Goal: Information Seeking & Learning: Learn about a topic

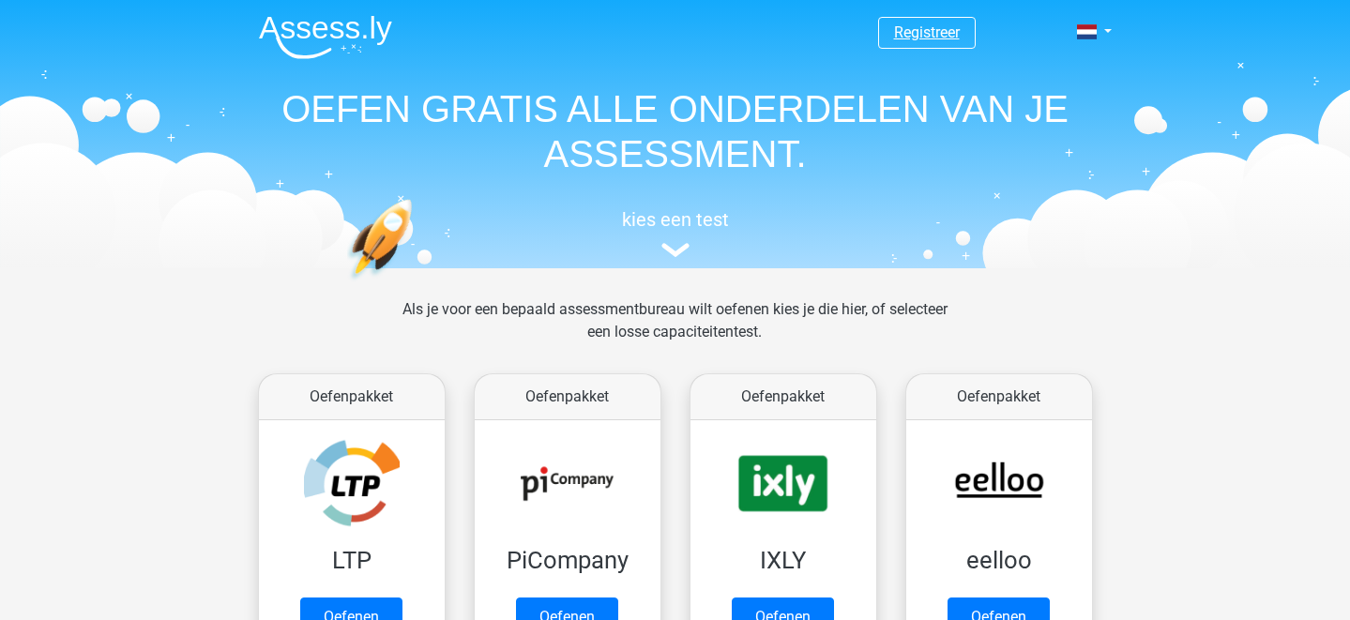
click at [938, 30] on link "Registreer" at bounding box center [927, 32] width 66 height 18
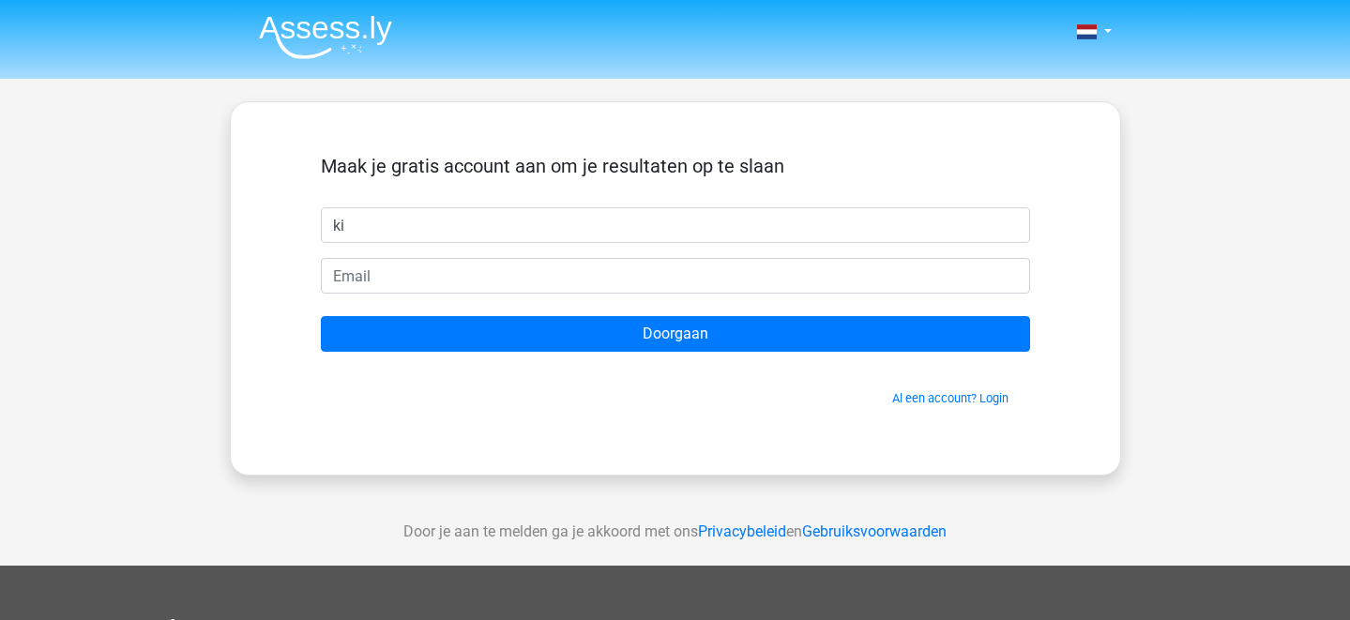
type input "k"
type input "Kiara"
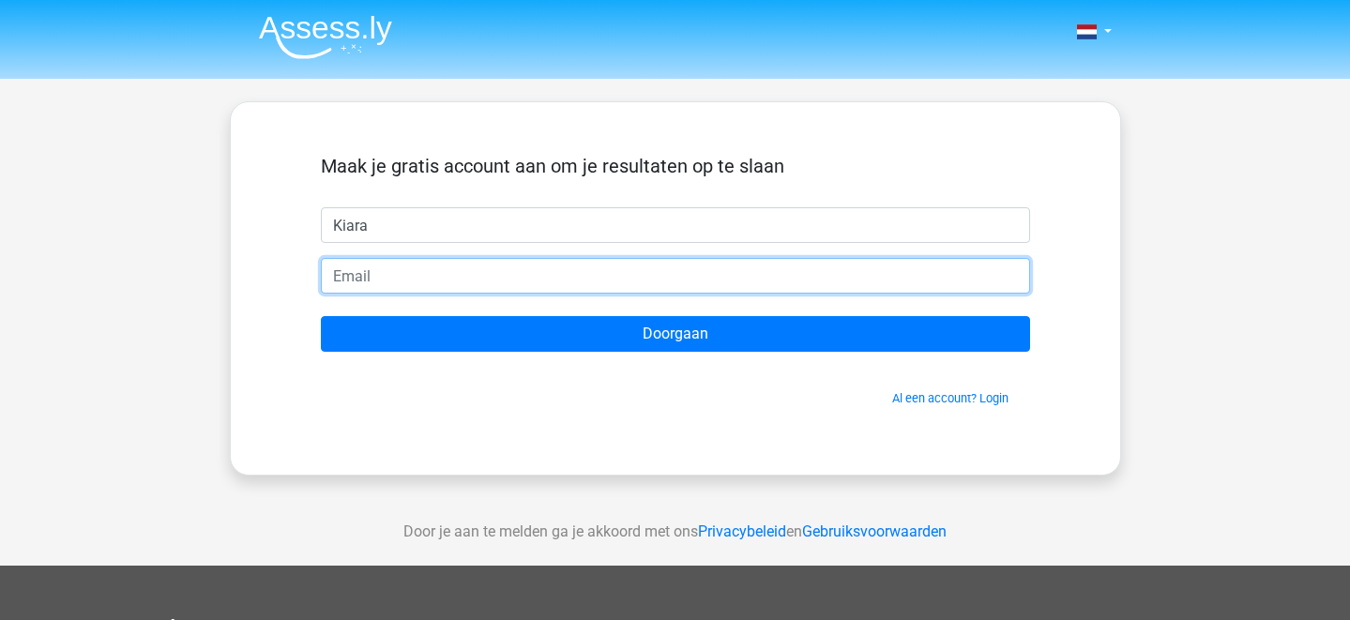
click at [568, 265] on input "email" at bounding box center [675, 276] width 709 height 36
type input "K"
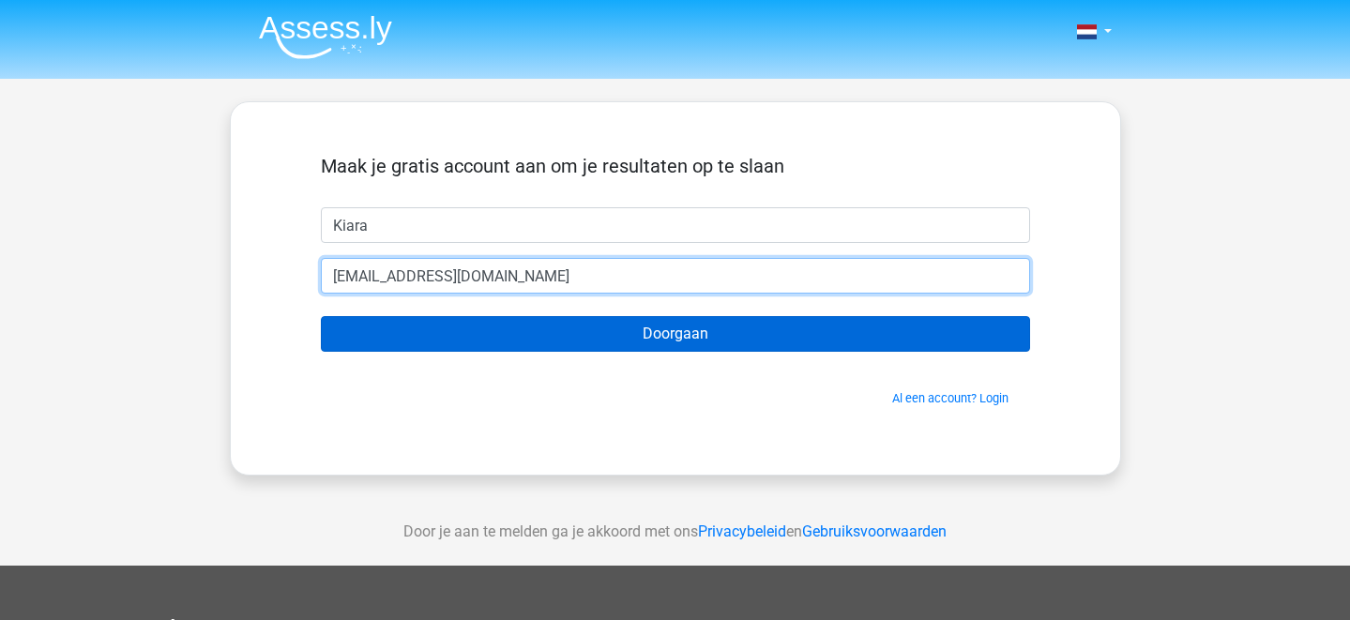
type input "[EMAIL_ADDRESS][DOMAIN_NAME]"
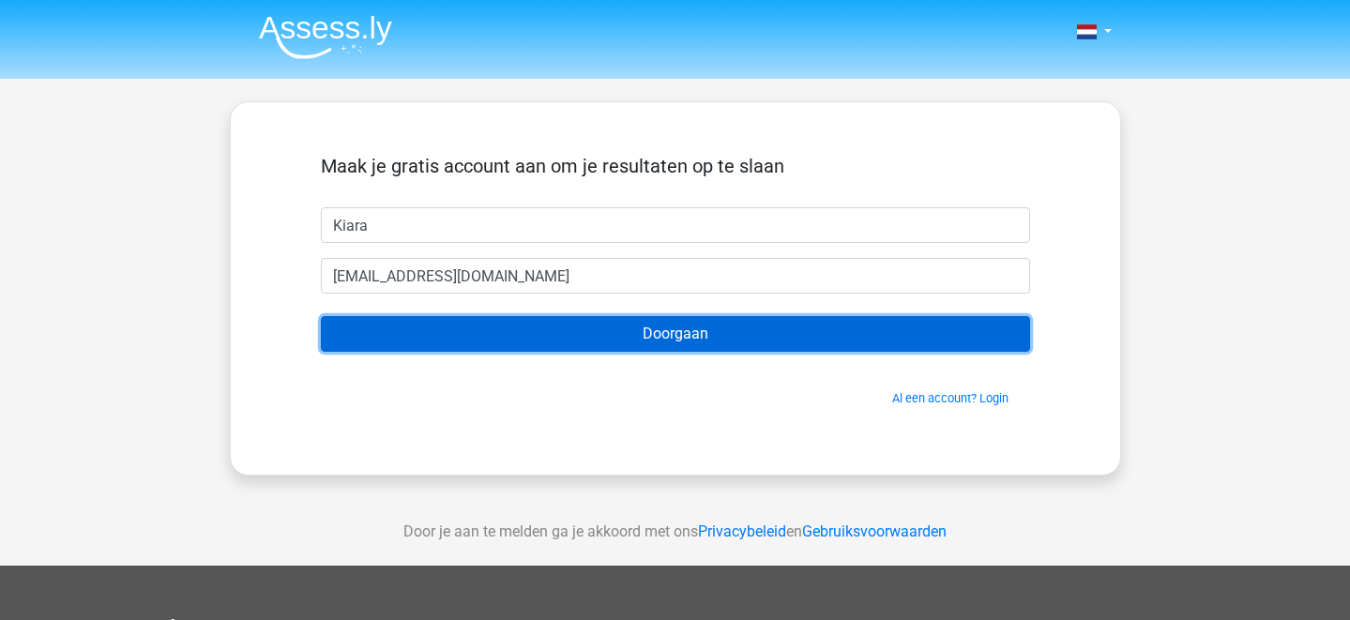
click at [716, 326] on input "Doorgaan" at bounding box center [675, 334] width 709 height 36
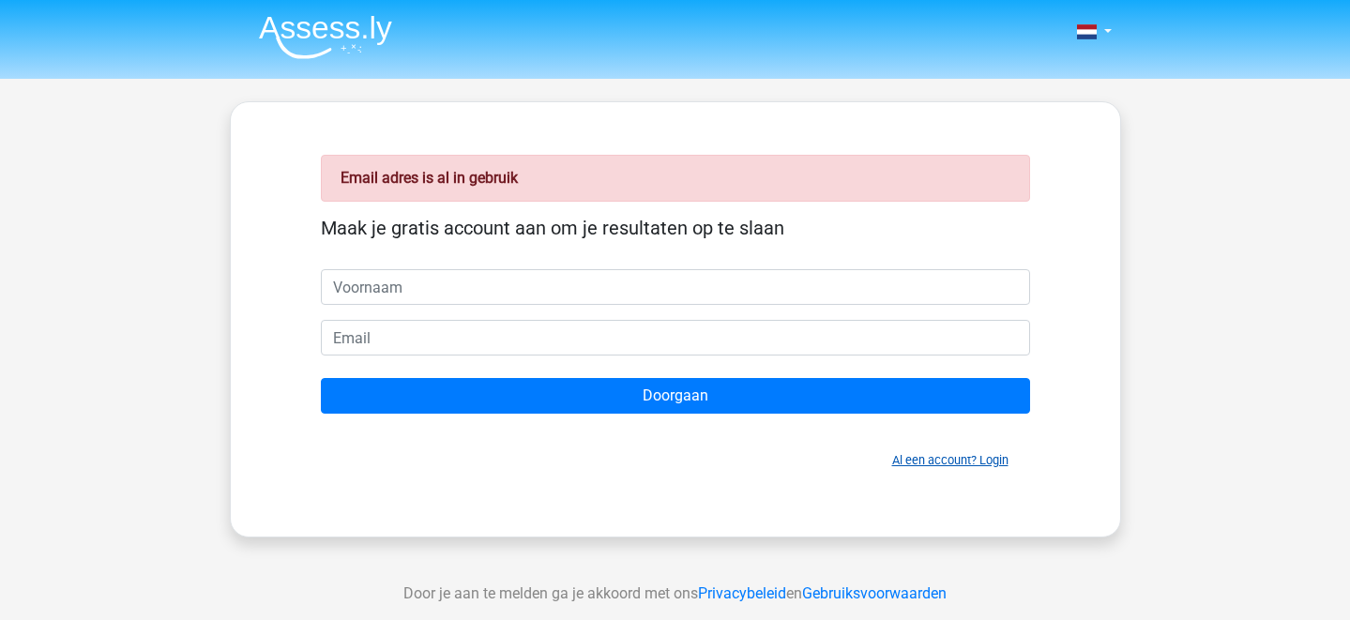
click at [958, 455] on link "Al een account? Login" at bounding box center [950, 460] width 116 height 14
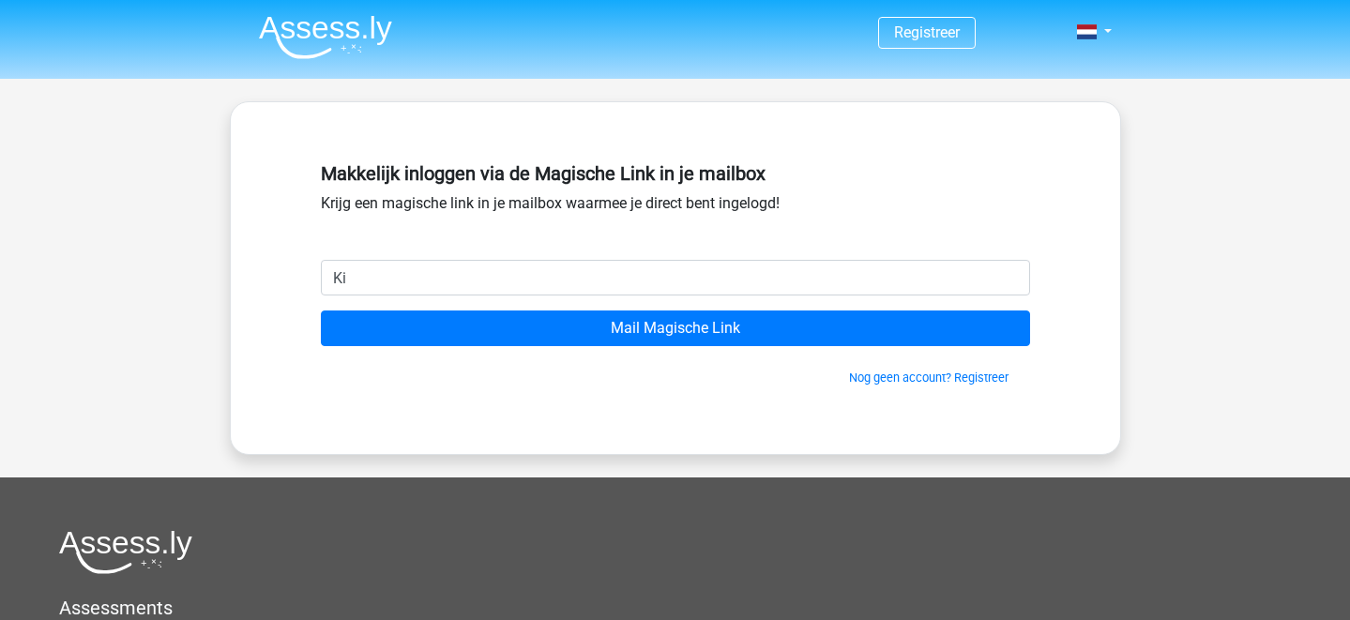
type input "[EMAIL_ADDRESS][DOMAIN_NAME]"
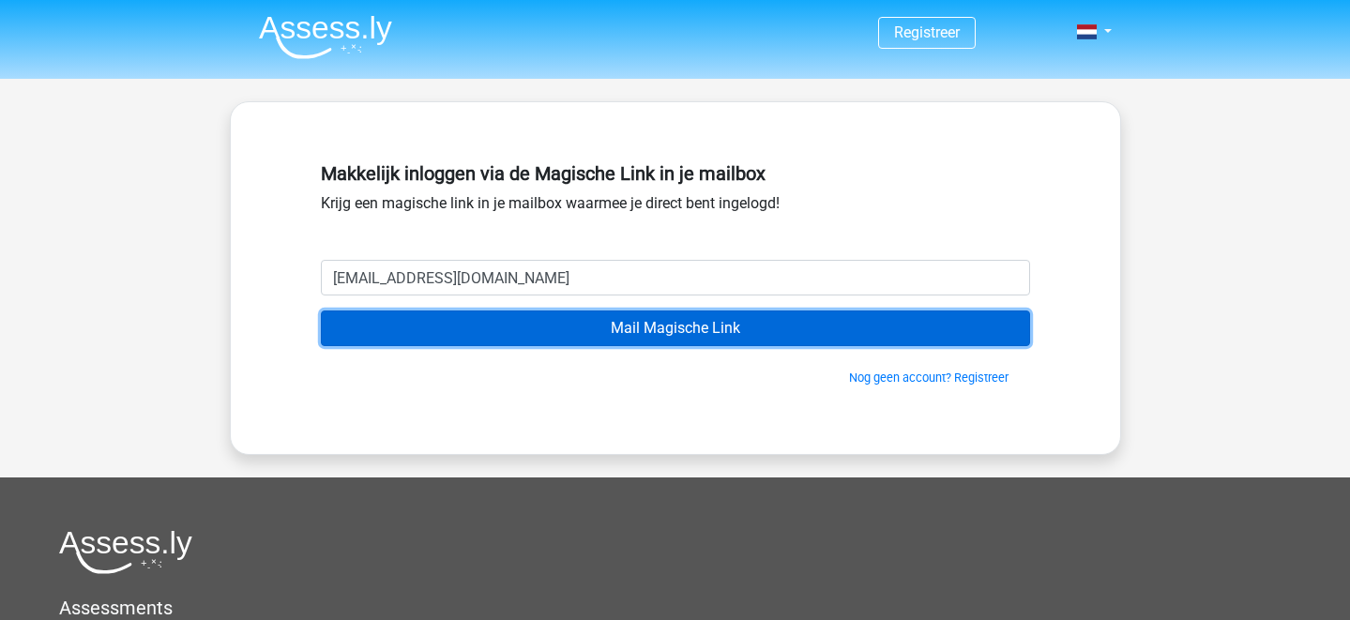
click at [555, 340] on input "Mail Magische Link" at bounding box center [675, 329] width 709 height 36
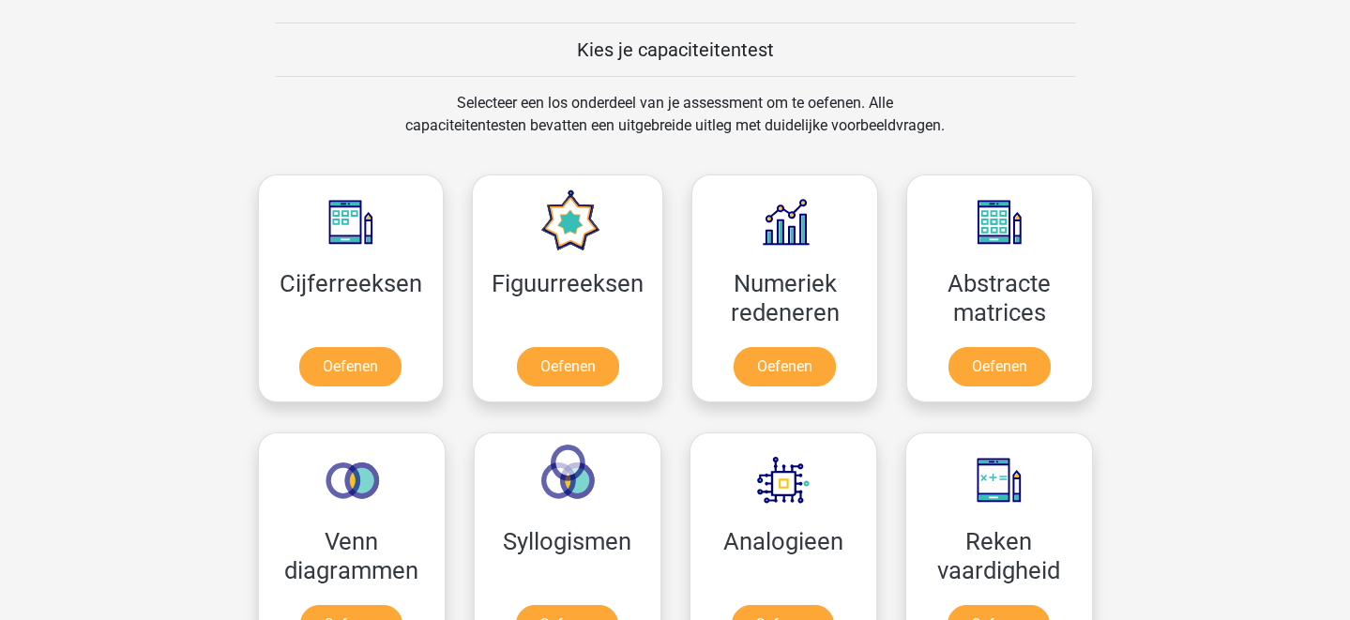
scroll to position [823, 0]
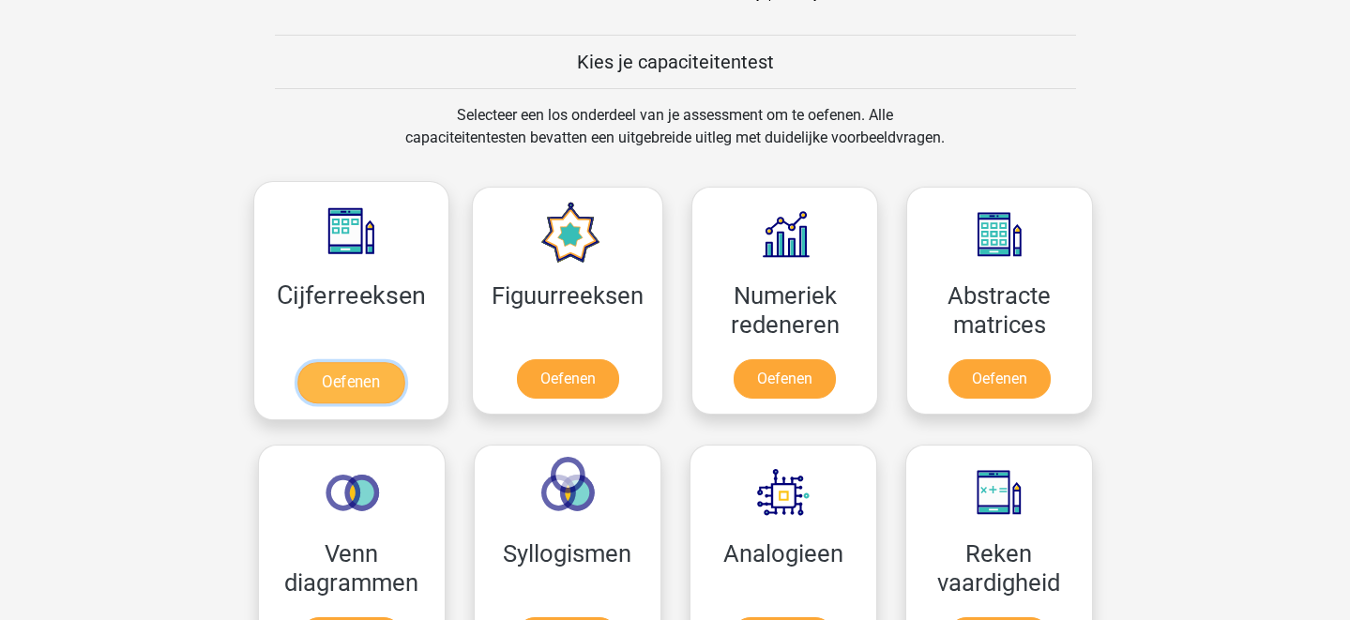
click at [369, 377] on link "Oefenen" at bounding box center [350, 382] width 107 height 41
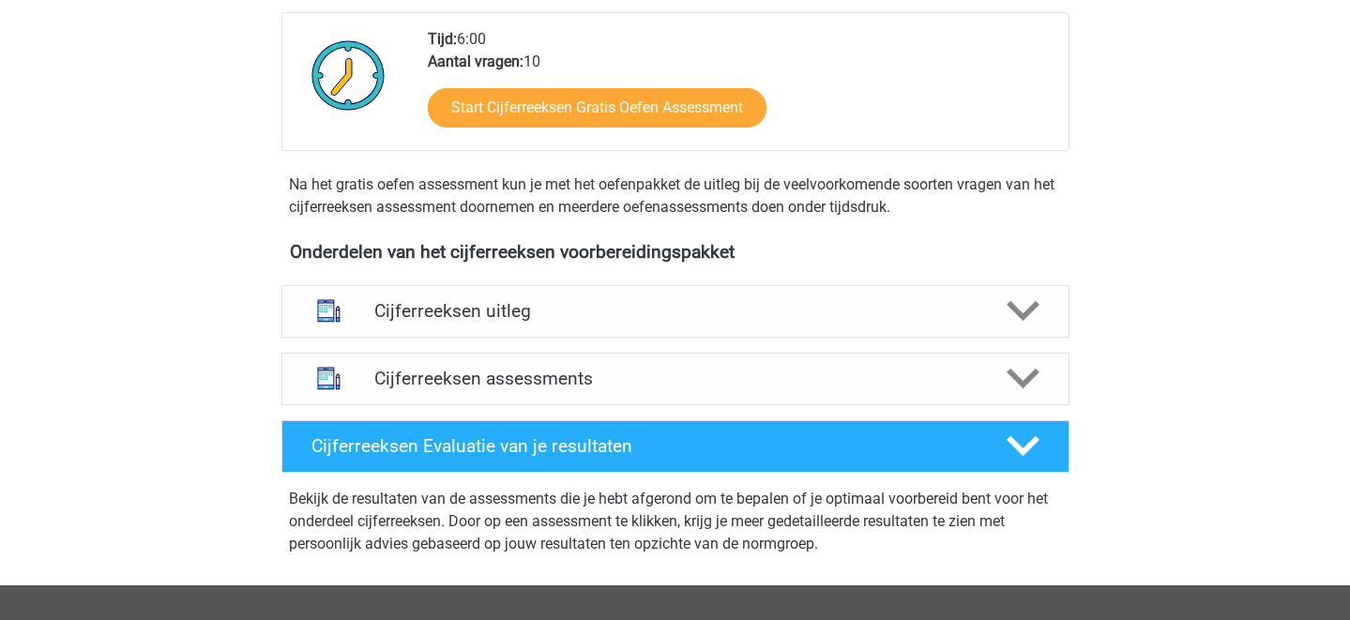
scroll to position [469, 0]
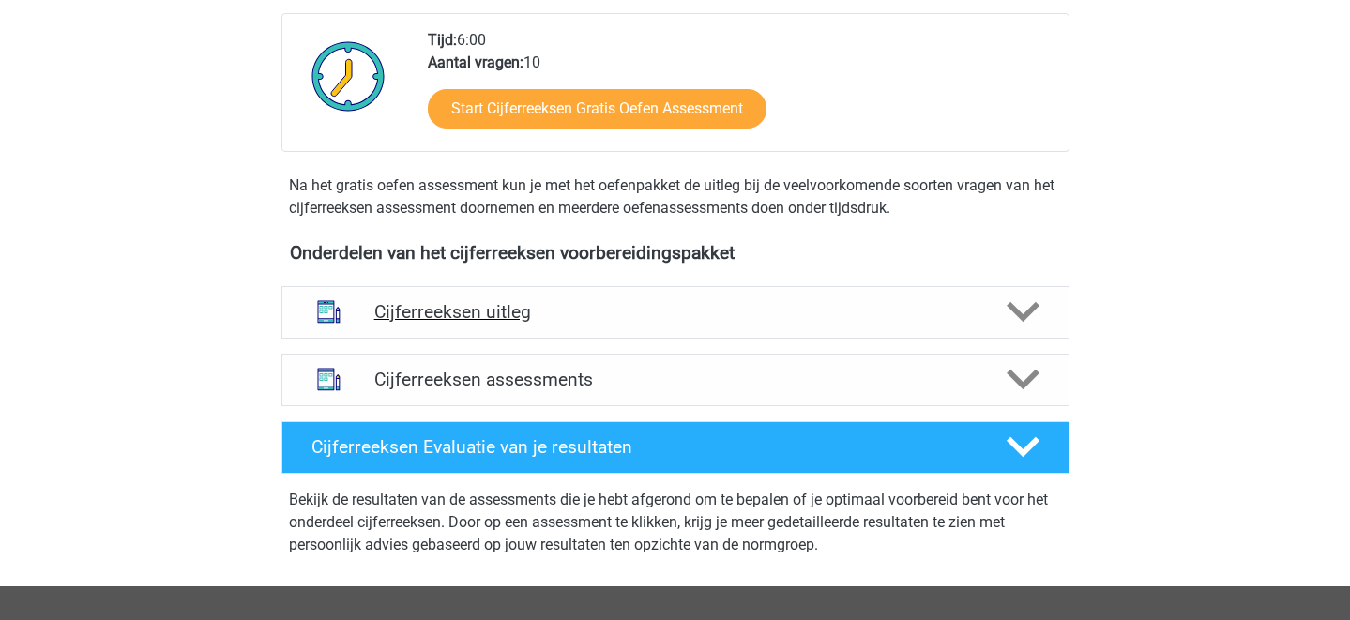
click at [986, 323] on div "Cijferreeksen uitleg" at bounding box center [675, 312] width 630 height 22
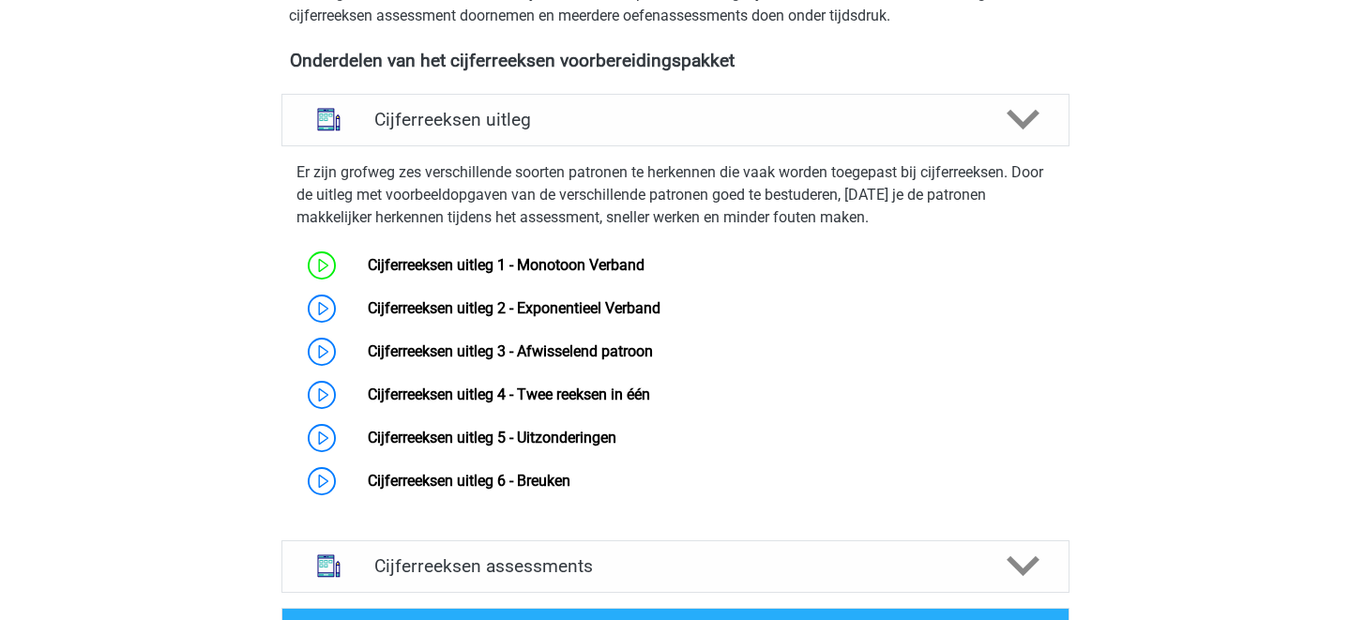
scroll to position [668, 0]
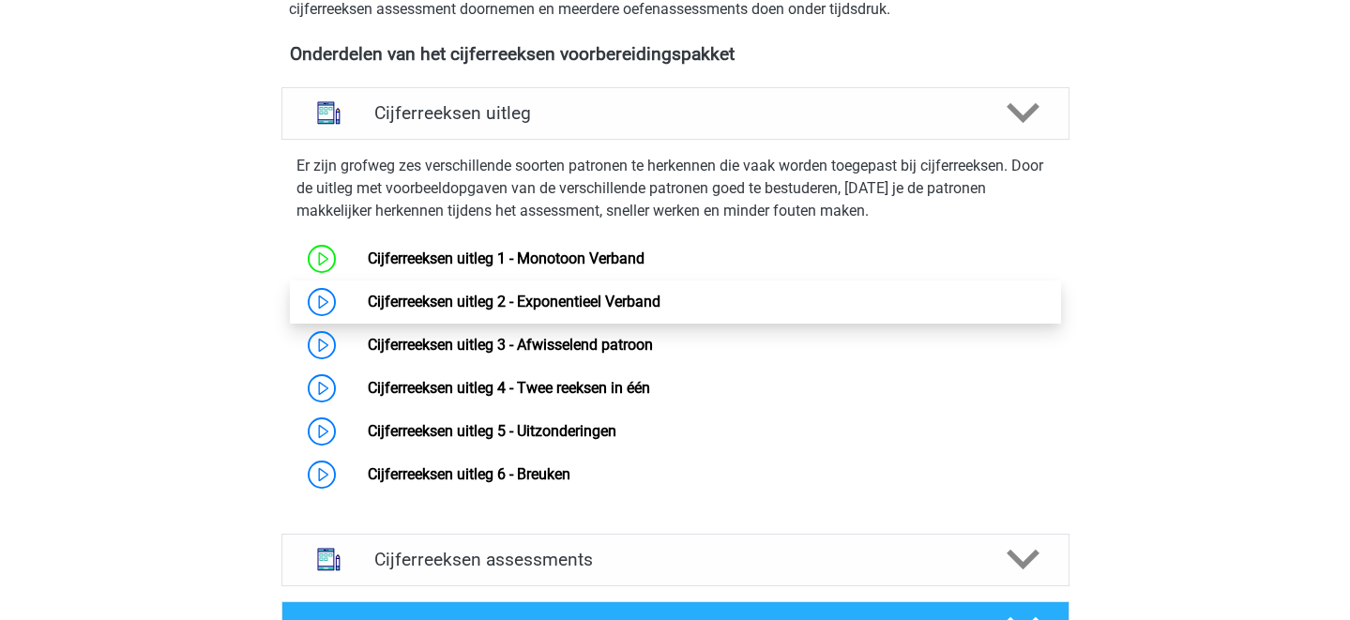
click at [368, 311] on link "Cijferreeksen uitleg 2 - Exponentieel Verband" at bounding box center [514, 302] width 293 height 18
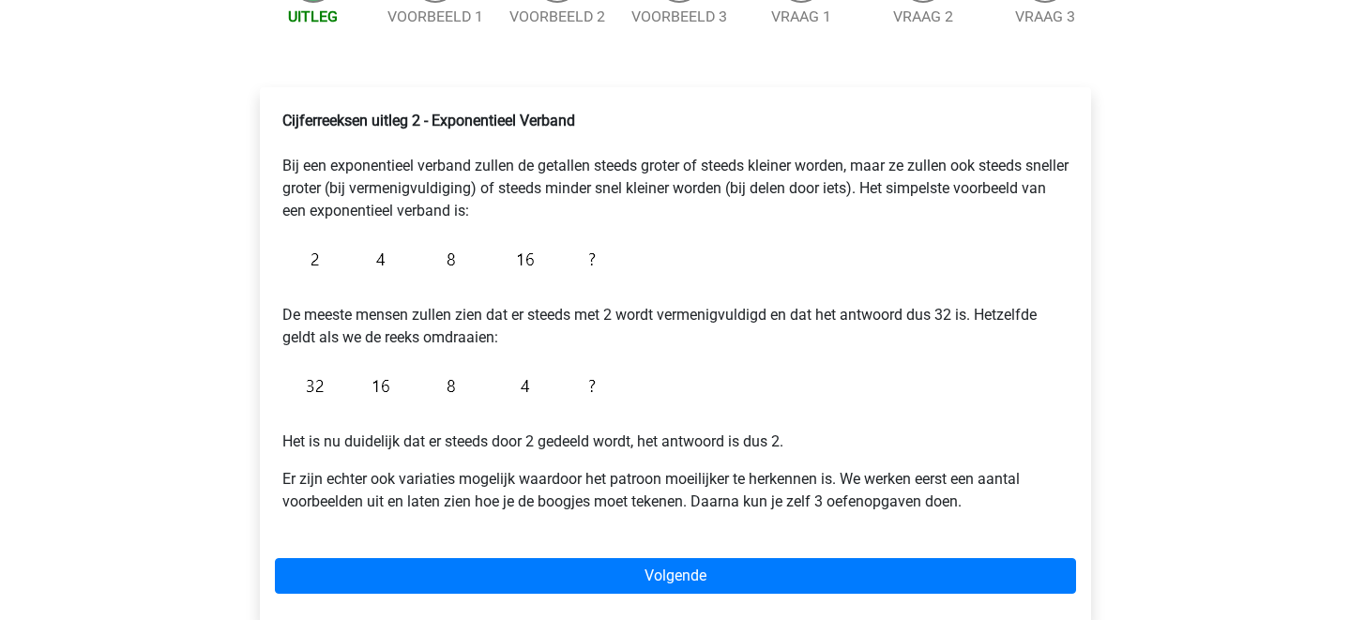
scroll to position [230, 0]
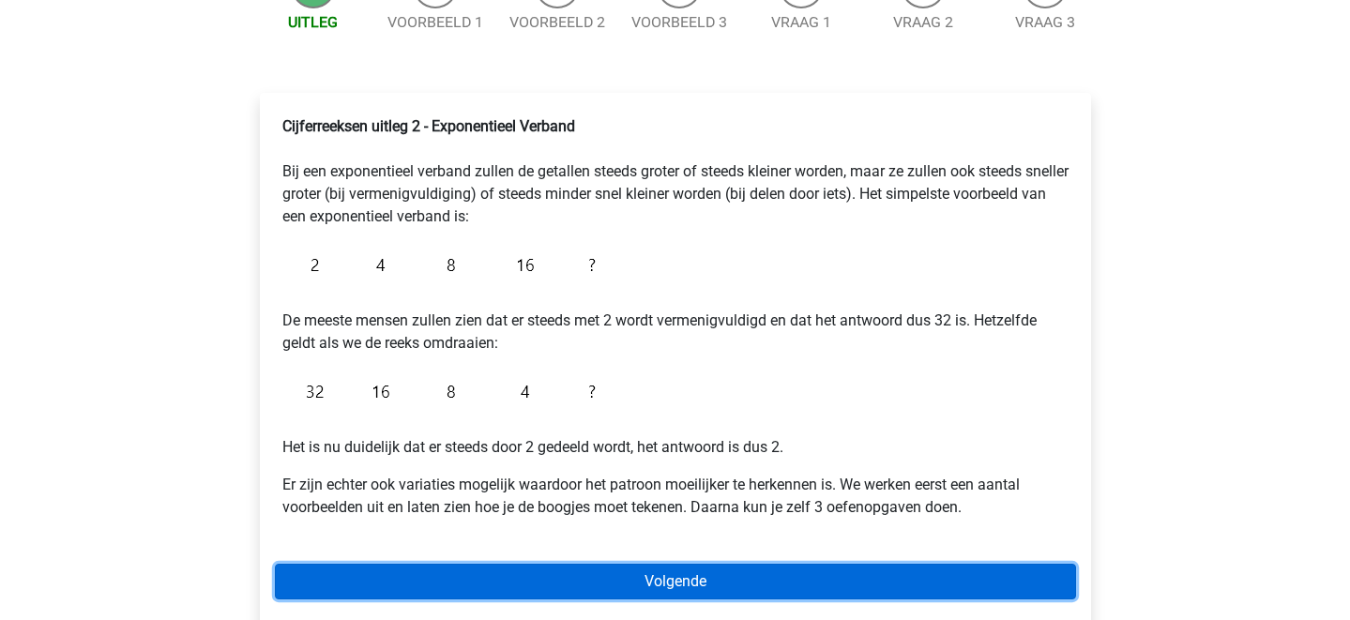
click at [765, 567] on link "Volgende" at bounding box center [675, 582] width 801 height 36
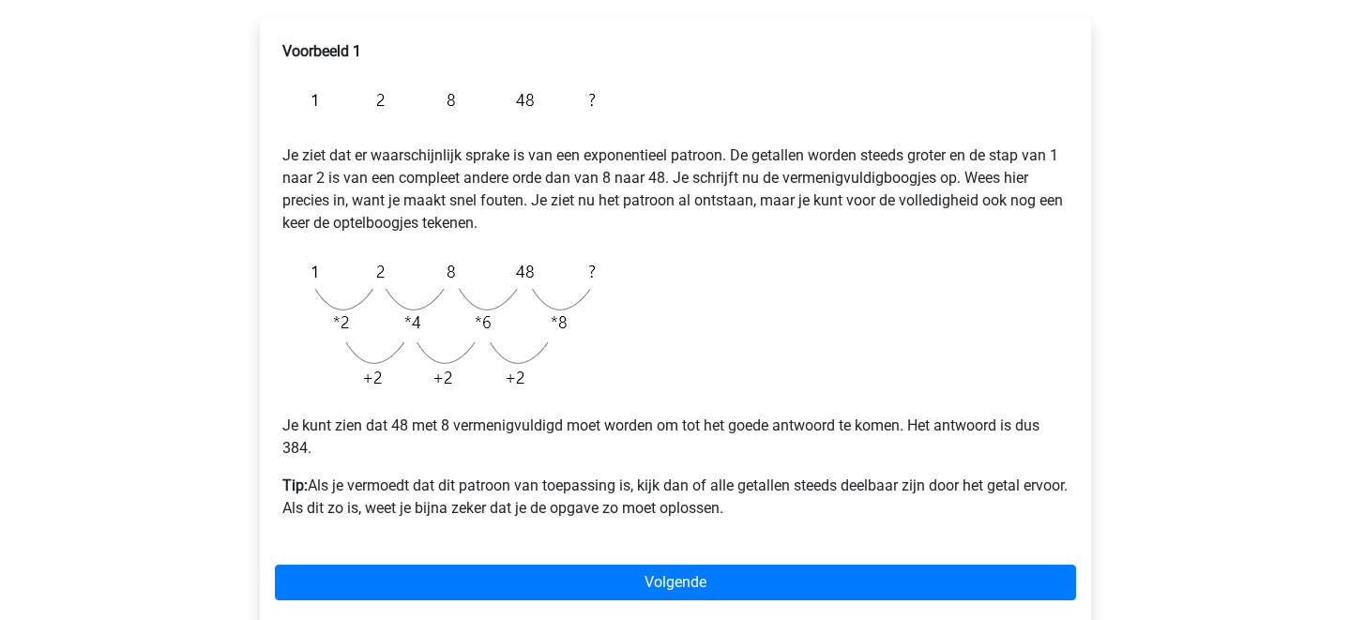
scroll to position [304, 0]
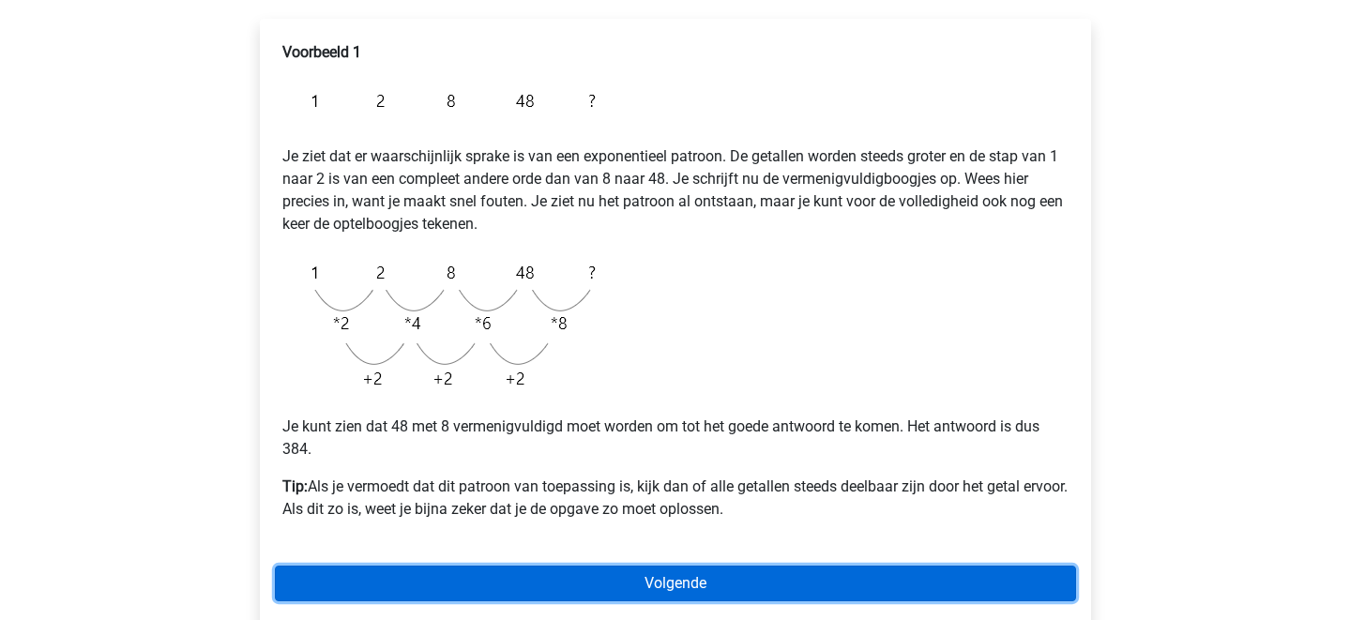
click at [793, 577] on link "Volgende" at bounding box center [675, 584] width 801 height 36
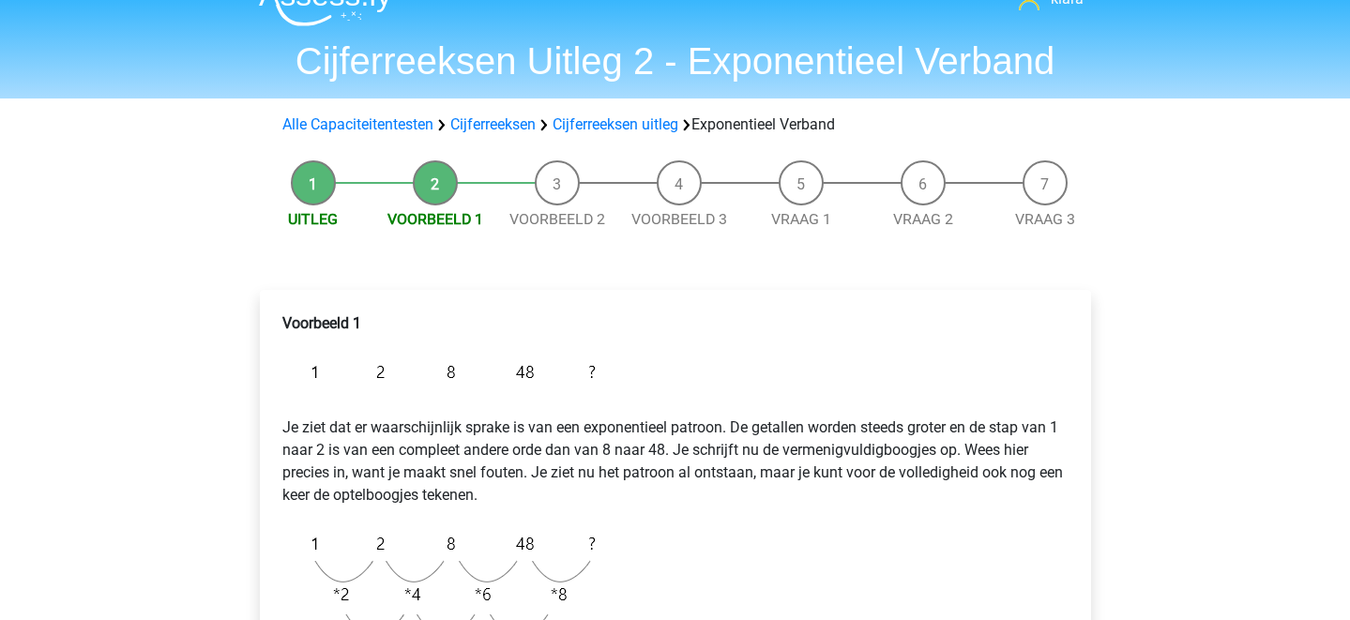
scroll to position [27, 0]
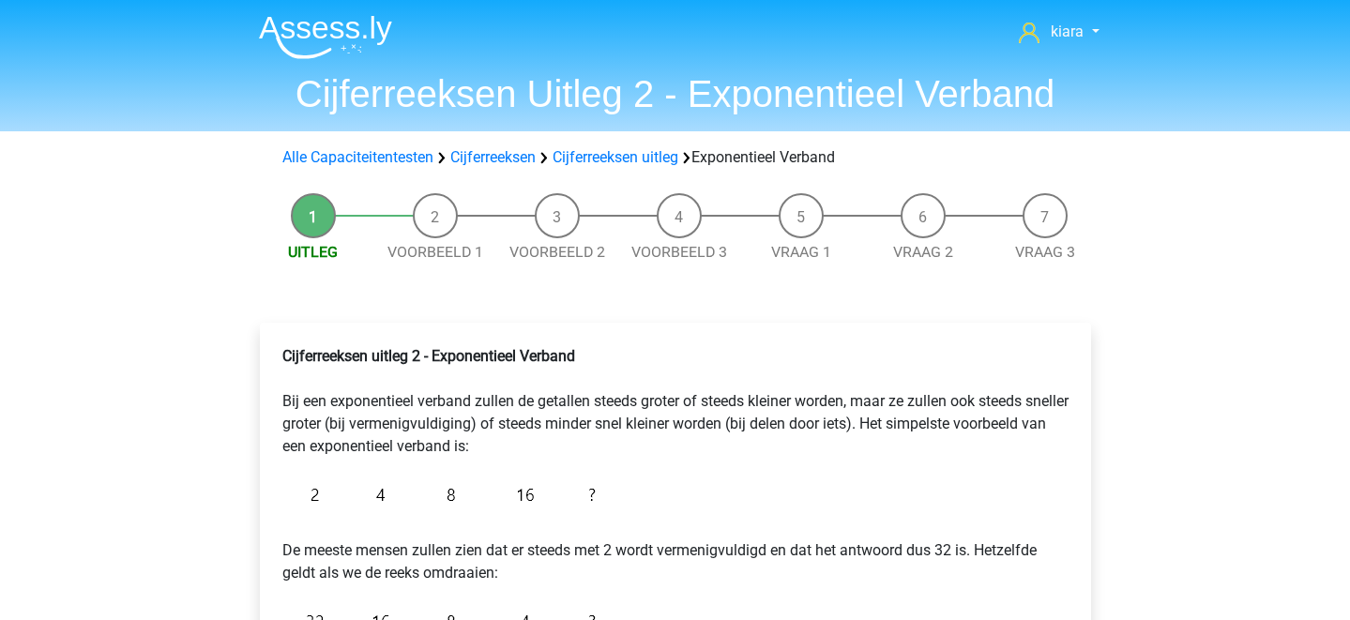
scroll to position [230, 0]
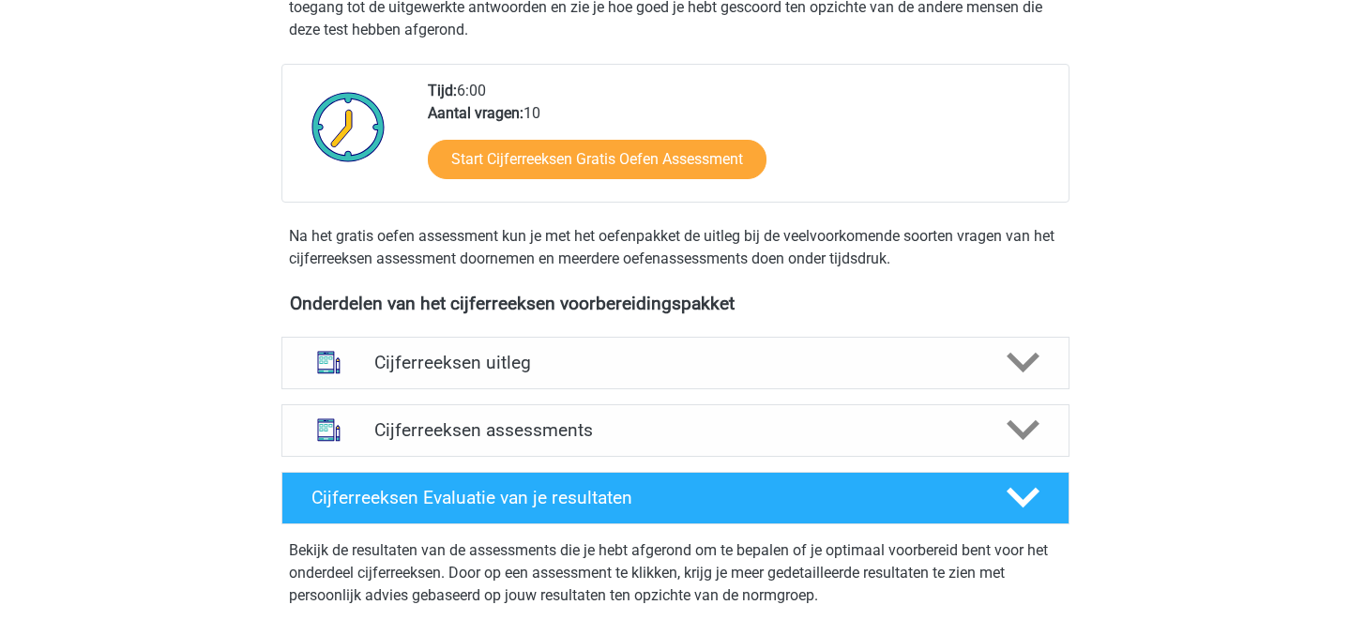
scroll to position [425, 0]
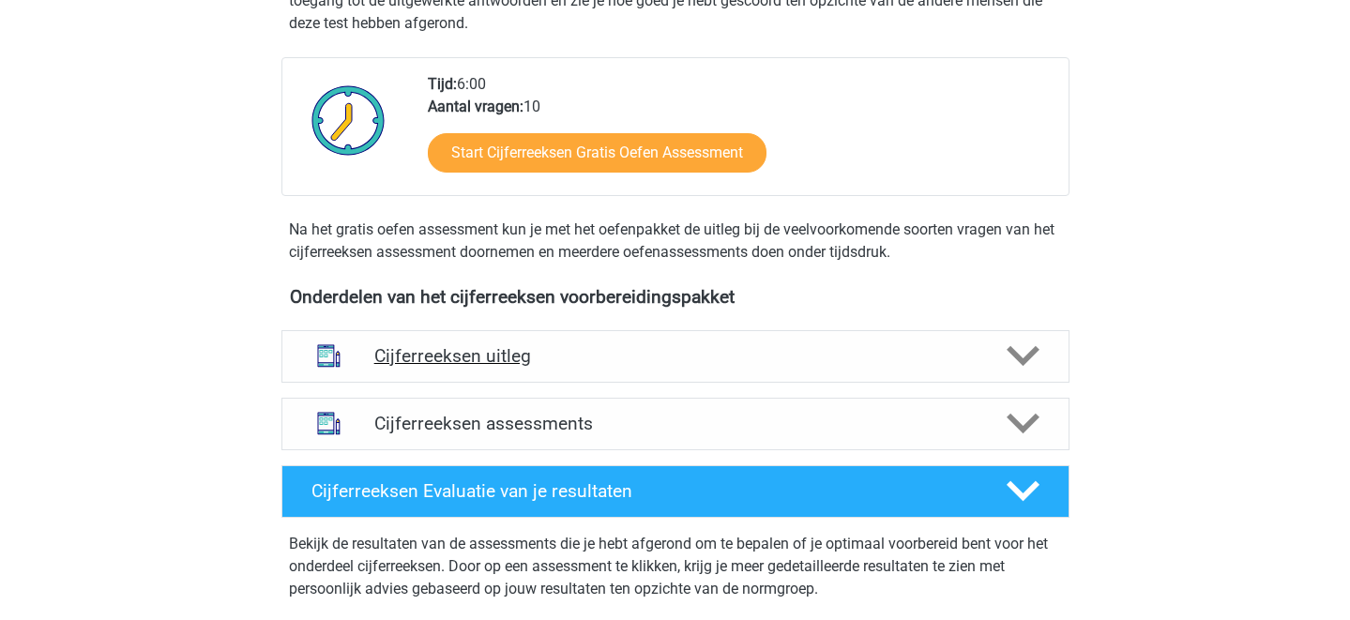
click at [1020, 372] on icon at bounding box center [1023, 356] width 33 height 33
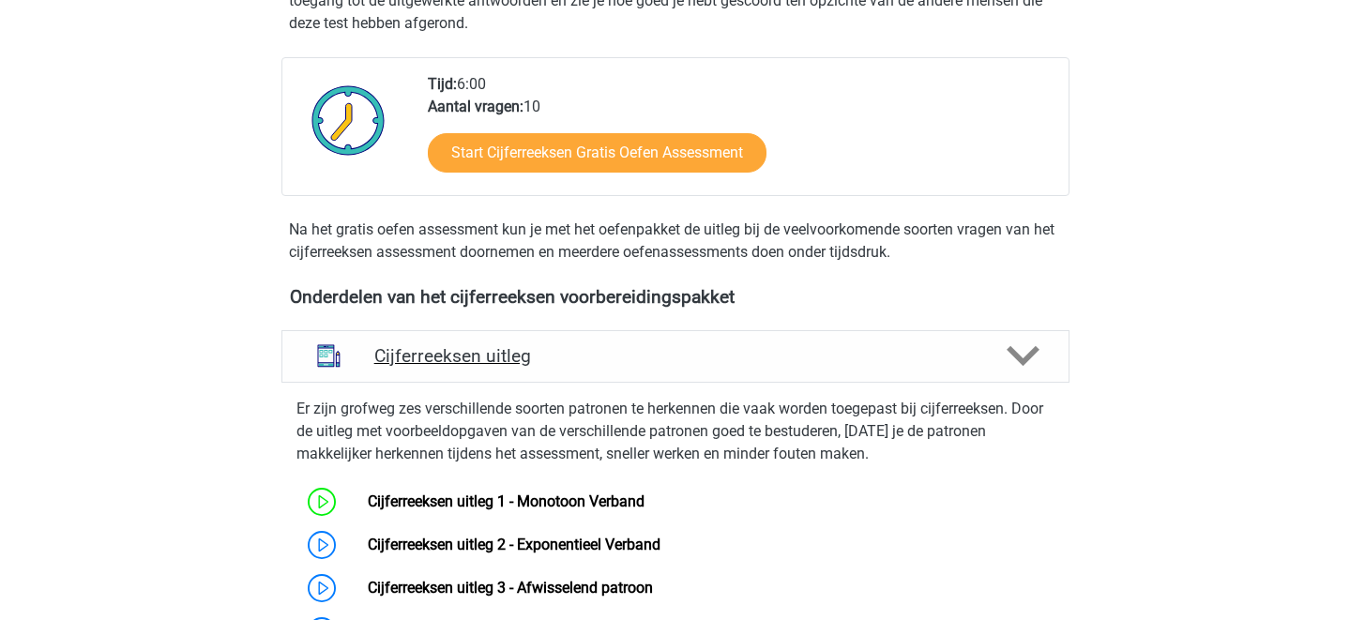
click at [1058, 383] on div "Cijferreeksen uitleg" at bounding box center [675, 356] width 788 height 53
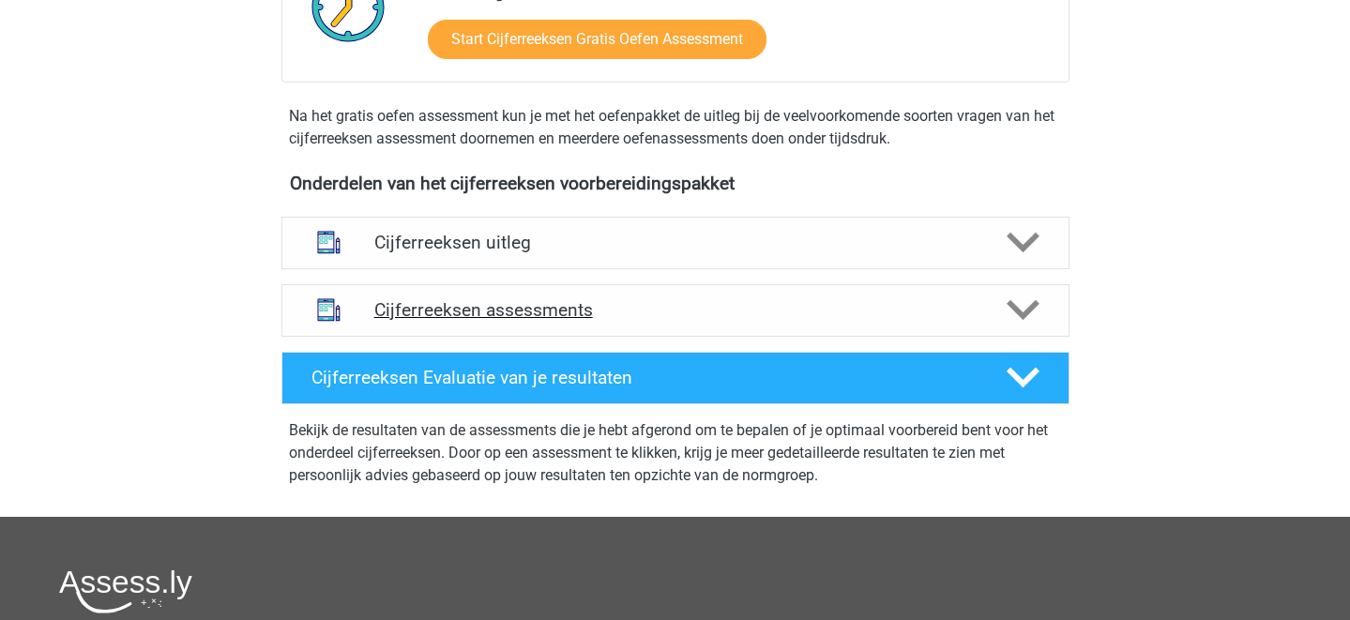
scroll to position [566, 0]
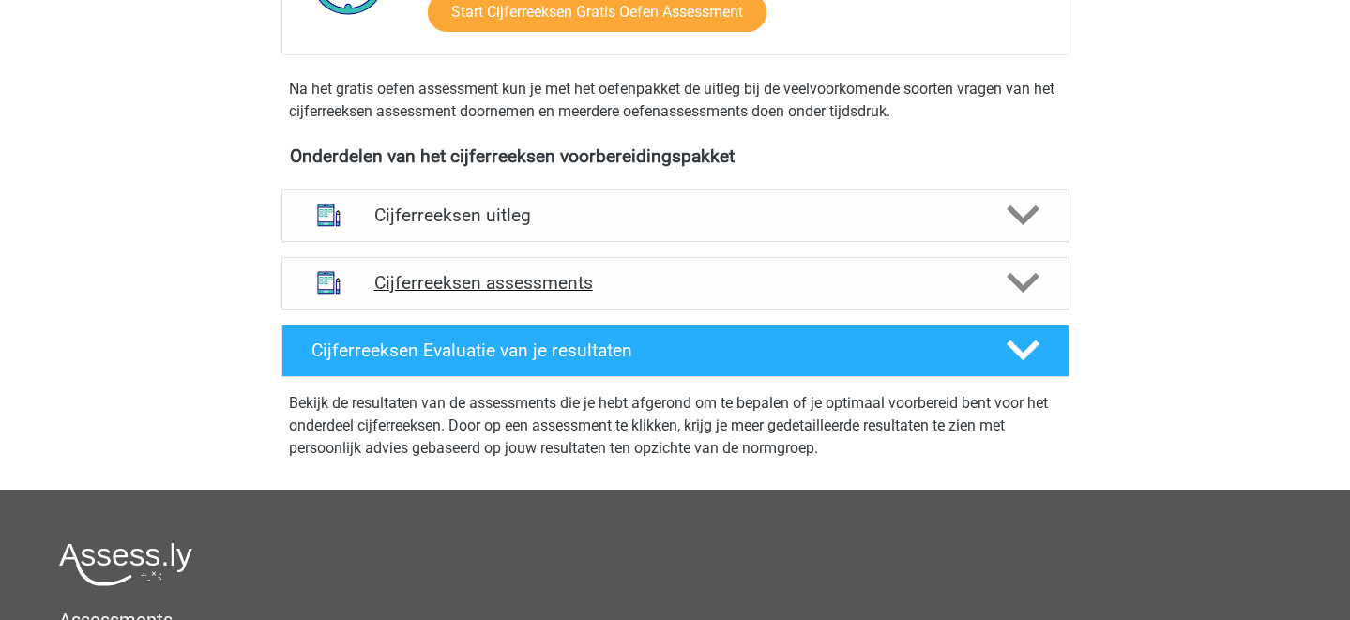
click at [1048, 299] on div at bounding box center [1021, 282] width 63 height 33
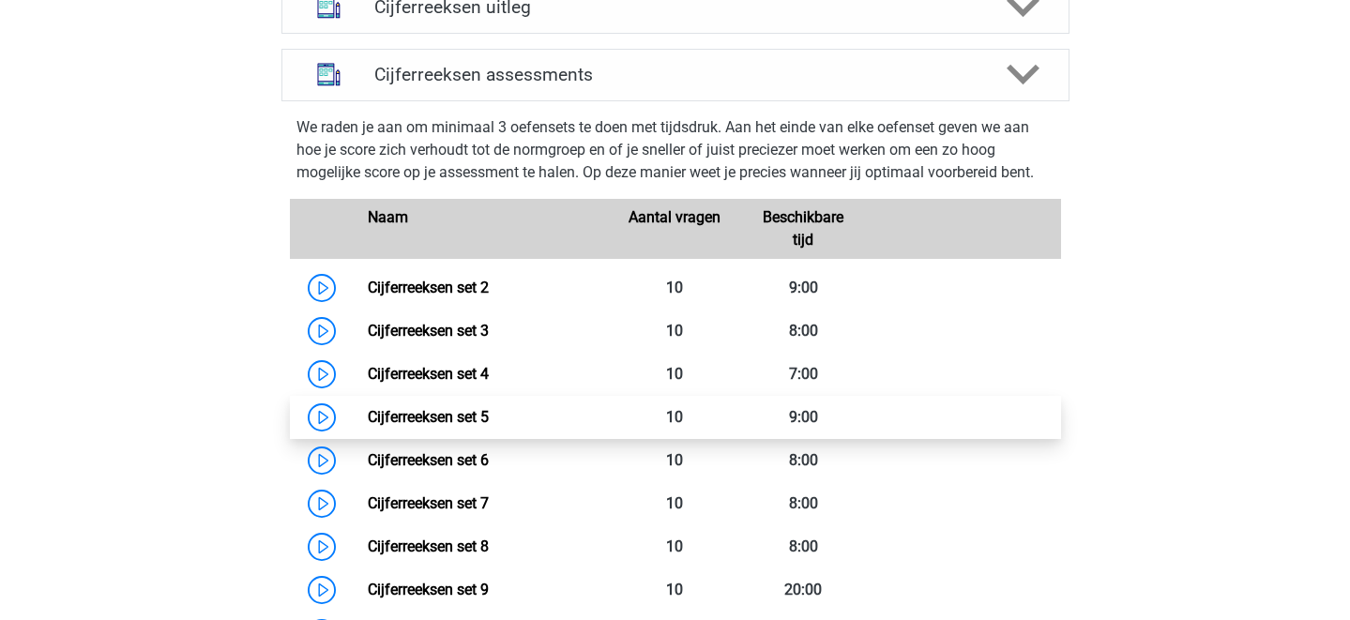
scroll to position [786, 0]
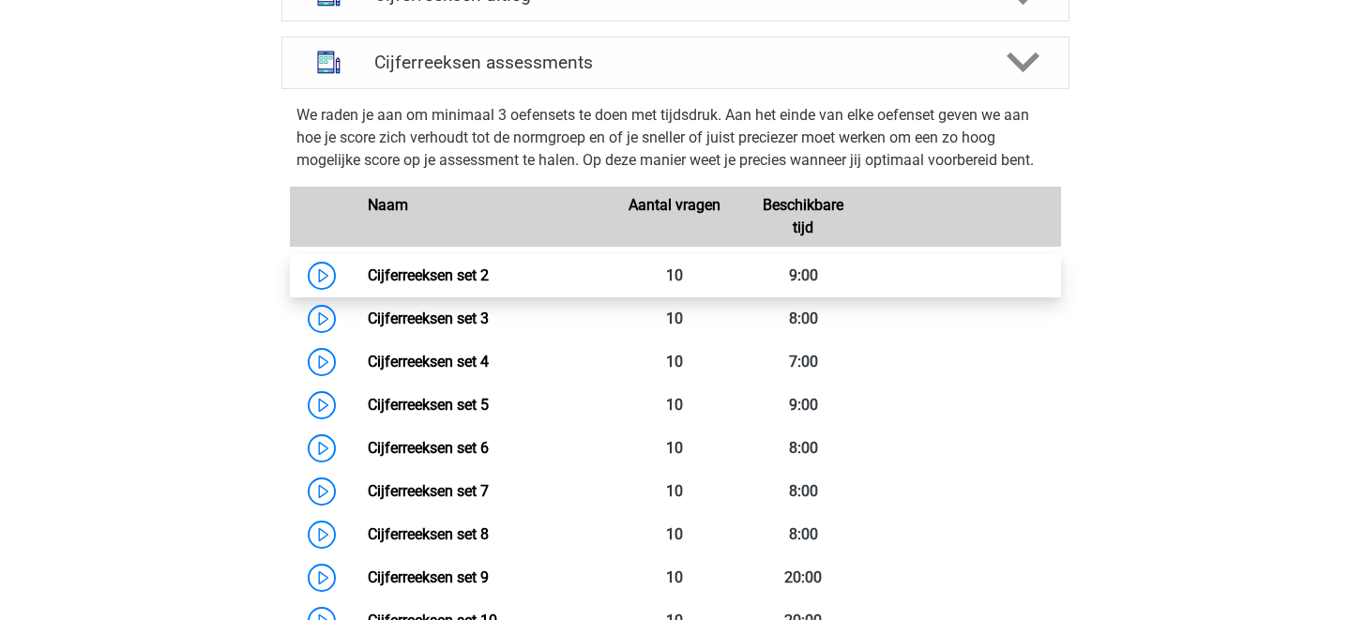
click at [368, 284] on link "Cijferreeksen set 2" at bounding box center [428, 275] width 121 height 18
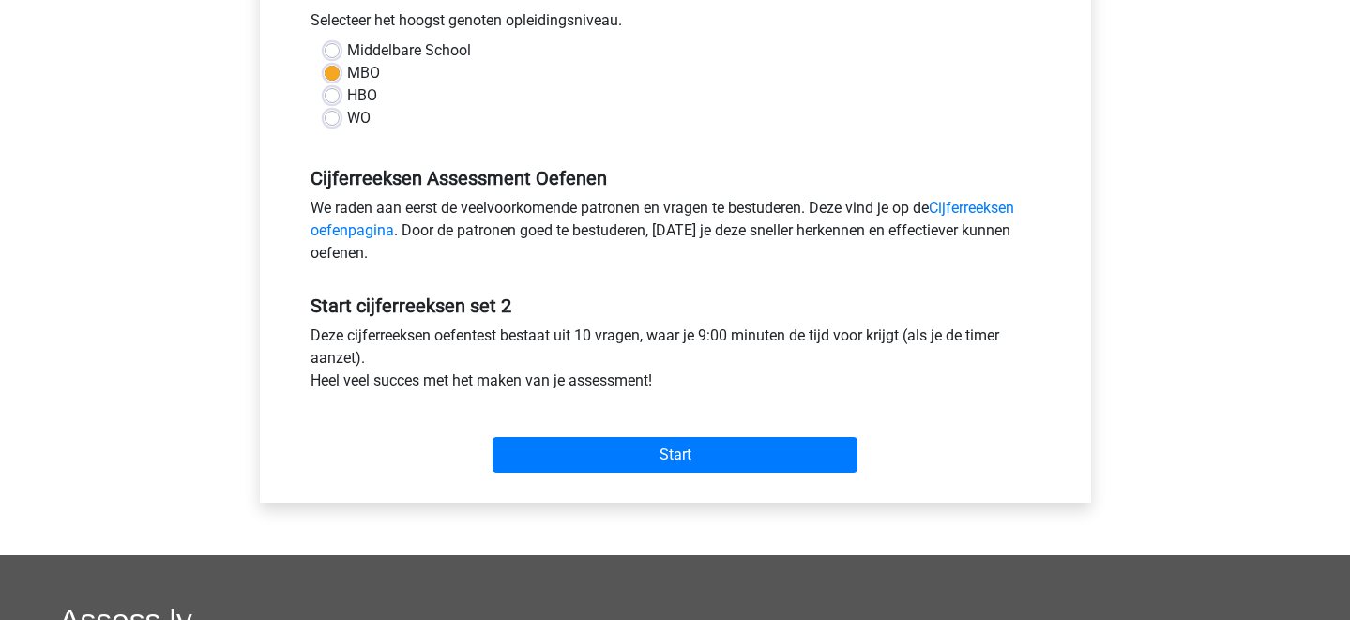
scroll to position [456, 0]
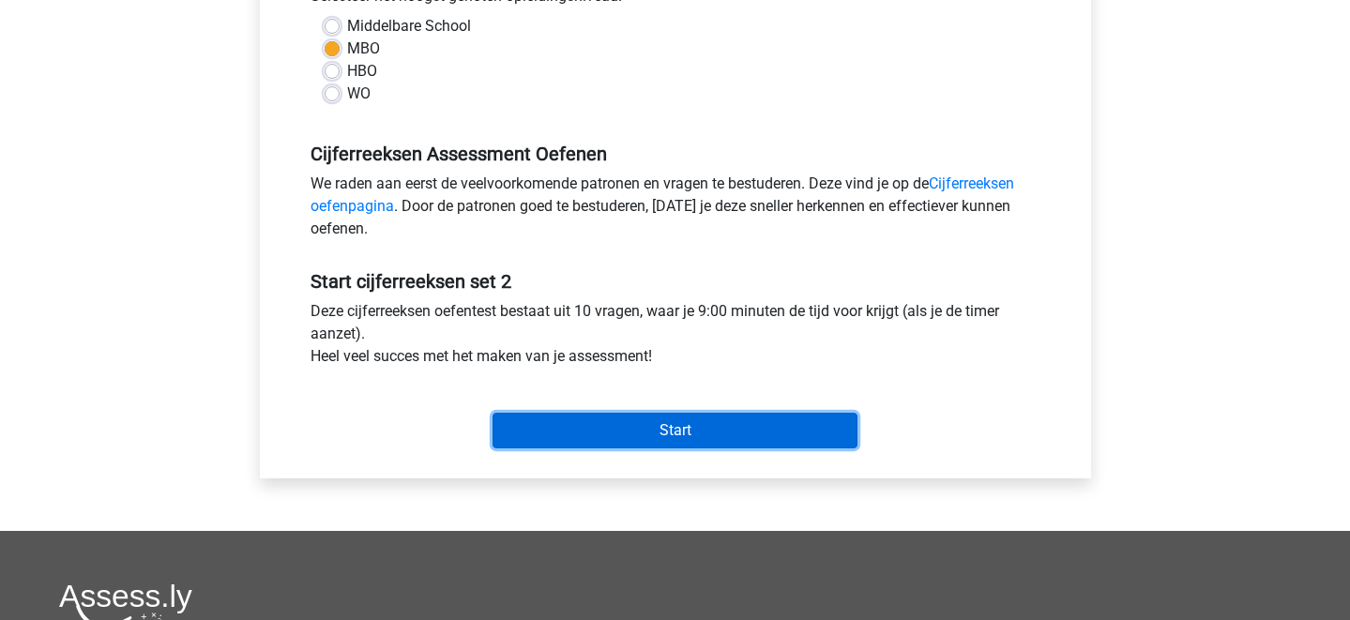
click at [669, 416] on input "Start" at bounding box center [675, 431] width 365 height 36
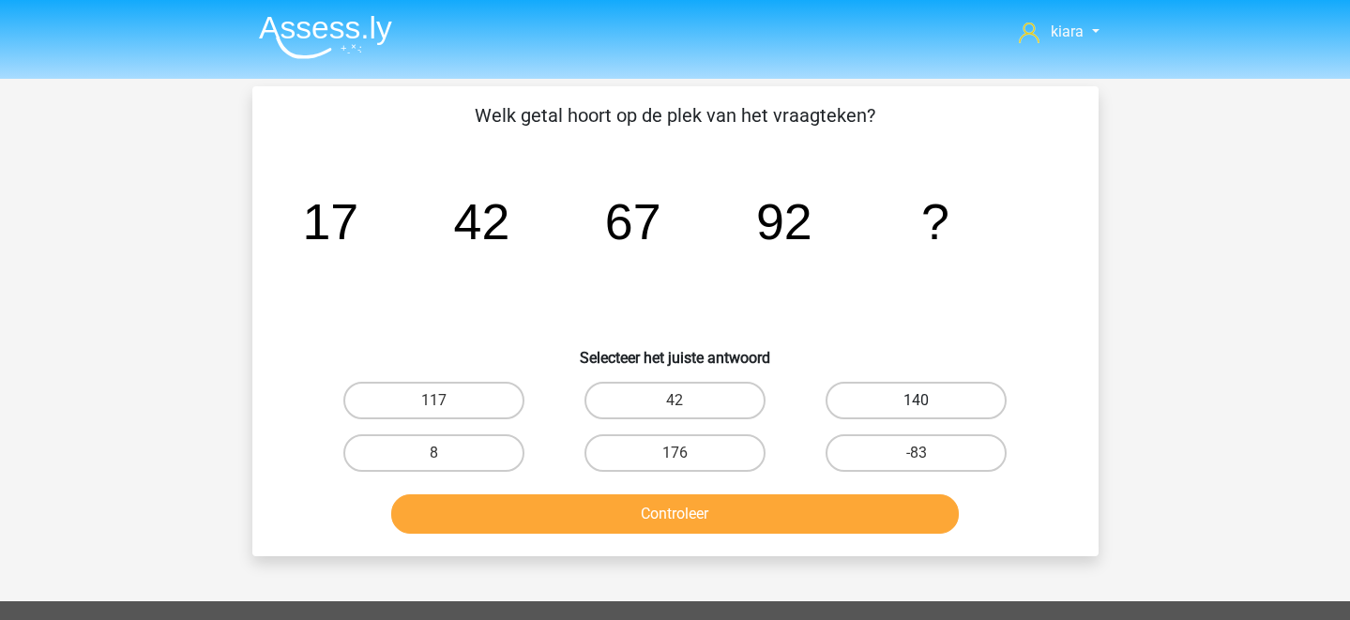
click at [950, 408] on label "140" at bounding box center [916, 401] width 181 height 38
click at [929, 408] on input "140" at bounding box center [923, 407] width 12 height 12
radio input "true"
click at [820, 515] on button "Controleer" at bounding box center [675, 513] width 568 height 39
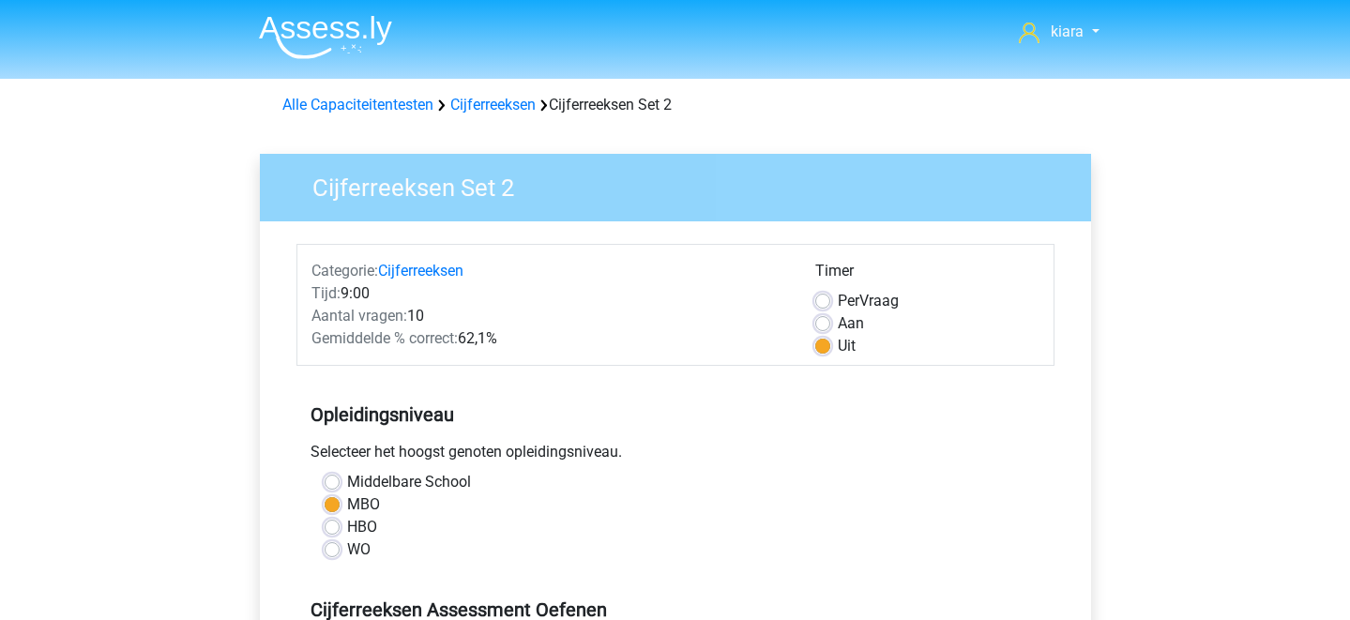
scroll to position [453, 0]
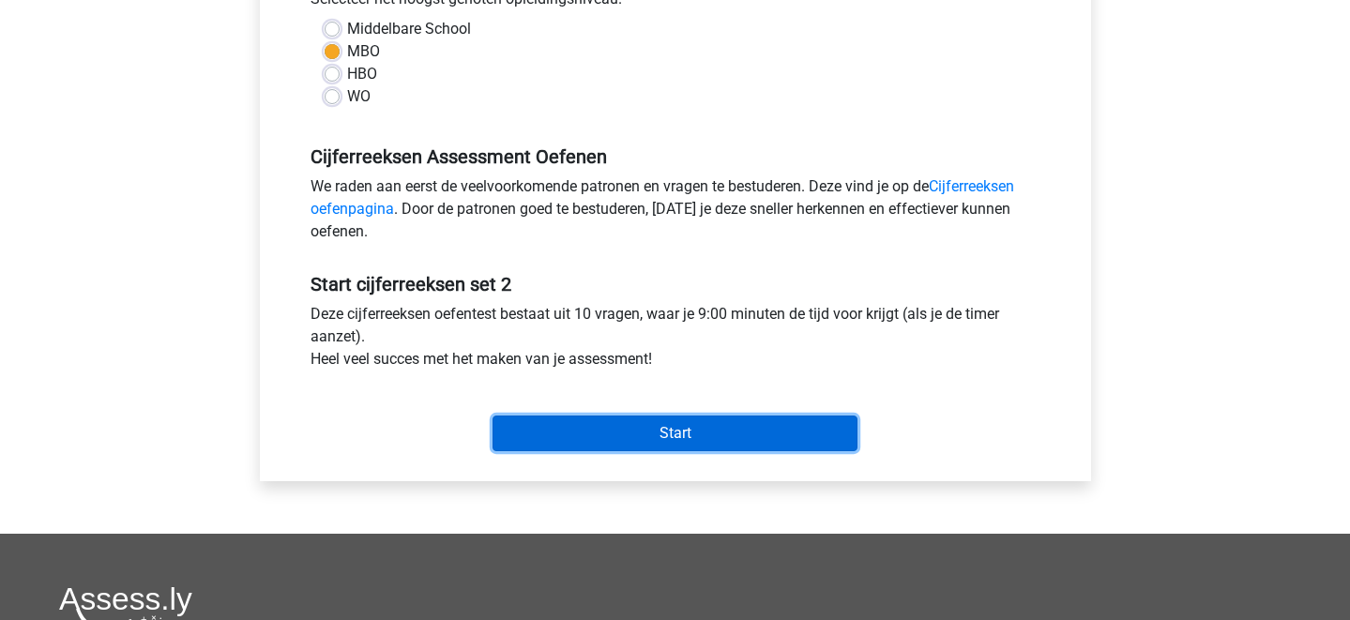
click at [663, 439] on input "Start" at bounding box center [675, 434] width 365 height 36
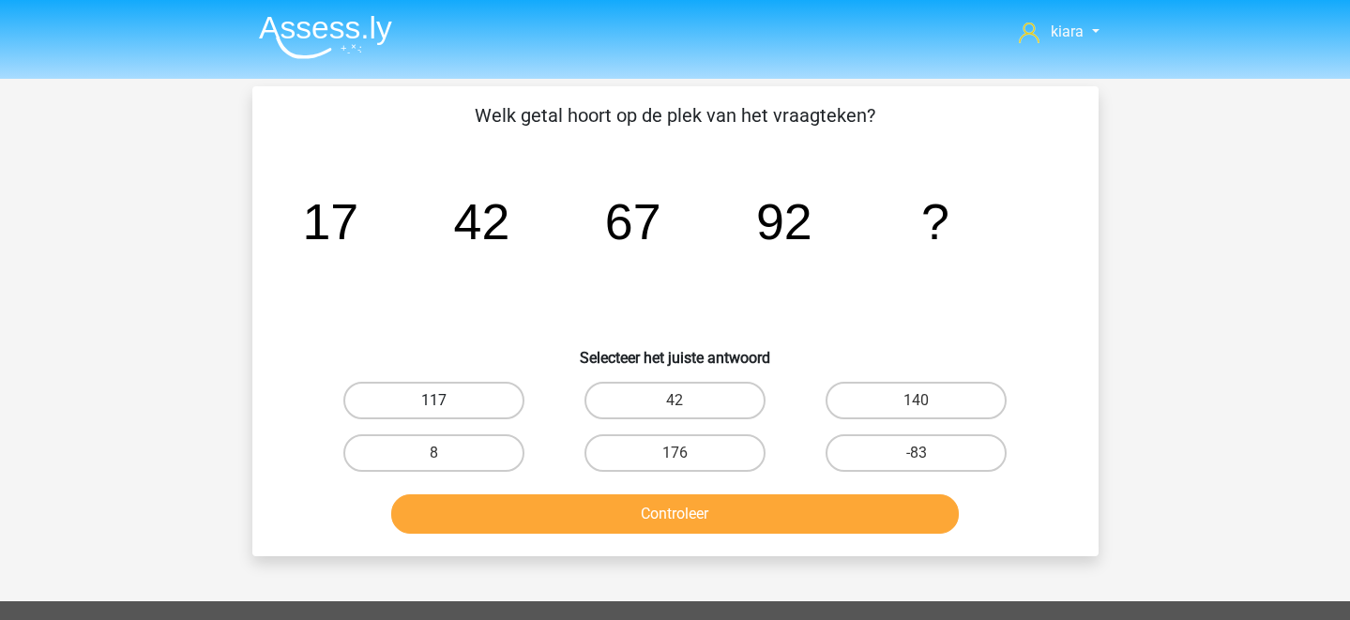
click at [495, 403] on label "117" at bounding box center [433, 401] width 181 height 38
click at [446, 403] on input "117" at bounding box center [439, 407] width 12 height 12
radio input "true"
click at [577, 514] on button "Controleer" at bounding box center [675, 513] width 568 height 39
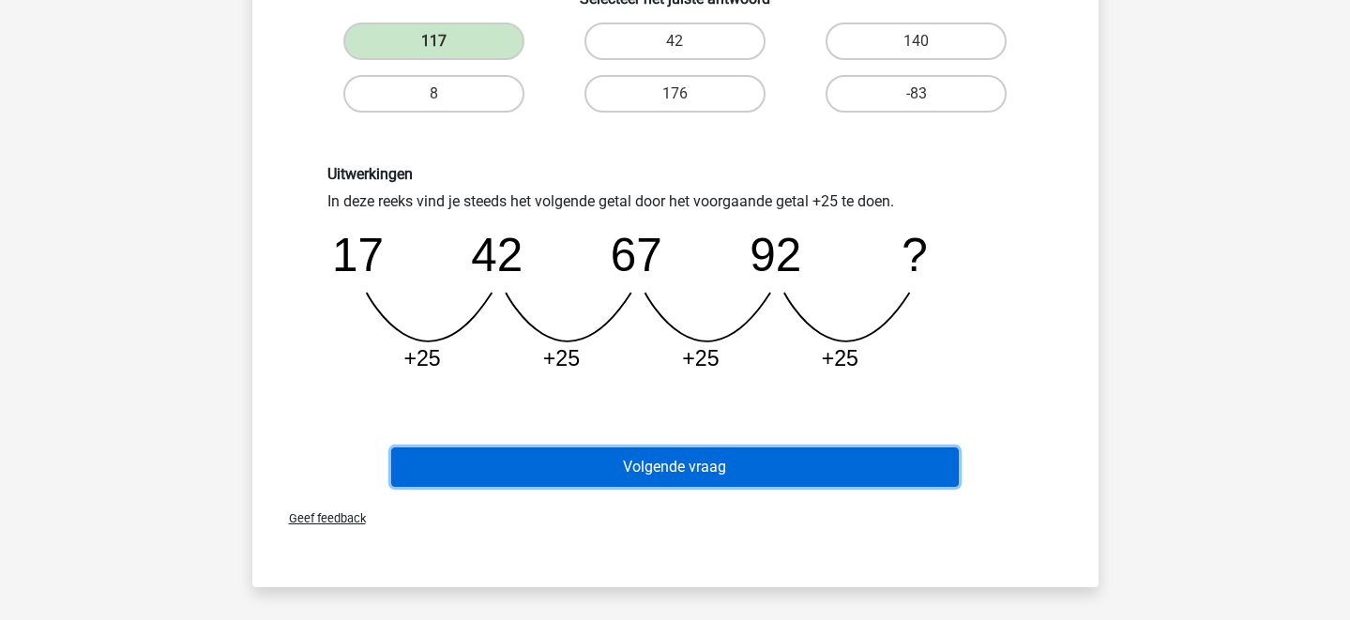
click at [648, 462] on button "Volgende vraag" at bounding box center [675, 466] width 568 height 39
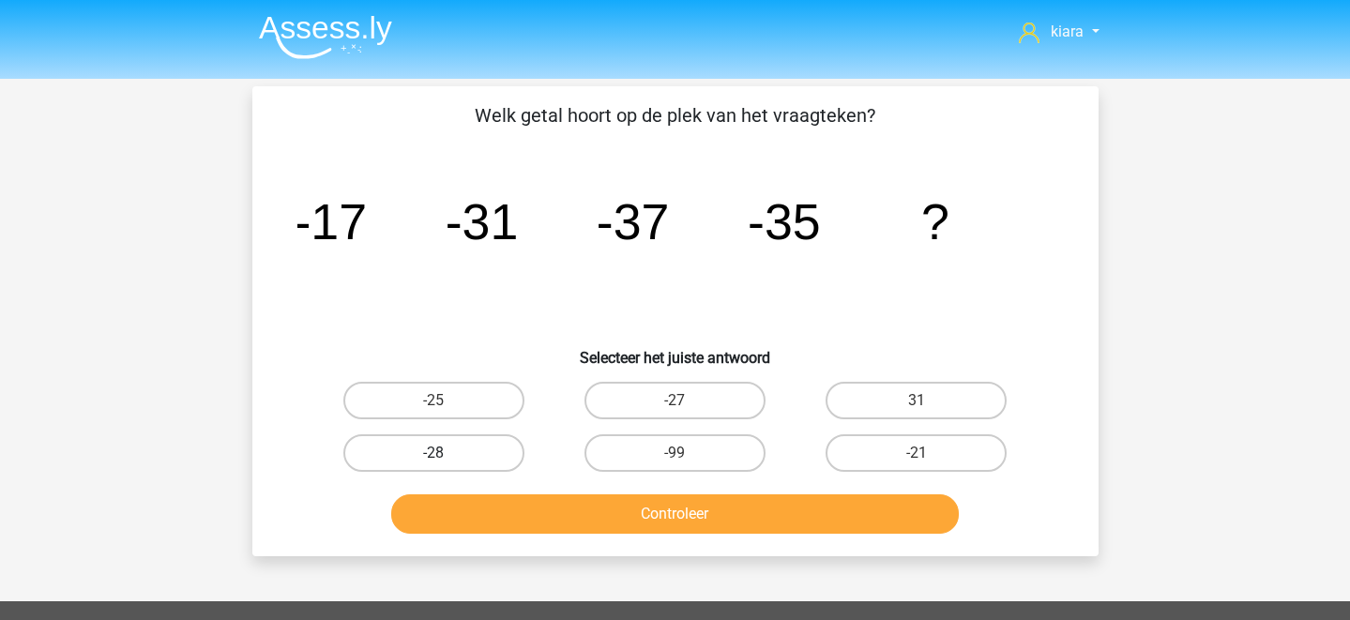
click at [478, 454] on label "-28" at bounding box center [433, 453] width 181 height 38
click at [446, 454] on input "-28" at bounding box center [439, 459] width 12 height 12
radio input "true"
click at [583, 505] on button "Controleer" at bounding box center [675, 513] width 568 height 39
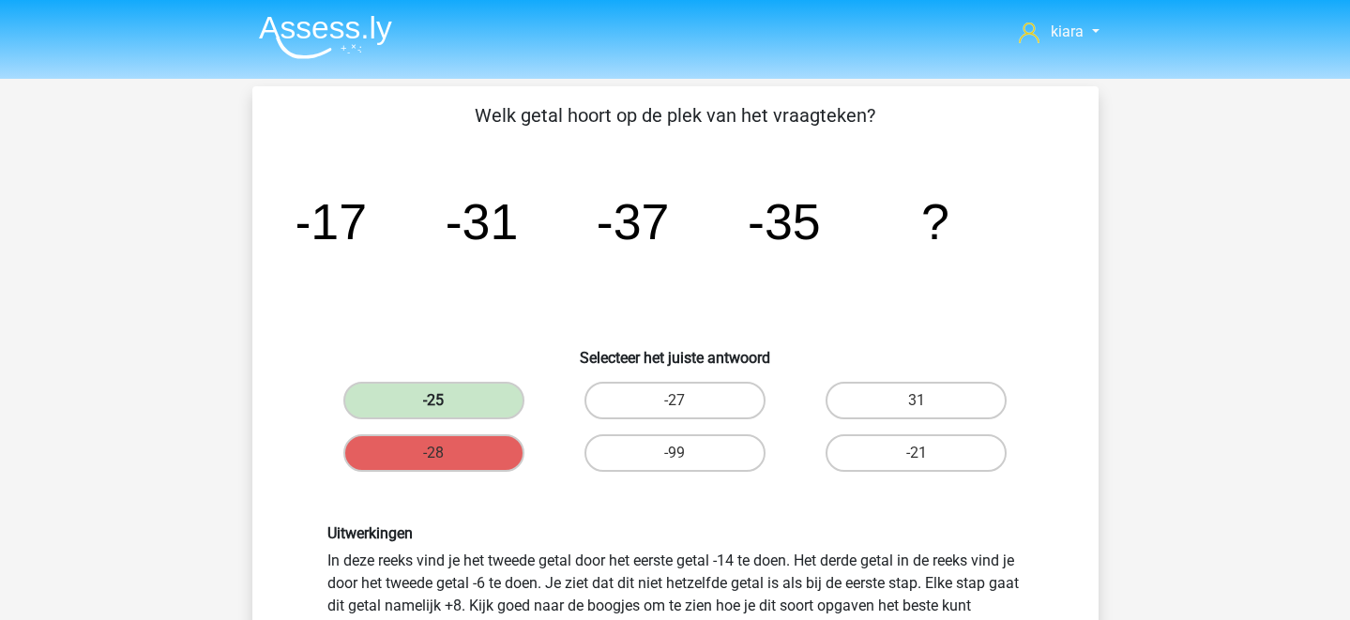
click at [458, 384] on label "-25" at bounding box center [433, 401] width 181 height 38
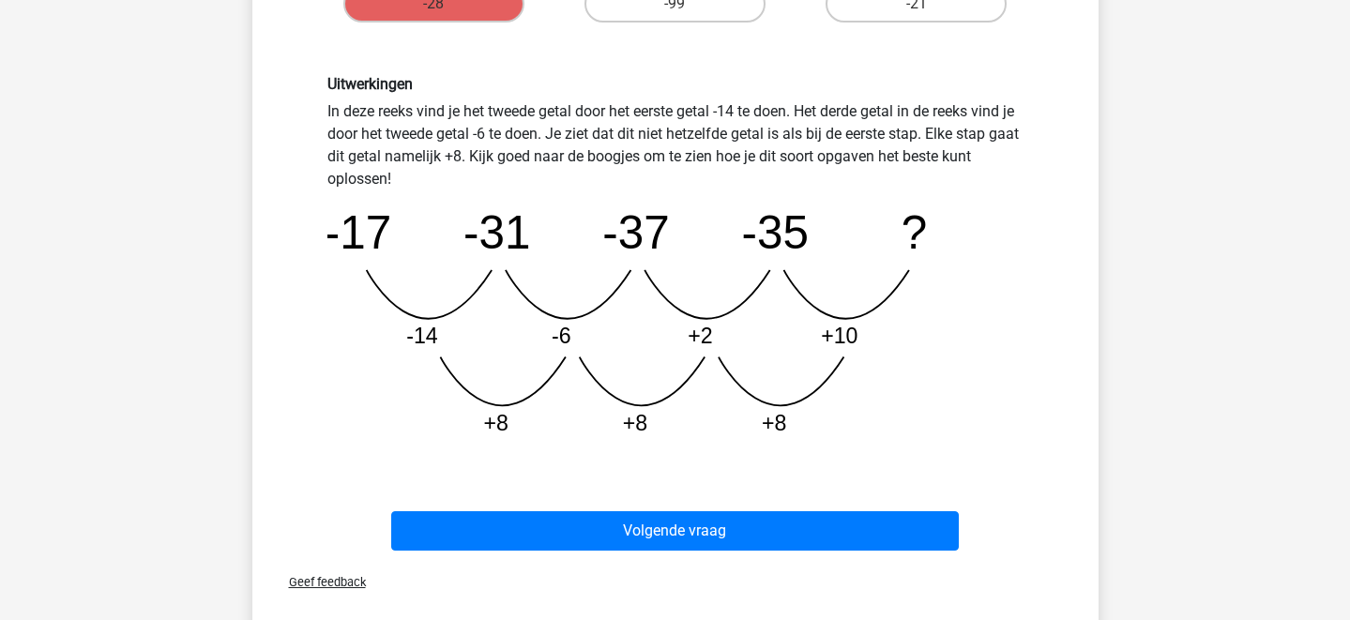
scroll to position [506, 0]
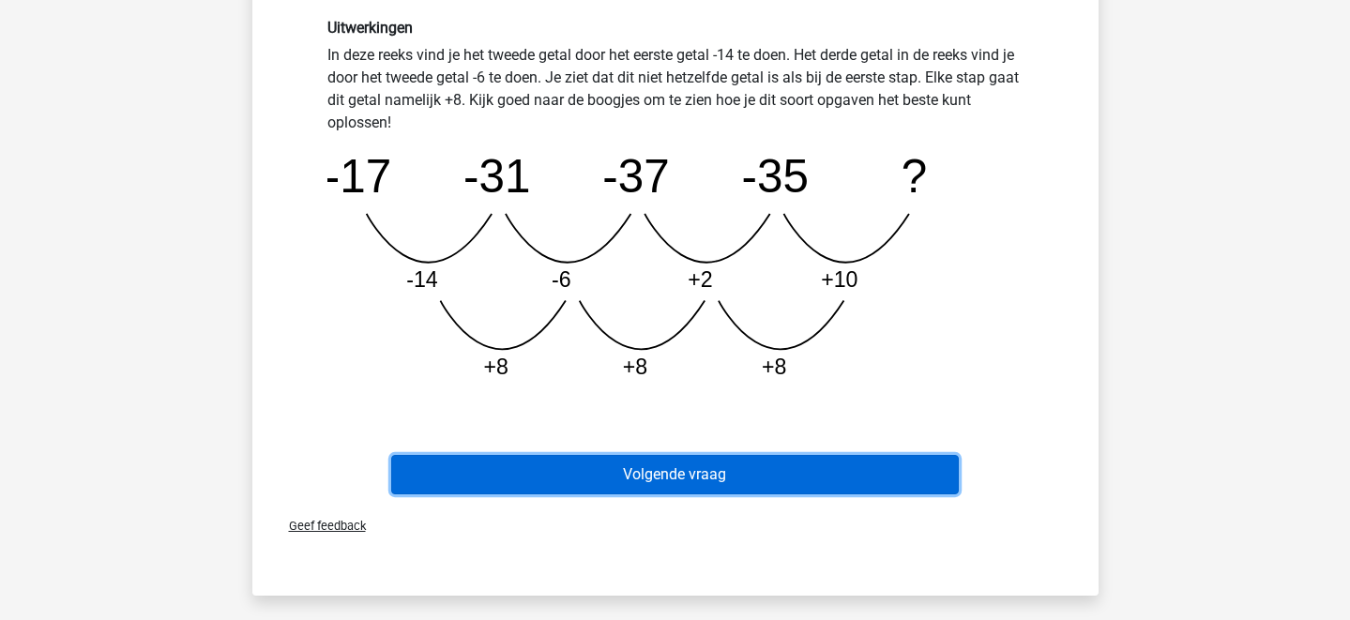
click at [913, 471] on button "Volgende vraag" at bounding box center [675, 474] width 568 height 39
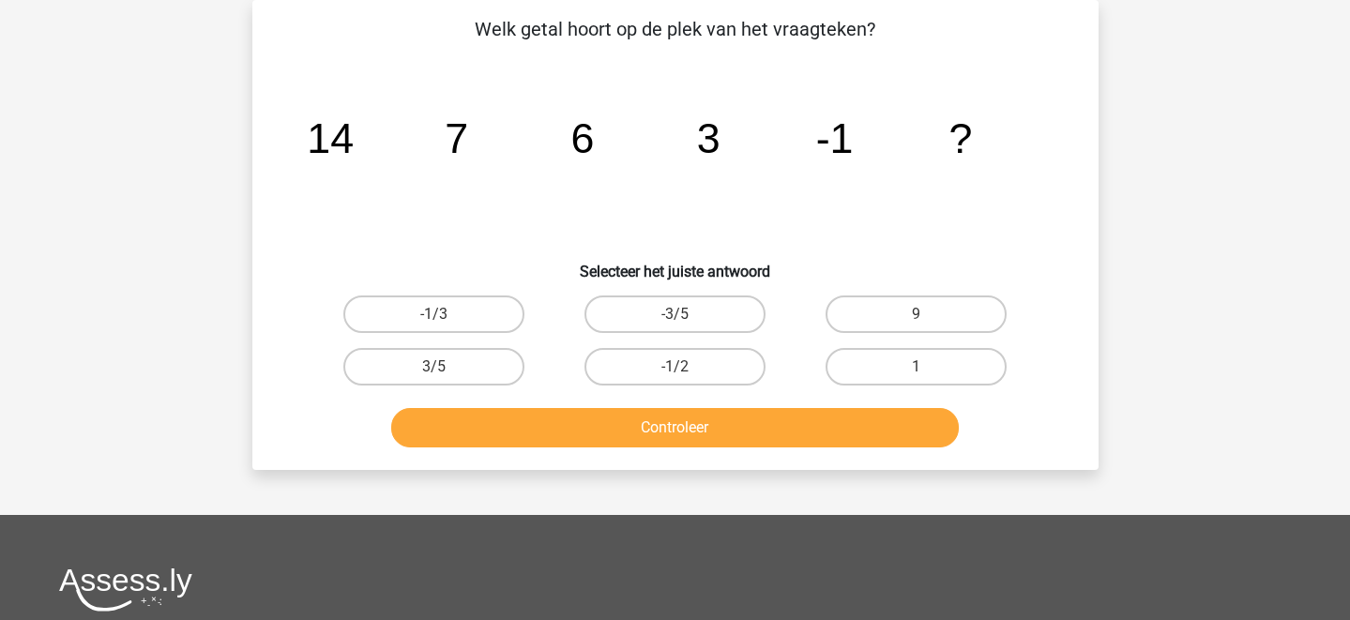
scroll to position [0, 0]
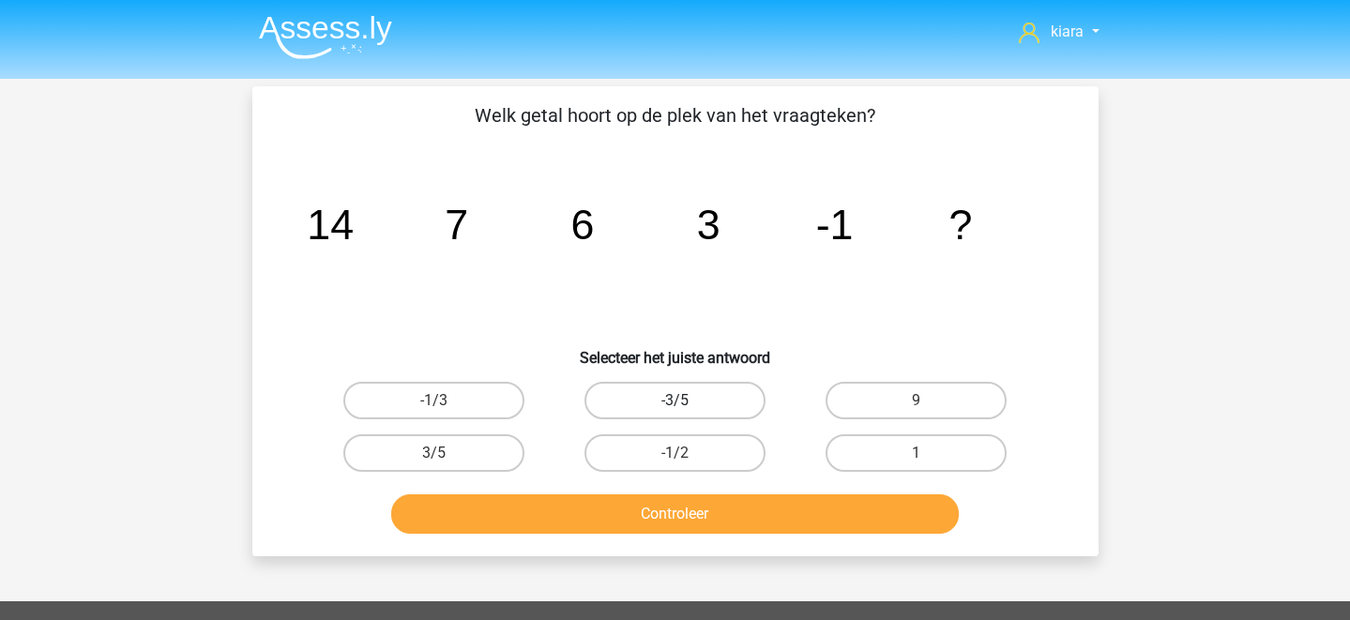
click at [704, 394] on label "-3/5" at bounding box center [674, 401] width 181 height 38
click at [687, 401] on input "-3/5" at bounding box center [681, 407] width 12 height 12
radio input "true"
click at [699, 506] on button "Controleer" at bounding box center [675, 513] width 568 height 39
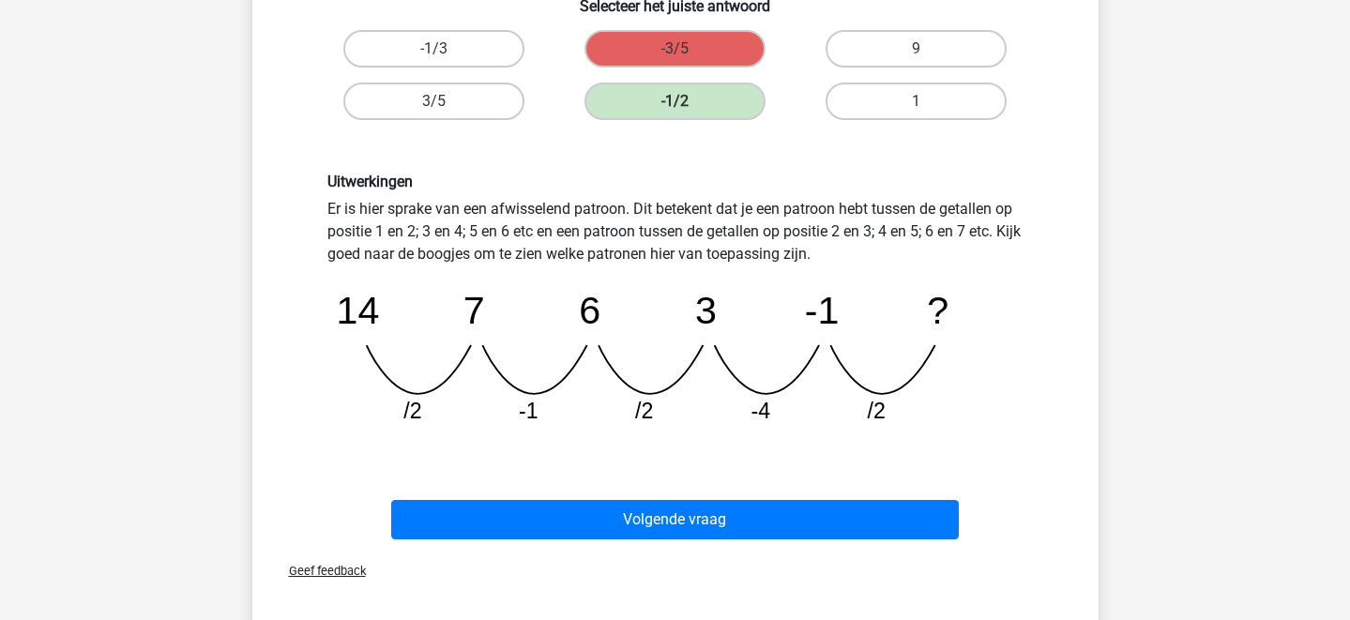
scroll to position [354, 0]
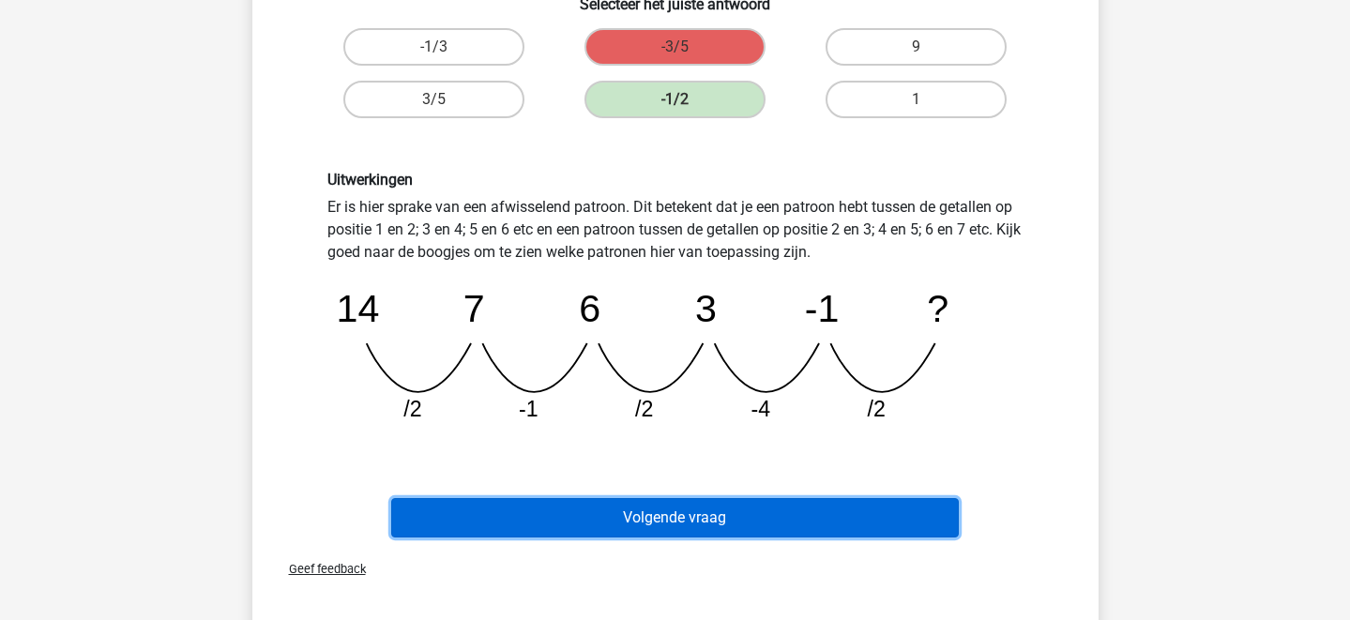
click at [761, 513] on button "Volgende vraag" at bounding box center [675, 517] width 568 height 39
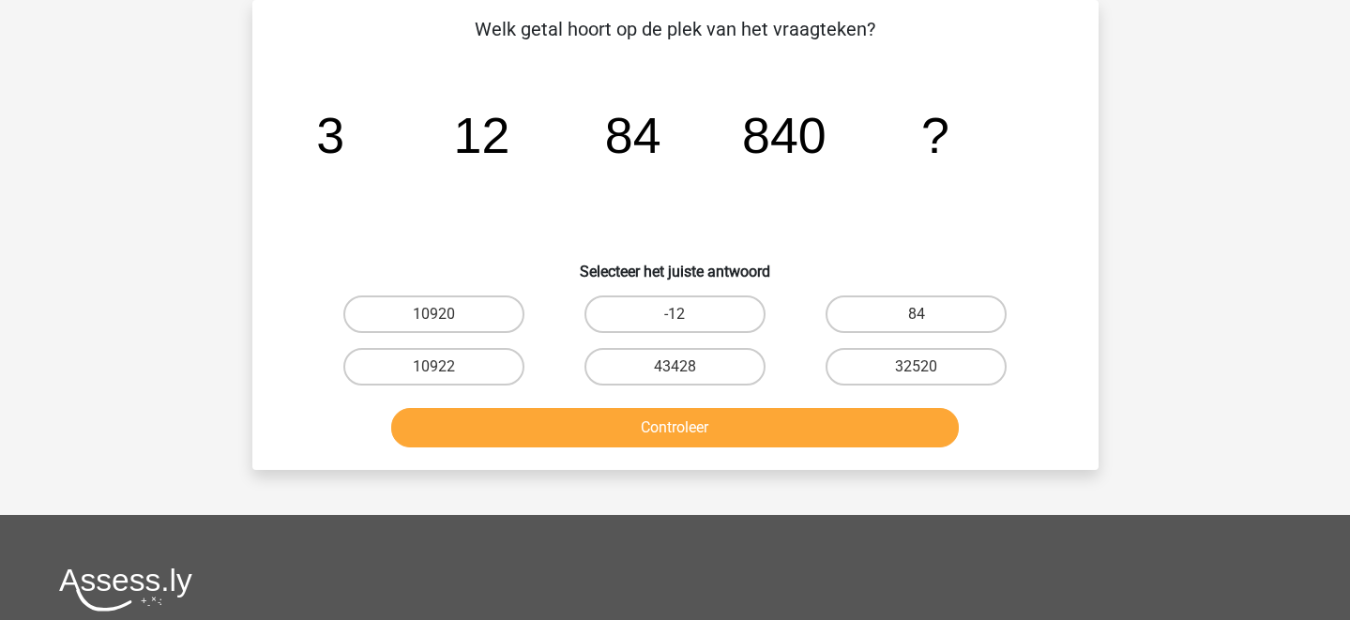
scroll to position [0, 0]
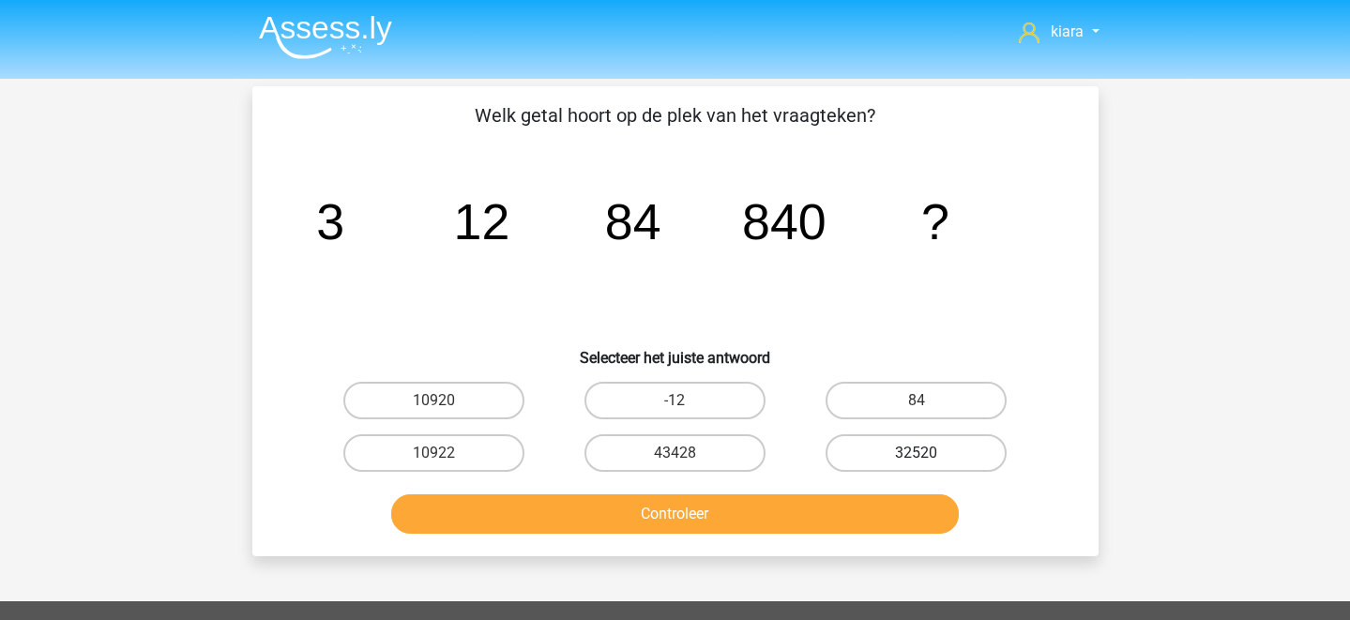
click at [953, 452] on label "32520" at bounding box center [916, 453] width 181 height 38
click at [929, 453] on input "32520" at bounding box center [923, 459] width 12 height 12
radio input "true"
click at [858, 508] on button "Controleer" at bounding box center [675, 513] width 568 height 39
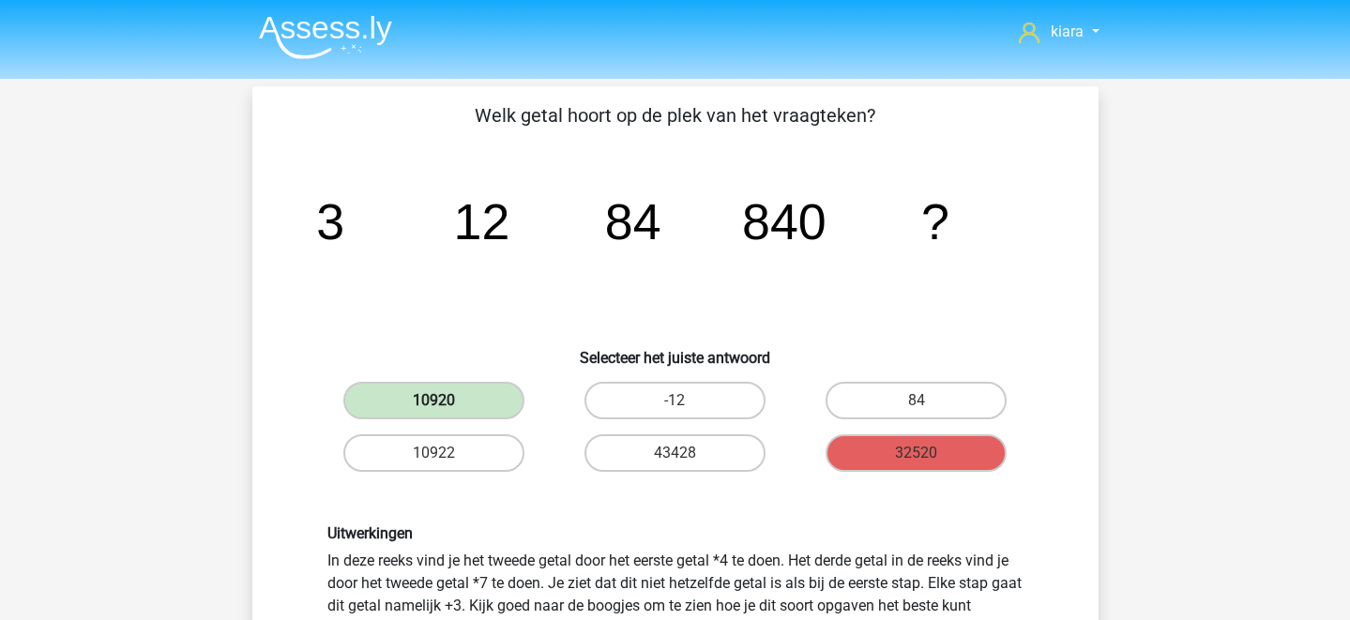
click at [451, 398] on label "10920" at bounding box center [433, 401] width 181 height 38
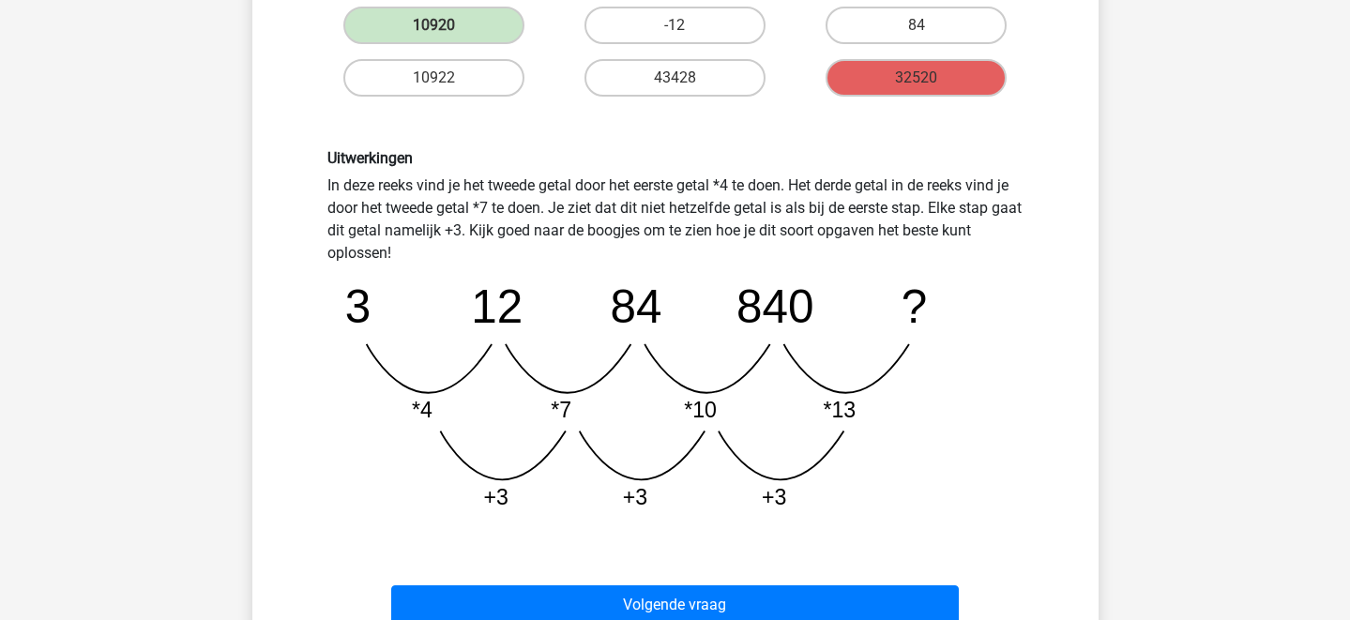
scroll to position [384, 0]
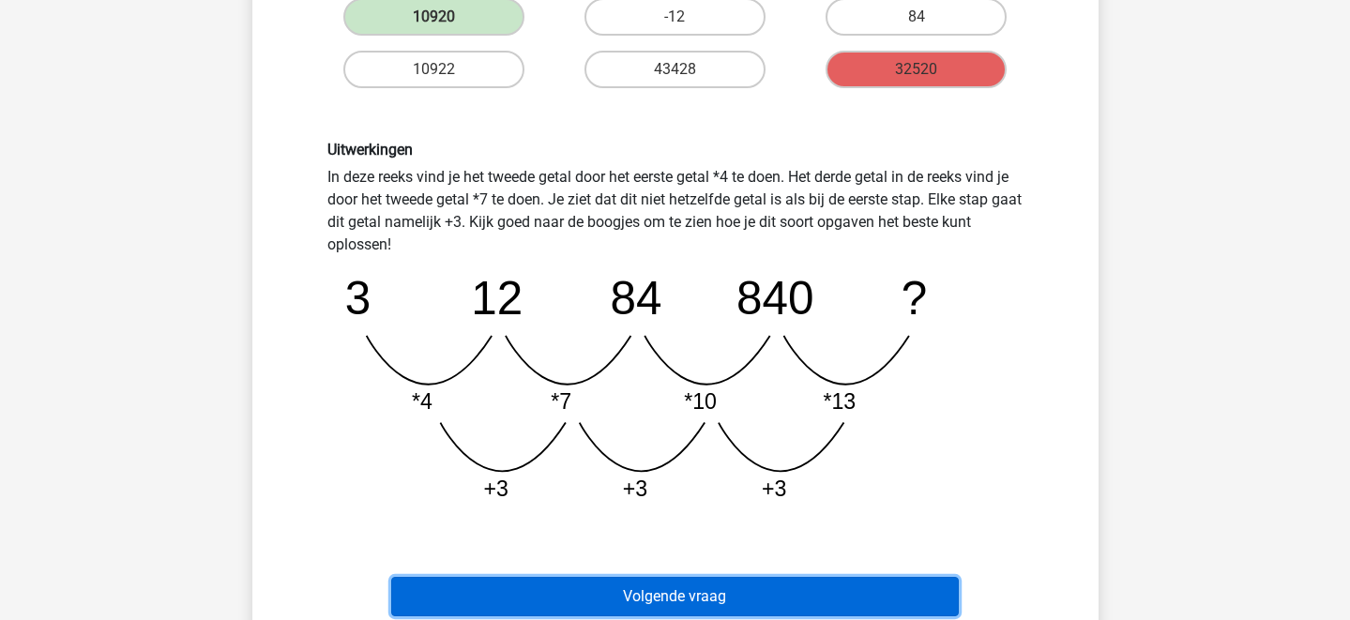
click at [822, 581] on button "Volgende vraag" at bounding box center [675, 596] width 568 height 39
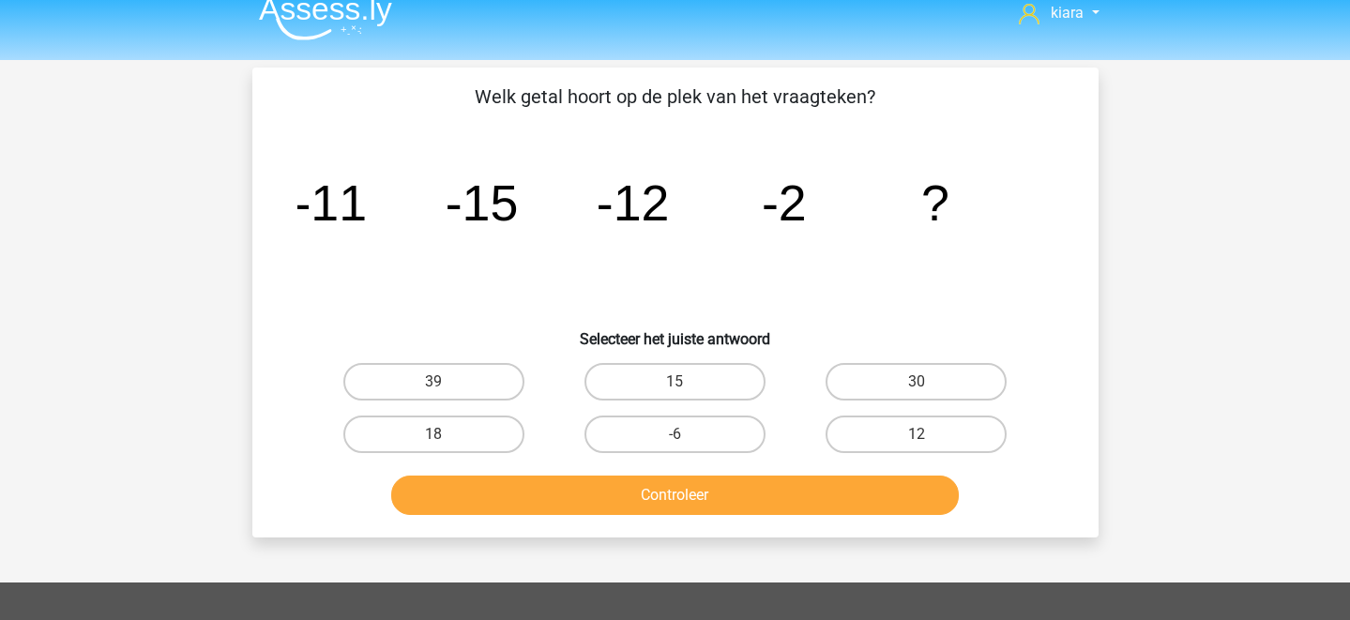
scroll to position [0, 0]
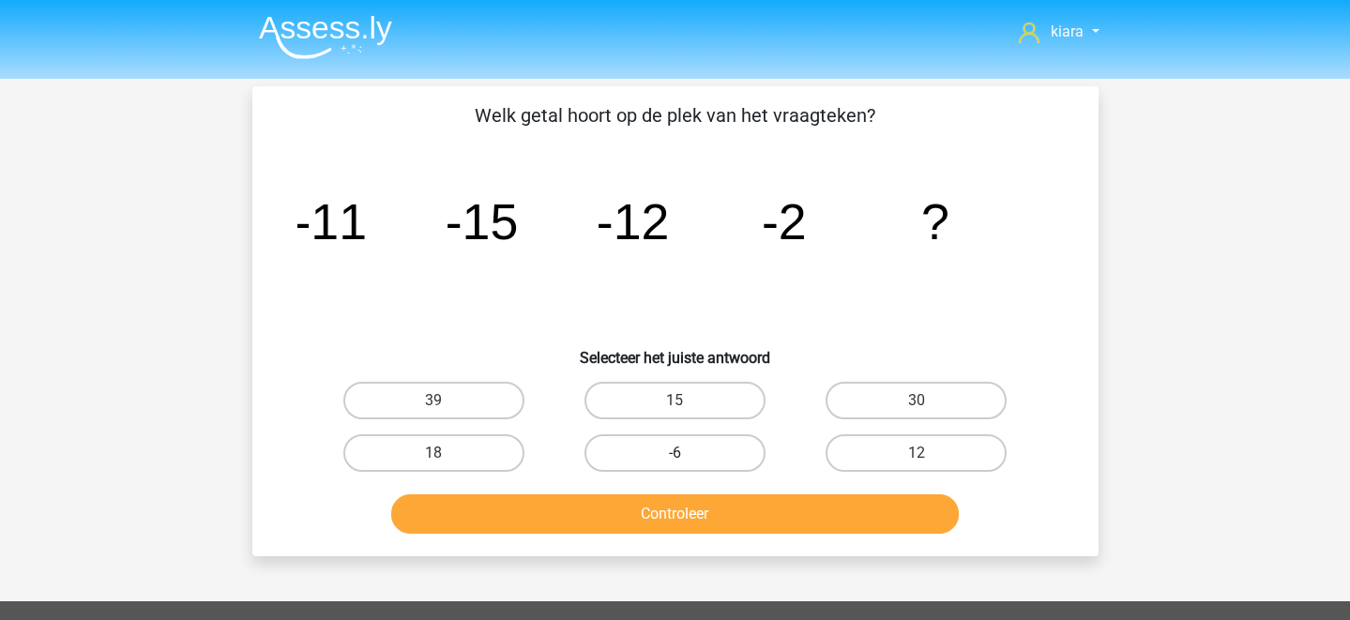
click at [748, 450] on label "-6" at bounding box center [674, 453] width 181 height 38
click at [687, 453] on input "-6" at bounding box center [681, 459] width 12 height 12
radio input "true"
click at [740, 515] on button "Controleer" at bounding box center [675, 513] width 568 height 39
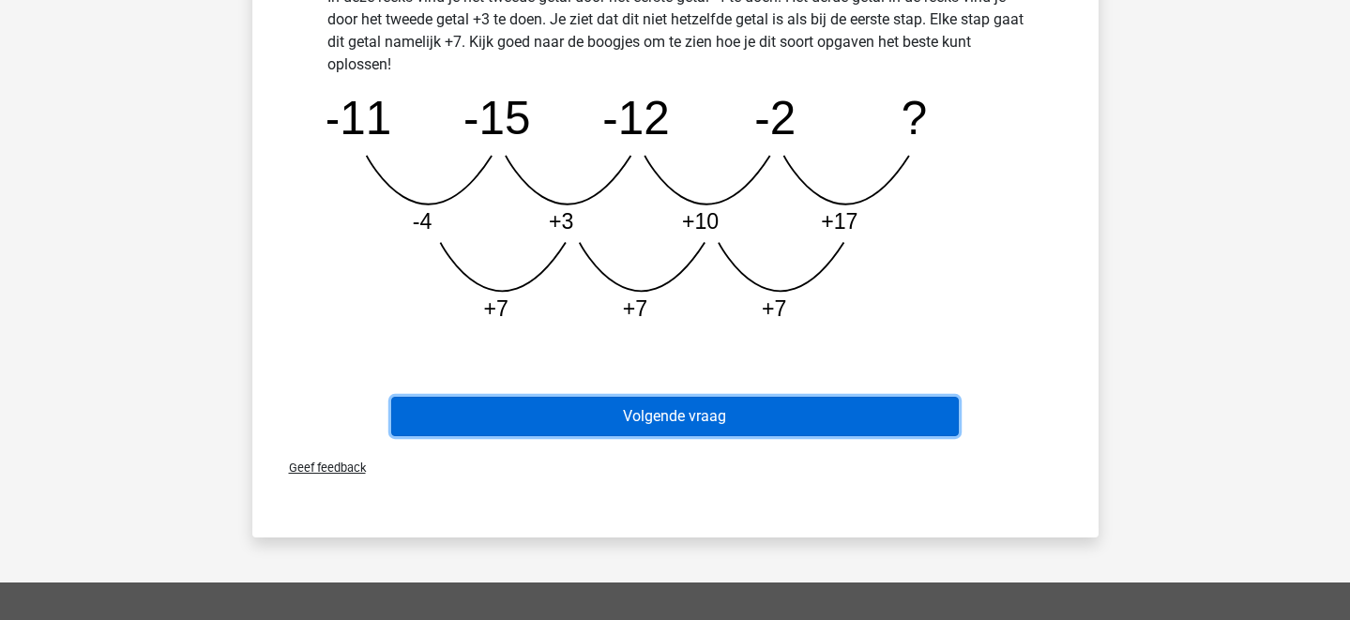
click at [723, 426] on button "Volgende vraag" at bounding box center [675, 416] width 568 height 39
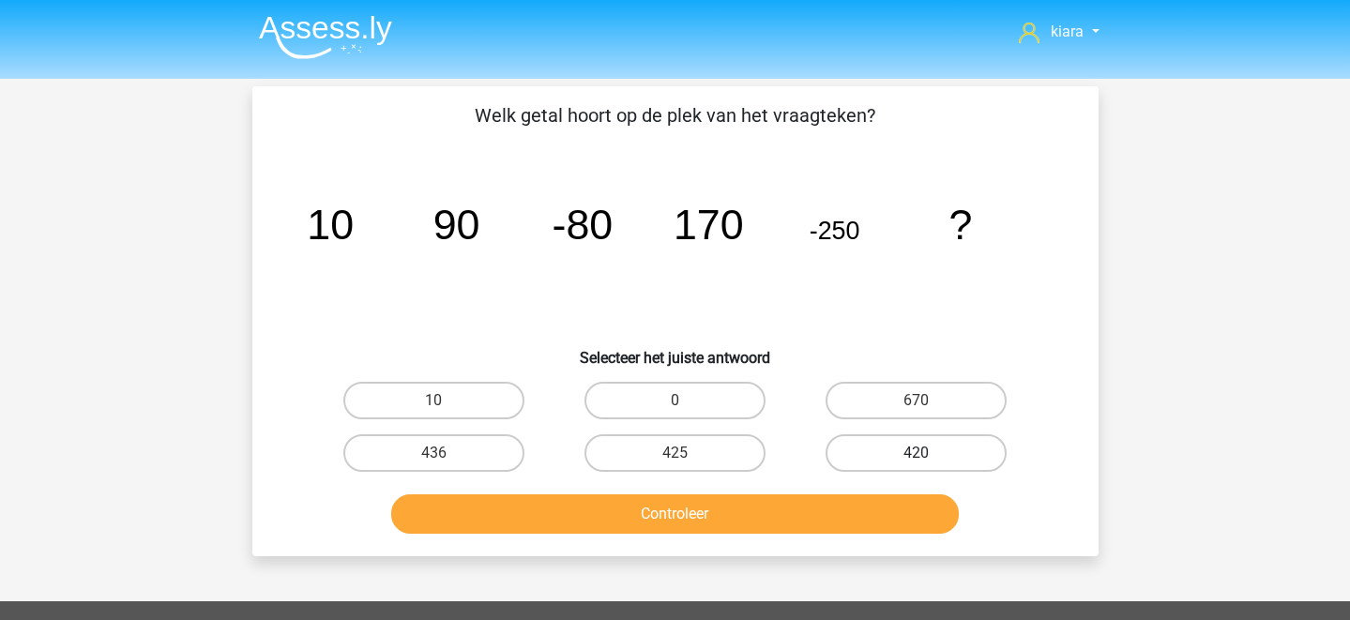
click at [947, 452] on label "420" at bounding box center [916, 453] width 181 height 38
click at [929, 453] on input "420" at bounding box center [923, 459] width 12 height 12
radio input "true"
click at [843, 516] on button "Controleer" at bounding box center [675, 513] width 568 height 39
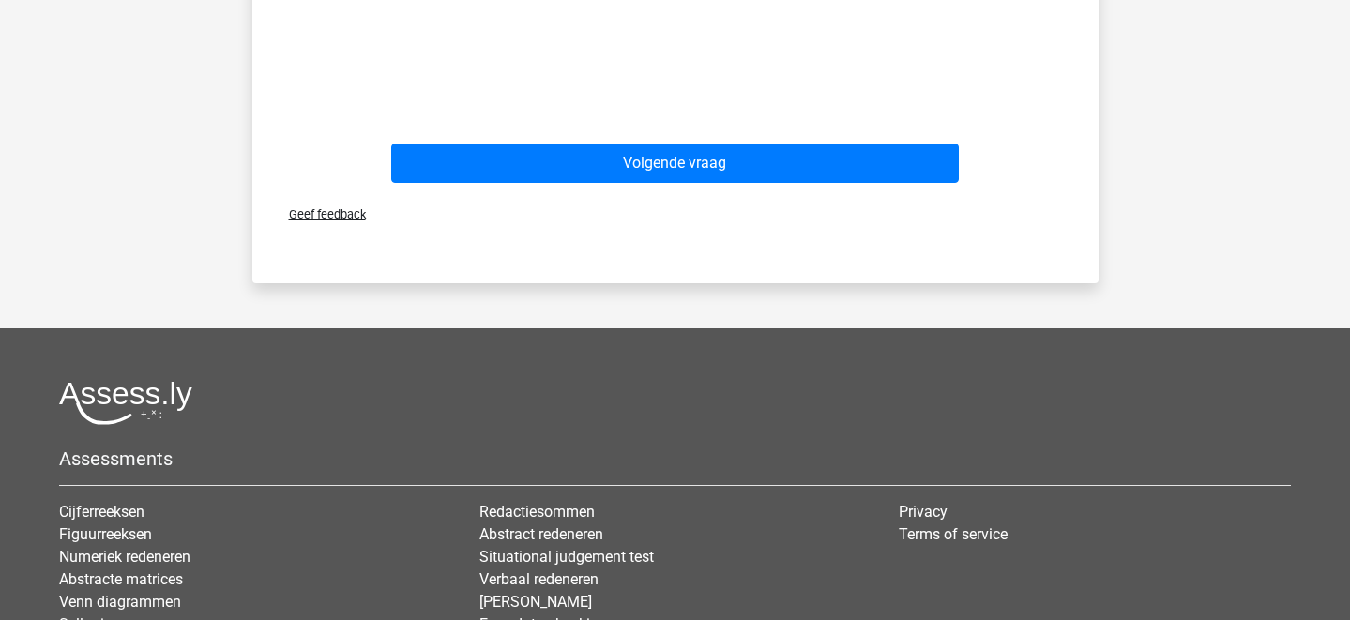
scroll to position [841, 0]
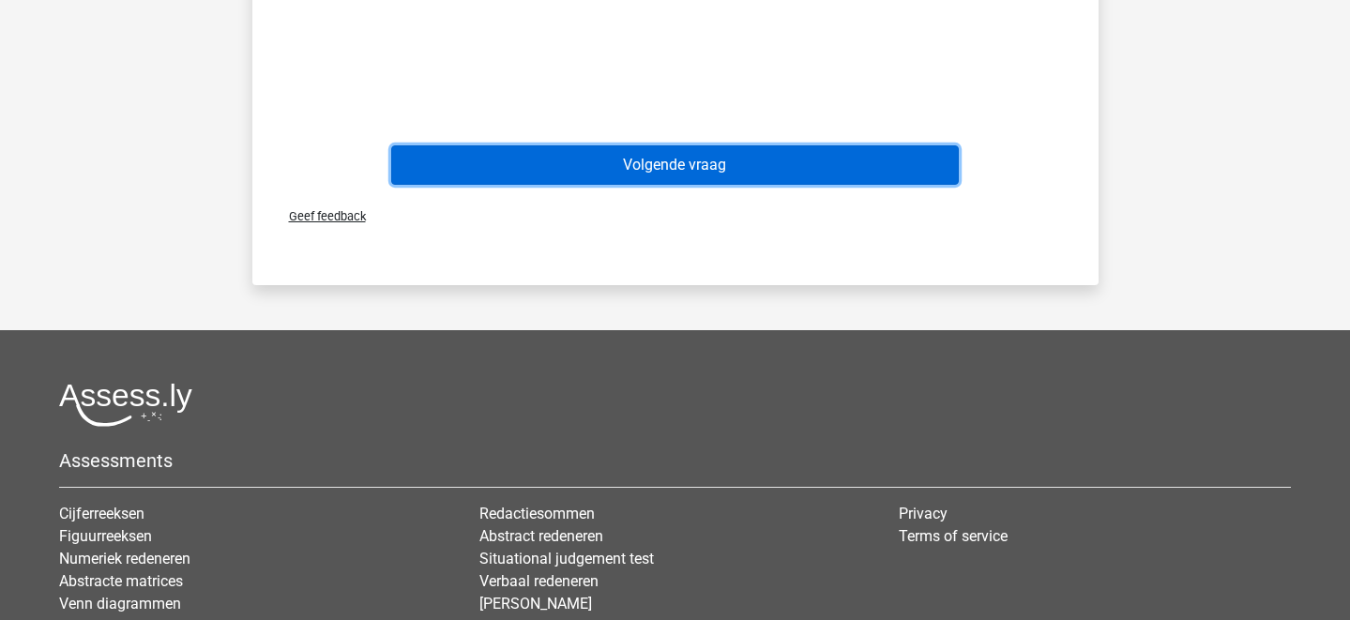
click at [870, 178] on button "Volgende vraag" at bounding box center [675, 164] width 568 height 39
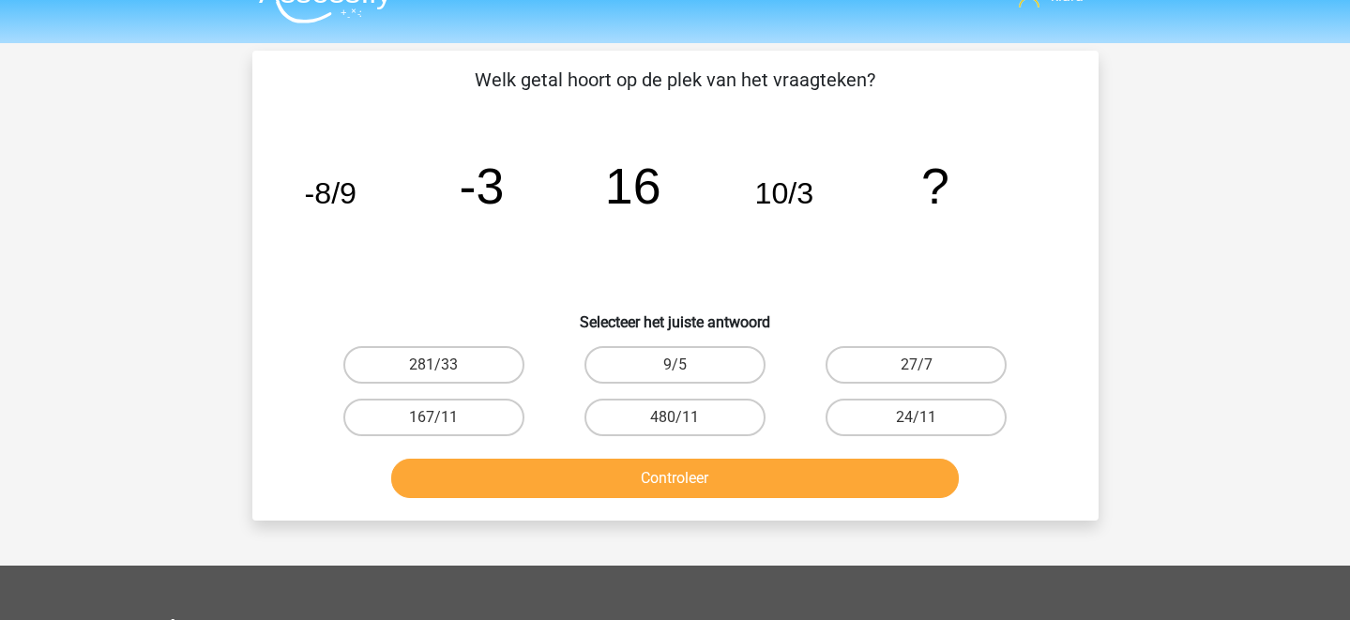
scroll to position [0, 0]
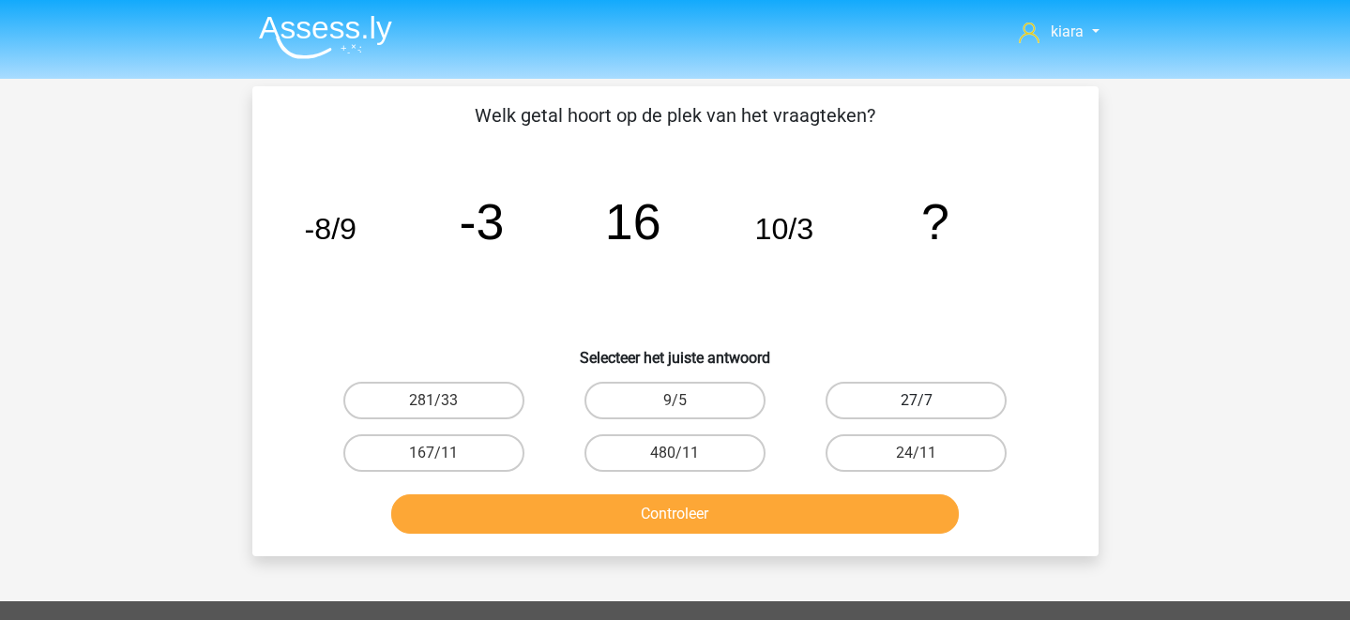
click at [920, 386] on label "27/7" at bounding box center [916, 401] width 181 height 38
click at [920, 401] on input "27/7" at bounding box center [923, 407] width 12 height 12
radio input "true"
click at [885, 515] on button "Controleer" at bounding box center [675, 513] width 568 height 39
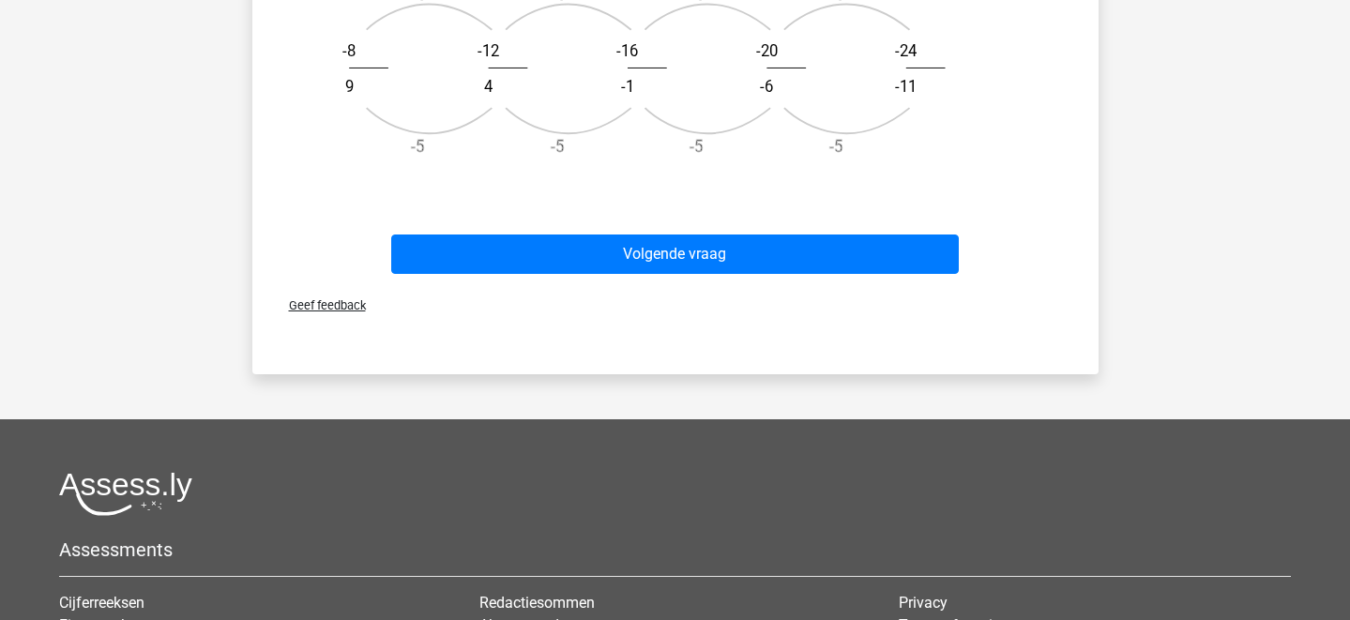
scroll to position [892, 0]
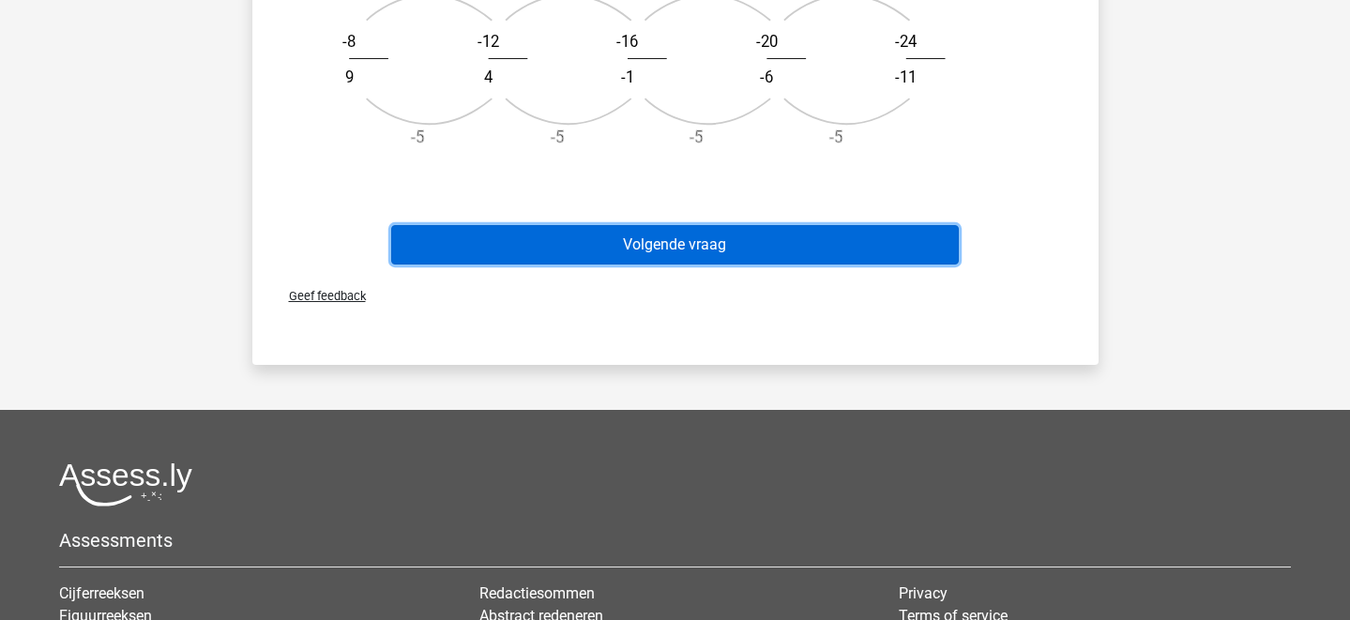
click at [786, 256] on button "Volgende vraag" at bounding box center [675, 244] width 568 height 39
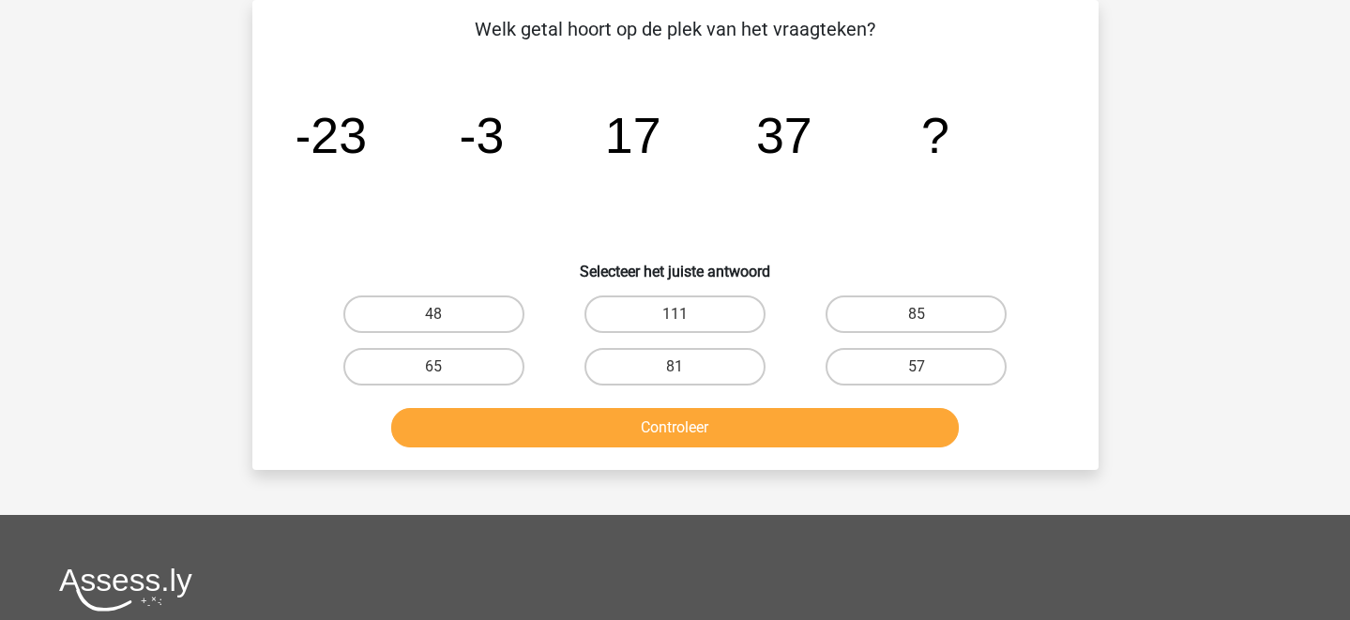
scroll to position [0, 0]
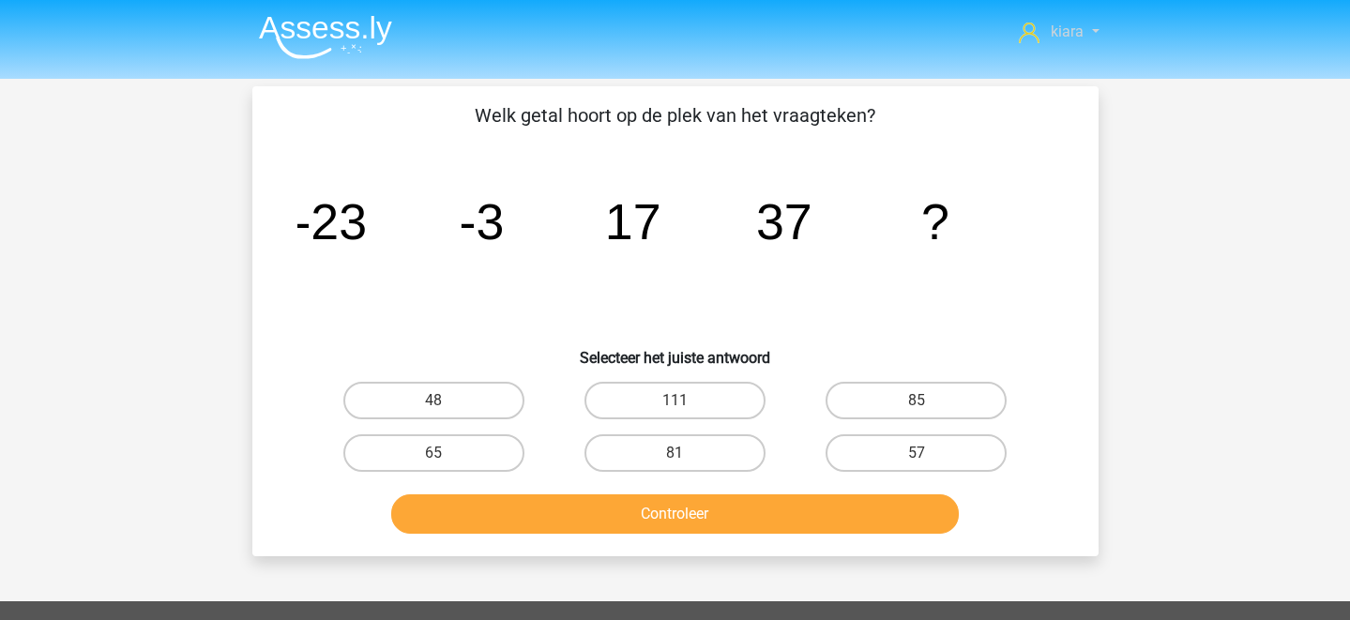
click at [1091, 38] on link "kiara" at bounding box center [1058, 32] width 95 height 23
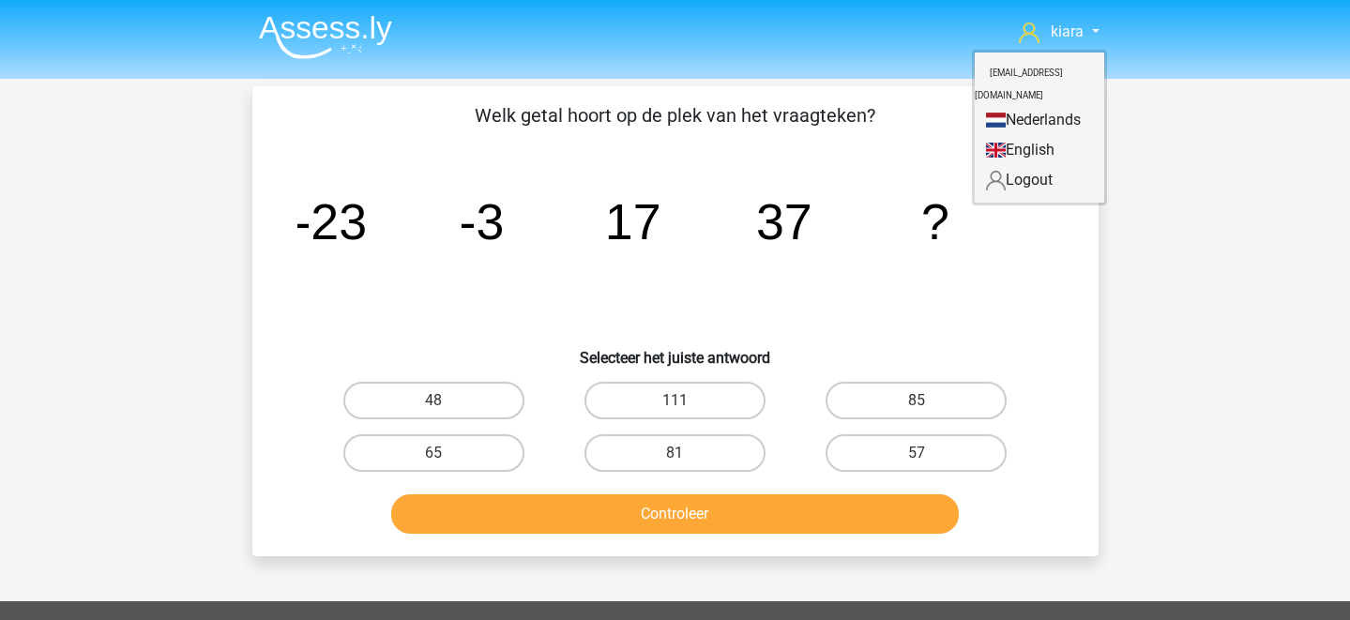
click at [371, 24] on img at bounding box center [325, 37] width 133 height 44
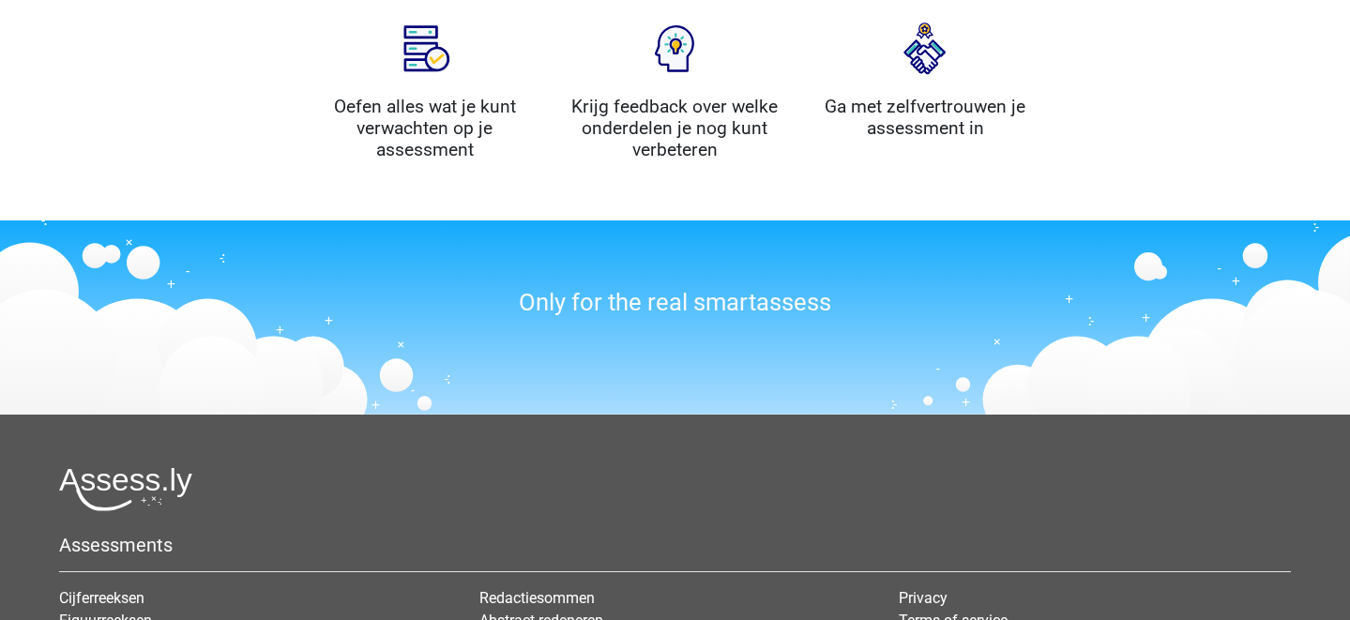
scroll to position [2042, 0]
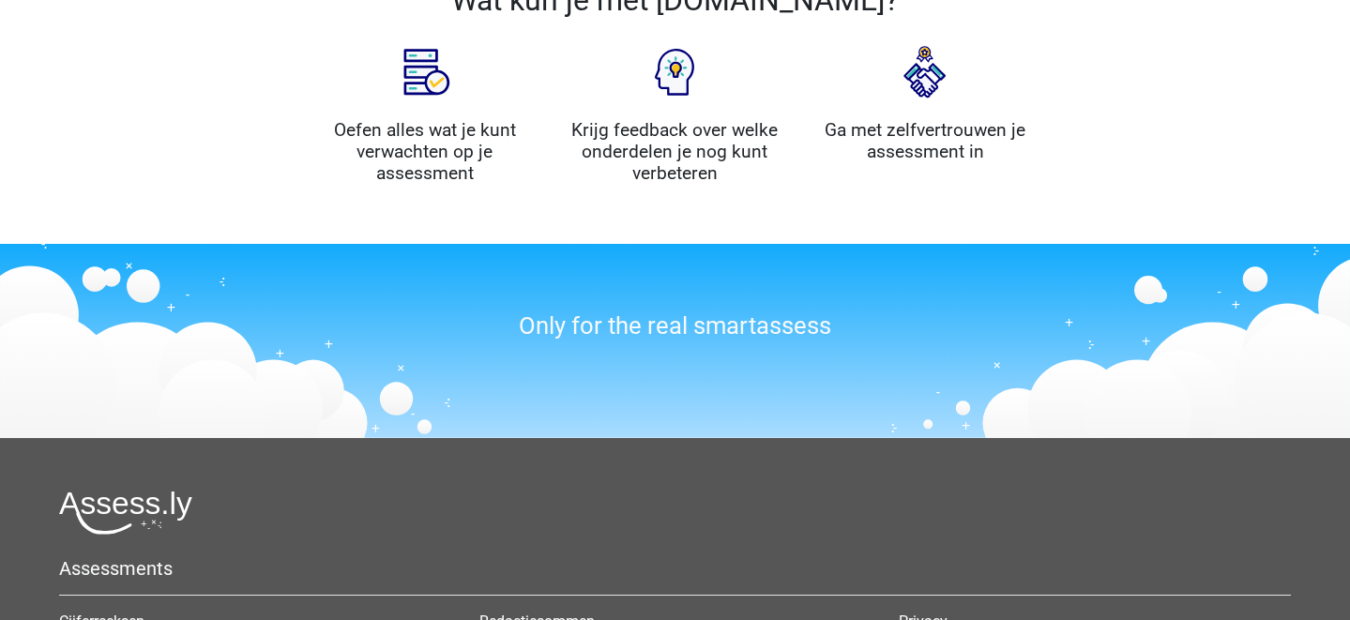
click at [401, 41] on img at bounding box center [425, 72] width 94 height 94
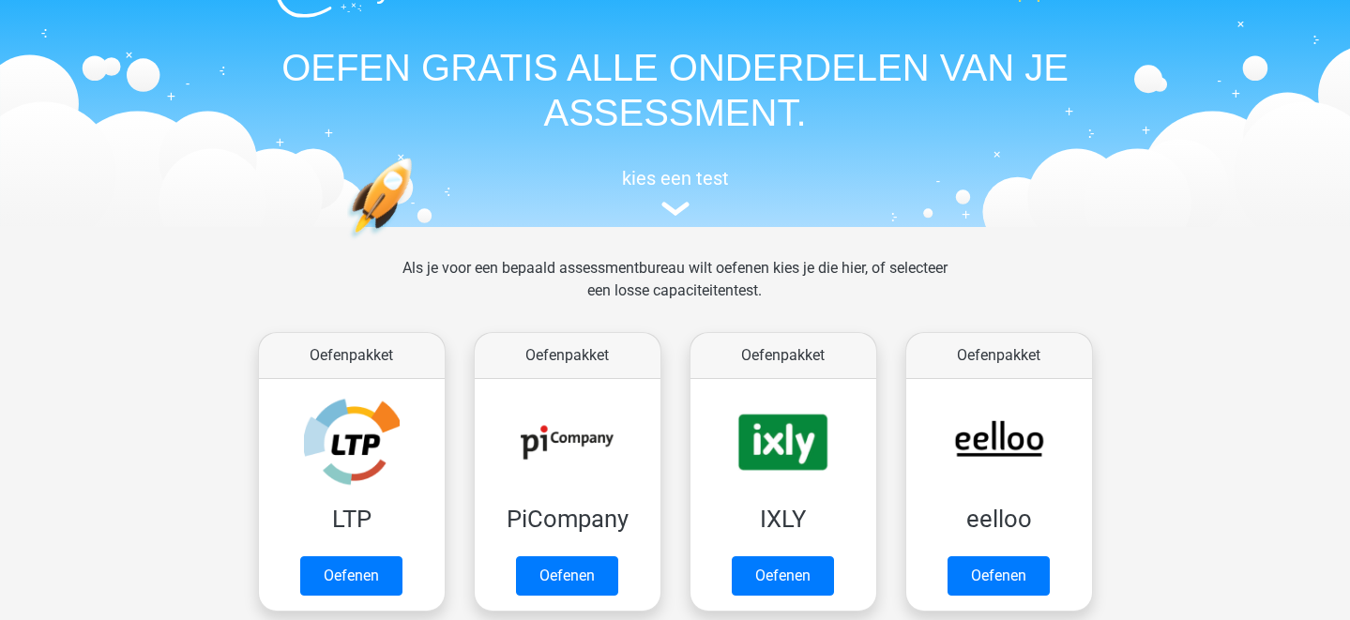
scroll to position [53, 0]
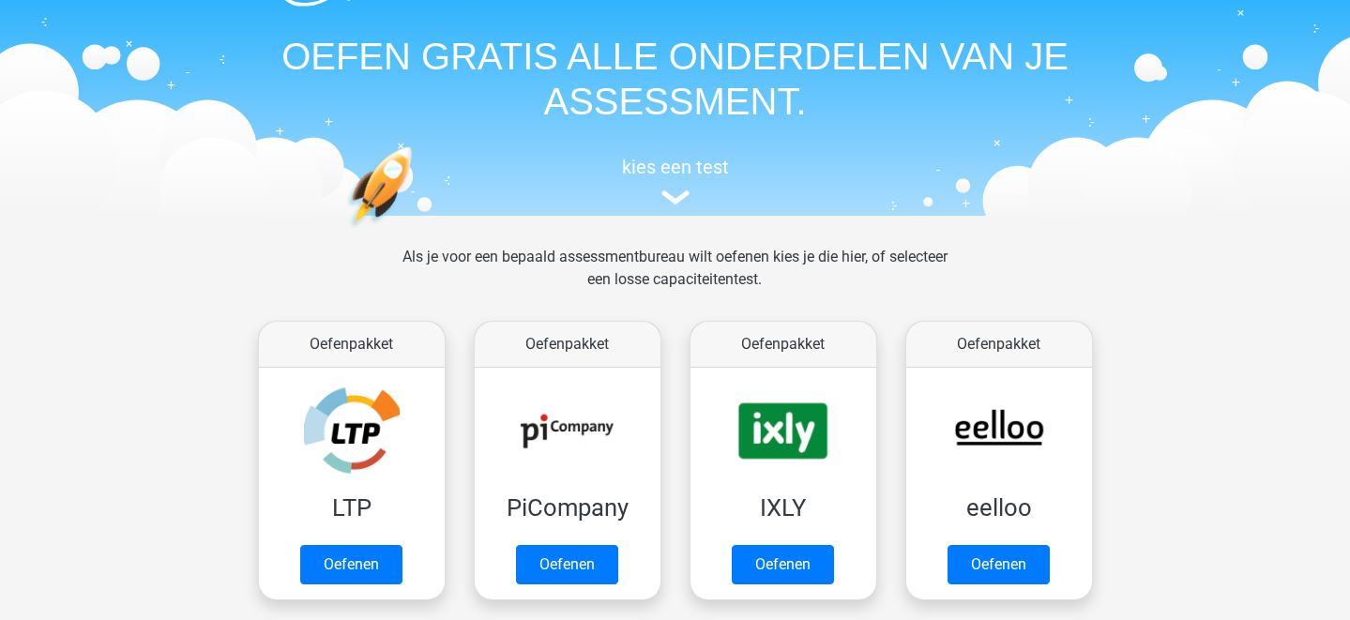
click at [698, 149] on div "kies een test" at bounding box center [675, 177] width 863 height 62
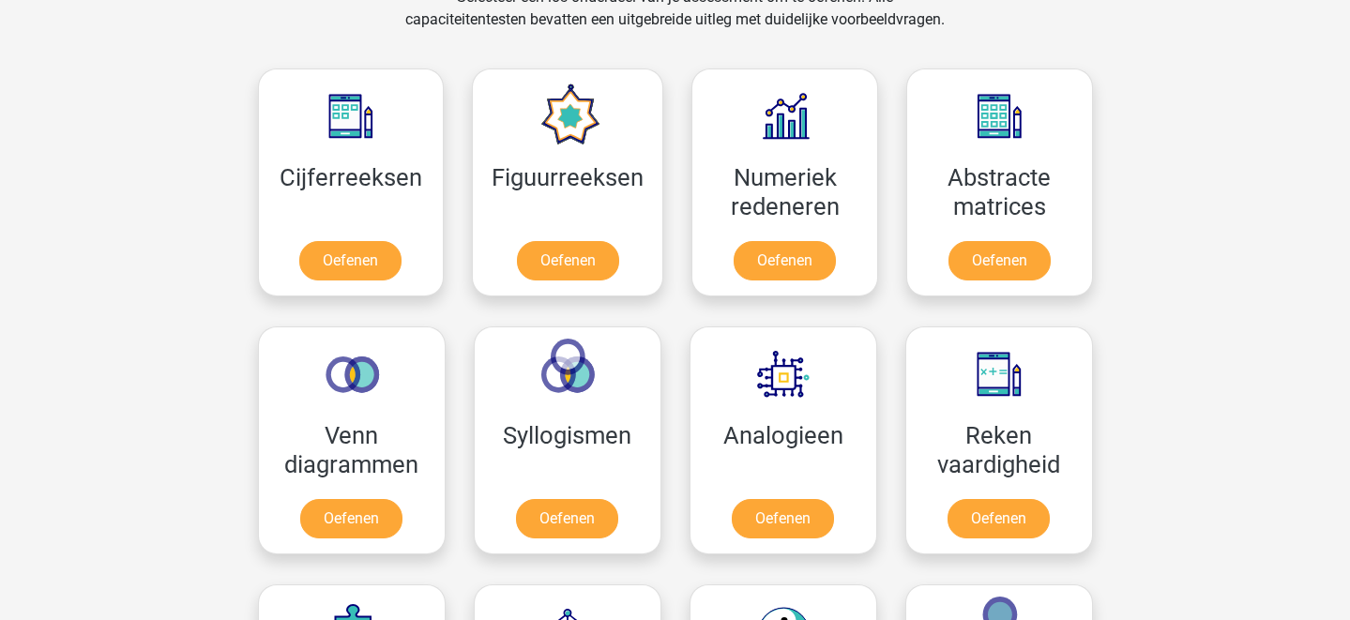
scroll to position [833, 0]
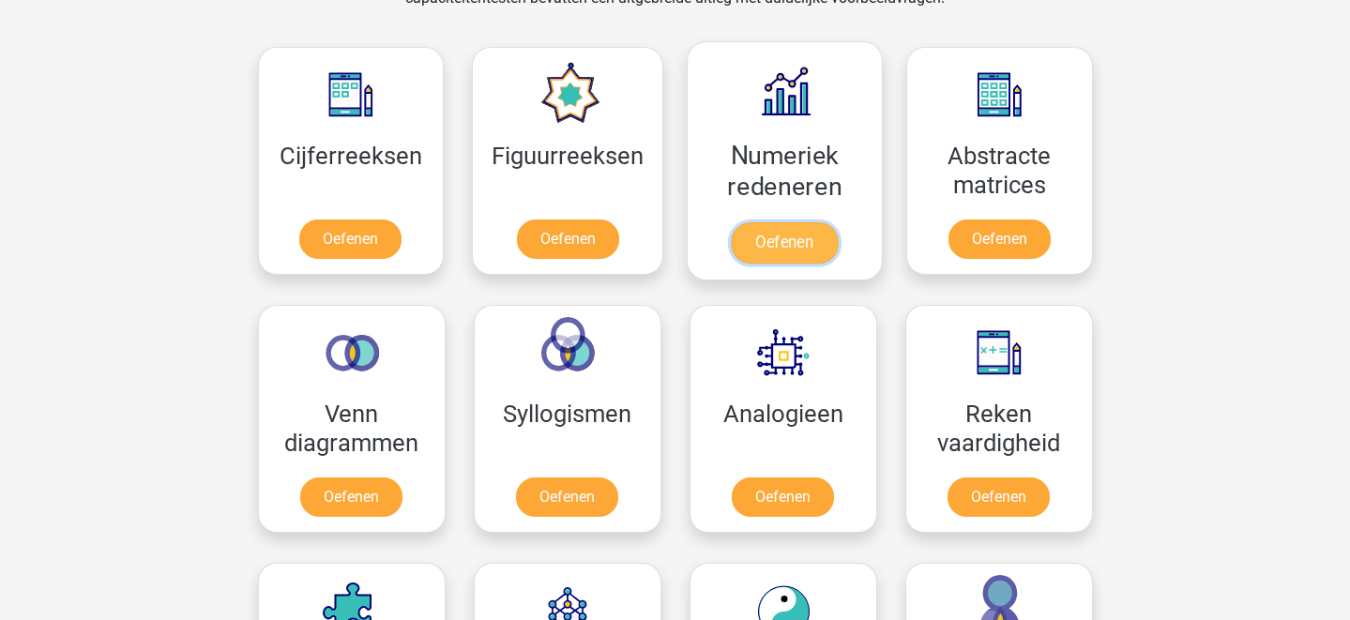
click at [763, 251] on link "Oefenen" at bounding box center [784, 242] width 107 height 41
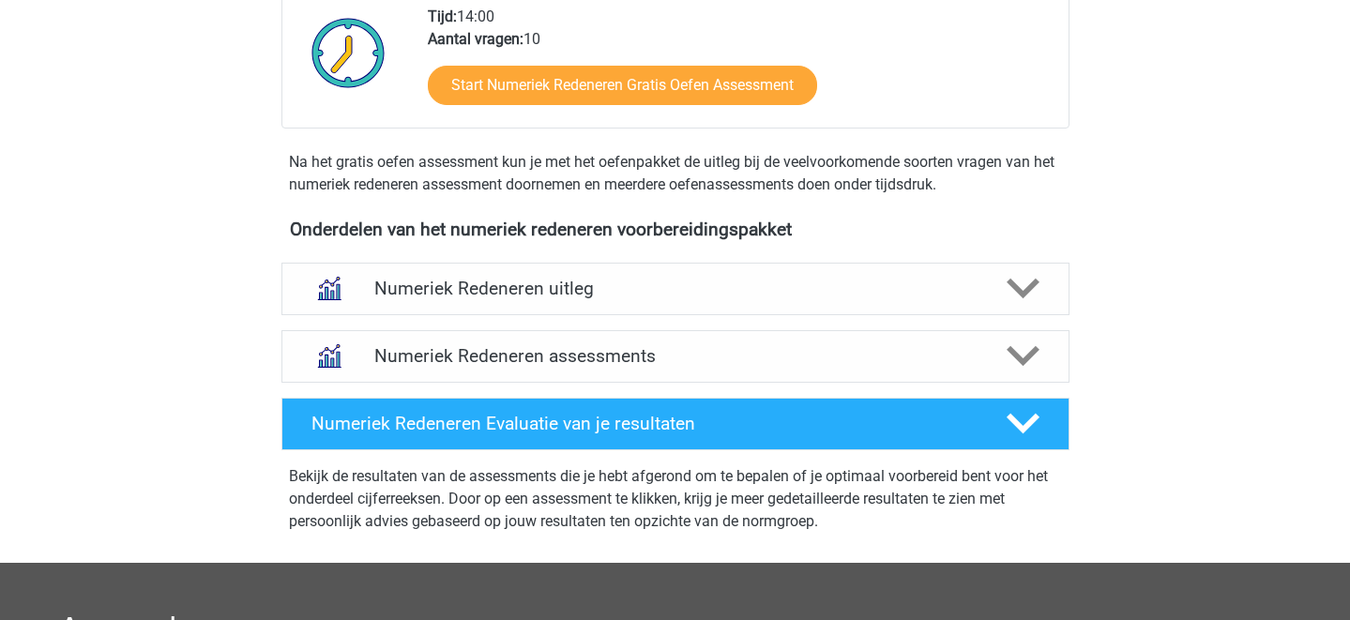
scroll to position [547, 0]
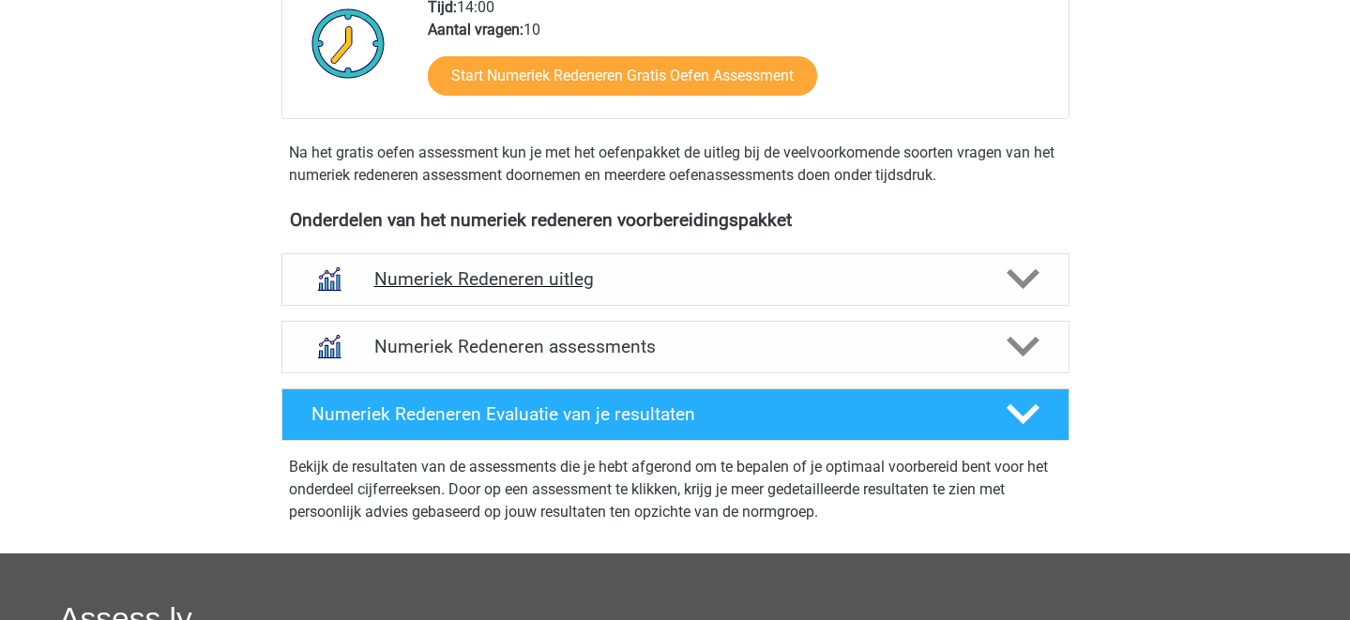
click at [795, 283] on h4 "Numeriek Redeneren uitleg" at bounding box center [675, 279] width 602 height 22
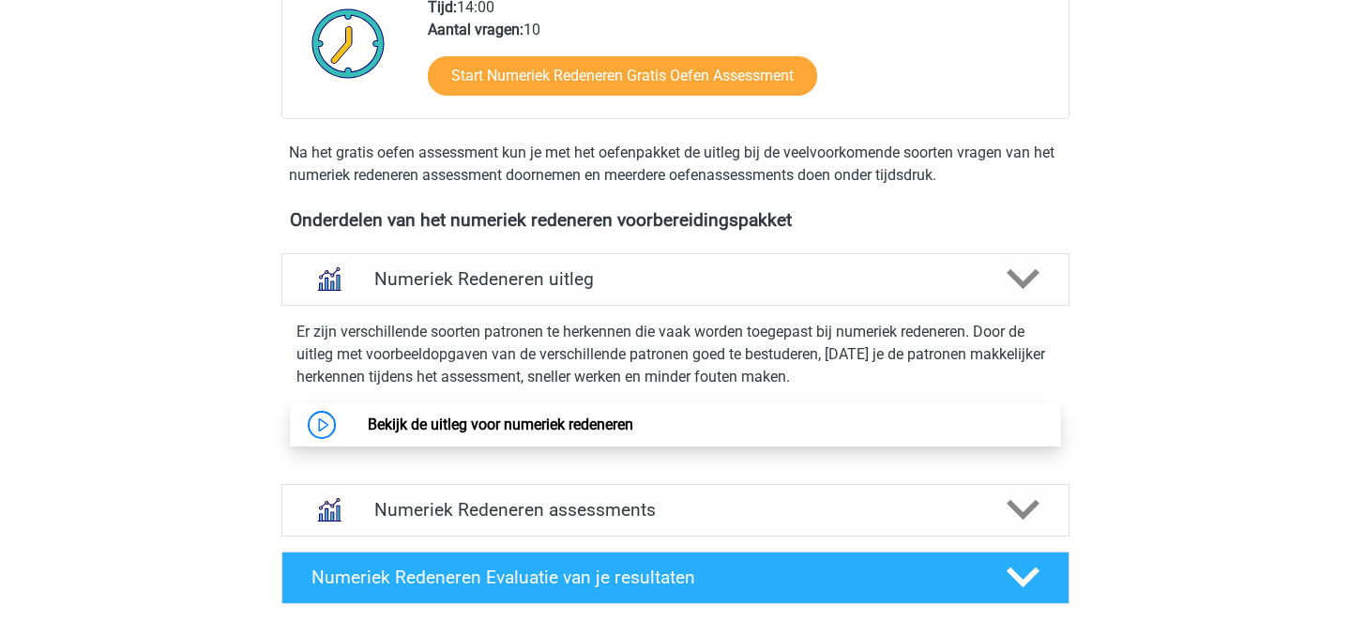
click at [610, 432] on link "Bekijk de uitleg voor numeriek redeneren" at bounding box center [500, 425] width 265 height 18
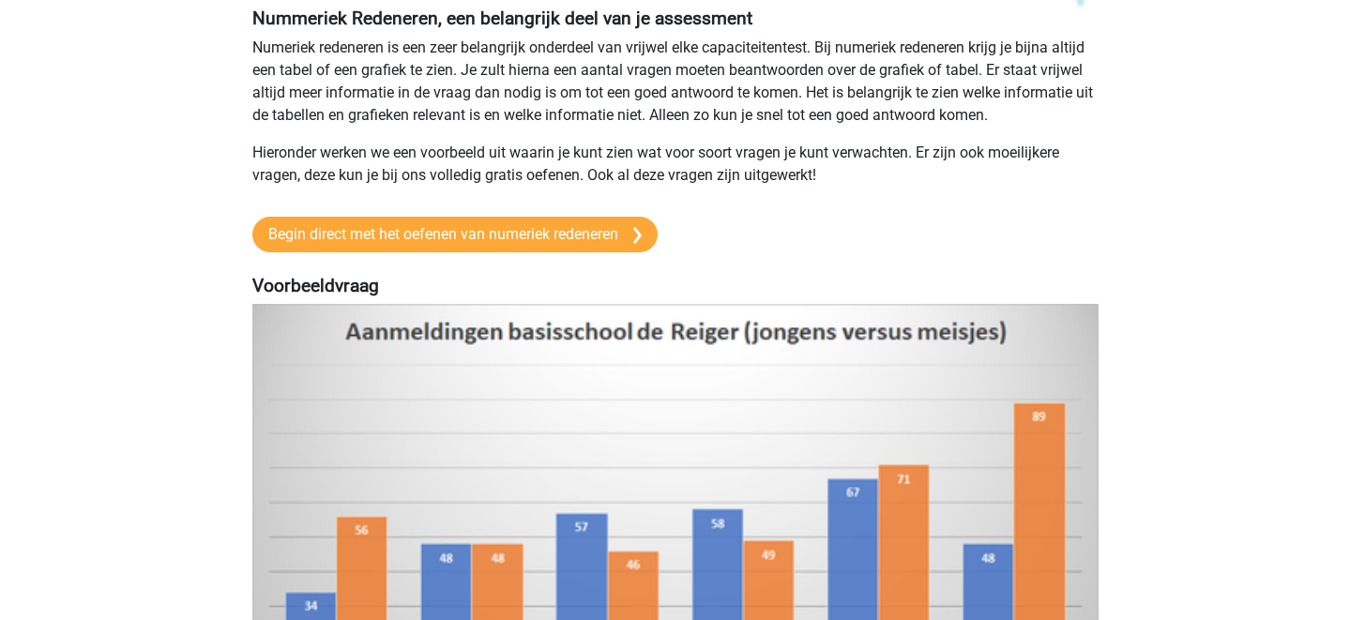
scroll to position [166, 0]
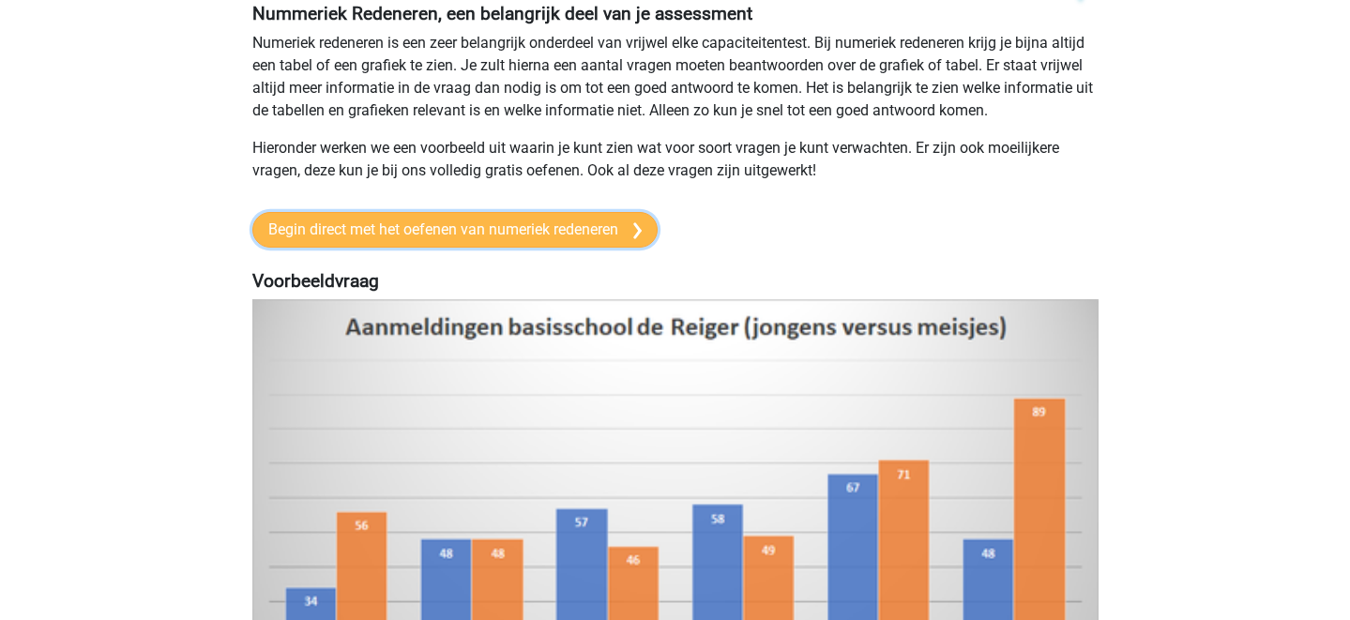
click at [562, 246] on link "Begin direct met het oefenen van numeriek redeneren" at bounding box center [454, 230] width 405 height 36
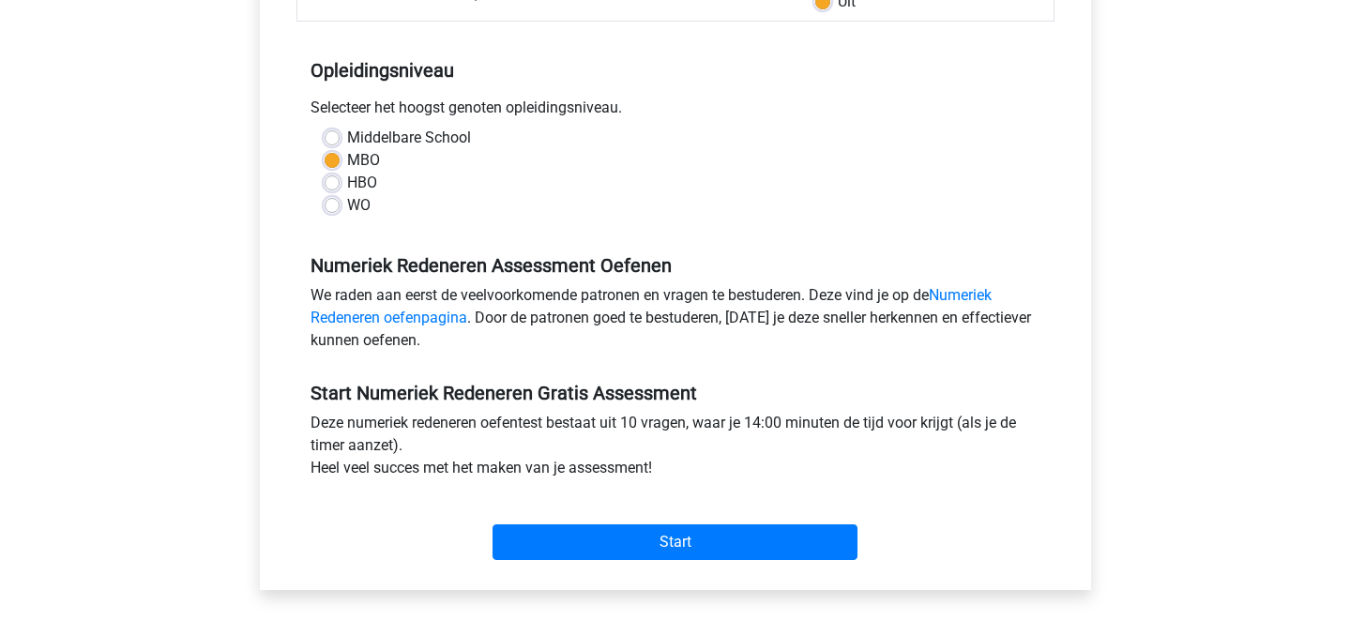
scroll to position [351, 0]
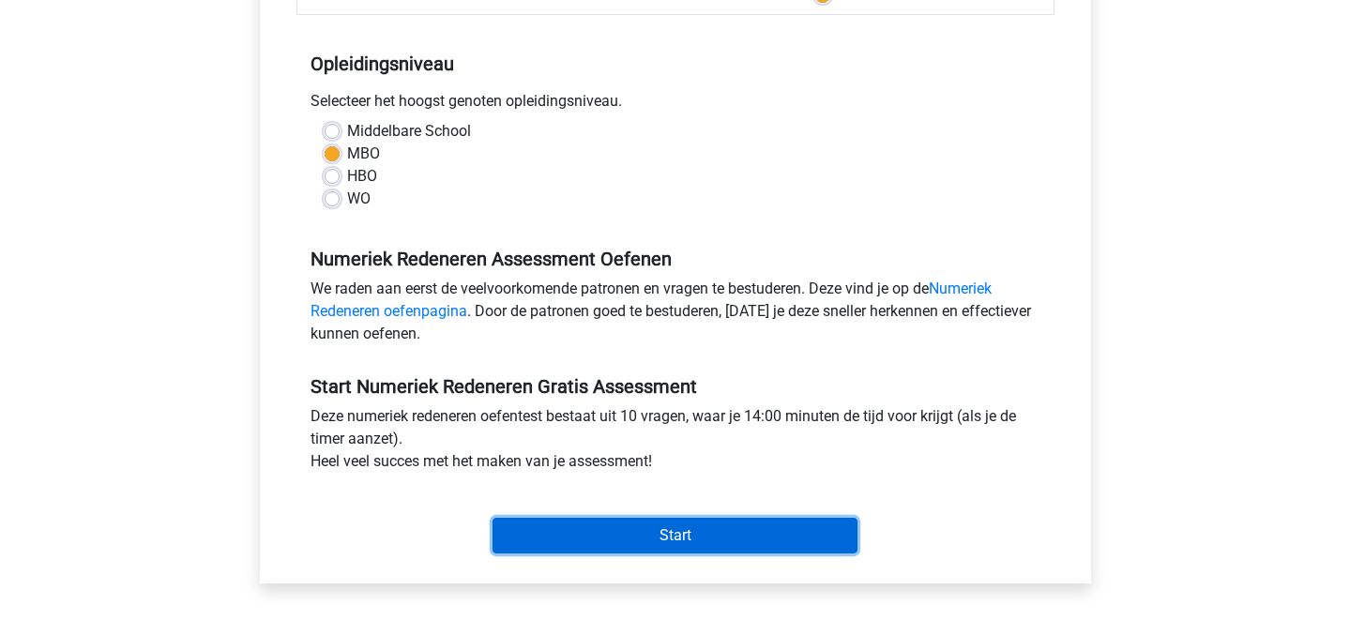
click at [699, 532] on input "Start" at bounding box center [675, 536] width 365 height 36
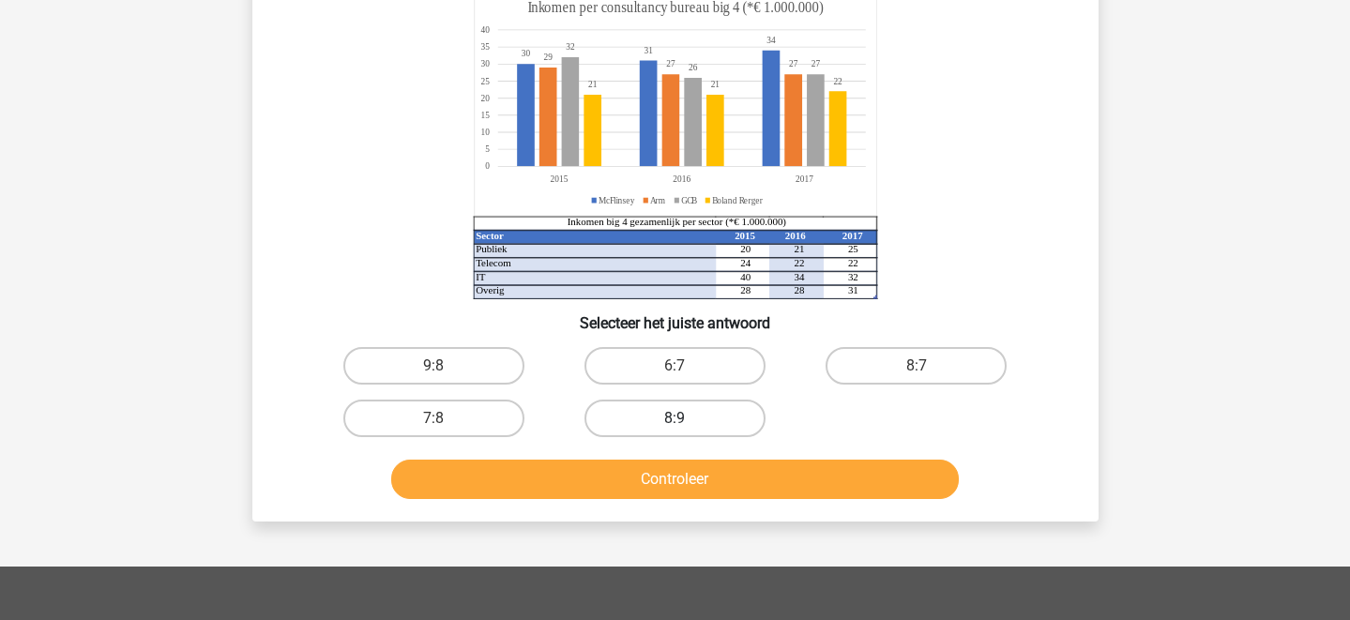
scroll to position [208, 0]
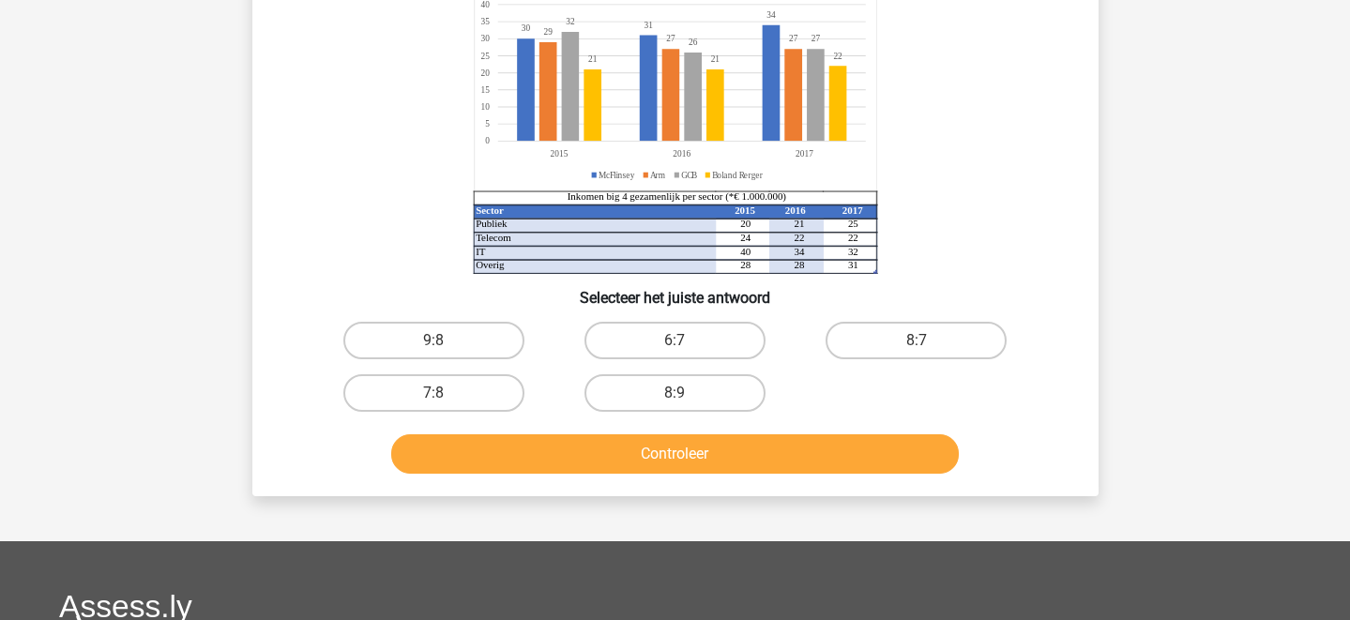
click at [679, 399] on input "8:9" at bounding box center [681, 399] width 12 height 12
radio input "true"
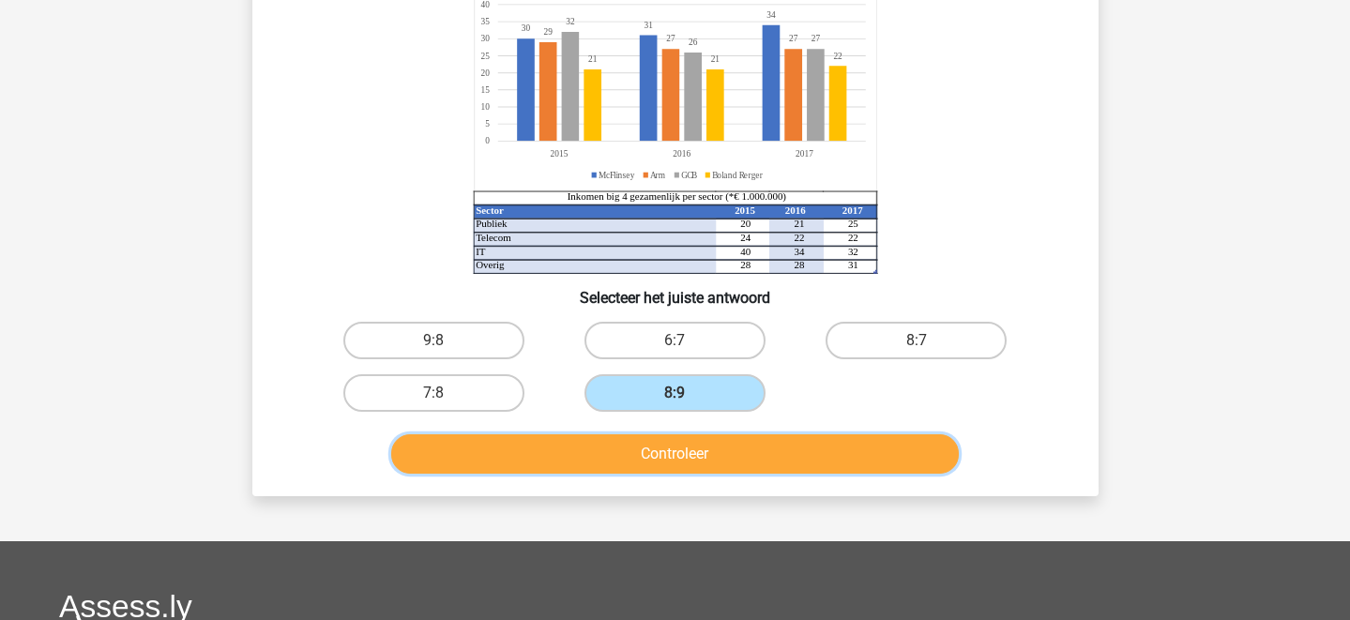
click at [697, 454] on button "Controleer" at bounding box center [675, 453] width 568 height 39
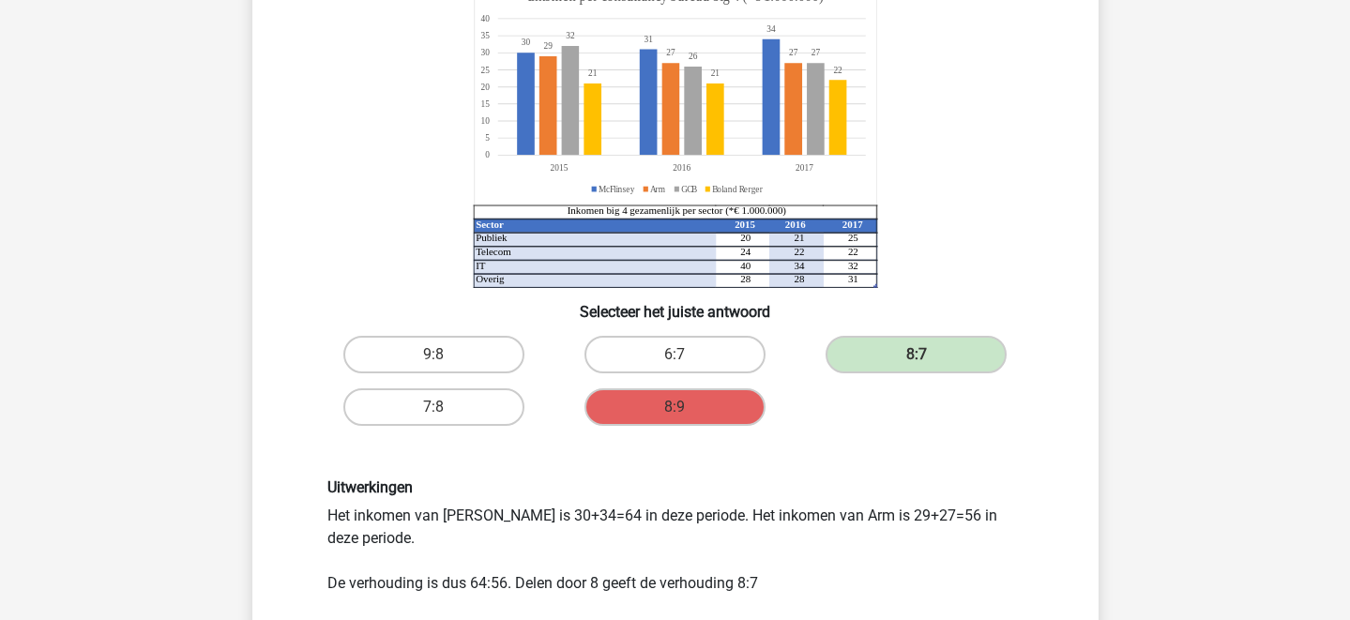
scroll to position [0, 0]
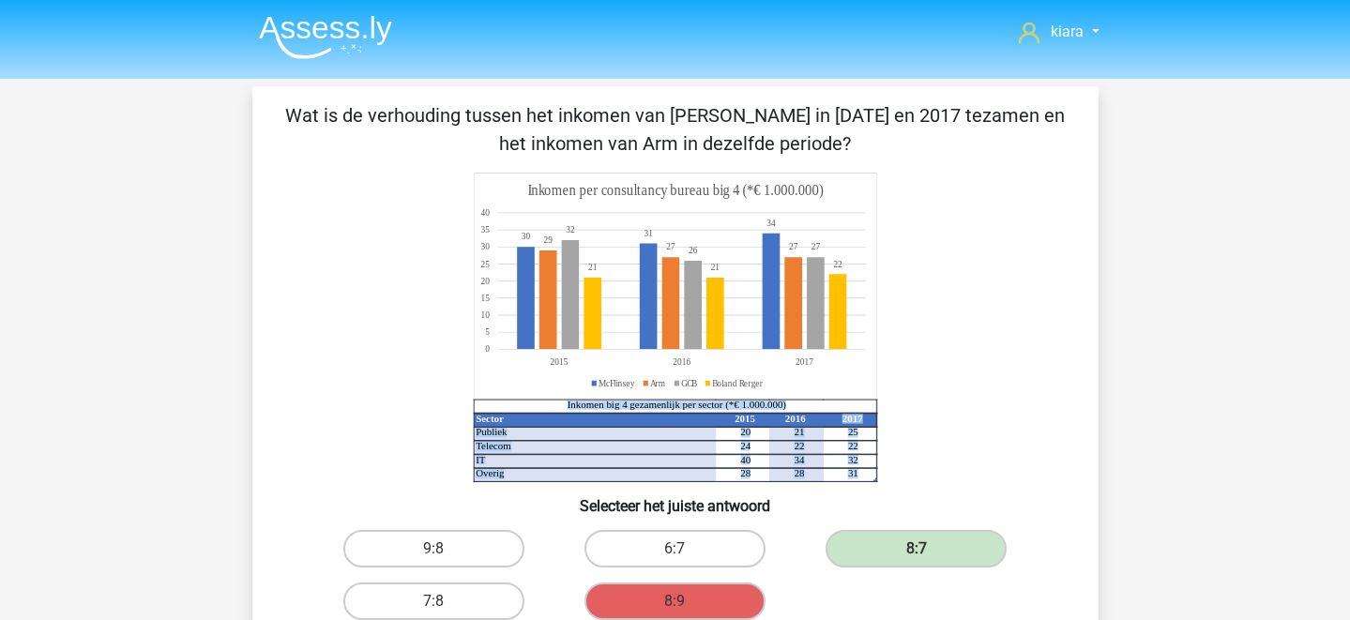
drag, startPoint x: 832, startPoint y: 404, endPoint x: 824, endPoint y: 233, distance: 171.9
click at [824, 234] on icon "Sector 2015 2016 2017 Publiek 20 21 25 Telecom 24 22 22 IT 40 34 32 Overig 28 2…" at bounding box center [675, 328] width 756 height 310
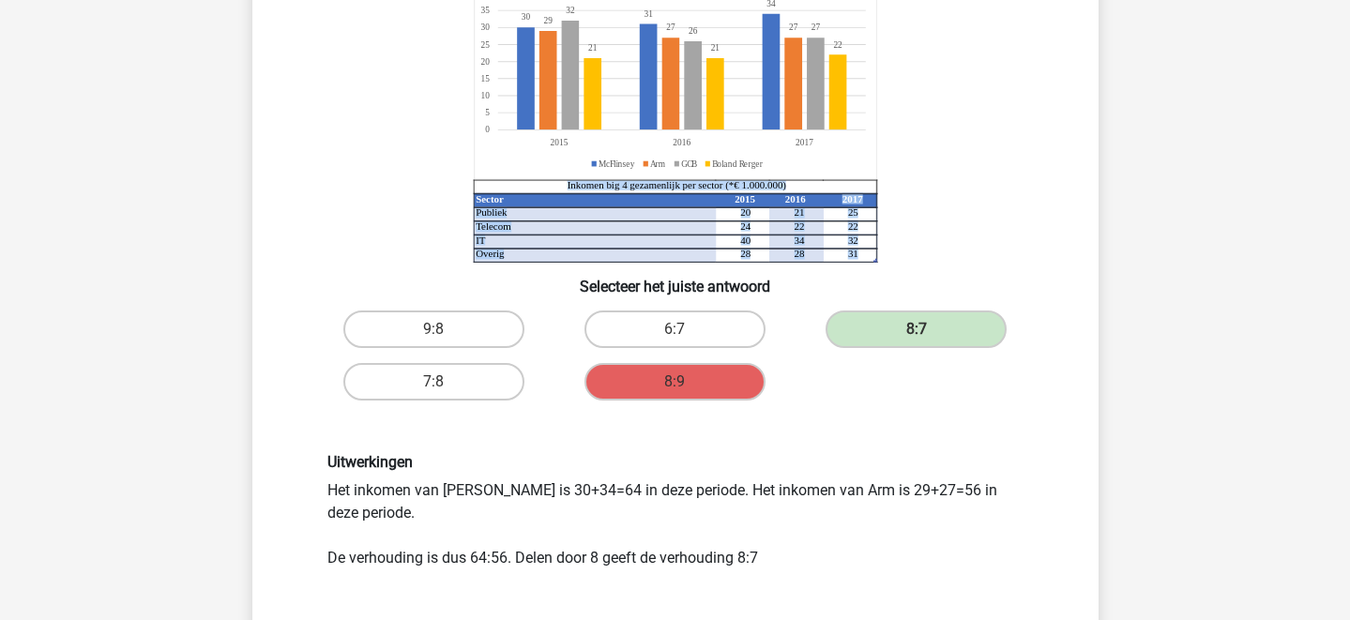
scroll to position [387, 0]
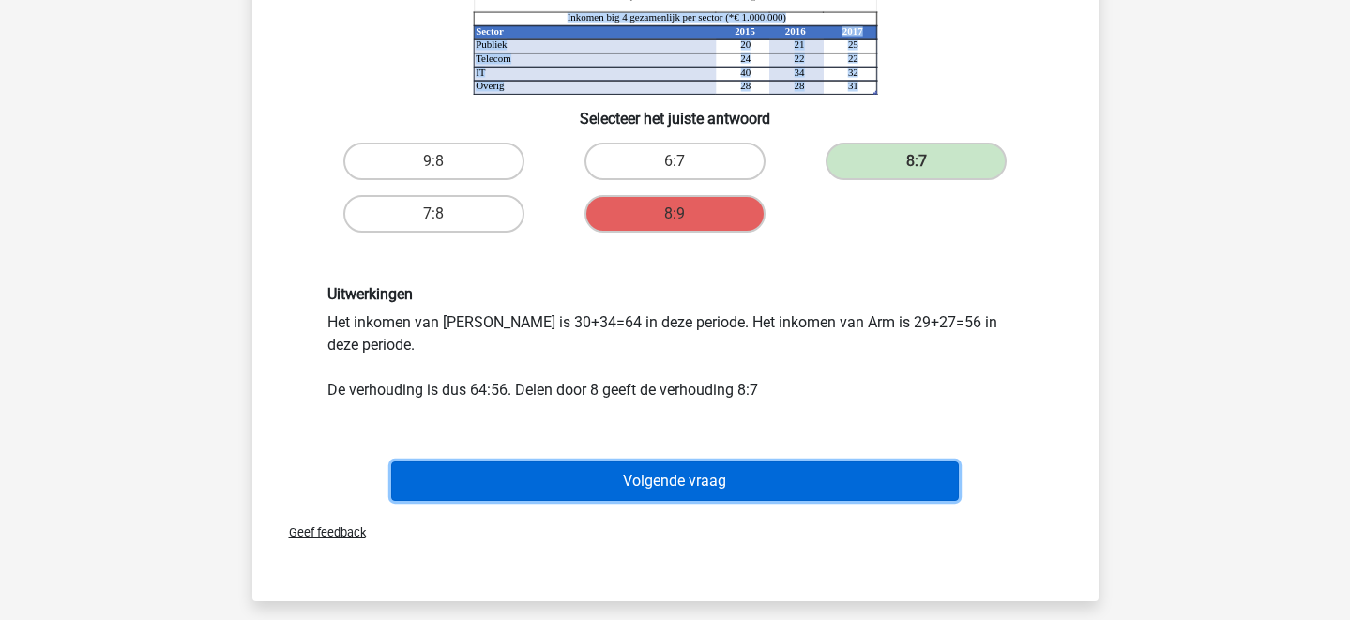
click at [749, 478] on button "Volgende vraag" at bounding box center [675, 481] width 568 height 39
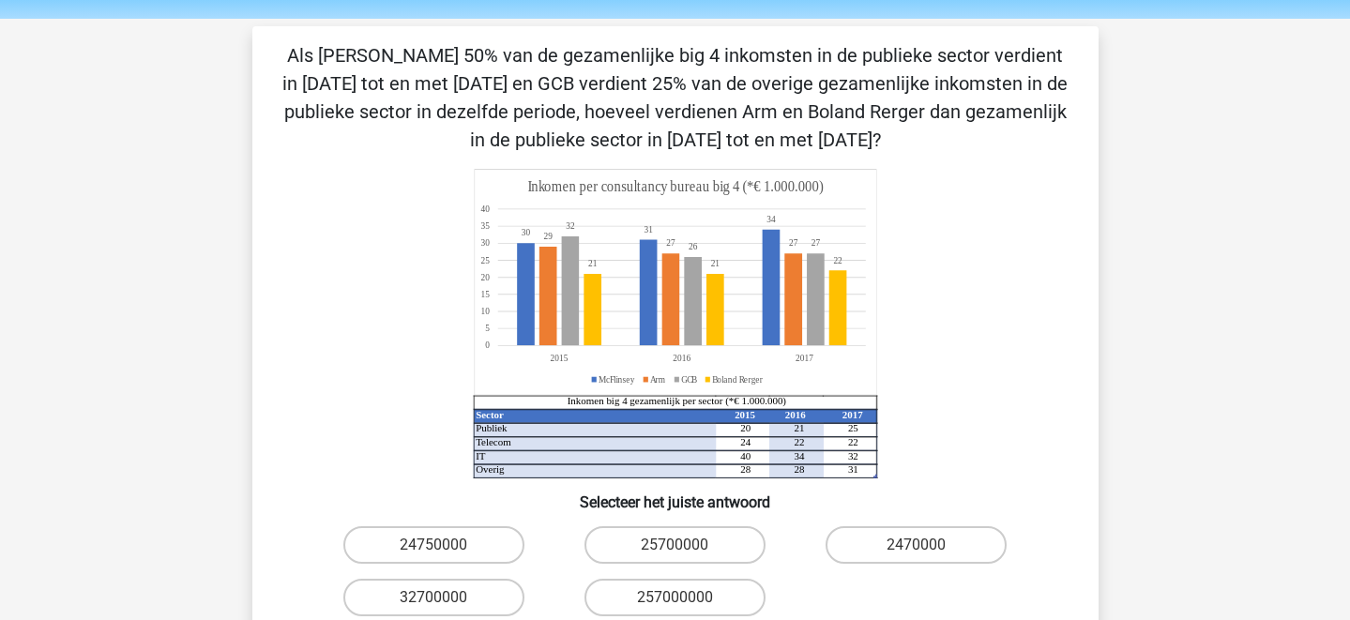
scroll to position [0, 0]
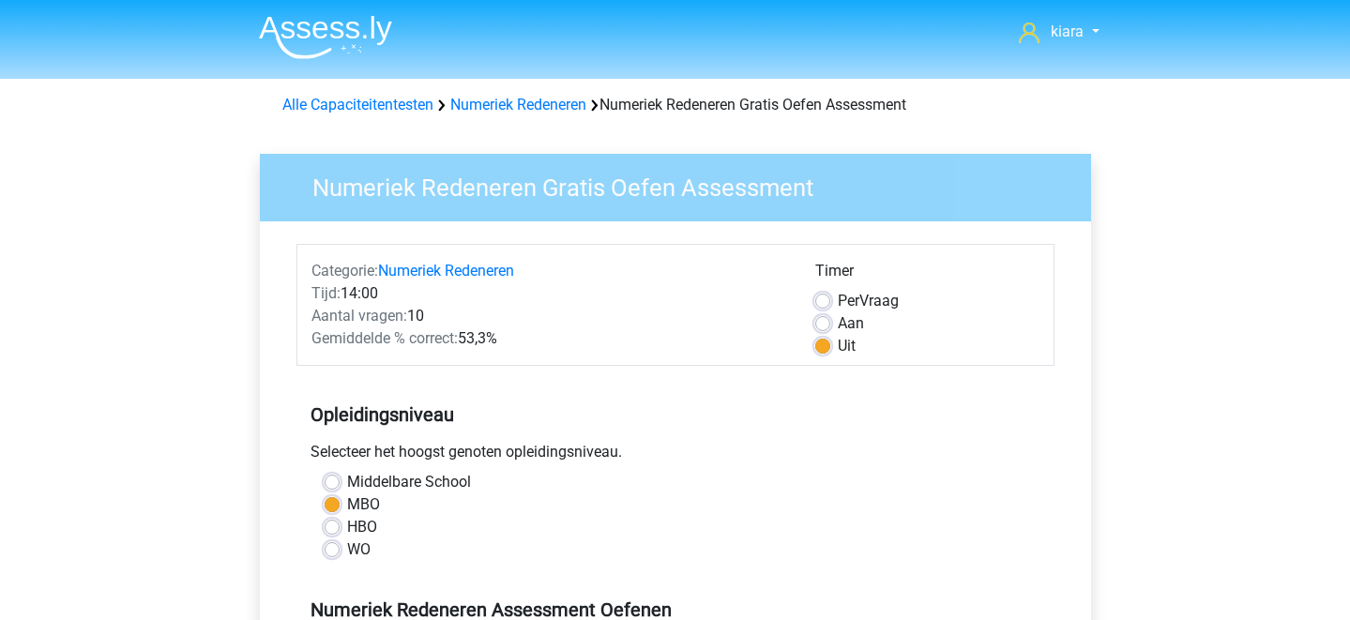
scroll to position [351, 0]
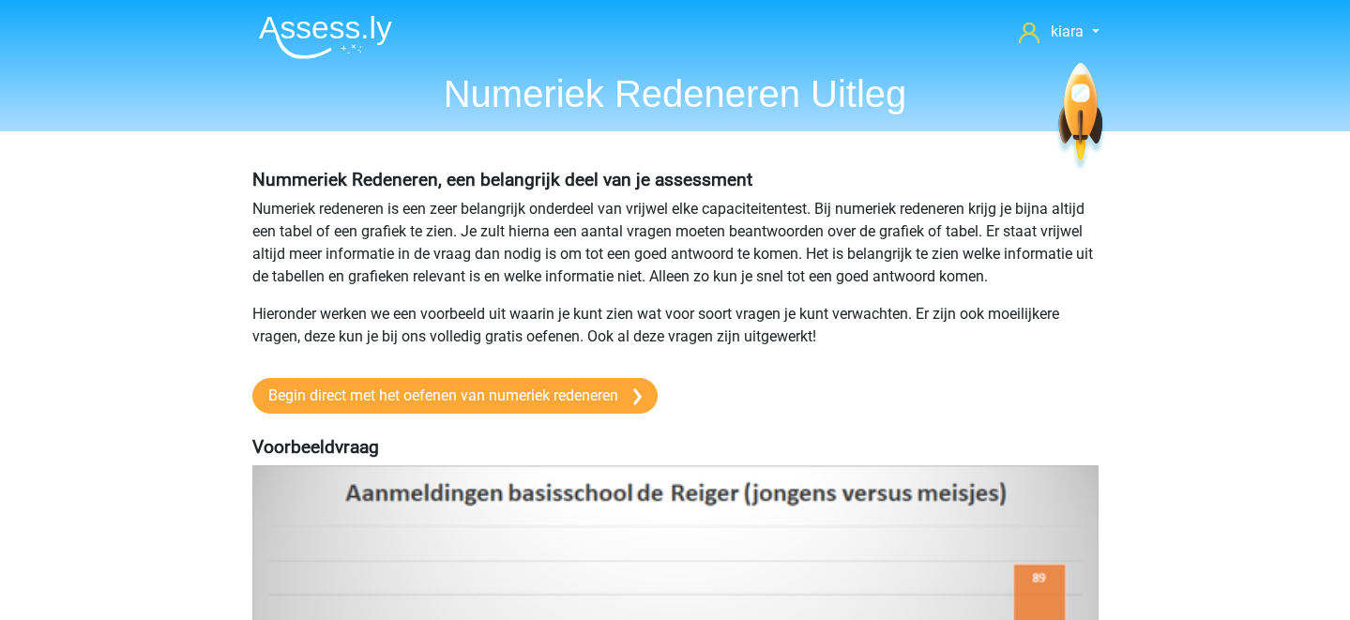
scroll to position [166, 0]
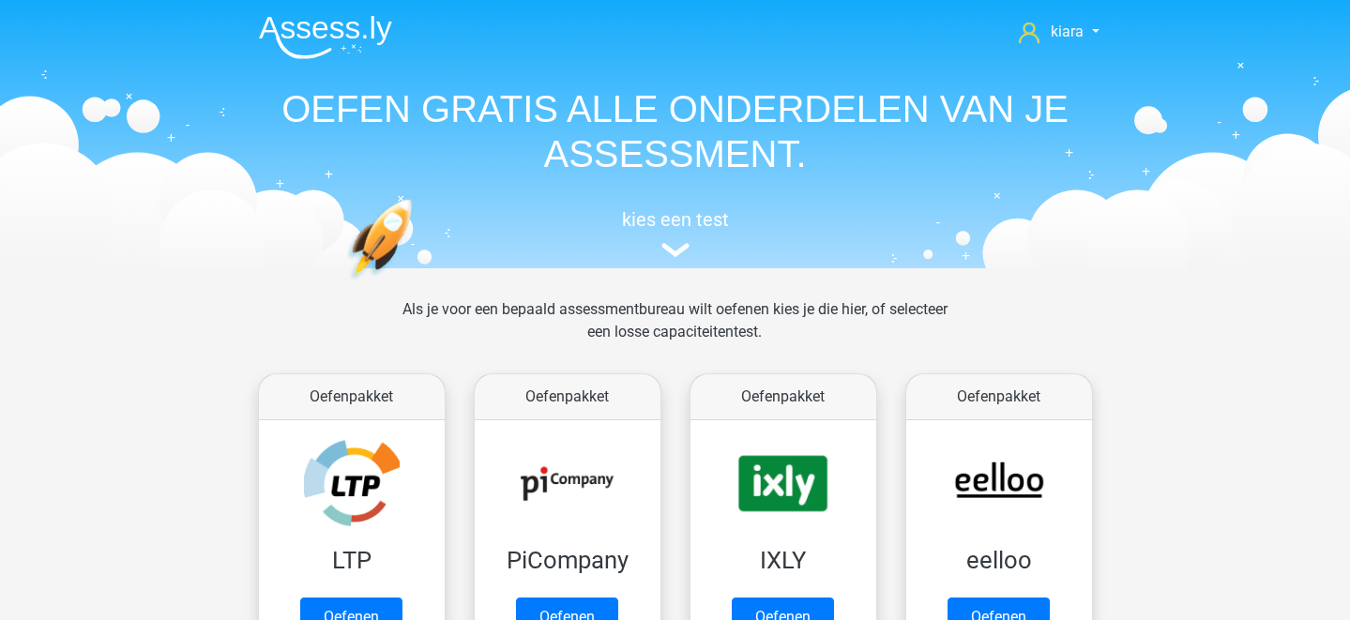
scroll to position [830, 0]
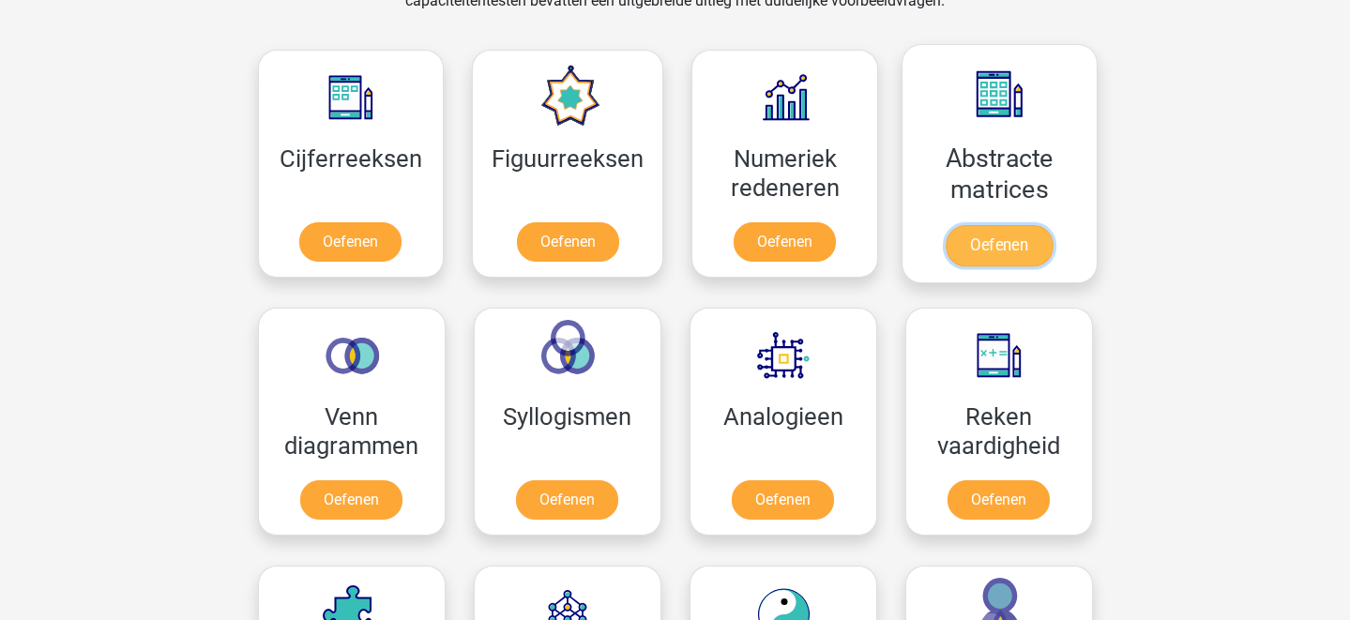
click at [993, 242] on link "Oefenen" at bounding box center [999, 245] width 107 height 41
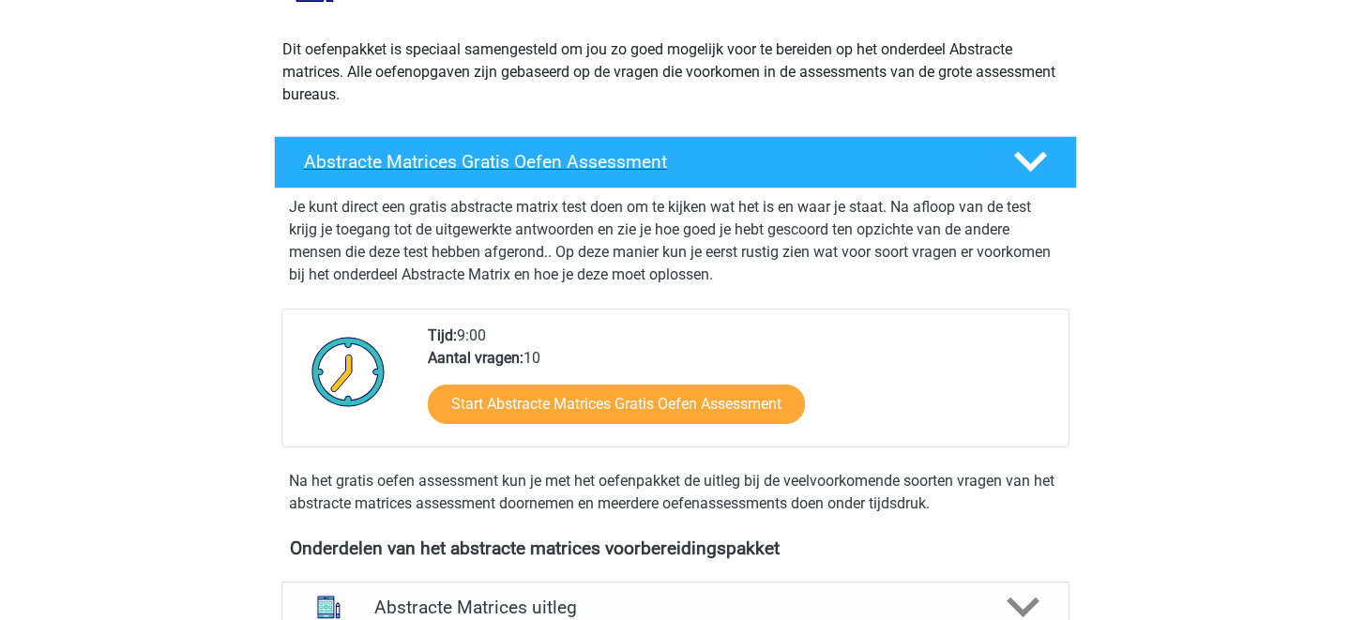
scroll to position [198, 0]
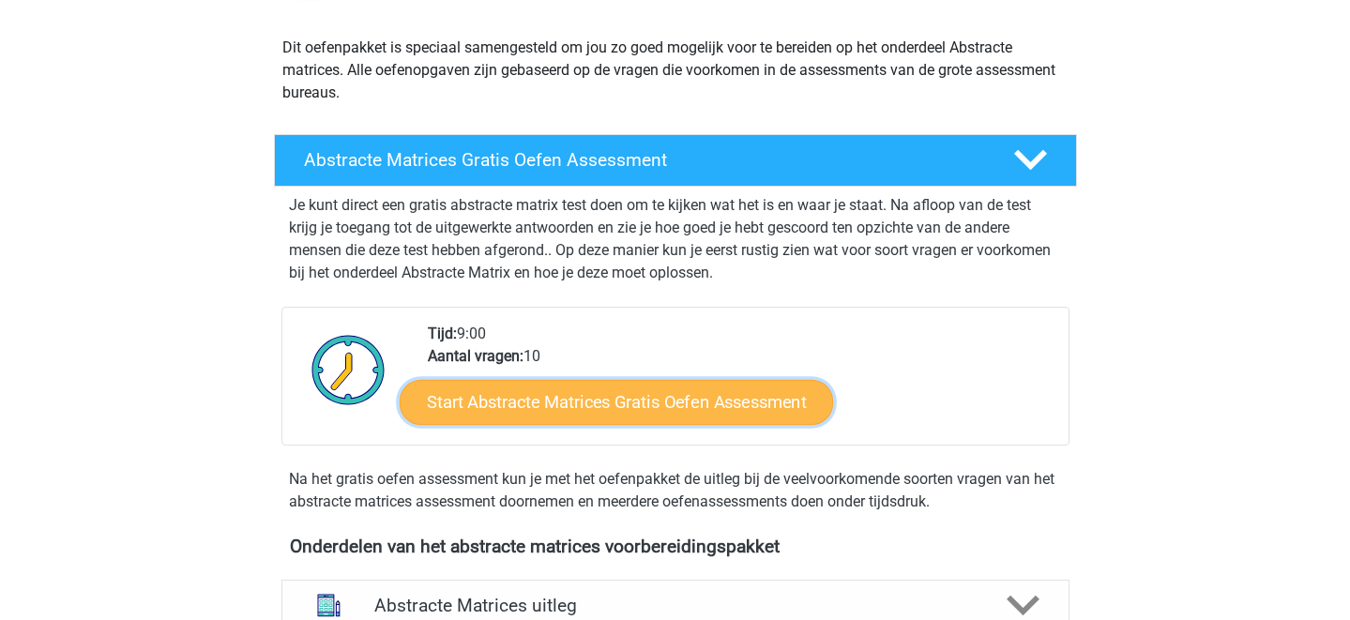
click at [726, 414] on link "Start Abstracte Matrices Gratis Oefen Assessment" at bounding box center [616, 401] width 433 height 45
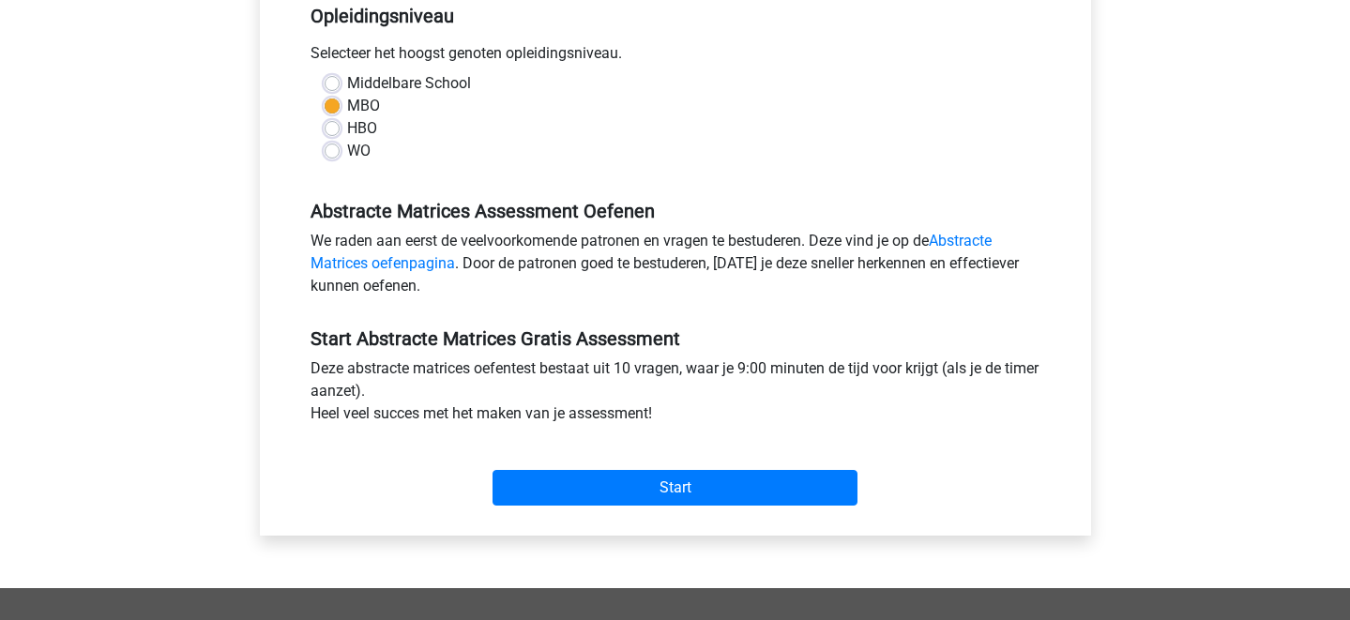
scroll to position [401, 0]
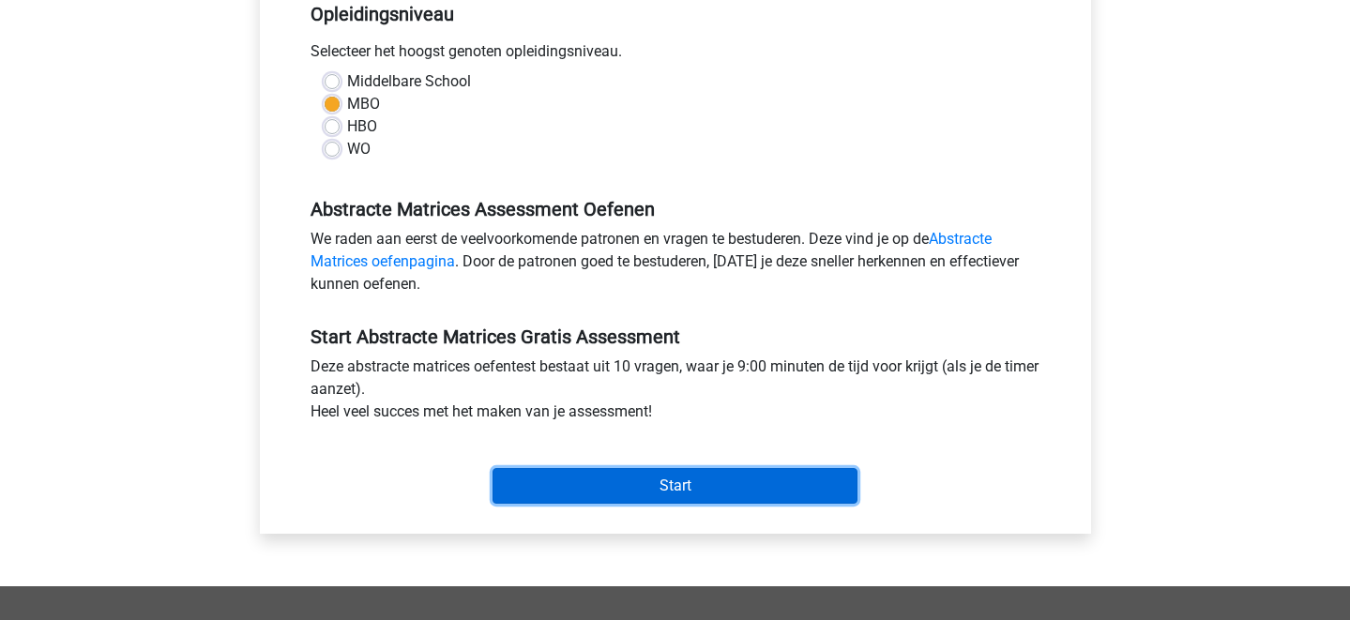
click at [719, 471] on input "Start" at bounding box center [675, 486] width 365 height 36
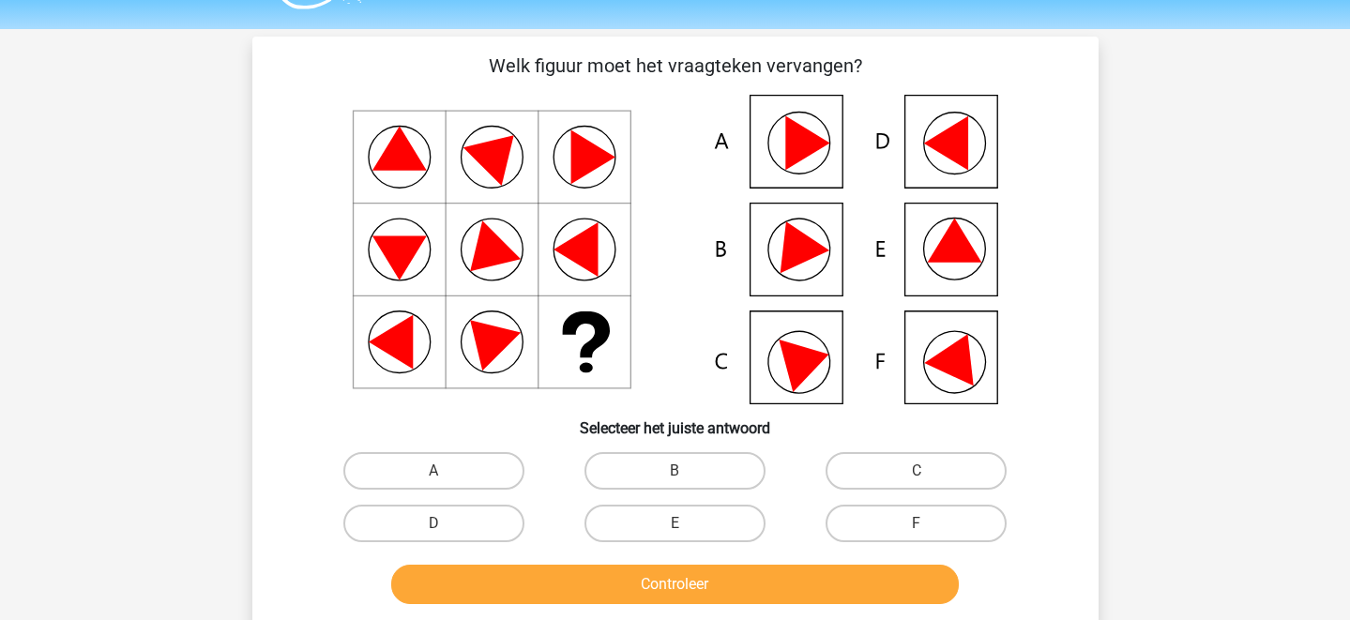
scroll to position [55, 0]
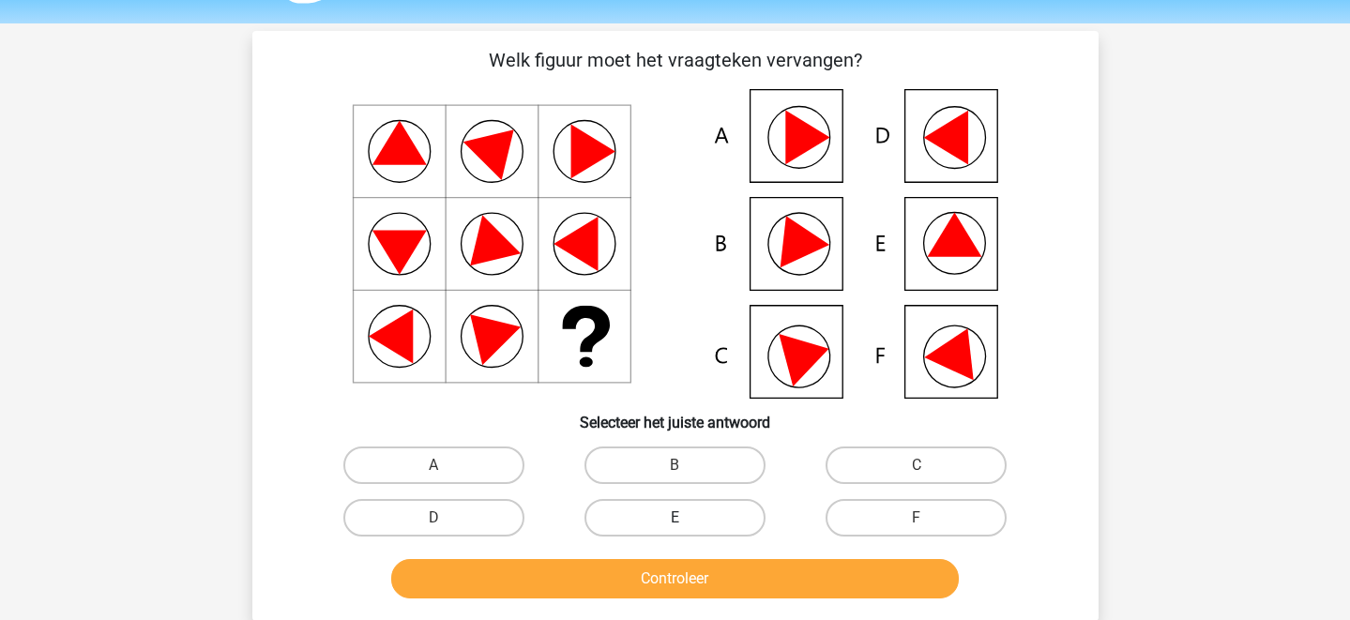
click at [631, 512] on label "E" at bounding box center [674, 518] width 181 height 38
click at [675, 518] on input "E" at bounding box center [681, 524] width 12 height 12
radio input "true"
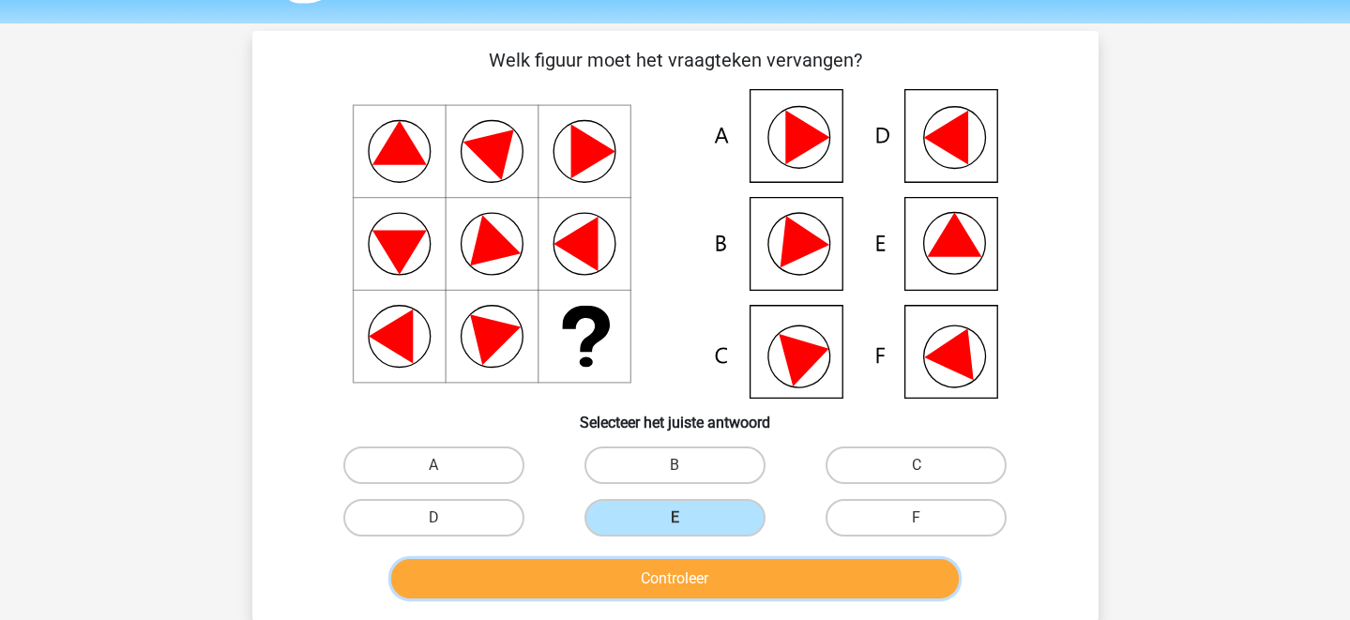
click at [641, 588] on button "Controleer" at bounding box center [675, 578] width 568 height 39
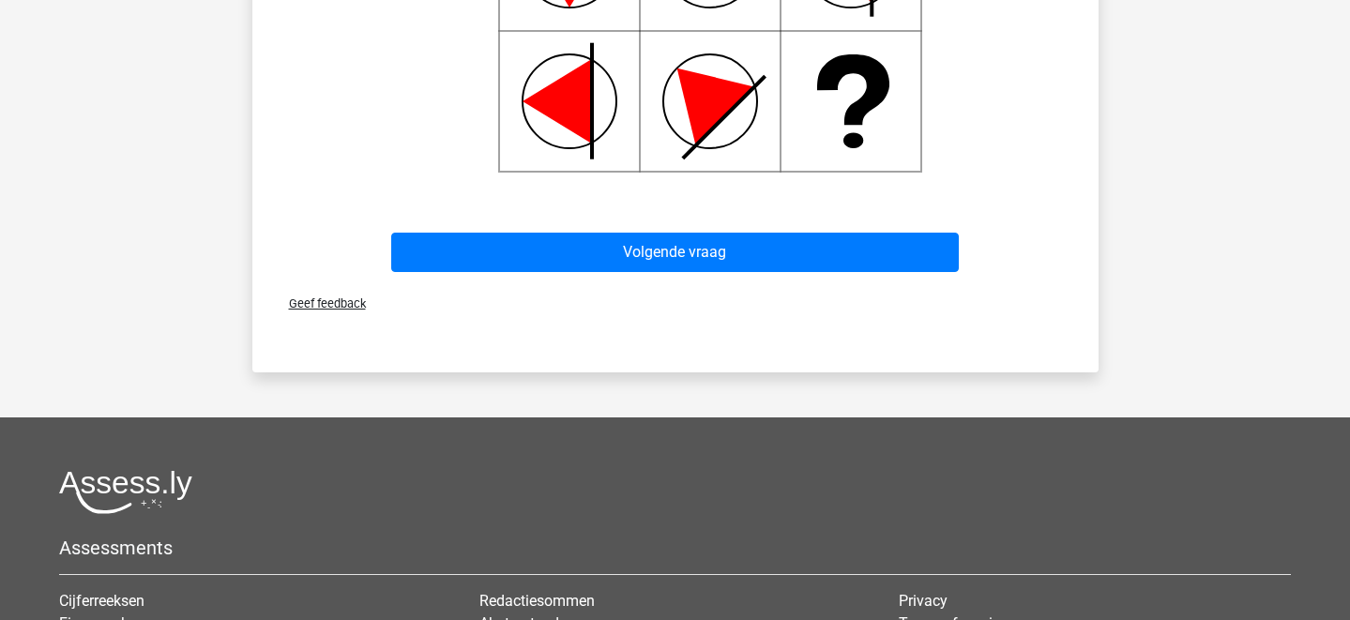
scroll to position [1068, 0]
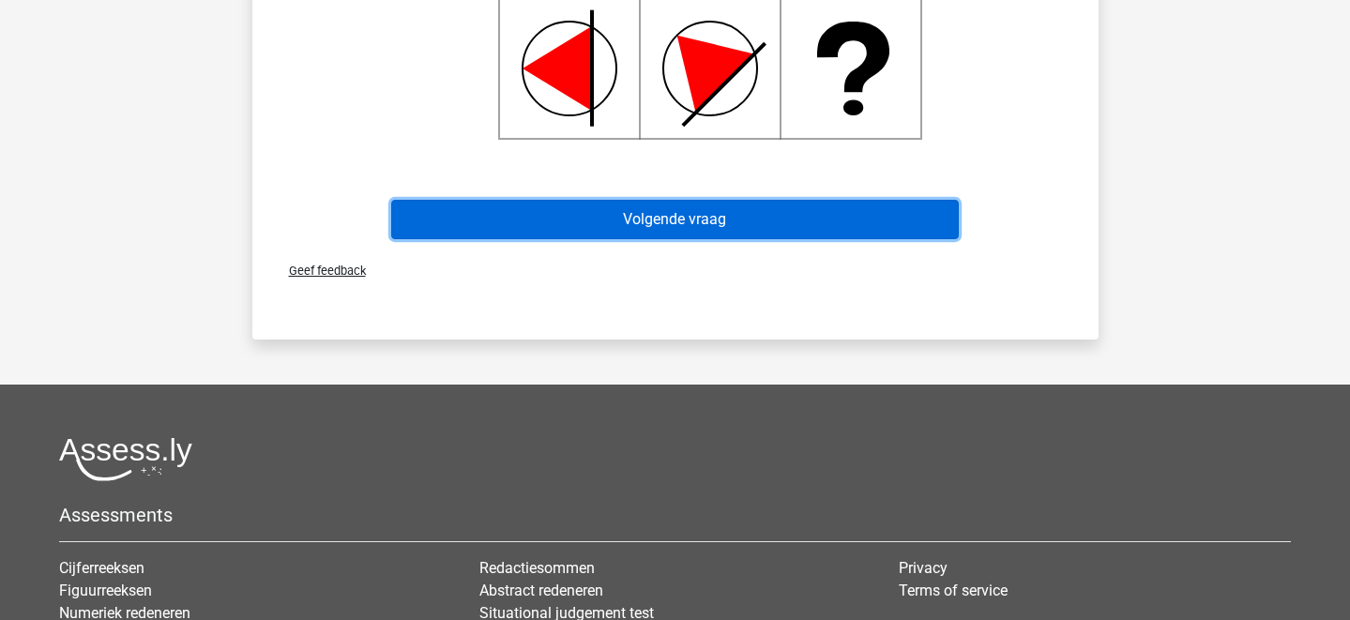
click at [679, 219] on button "Volgende vraag" at bounding box center [675, 219] width 568 height 39
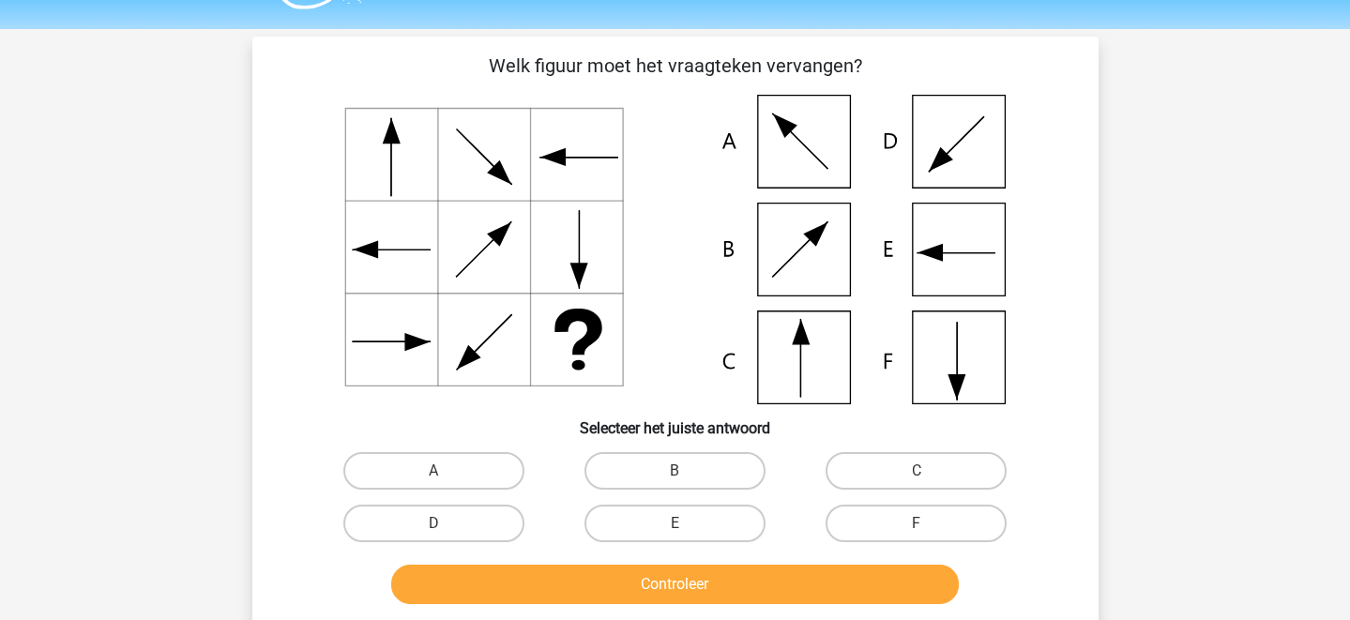
scroll to position [52, 0]
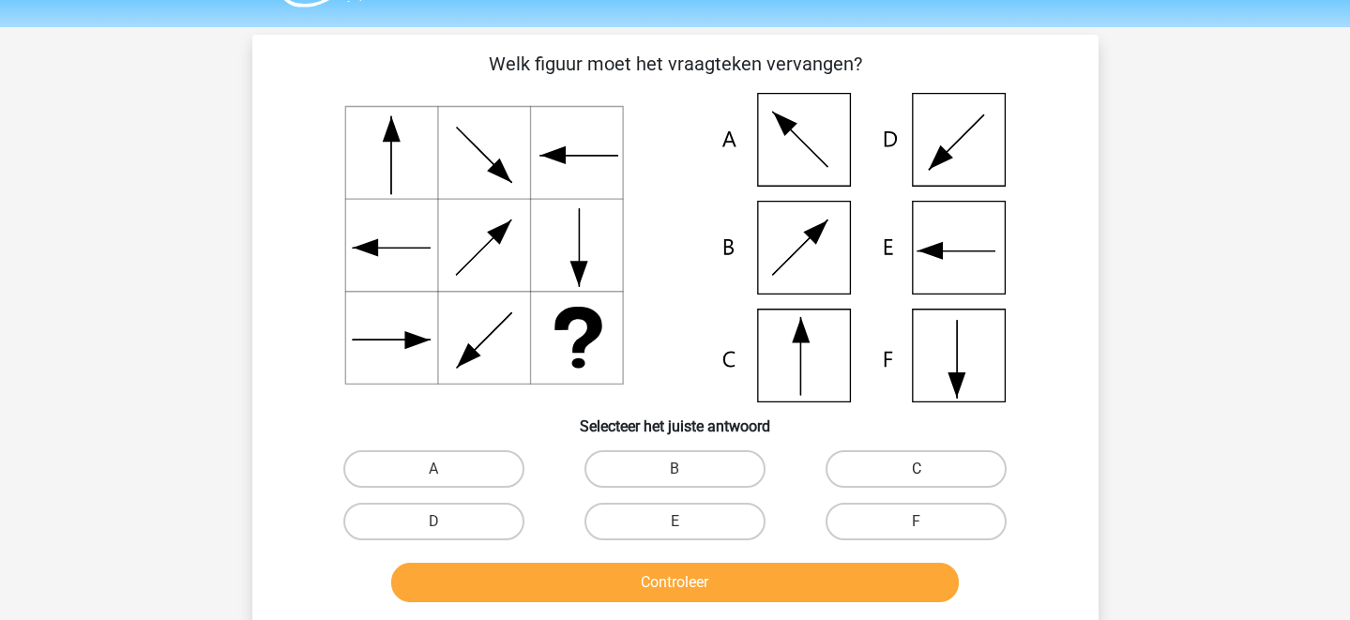
click at [918, 465] on label "C" at bounding box center [916, 469] width 181 height 38
click at [918, 469] on input "C" at bounding box center [923, 475] width 12 height 12
radio input "true"
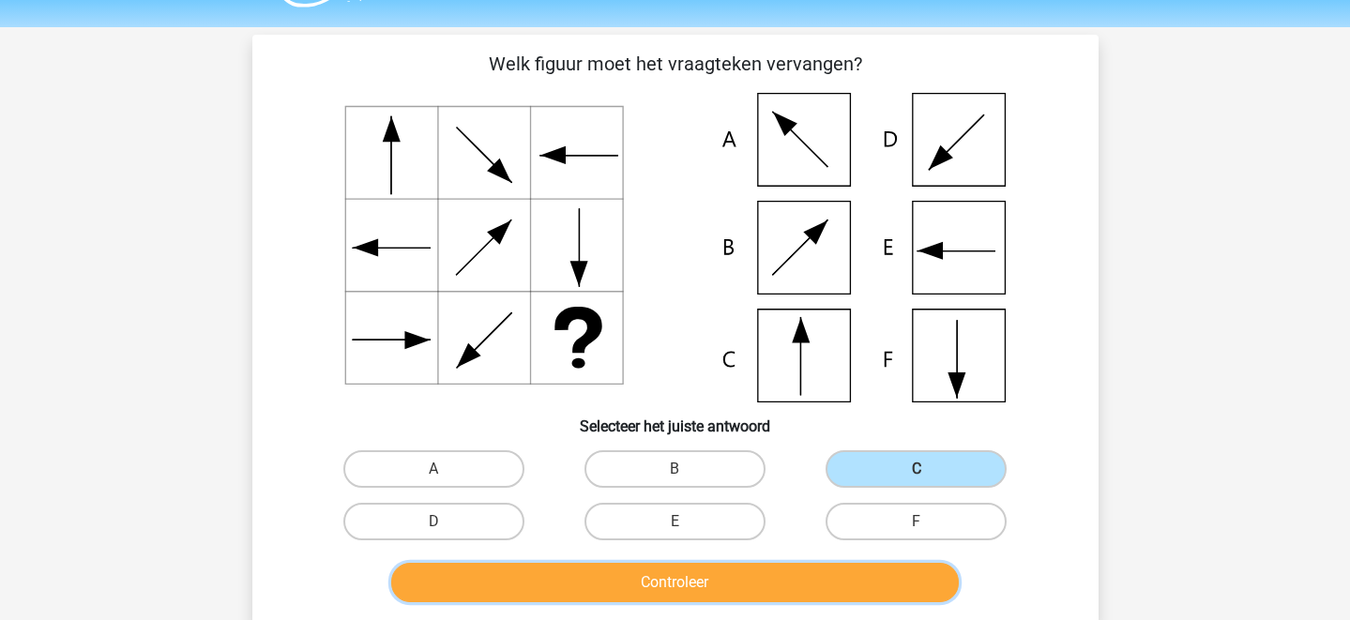
click at [813, 570] on button "Controleer" at bounding box center [675, 582] width 568 height 39
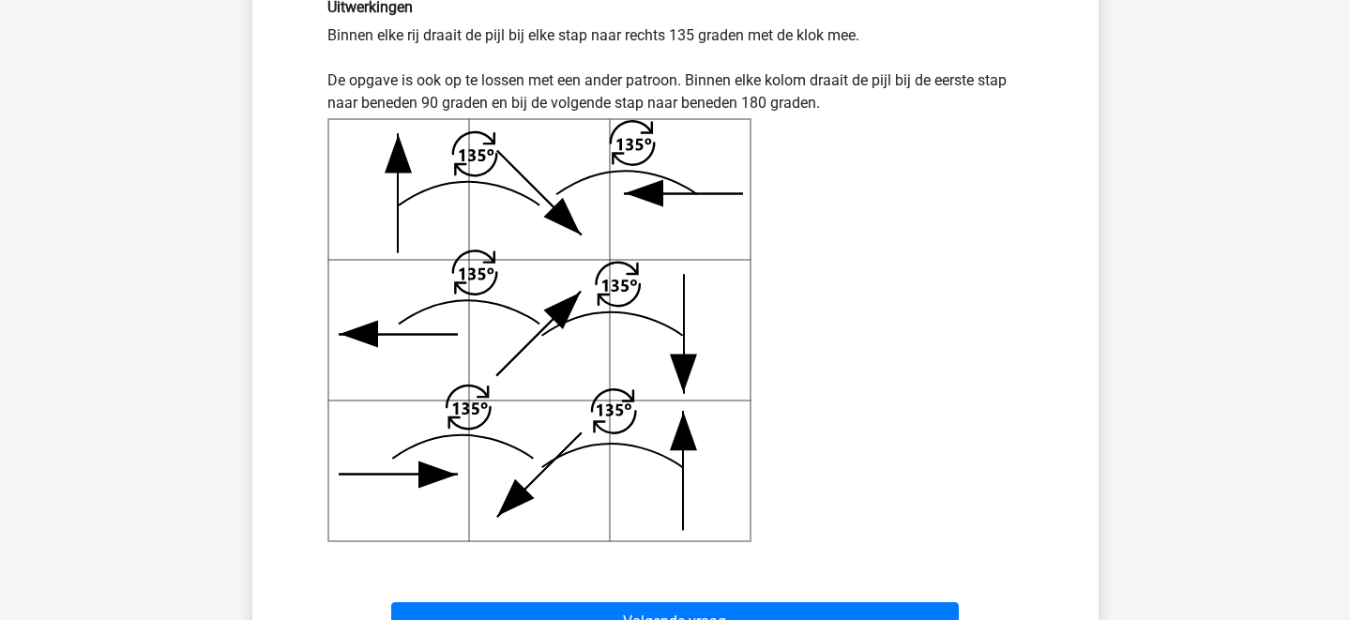
scroll to position [650, 0]
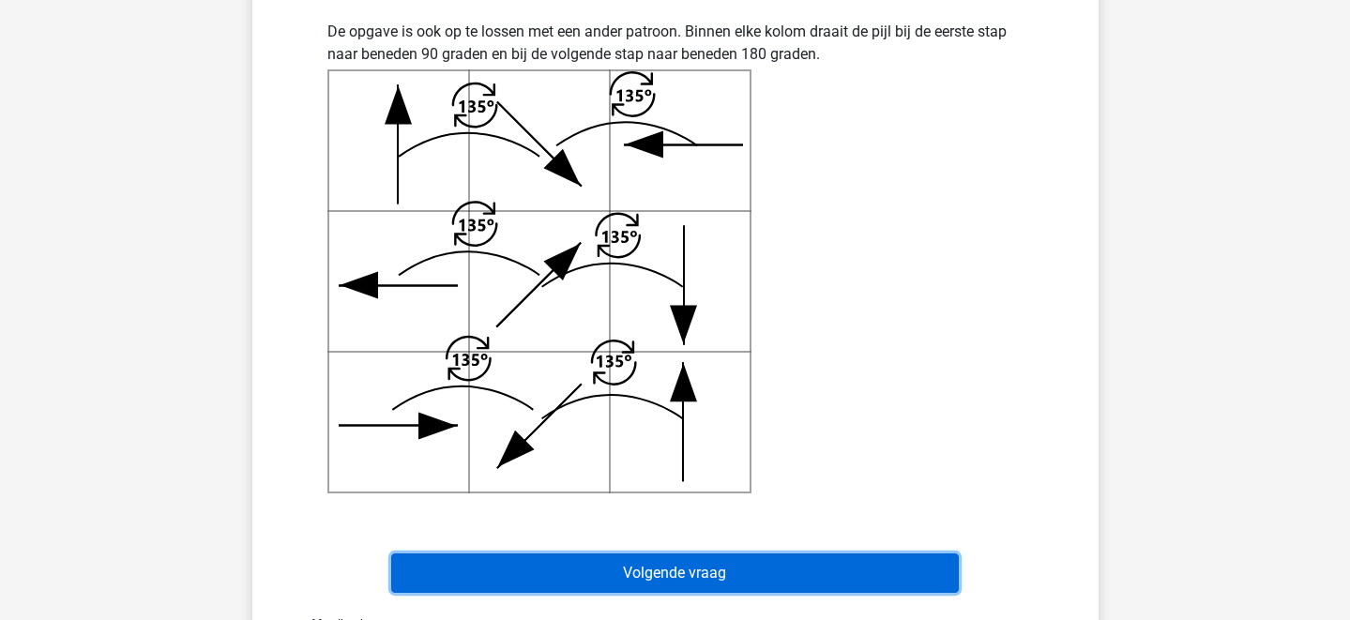
click at [806, 568] on button "Volgende vraag" at bounding box center [675, 572] width 568 height 39
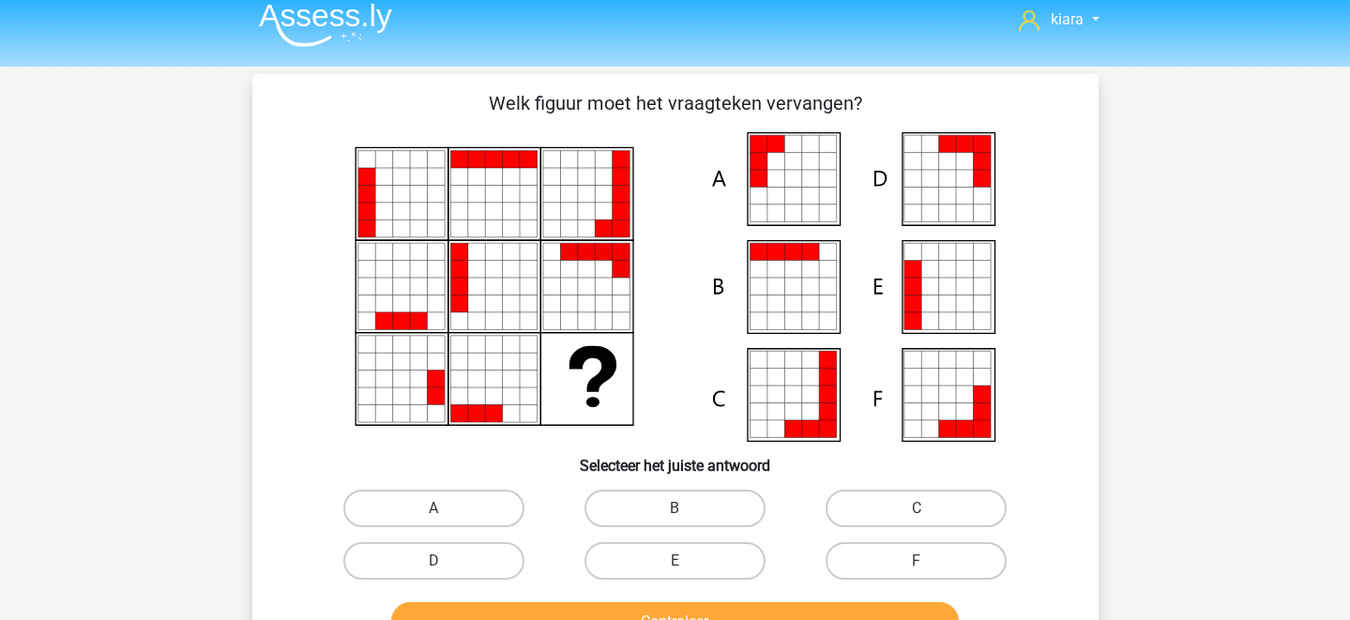
scroll to position [8, 0]
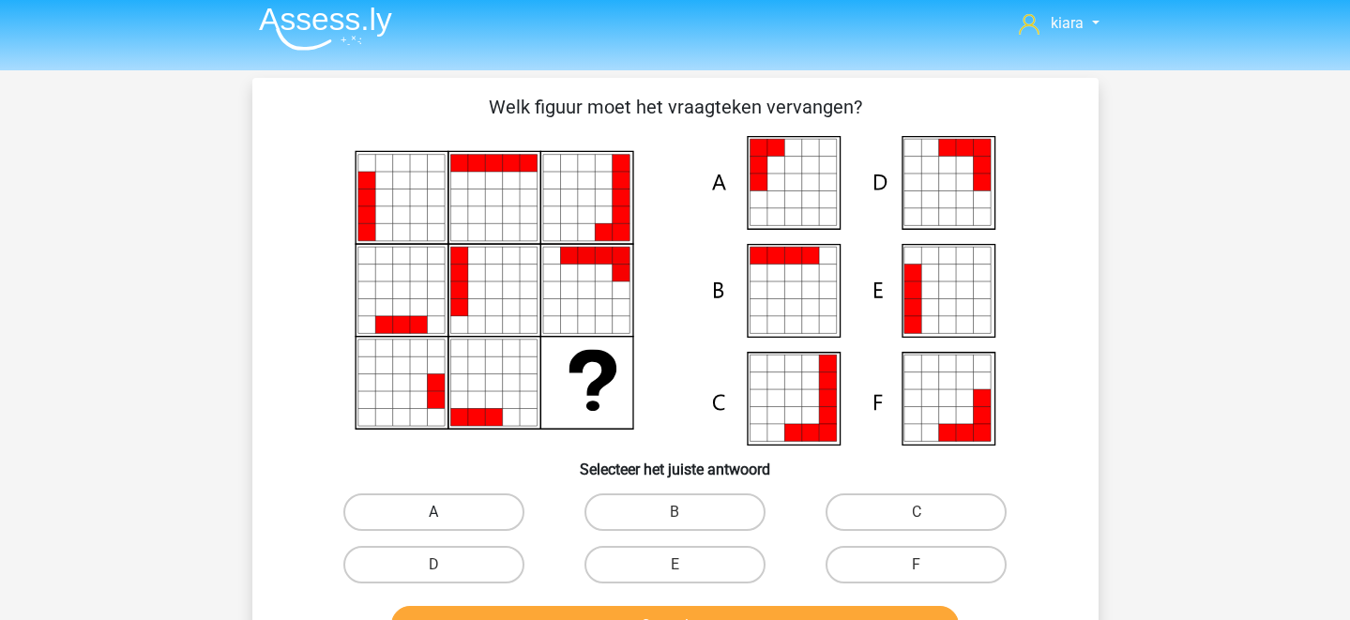
click at [494, 506] on label "A" at bounding box center [433, 512] width 181 height 38
click at [446, 512] on input "A" at bounding box center [439, 518] width 12 height 12
radio input "true"
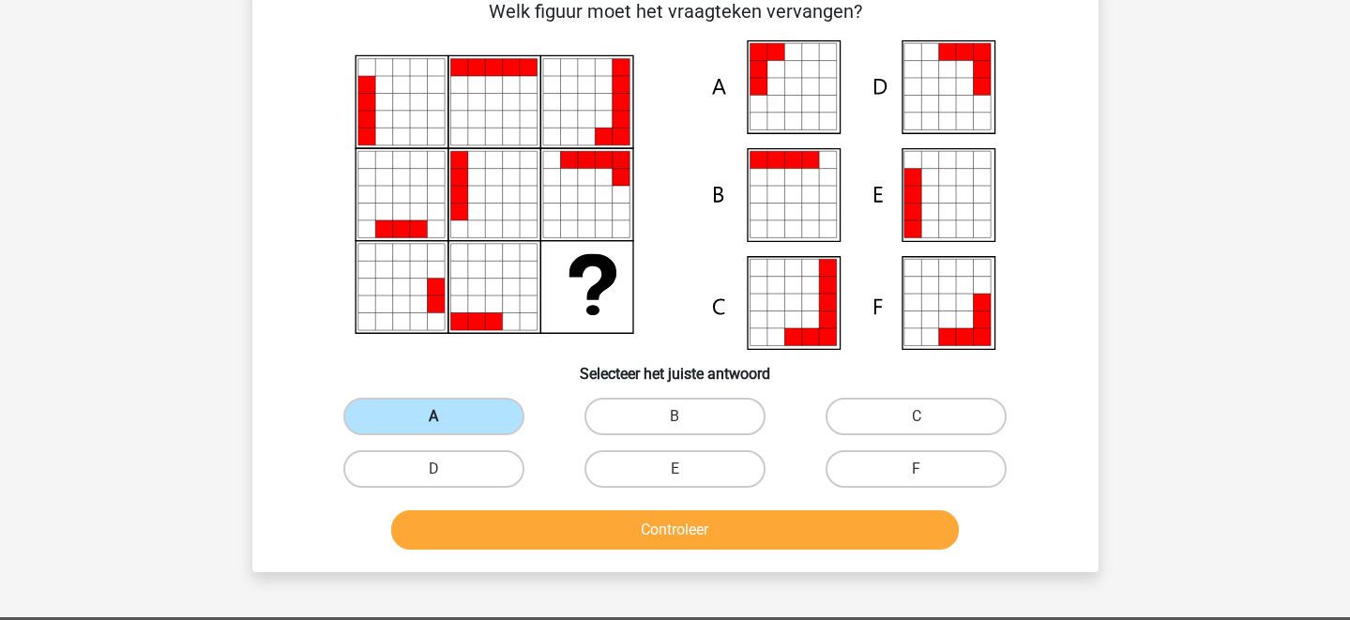
scroll to position [159, 0]
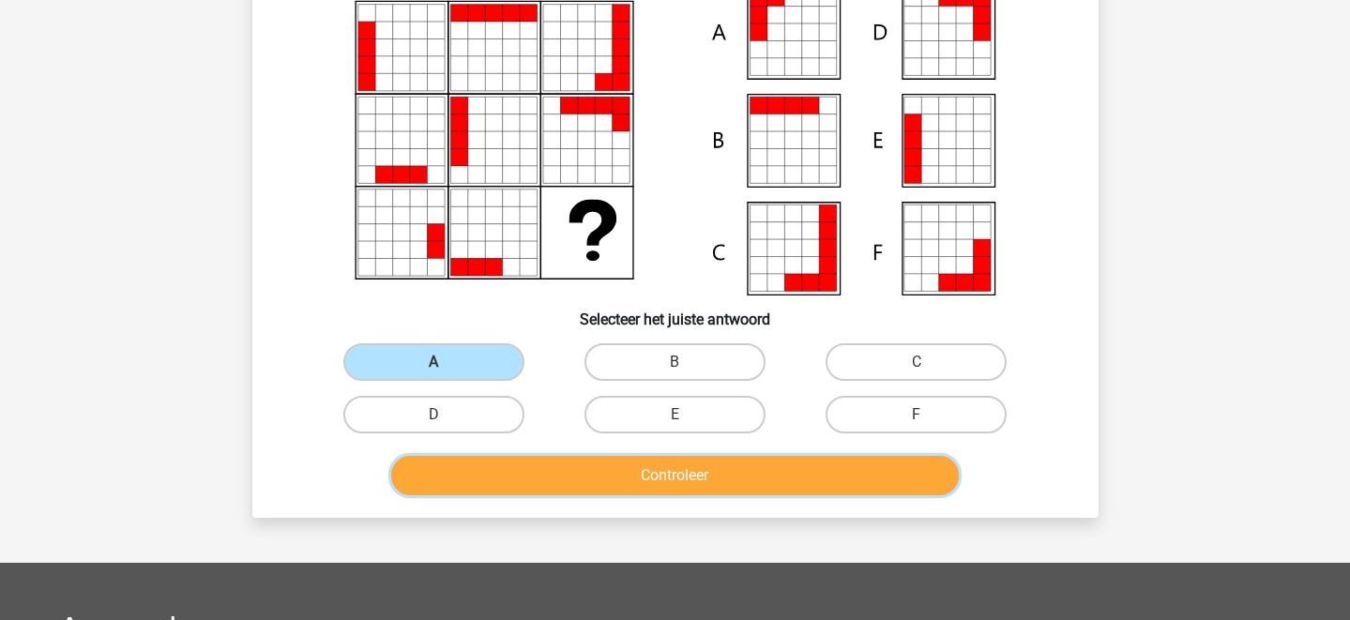
click at [576, 488] on button "Controleer" at bounding box center [675, 475] width 568 height 39
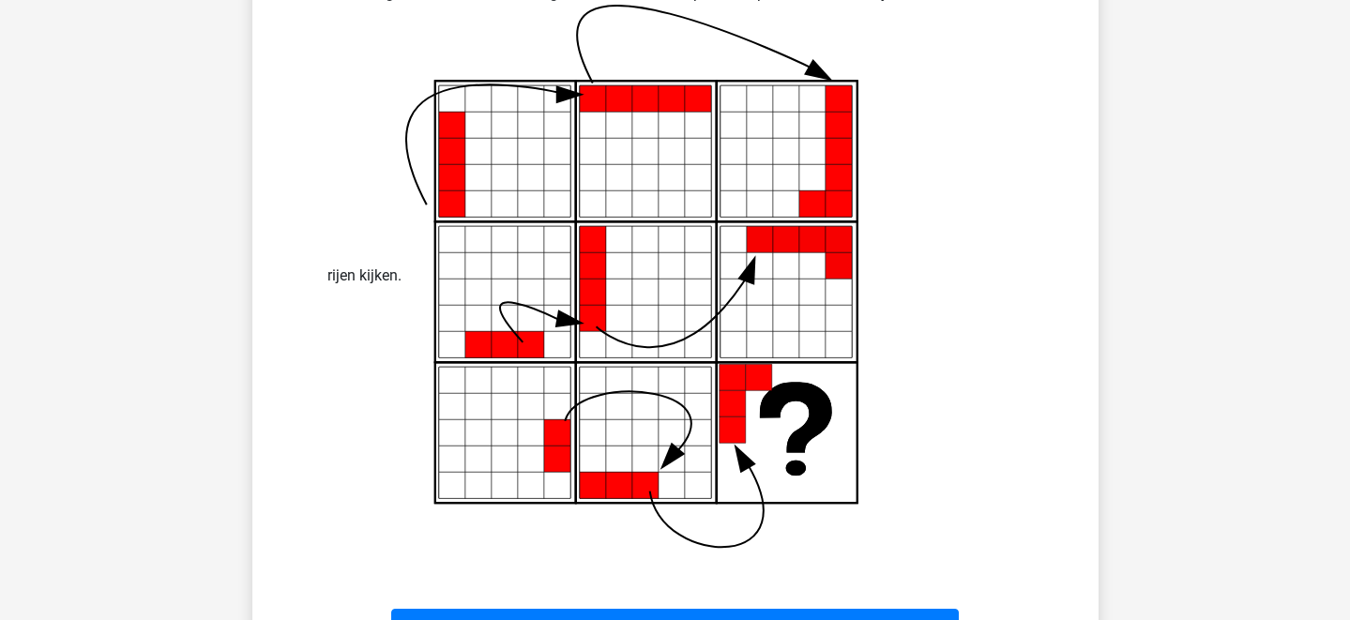
scroll to position [780, 0]
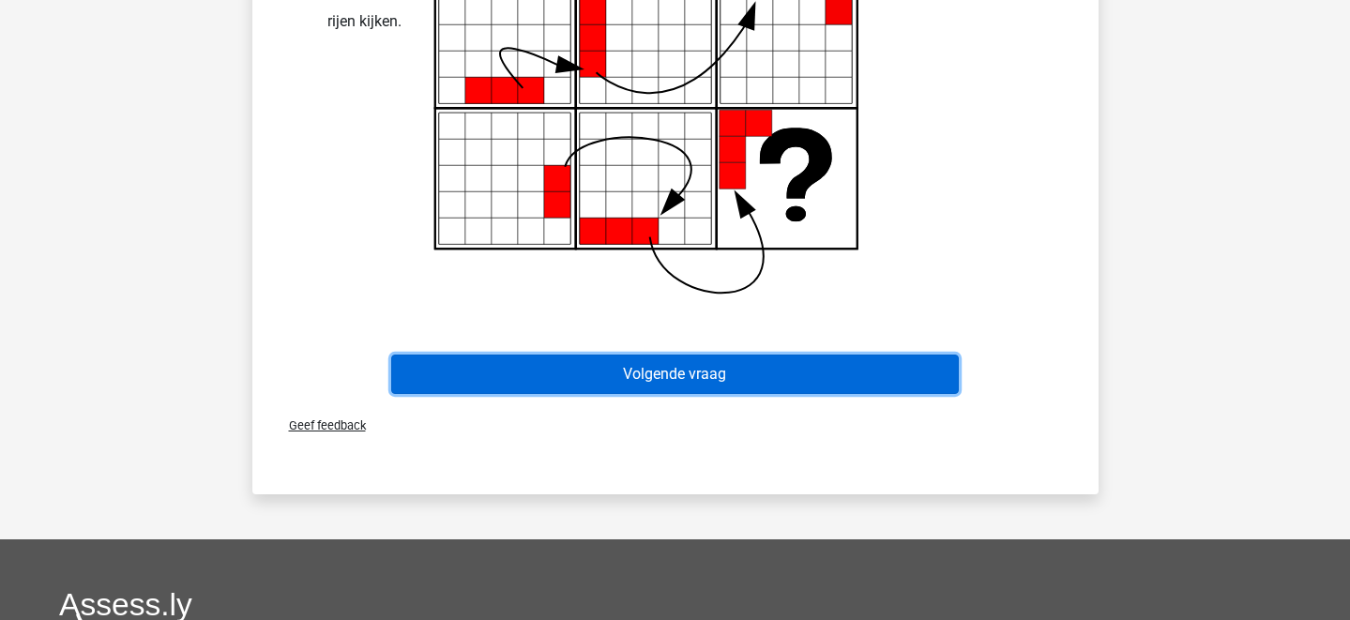
click at [808, 384] on button "Volgende vraag" at bounding box center [675, 374] width 568 height 39
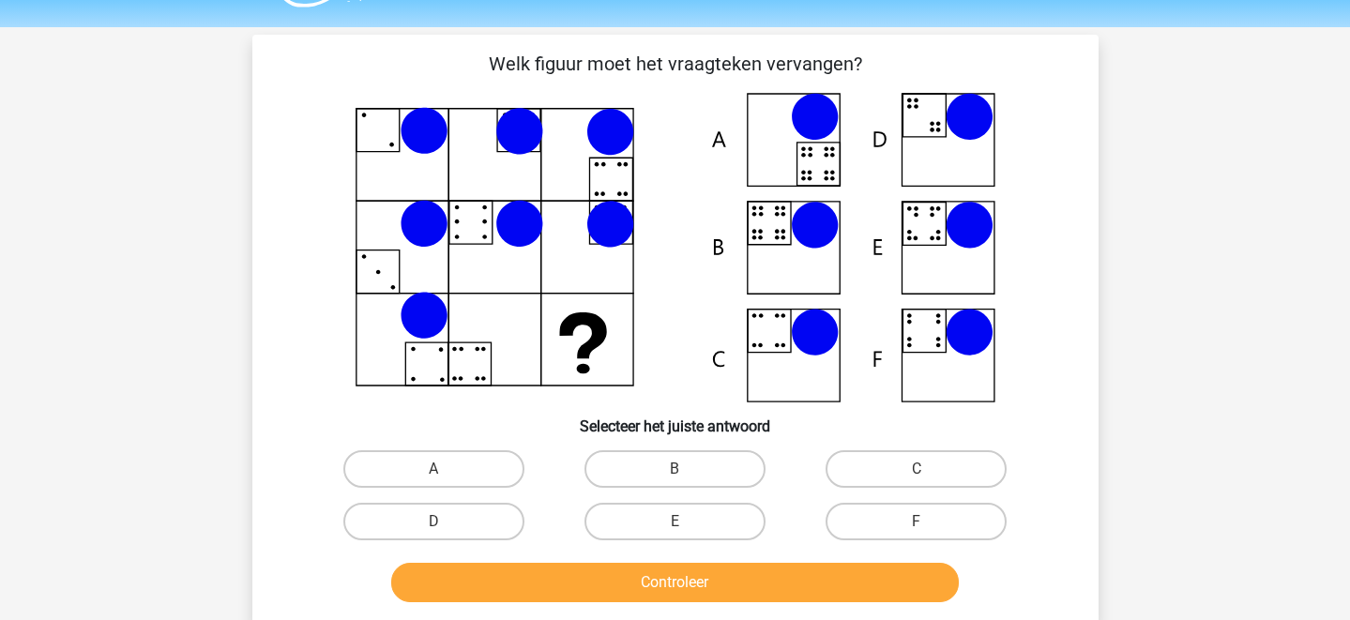
scroll to position [53, 0]
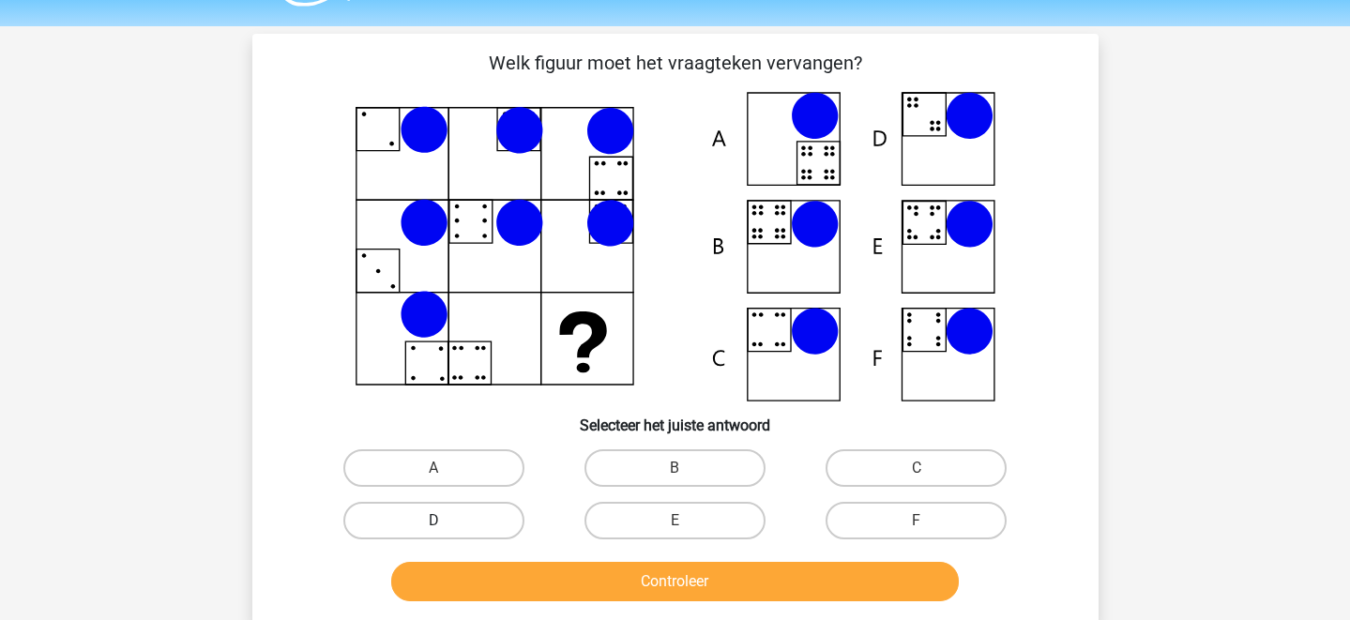
click at [498, 512] on label "D" at bounding box center [433, 521] width 181 height 38
click at [446, 521] on input "D" at bounding box center [439, 527] width 12 height 12
radio input "true"
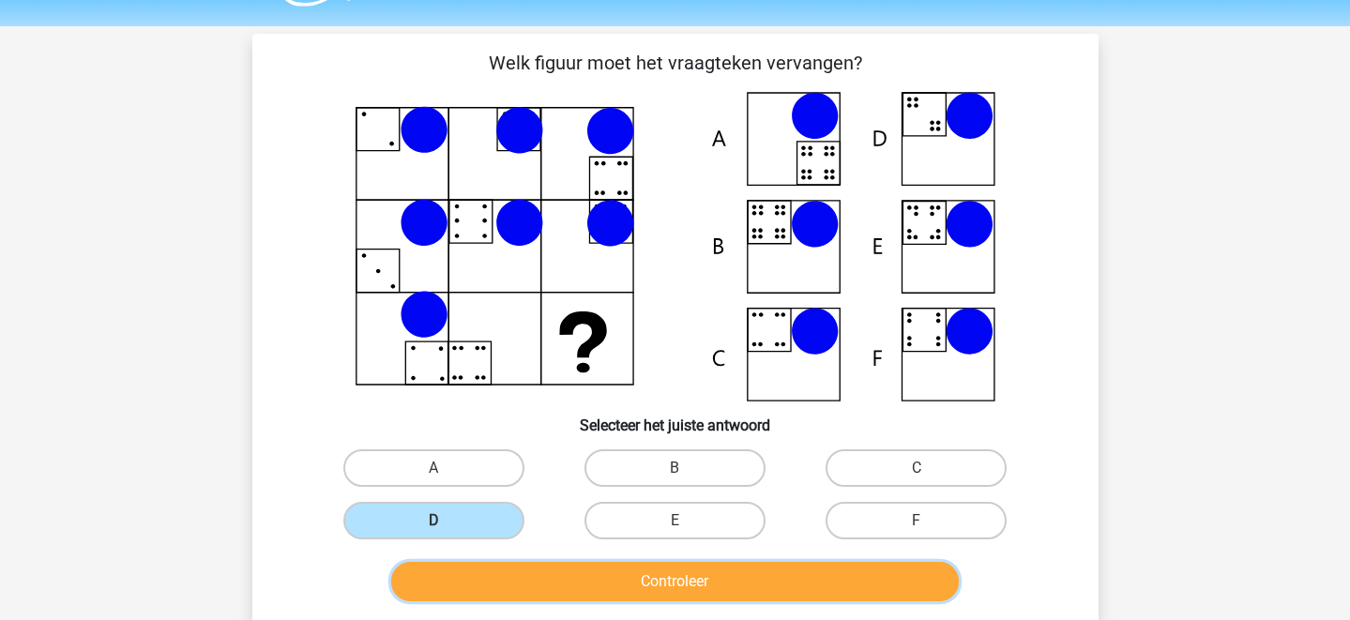
click at [573, 596] on button "Controleer" at bounding box center [675, 581] width 568 height 39
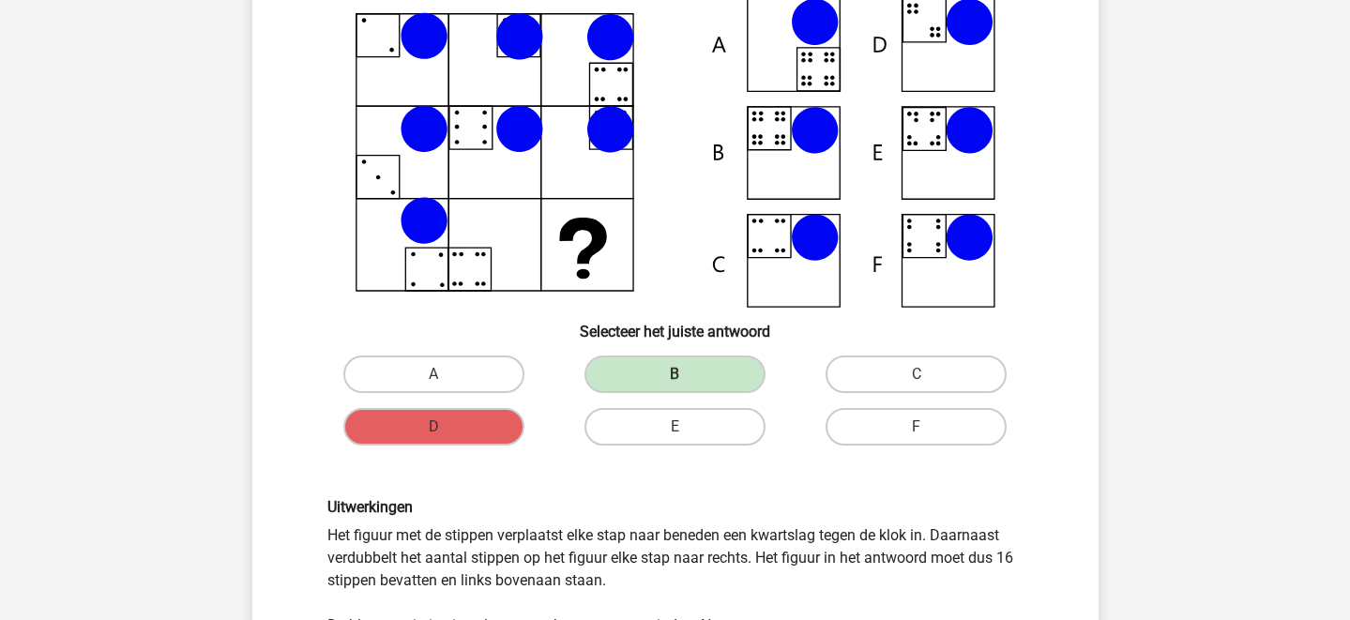
scroll to position [140, 0]
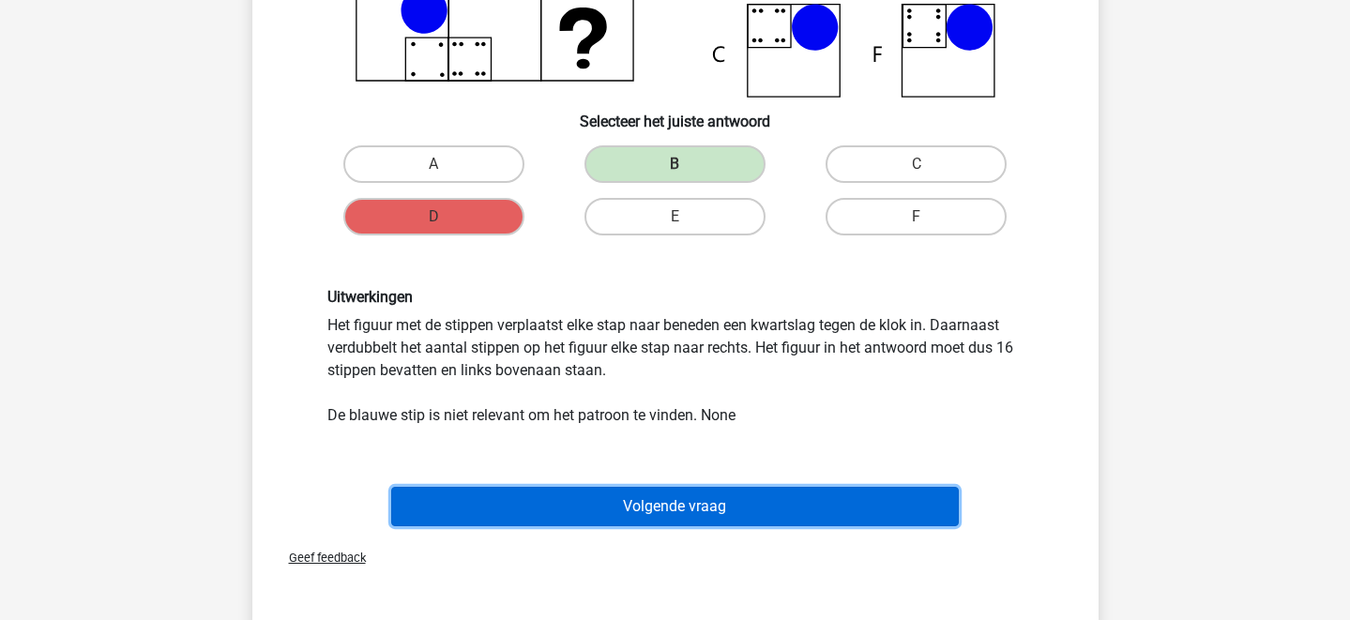
click at [750, 508] on button "Volgende vraag" at bounding box center [675, 506] width 568 height 39
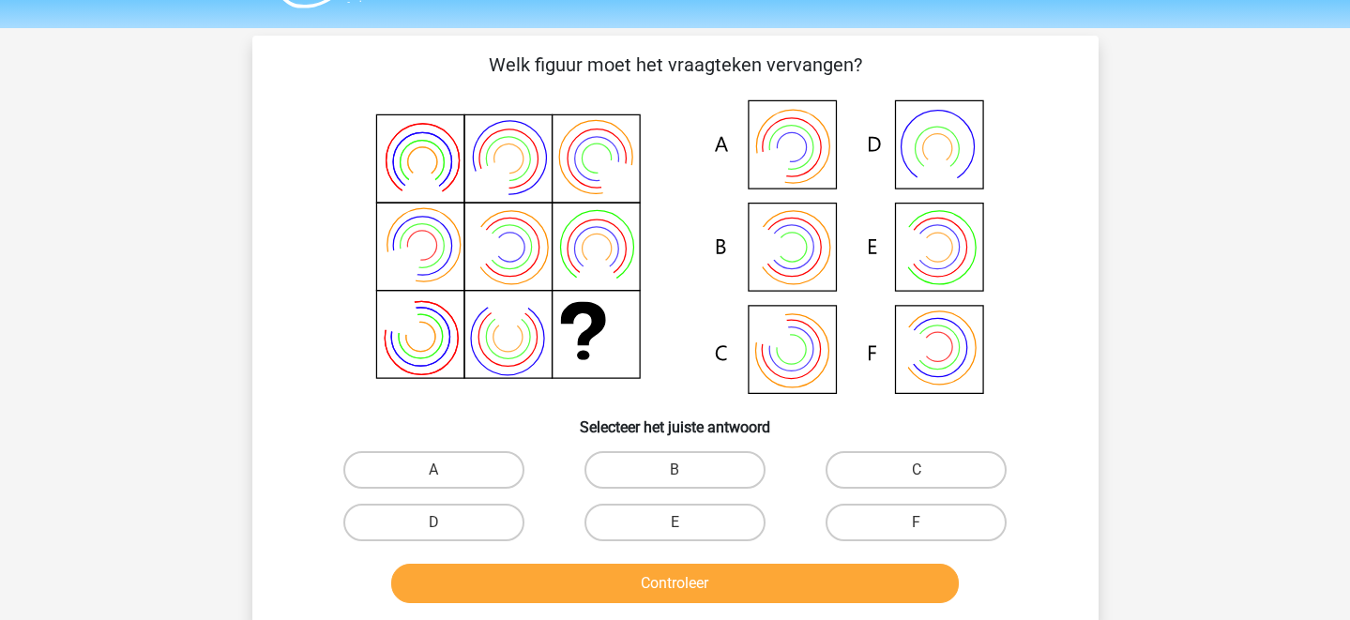
scroll to position [40, 0]
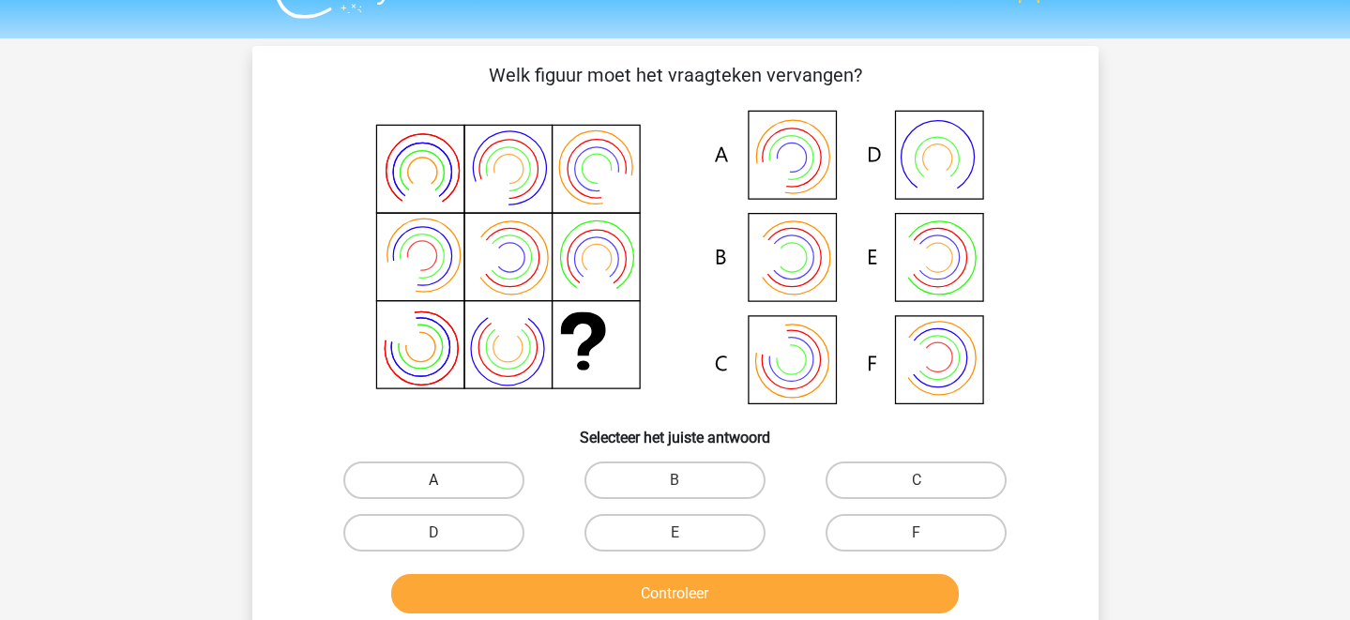
click at [492, 467] on label "A" at bounding box center [433, 481] width 181 height 38
click at [446, 480] on input "A" at bounding box center [439, 486] width 12 height 12
radio input "true"
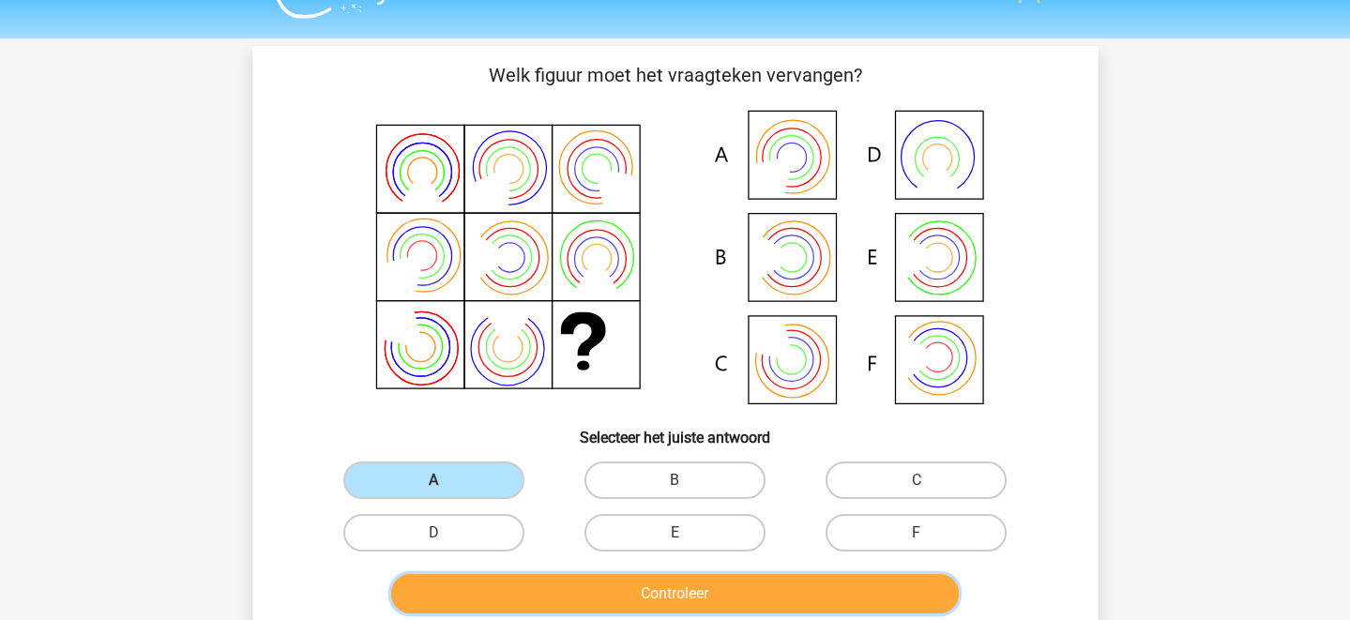
click at [598, 589] on button "Controleer" at bounding box center [675, 593] width 568 height 39
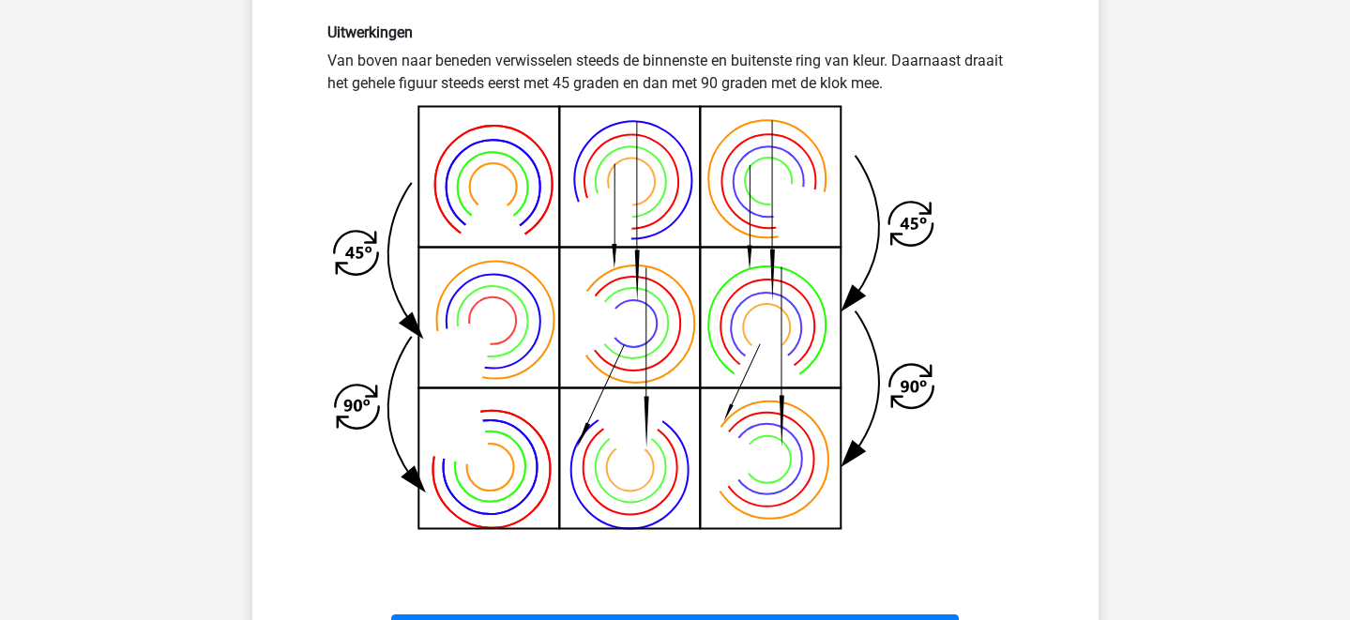
scroll to position [626, 0]
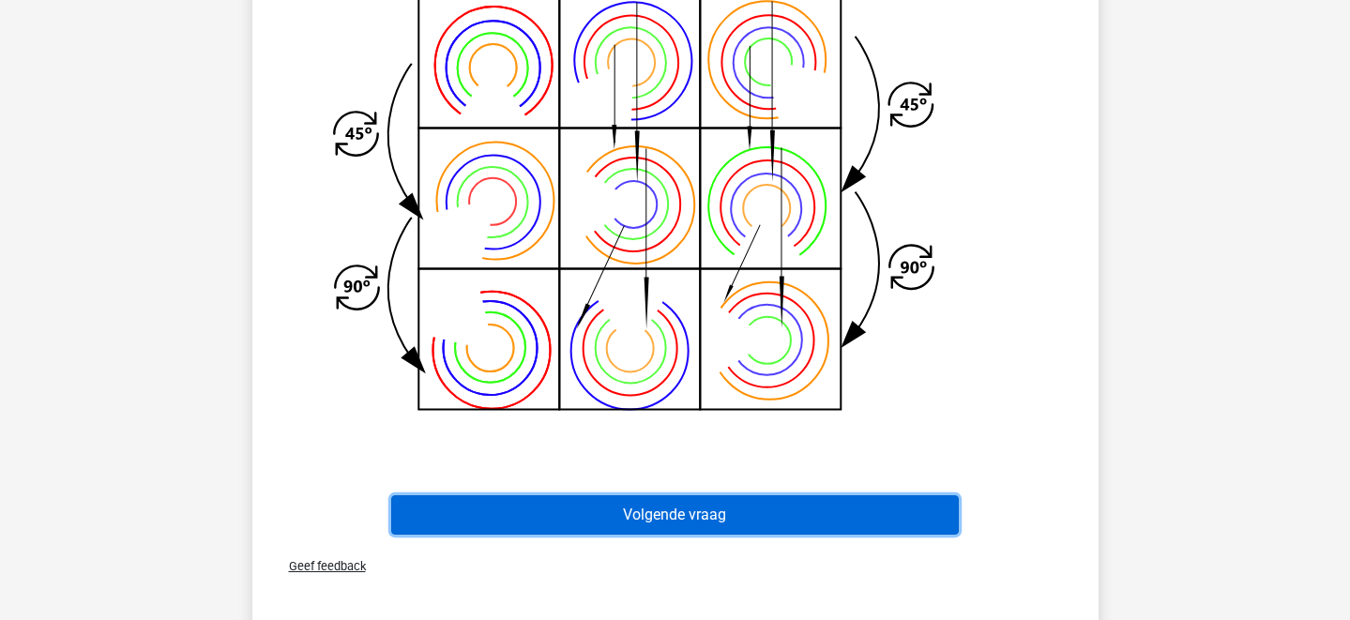
click at [638, 531] on button "Volgende vraag" at bounding box center [675, 514] width 568 height 39
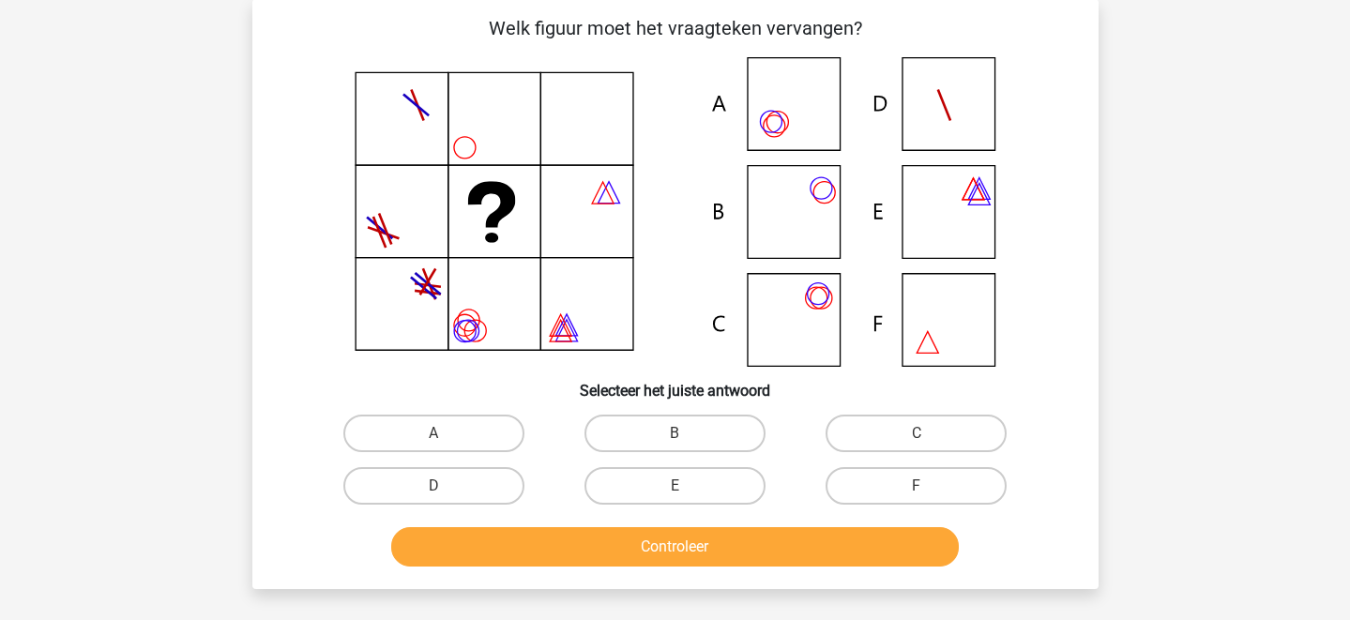
scroll to position [86, 0]
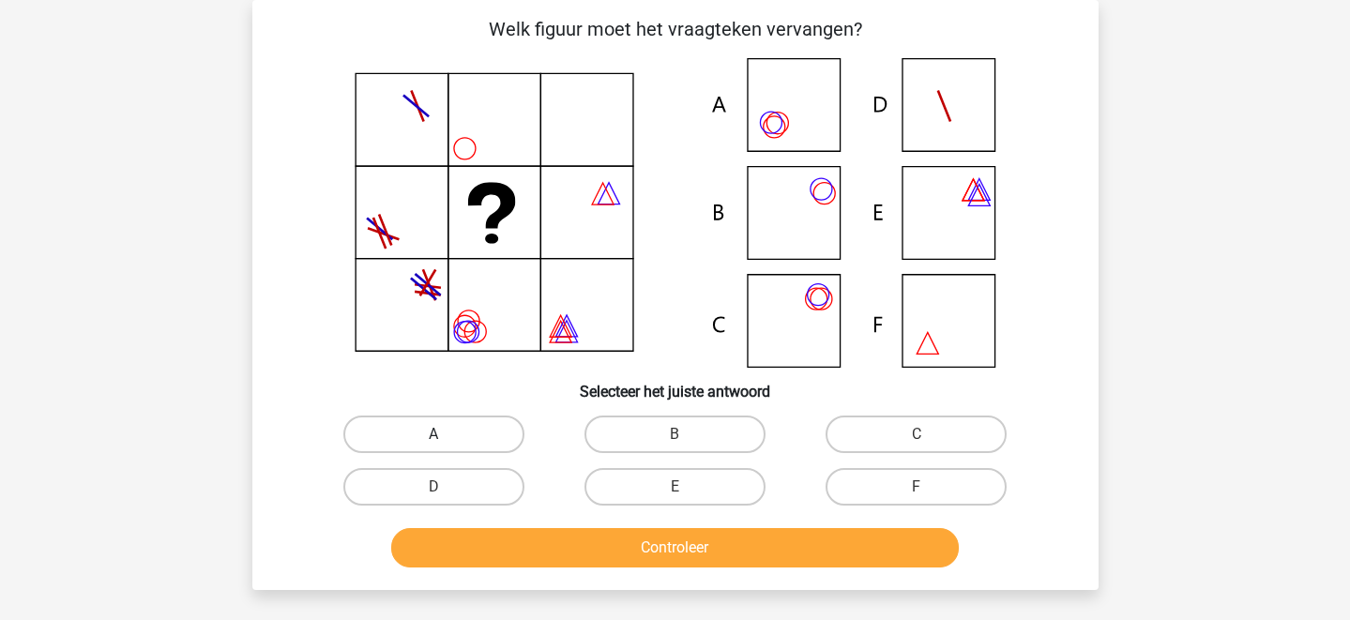
click at [503, 422] on label "A" at bounding box center [433, 435] width 181 height 38
click at [446, 434] on input "A" at bounding box center [439, 440] width 12 height 12
radio input "true"
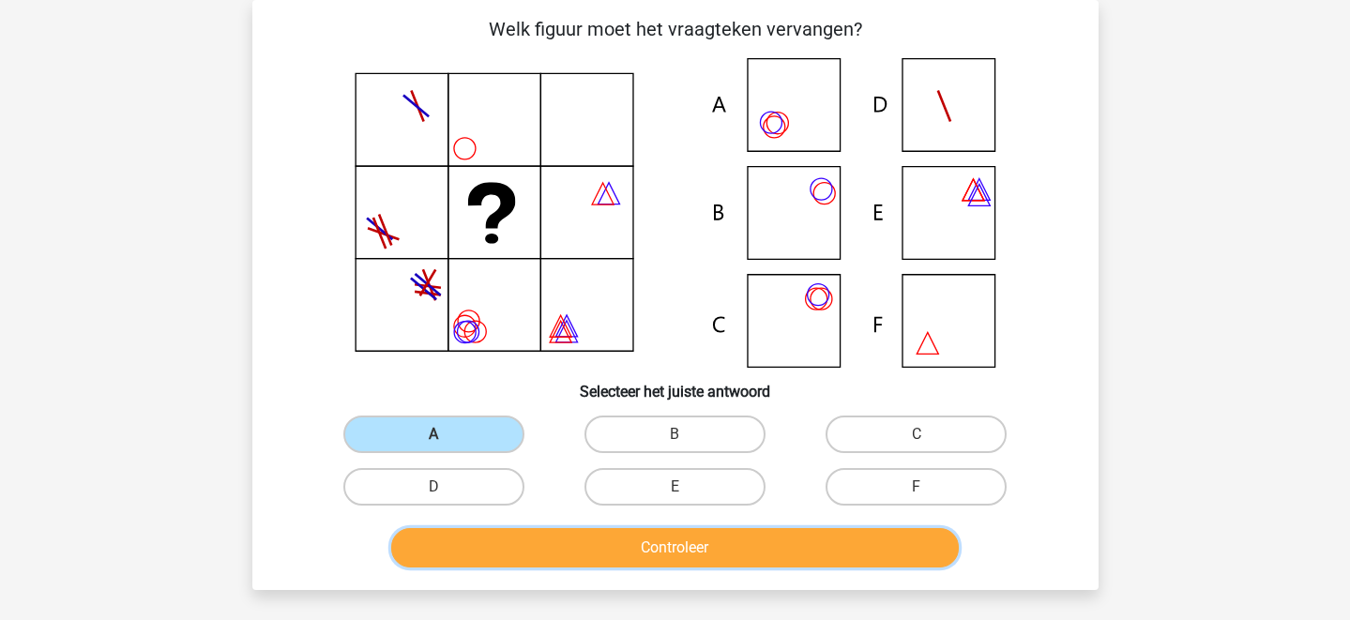
click at [572, 539] on button "Controleer" at bounding box center [675, 547] width 568 height 39
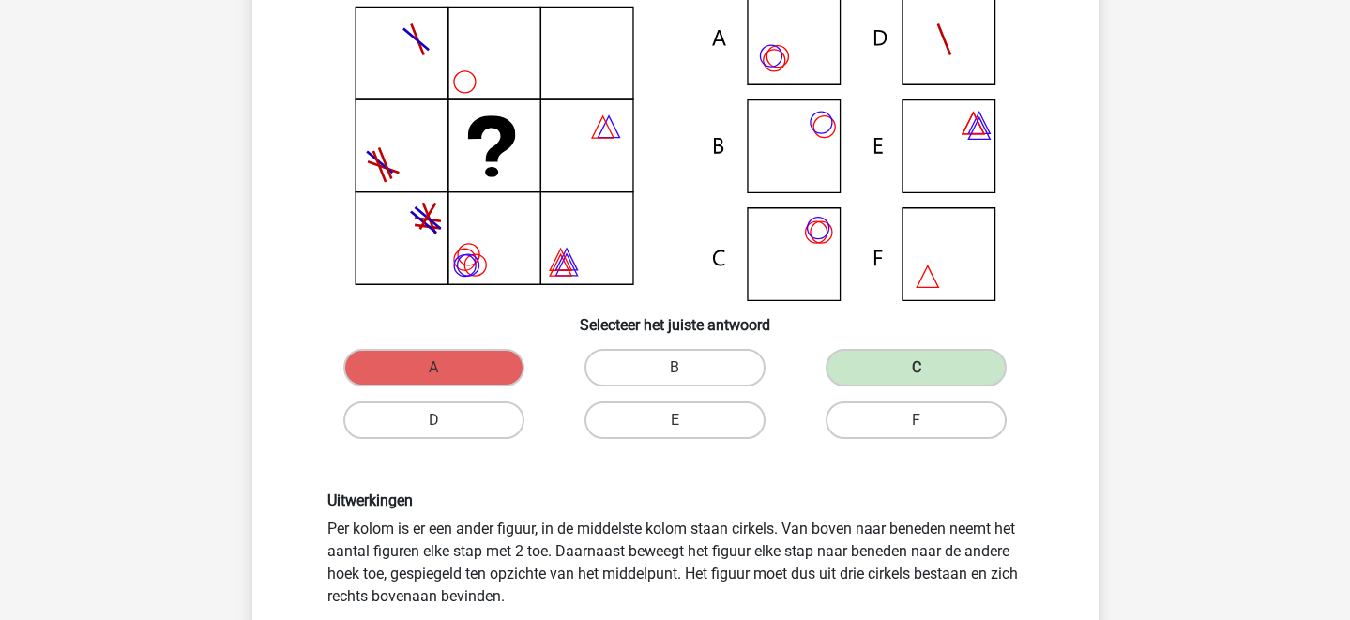
scroll to position [156, 0]
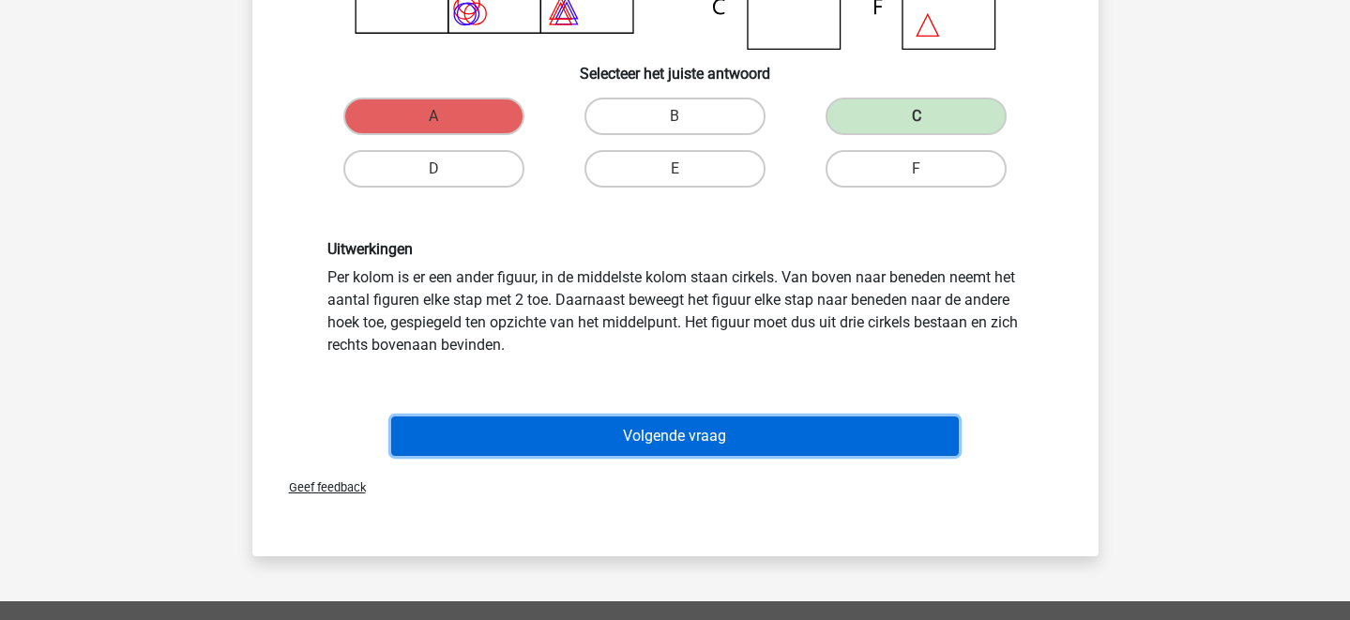
click at [678, 450] on button "Volgende vraag" at bounding box center [675, 436] width 568 height 39
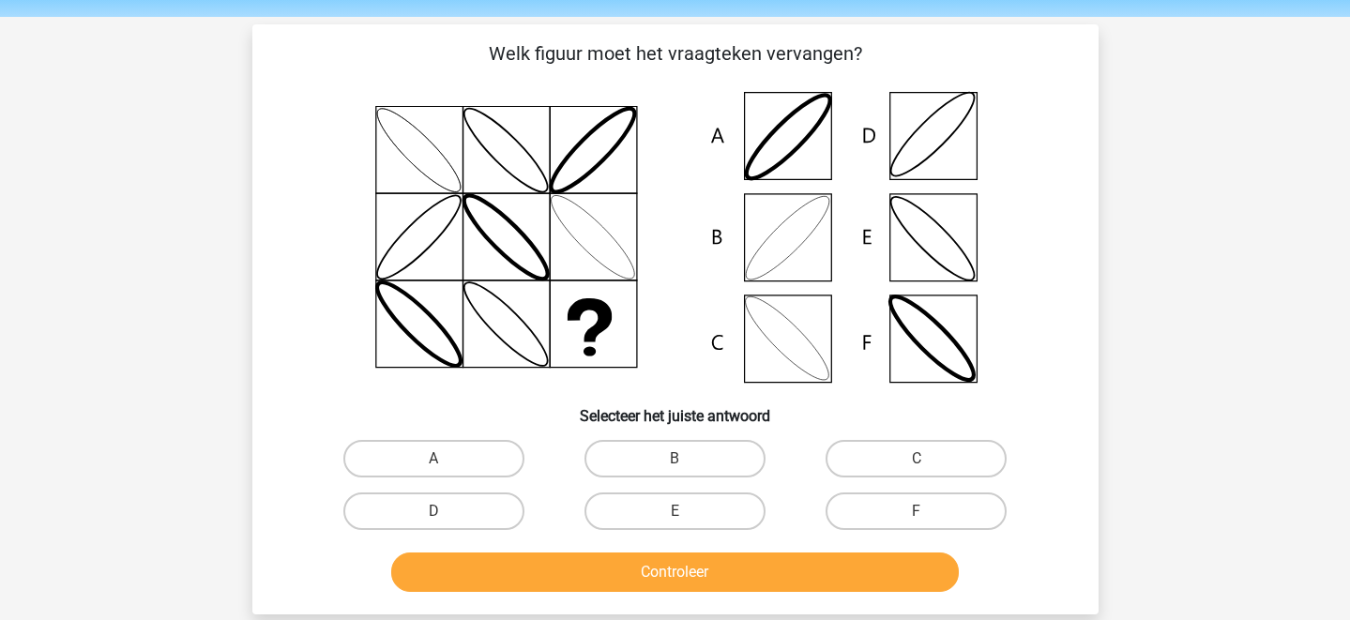
scroll to position [42, 0]
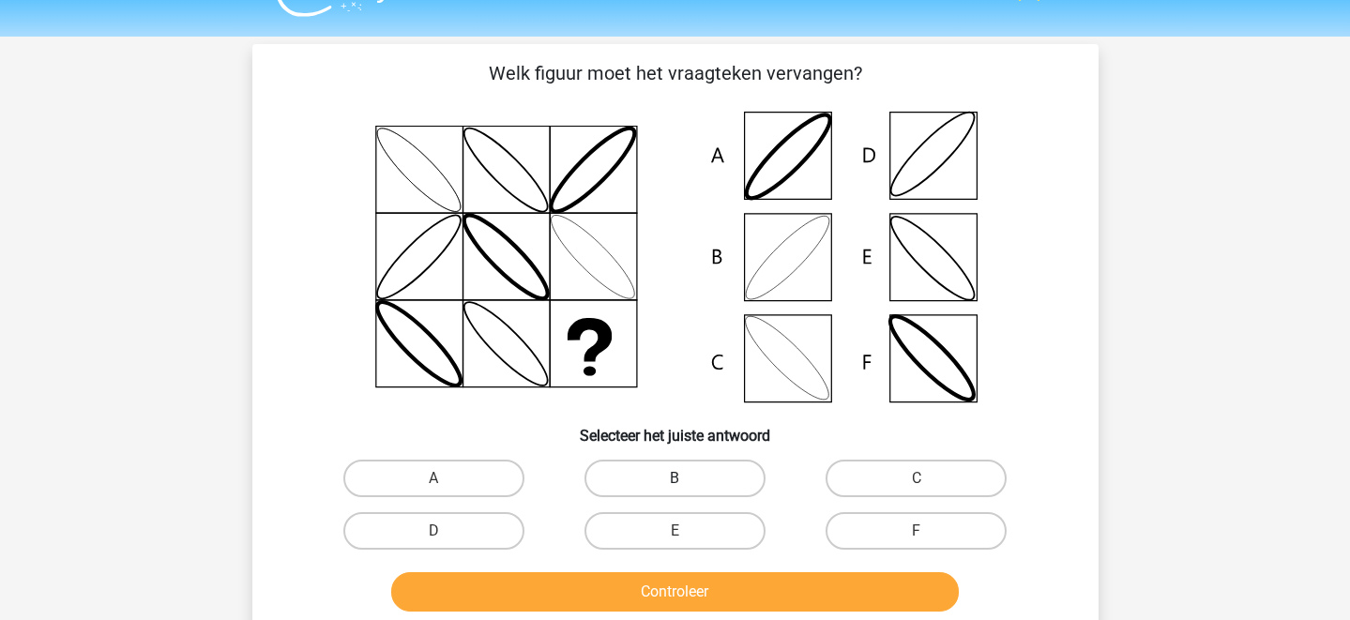
click at [675, 475] on label "B" at bounding box center [674, 479] width 181 height 38
click at [675, 478] on input "B" at bounding box center [681, 484] width 12 height 12
radio input "true"
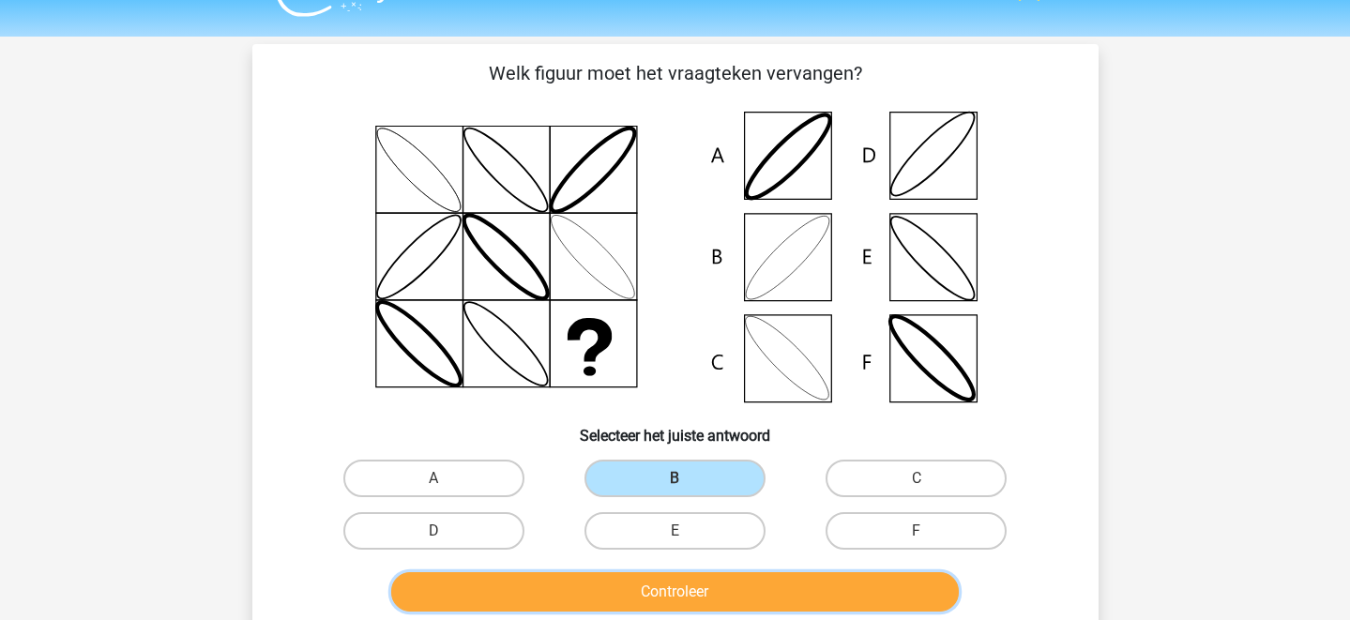
click at [720, 590] on button "Controleer" at bounding box center [675, 591] width 568 height 39
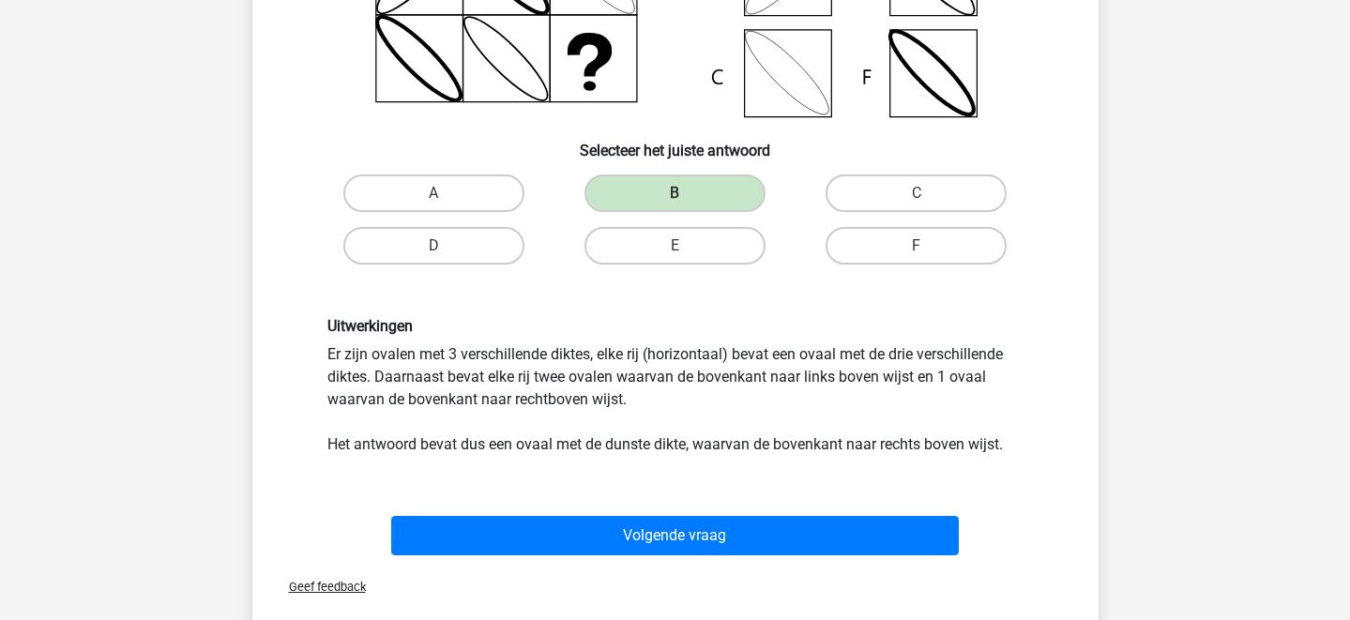
scroll to position [376, 0]
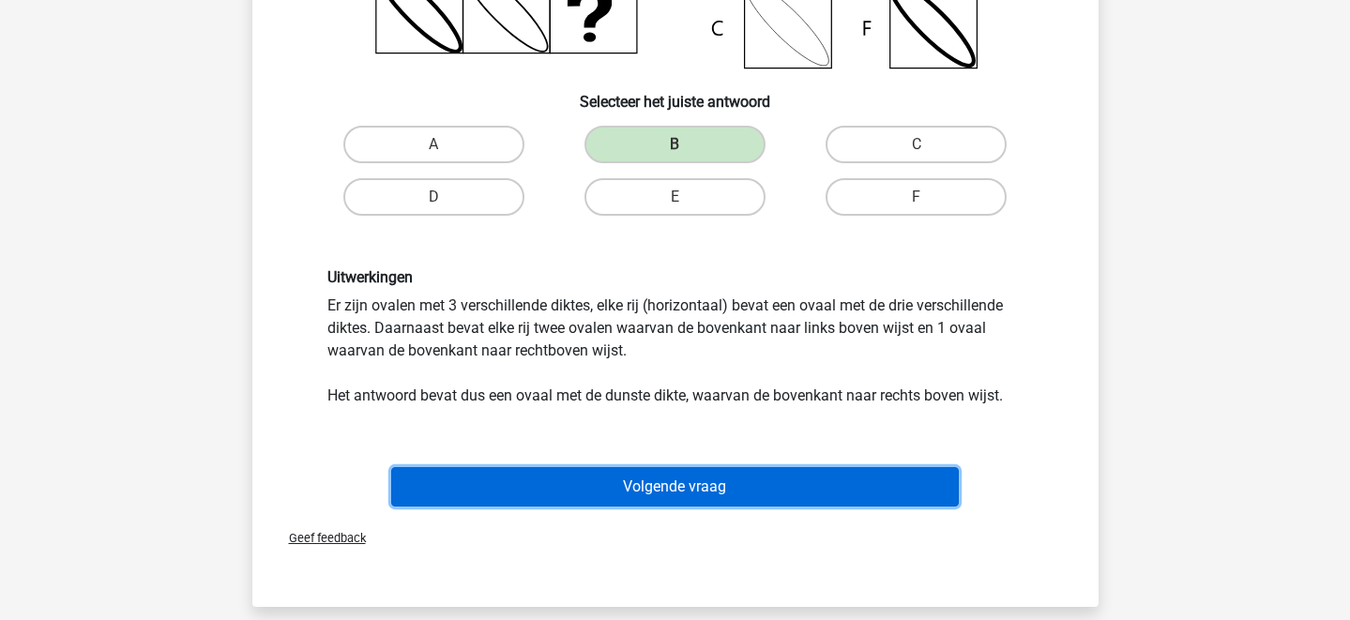
click at [774, 494] on button "Volgende vraag" at bounding box center [675, 486] width 568 height 39
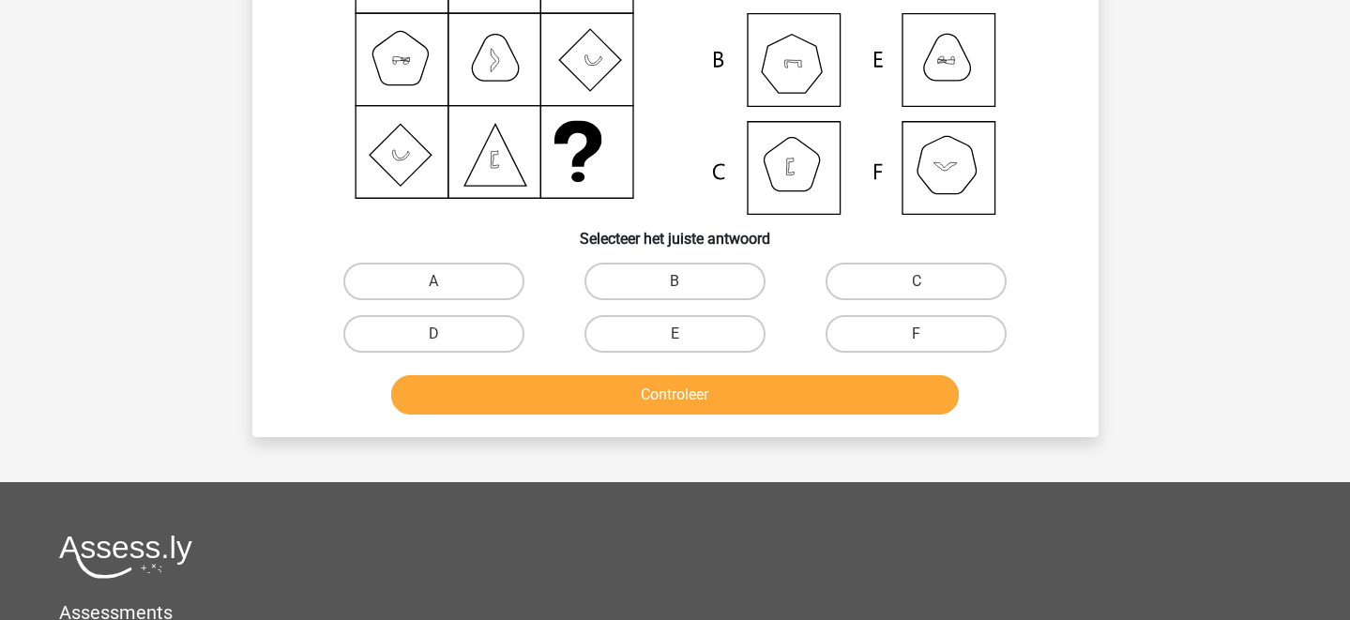
scroll to position [86, 0]
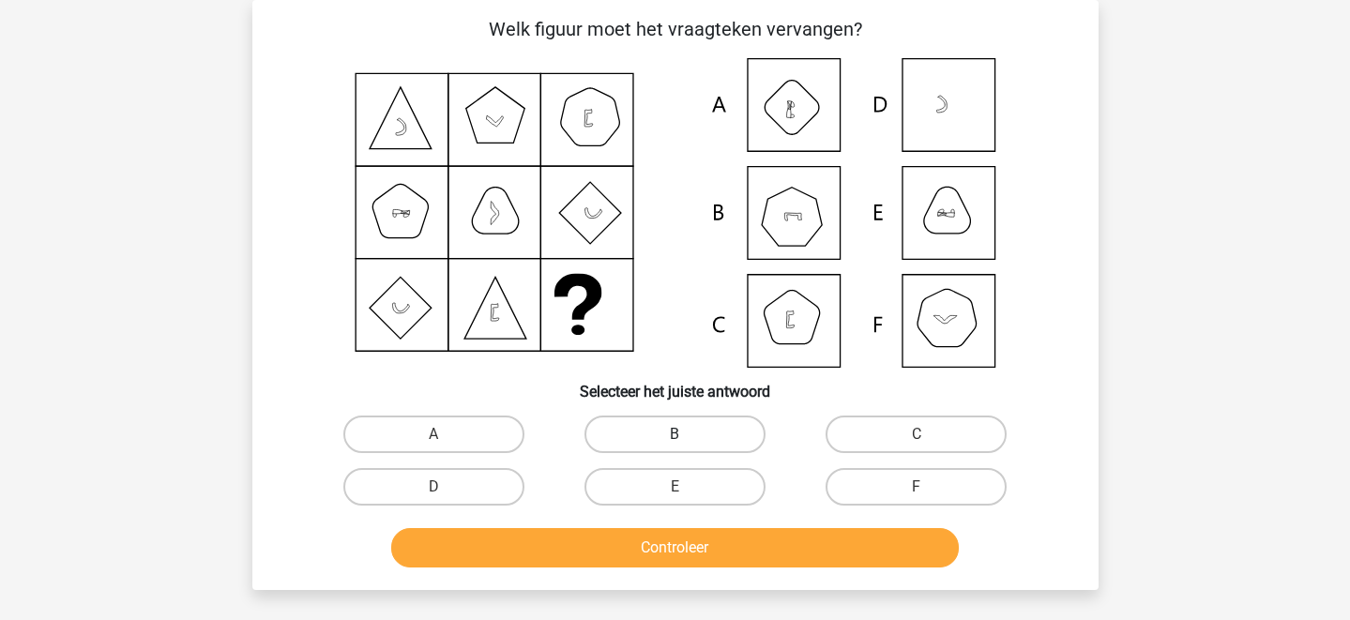
click at [700, 433] on label "B" at bounding box center [674, 435] width 181 height 38
click at [687, 434] on input "B" at bounding box center [681, 440] width 12 height 12
radio input "true"
click at [695, 569] on div "Controleer" at bounding box center [675, 551] width 724 height 47
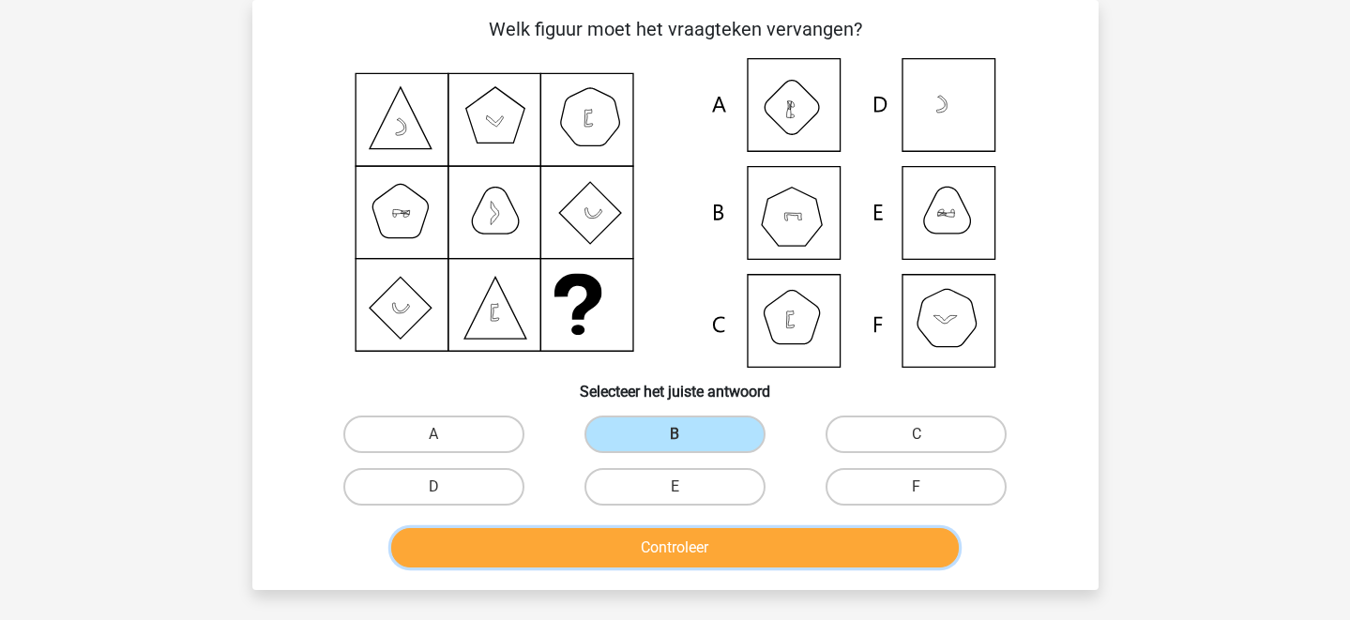
click at [696, 561] on button "Controleer" at bounding box center [675, 547] width 568 height 39
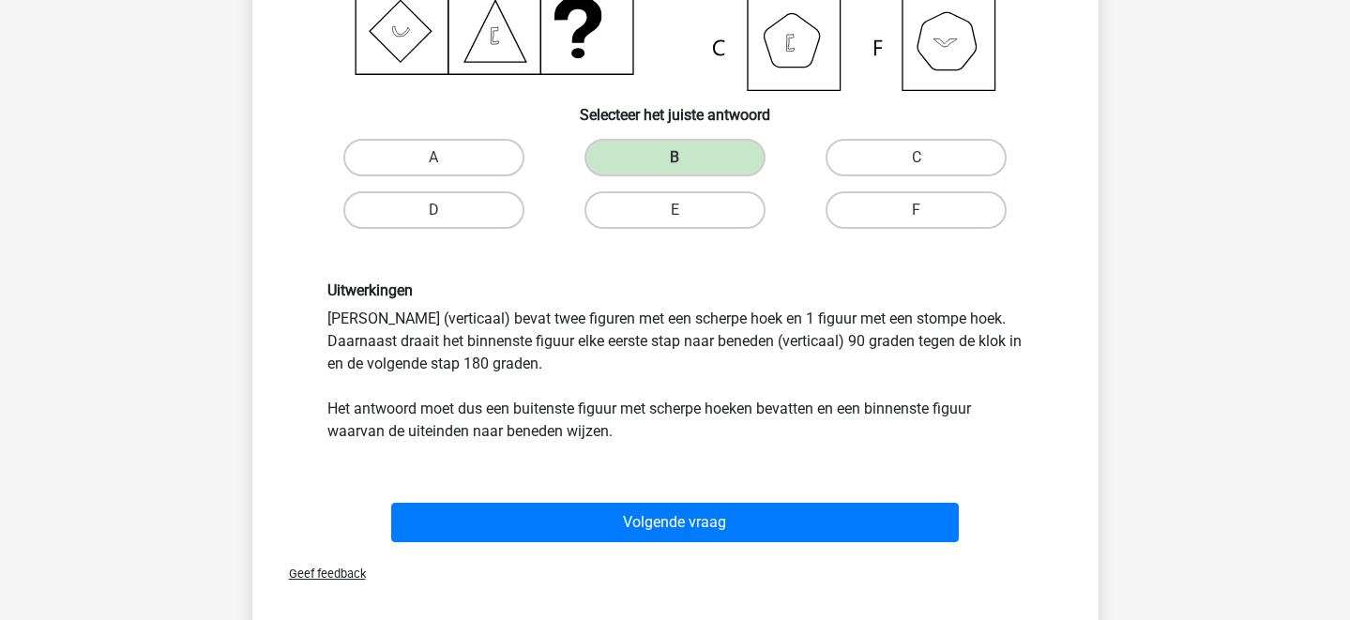
scroll to position [375, 0]
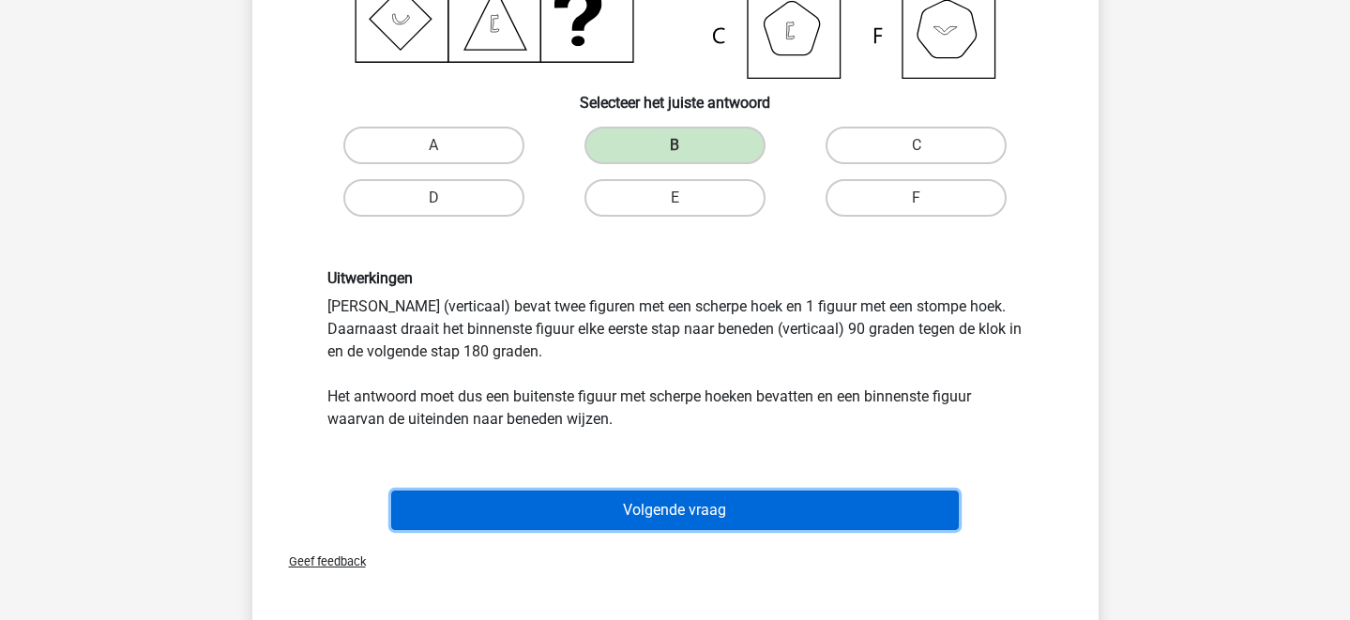
click at [789, 510] on button "Volgende vraag" at bounding box center [675, 510] width 568 height 39
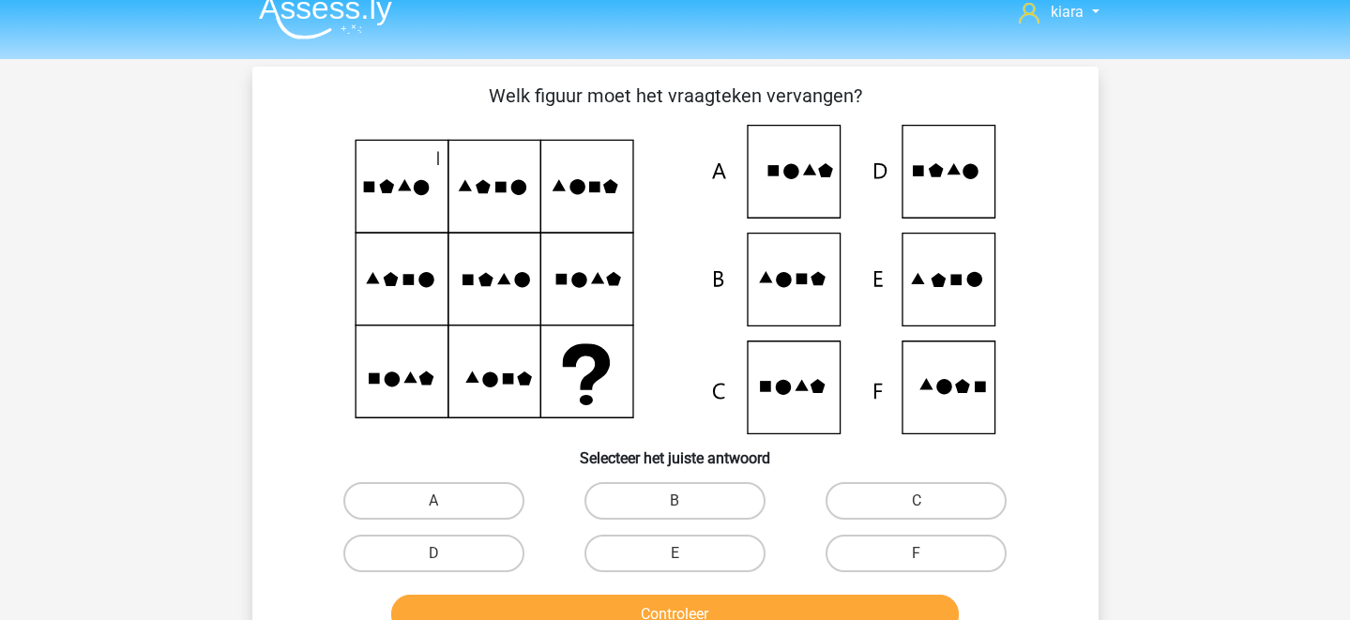
scroll to position [0, 0]
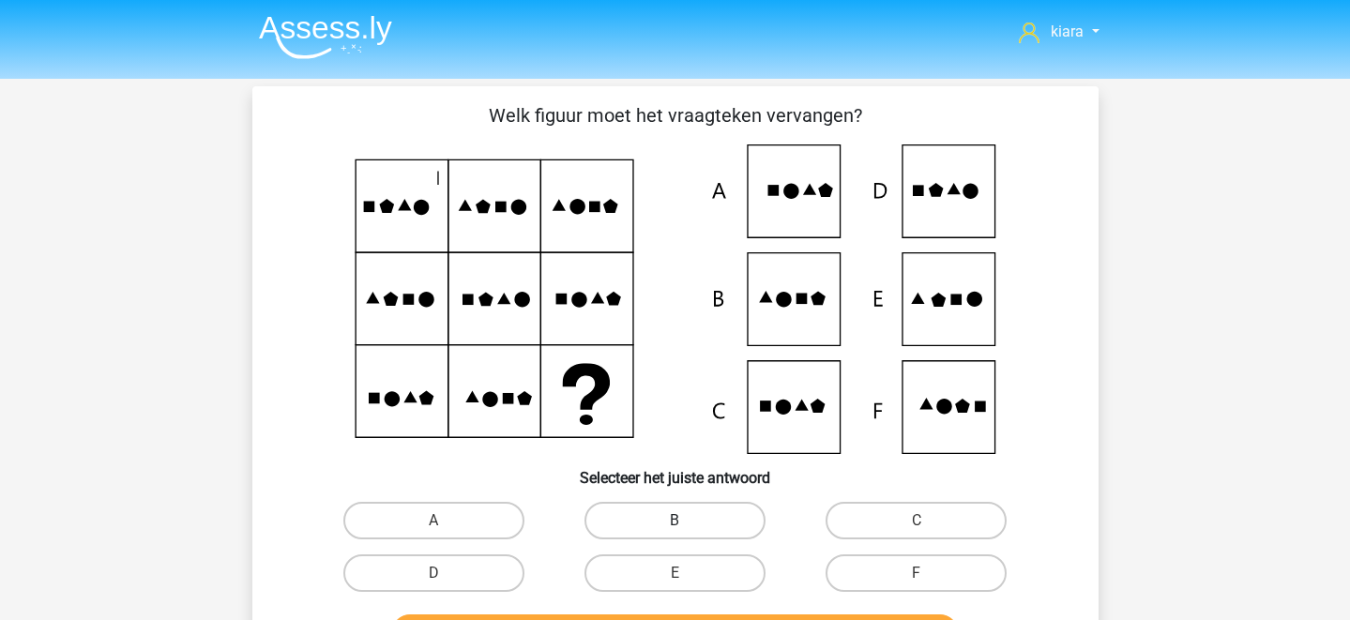
click at [731, 523] on label "B" at bounding box center [674, 521] width 181 height 38
click at [687, 523] on input "B" at bounding box center [681, 527] width 12 height 12
radio input "true"
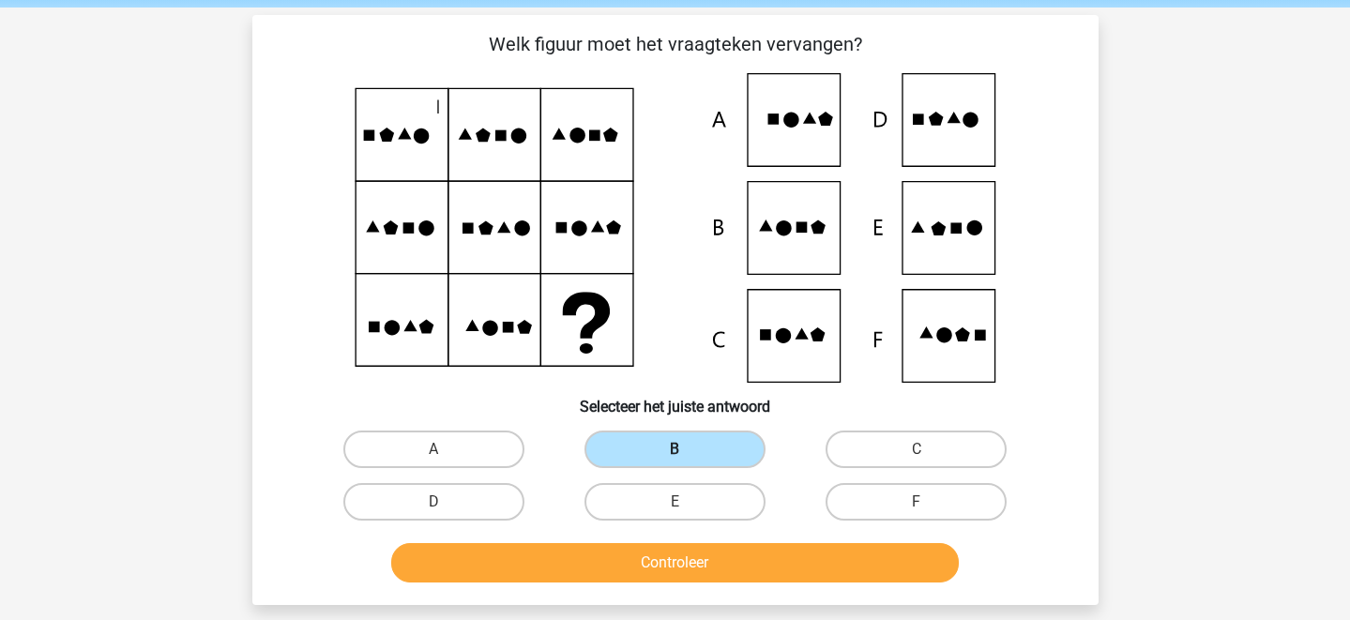
scroll to position [99, 0]
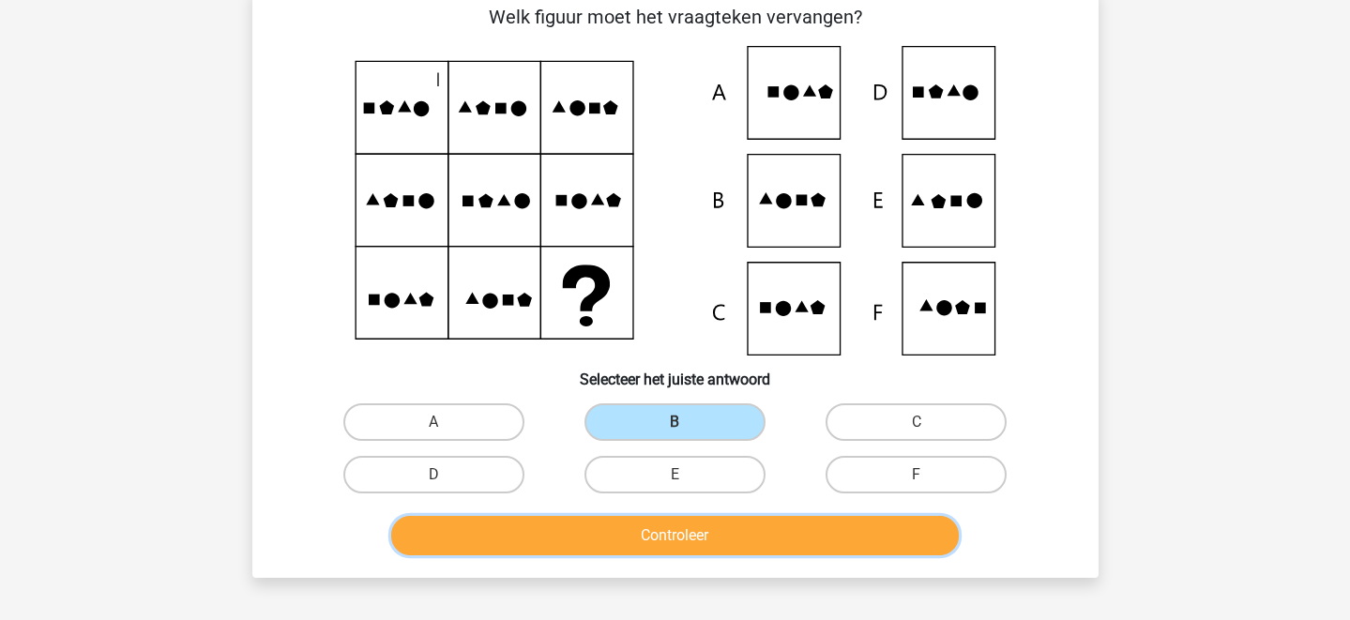
click at [723, 540] on button "Controleer" at bounding box center [675, 535] width 568 height 39
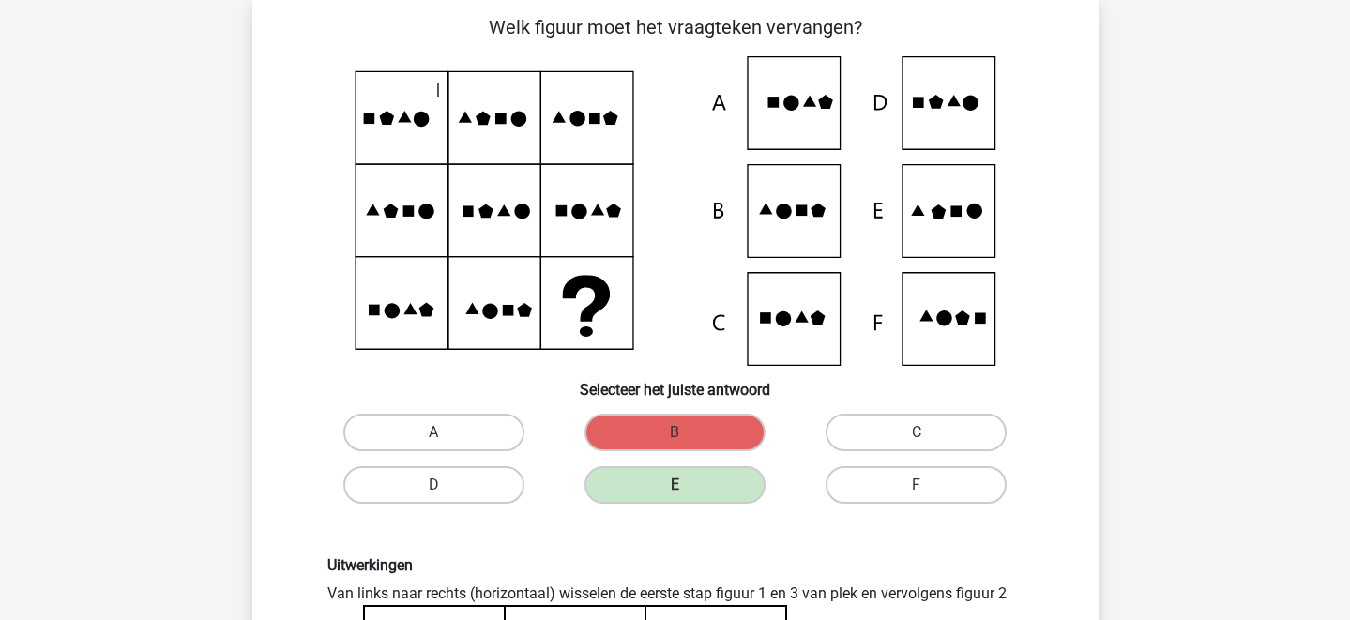
scroll to position [105, 0]
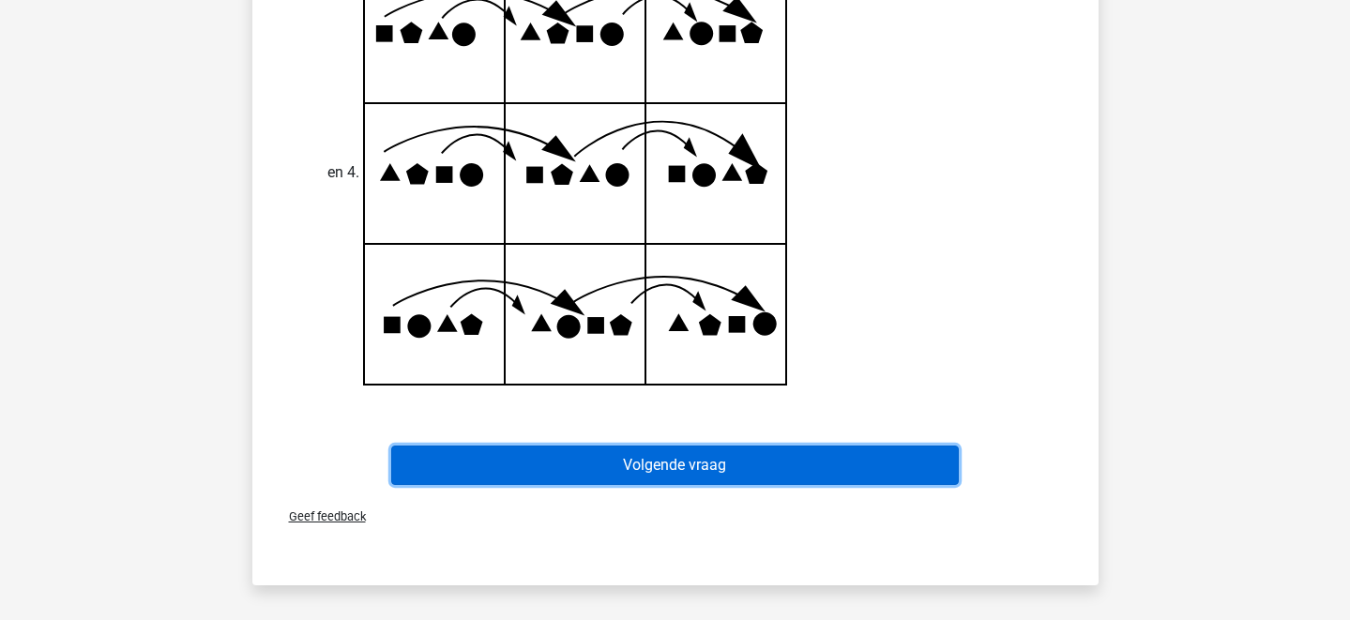
click at [656, 447] on button "Volgende vraag" at bounding box center [675, 465] width 568 height 39
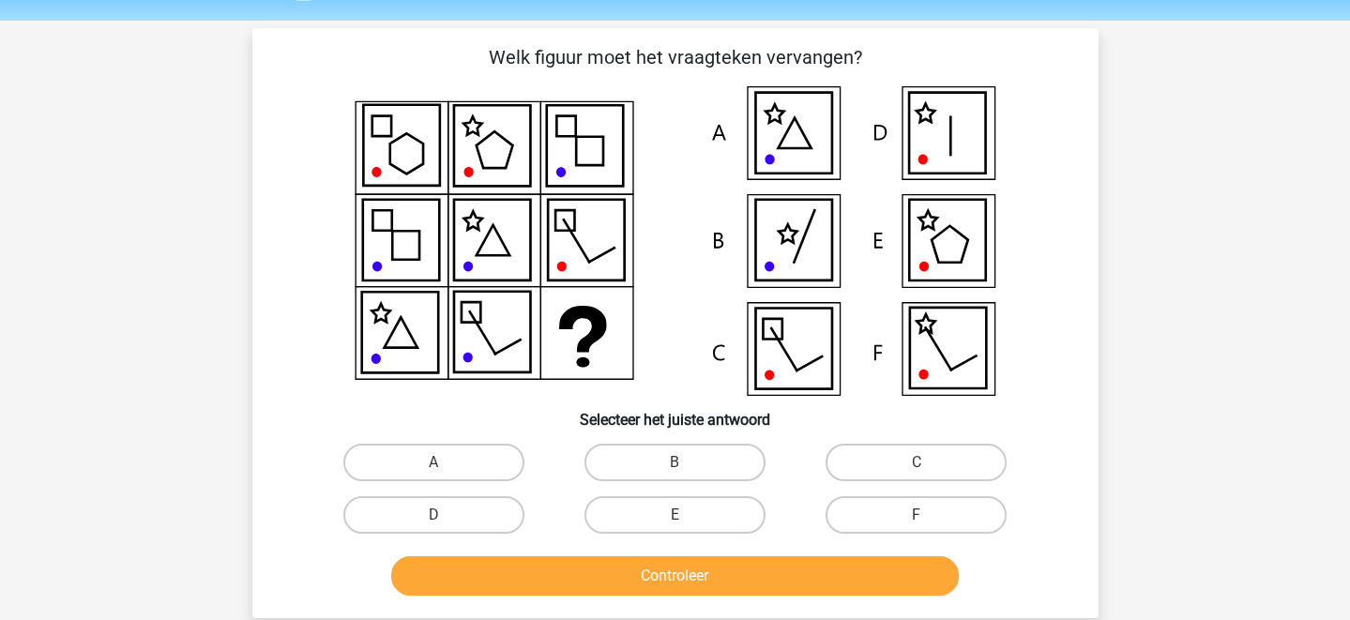
scroll to position [44, 0]
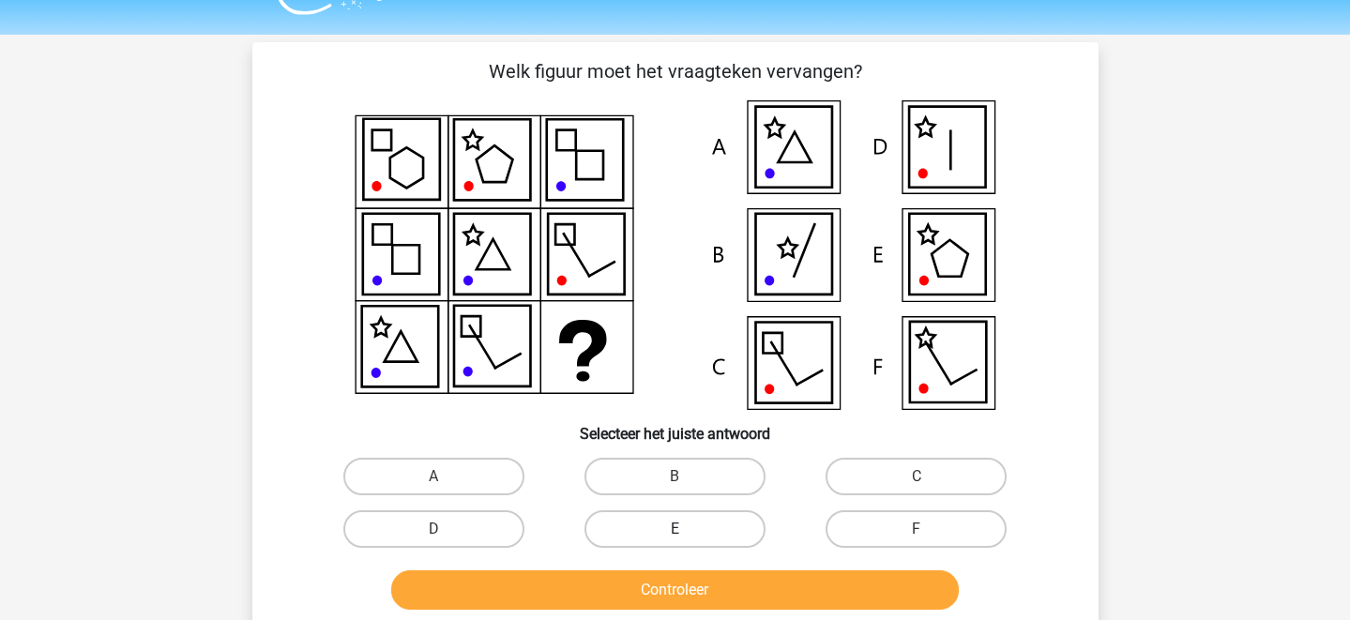
click at [701, 524] on label "E" at bounding box center [674, 529] width 181 height 38
click at [687, 529] on input "E" at bounding box center [681, 535] width 12 height 12
radio input "true"
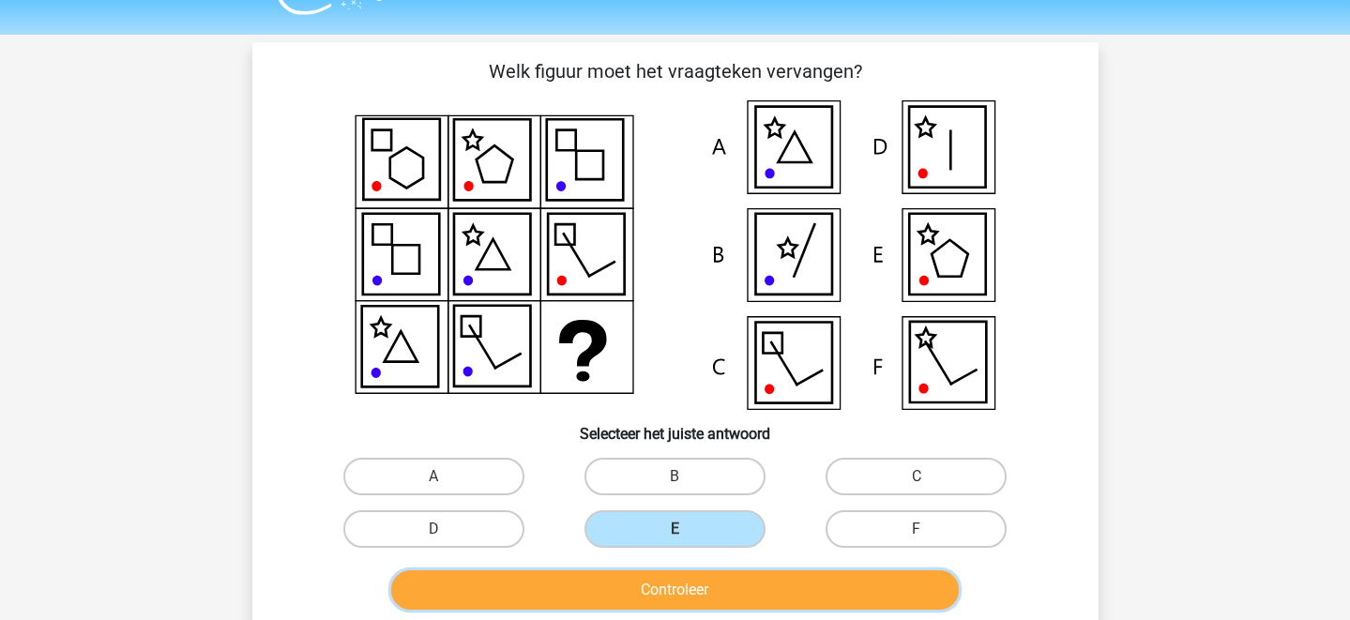
click at [705, 574] on button "Controleer" at bounding box center [675, 589] width 568 height 39
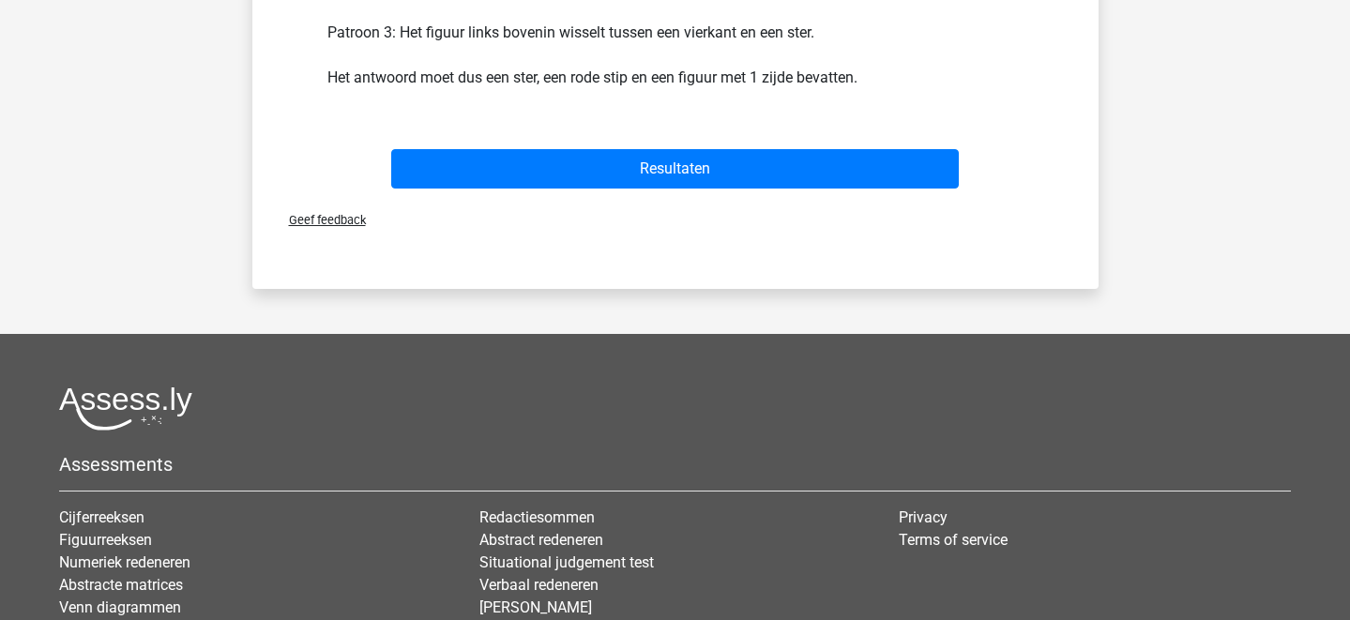
scroll to position [736, 0]
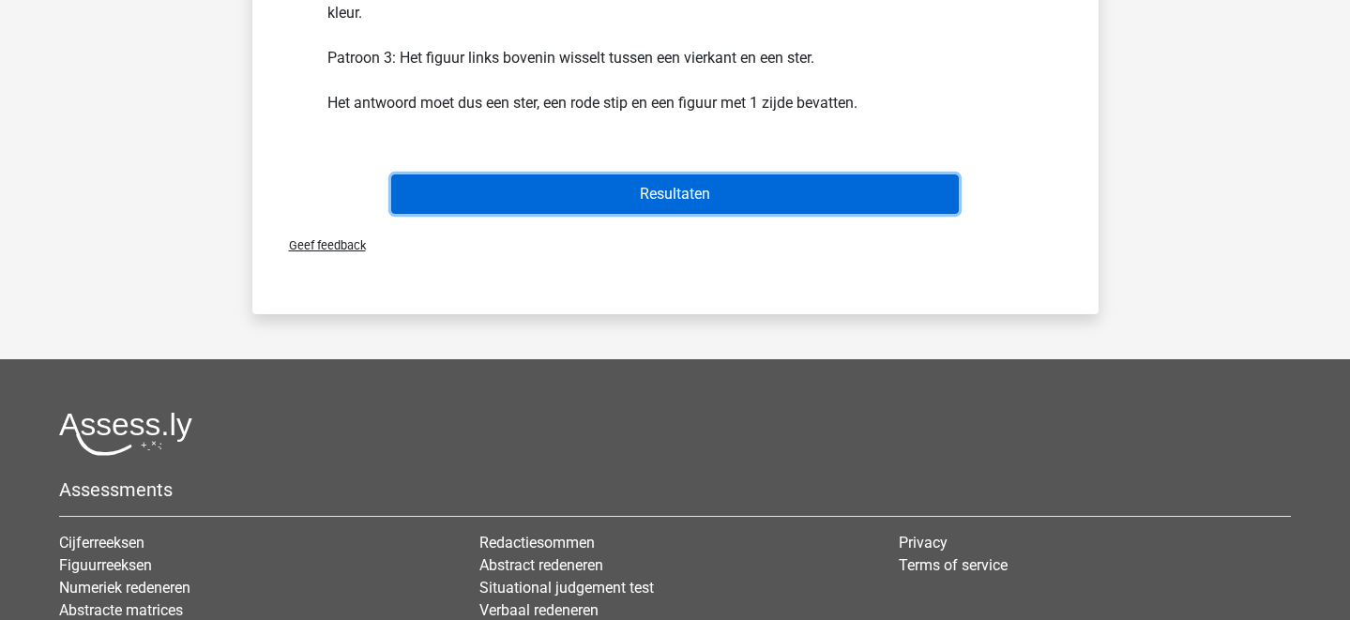
click at [699, 198] on button "Resultaten" at bounding box center [675, 193] width 568 height 39
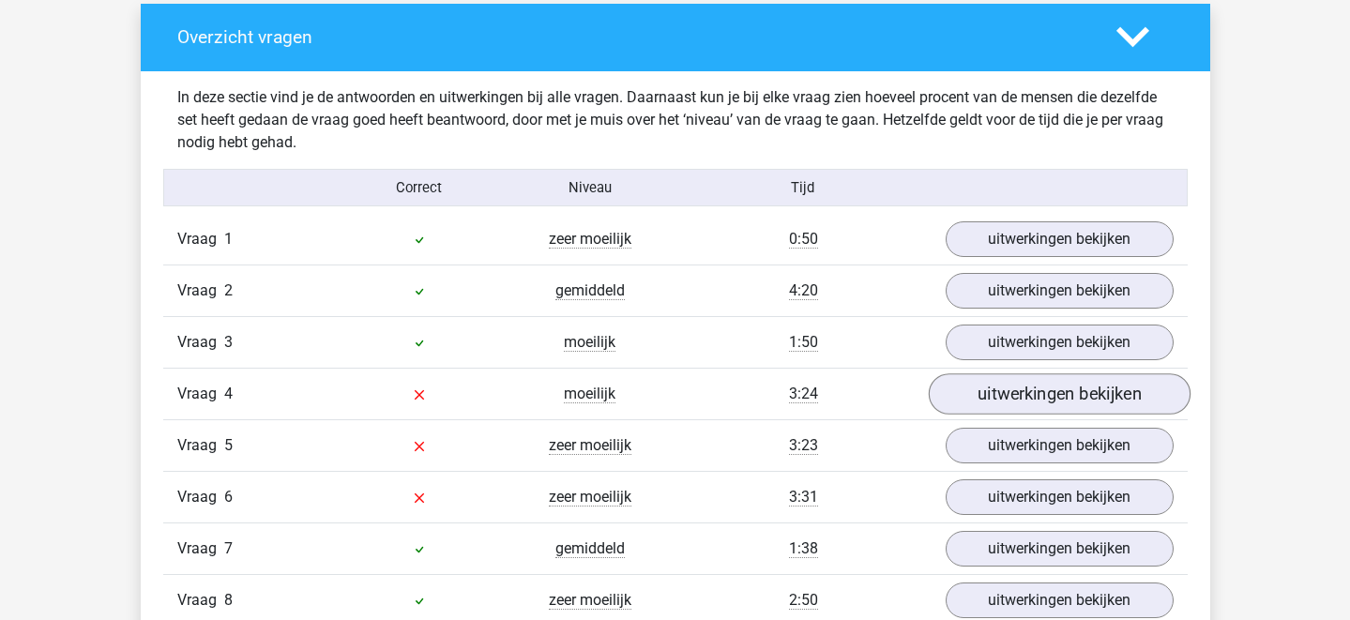
scroll to position [1121, 0]
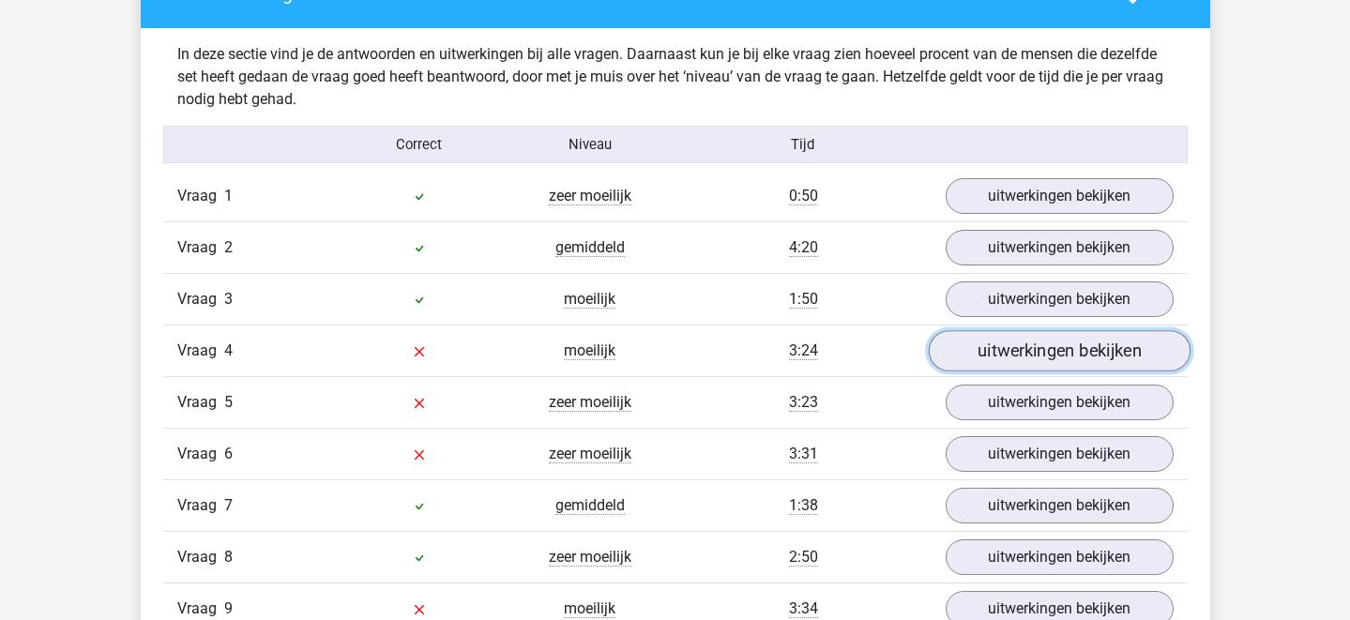
click at [987, 357] on link "uitwerkingen bekijken" at bounding box center [1059, 350] width 262 height 41
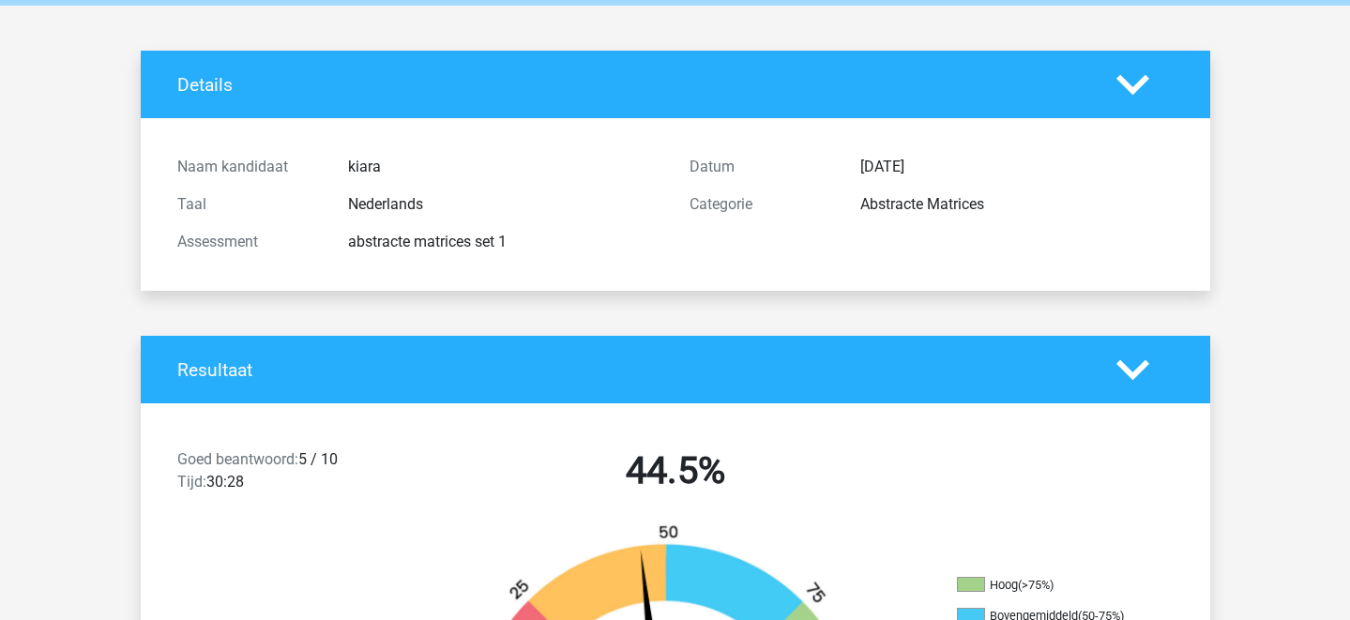
scroll to position [26, 0]
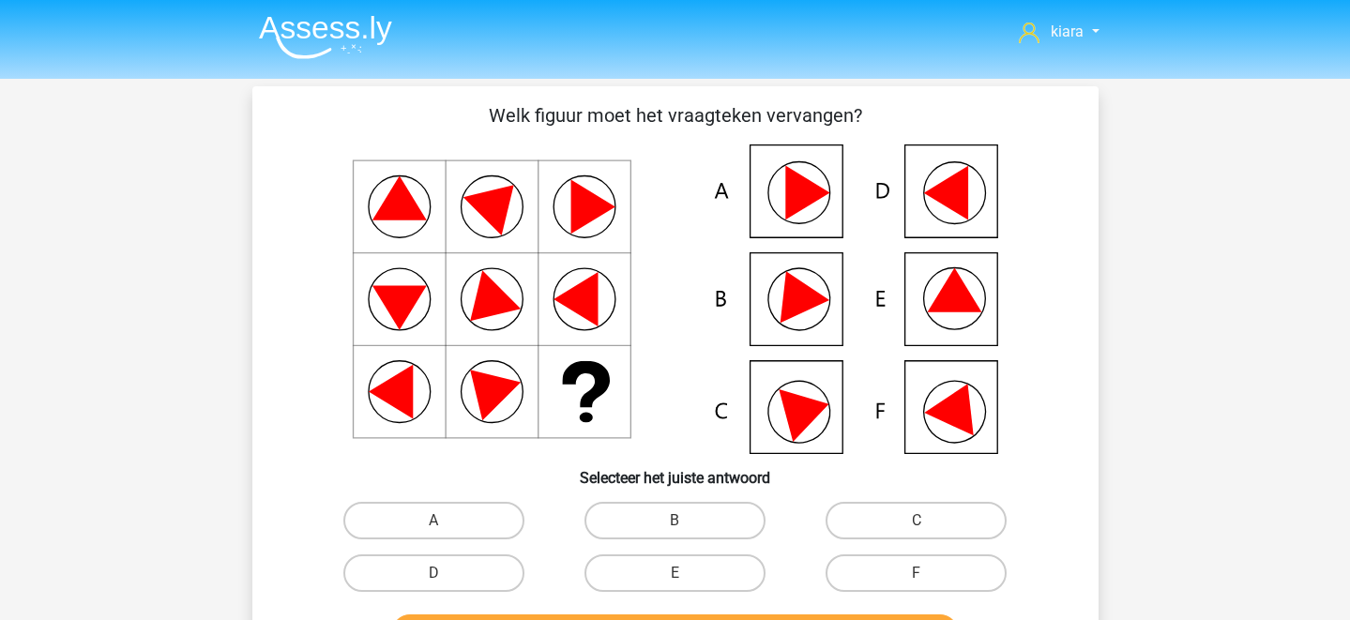
scroll to position [597, 0]
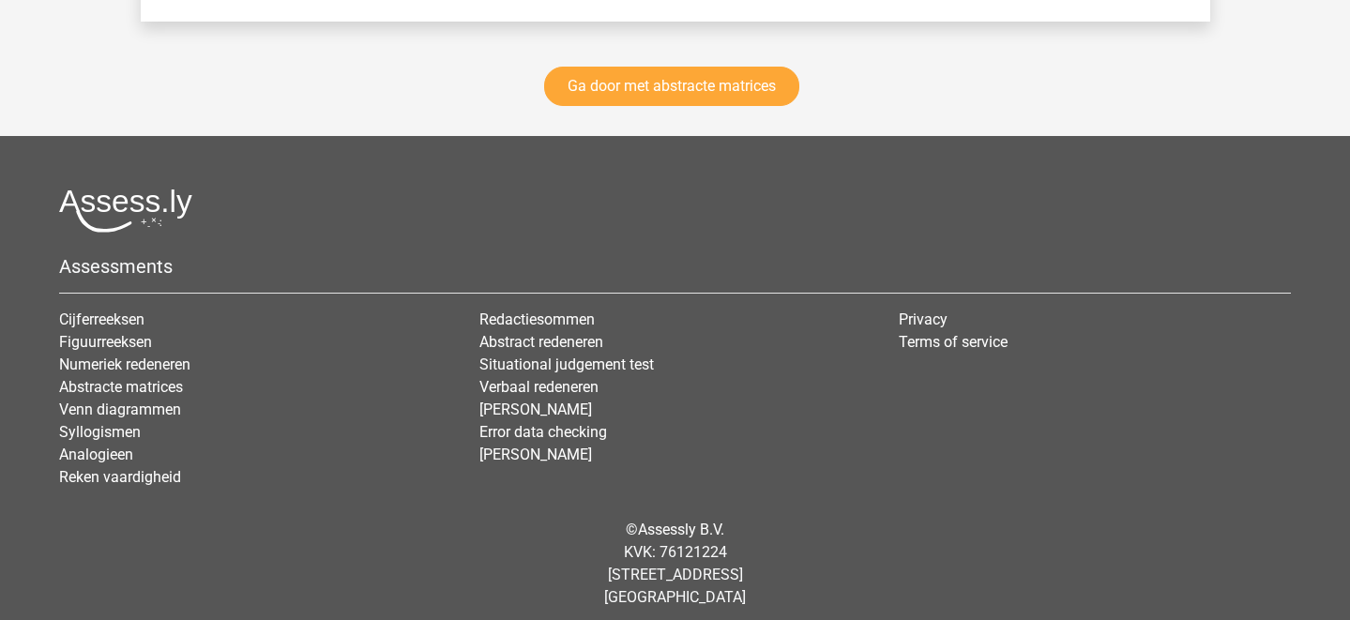
scroll to position [2832, 0]
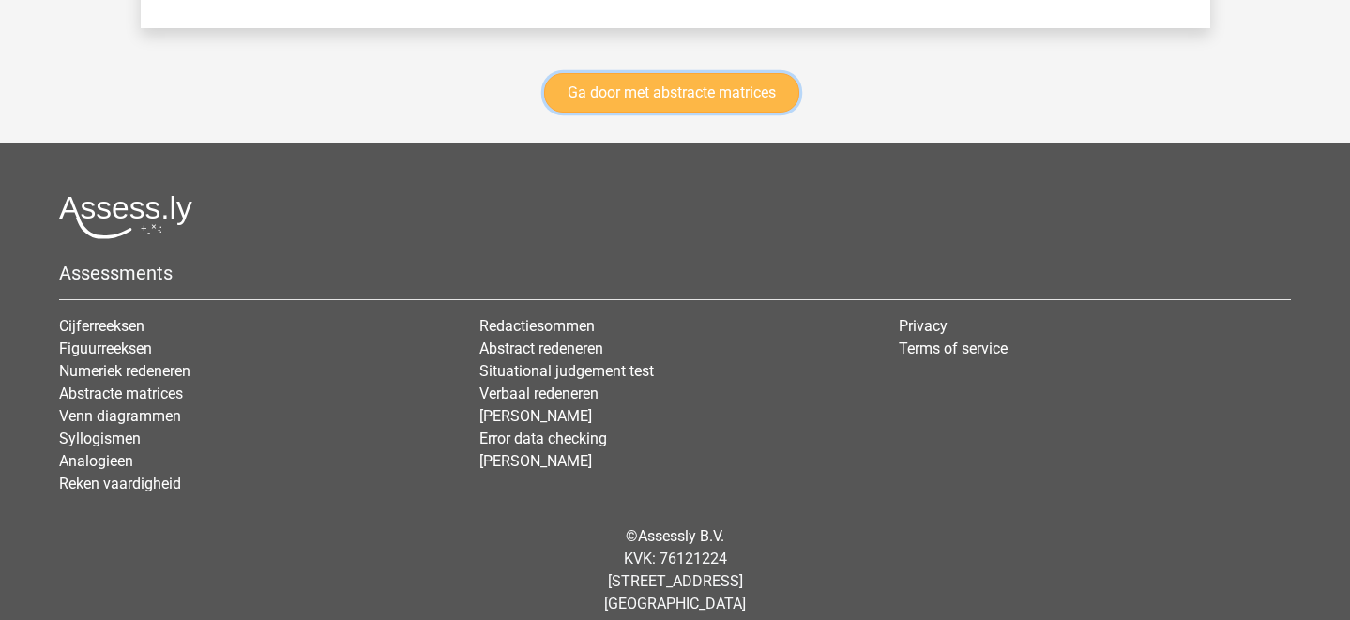
click at [697, 93] on link "Ga door met abstracte matrices" at bounding box center [671, 92] width 255 height 39
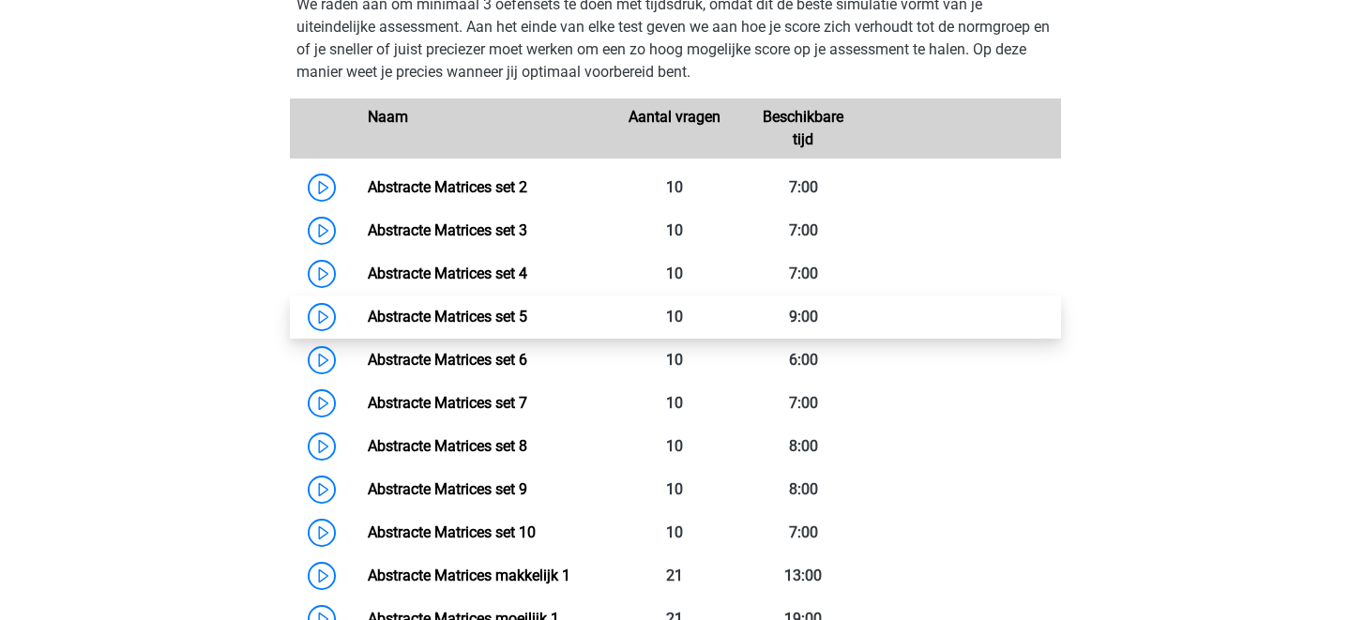
scroll to position [921, 0]
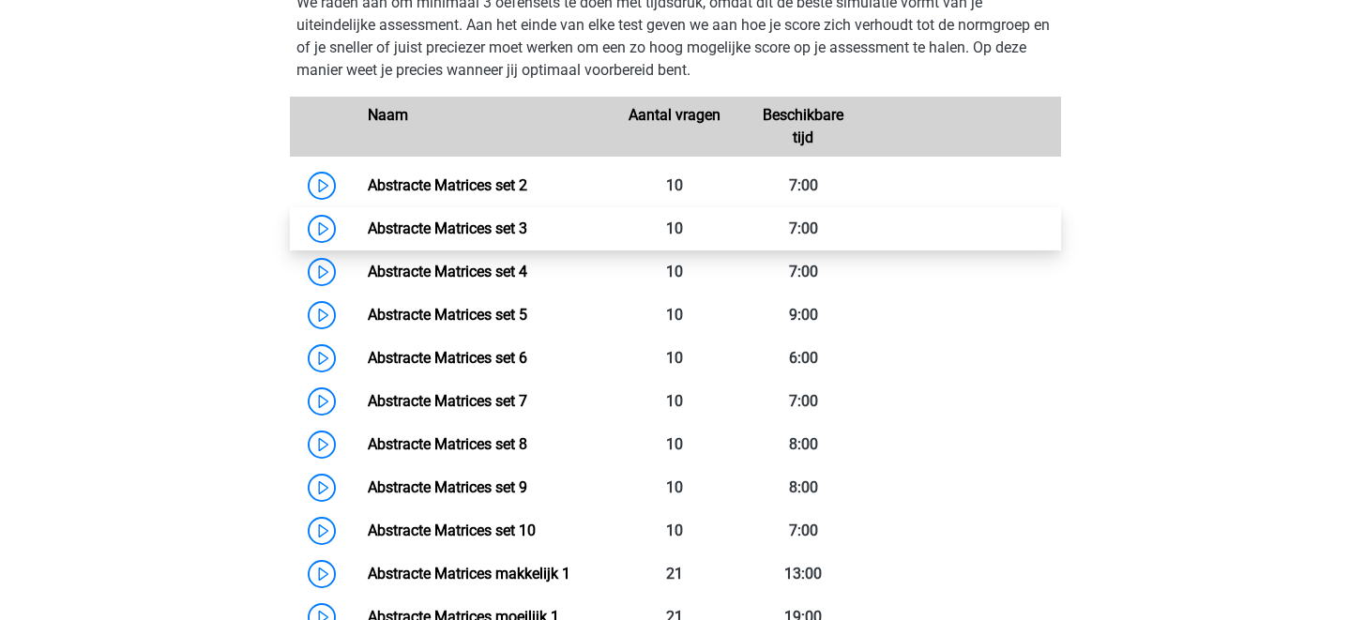
click at [368, 231] on link "Abstracte Matrices set 3" at bounding box center [447, 229] width 159 height 18
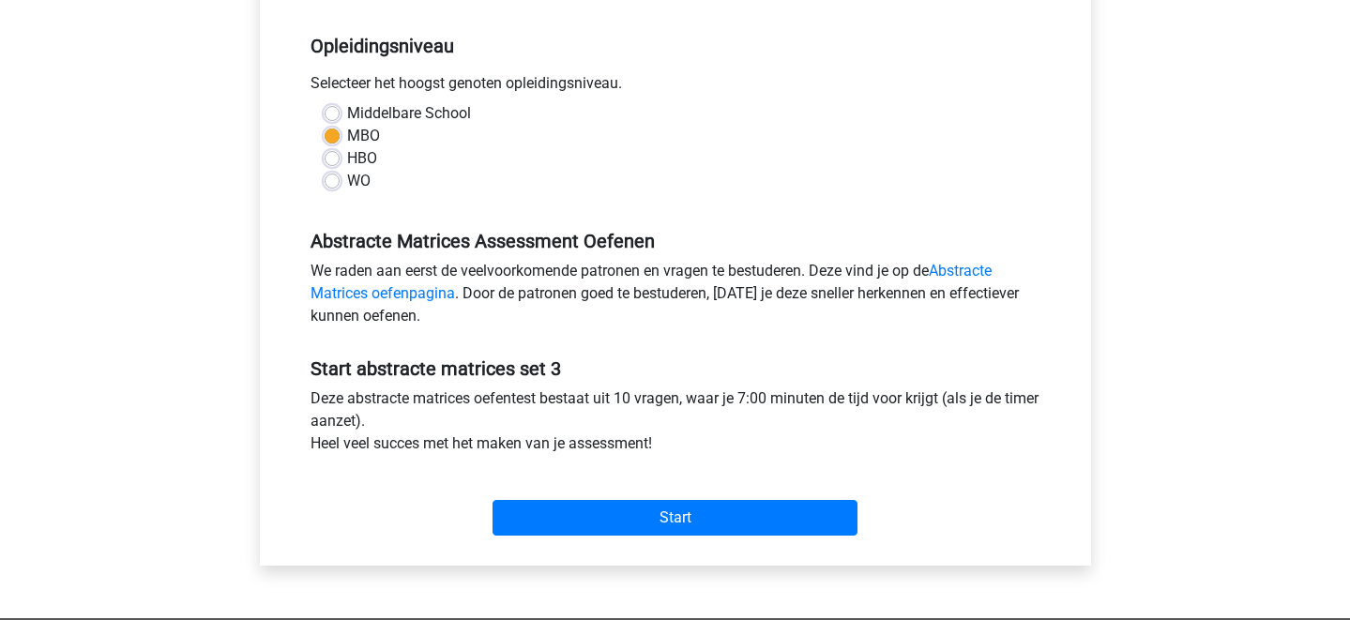
scroll to position [386, 0]
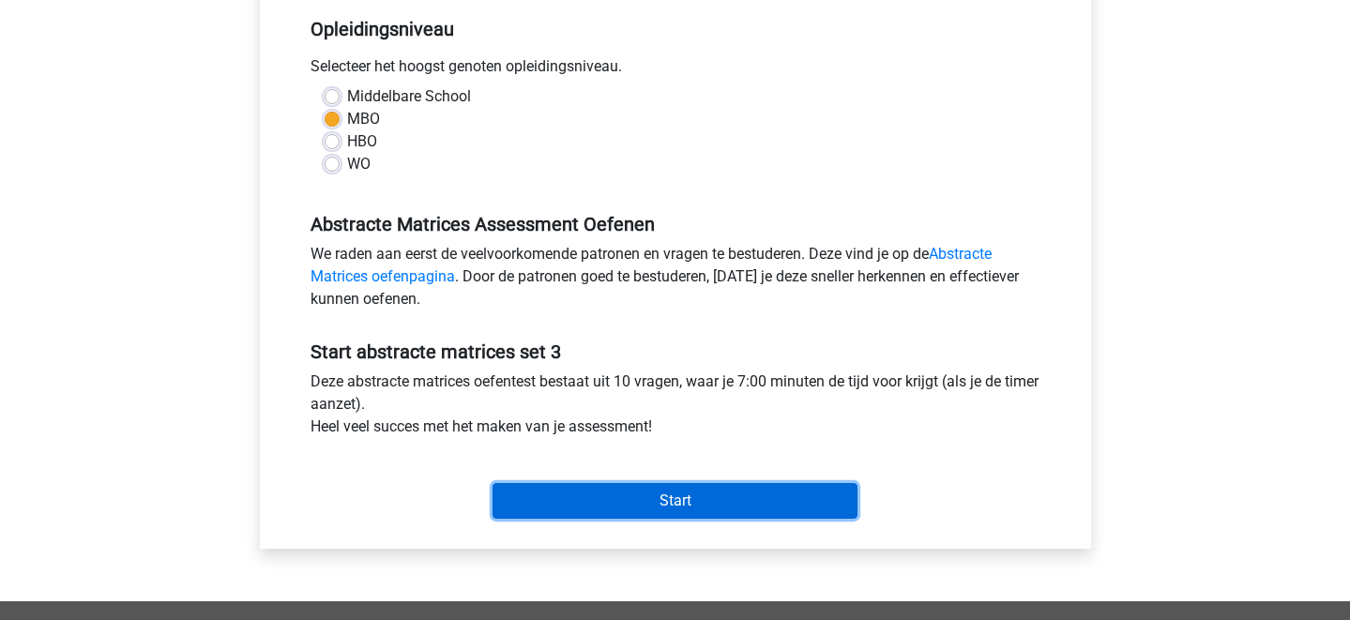
click at [746, 513] on input "Start" at bounding box center [675, 501] width 365 height 36
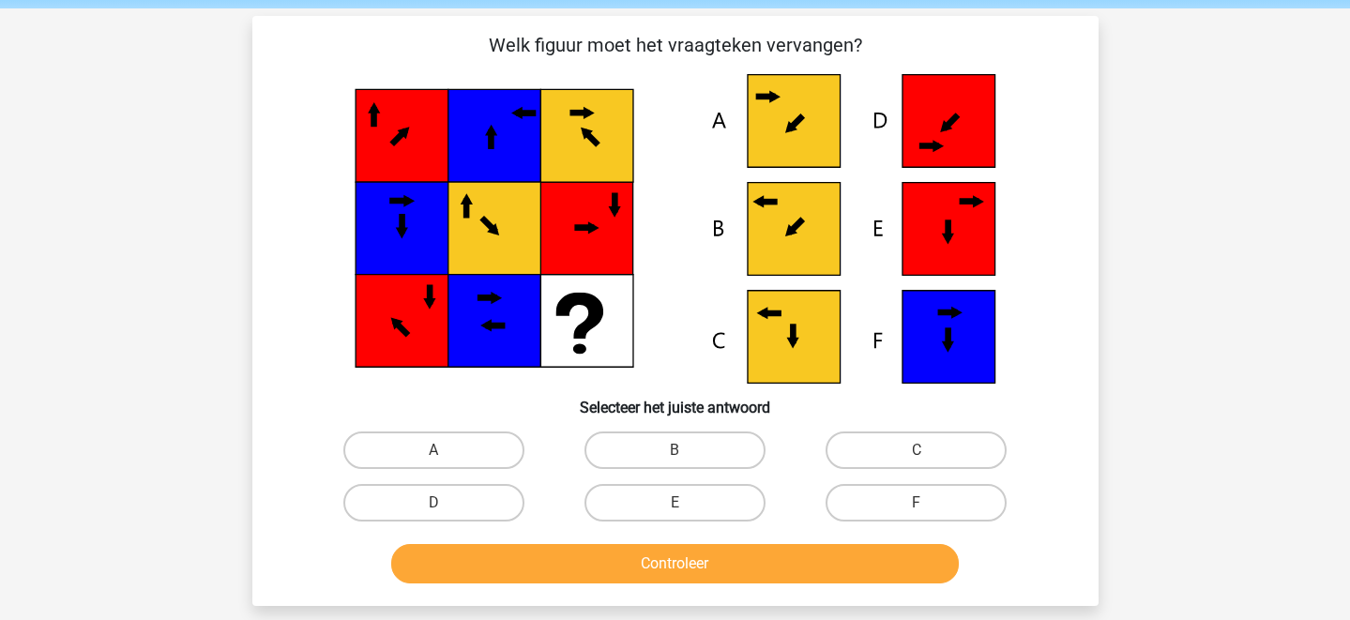
scroll to position [69, 0]
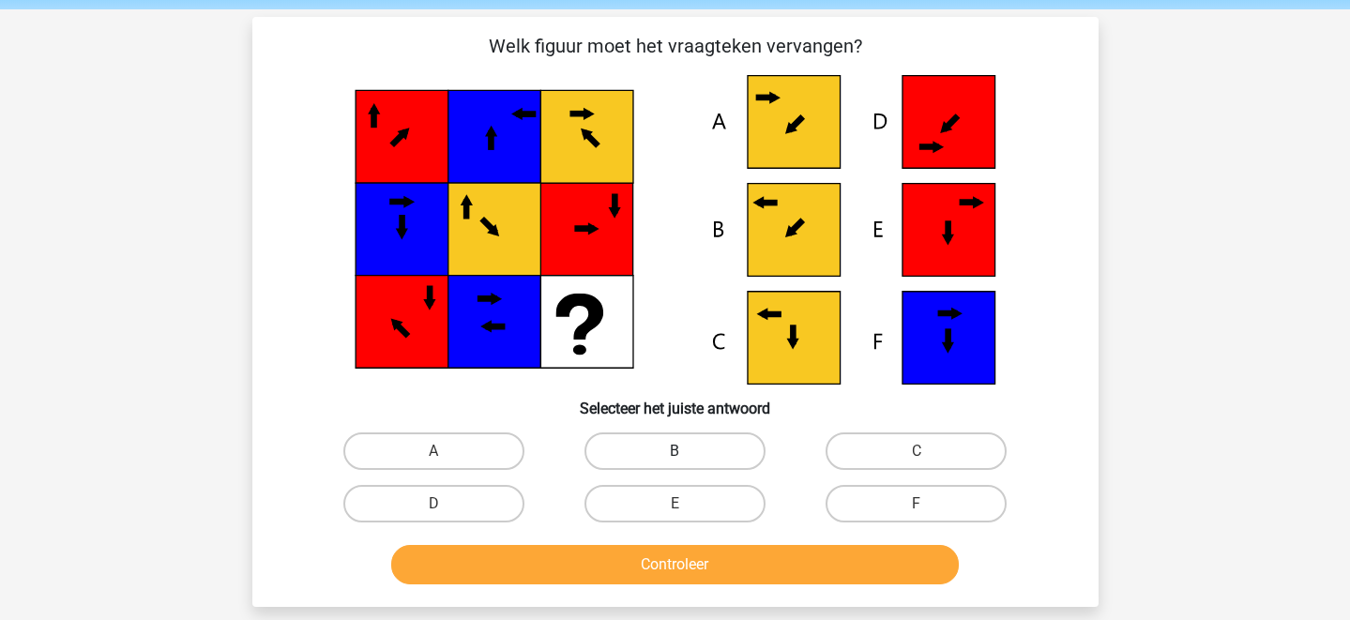
click at [704, 446] on label "B" at bounding box center [674, 451] width 181 height 38
click at [687, 451] on input "B" at bounding box center [681, 457] width 12 height 12
radio input "true"
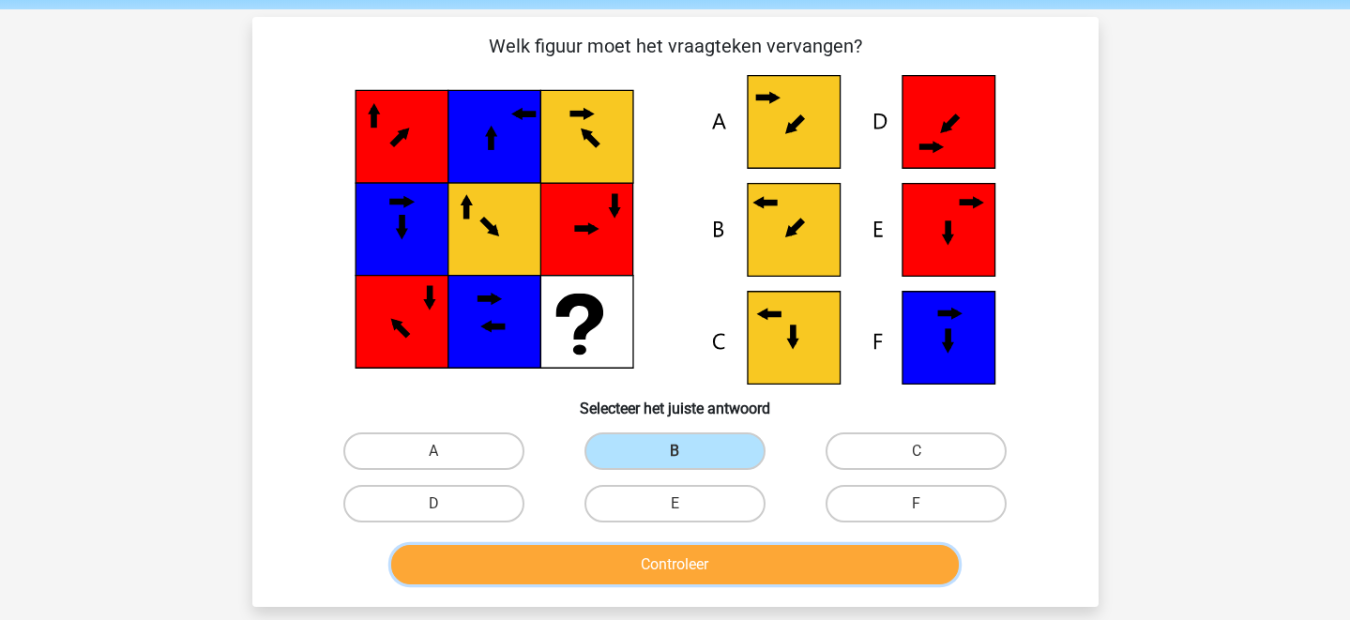
click at [750, 568] on button "Controleer" at bounding box center [675, 564] width 568 height 39
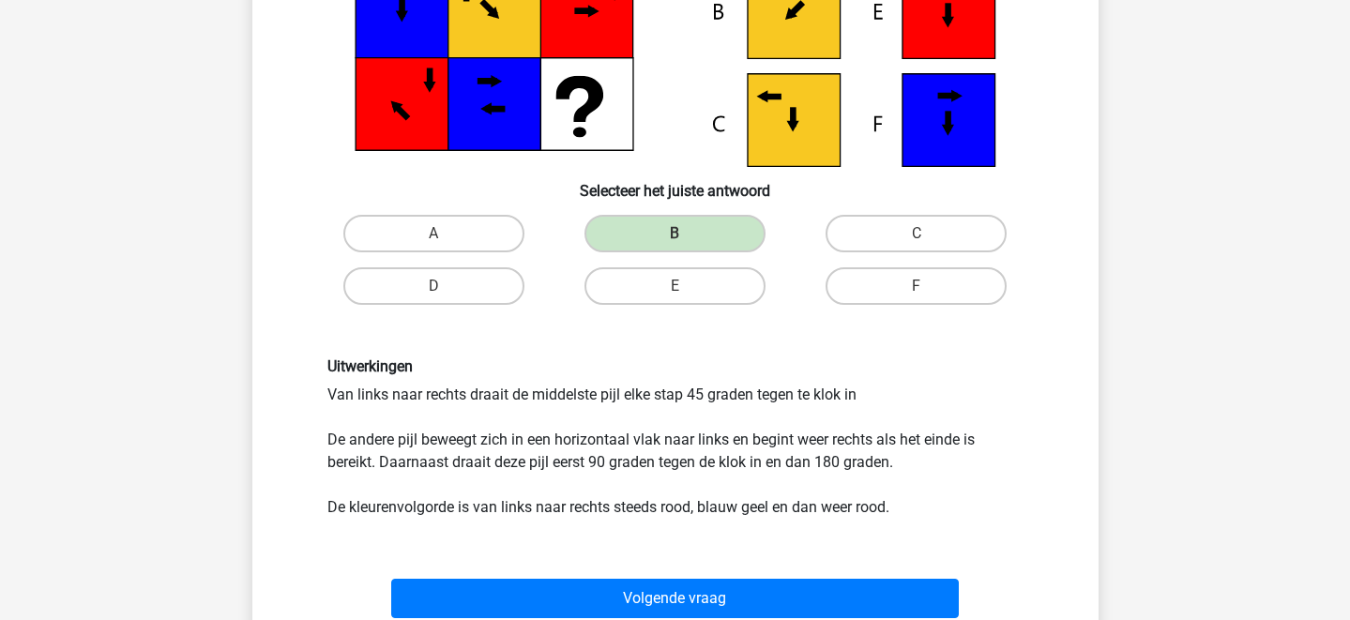
scroll to position [378, 0]
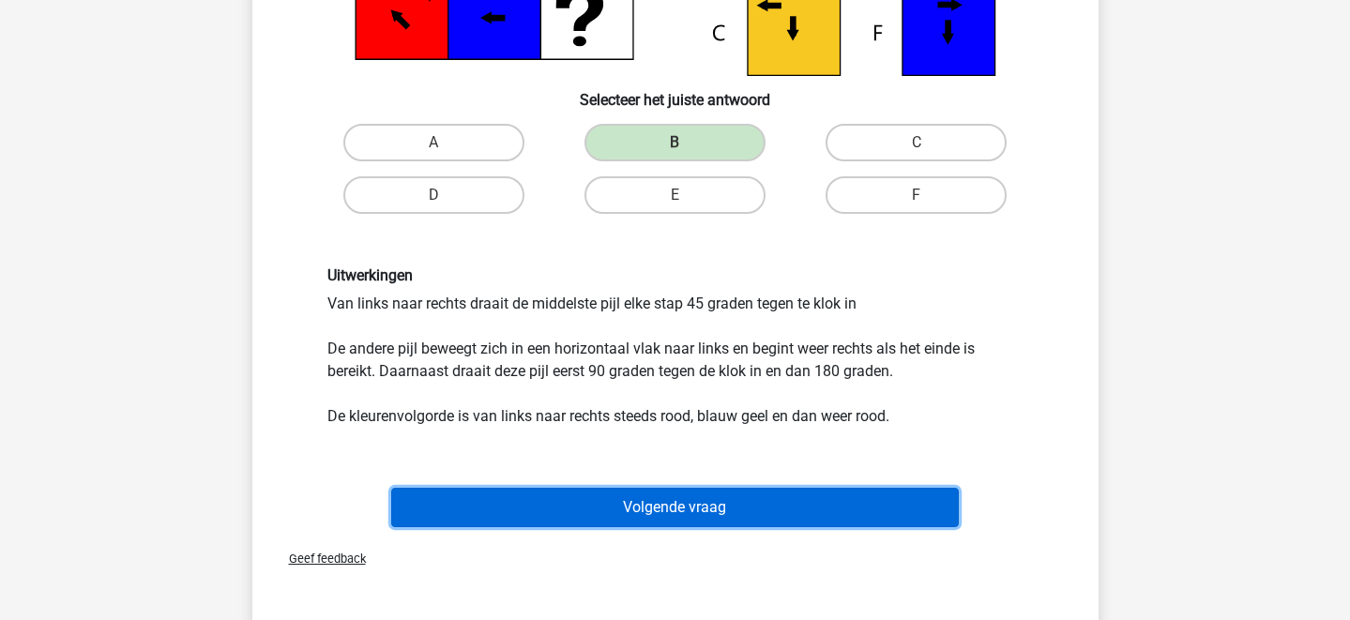
click at [744, 514] on button "Volgende vraag" at bounding box center [675, 507] width 568 height 39
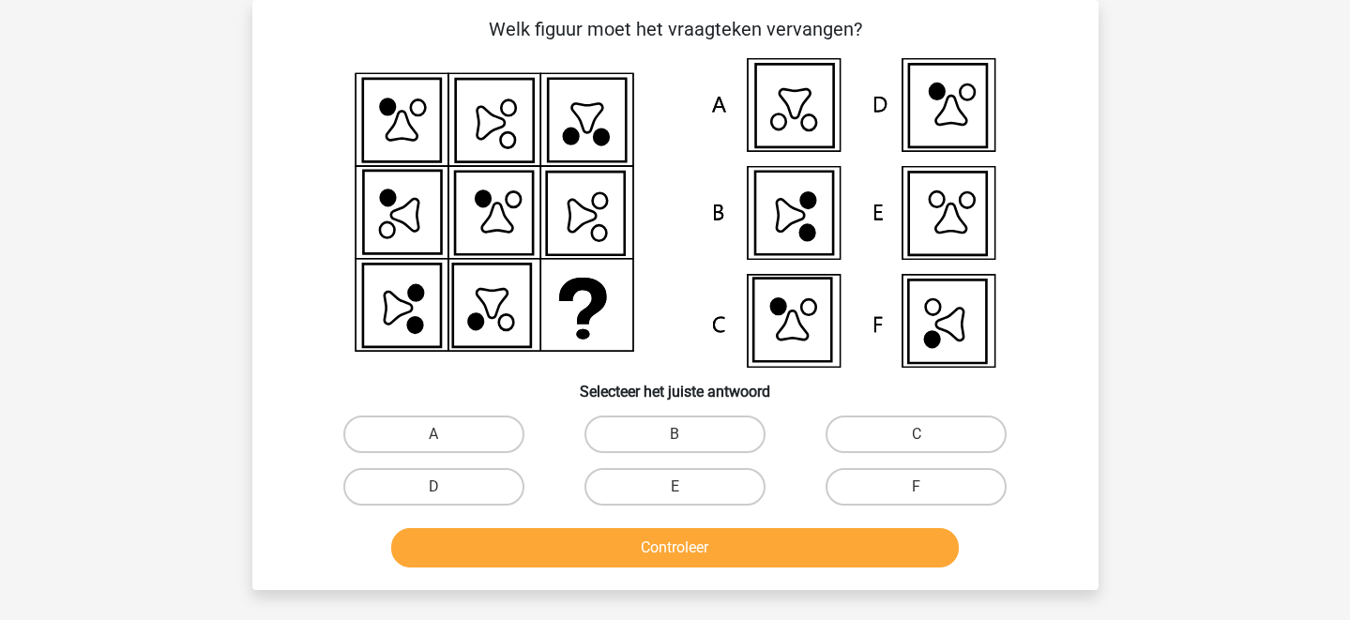
scroll to position [13, 0]
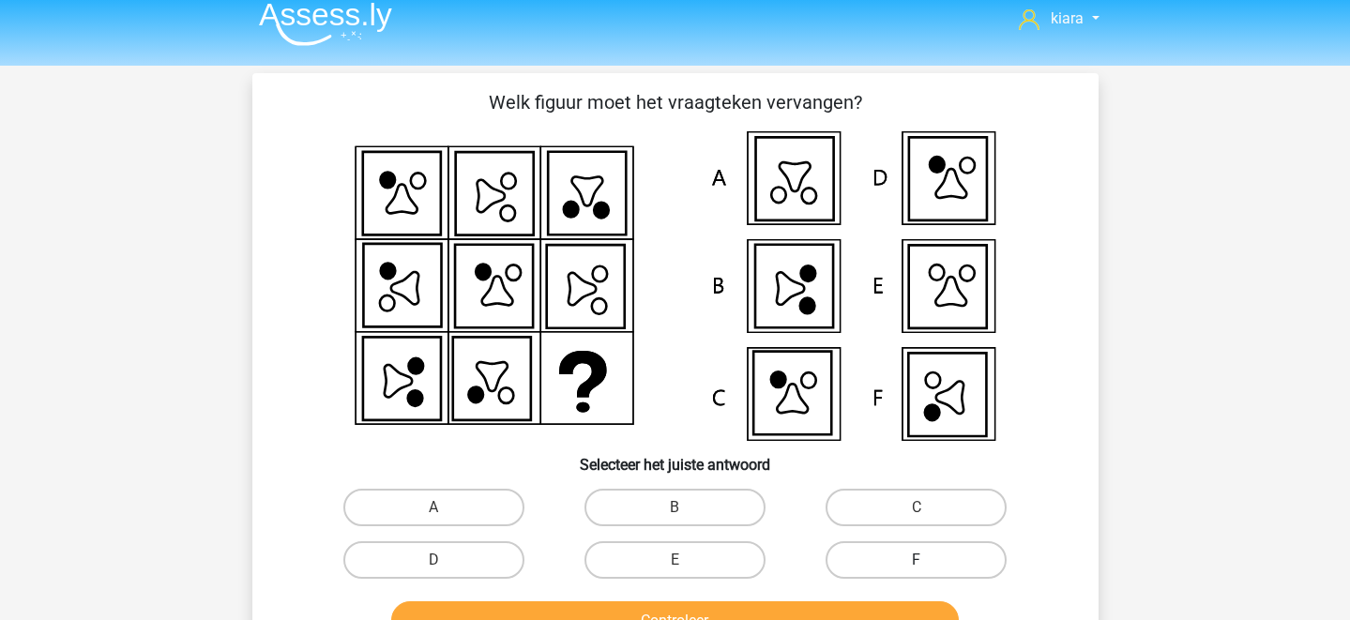
click at [874, 548] on label "F" at bounding box center [916, 560] width 181 height 38
click at [917, 560] on input "F" at bounding box center [923, 566] width 12 height 12
radio input "true"
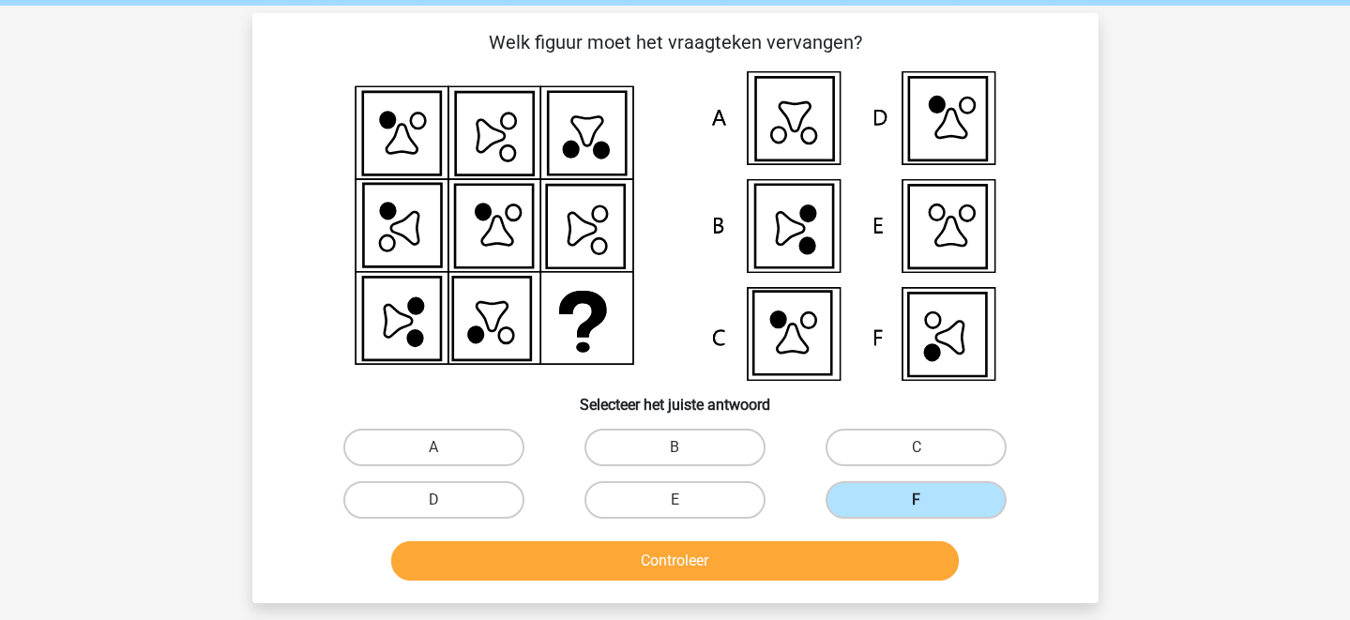
scroll to position [96, 0]
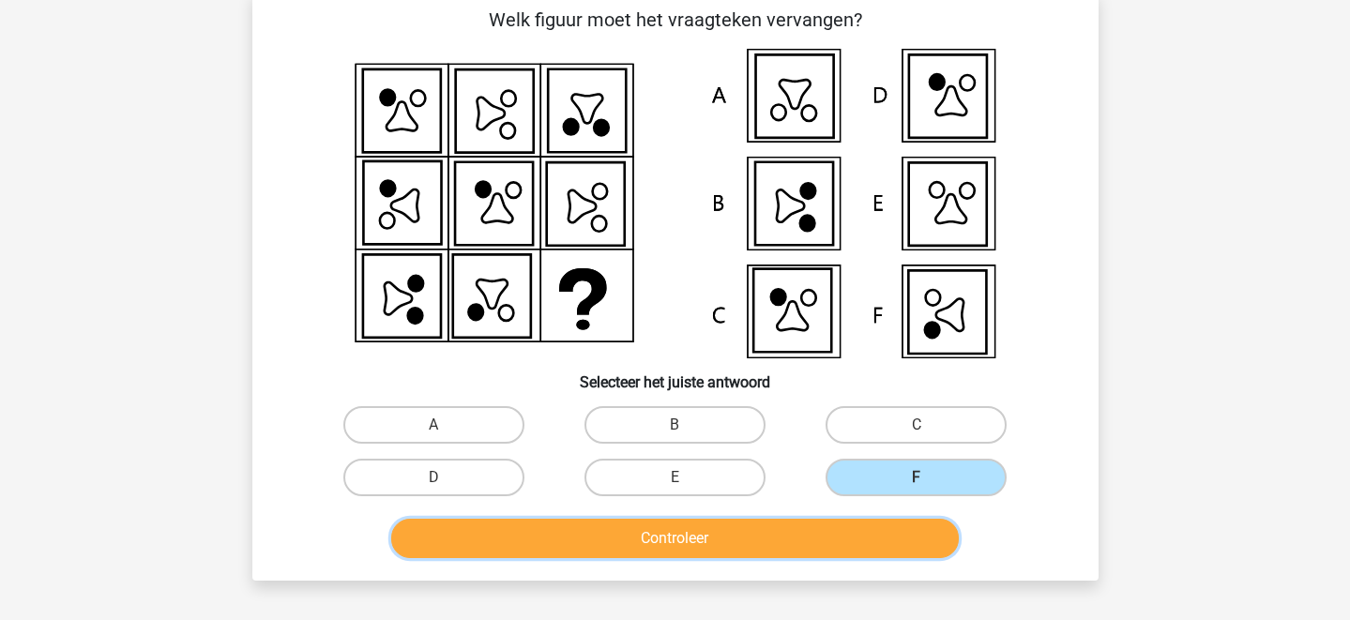
click at [826, 538] on button "Controleer" at bounding box center [675, 538] width 568 height 39
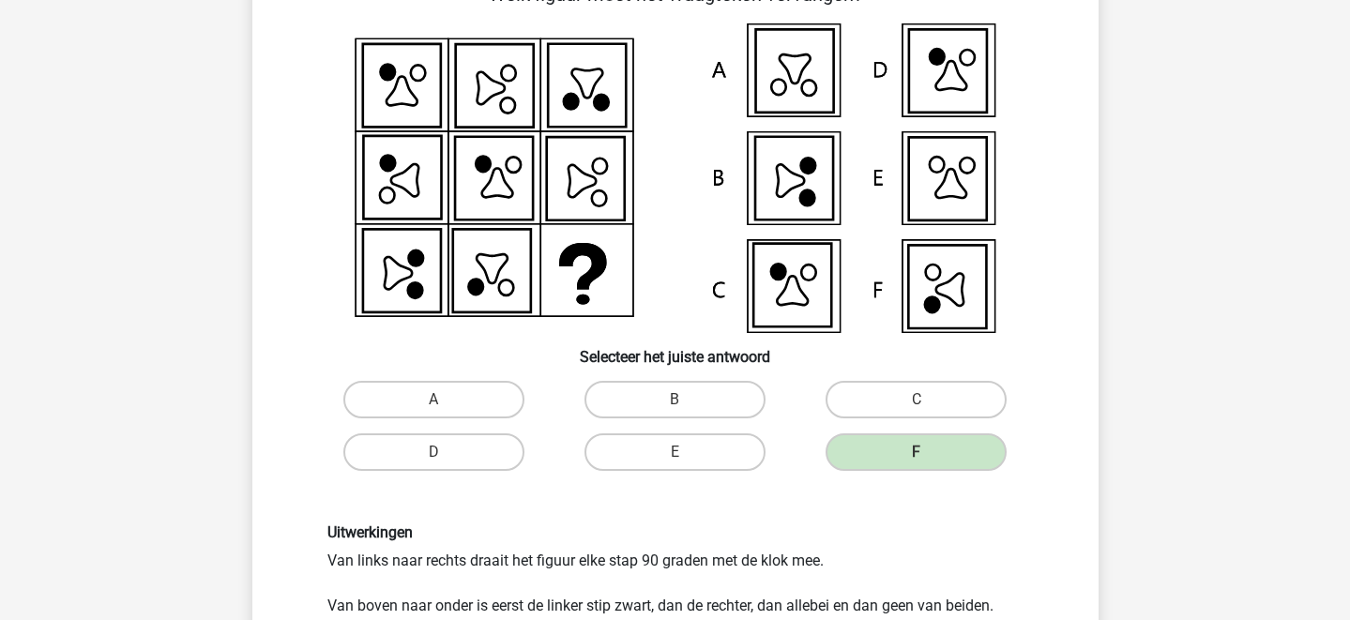
scroll to position [119, 0]
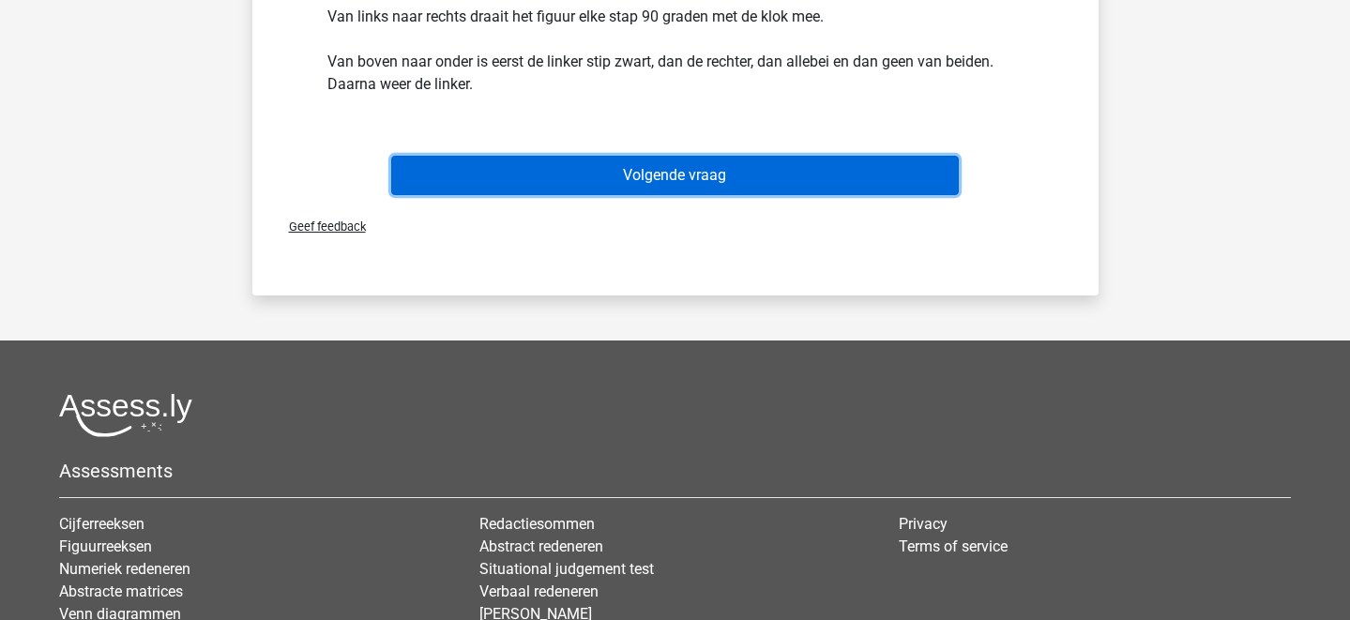
click at [688, 176] on button "Volgende vraag" at bounding box center [675, 175] width 568 height 39
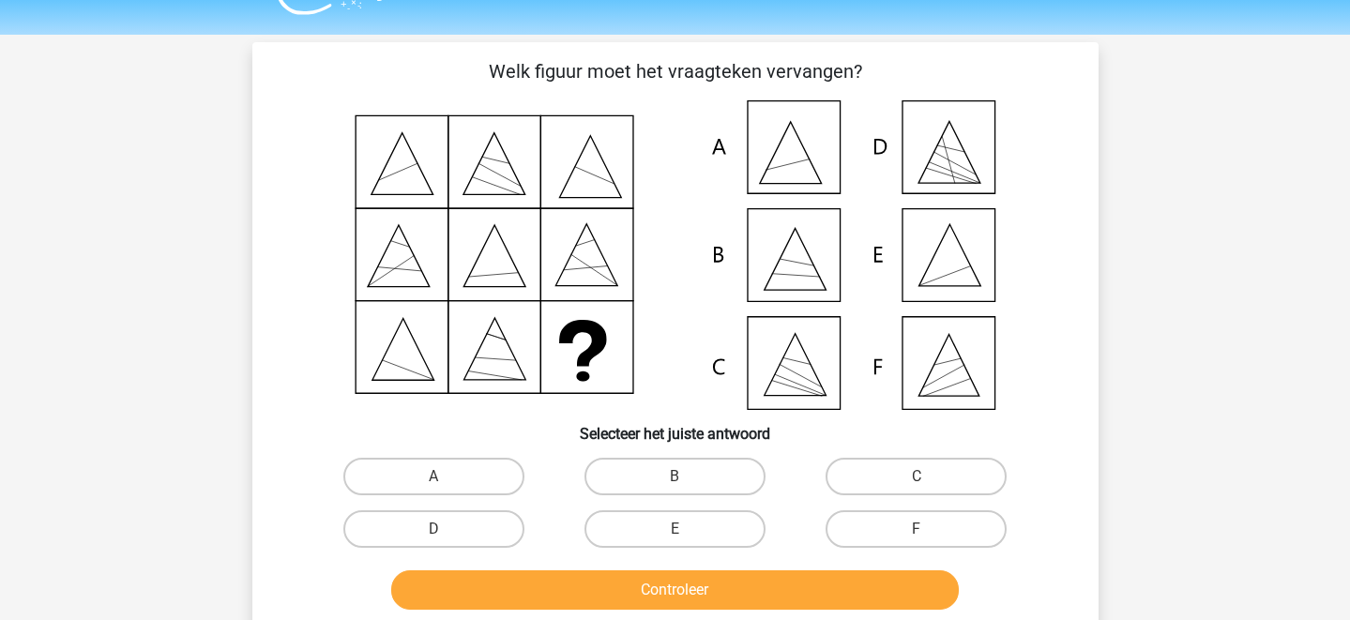
scroll to position [41, 0]
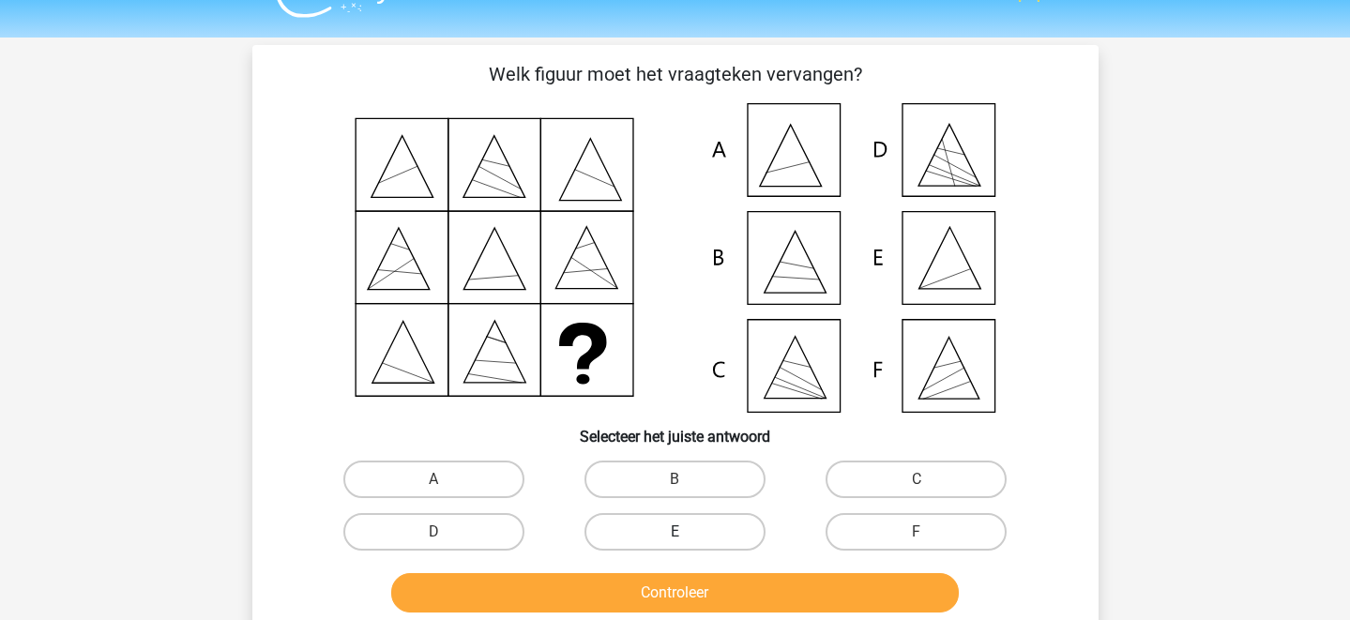
click at [688, 525] on label "E" at bounding box center [674, 532] width 181 height 38
click at [687, 532] on input "E" at bounding box center [681, 538] width 12 height 12
radio input "true"
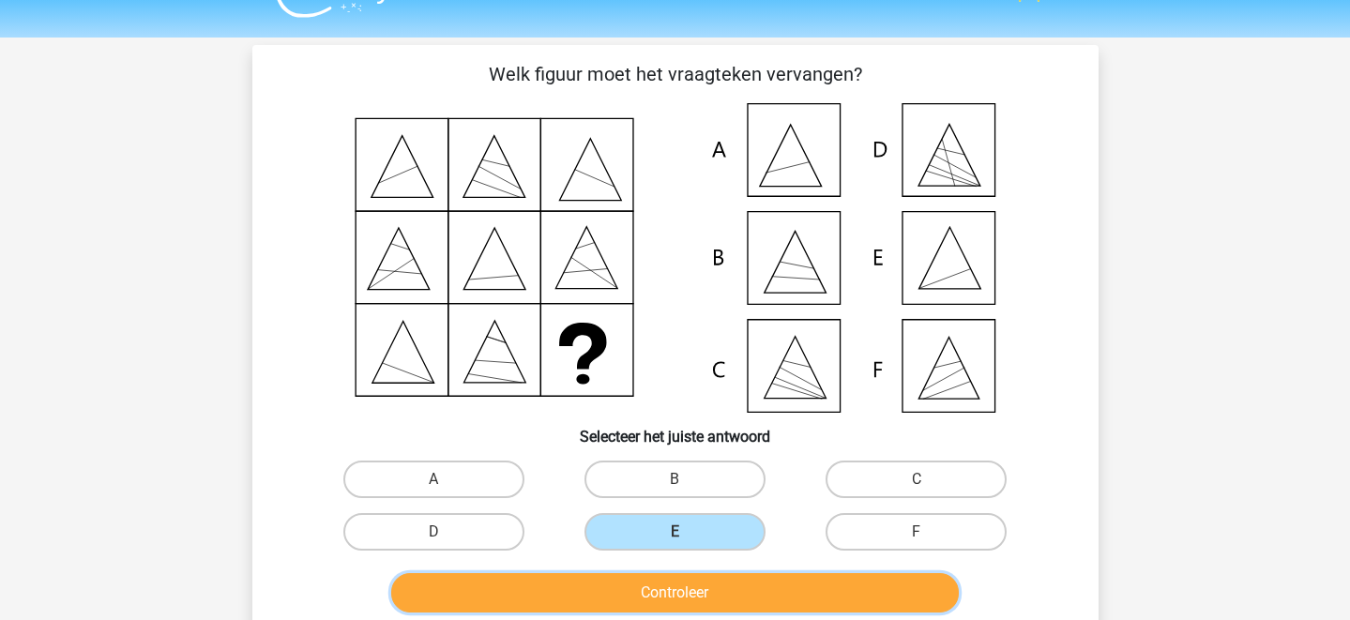
click at [691, 589] on button "Controleer" at bounding box center [675, 592] width 568 height 39
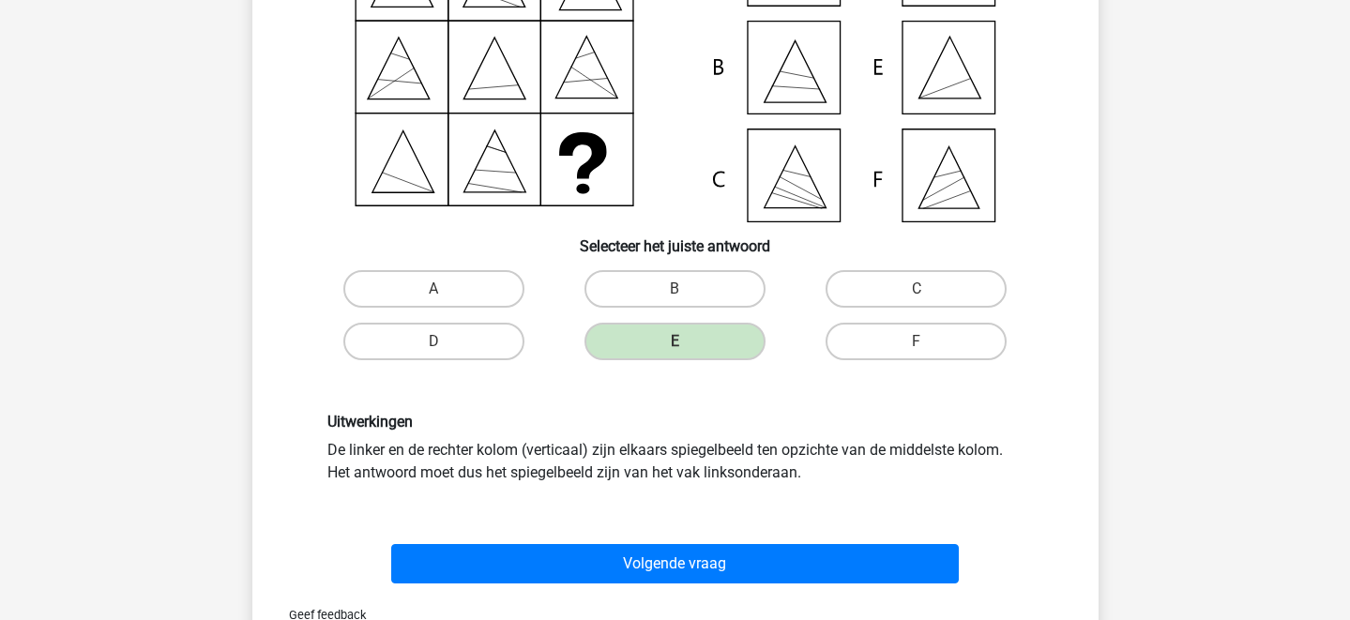
scroll to position [293, 0]
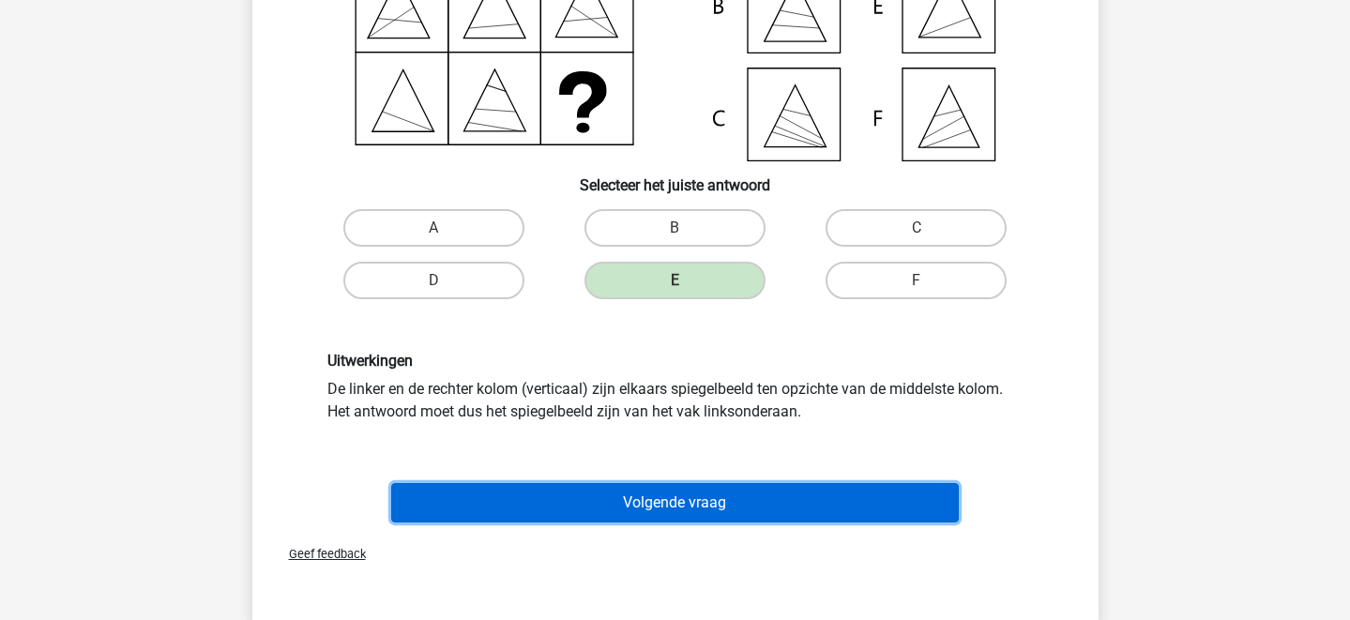
click at [737, 493] on button "Volgende vraag" at bounding box center [675, 502] width 568 height 39
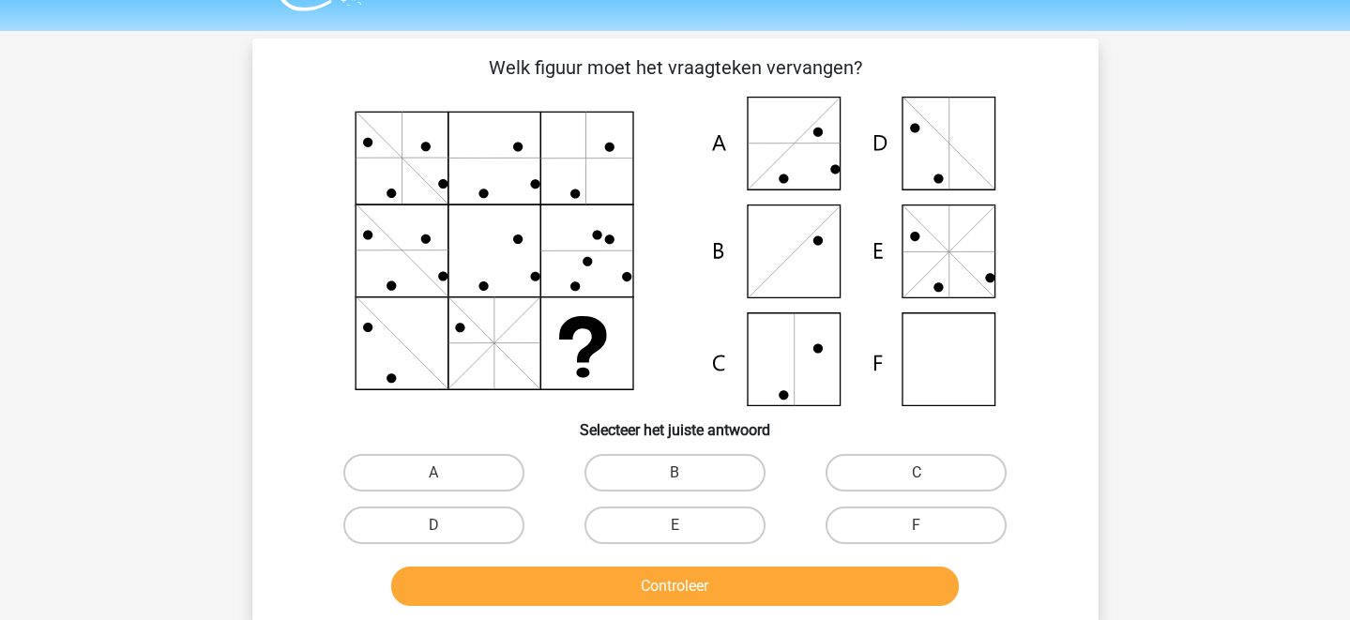
scroll to position [44, 0]
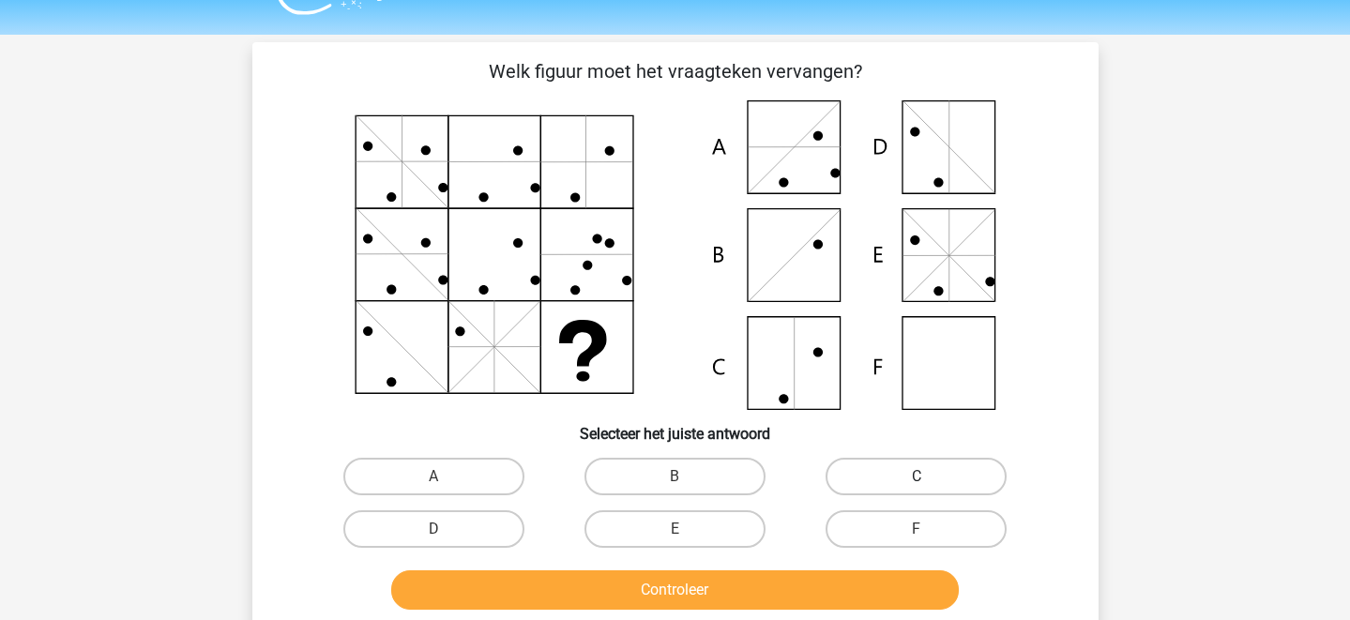
click at [869, 485] on label "C" at bounding box center [916, 477] width 181 height 38
click at [917, 485] on input "C" at bounding box center [923, 483] width 12 height 12
radio input "true"
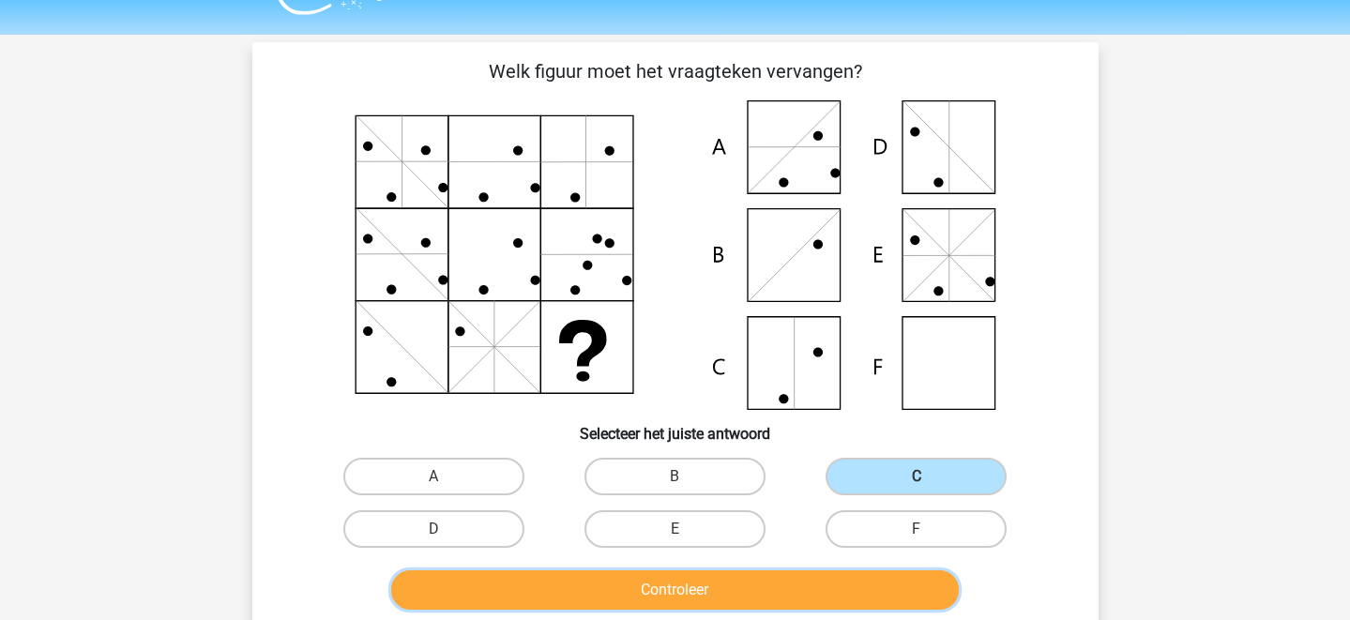
click at [841, 586] on button "Controleer" at bounding box center [675, 589] width 568 height 39
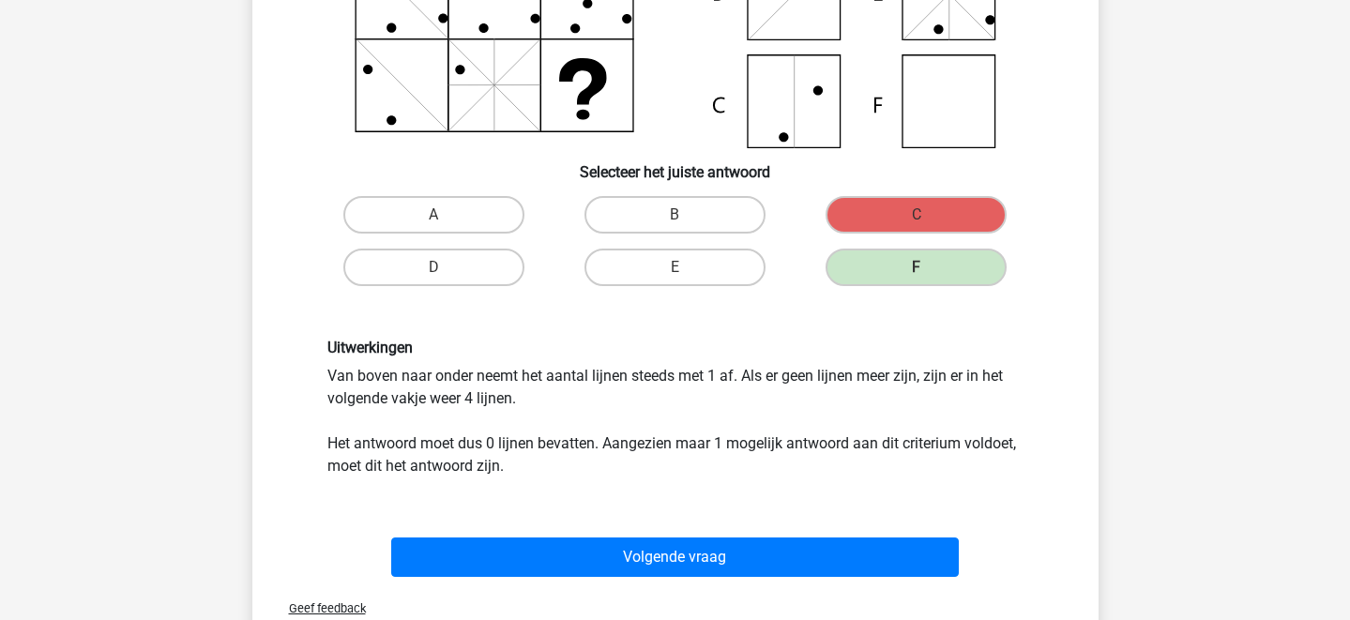
scroll to position [307, 0]
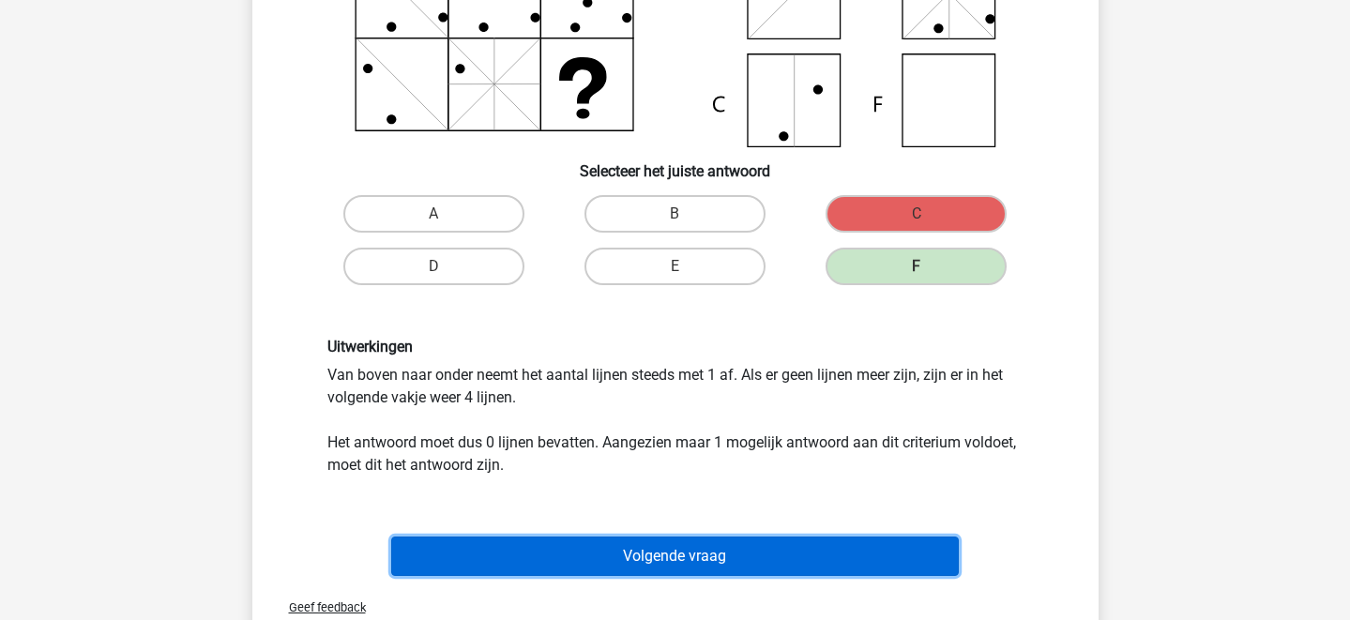
click at [703, 555] on button "Volgende vraag" at bounding box center [675, 556] width 568 height 39
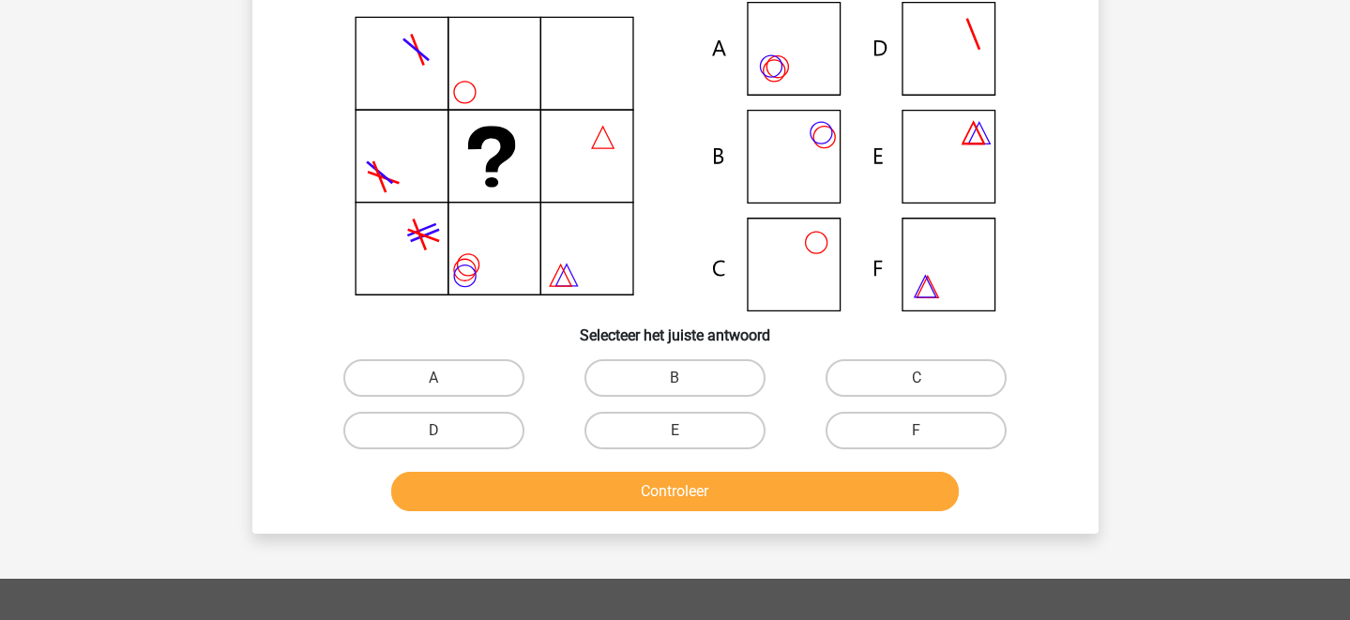
scroll to position [86, 0]
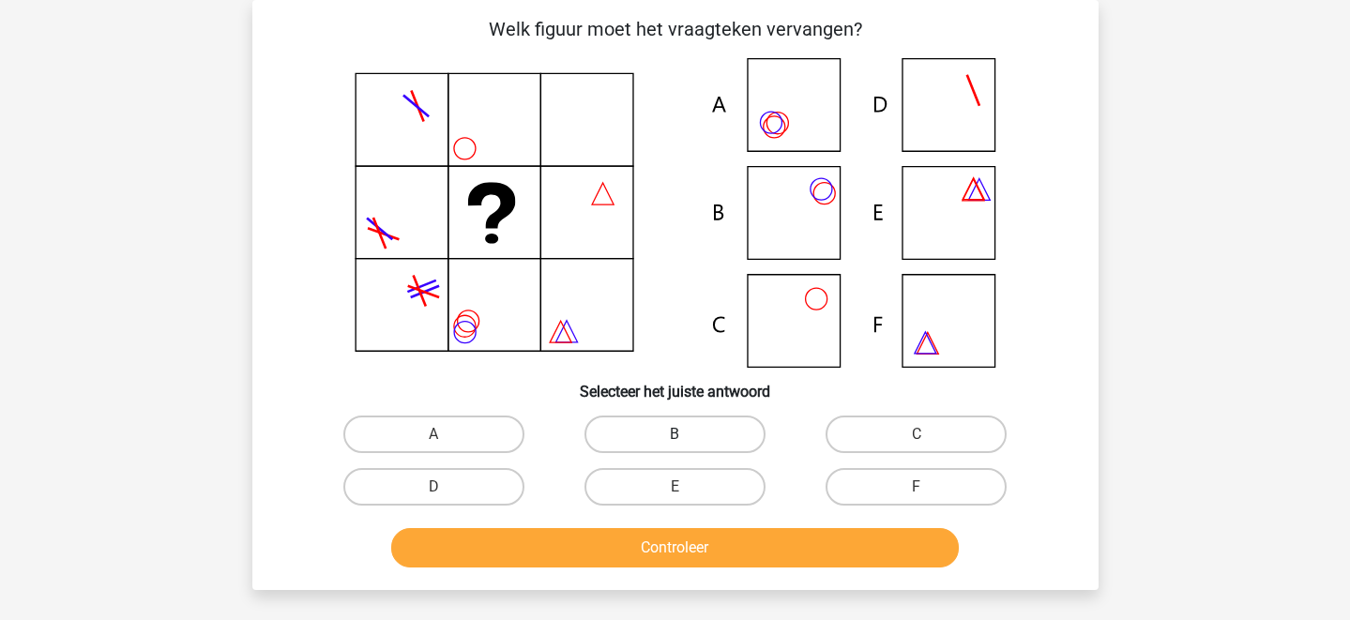
click at [669, 428] on label "B" at bounding box center [674, 435] width 181 height 38
click at [675, 434] on input "B" at bounding box center [681, 440] width 12 height 12
radio input "true"
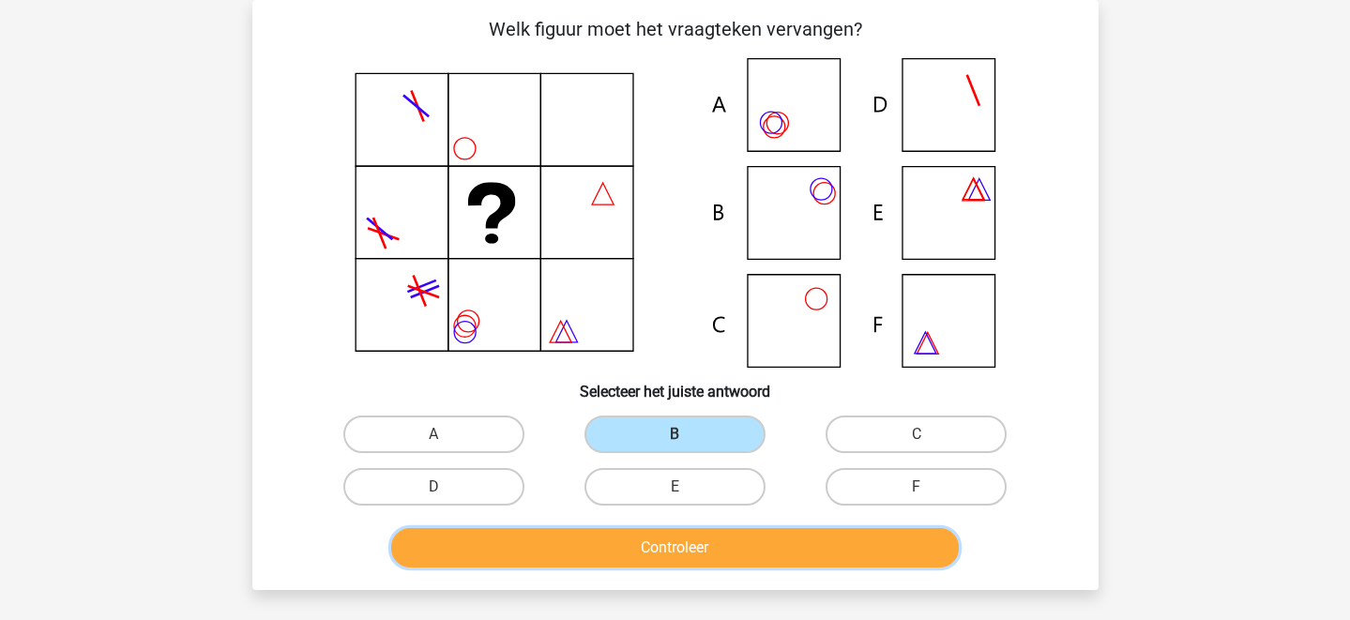
click at [667, 545] on button "Controleer" at bounding box center [675, 547] width 568 height 39
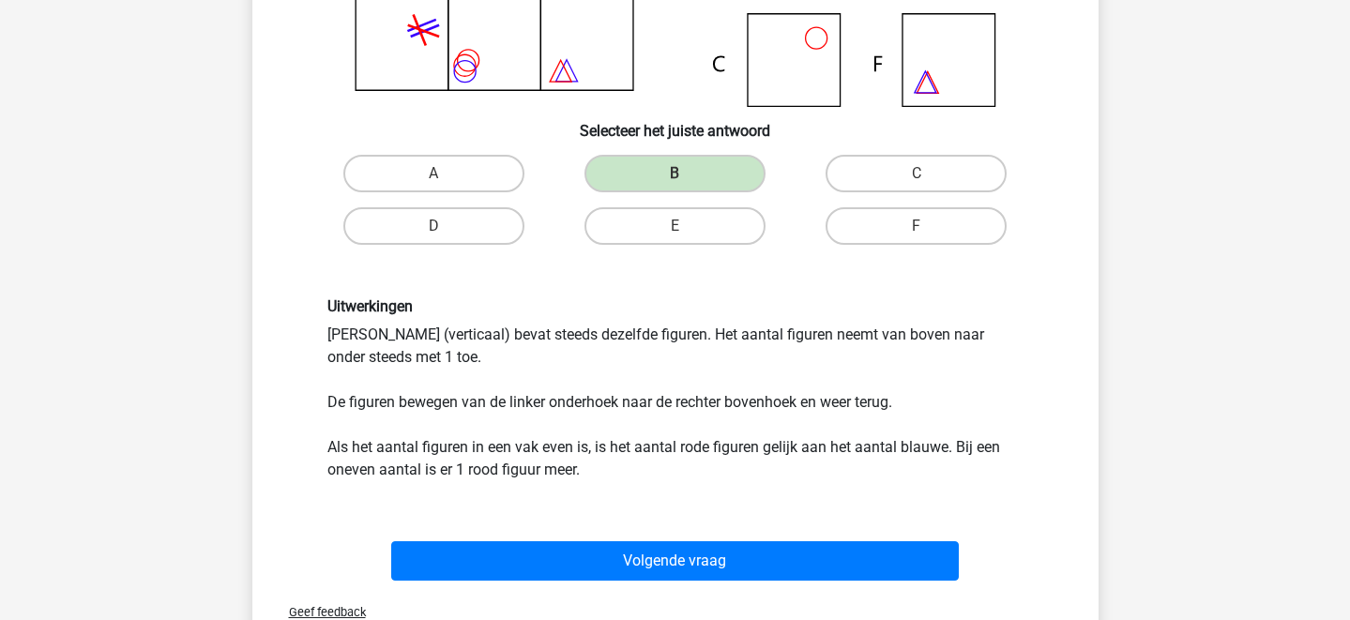
scroll to position [468, 0]
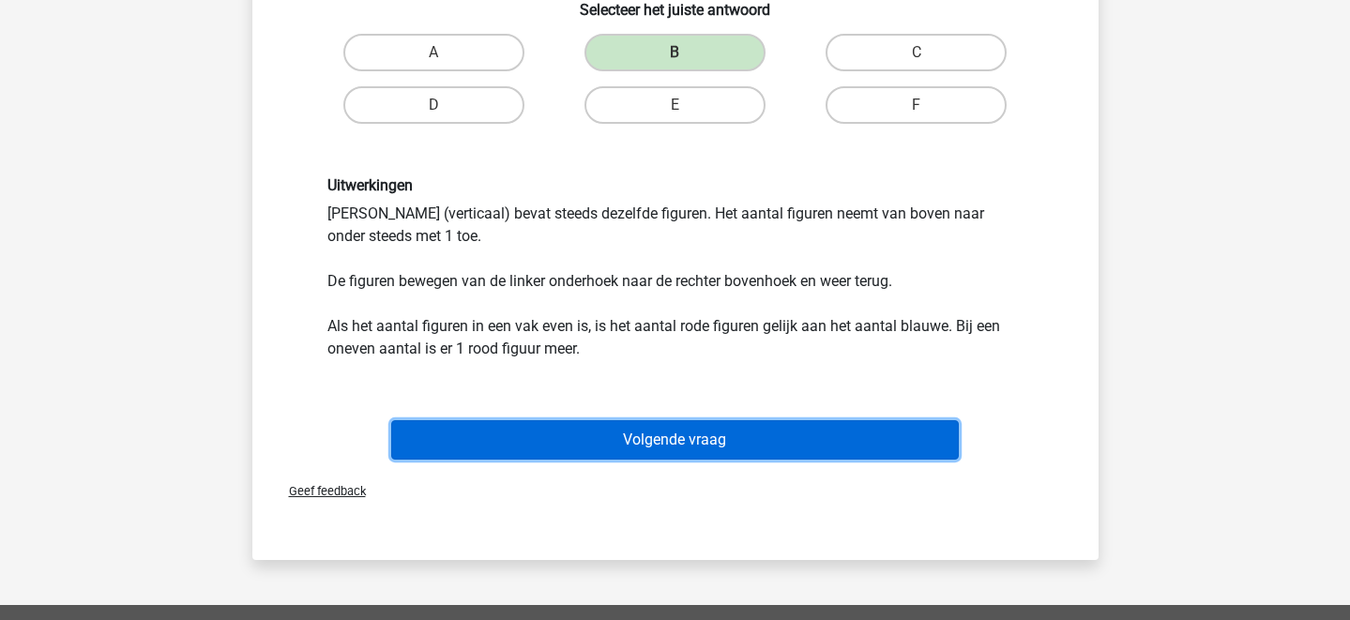
click at [714, 428] on button "Volgende vraag" at bounding box center [675, 439] width 568 height 39
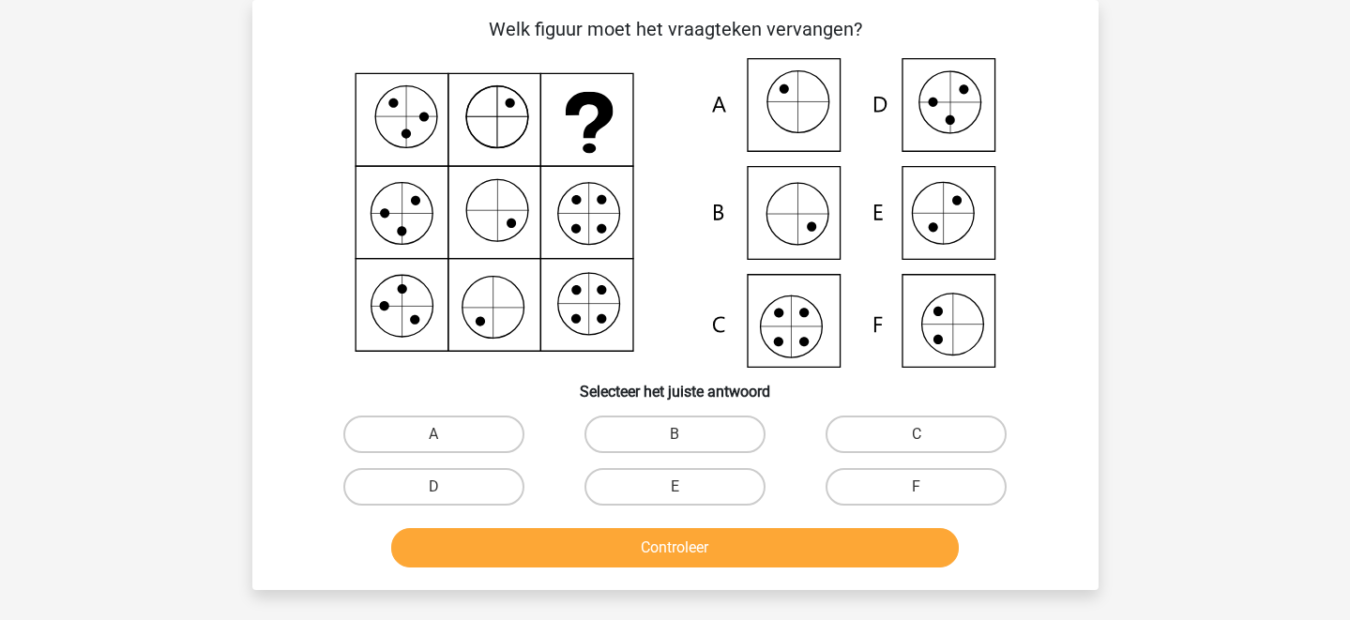
scroll to position [30, 0]
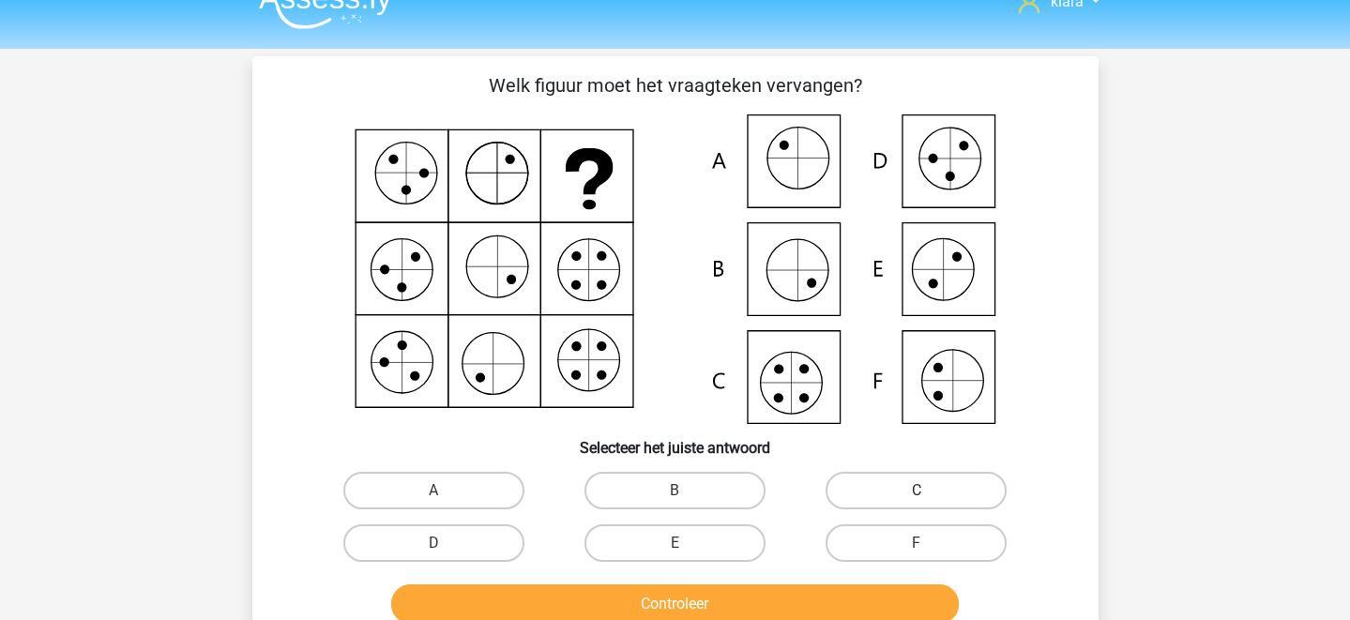
click at [888, 500] on label "C" at bounding box center [916, 491] width 181 height 38
click at [917, 500] on input "C" at bounding box center [923, 497] width 12 height 12
radio input "true"
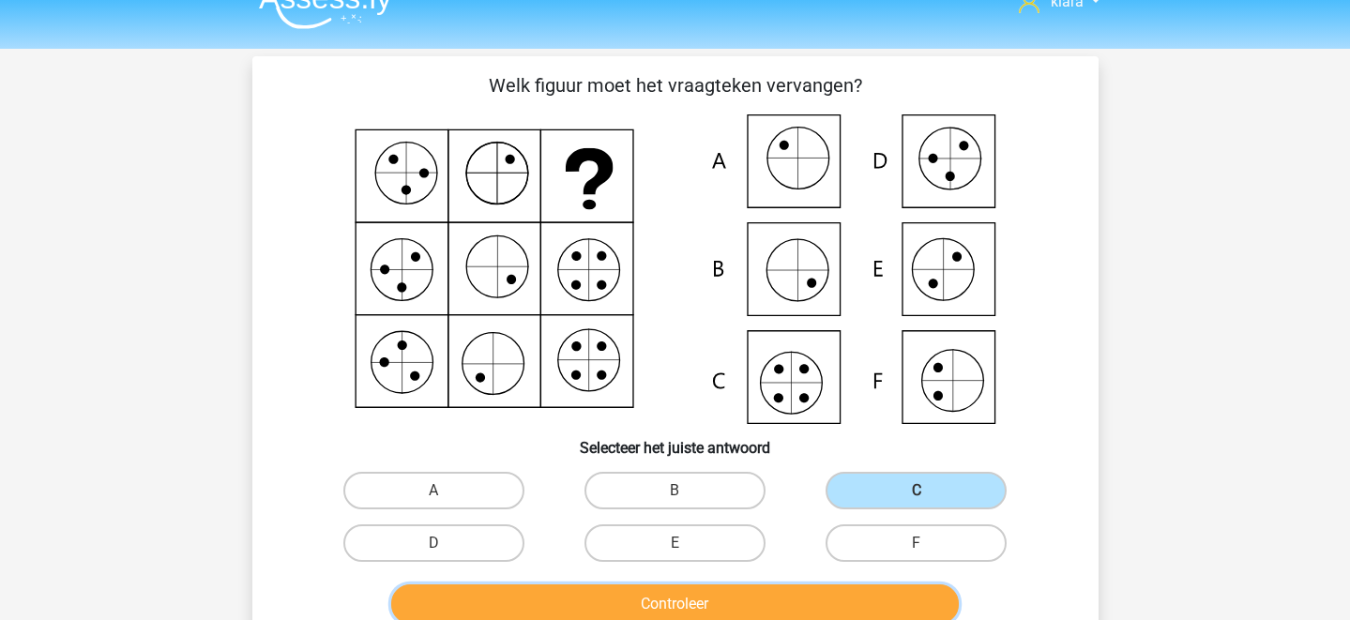
click at [745, 613] on button "Controleer" at bounding box center [675, 603] width 568 height 39
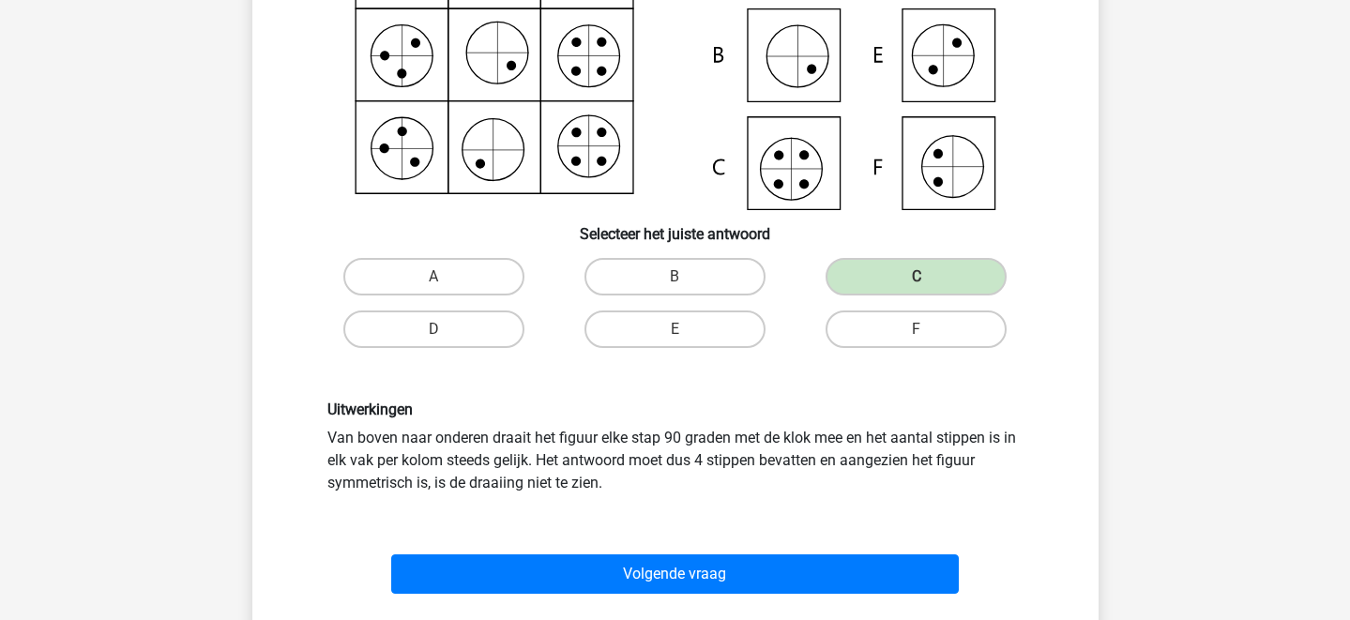
scroll to position [255, 0]
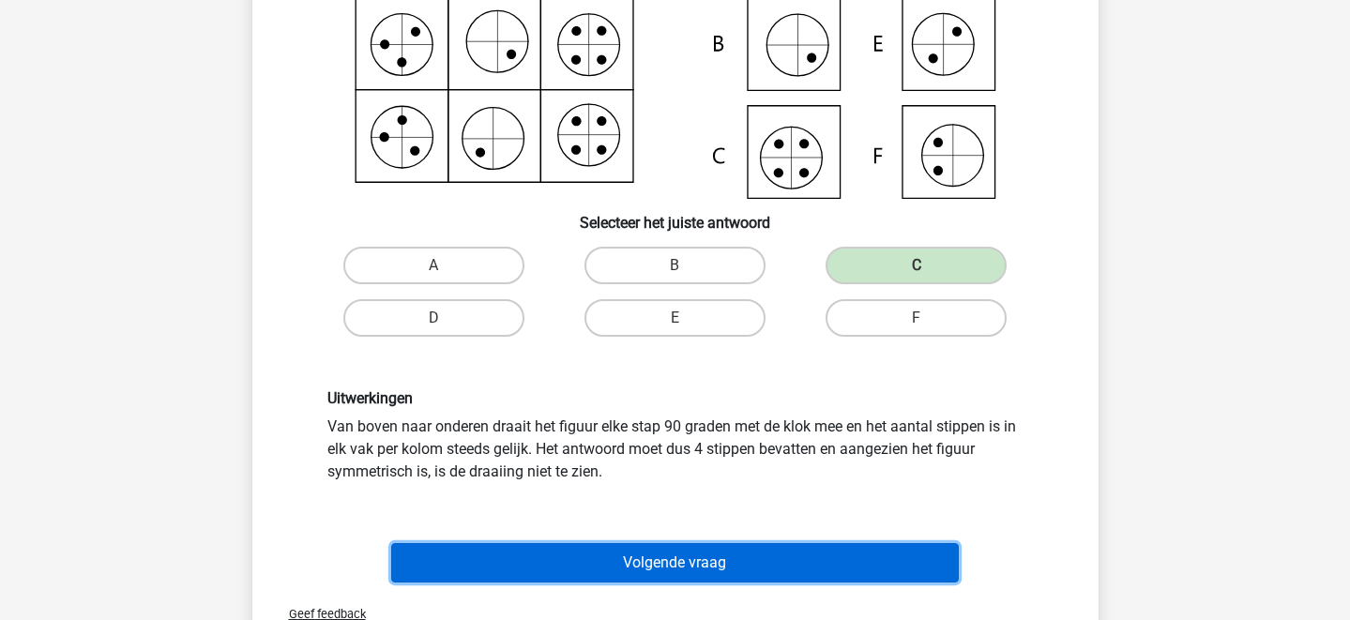
click at [709, 560] on button "Volgende vraag" at bounding box center [675, 562] width 568 height 39
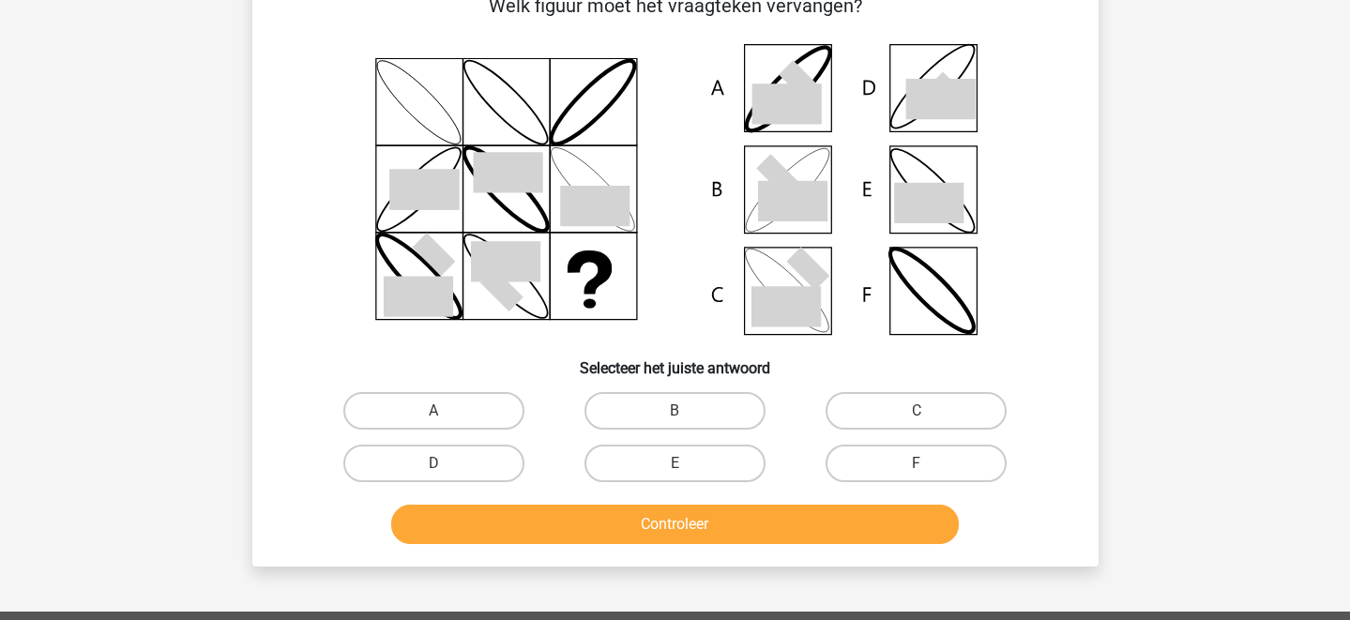
scroll to position [86, 0]
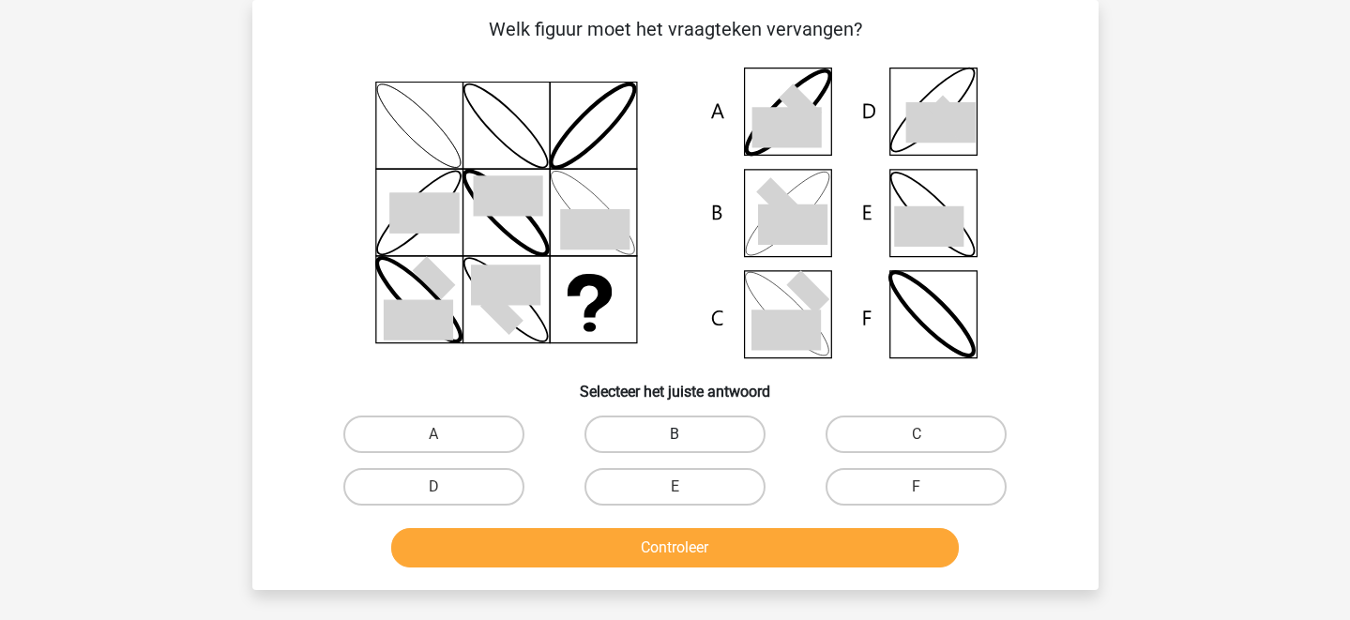
click at [687, 427] on label "B" at bounding box center [674, 435] width 181 height 38
click at [687, 434] on input "B" at bounding box center [681, 440] width 12 height 12
radio input "true"
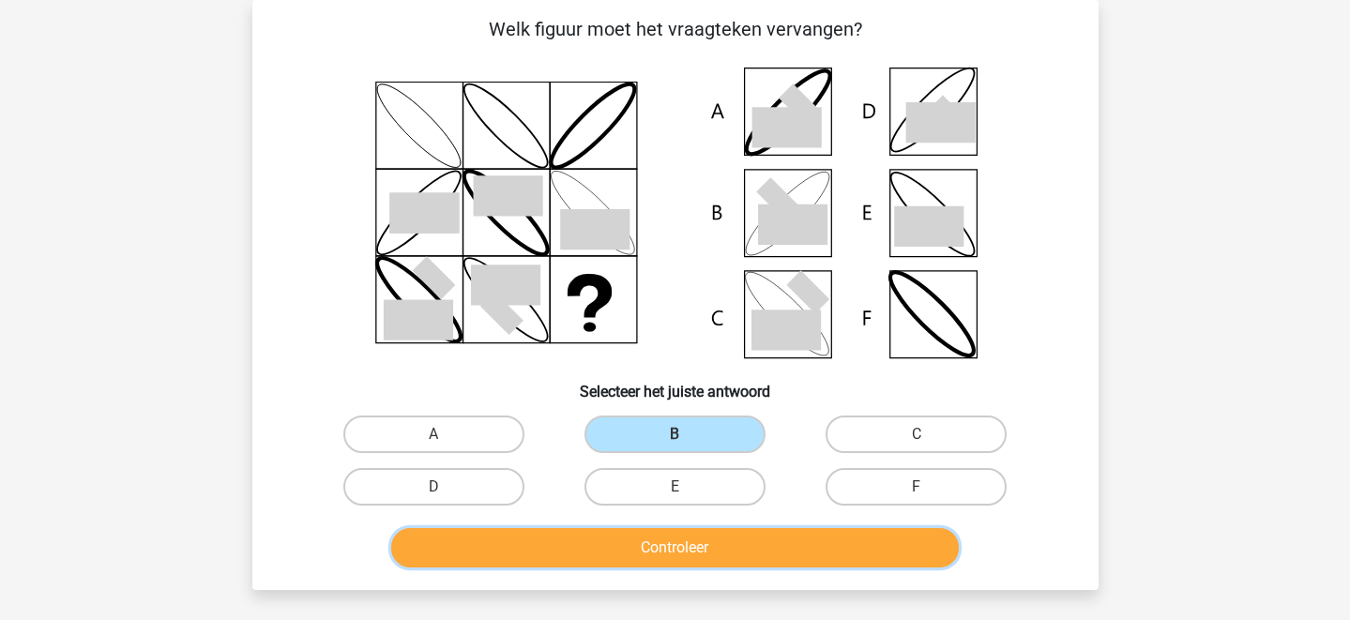
click at [722, 557] on button "Controleer" at bounding box center [675, 547] width 568 height 39
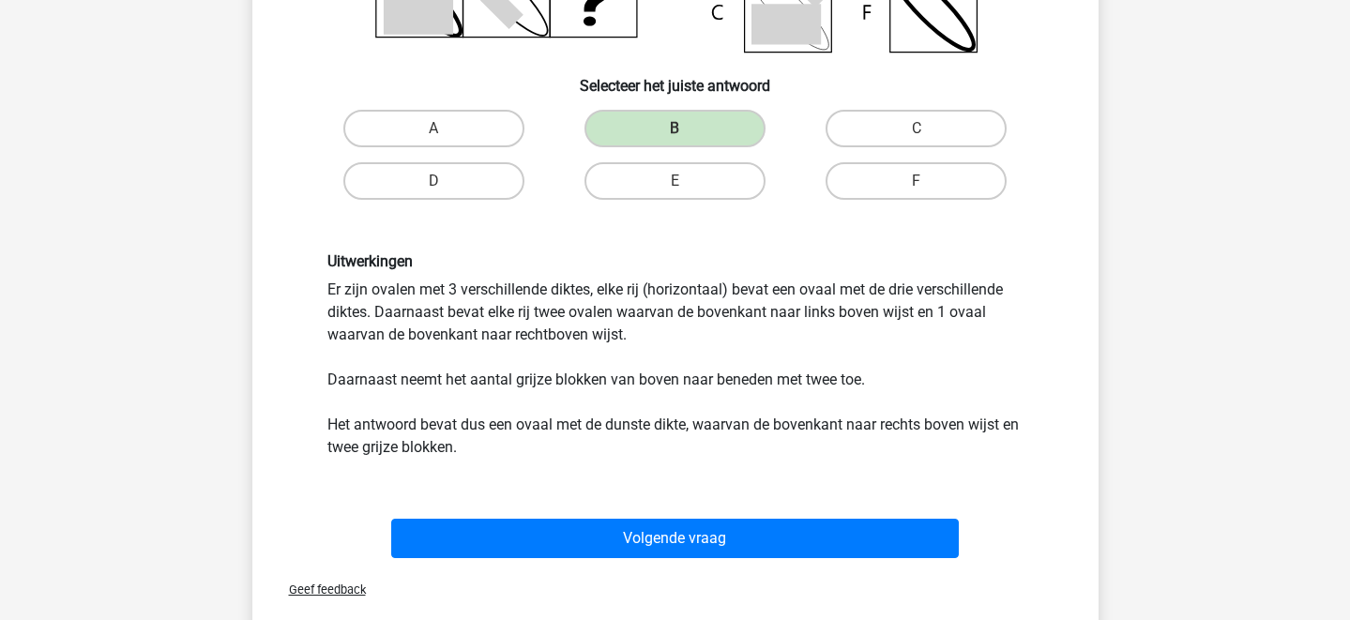
scroll to position [400, 0]
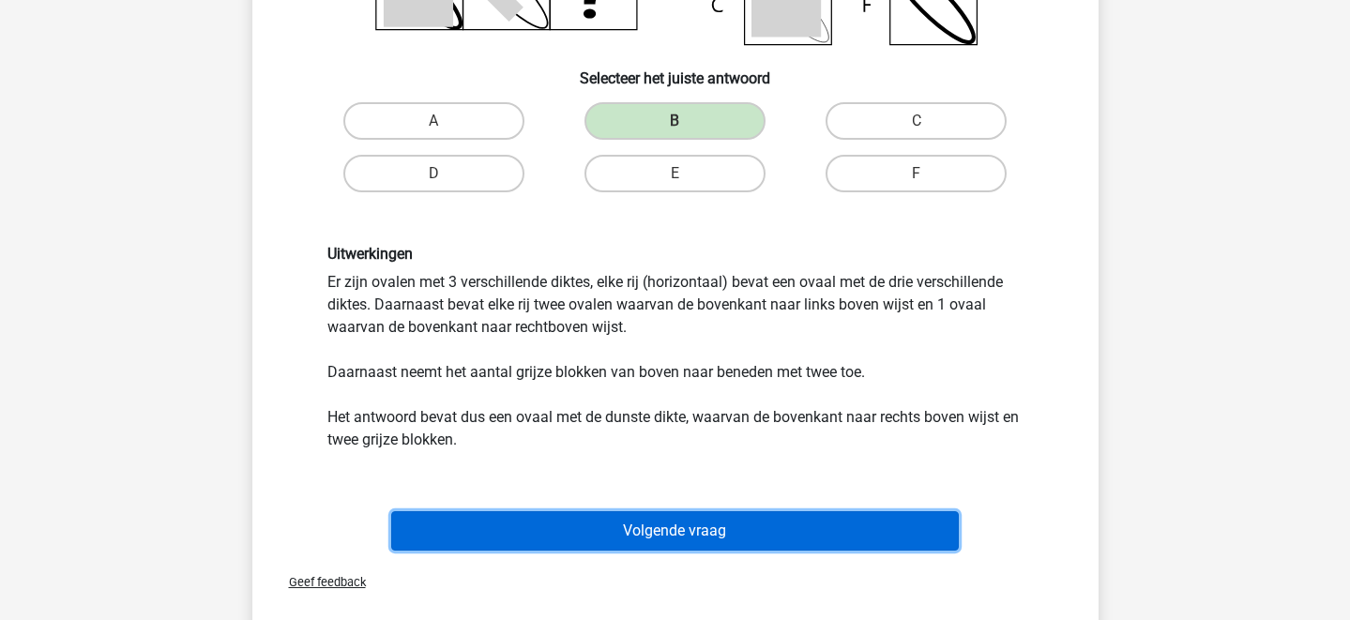
click at [736, 527] on button "Volgende vraag" at bounding box center [675, 530] width 568 height 39
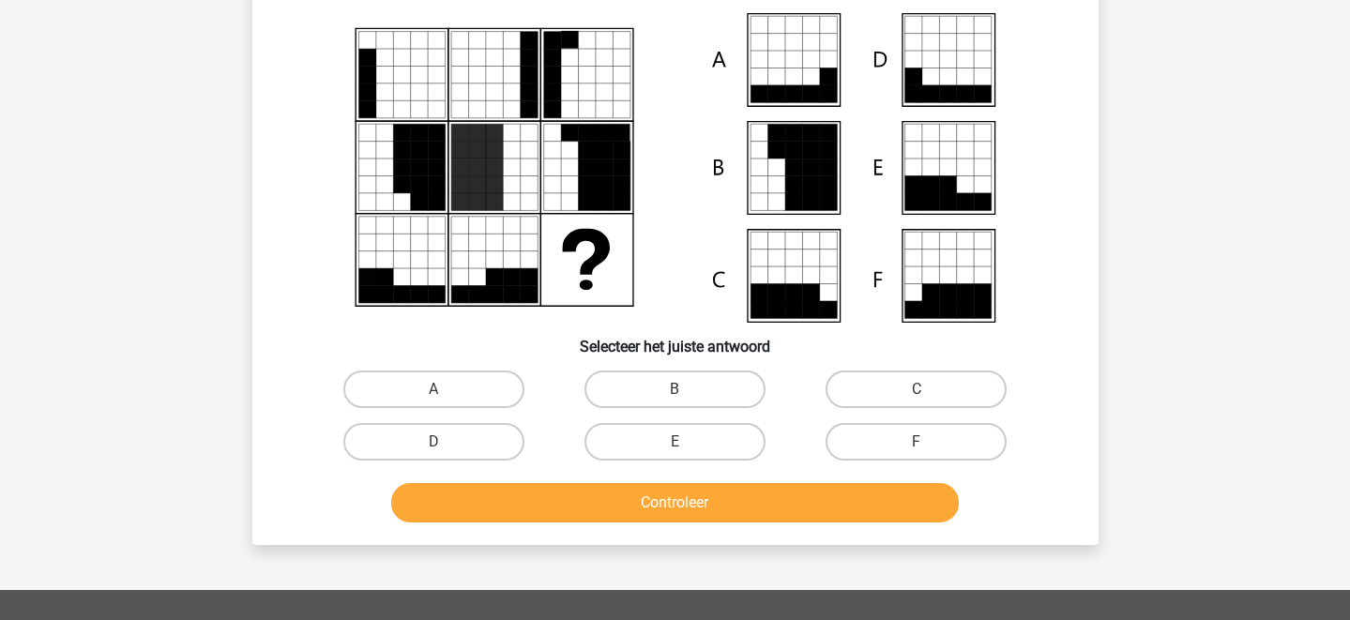
scroll to position [86, 0]
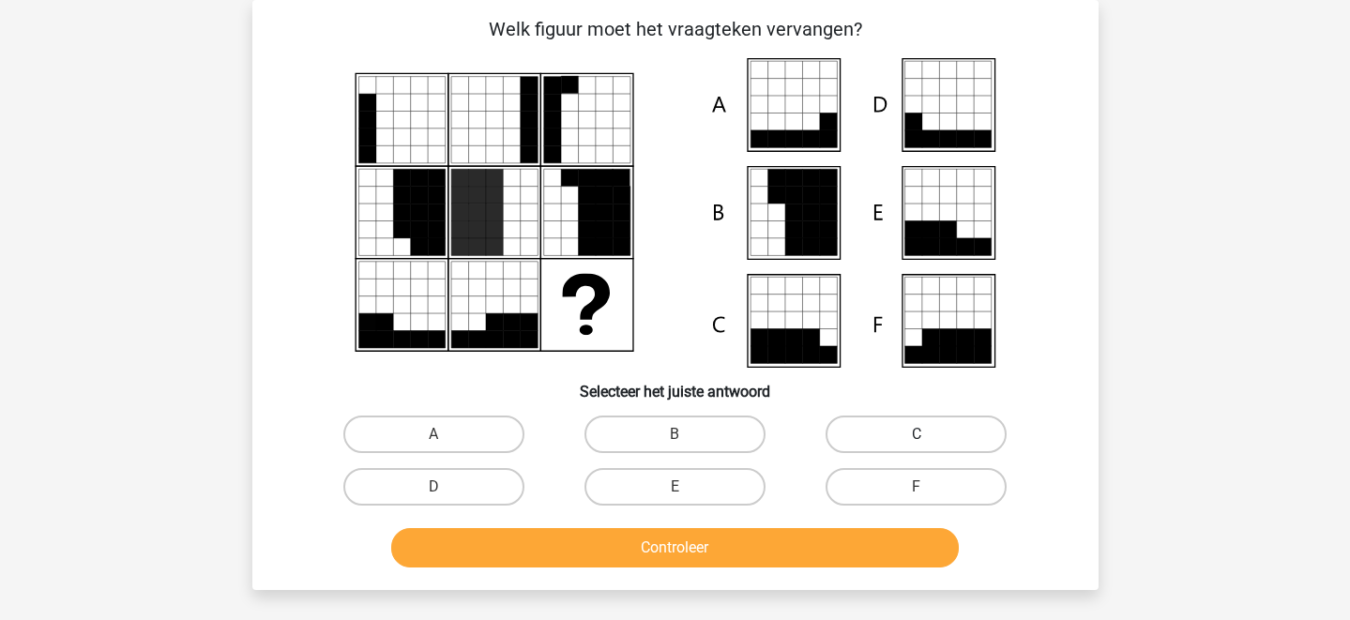
click at [889, 426] on label "C" at bounding box center [916, 435] width 181 height 38
click at [917, 434] on input "C" at bounding box center [923, 440] width 12 height 12
radio input "true"
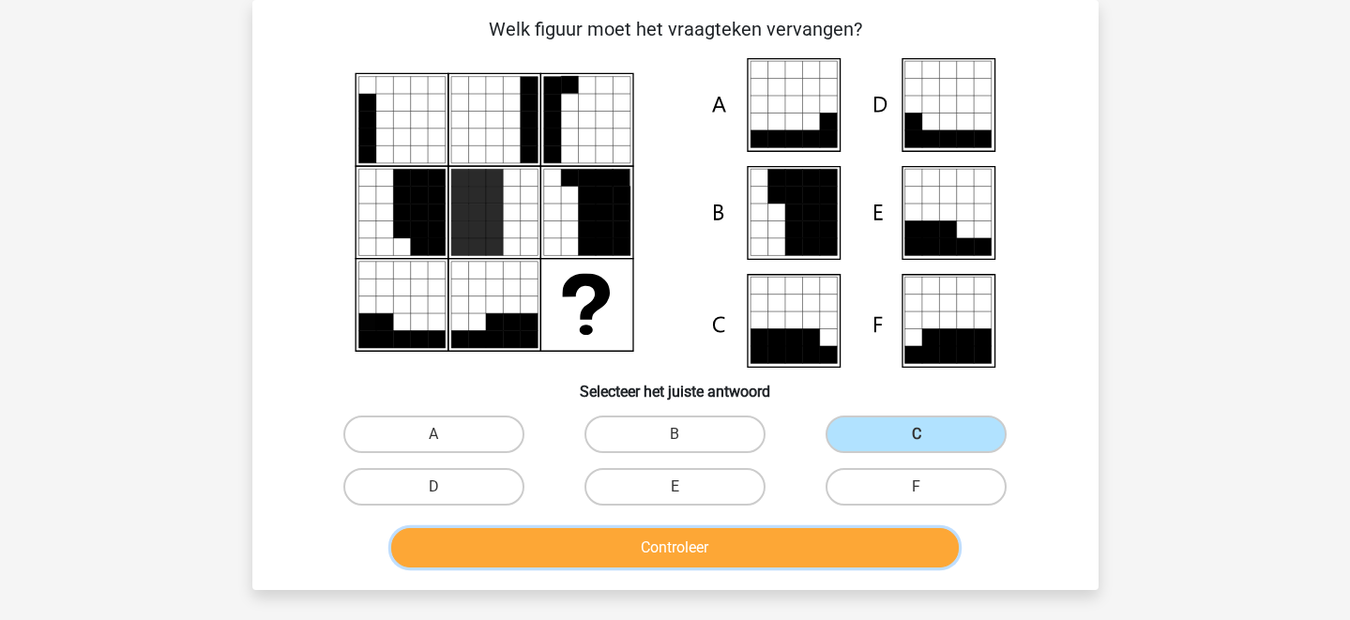
click at [806, 554] on button "Controleer" at bounding box center [675, 547] width 568 height 39
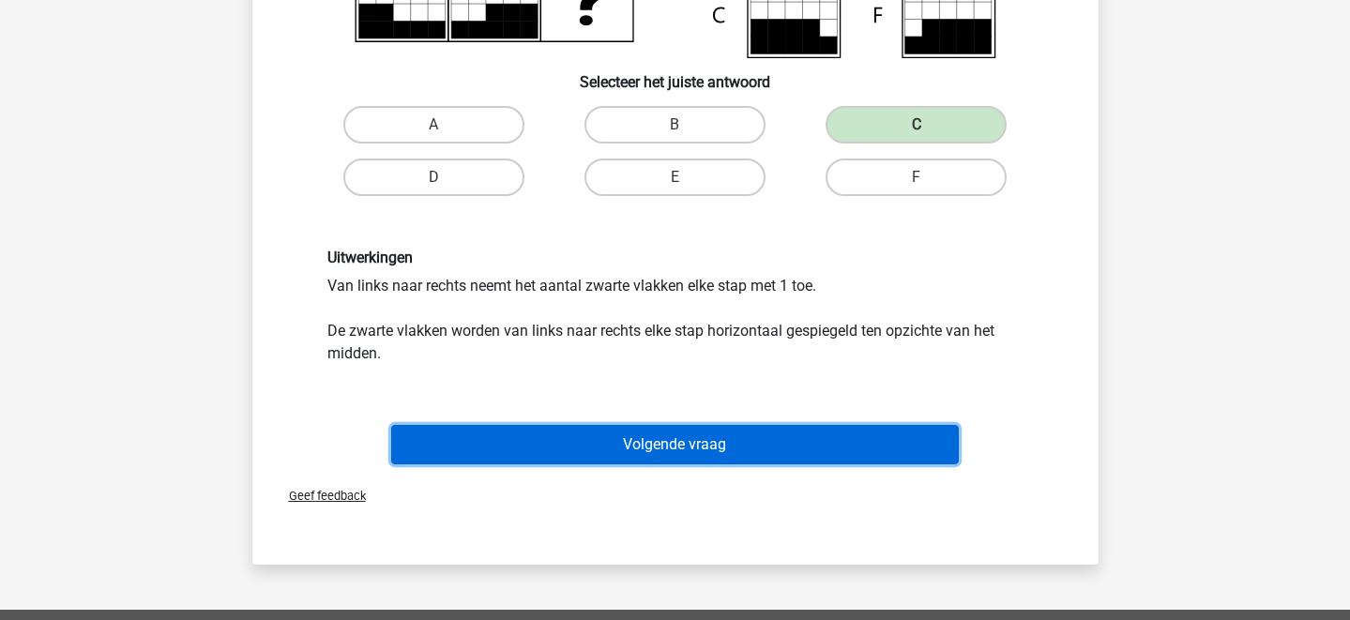
click at [727, 453] on button "Volgende vraag" at bounding box center [675, 444] width 568 height 39
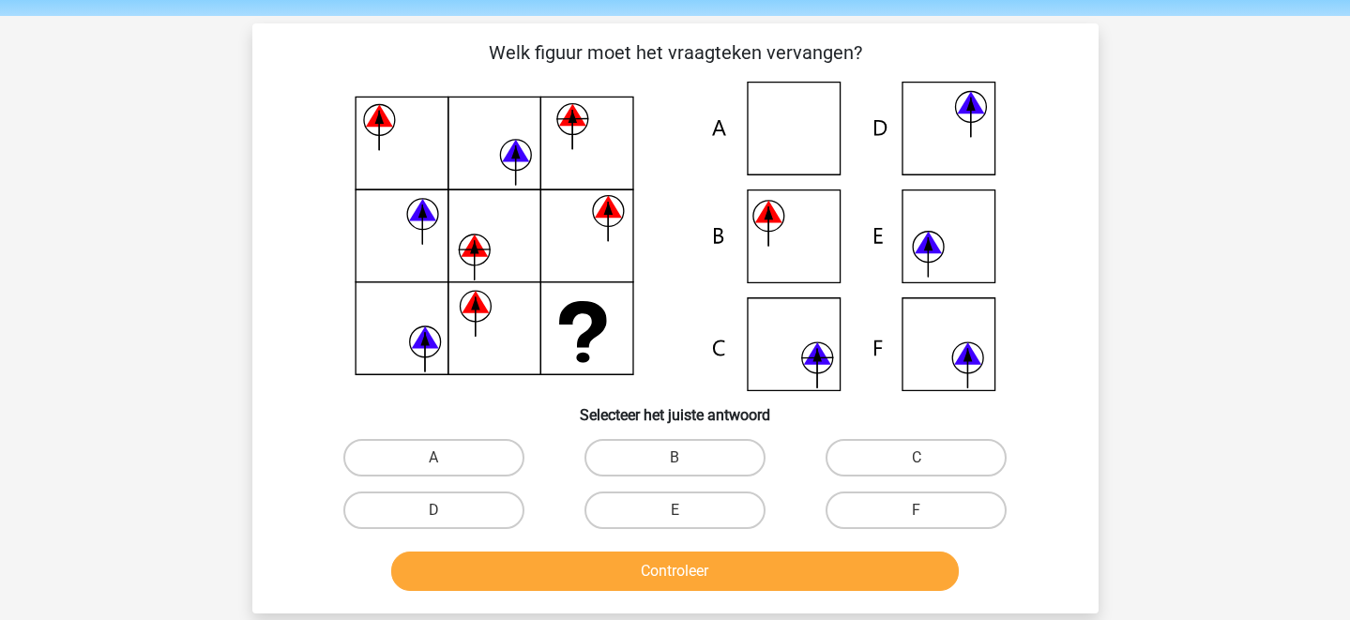
scroll to position [48, 0]
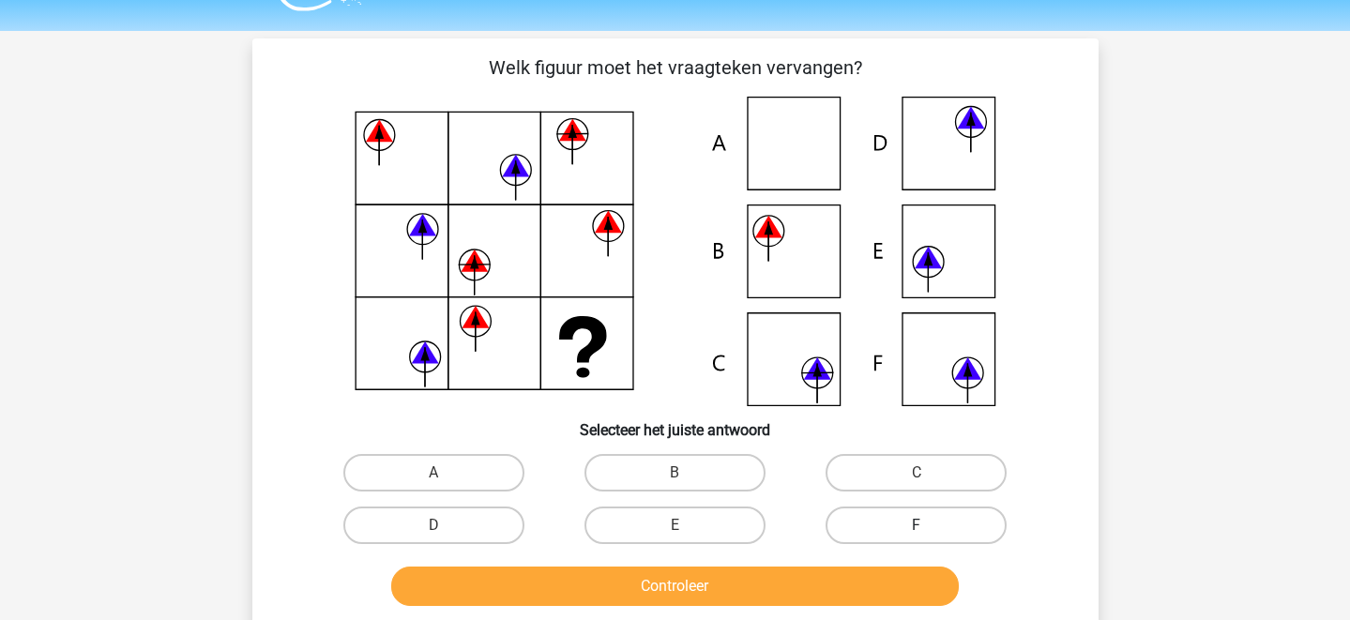
click at [902, 523] on label "F" at bounding box center [916, 526] width 181 height 38
click at [917, 525] on input "F" at bounding box center [923, 531] width 12 height 12
radio input "true"
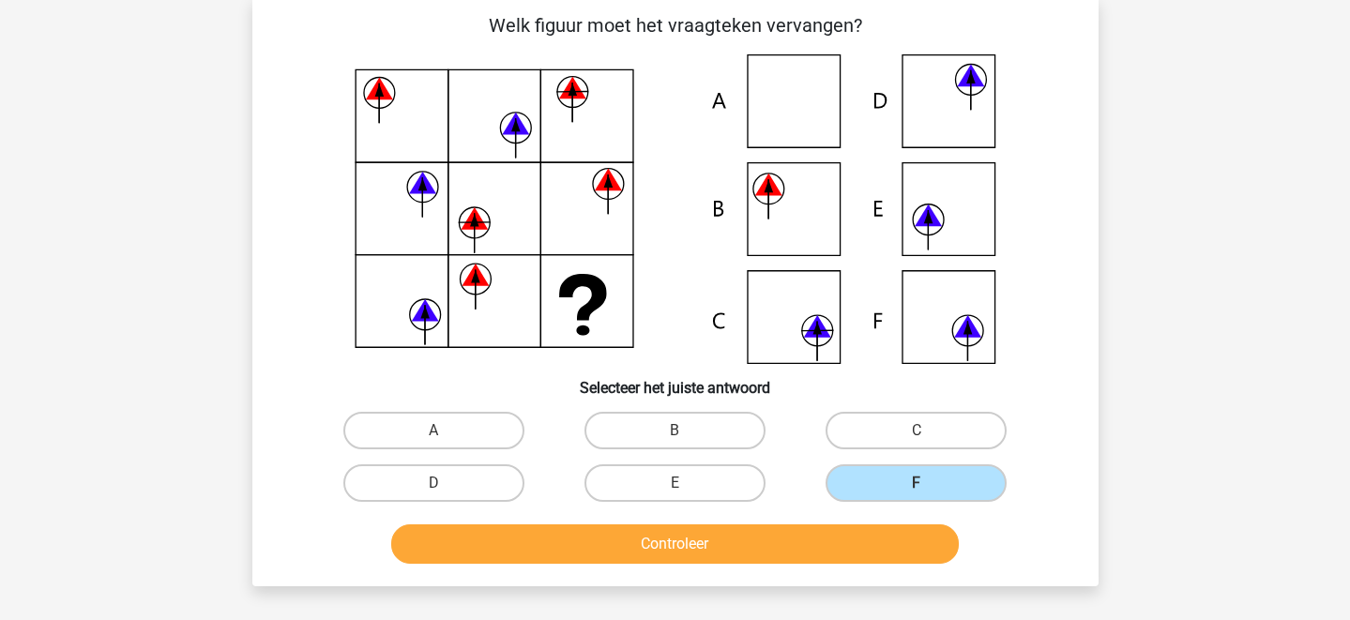
scroll to position [91, 0]
click at [907, 427] on label "C" at bounding box center [916, 430] width 181 height 38
click at [917, 430] on input "C" at bounding box center [923, 436] width 12 height 12
radio input "true"
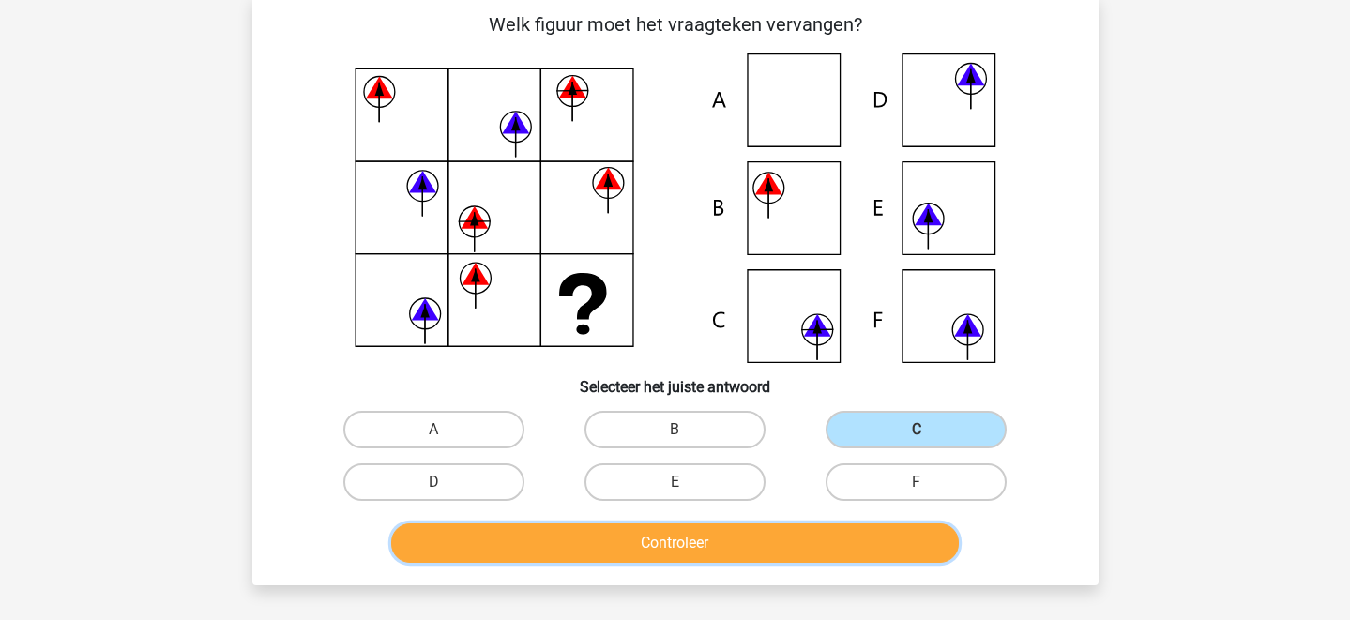
click at [836, 537] on button "Controleer" at bounding box center [675, 542] width 568 height 39
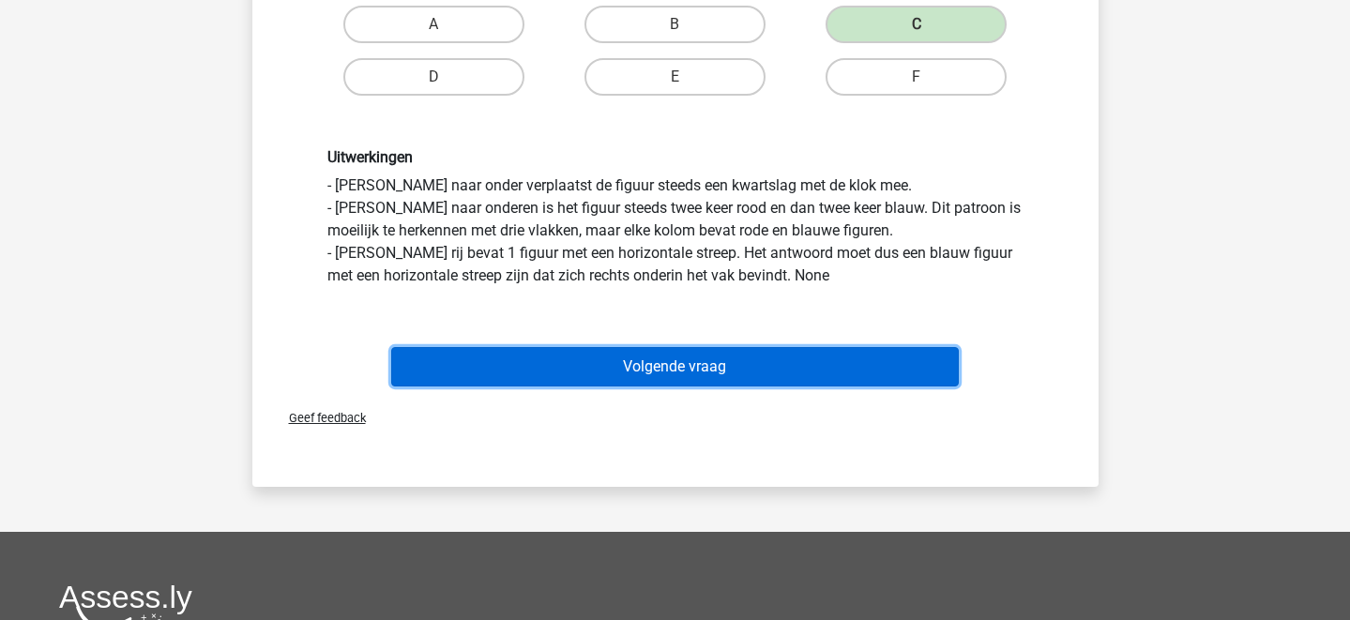
click at [798, 362] on button "Volgende vraag" at bounding box center [675, 366] width 568 height 39
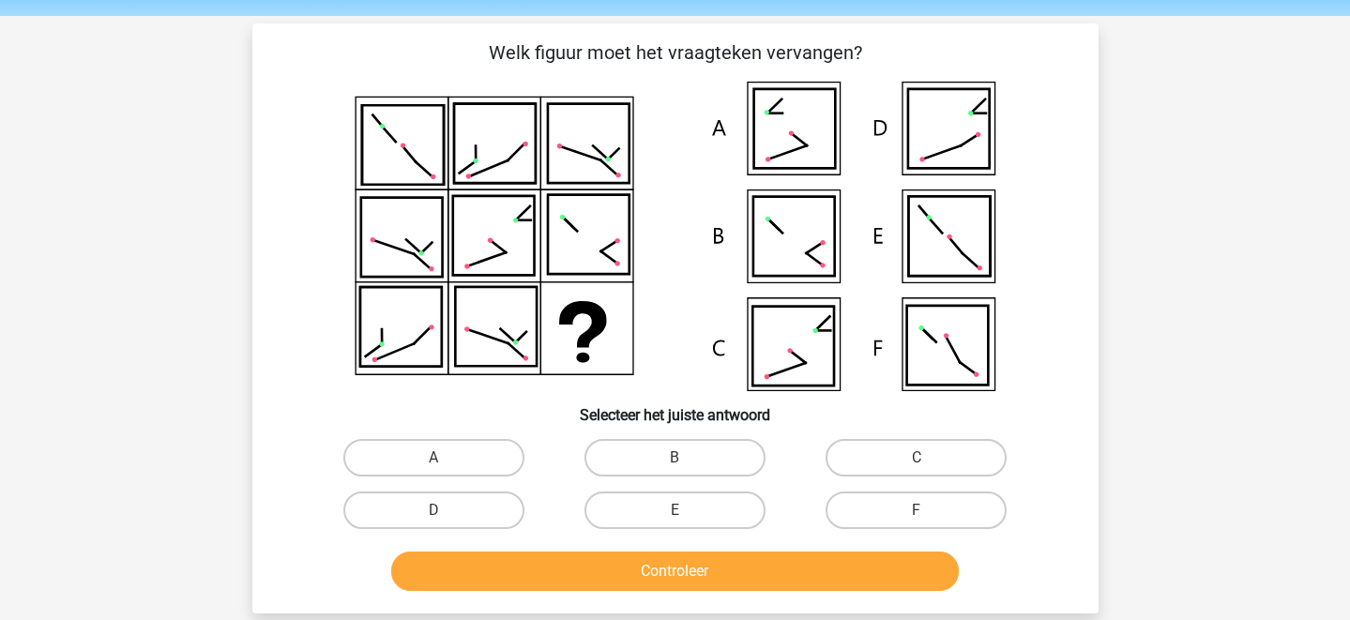
scroll to position [60, 0]
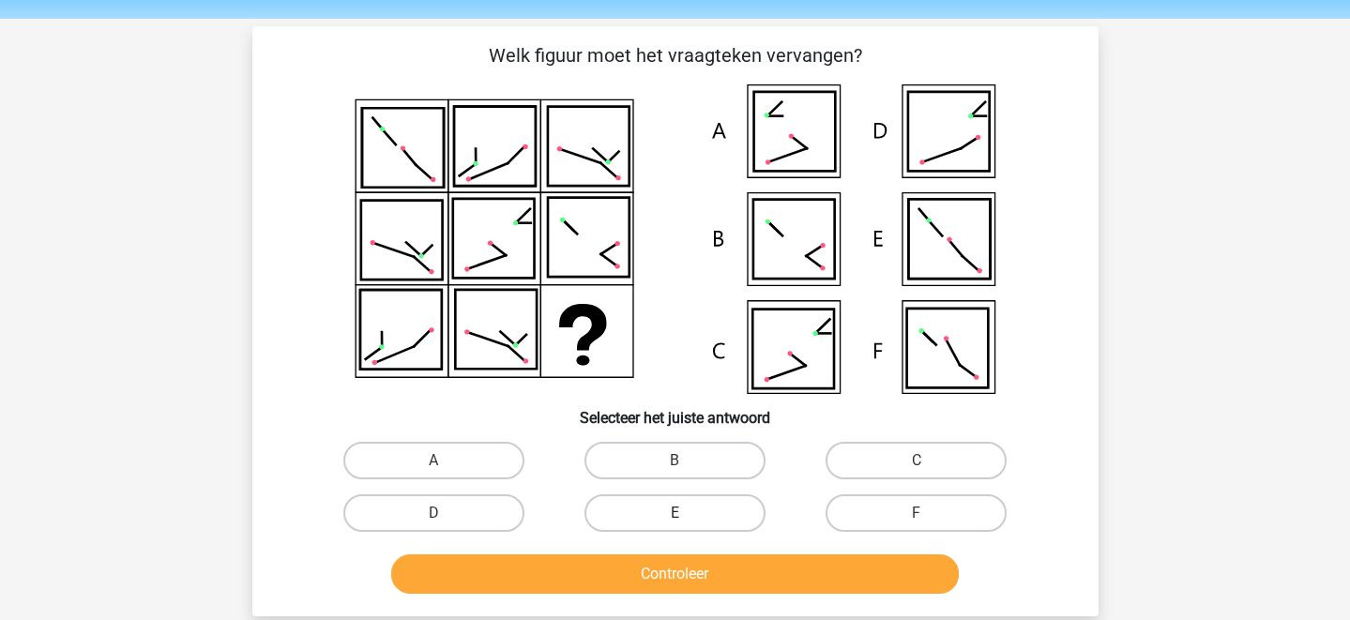
click at [698, 514] on label "E" at bounding box center [674, 513] width 181 height 38
click at [687, 514] on input "E" at bounding box center [681, 519] width 12 height 12
radio input "true"
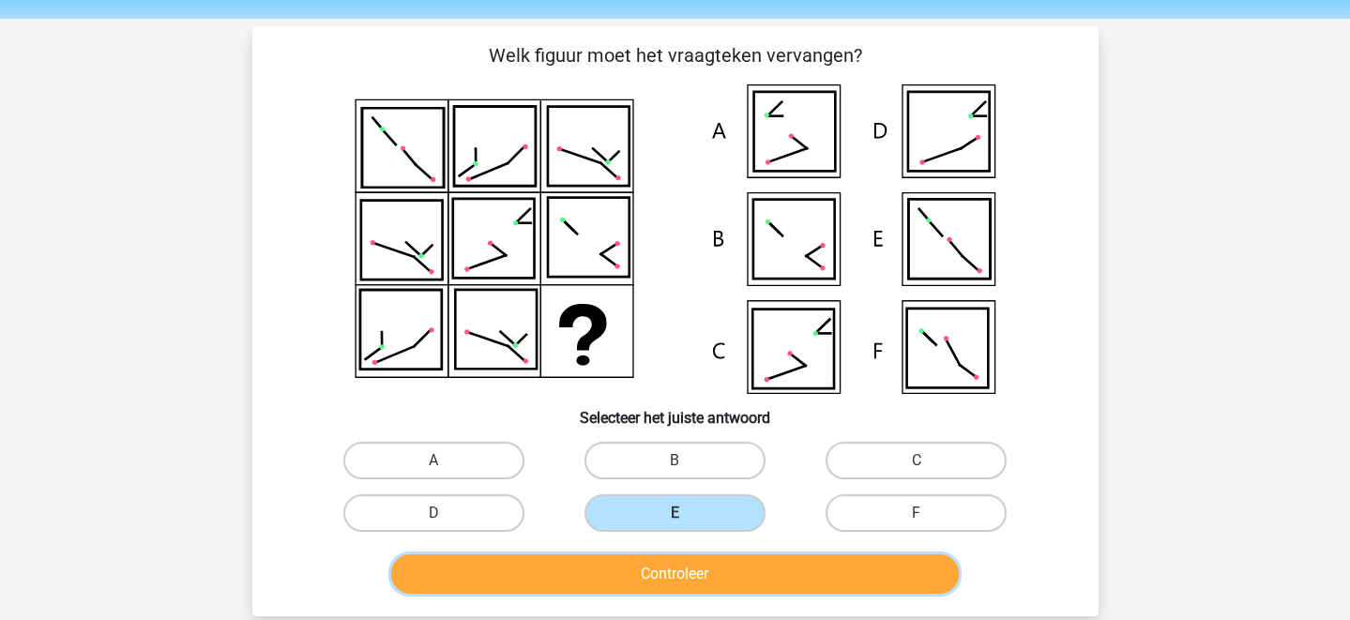
click at [707, 568] on button "Controleer" at bounding box center [675, 573] width 568 height 39
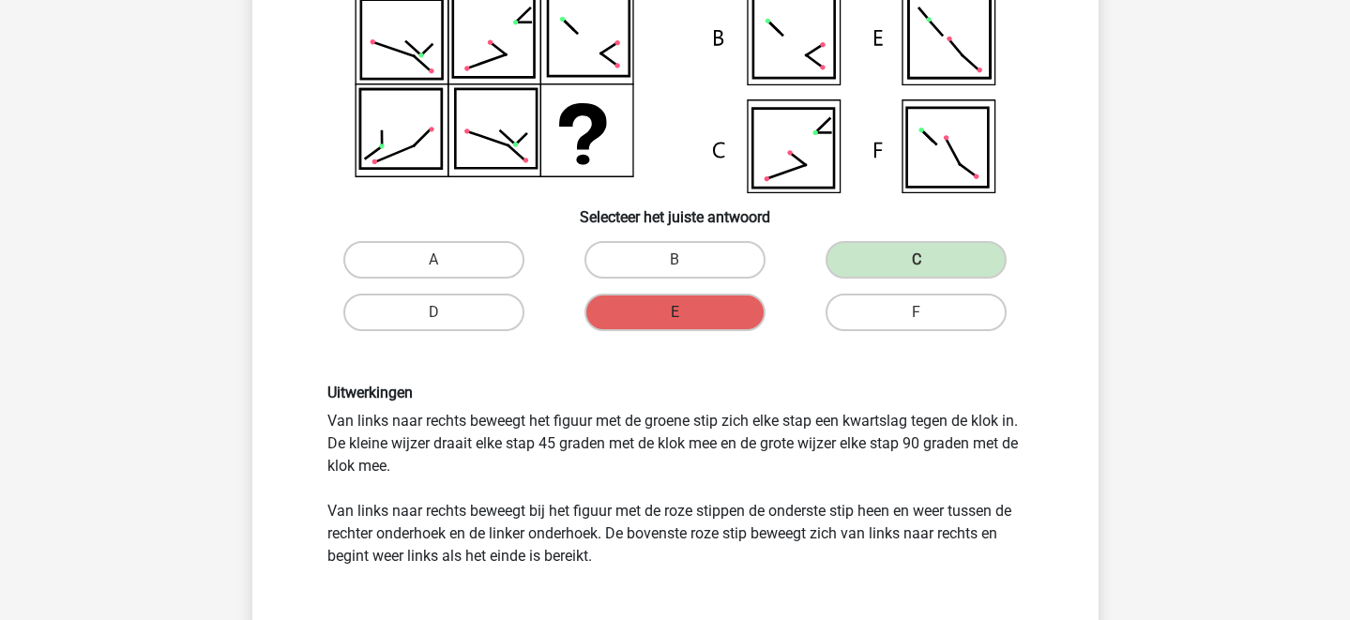
scroll to position [314, 0]
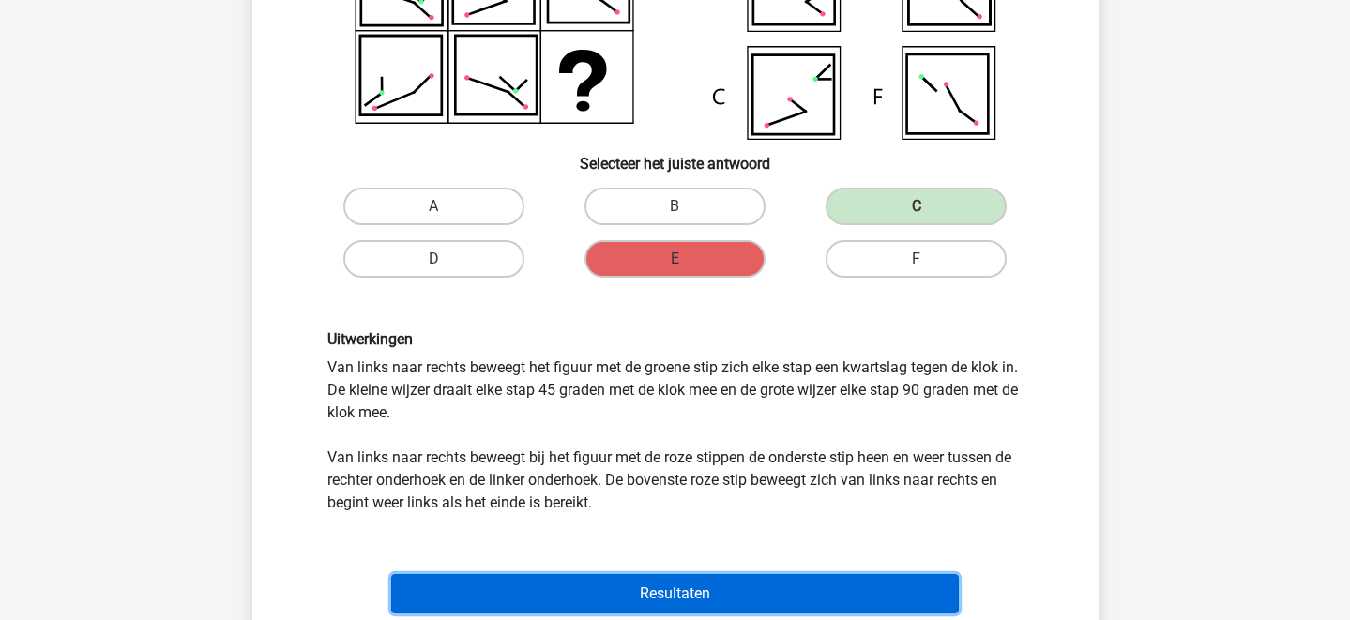
click at [685, 592] on button "Resultaten" at bounding box center [675, 593] width 568 height 39
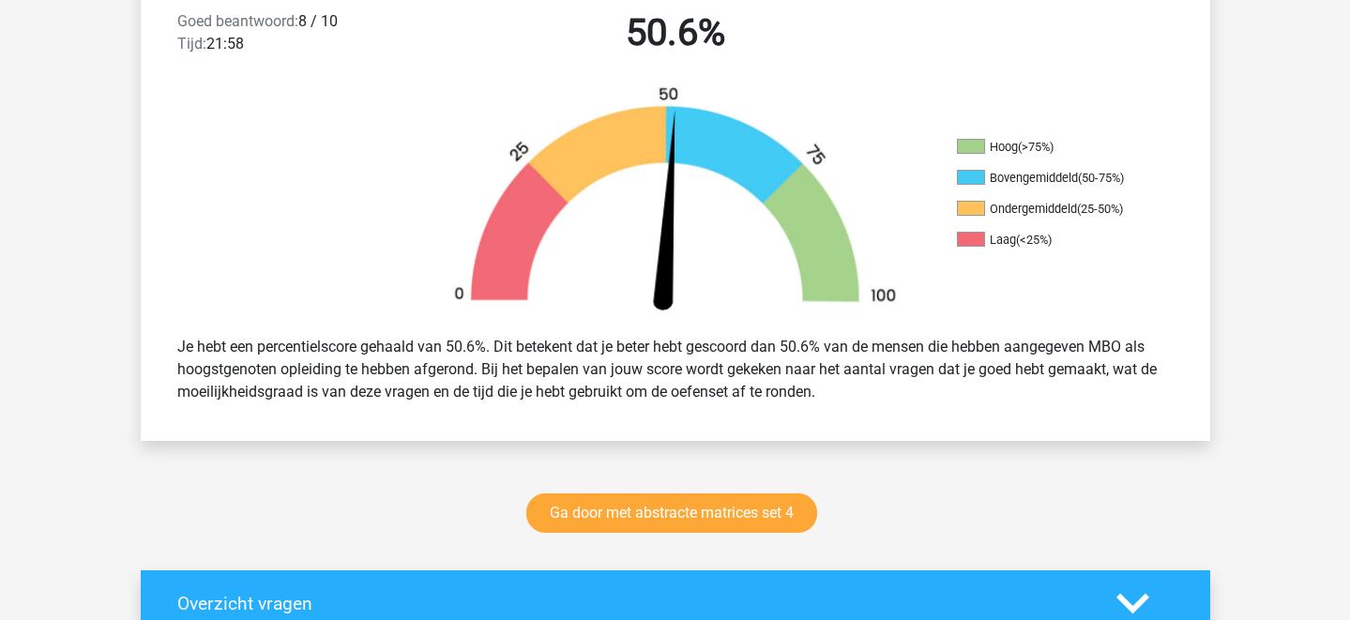
scroll to position [512, 0]
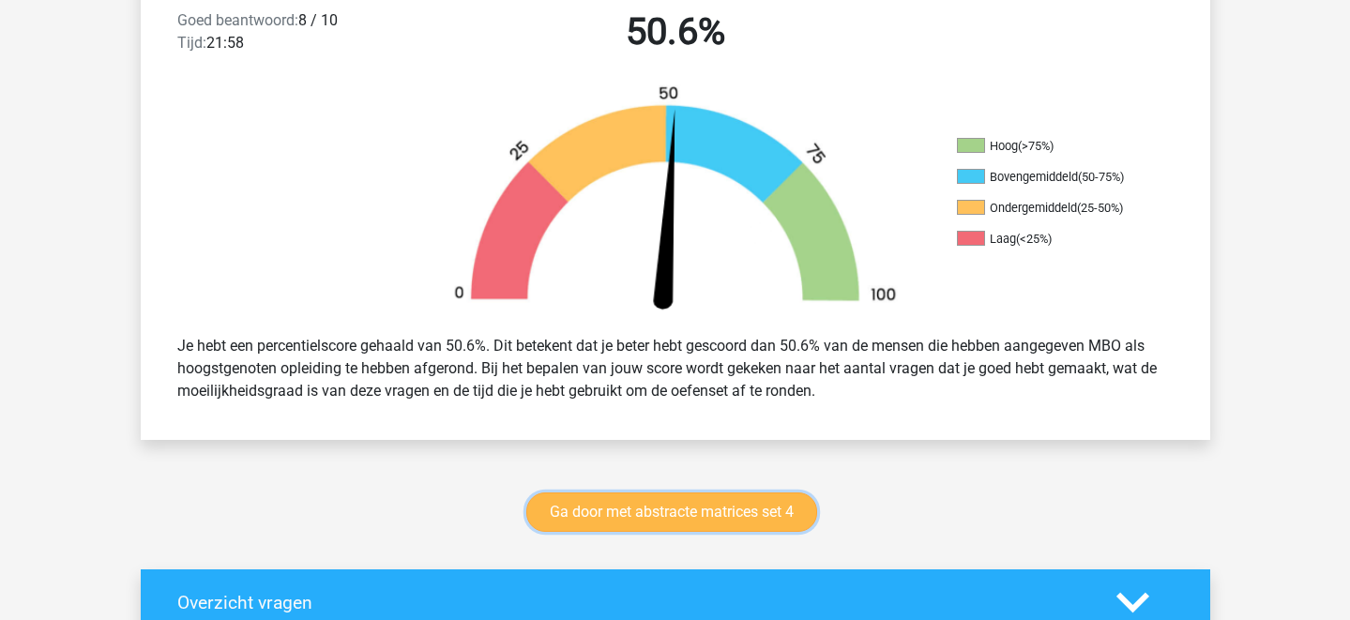
click at [746, 507] on link "Ga door met abstracte matrices set 4" at bounding box center [671, 512] width 291 height 39
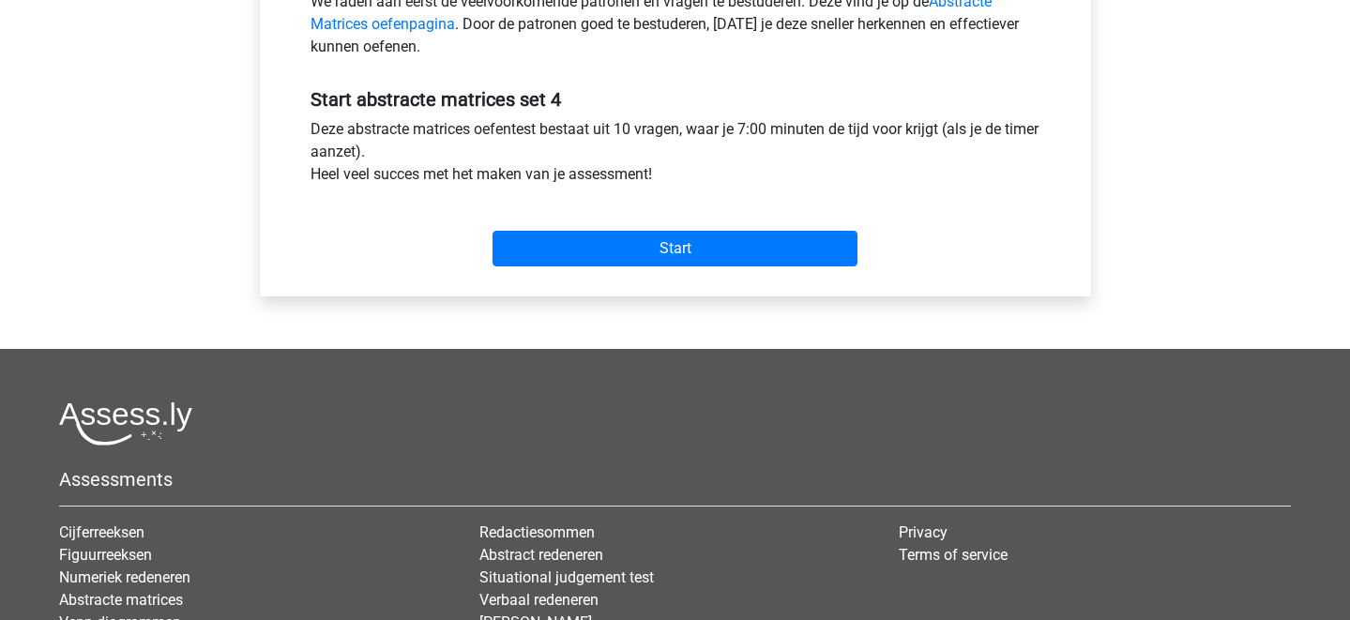
scroll to position [599, 0]
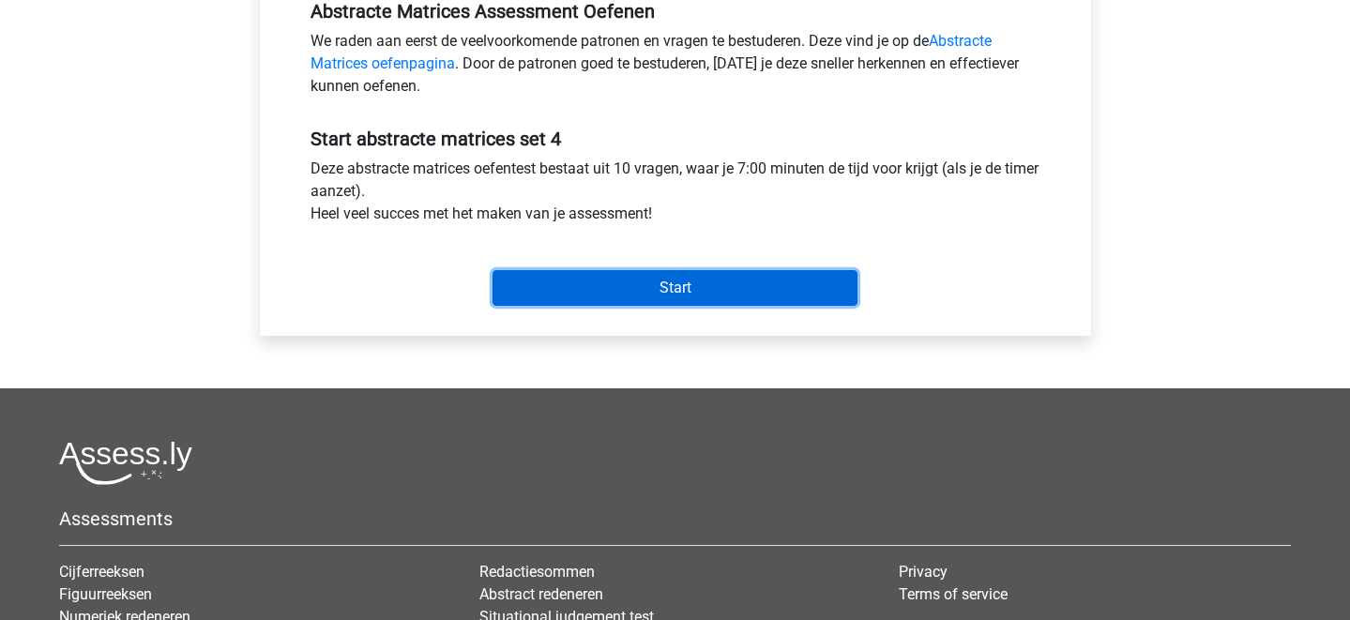
click at [728, 282] on input "Start" at bounding box center [675, 288] width 365 height 36
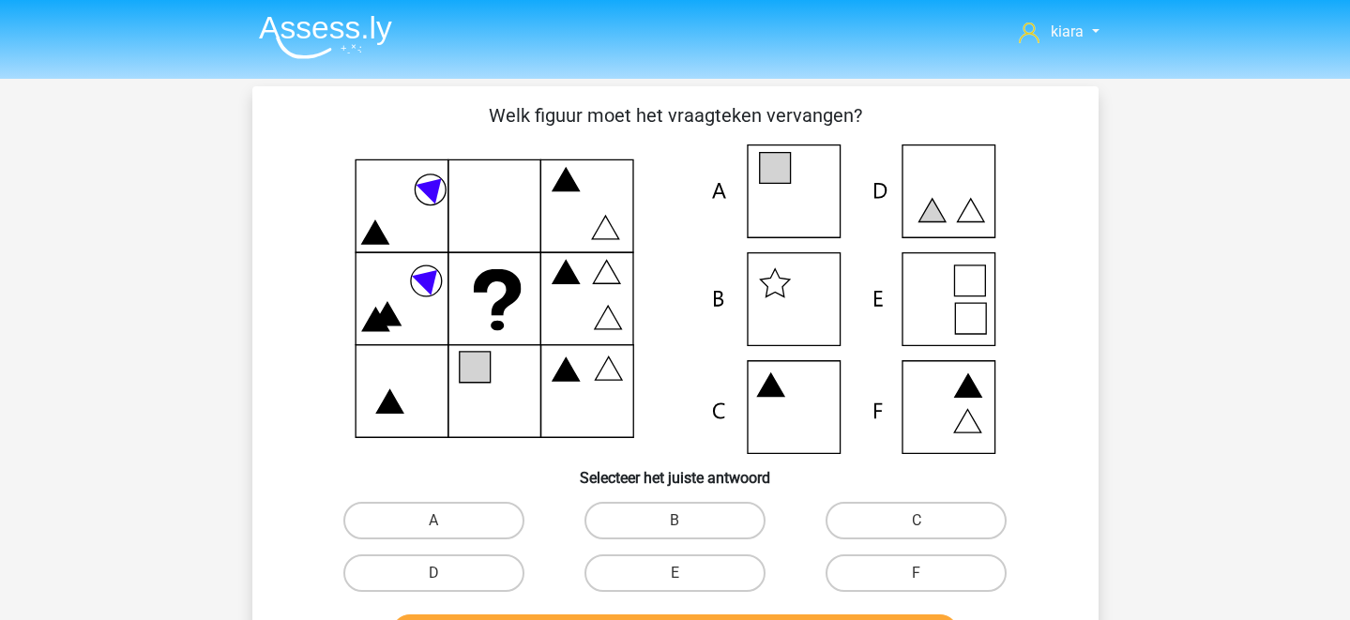
scroll to position [92, 0]
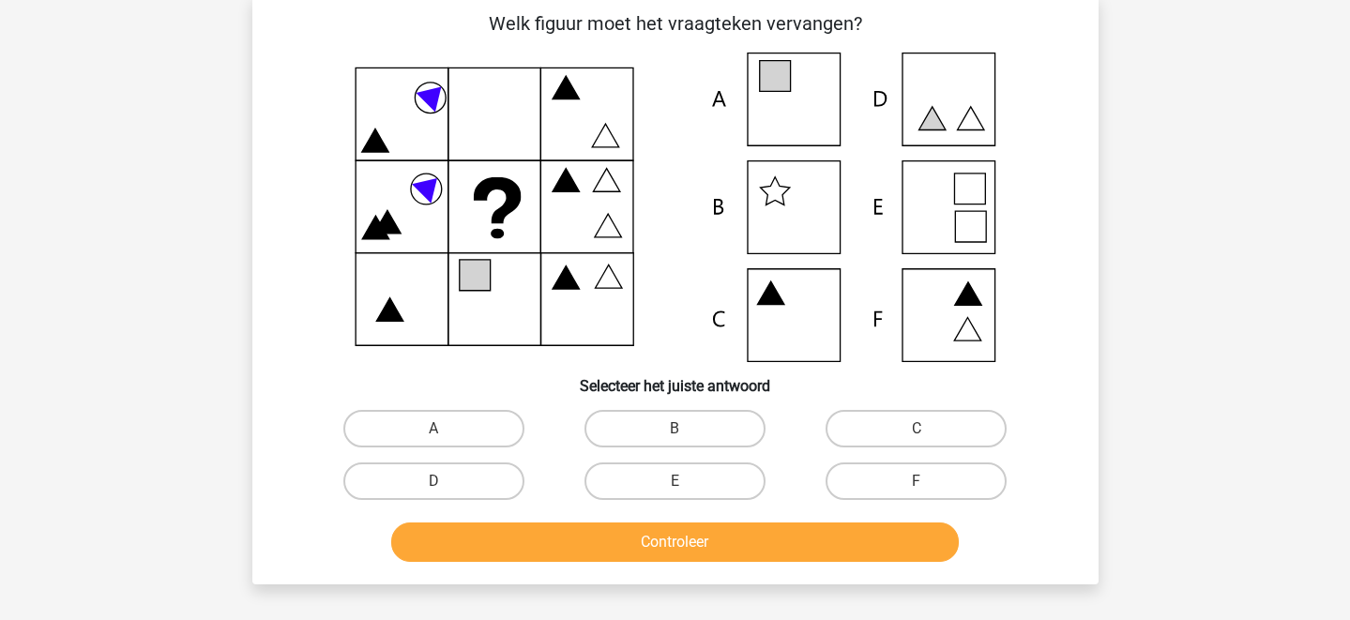
click at [445, 439] on input "A" at bounding box center [439, 435] width 12 height 12
radio input "true"
click at [587, 548] on button "Controleer" at bounding box center [675, 542] width 568 height 39
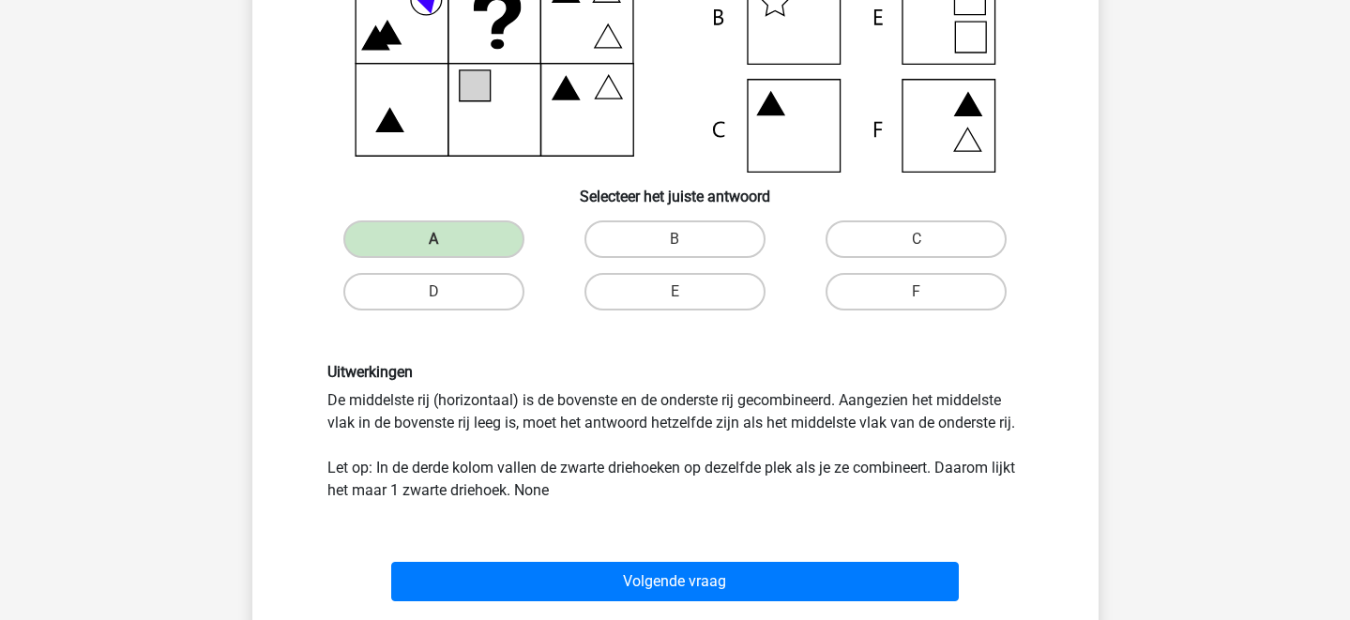
scroll to position [285, 0]
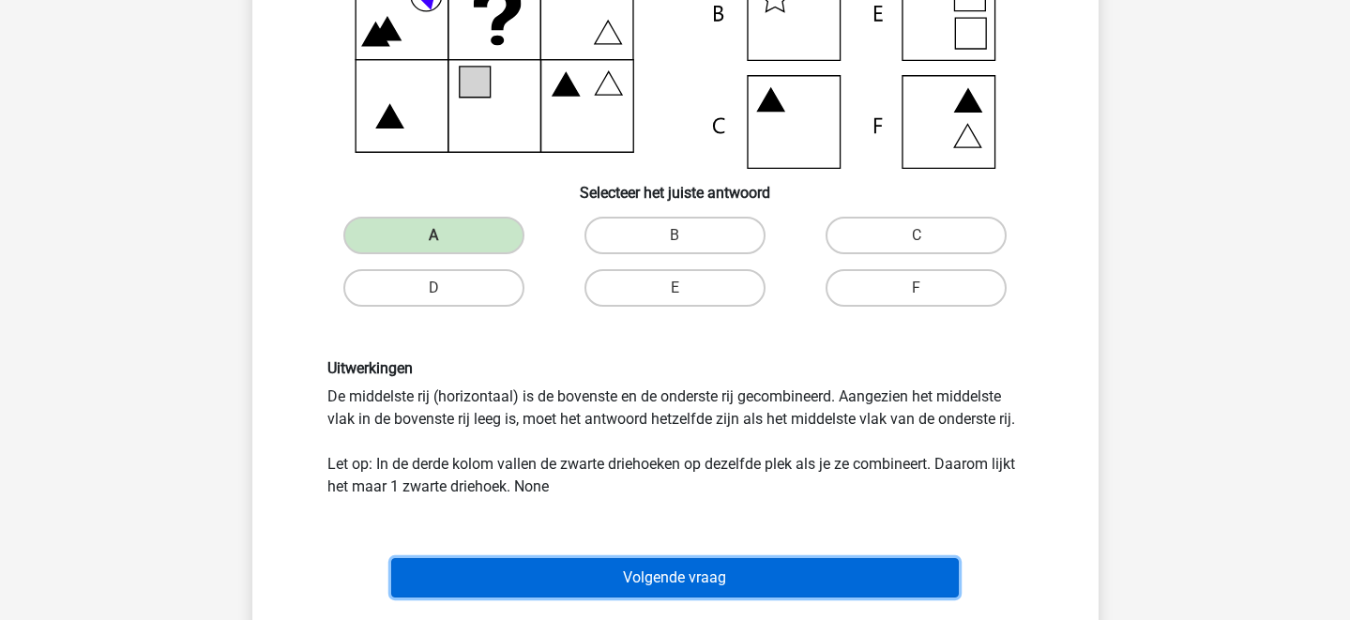
click at [848, 581] on button "Volgende vraag" at bounding box center [675, 577] width 568 height 39
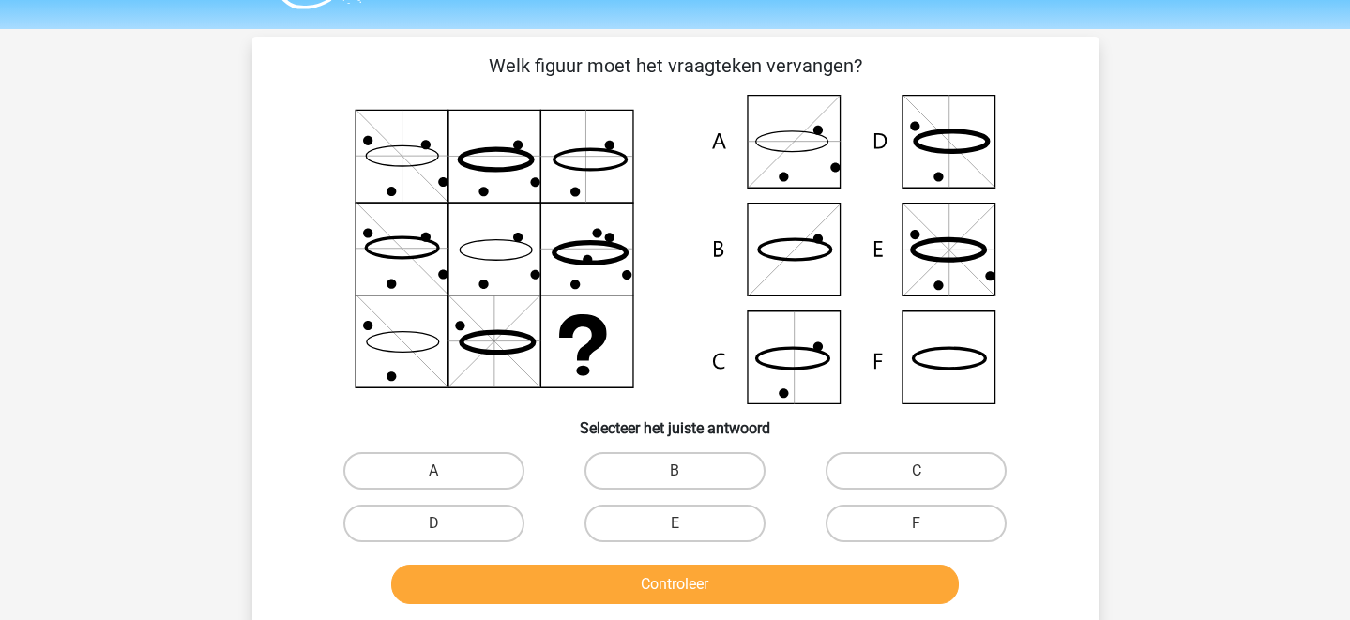
scroll to position [49, 0]
click at [895, 528] on label "F" at bounding box center [916, 525] width 181 height 38
click at [917, 528] on input "F" at bounding box center [923, 530] width 12 height 12
radio input "true"
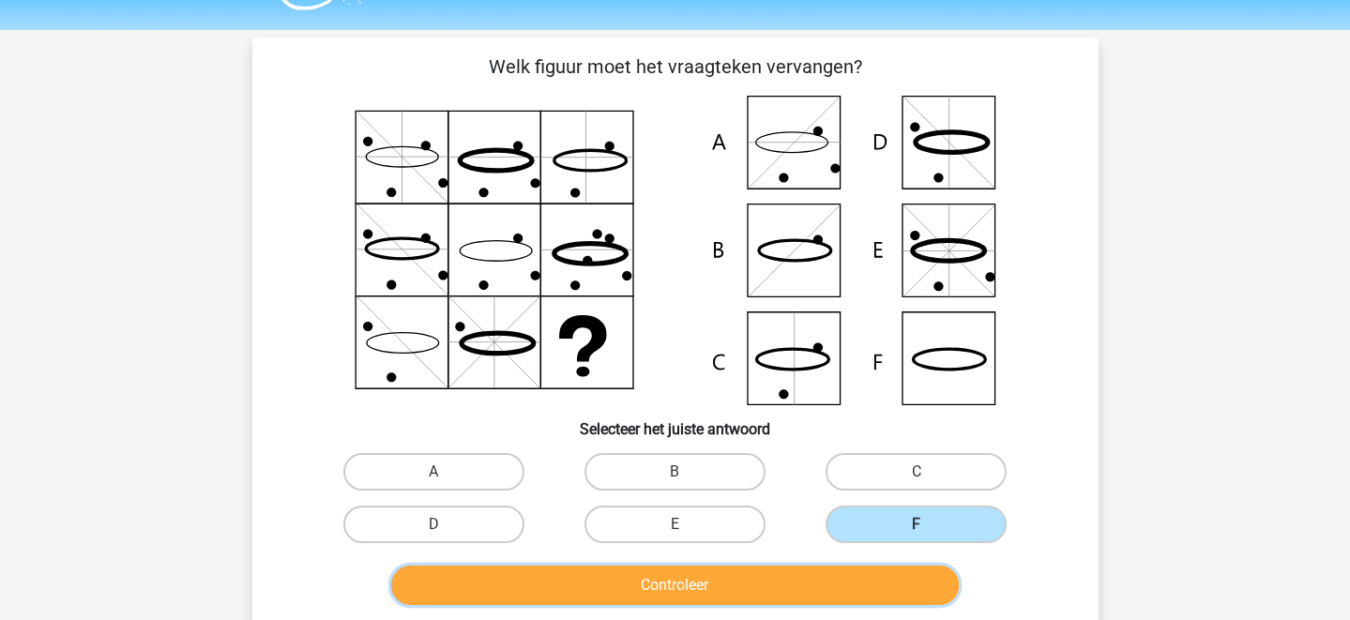
click at [824, 586] on button "Controleer" at bounding box center [675, 585] width 568 height 39
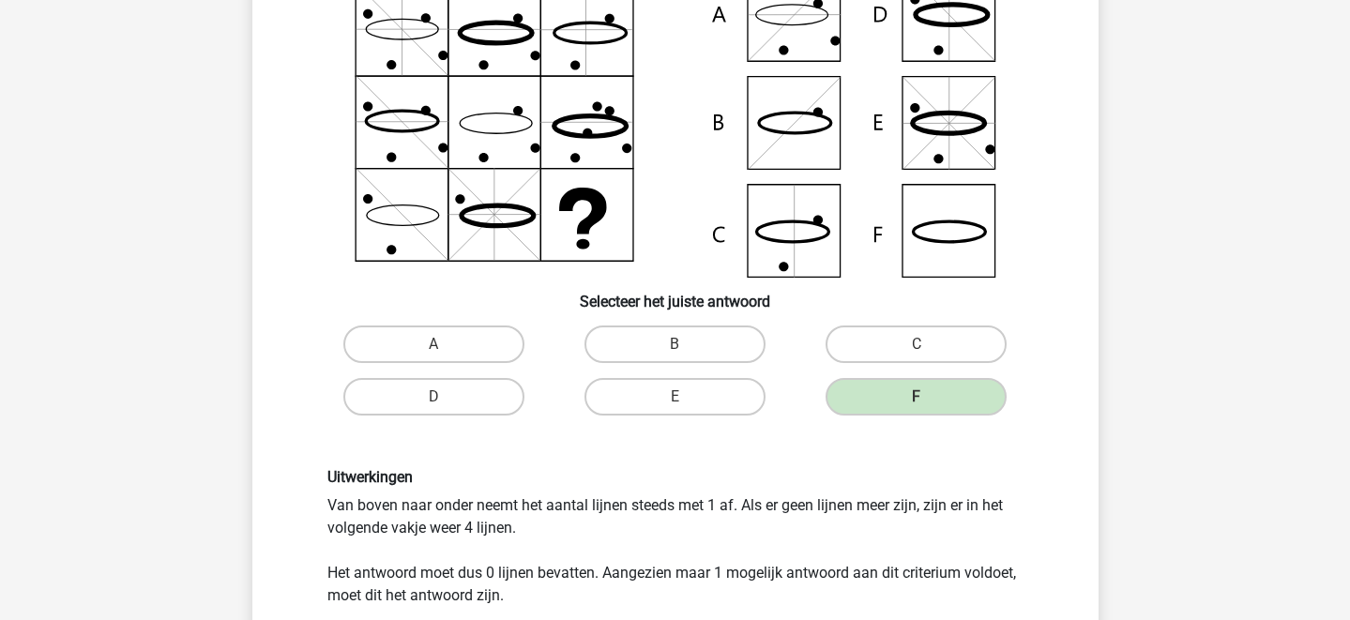
scroll to position [244, 0]
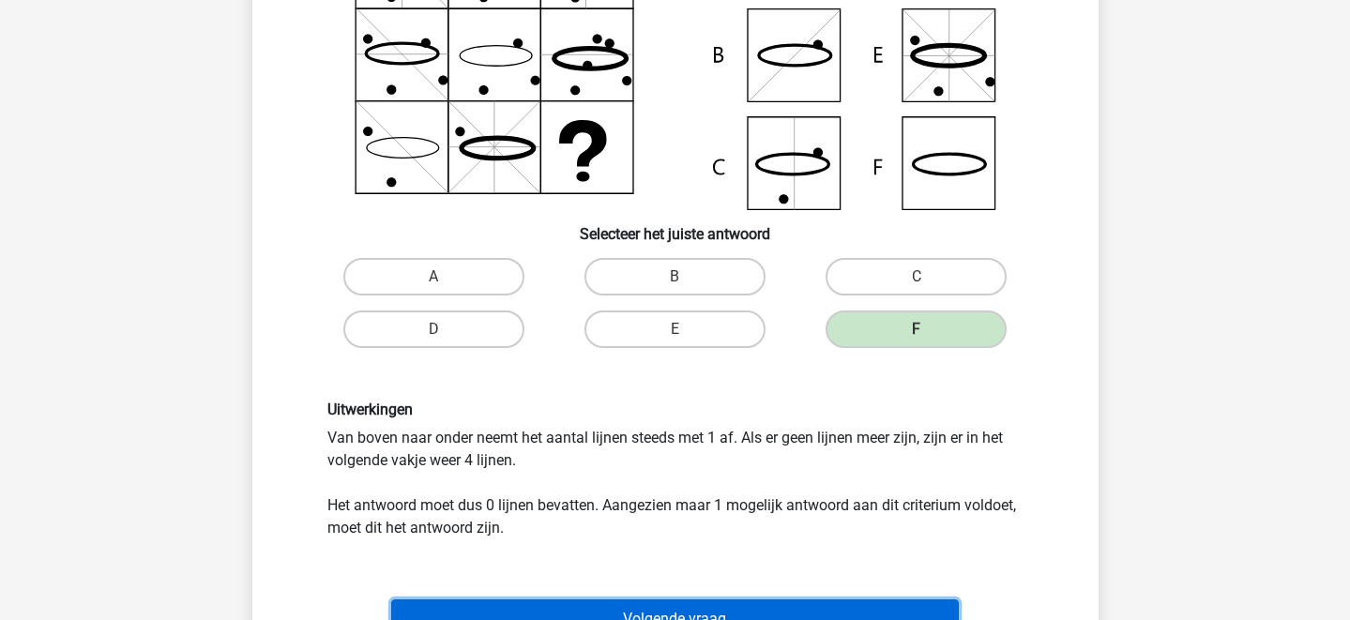
click at [700, 604] on button "Volgende vraag" at bounding box center [675, 618] width 568 height 39
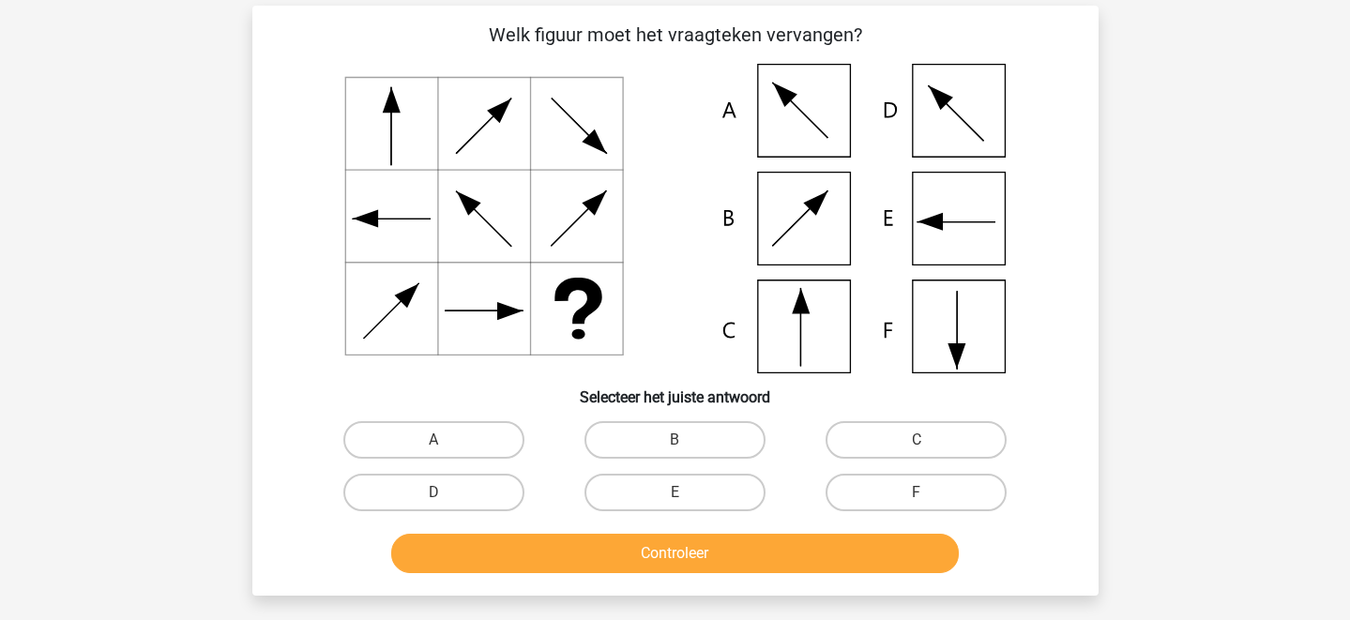
scroll to position [94, 0]
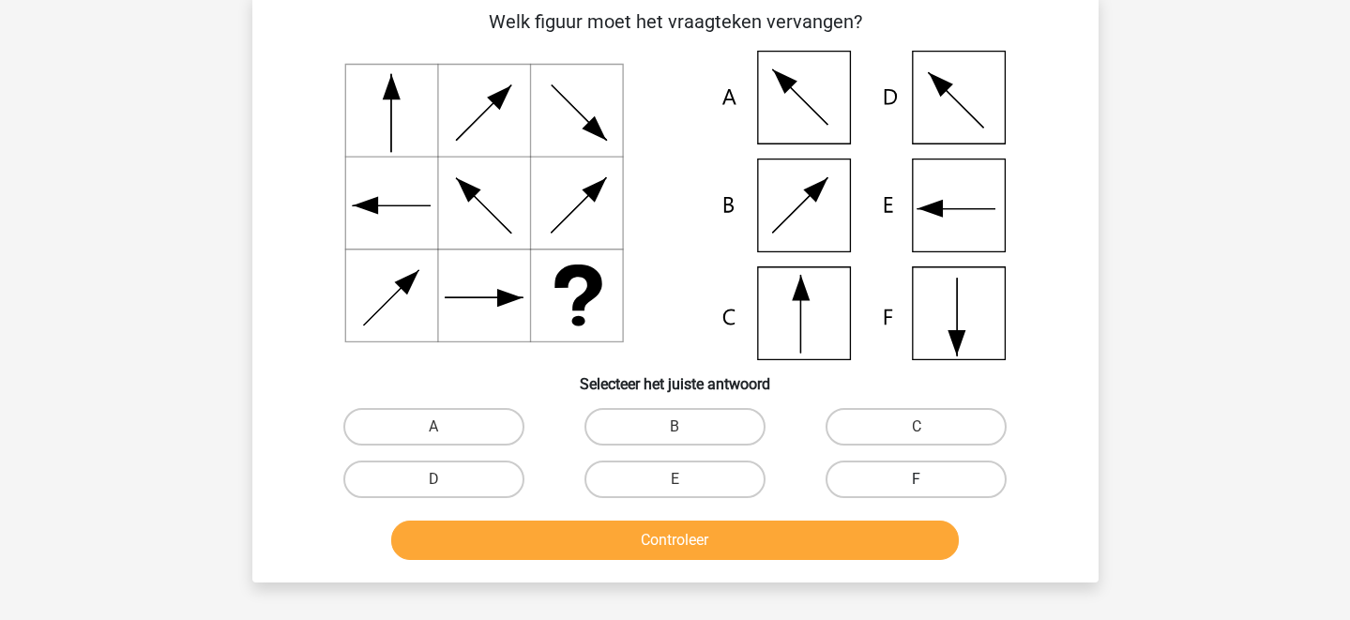
click at [907, 475] on label "F" at bounding box center [916, 480] width 181 height 38
click at [917, 479] on input "F" at bounding box center [923, 485] width 12 height 12
radio input "true"
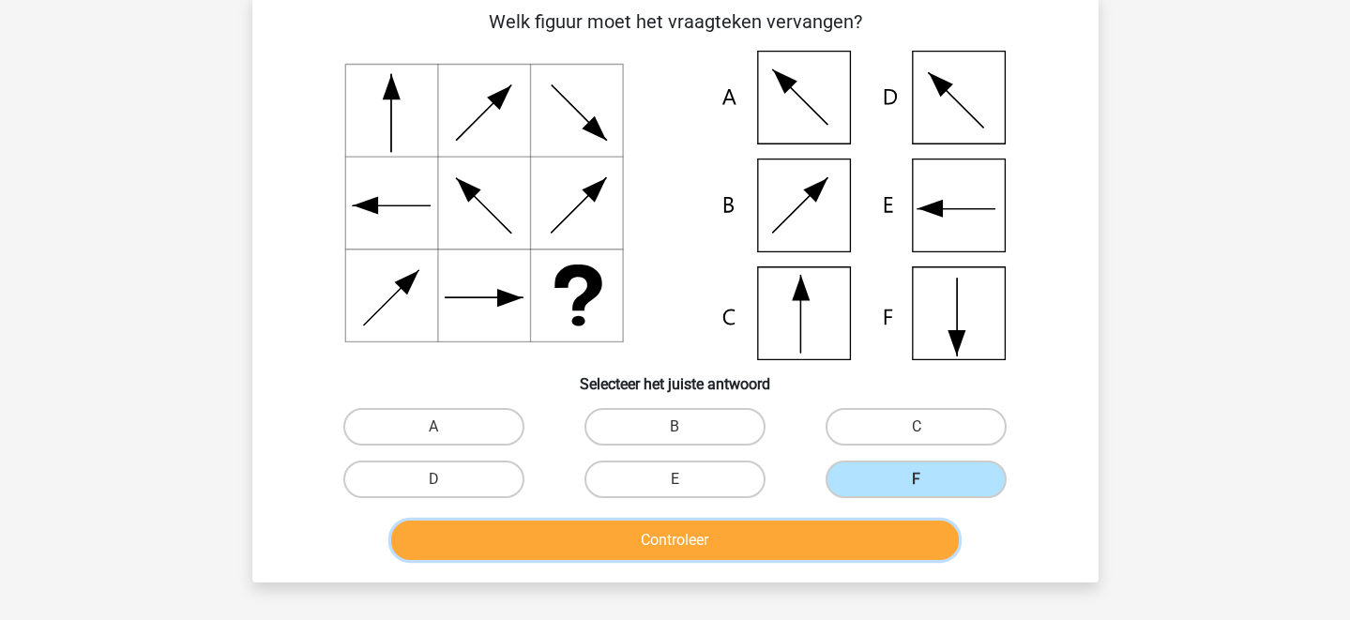
click at [876, 547] on button "Controleer" at bounding box center [675, 540] width 568 height 39
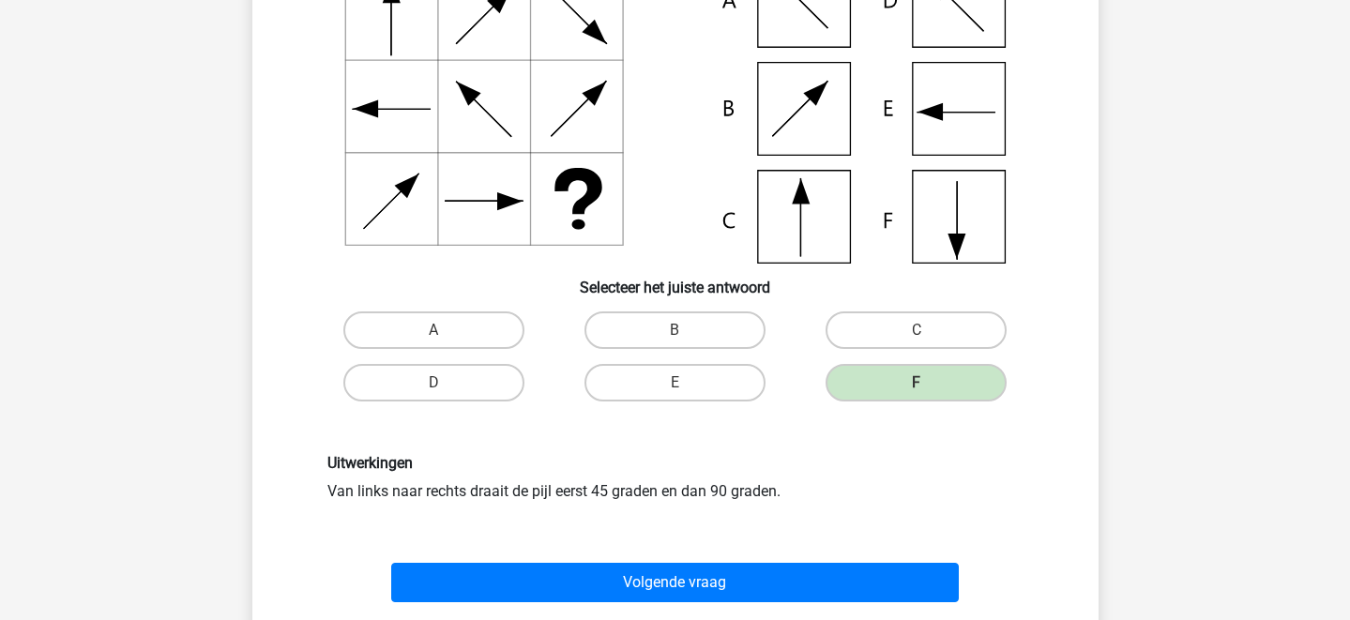
scroll to position [226, 0]
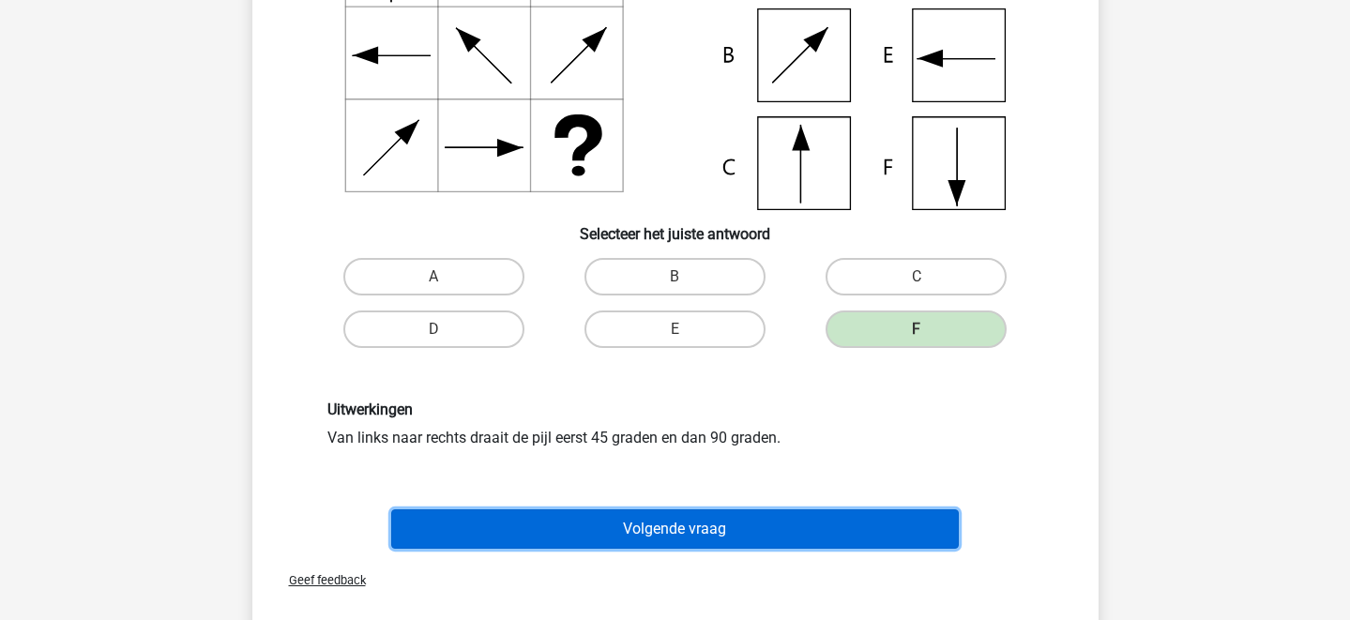
click at [819, 524] on button "Volgende vraag" at bounding box center [675, 528] width 568 height 39
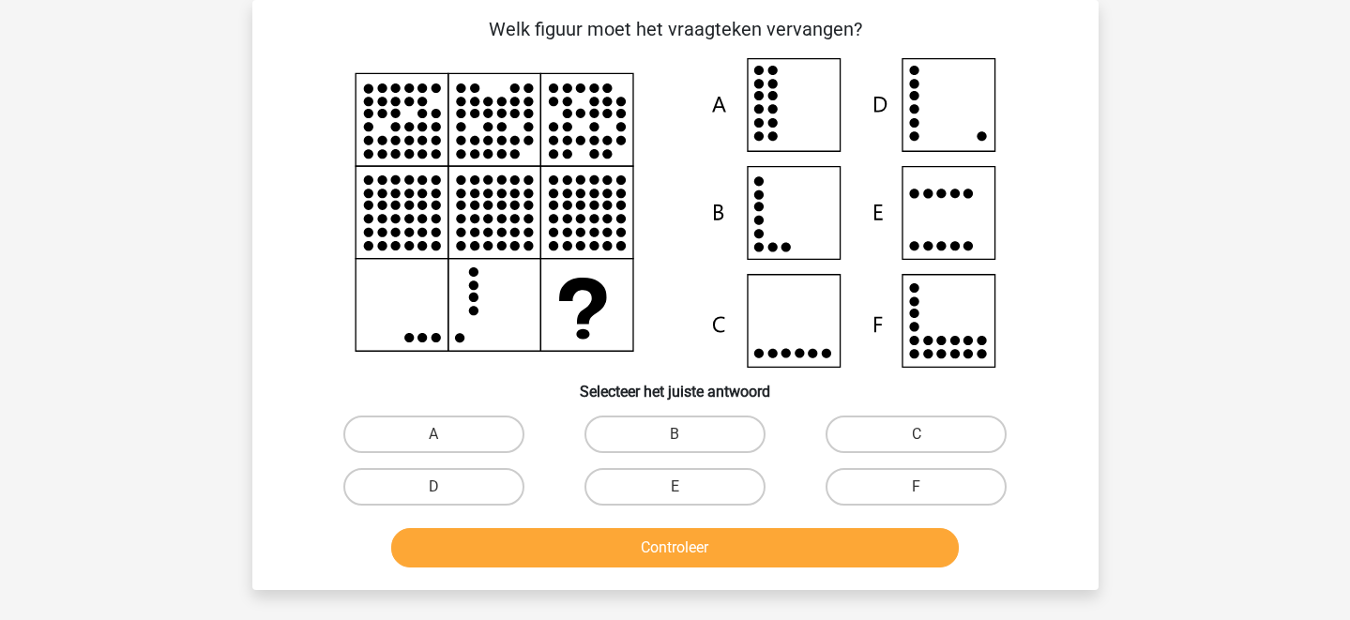
scroll to position [85, 0]
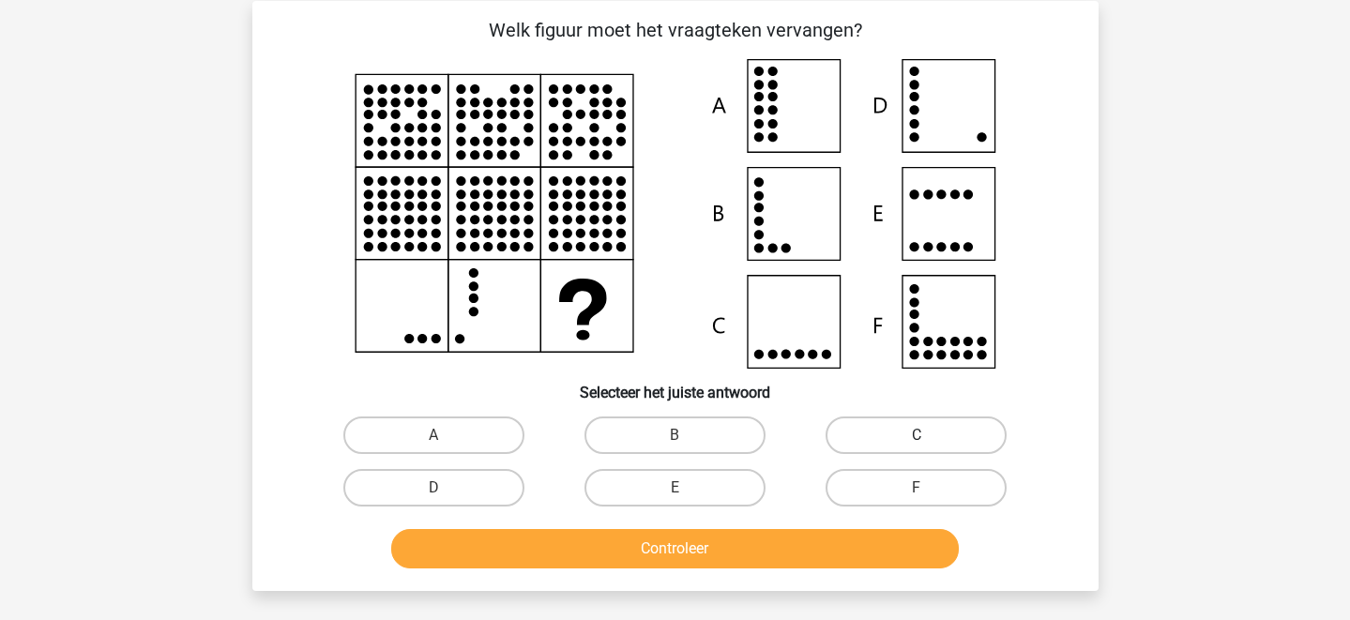
click at [910, 428] on label "C" at bounding box center [916, 436] width 181 height 38
click at [917, 435] on input "C" at bounding box center [923, 441] width 12 height 12
radio input "true"
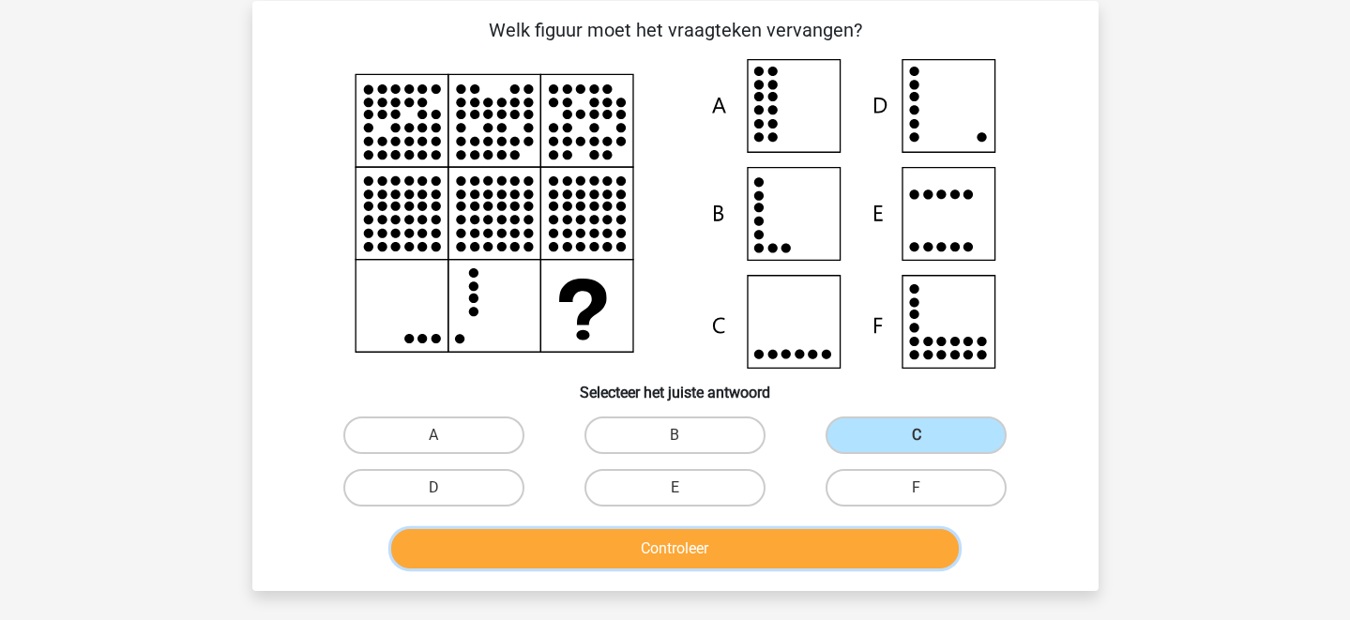
click at [814, 545] on button "Controleer" at bounding box center [675, 548] width 568 height 39
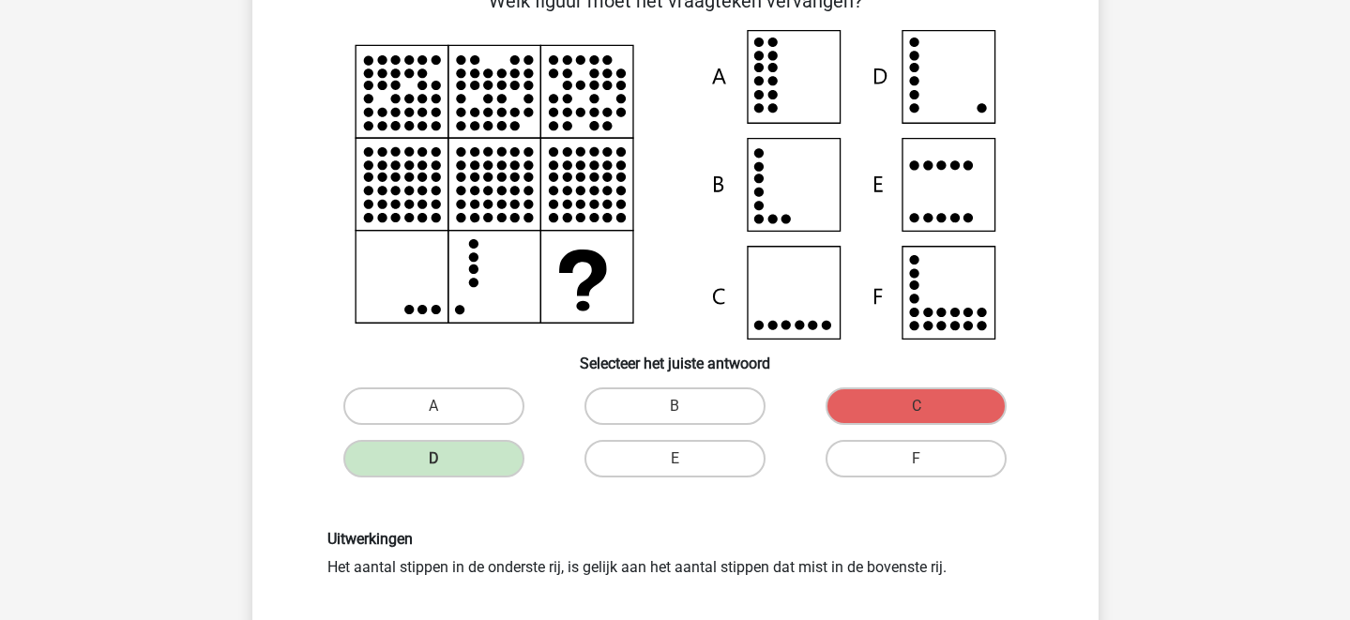
scroll to position [94, 0]
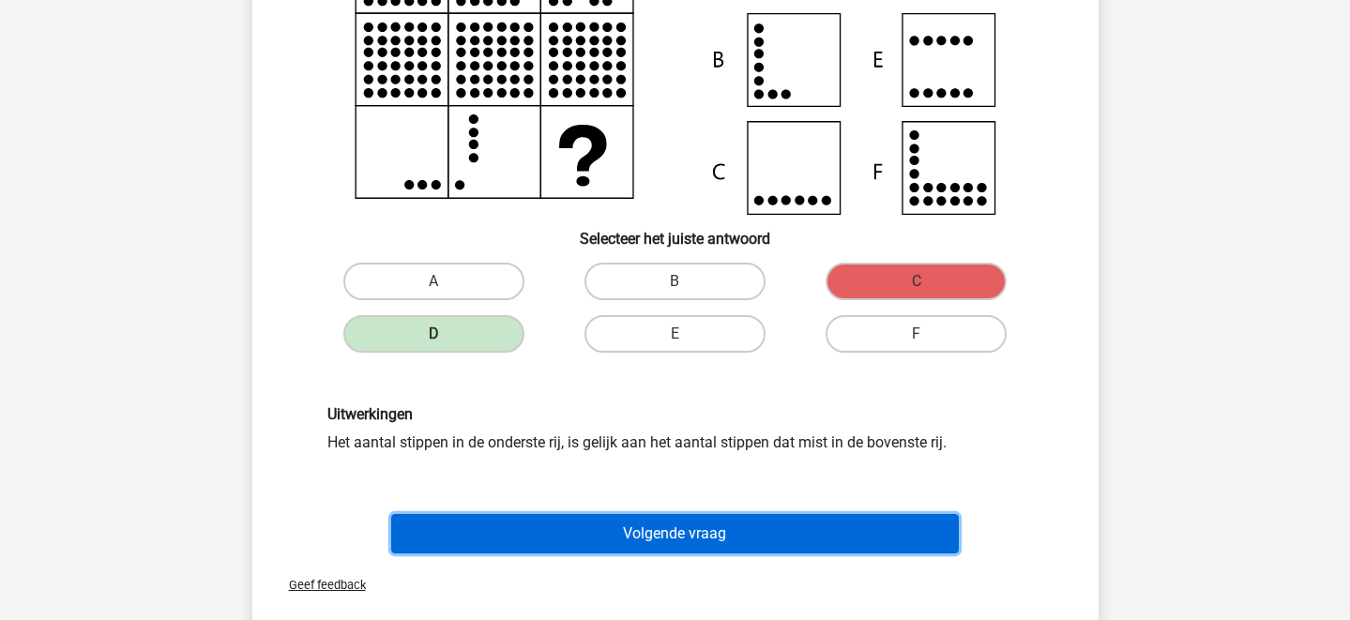
click at [741, 526] on button "Volgende vraag" at bounding box center [675, 533] width 568 height 39
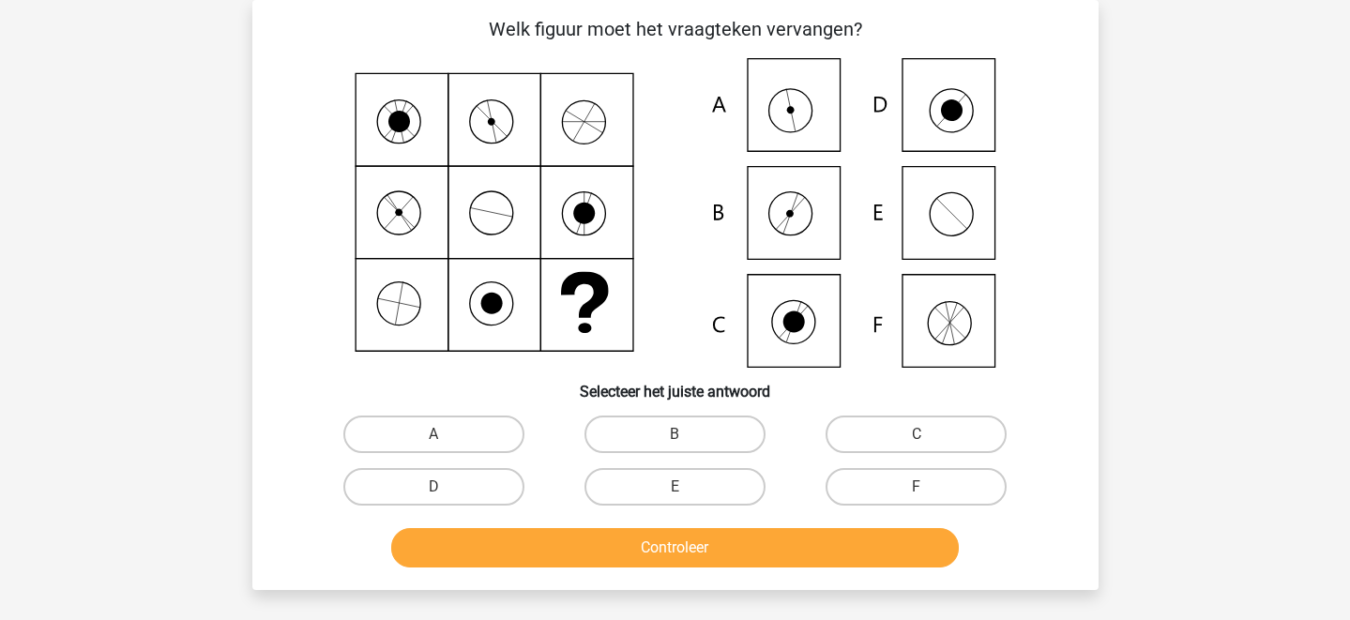
scroll to position [0, 0]
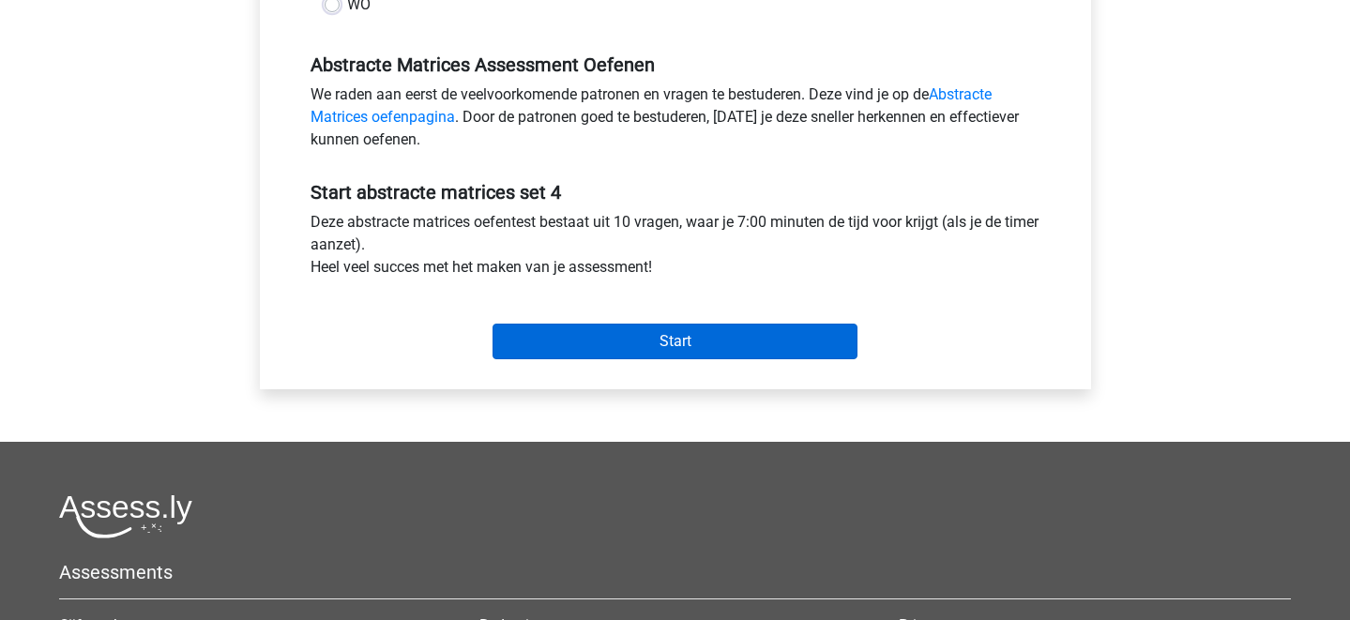
scroll to position [538, 0]
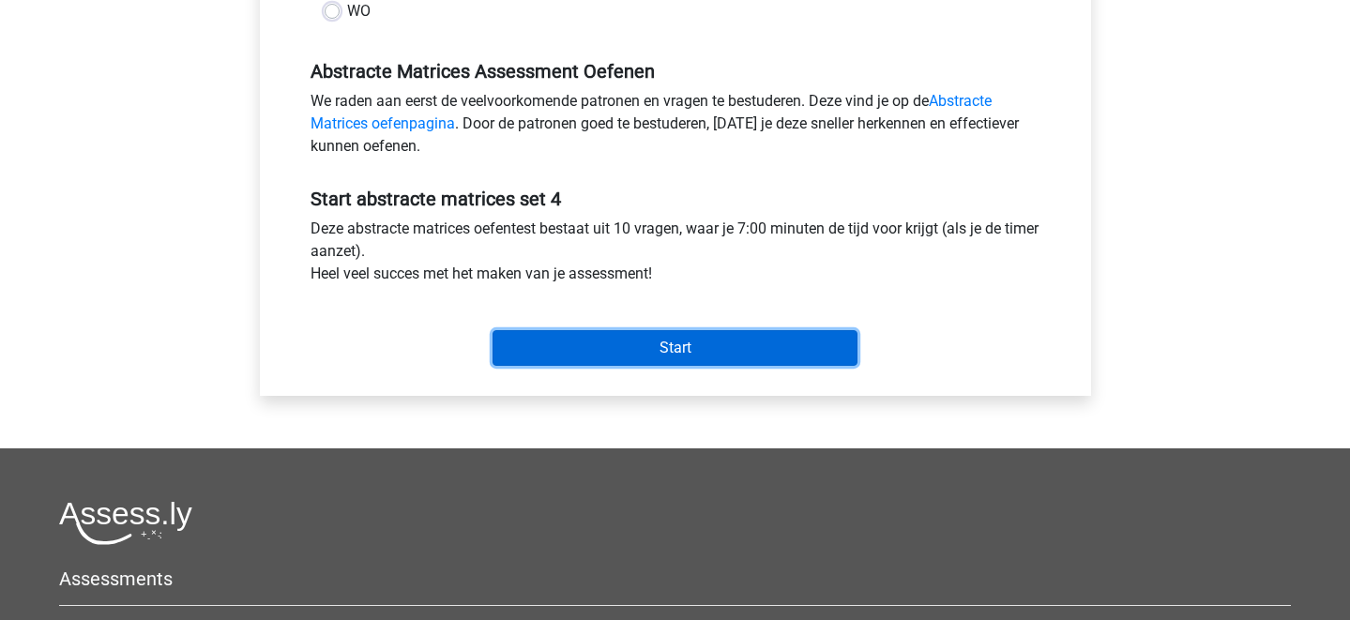
click at [755, 335] on input "Start" at bounding box center [675, 348] width 365 height 36
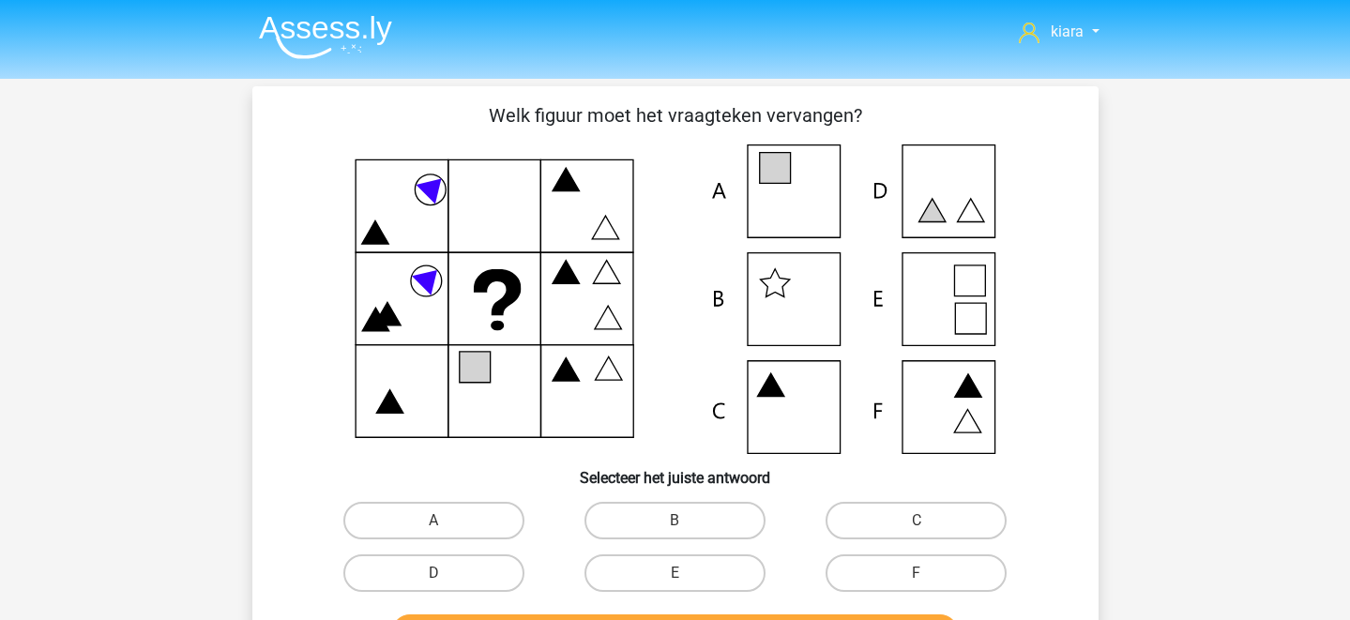
scroll to position [98, 0]
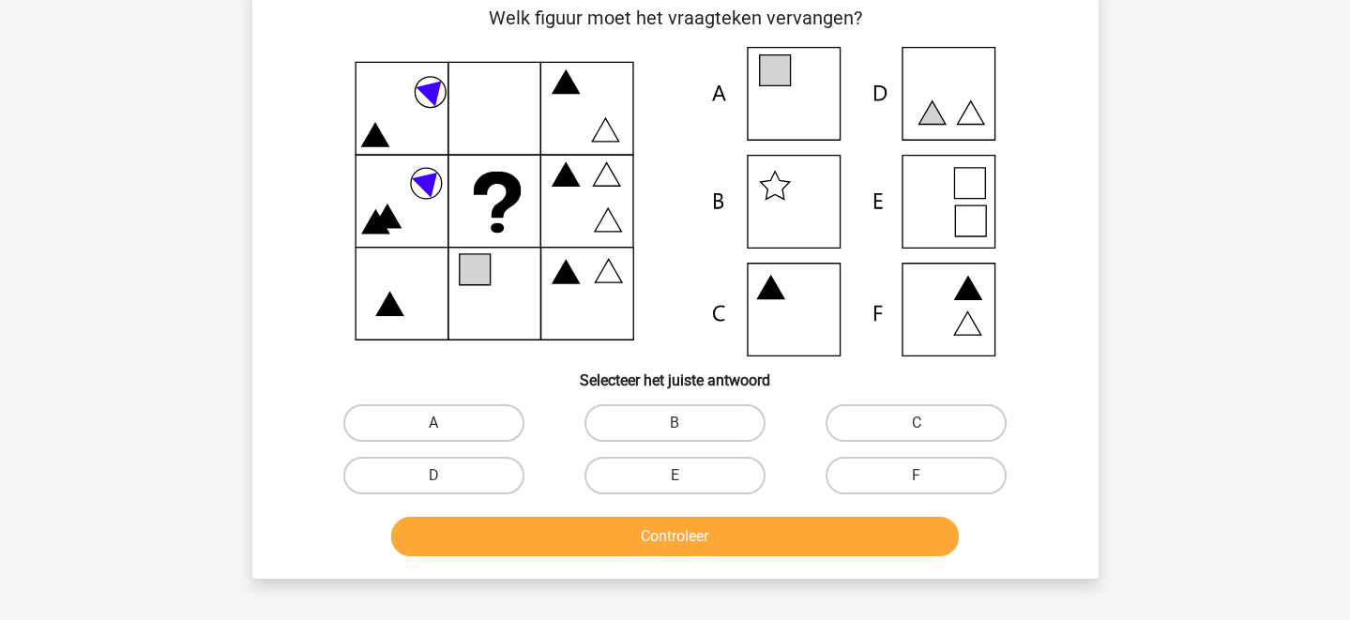
click at [461, 422] on label "A" at bounding box center [433, 423] width 181 height 38
click at [446, 423] on input "A" at bounding box center [439, 429] width 12 height 12
radio input "true"
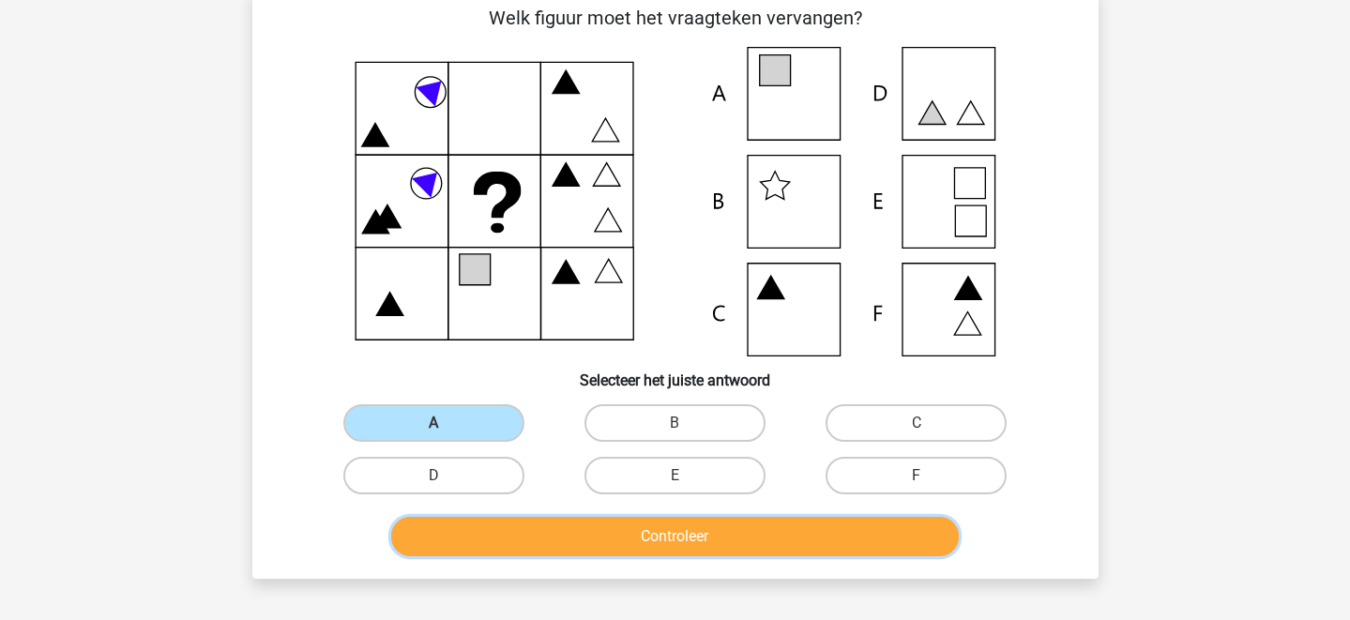
click at [556, 548] on button "Controleer" at bounding box center [675, 536] width 568 height 39
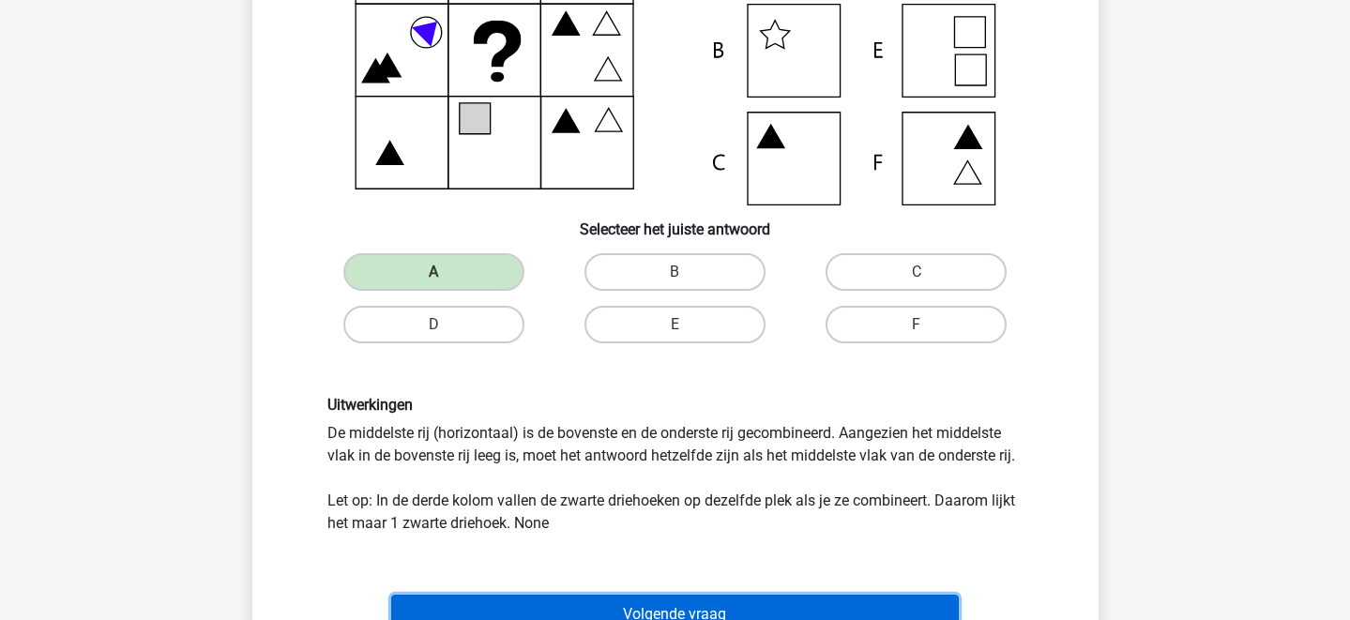
click at [595, 595] on button "Volgende vraag" at bounding box center [675, 614] width 568 height 39
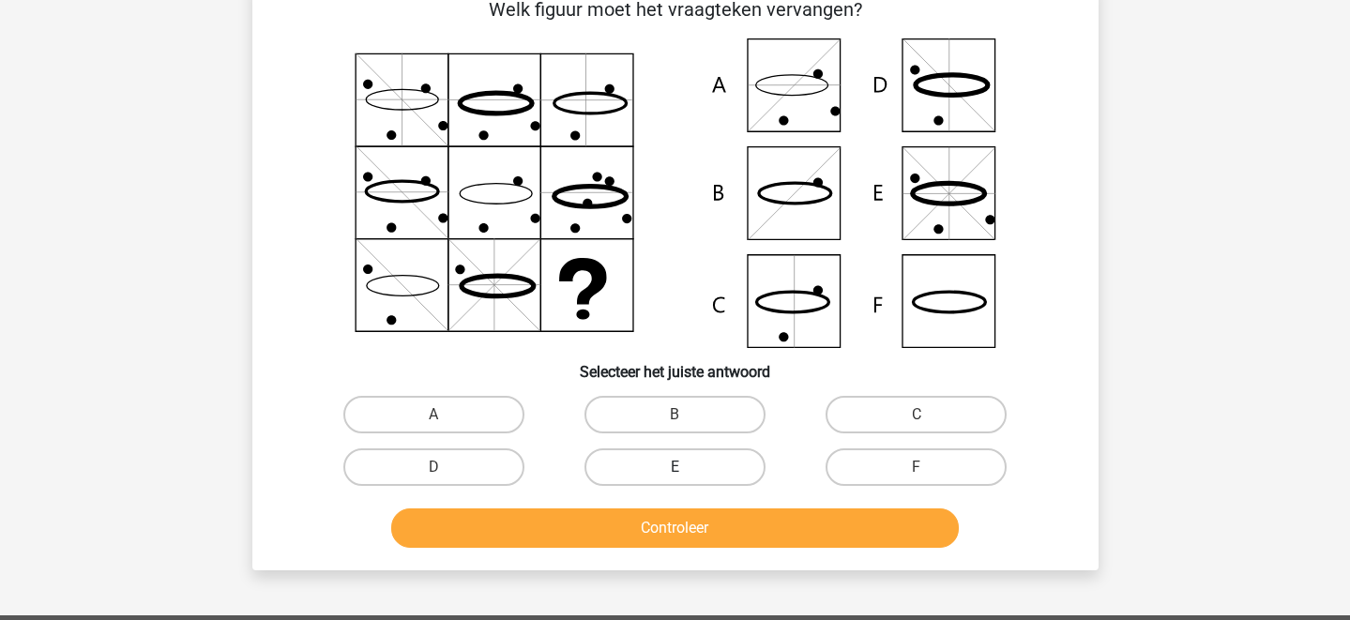
scroll to position [86, 0]
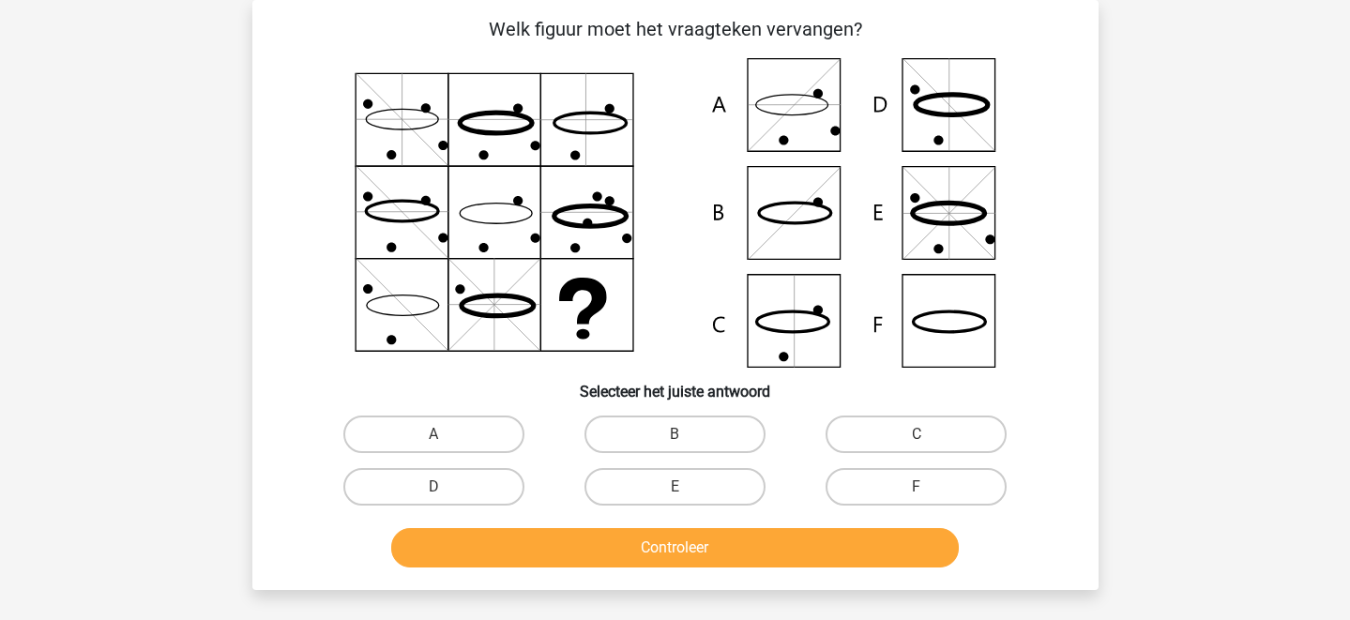
click at [926, 493] on input "F" at bounding box center [923, 493] width 12 height 12
radio input "true"
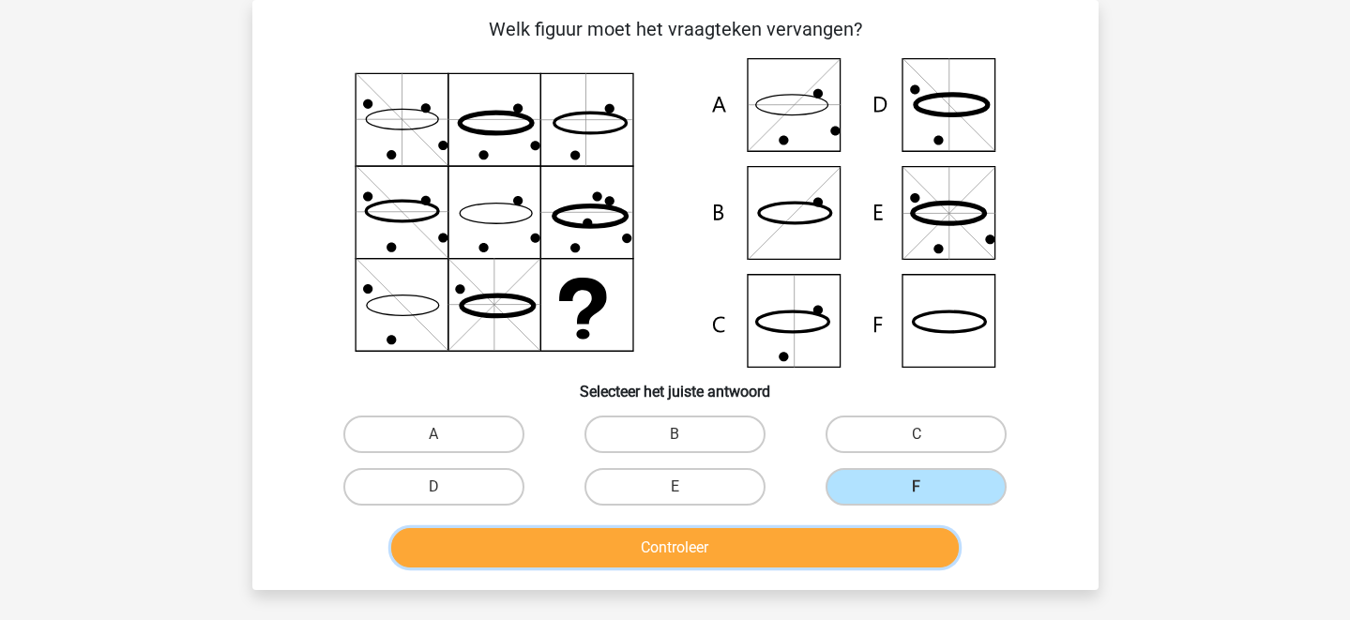
click at [852, 545] on button "Controleer" at bounding box center [675, 547] width 568 height 39
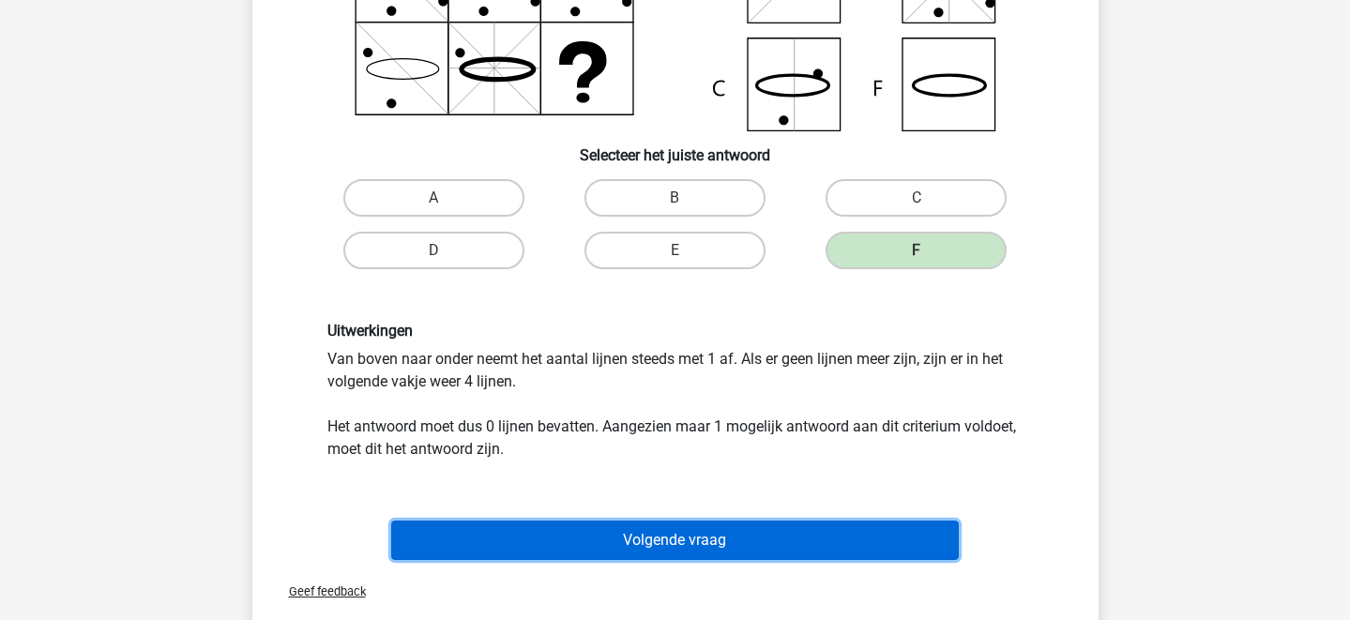
click at [740, 550] on button "Volgende vraag" at bounding box center [675, 540] width 568 height 39
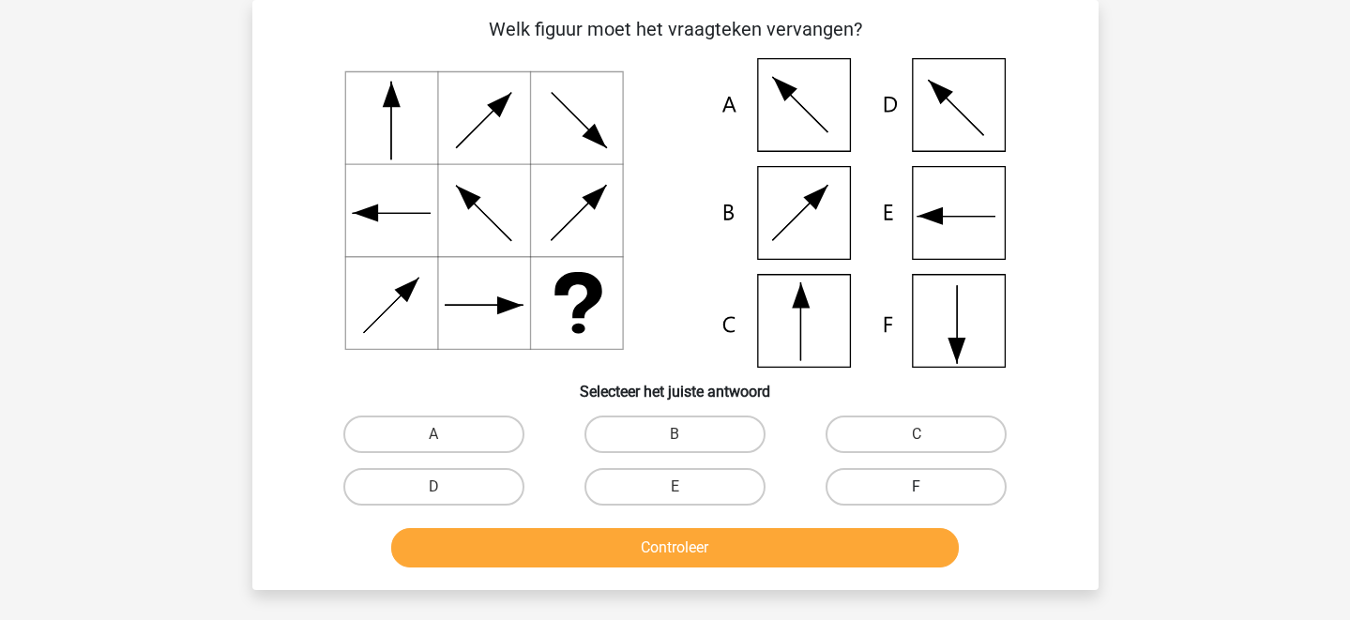
click at [890, 488] on label "F" at bounding box center [916, 487] width 181 height 38
click at [917, 488] on input "F" at bounding box center [923, 493] width 12 height 12
radio input "true"
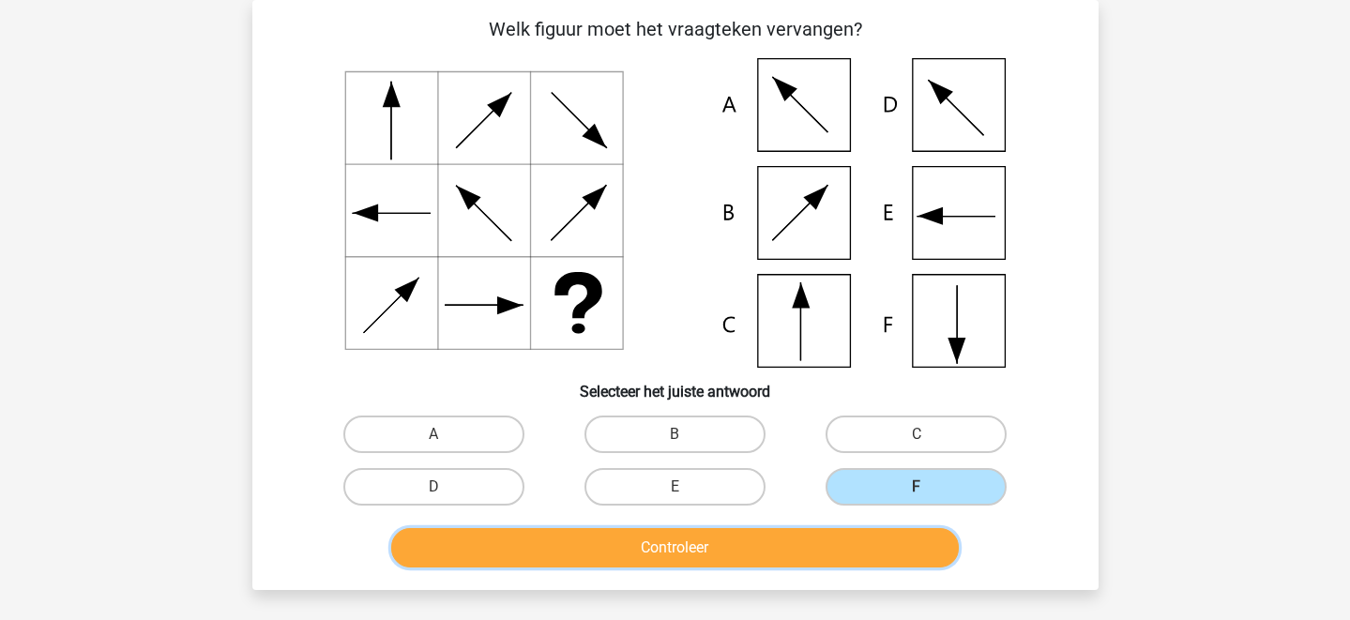
click at [855, 536] on button "Controleer" at bounding box center [675, 547] width 568 height 39
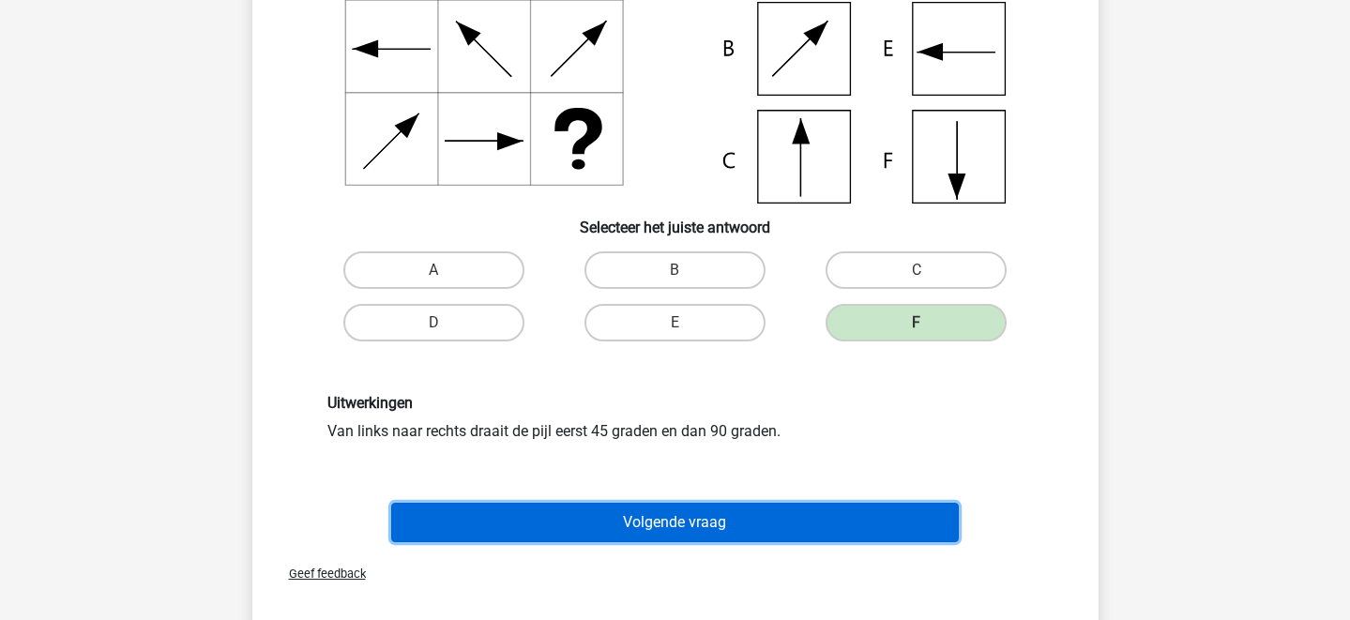
click at [814, 528] on button "Volgende vraag" at bounding box center [675, 522] width 568 height 39
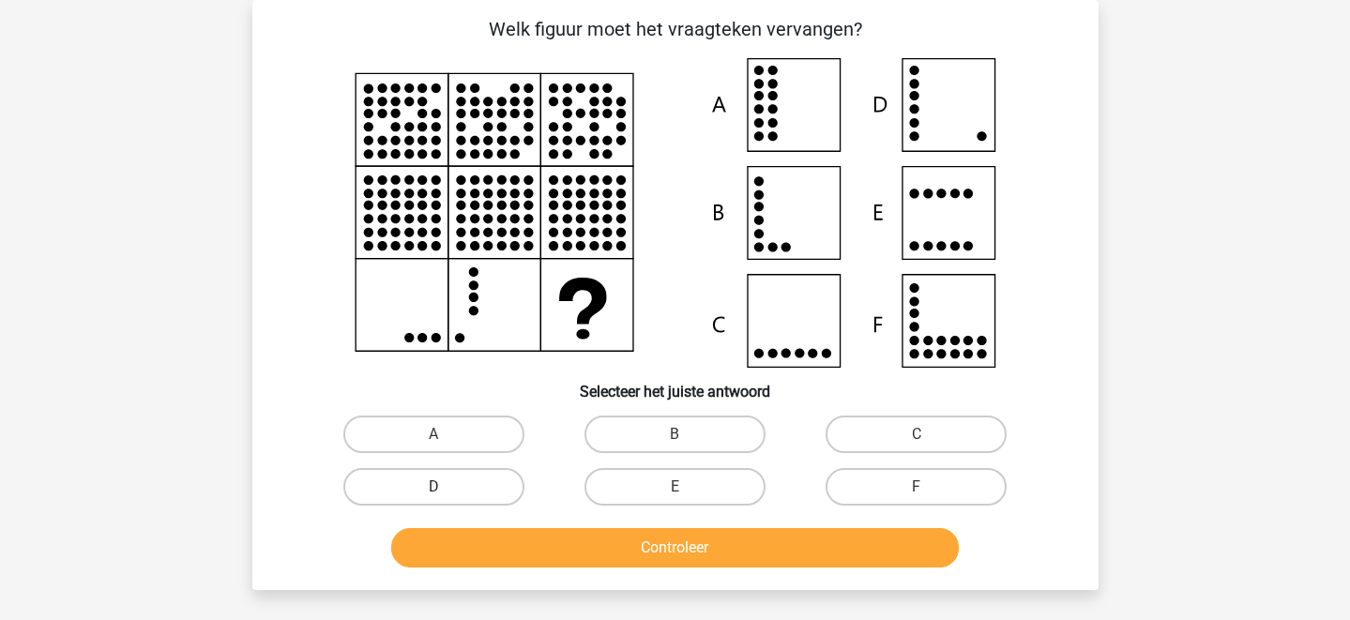
click at [472, 502] on label "D" at bounding box center [433, 487] width 181 height 38
click at [446, 499] on input "D" at bounding box center [439, 493] width 12 height 12
radio input "true"
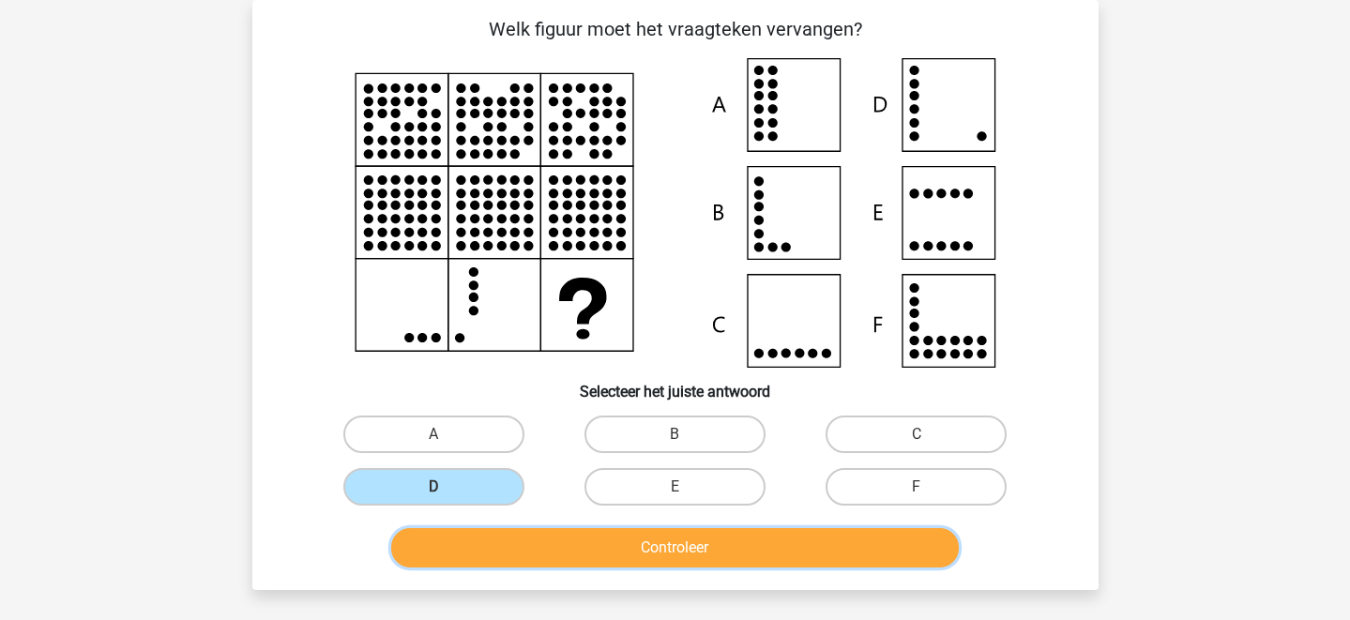
click at [510, 551] on button "Controleer" at bounding box center [675, 547] width 568 height 39
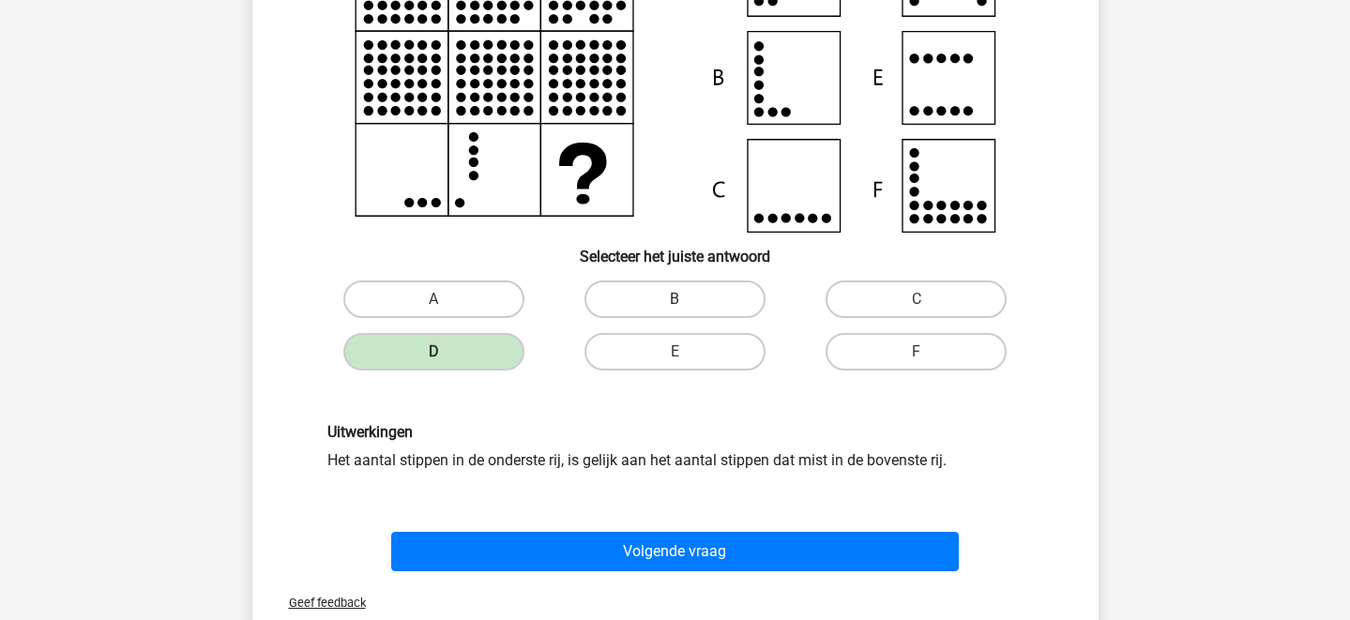
scroll to position [222, 0]
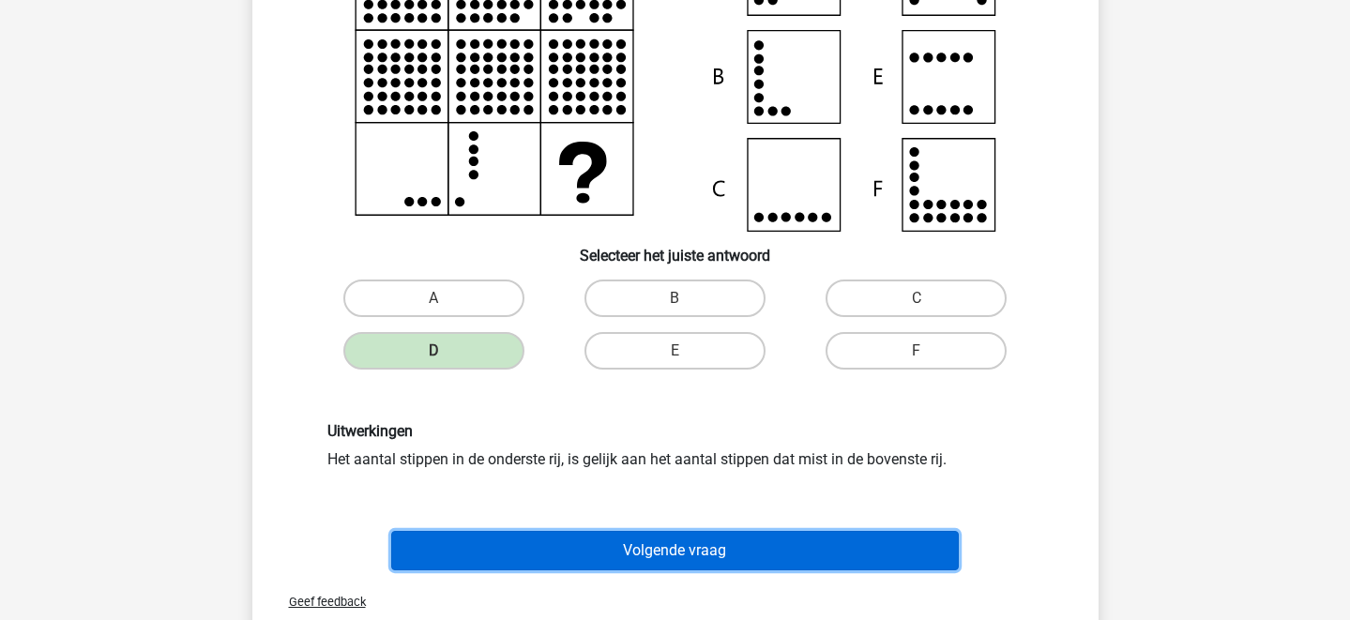
click at [664, 550] on button "Volgende vraag" at bounding box center [675, 550] width 568 height 39
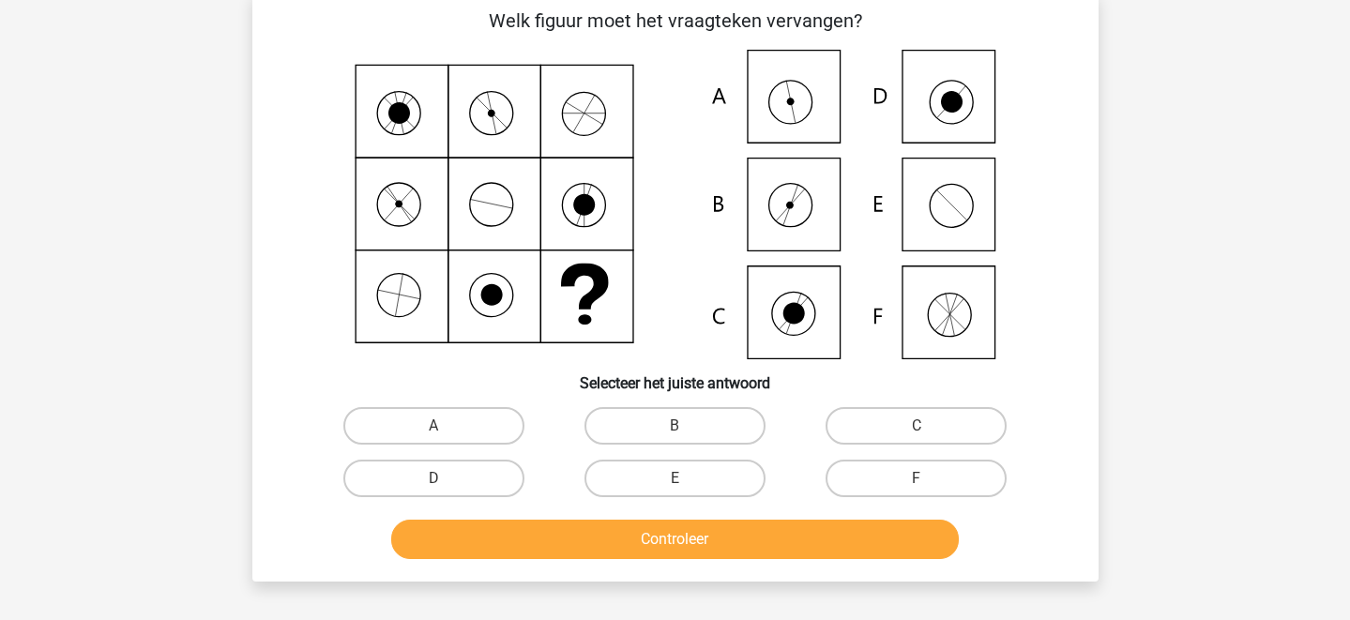
scroll to position [86, 0]
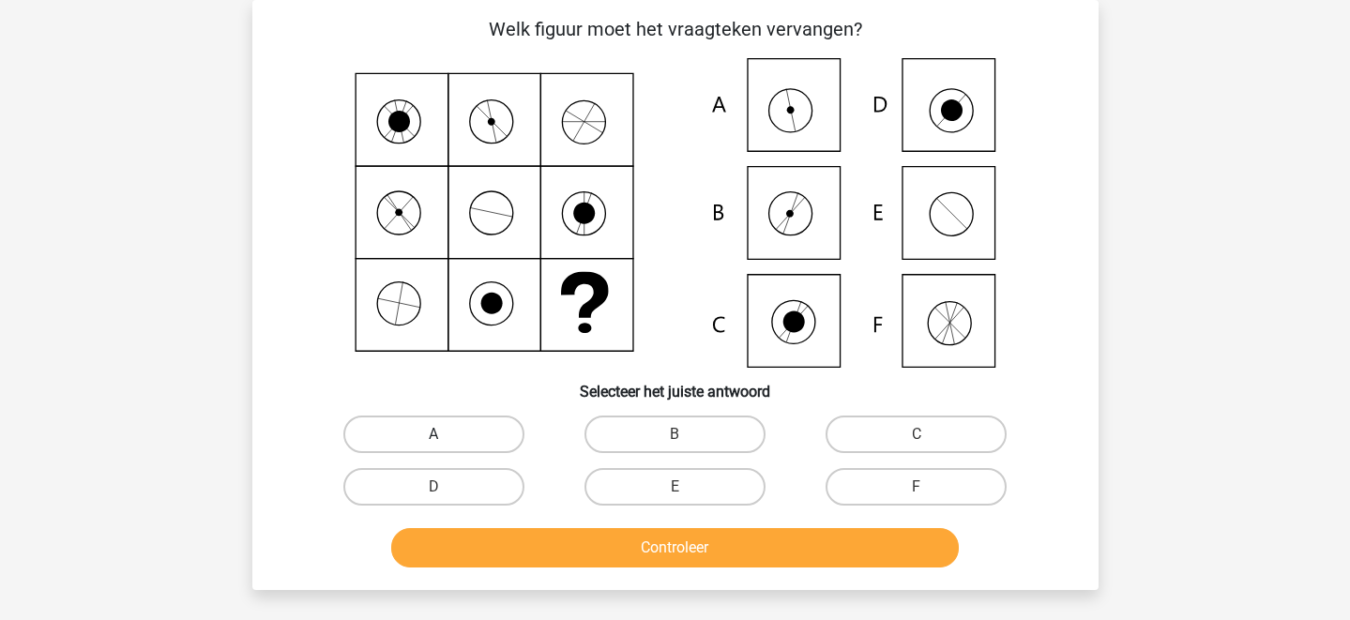
click at [505, 444] on label "A" at bounding box center [433, 435] width 181 height 38
click at [446, 444] on input "A" at bounding box center [439, 440] width 12 height 12
radio input "true"
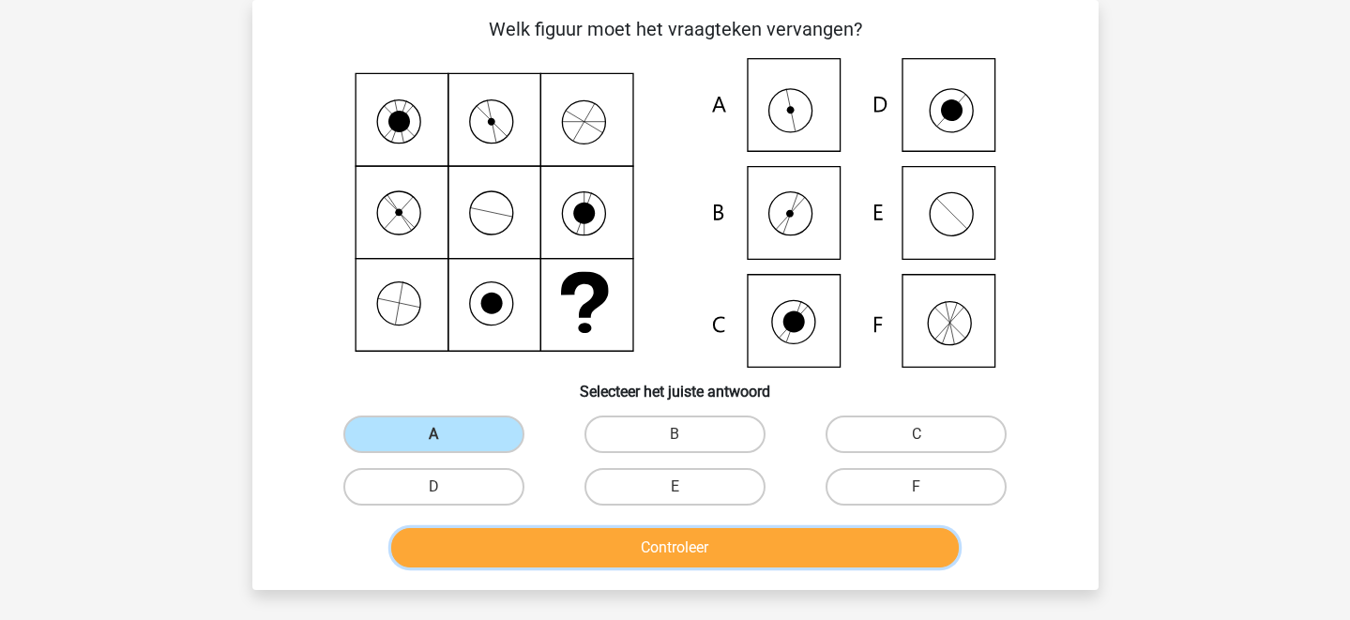
click at [573, 554] on button "Controleer" at bounding box center [675, 547] width 568 height 39
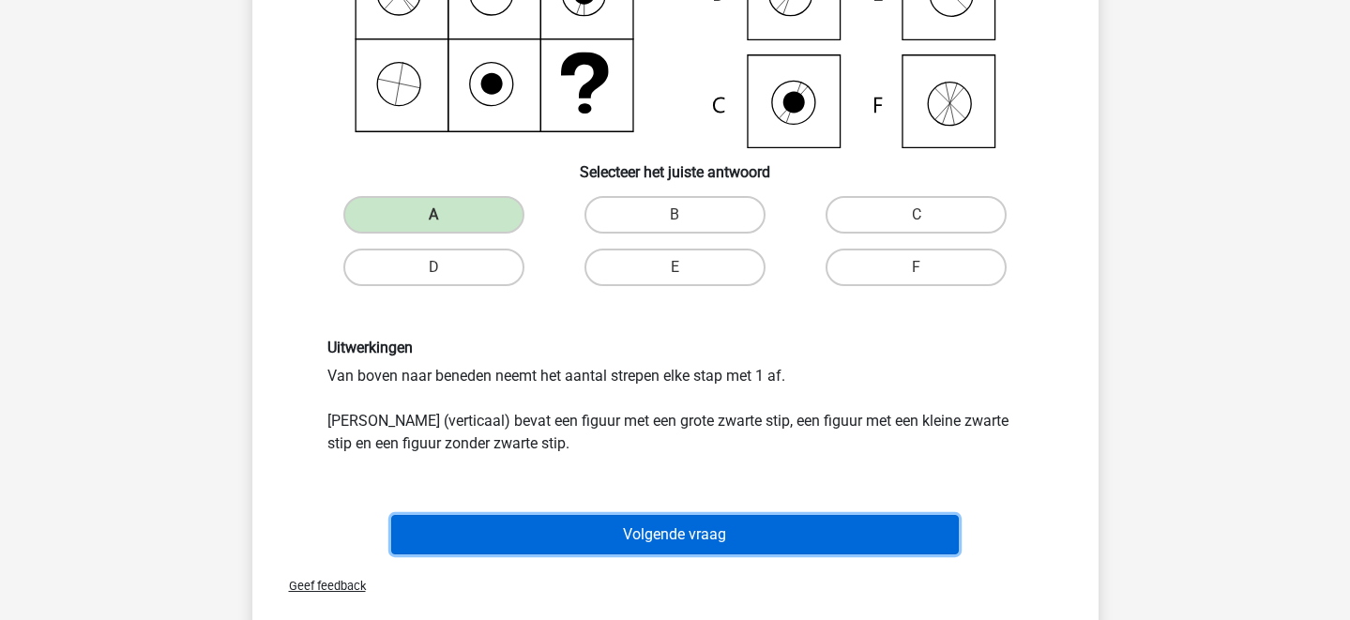
click at [698, 542] on button "Volgende vraag" at bounding box center [675, 534] width 568 height 39
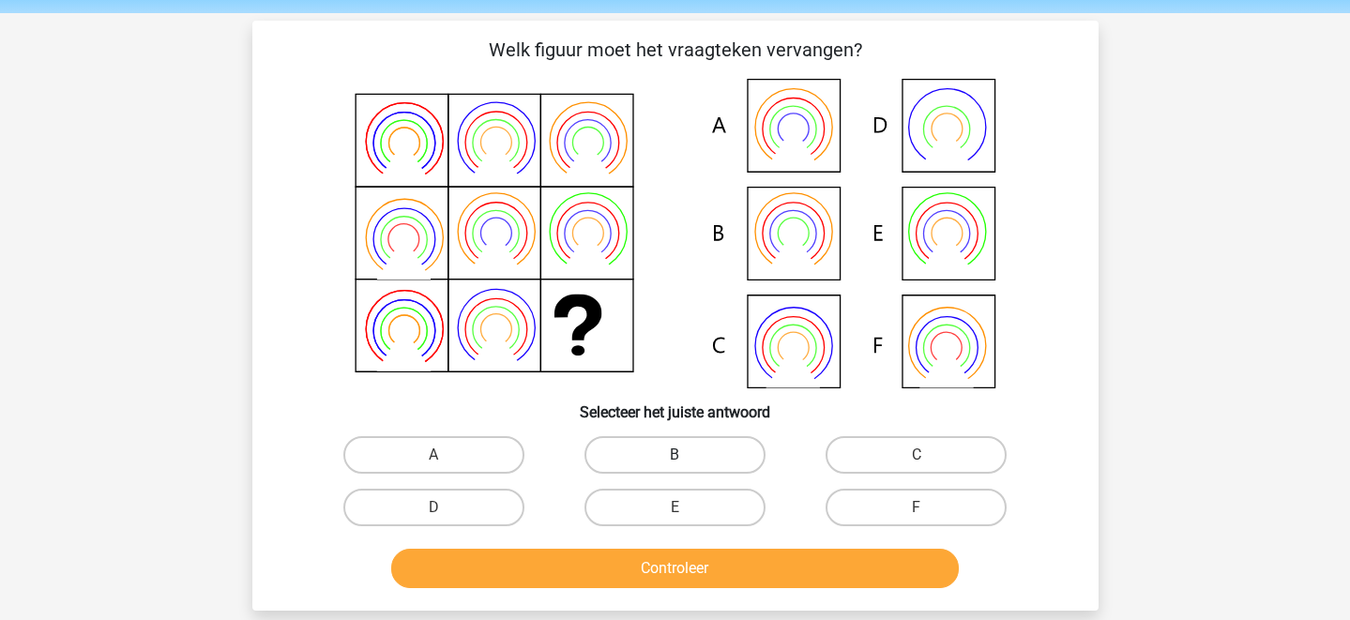
scroll to position [73, 0]
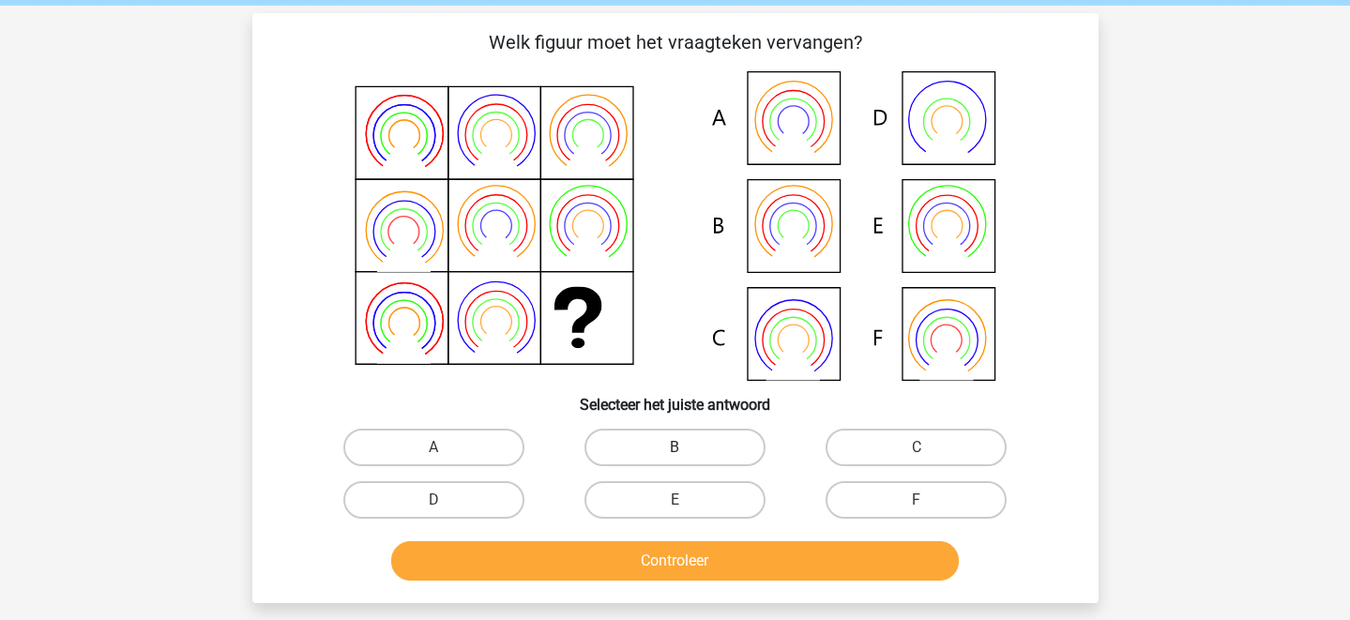
click at [684, 444] on label "B" at bounding box center [674, 448] width 181 height 38
click at [684, 447] on input "B" at bounding box center [681, 453] width 12 height 12
radio input "true"
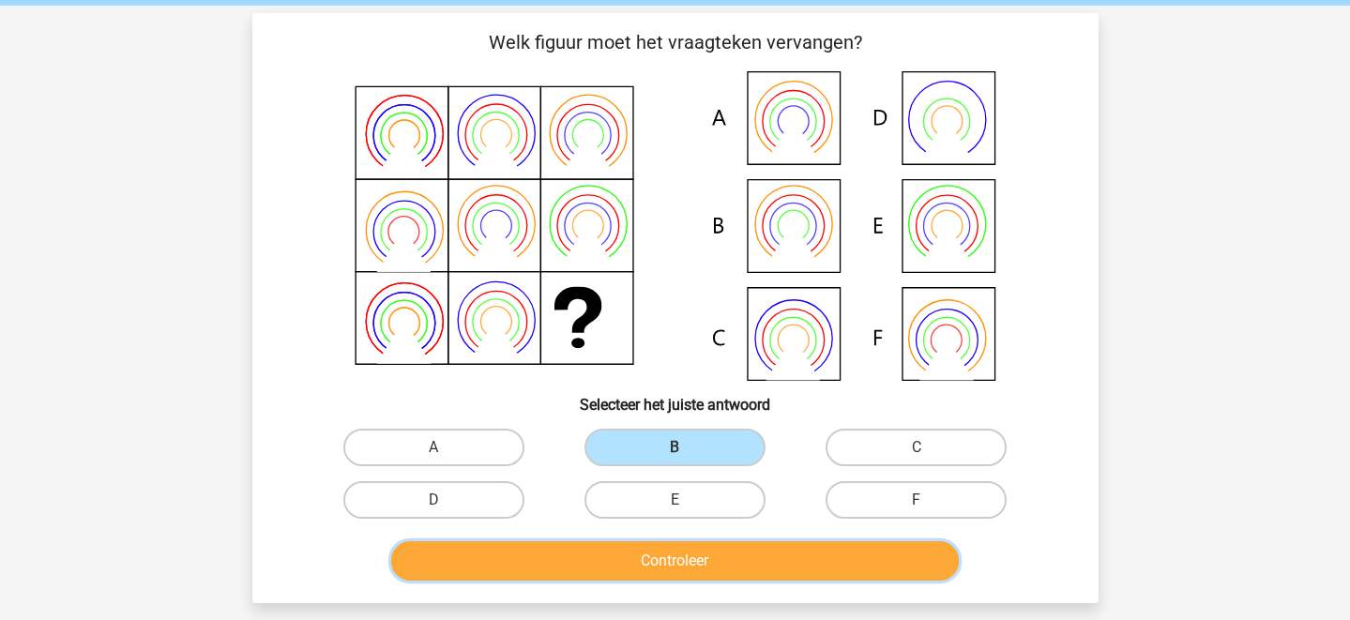
click at [705, 564] on button "Controleer" at bounding box center [675, 560] width 568 height 39
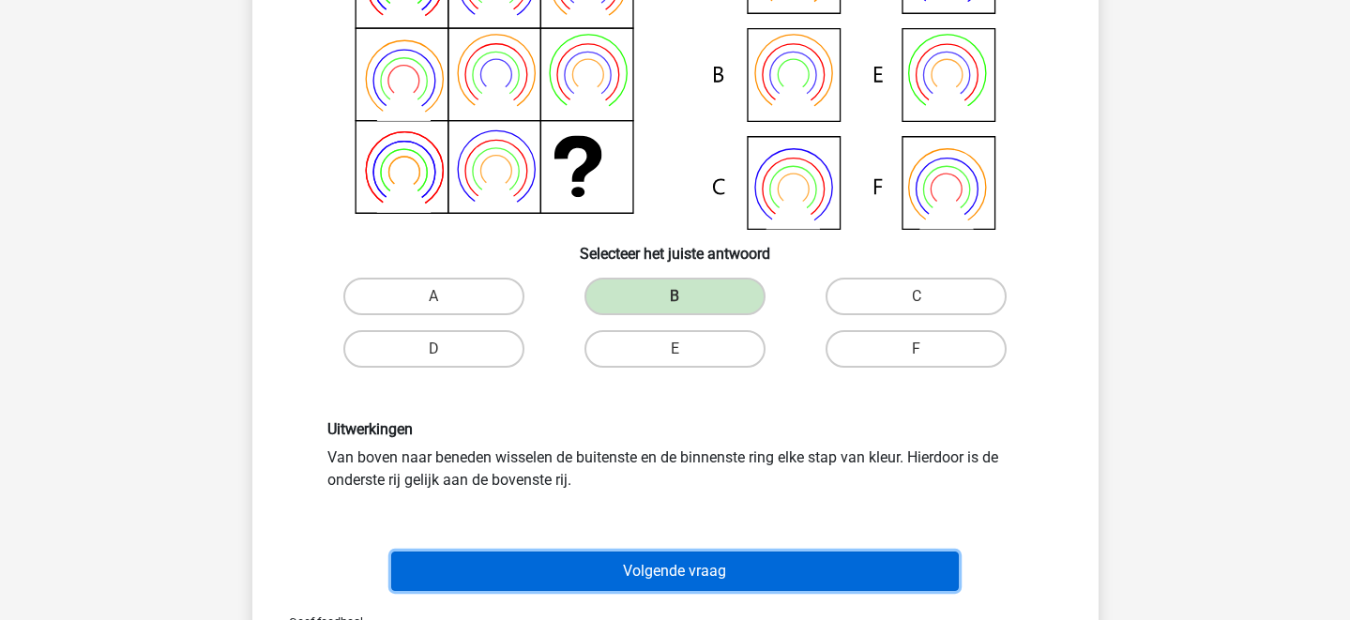
click at [708, 587] on button "Volgende vraag" at bounding box center [675, 571] width 568 height 39
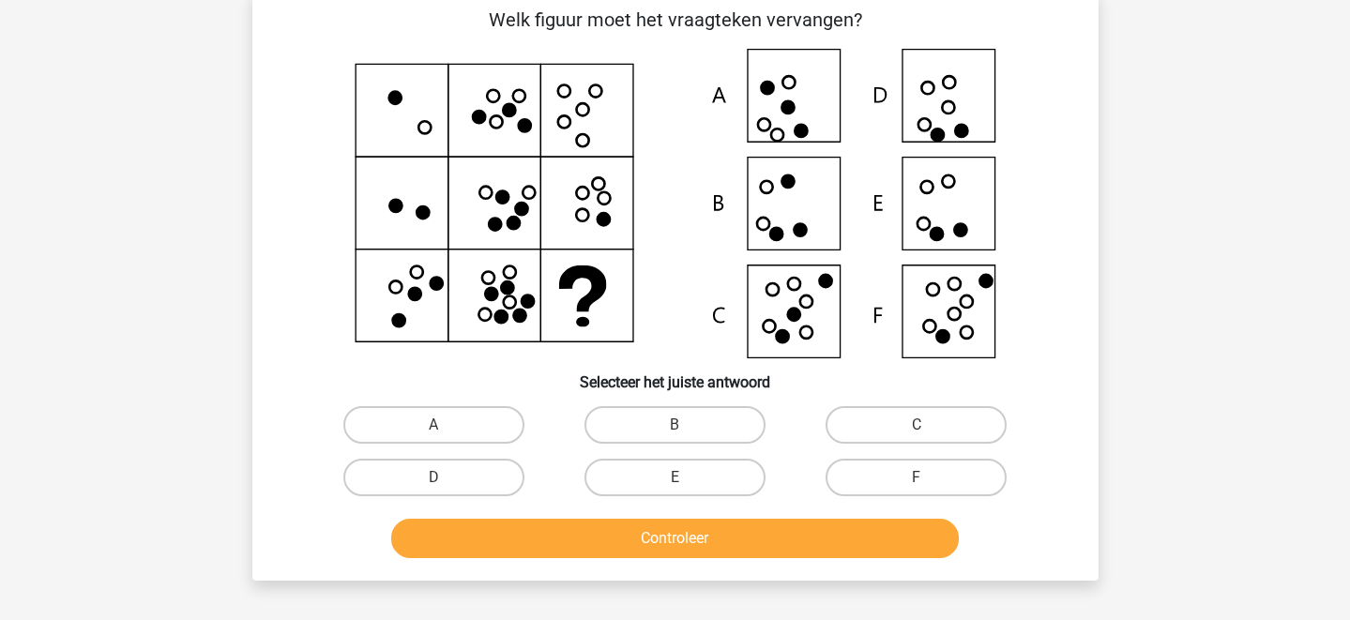
scroll to position [86, 0]
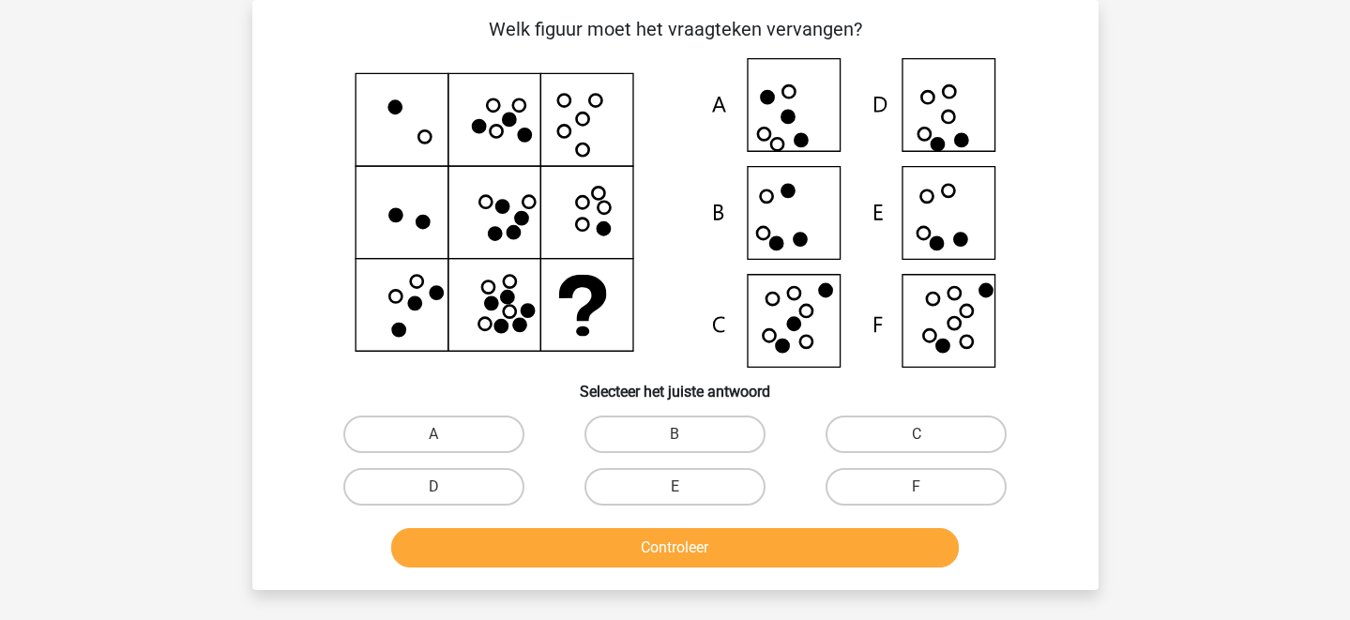
click at [901, 466] on div "F" at bounding box center [916, 487] width 241 height 53
click at [904, 497] on label "F" at bounding box center [916, 487] width 181 height 38
click at [917, 497] on input "F" at bounding box center [923, 493] width 12 height 12
radio input "true"
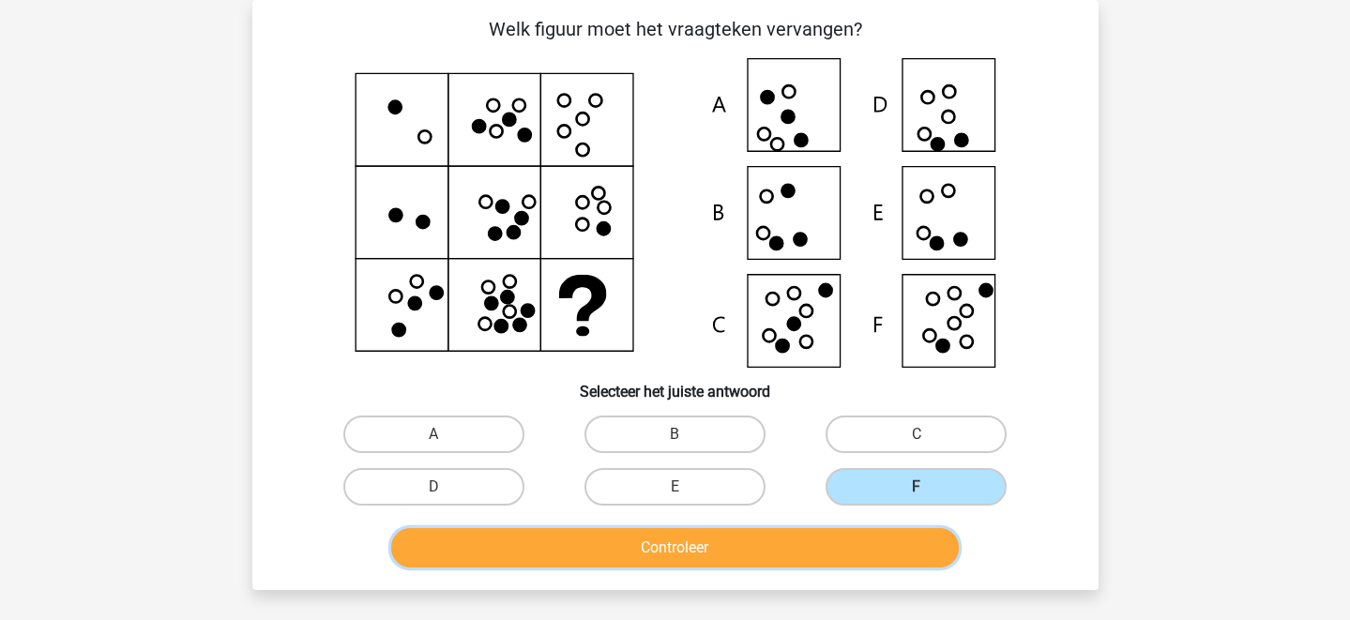
click at [853, 551] on button "Controleer" at bounding box center [675, 547] width 568 height 39
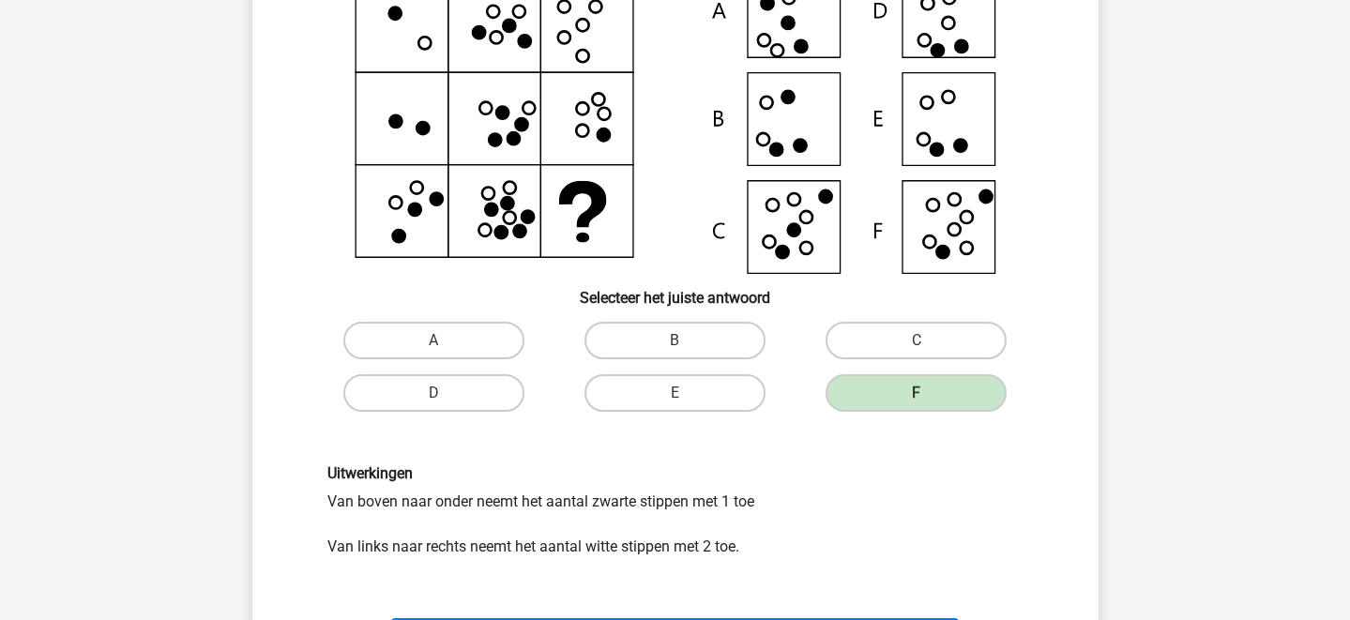
scroll to position [224, 0]
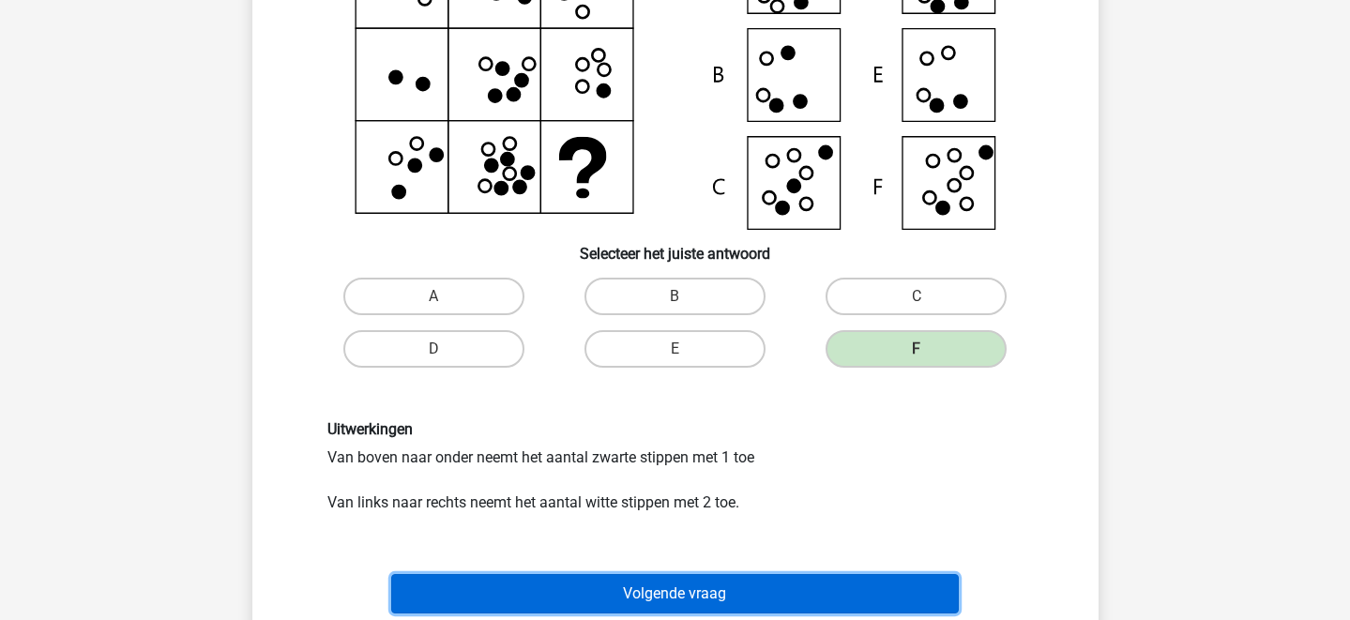
click at [768, 586] on button "Volgende vraag" at bounding box center [675, 593] width 568 height 39
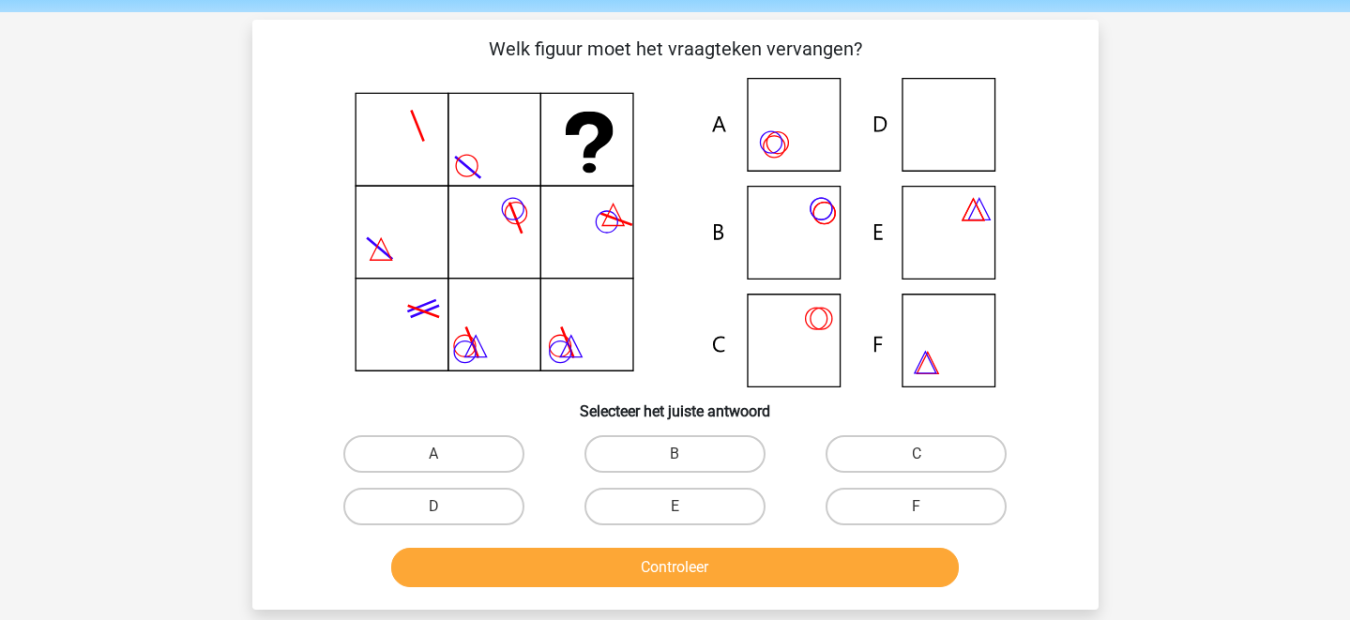
scroll to position [59, 0]
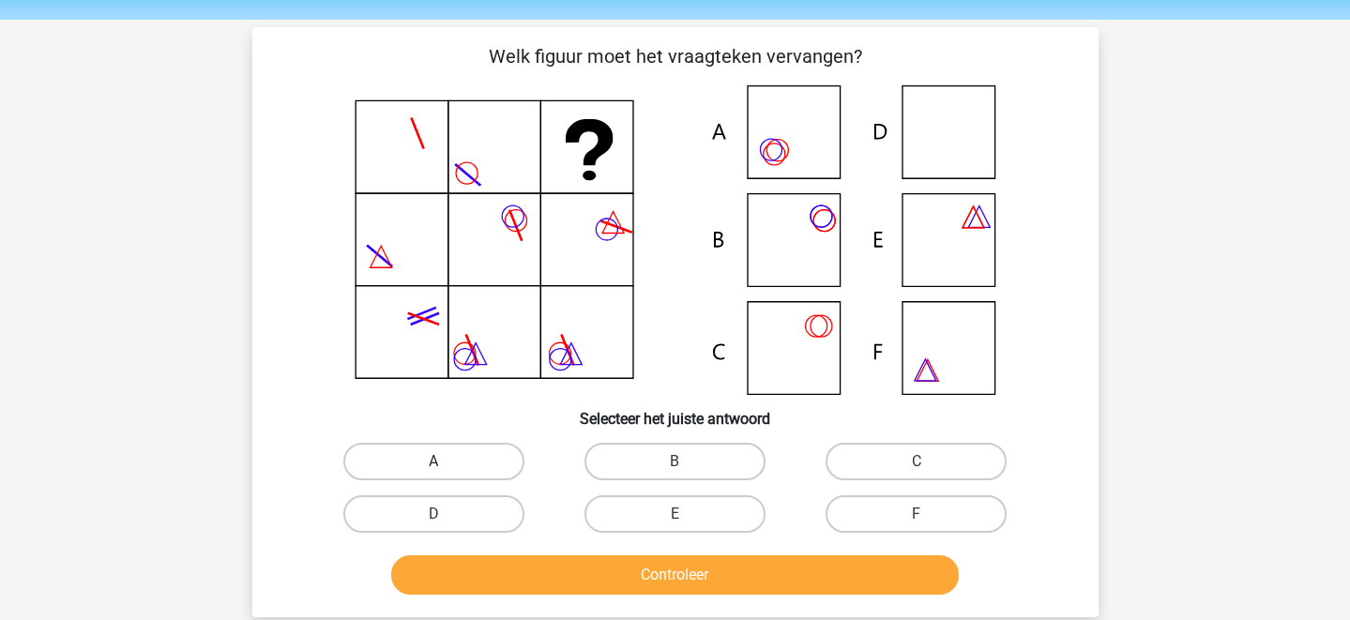
click at [459, 458] on label "A" at bounding box center [433, 462] width 181 height 38
click at [446, 462] on input "A" at bounding box center [439, 468] width 12 height 12
radio input "true"
click at [568, 613] on div "Welk figuur moet het vraagteken vervangen?" at bounding box center [675, 322] width 846 height 590
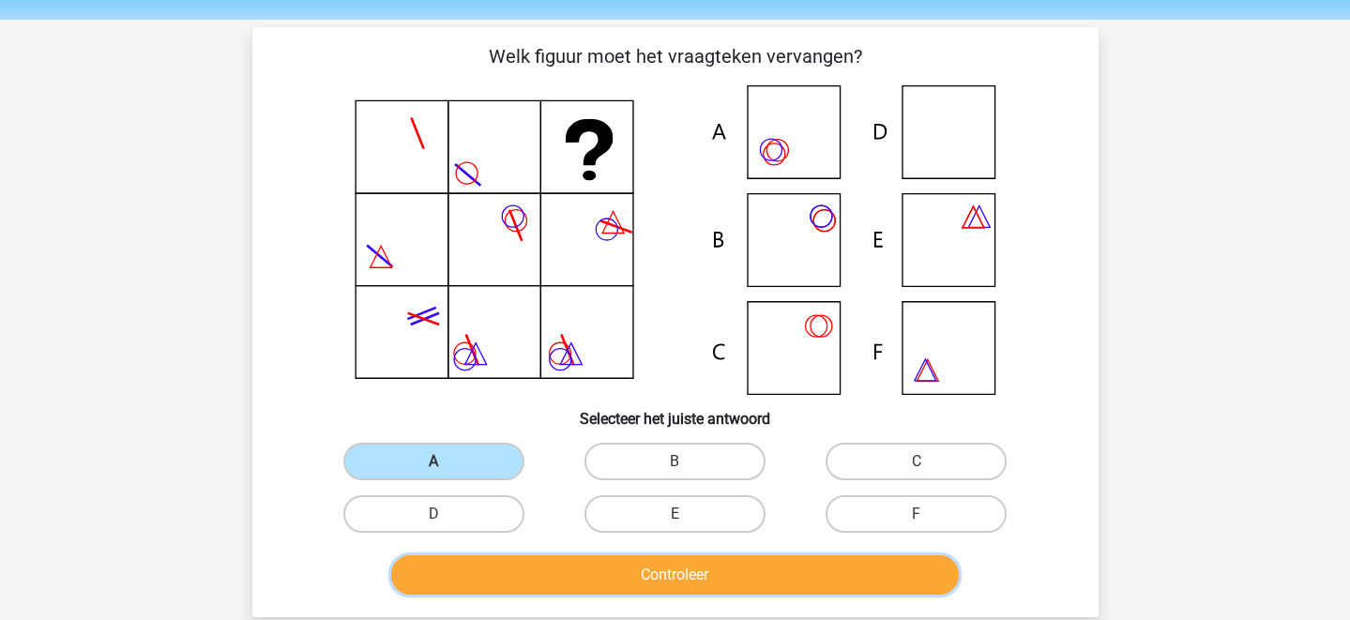
click at [605, 584] on button "Controleer" at bounding box center [675, 574] width 568 height 39
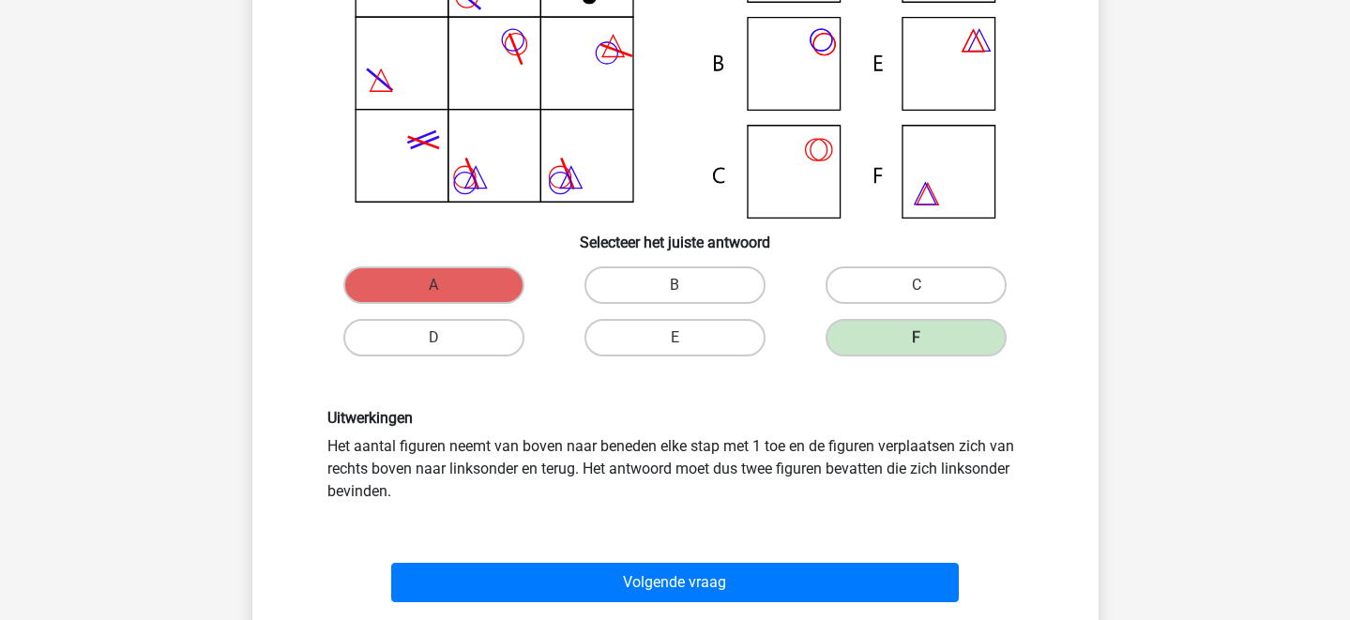
scroll to position [242, 0]
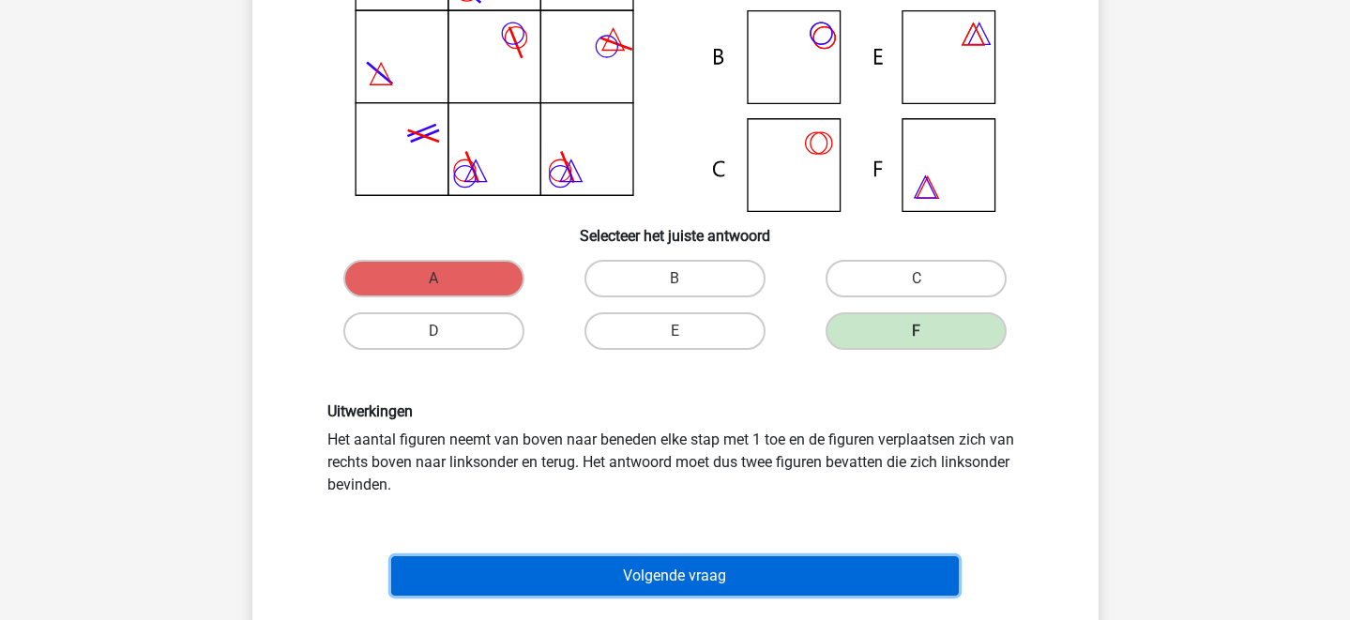
click at [773, 574] on button "Volgende vraag" at bounding box center [675, 575] width 568 height 39
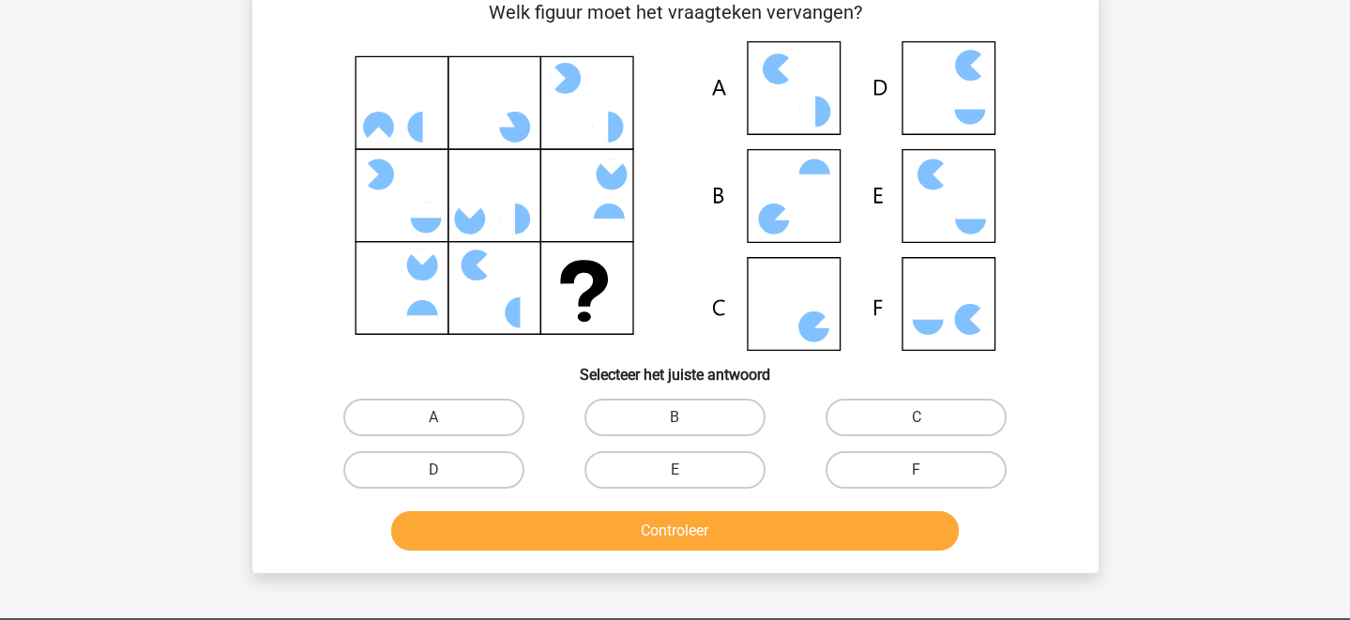
scroll to position [86, 0]
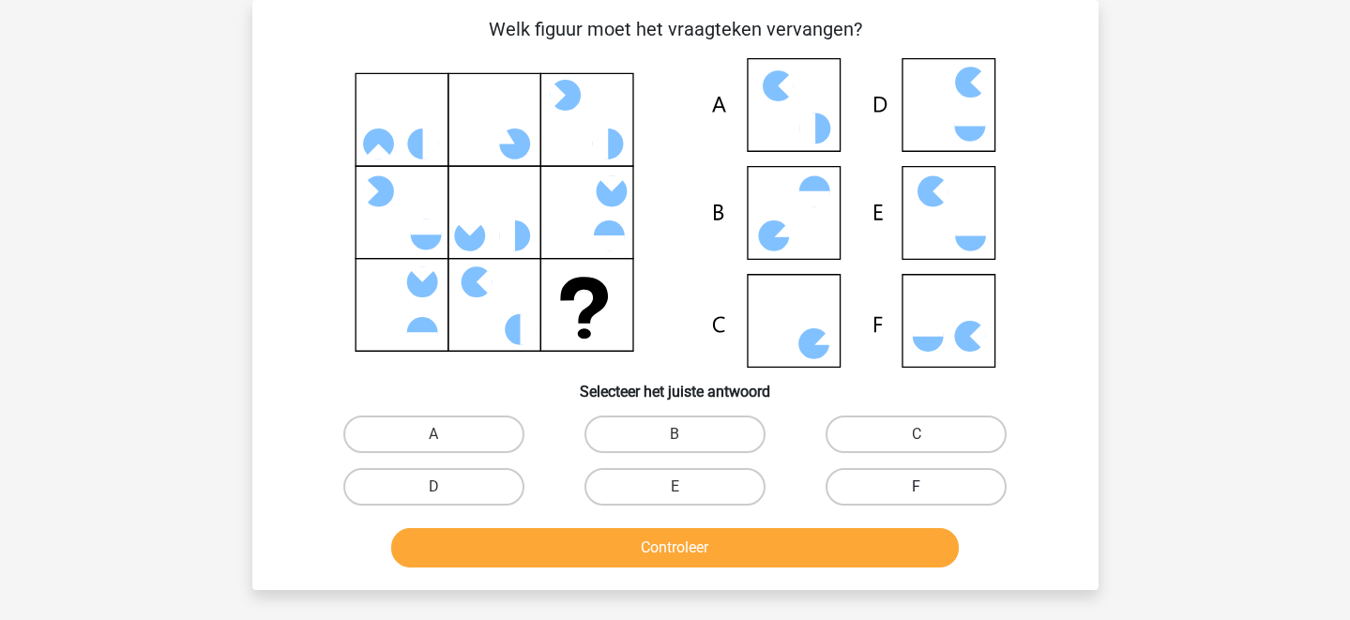
click at [943, 493] on label "F" at bounding box center [916, 487] width 181 height 38
click at [929, 493] on input "F" at bounding box center [923, 493] width 12 height 12
radio input "true"
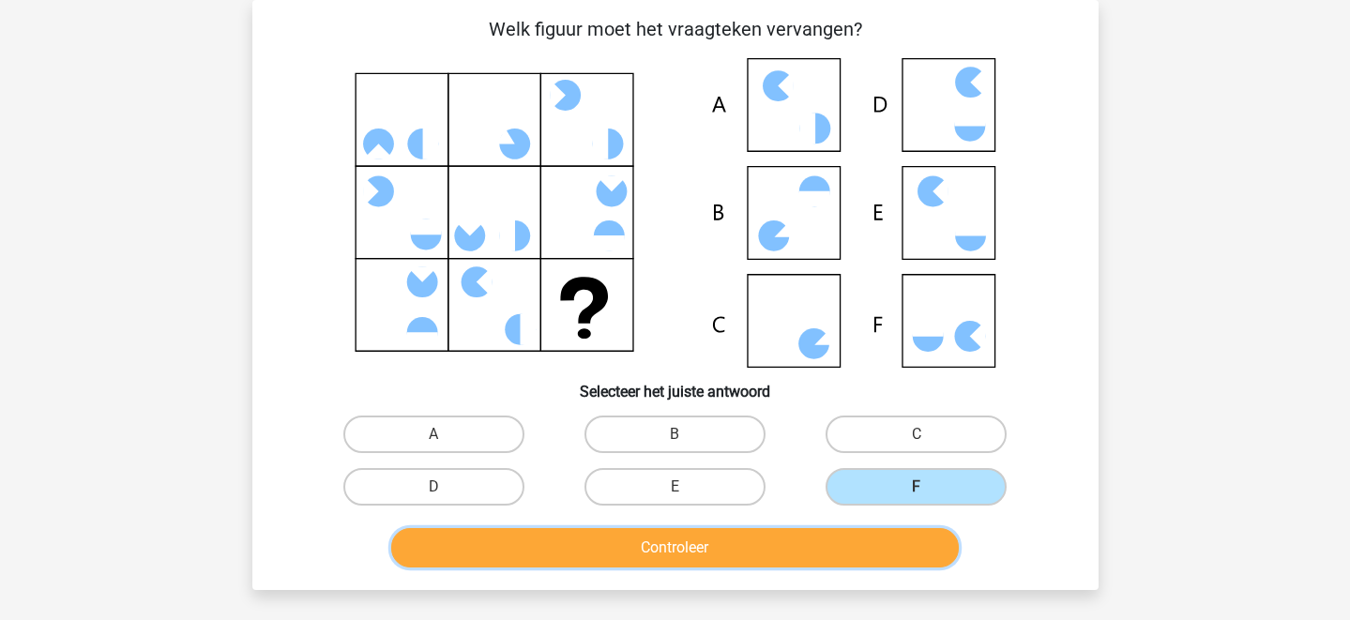
click at [835, 567] on button "Controleer" at bounding box center [675, 547] width 568 height 39
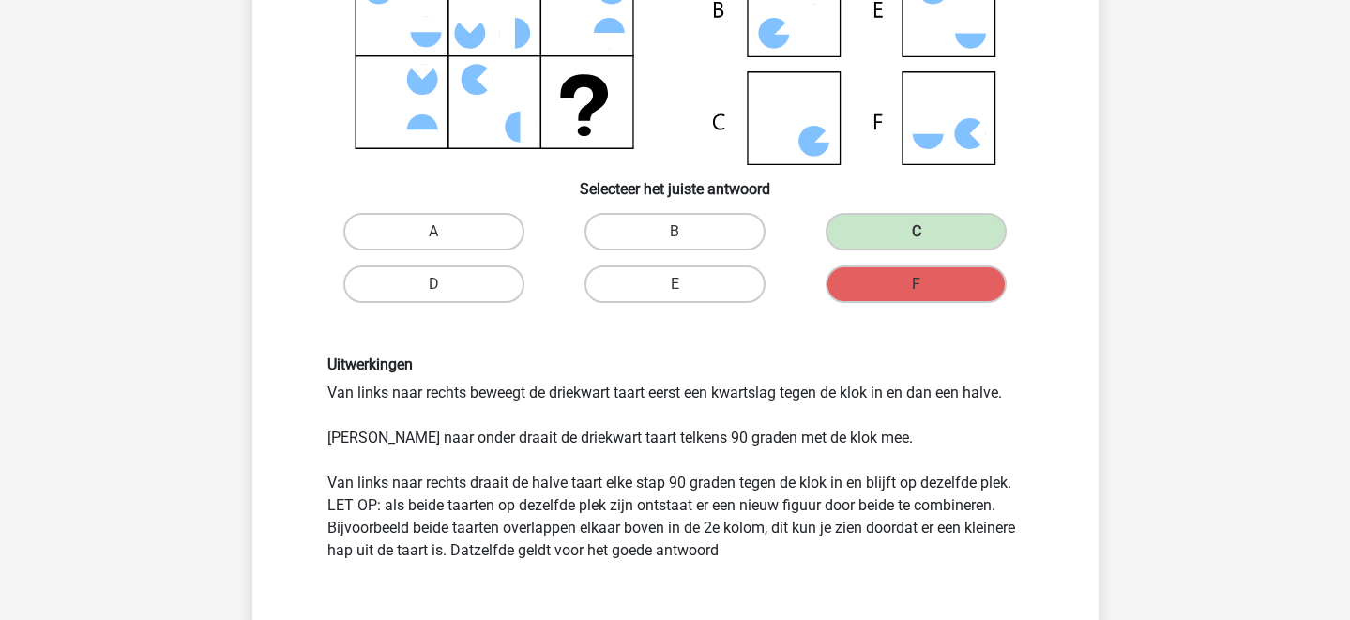
scroll to position [320, 0]
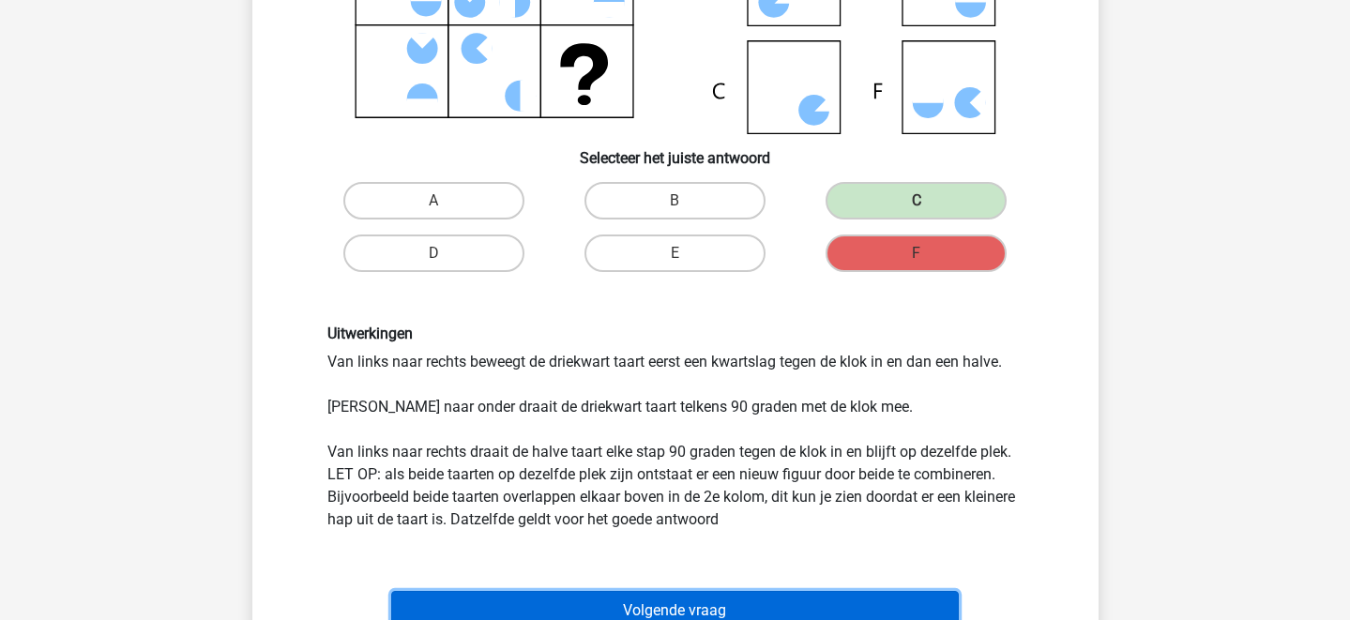
click at [659, 599] on button "Volgende vraag" at bounding box center [675, 610] width 568 height 39
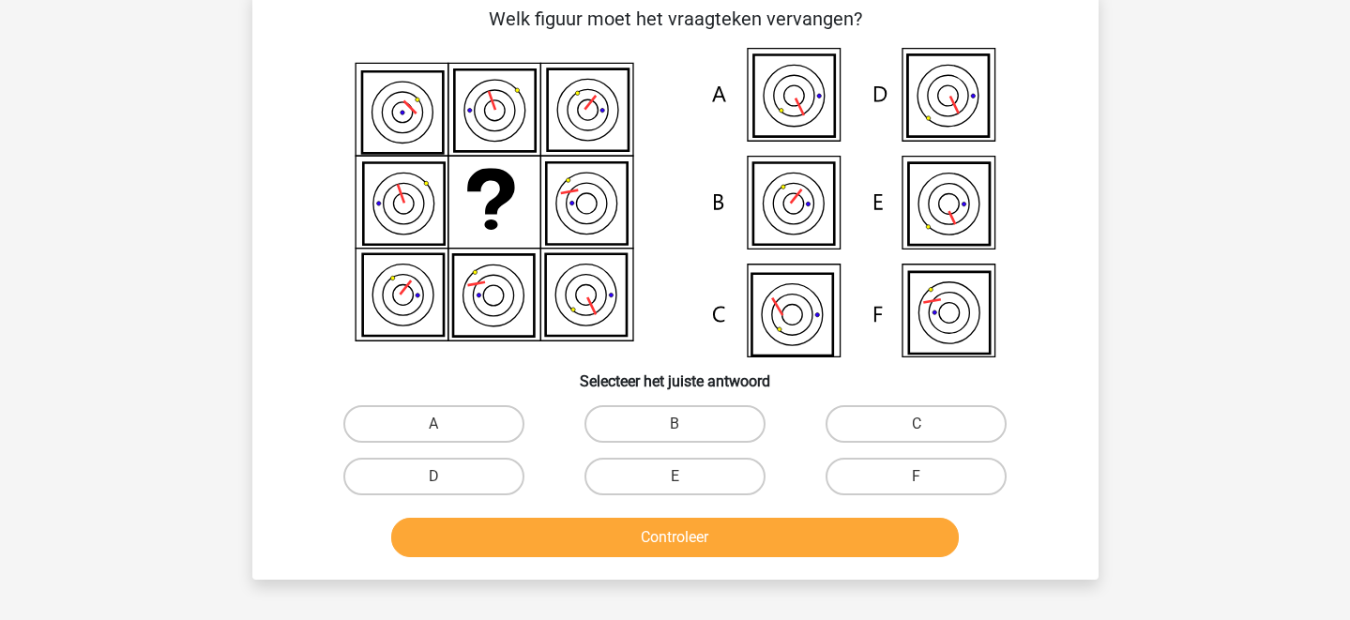
scroll to position [86, 0]
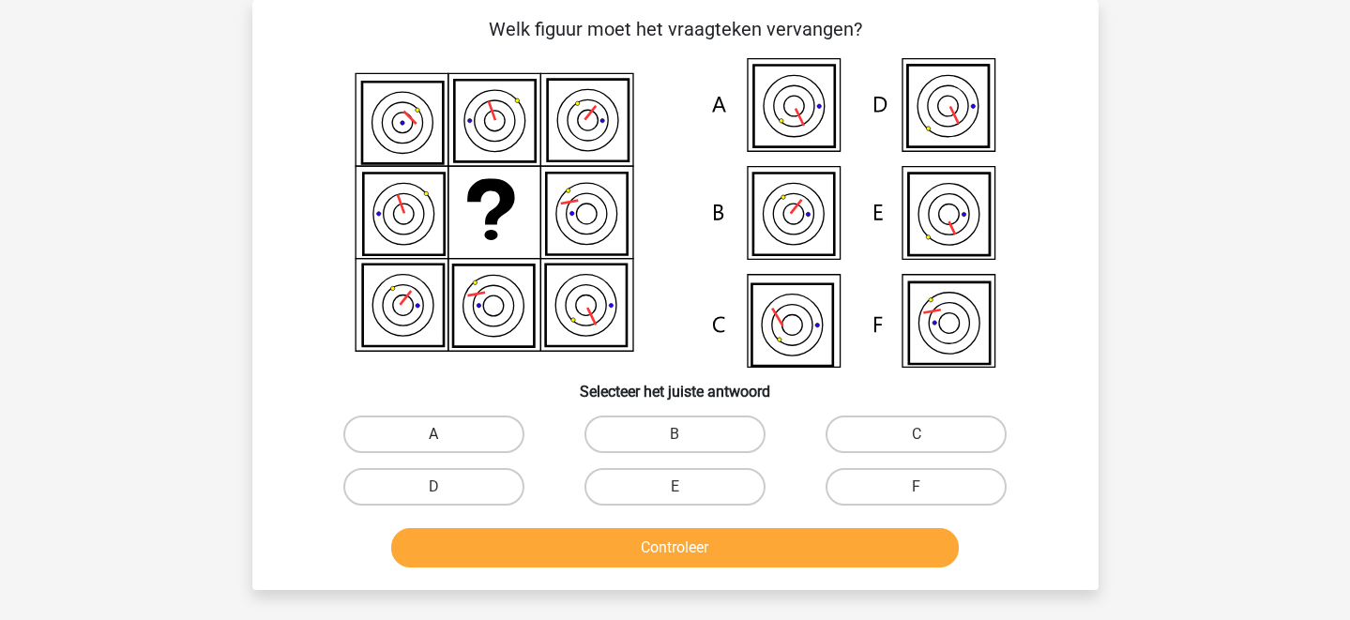
click at [495, 418] on label "A" at bounding box center [433, 435] width 181 height 38
click at [446, 434] on input "A" at bounding box center [439, 440] width 12 height 12
radio input "true"
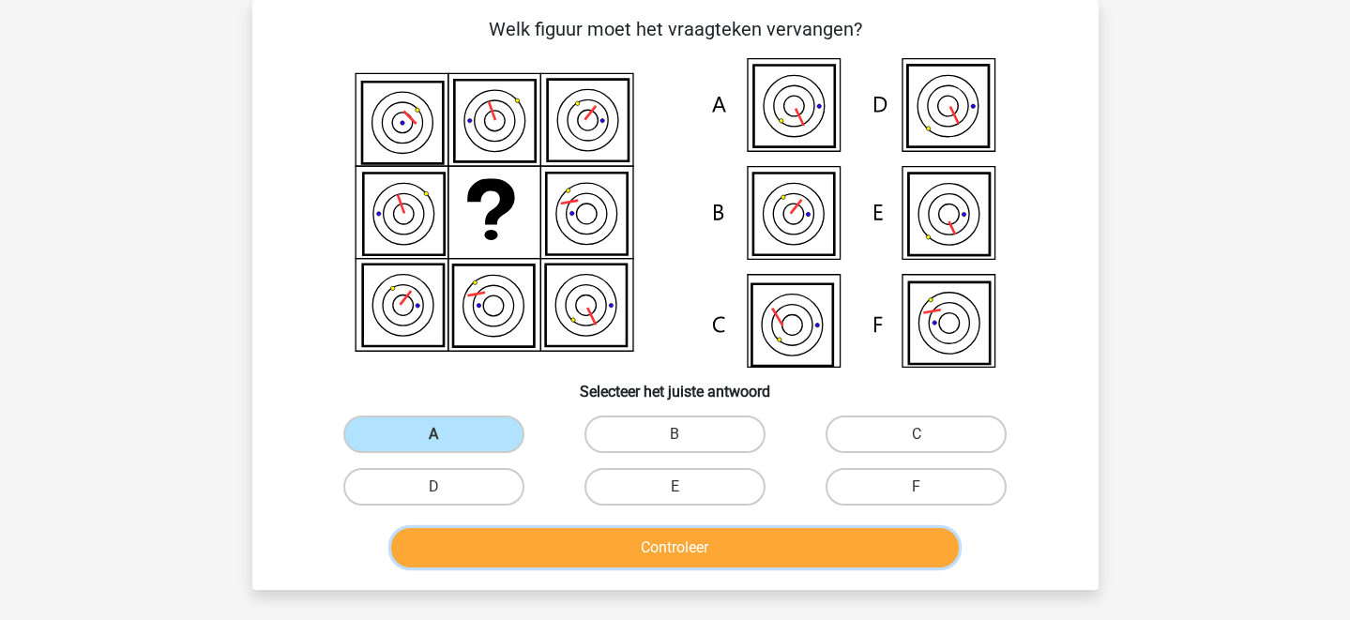
click at [596, 553] on button "Controleer" at bounding box center [675, 547] width 568 height 39
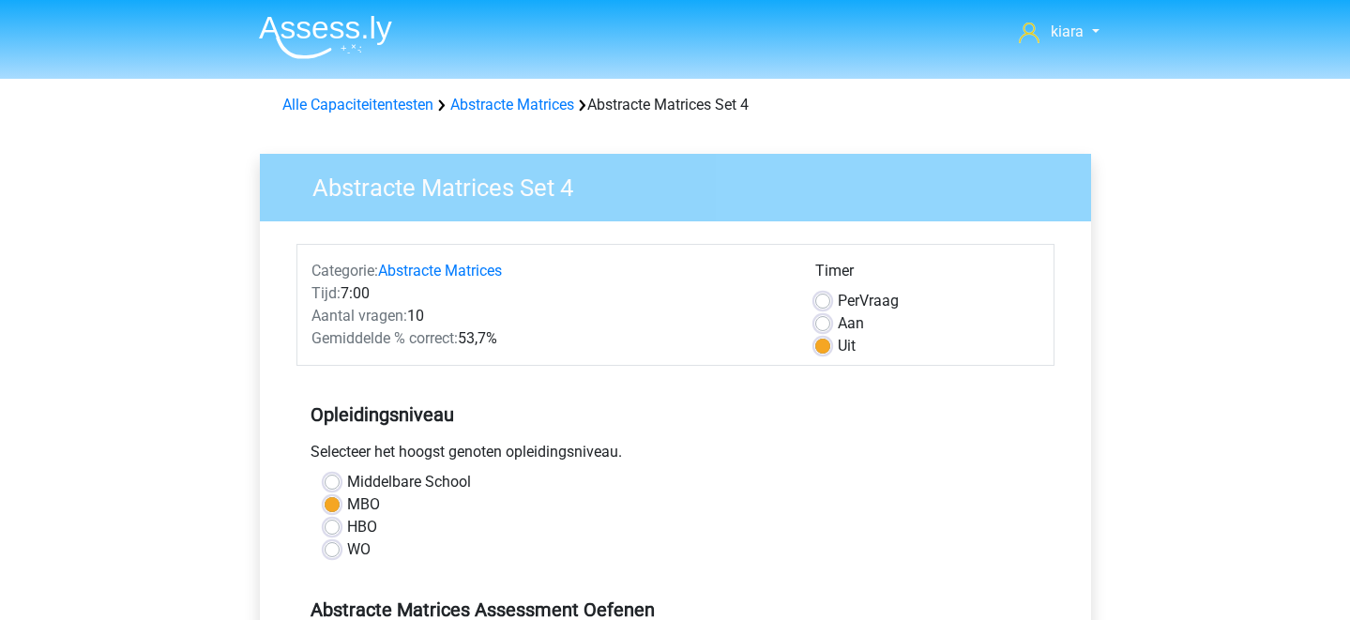
scroll to position [538, 0]
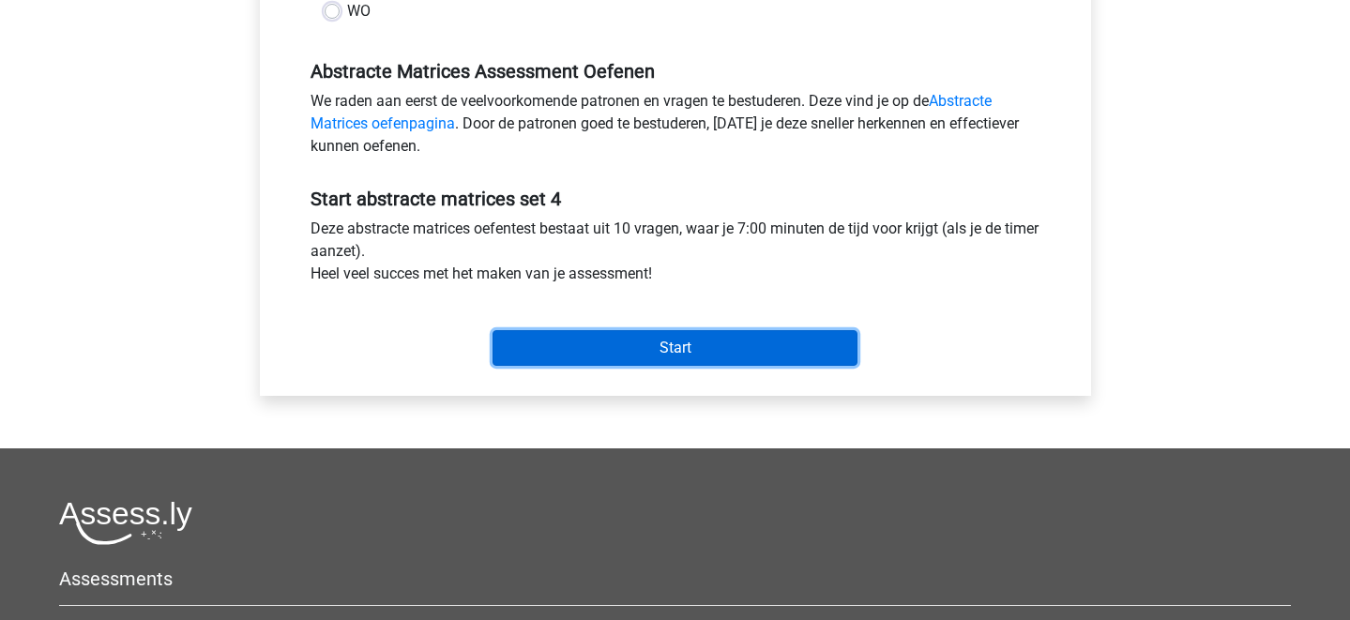
click at [599, 338] on input "Start" at bounding box center [675, 348] width 365 height 36
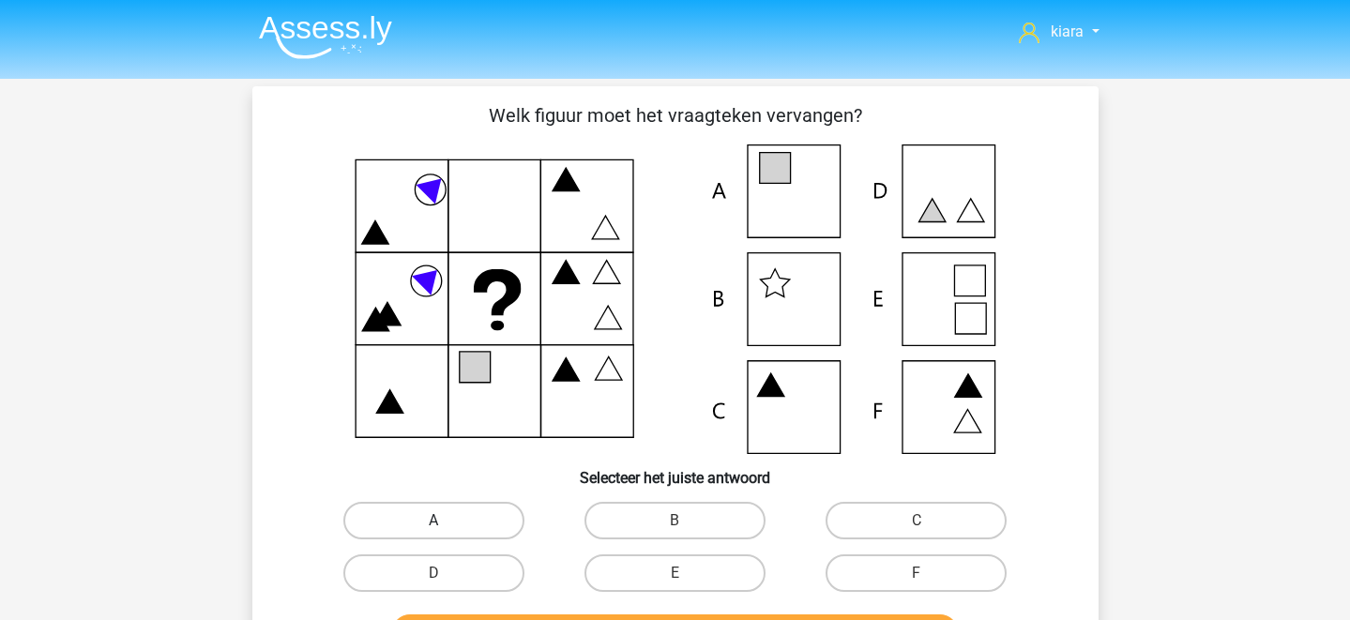
click at [481, 515] on label "A" at bounding box center [433, 521] width 181 height 38
click at [446, 521] on input "A" at bounding box center [439, 527] width 12 height 12
radio input "true"
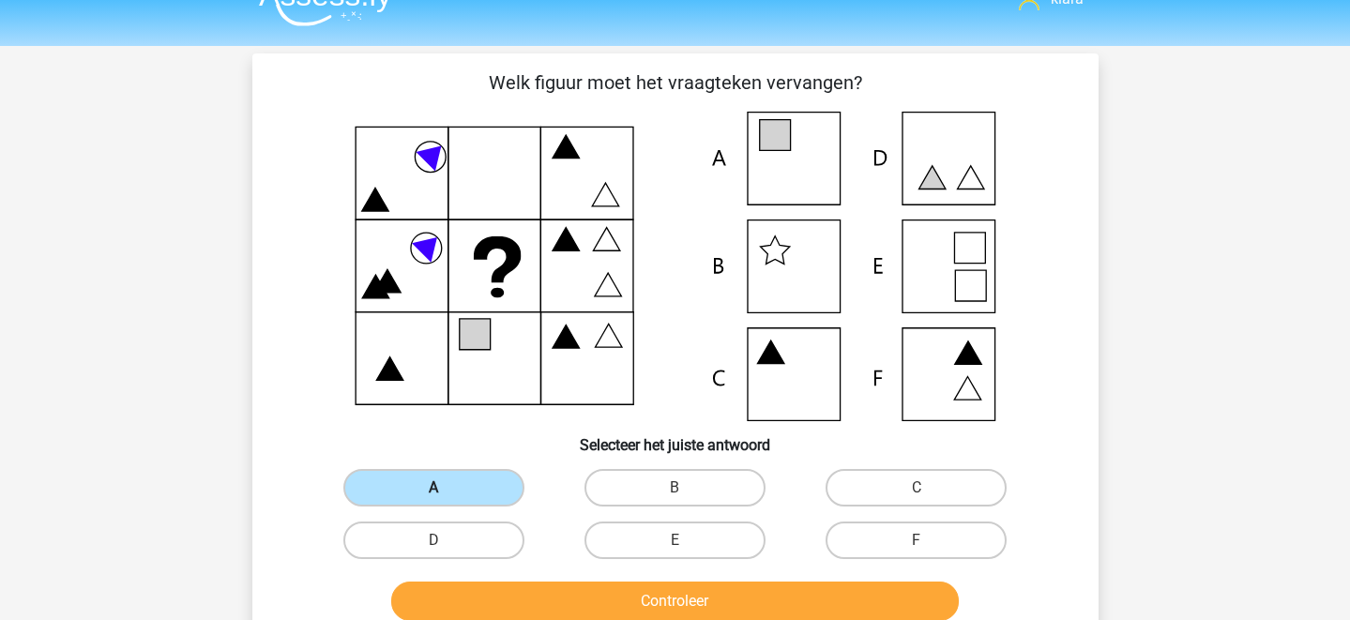
scroll to position [37, 0]
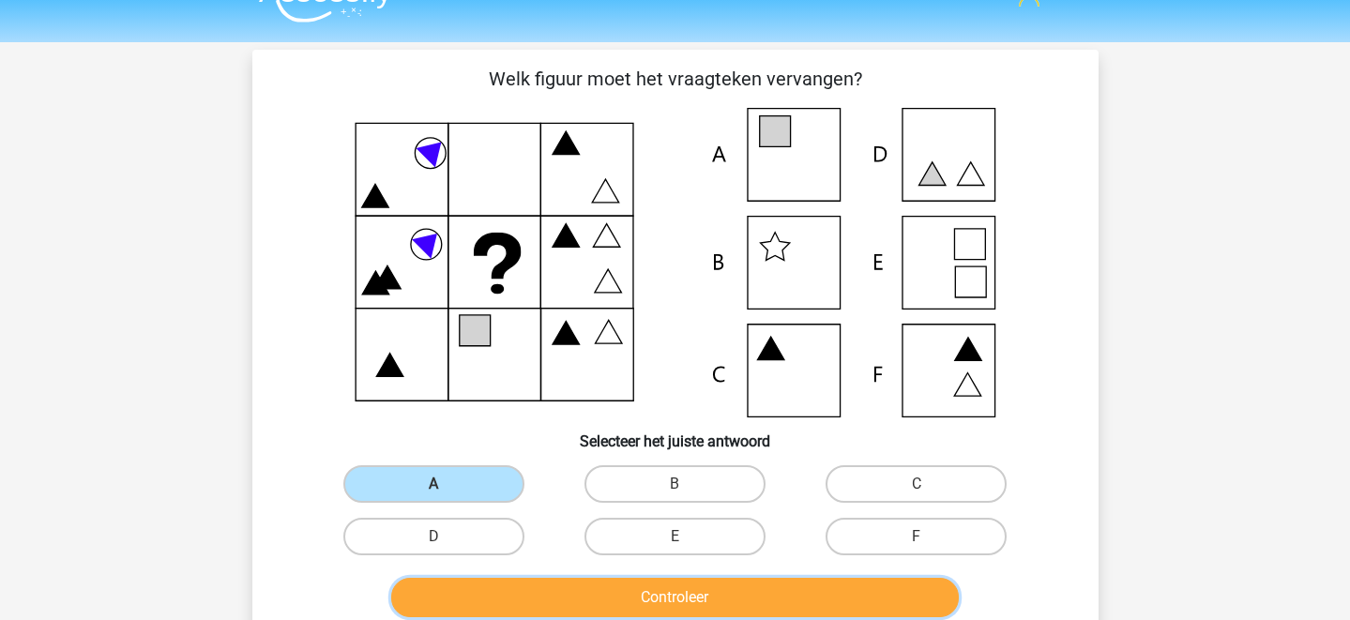
click at [561, 589] on button "Controleer" at bounding box center [675, 597] width 568 height 39
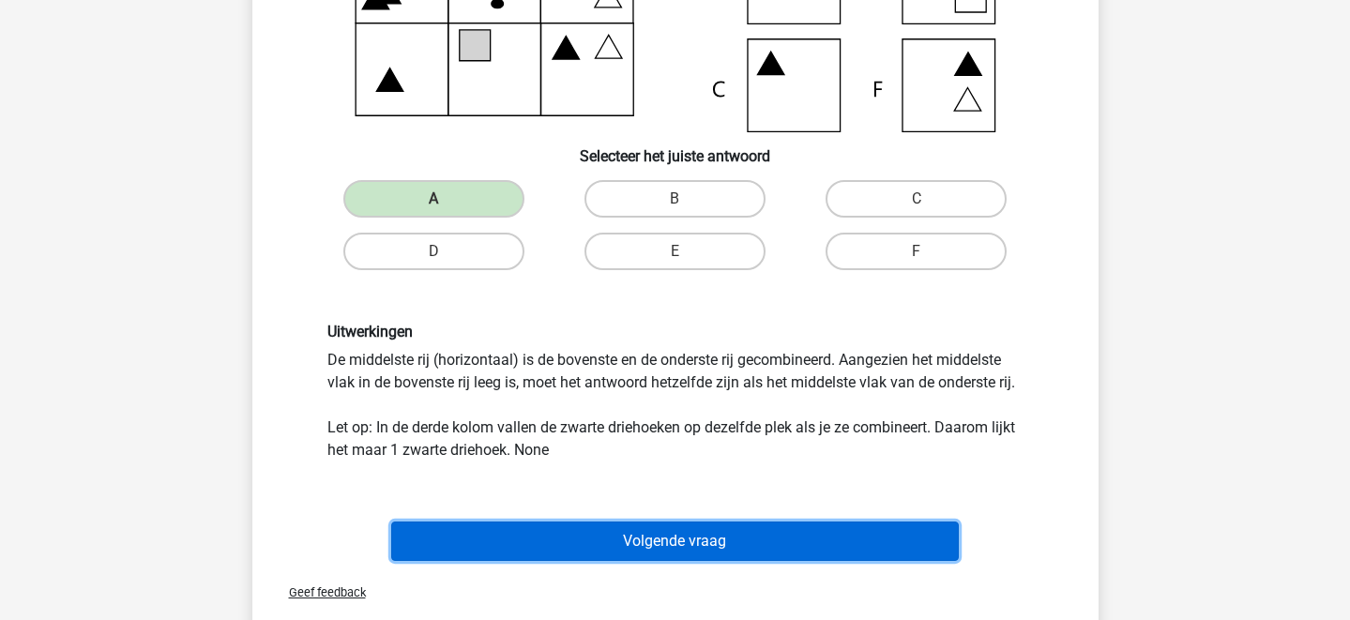
click at [659, 549] on button "Volgende vraag" at bounding box center [675, 541] width 568 height 39
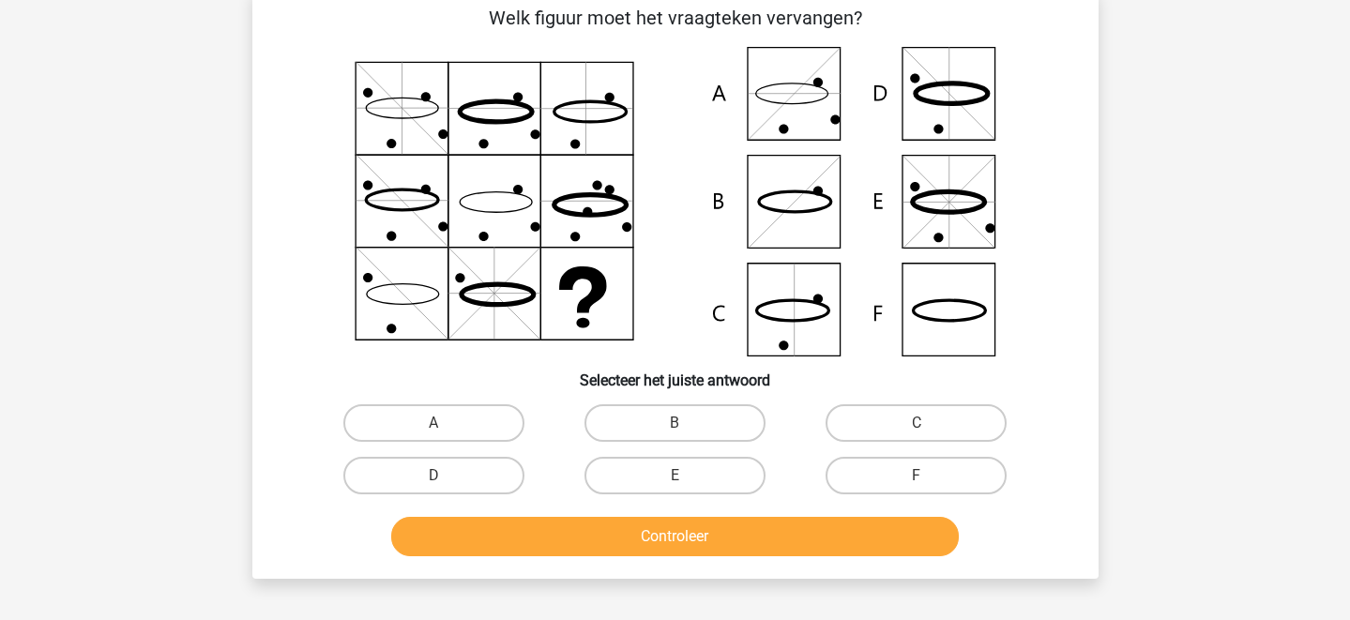
scroll to position [86, 0]
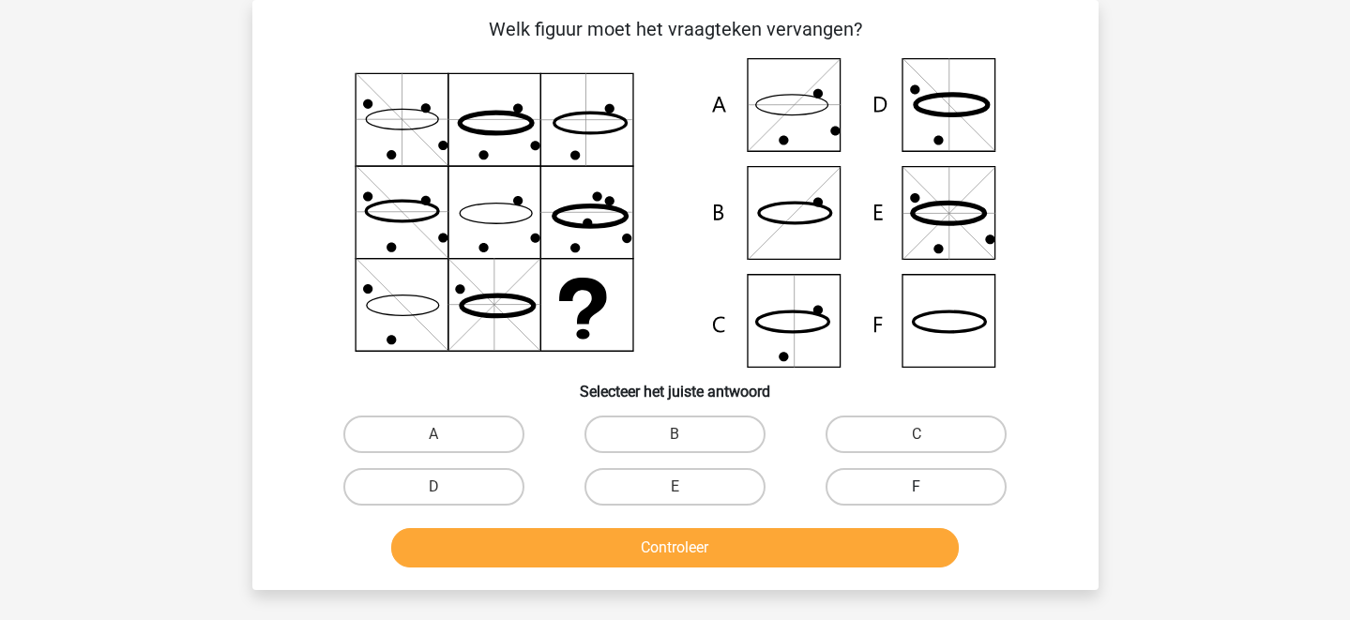
click at [906, 475] on label "F" at bounding box center [916, 487] width 181 height 38
click at [917, 487] on input "F" at bounding box center [923, 493] width 12 height 12
radio input "true"
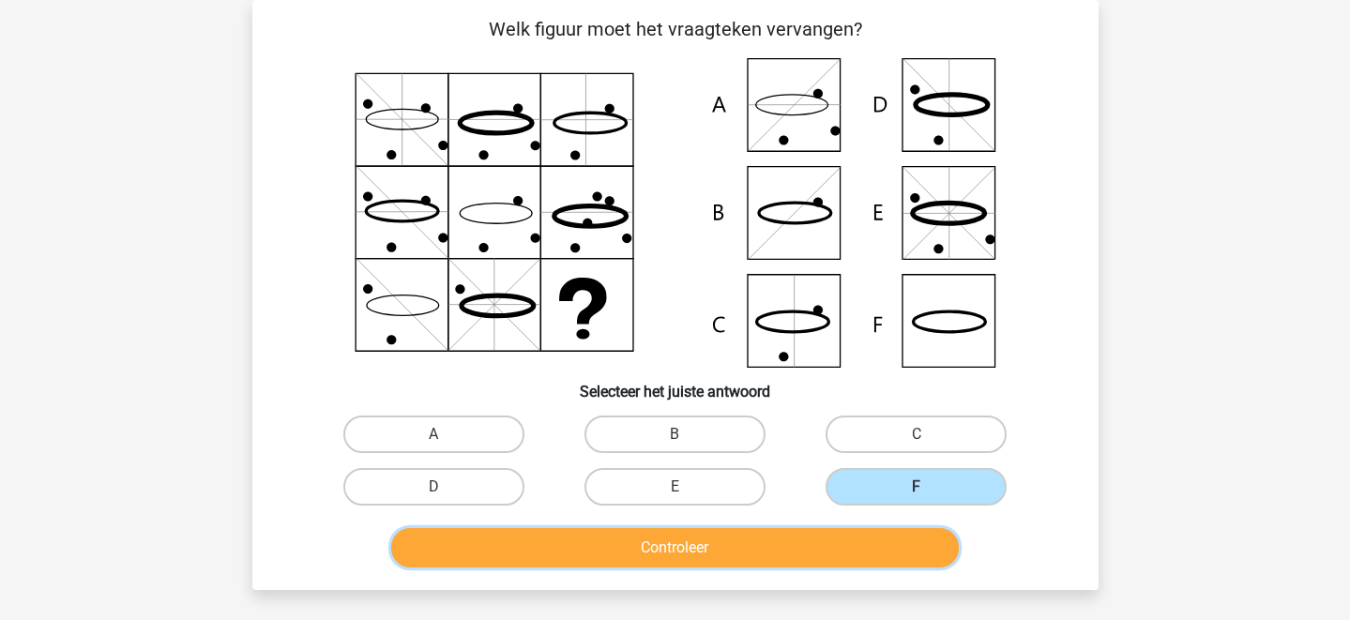
click at [807, 539] on button "Controleer" at bounding box center [675, 547] width 568 height 39
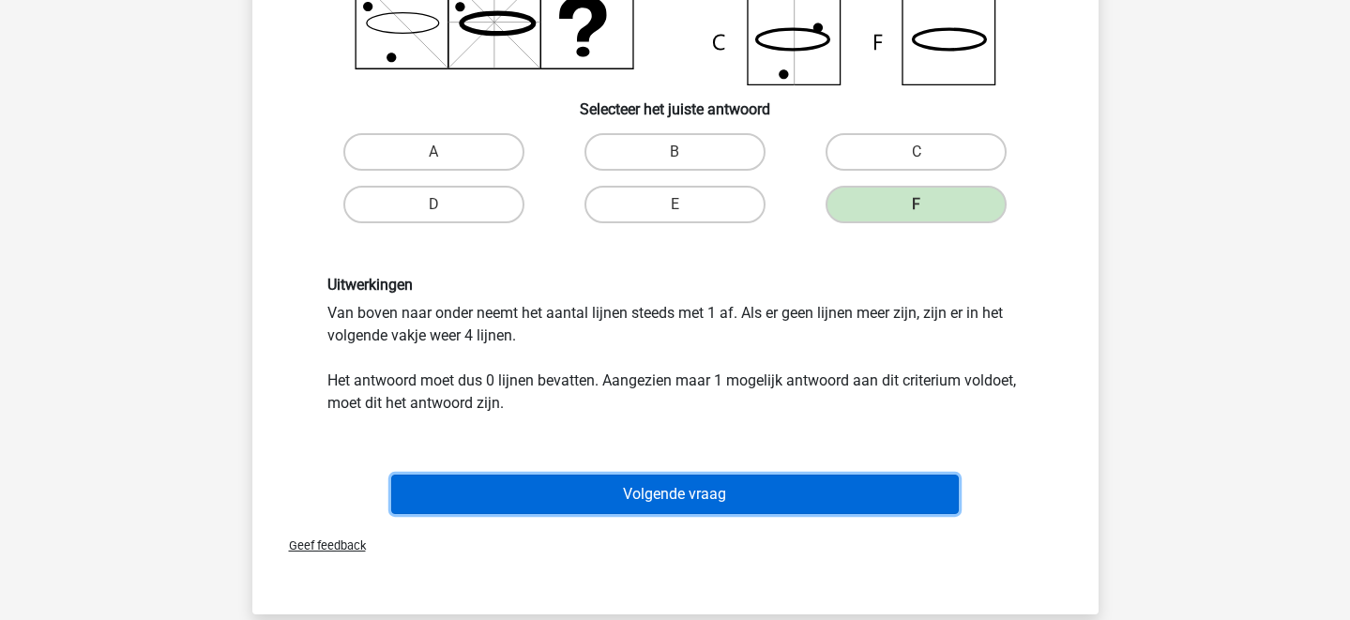
click at [767, 504] on button "Volgende vraag" at bounding box center [675, 494] width 568 height 39
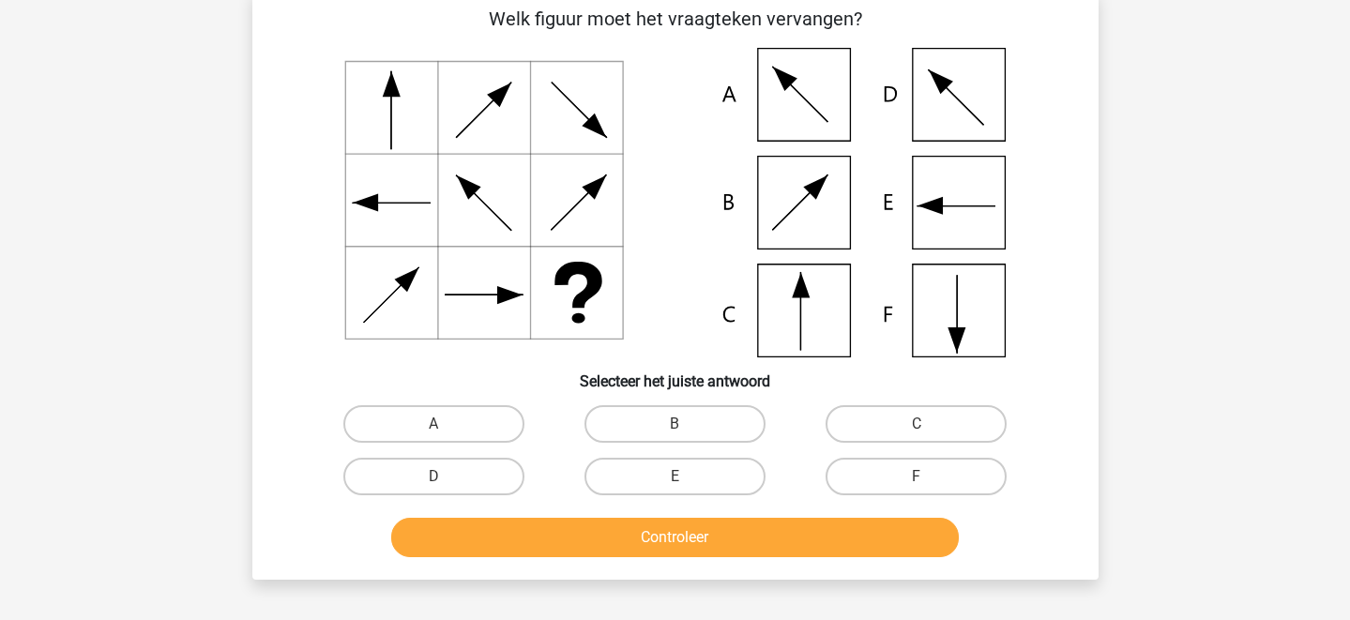
scroll to position [109, 0]
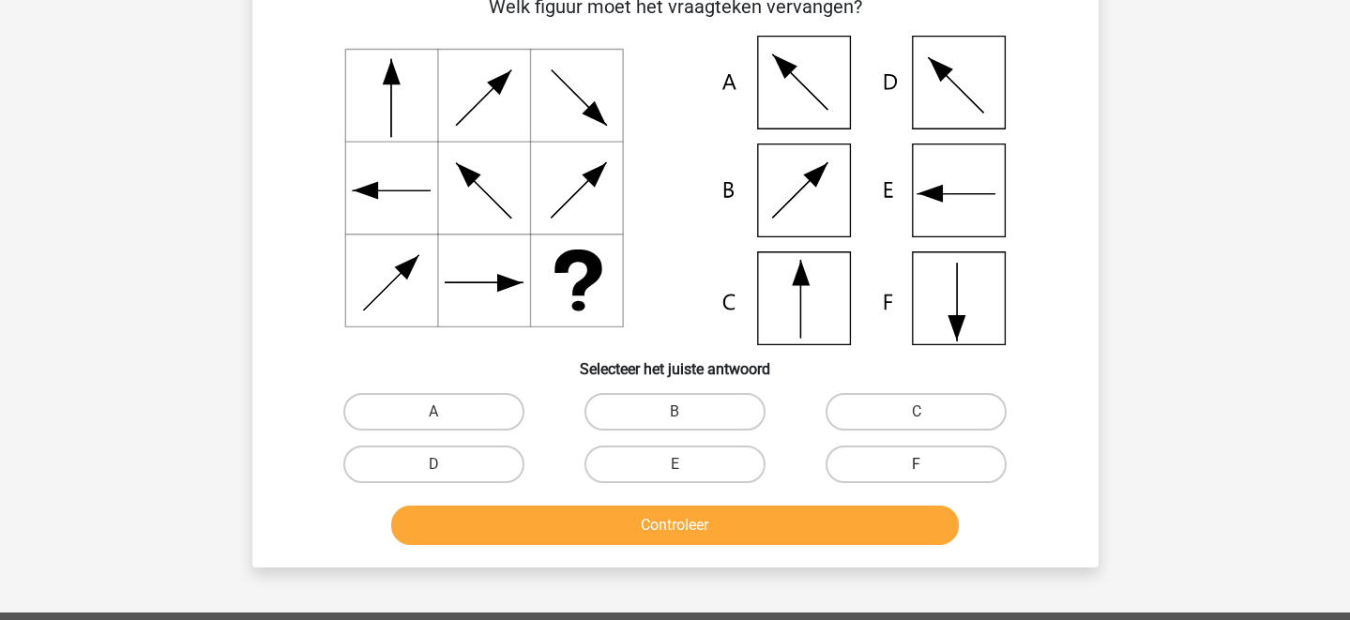
click at [895, 448] on label "F" at bounding box center [916, 465] width 181 height 38
click at [917, 464] on input "F" at bounding box center [923, 470] width 12 height 12
radio input "true"
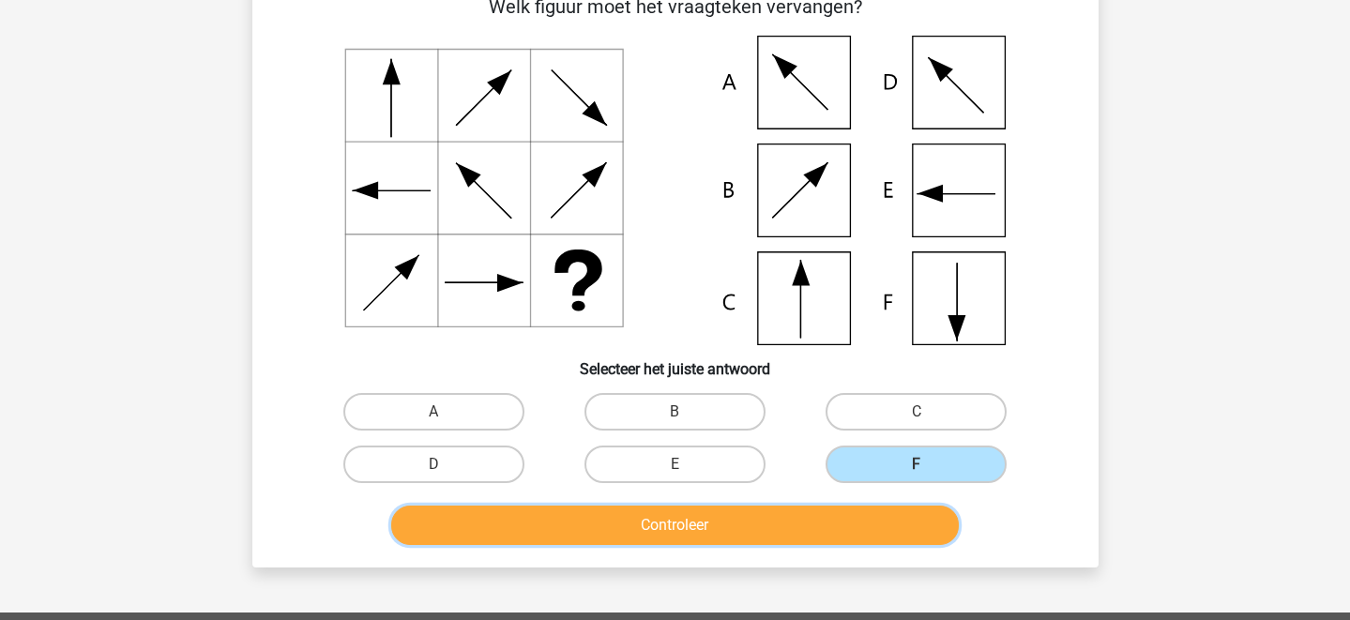
click at [824, 520] on button "Controleer" at bounding box center [675, 525] width 568 height 39
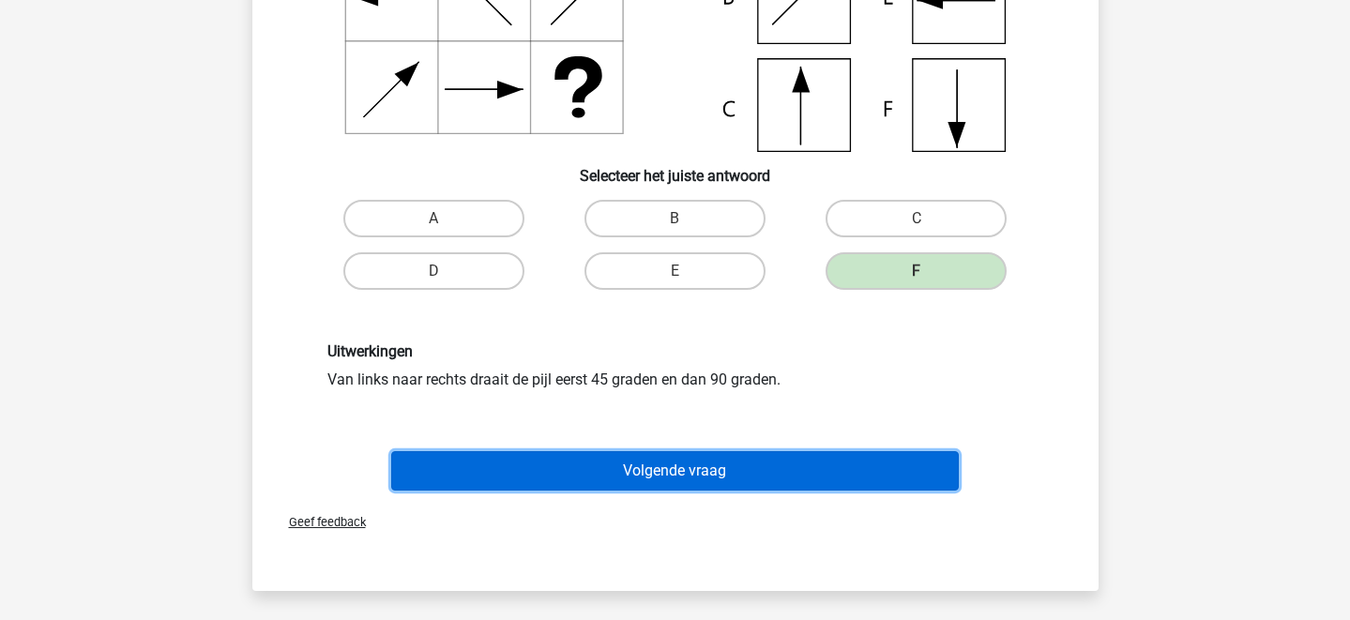
click at [750, 462] on button "Volgende vraag" at bounding box center [675, 470] width 568 height 39
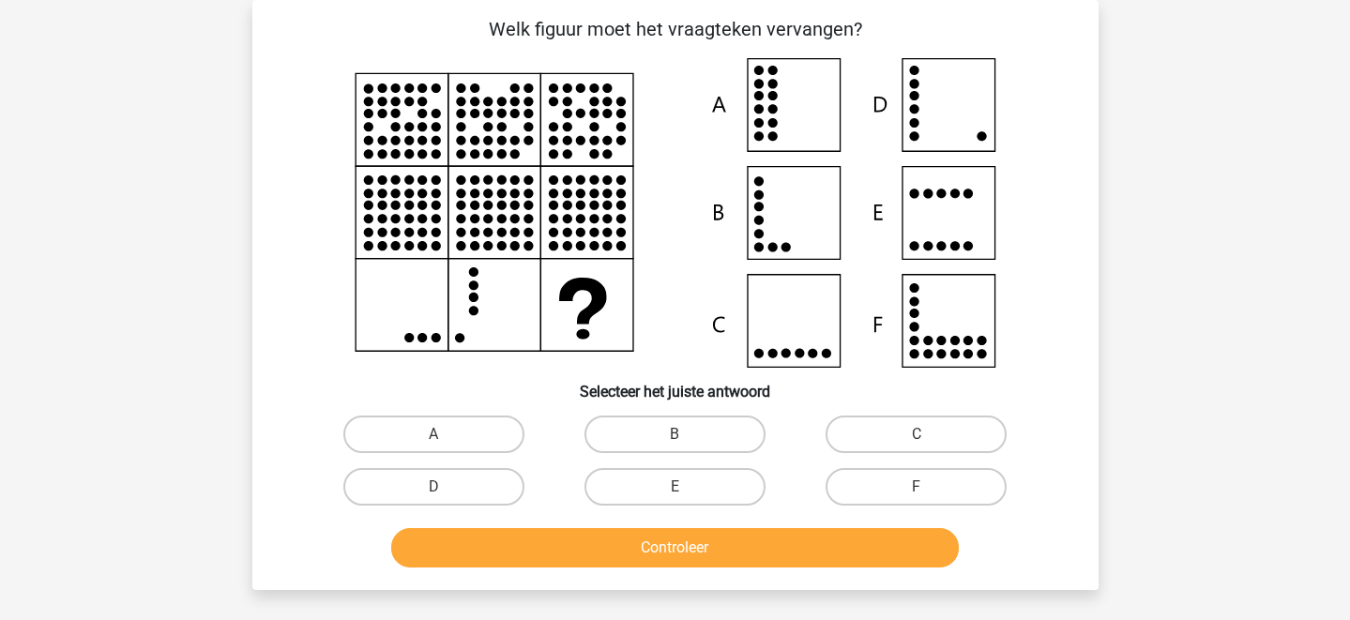
scroll to position [86, 0]
click at [912, 427] on label "C" at bounding box center [916, 435] width 181 height 38
click at [917, 434] on input "C" at bounding box center [923, 440] width 12 height 12
radio input "true"
click at [502, 482] on label "D" at bounding box center [433, 487] width 181 height 38
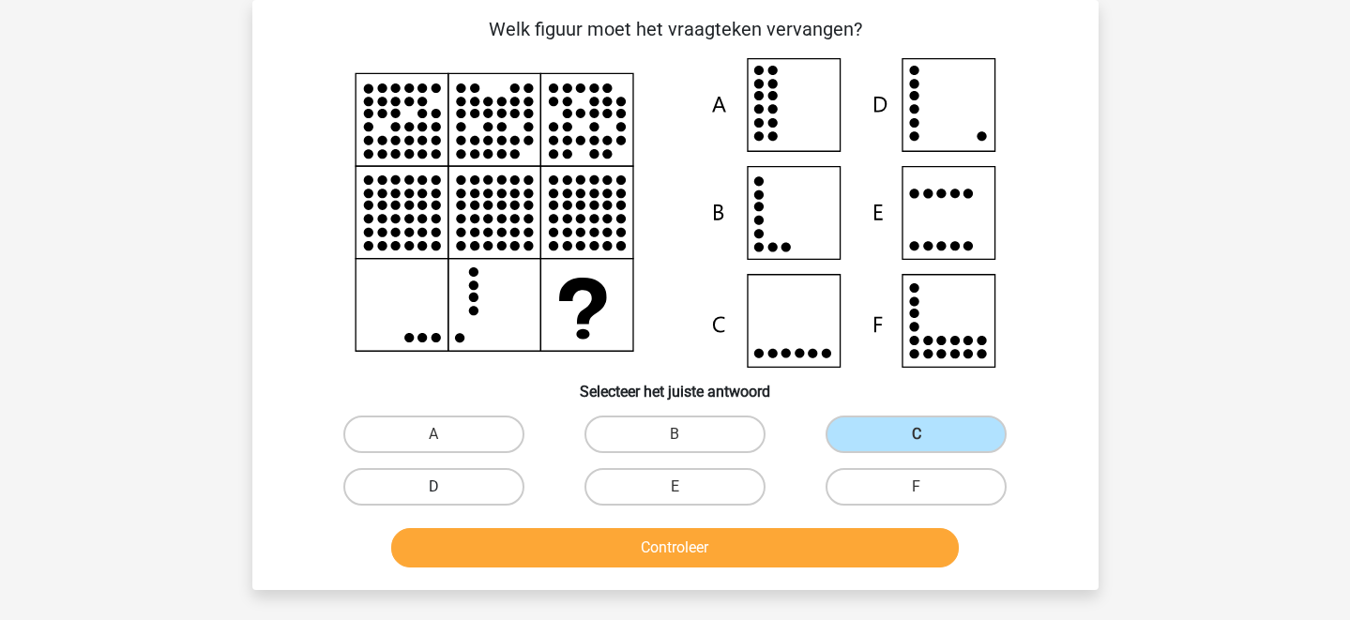
click at [446, 487] on input "D" at bounding box center [439, 493] width 12 height 12
radio input "true"
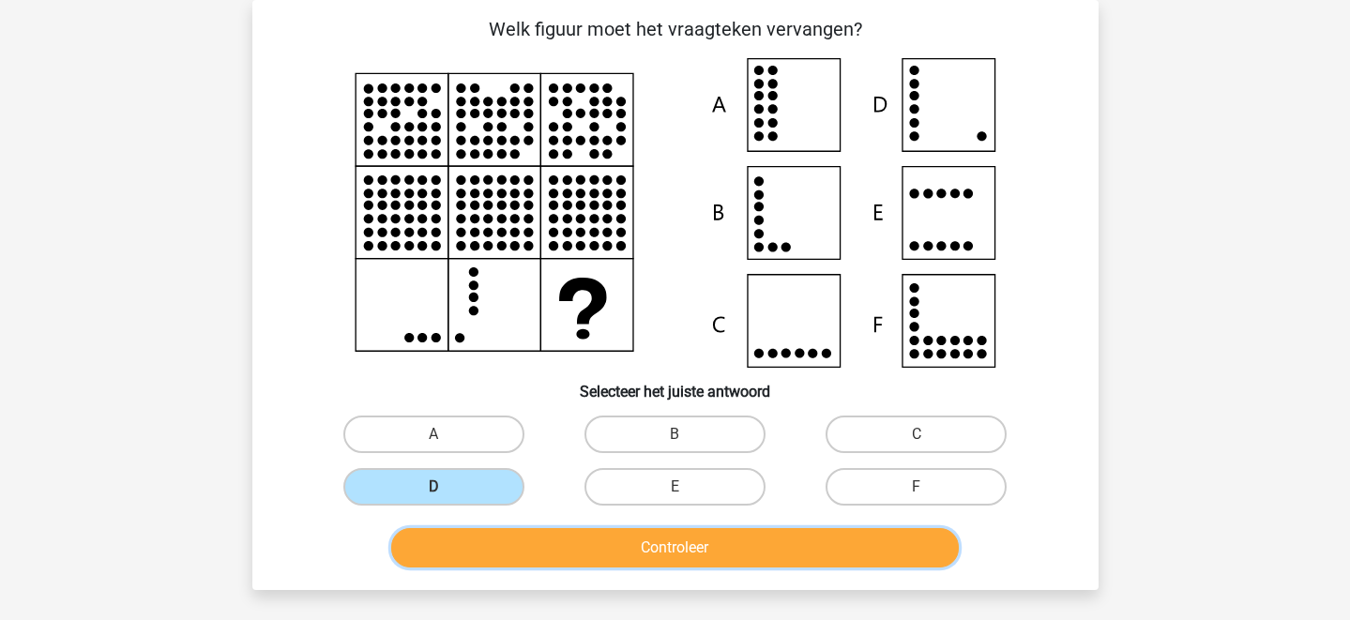
click at [538, 538] on button "Controleer" at bounding box center [675, 547] width 568 height 39
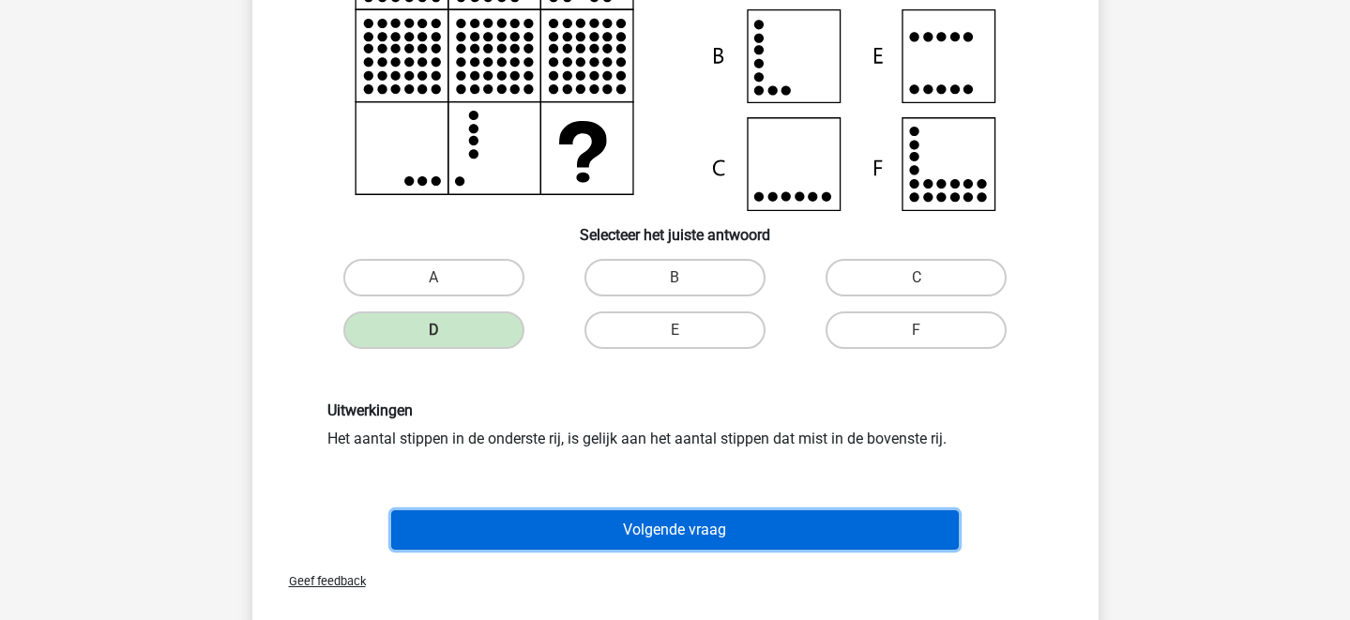
click at [576, 529] on button "Volgende vraag" at bounding box center [675, 529] width 568 height 39
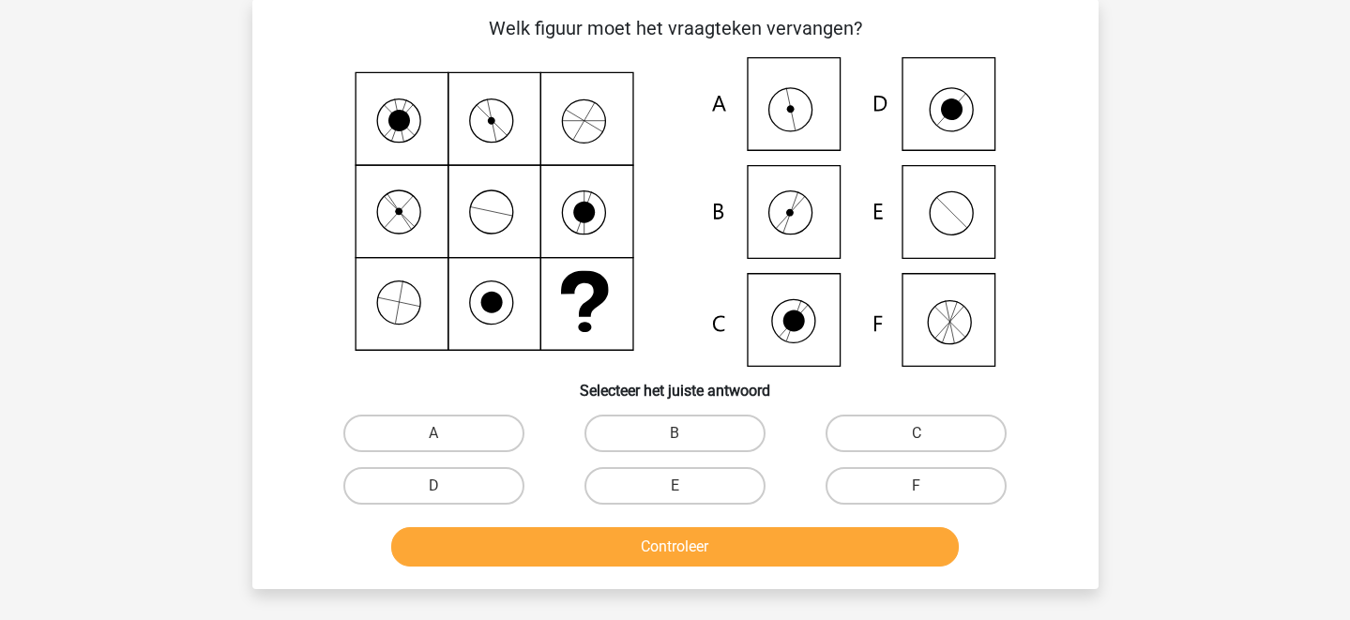
scroll to position [85, 0]
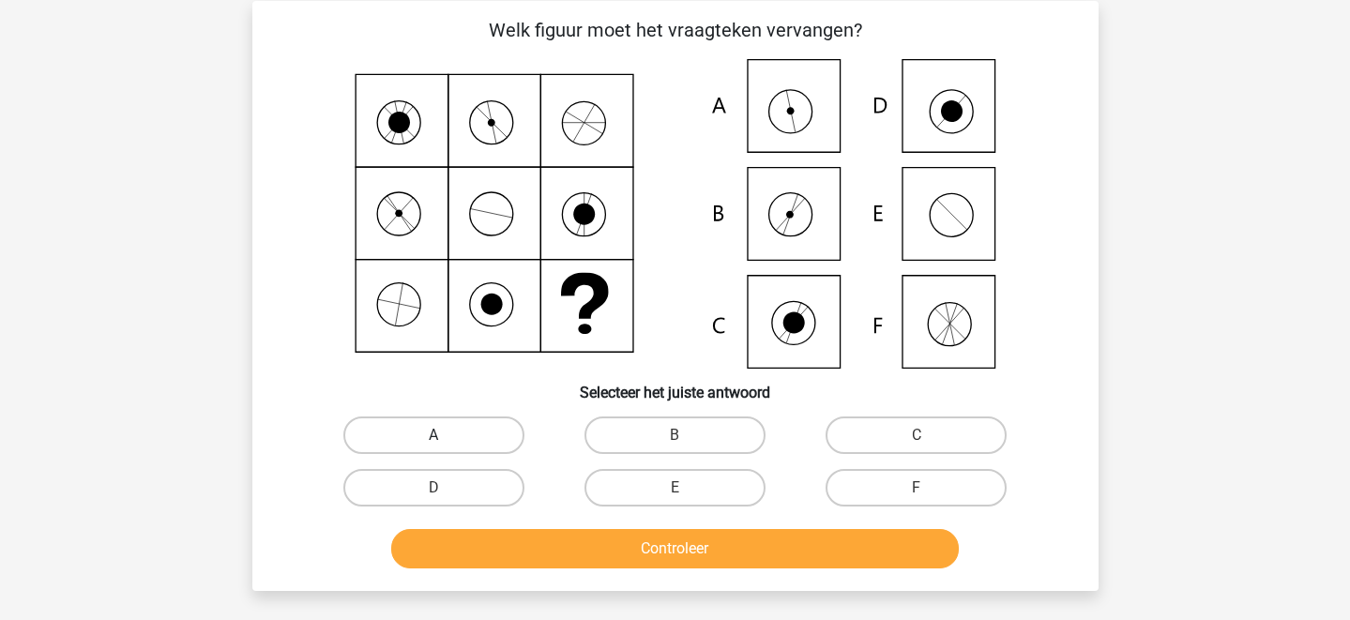
click at [491, 432] on label "A" at bounding box center [433, 436] width 181 height 38
click at [446, 435] on input "A" at bounding box center [439, 441] width 12 height 12
radio input "true"
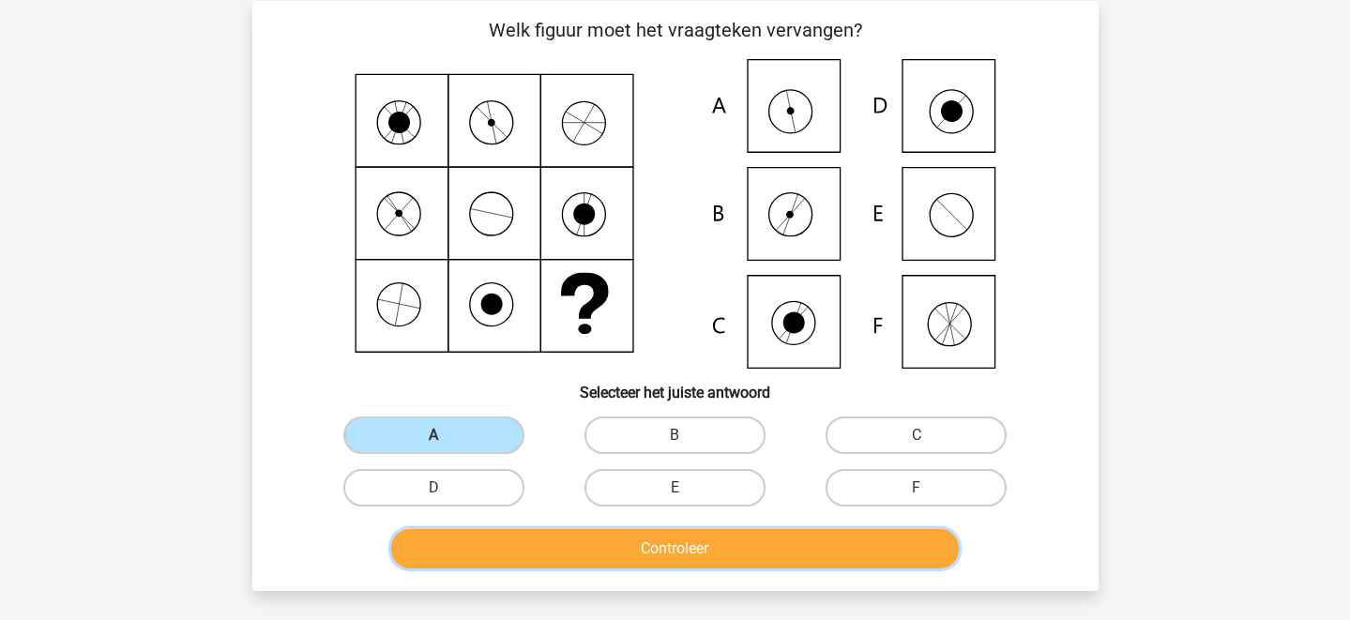
click at [576, 555] on button "Controleer" at bounding box center [675, 548] width 568 height 39
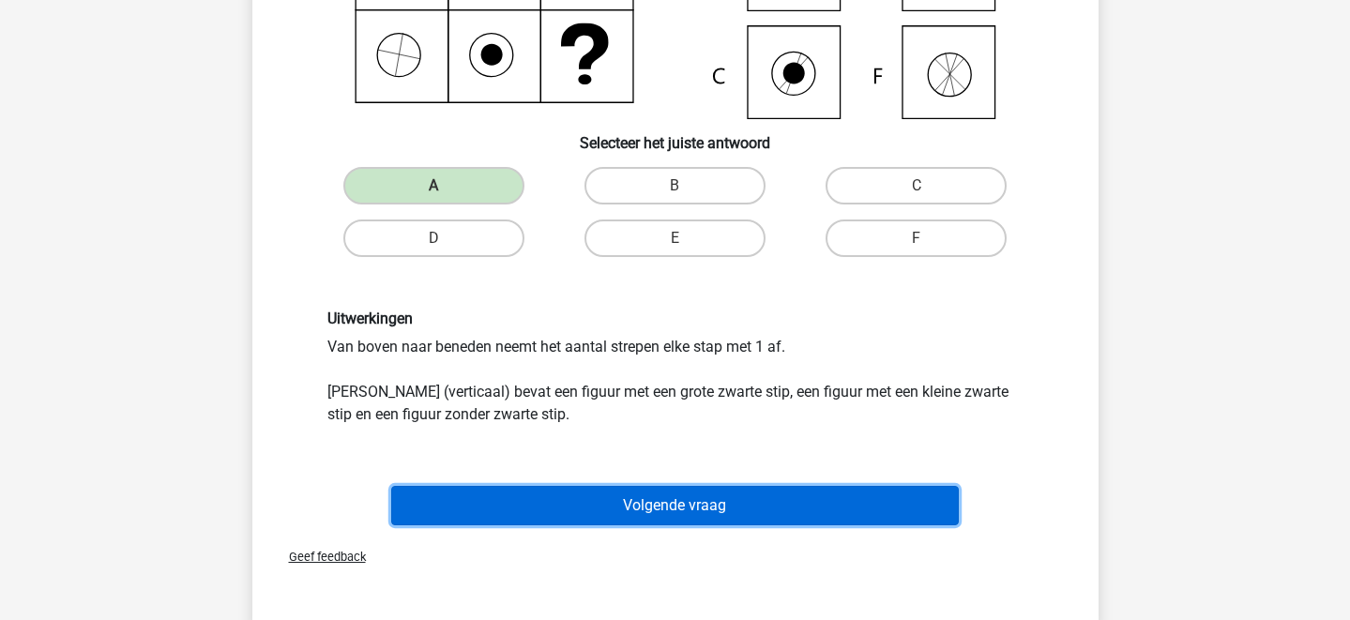
click at [644, 507] on button "Volgende vraag" at bounding box center [675, 505] width 568 height 39
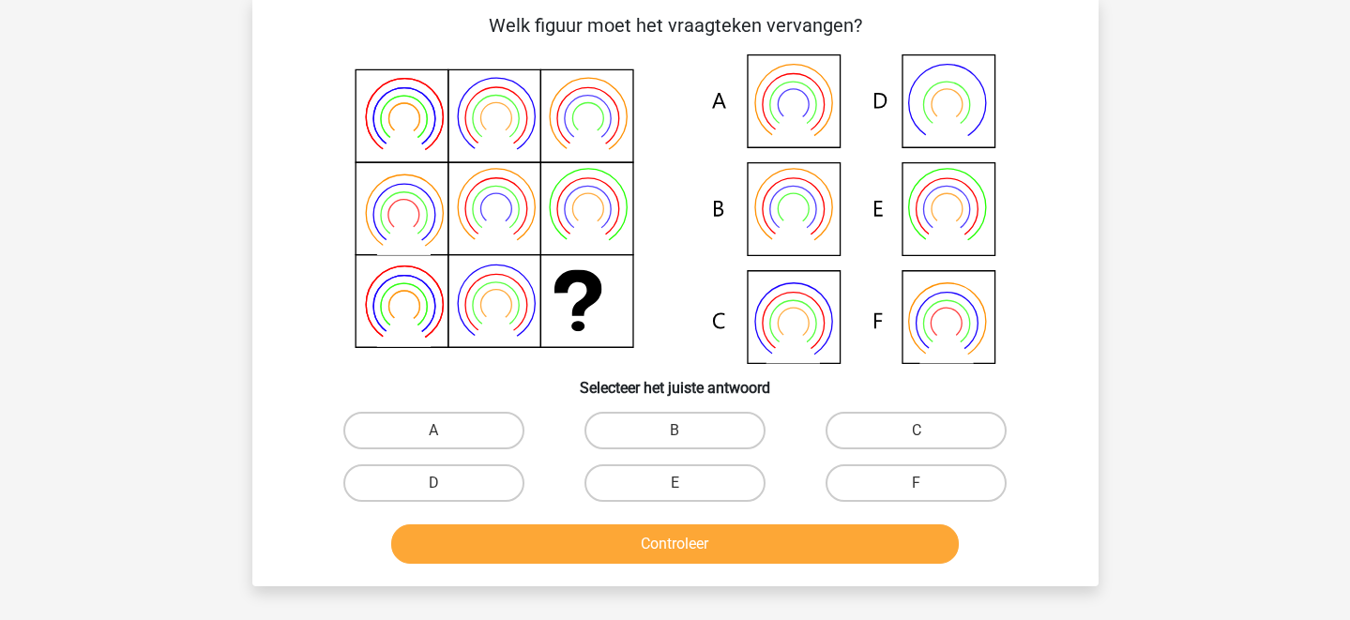
scroll to position [86, 0]
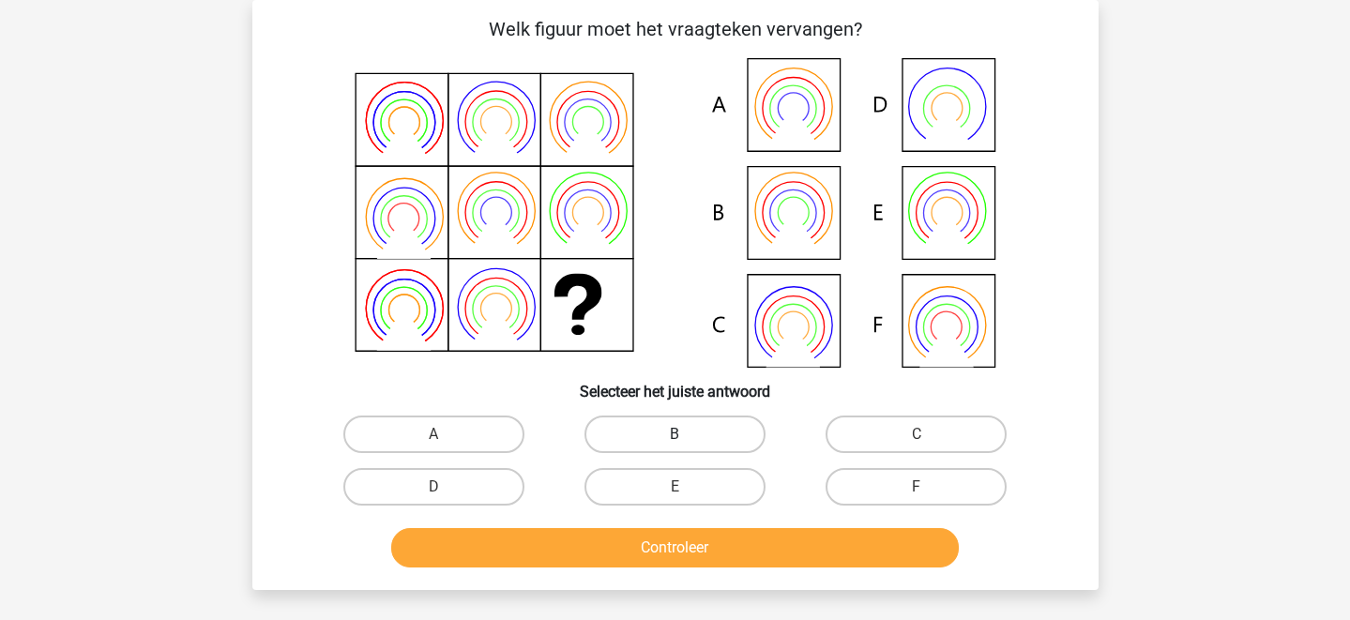
click at [660, 422] on label "B" at bounding box center [674, 435] width 181 height 38
click at [675, 434] on input "B" at bounding box center [681, 440] width 12 height 12
radio input "true"
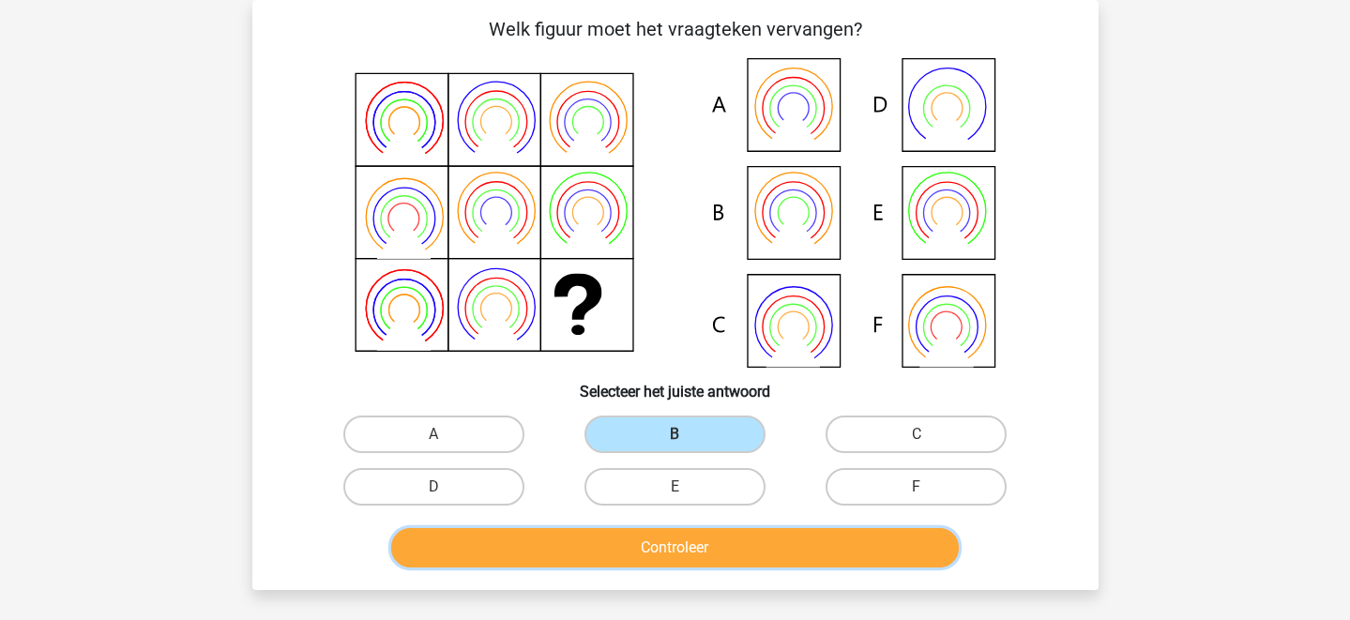
click at [711, 542] on button "Controleer" at bounding box center [675, 547] width 568 height 39
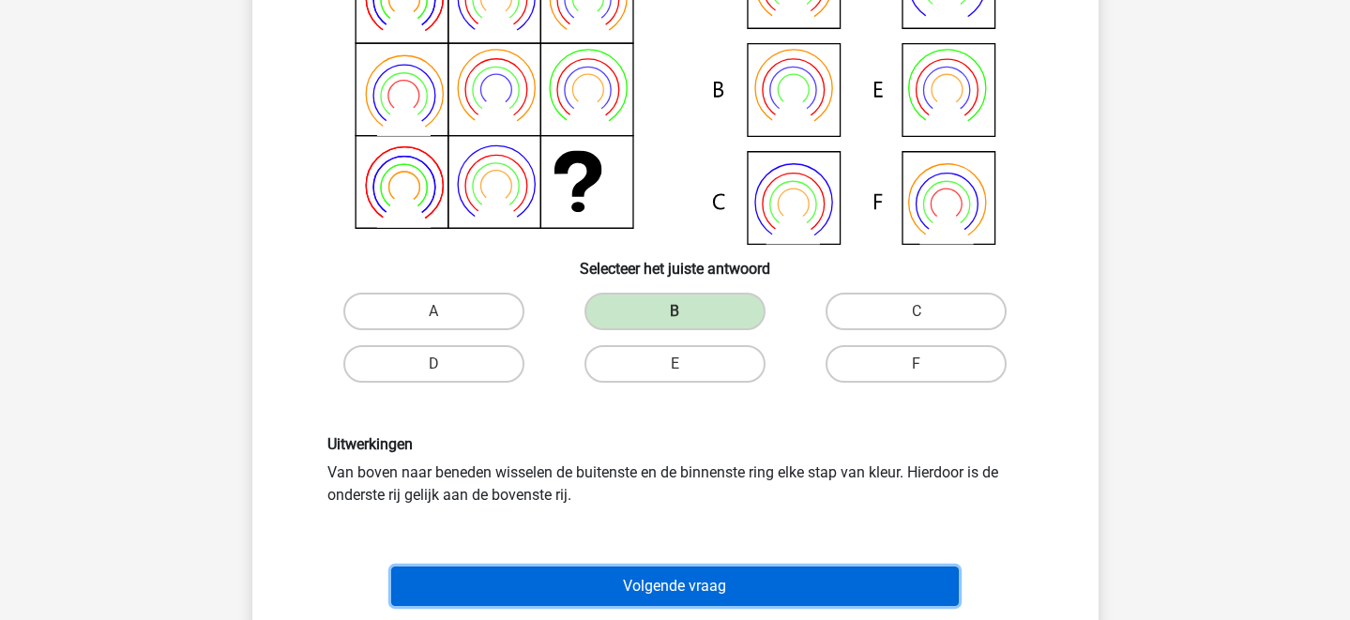
click at [682, 599] on button "Volgende vraag" at bounding box center [675, 586] width 568 height 39
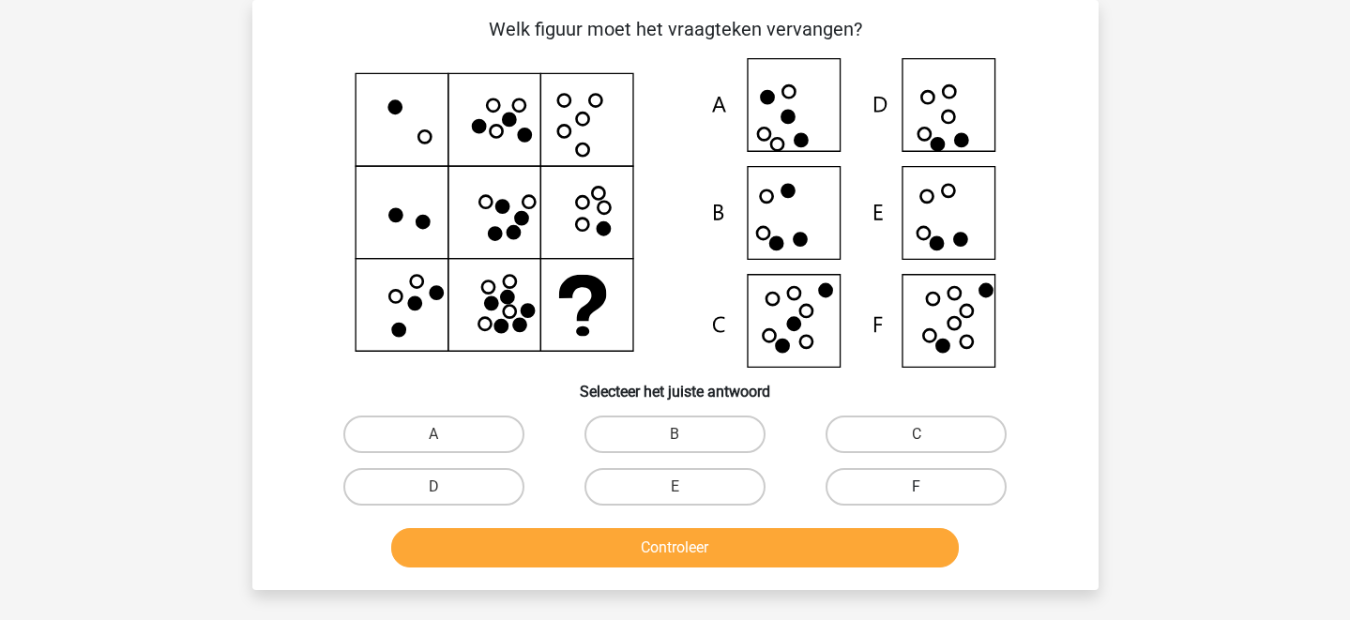
click at [874, 493] on label "F" at bounding box center [916, 487] width 181 height 38
click at [917, 493] on input "F" at bounding box center [923, 493] width 12 height 12
radio input "true"
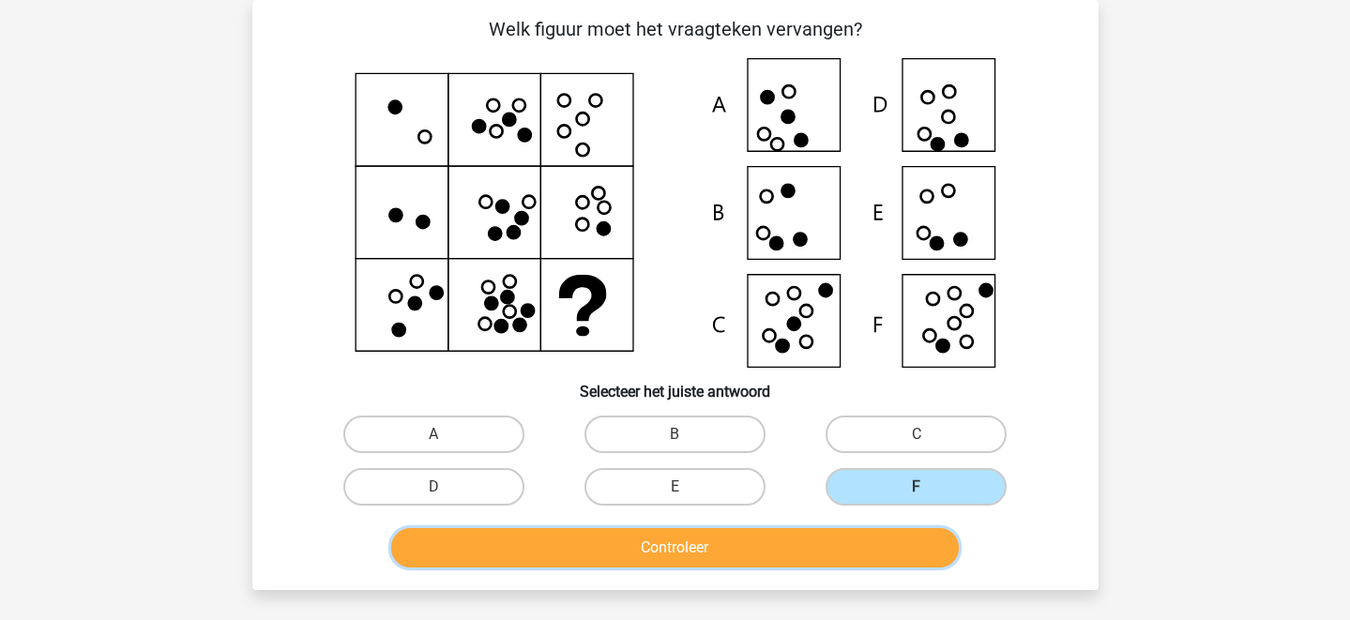
click at [829, 545] on button "Controleer" at bounding box center [675, 547] width 568 height 39
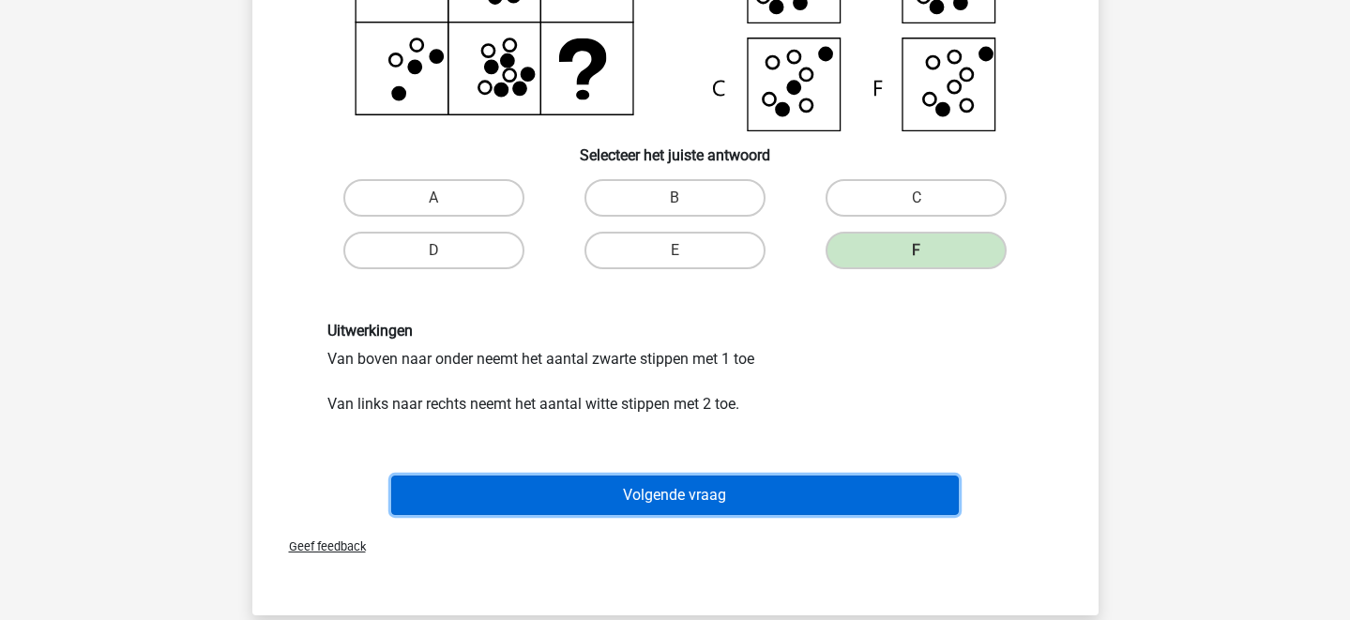
click at [772, 512] on button "Volgende vraag" at bounding box center [675, 495] width 568 height 39
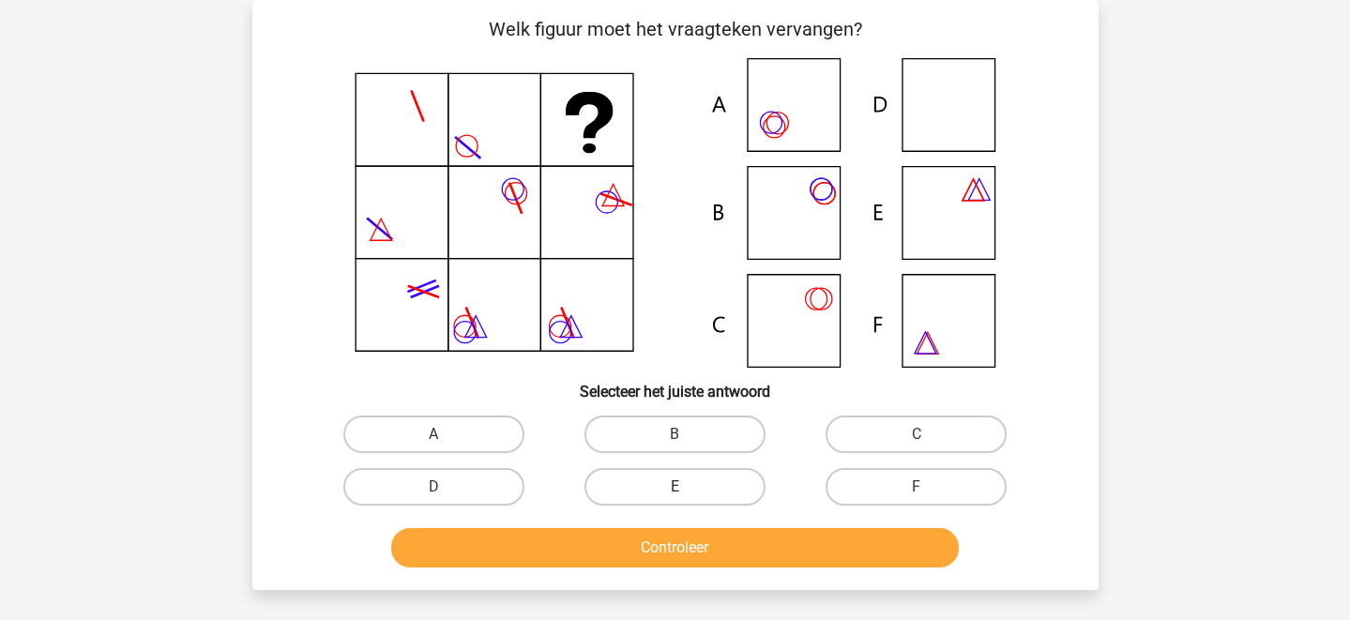
click at [670, 482] on label "E" at bounding box center [674, 487] width 181 height 38
click at [675, 487] on input "E" at bounding box center [681, 493] width 12 height 12
radio input "true"
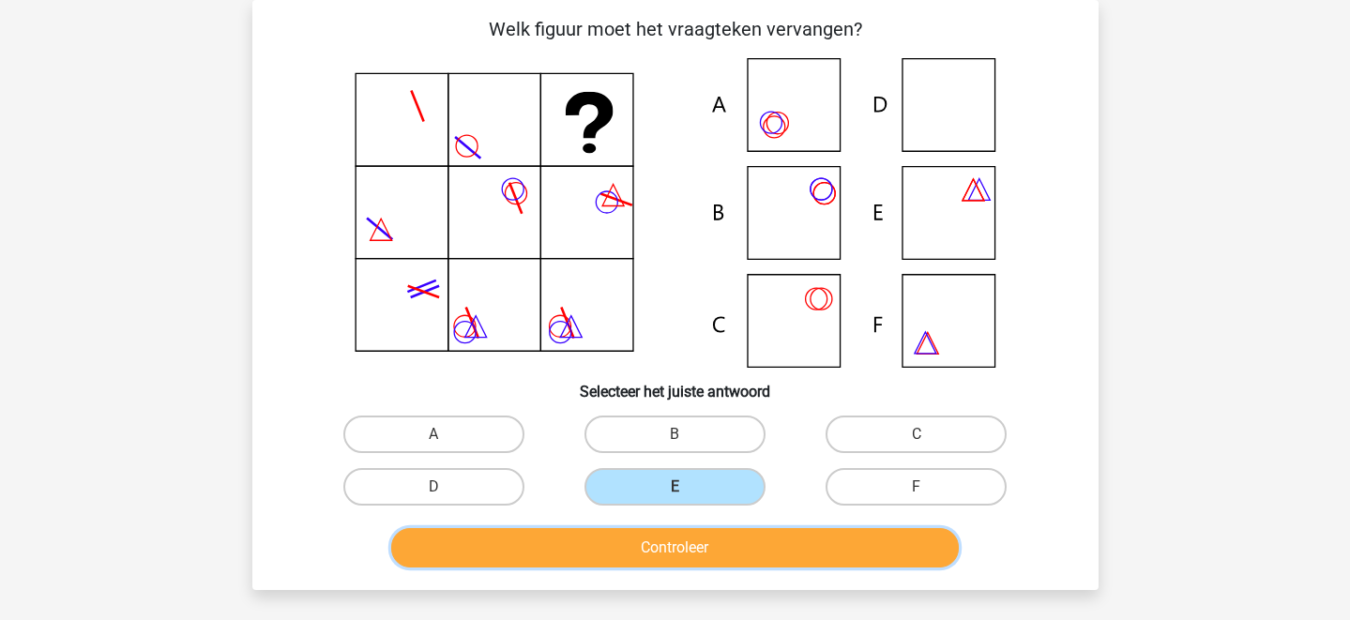
click at [675, 534] on button "Controleer" at bounding box center [675, 547] width 568 height 39
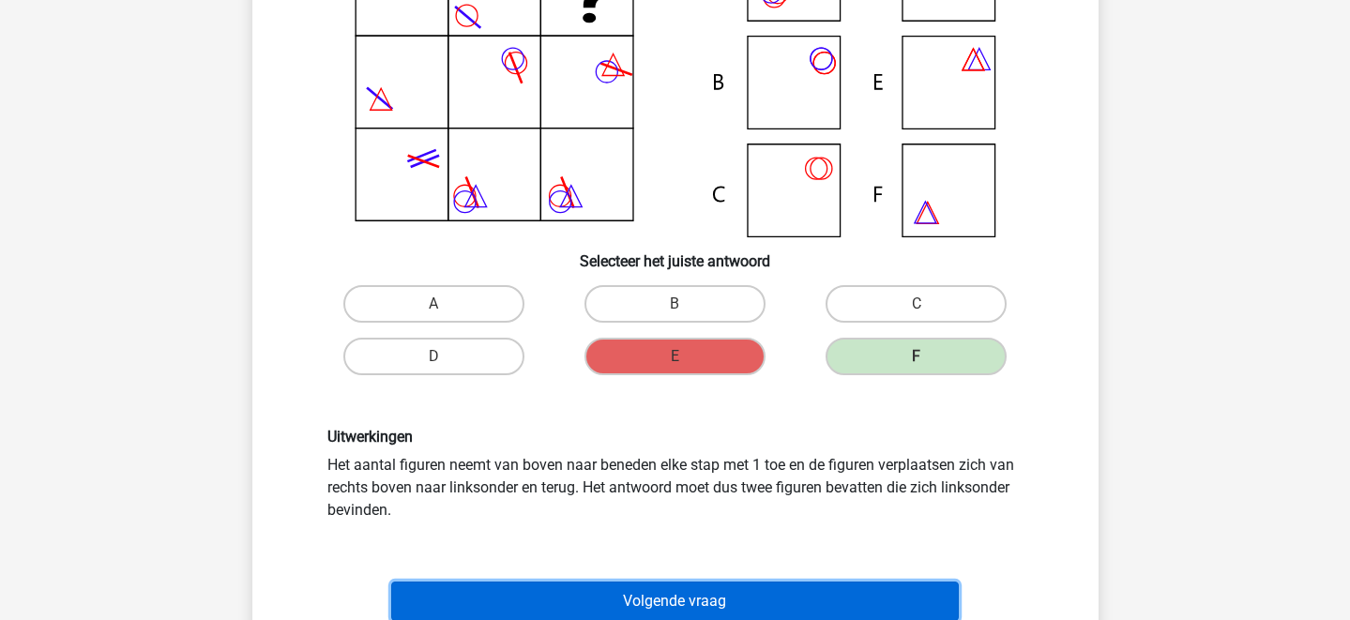
click at [709, 585] on button "Volgende vraag" at bounding box center [675, 601] width 568 height 39
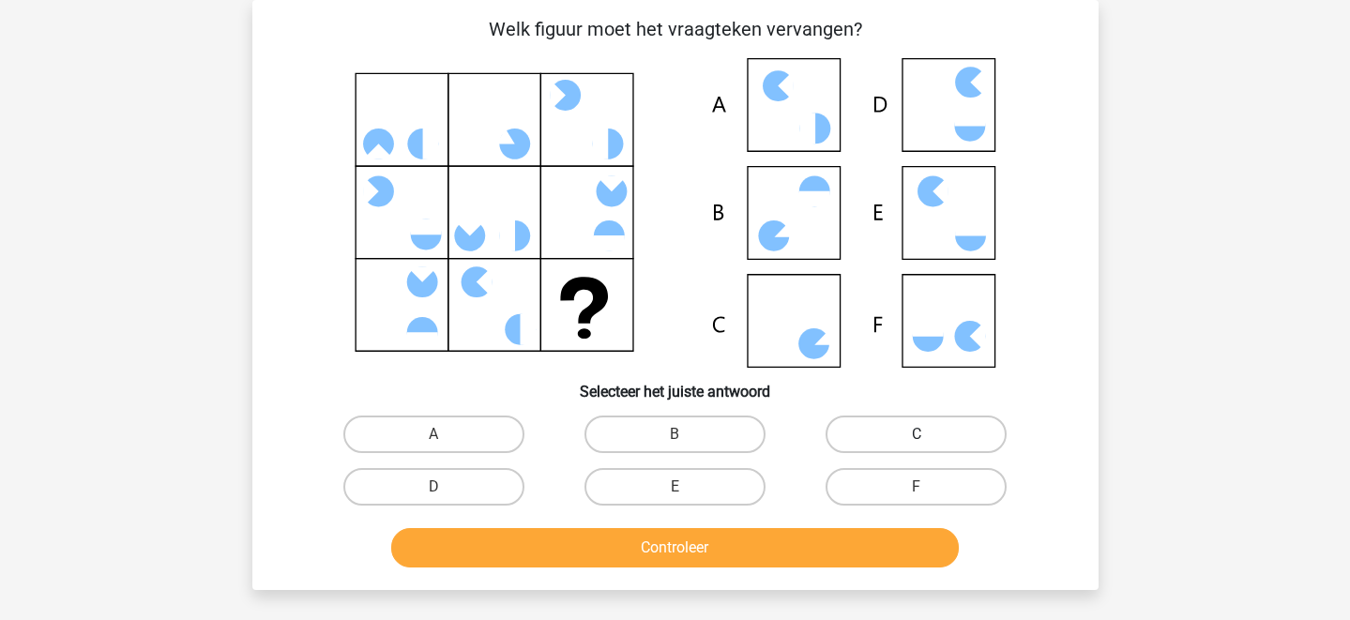
click at [871, 437] on label "C" at bounding box center [916, 435] width 181 height 38
click at [917, 437] on input "C" at bounding box center [923, 440] width 12 height 12
radio input "true"
click at [810, 509] on div "F" at bounding box center [916, 487] width 241 height 53
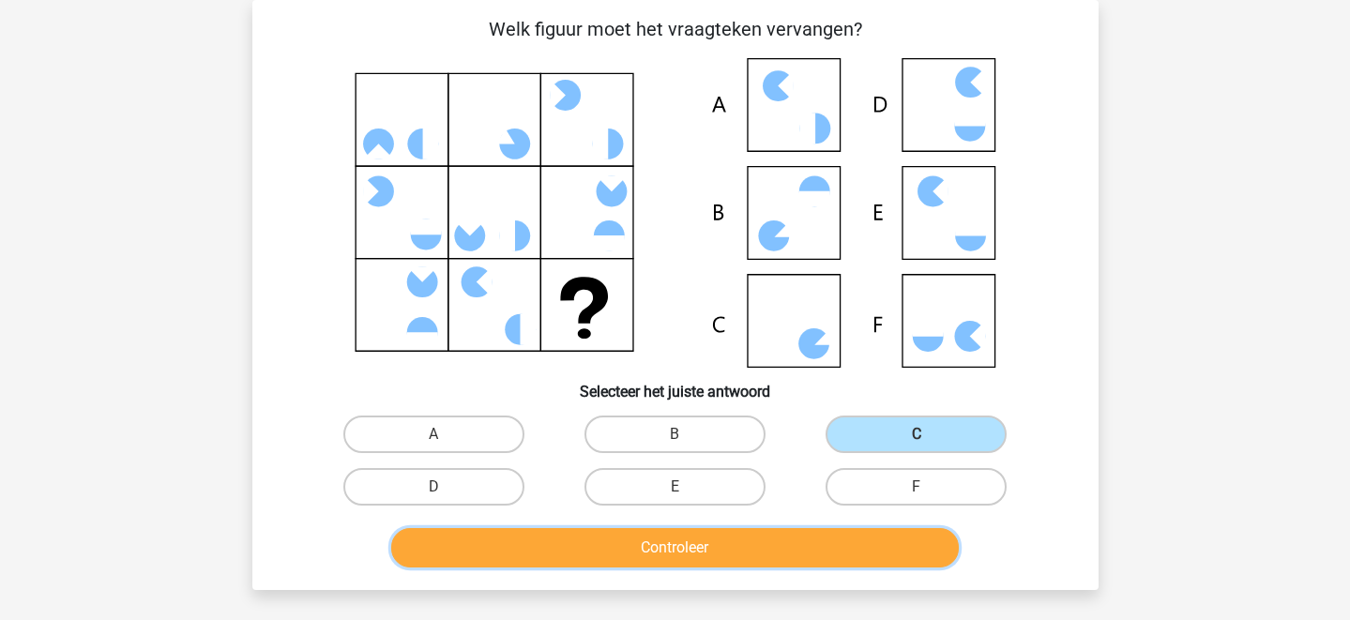
click at [796, 529] on button "Controleer" at bounding box center [675, 547] width 568 height 39
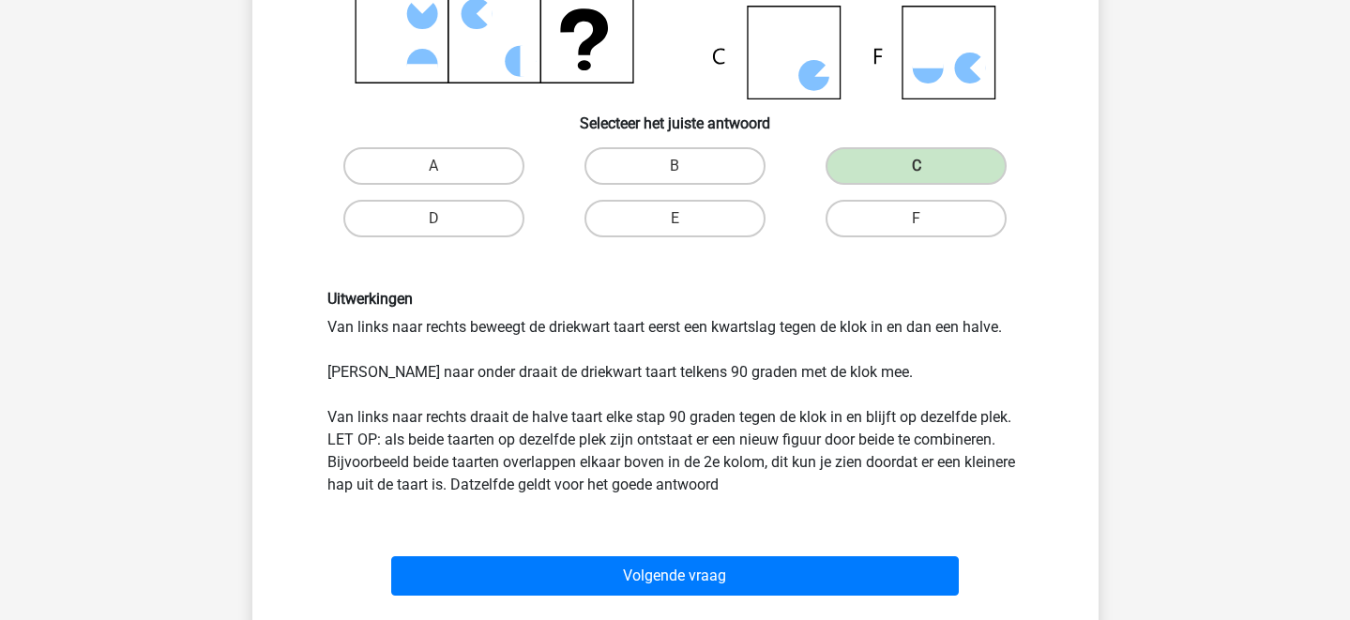
scroll to position [419, 0]
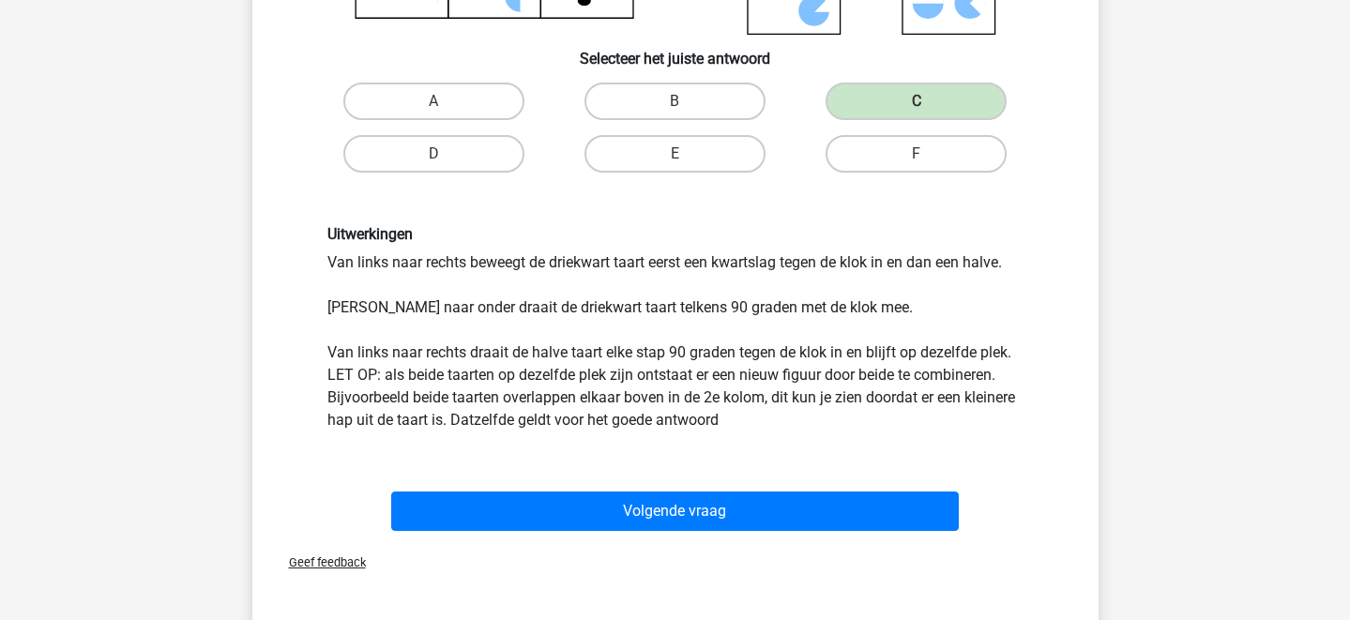
click at [748, 533] on div "Volgende vraag" at bounding box center [675, 515] width 724 height 47
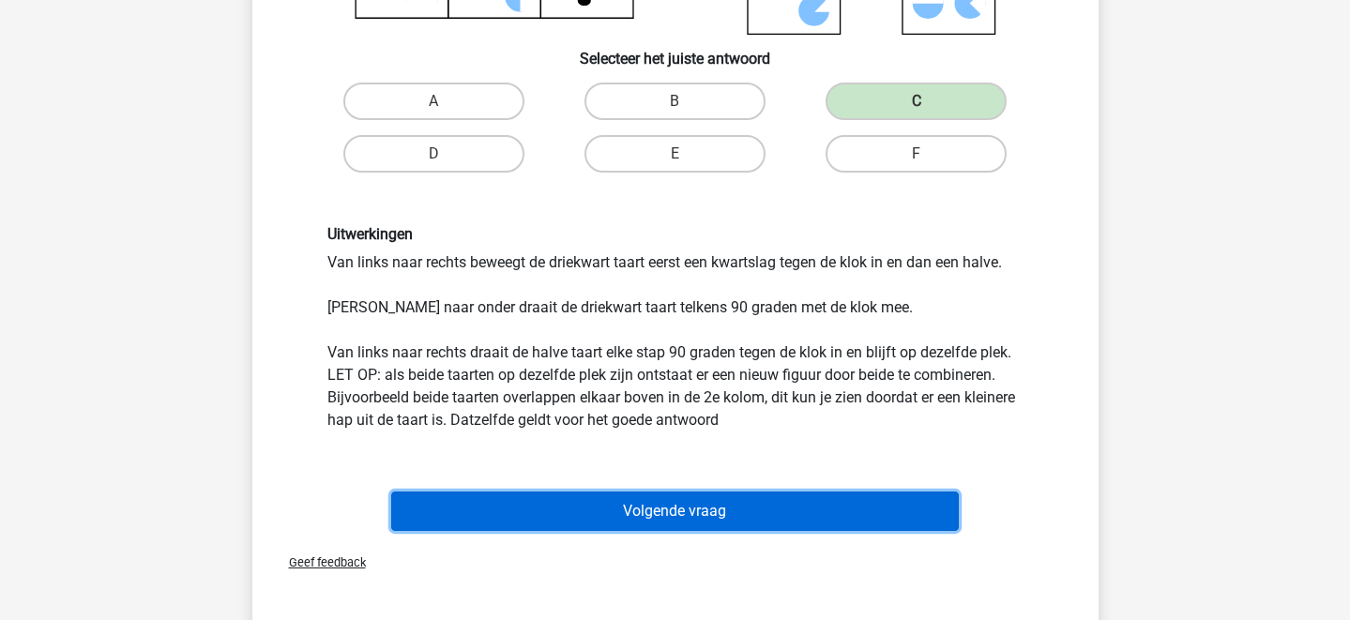
click at [727, 494] on button "Volgende vraag" at bounding box center [675, 511] width 568 height 39
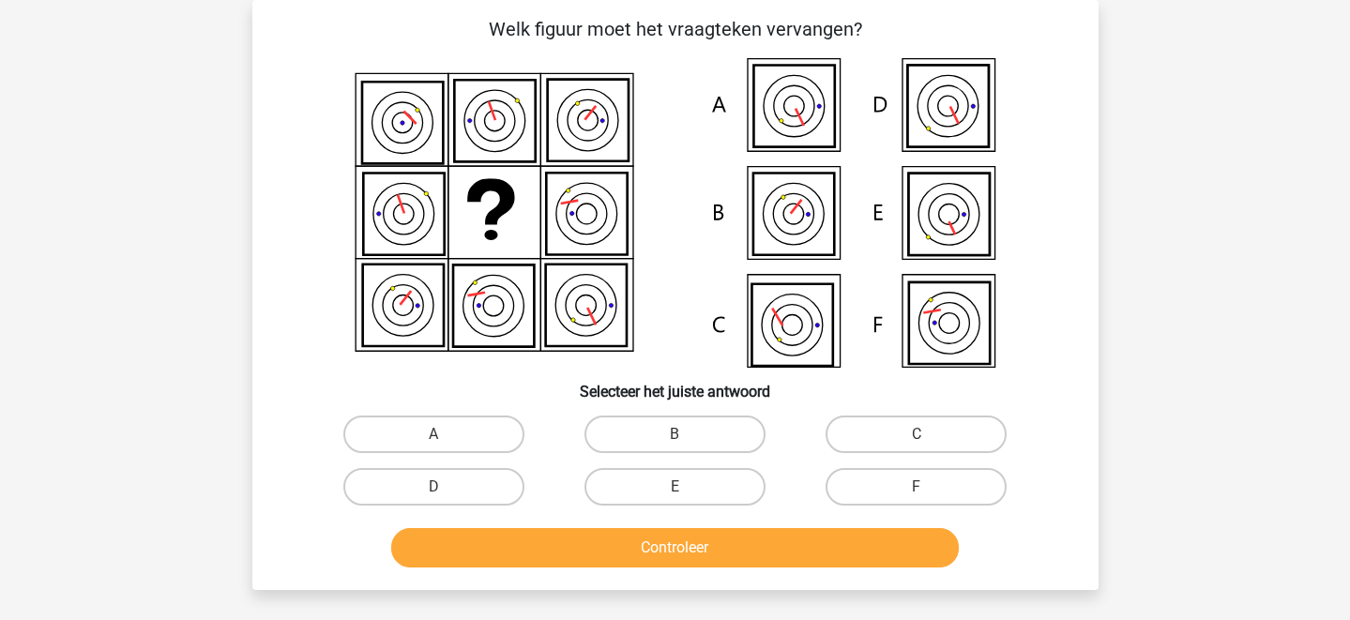
scroll to position [86, 0]
click at [704, 481] on label "E" at bounding box center [674, 487] width 181 height 38
click at [687, 487] on input "E" at bounding box center [681, 493] width 12 height 12
radio input "true"
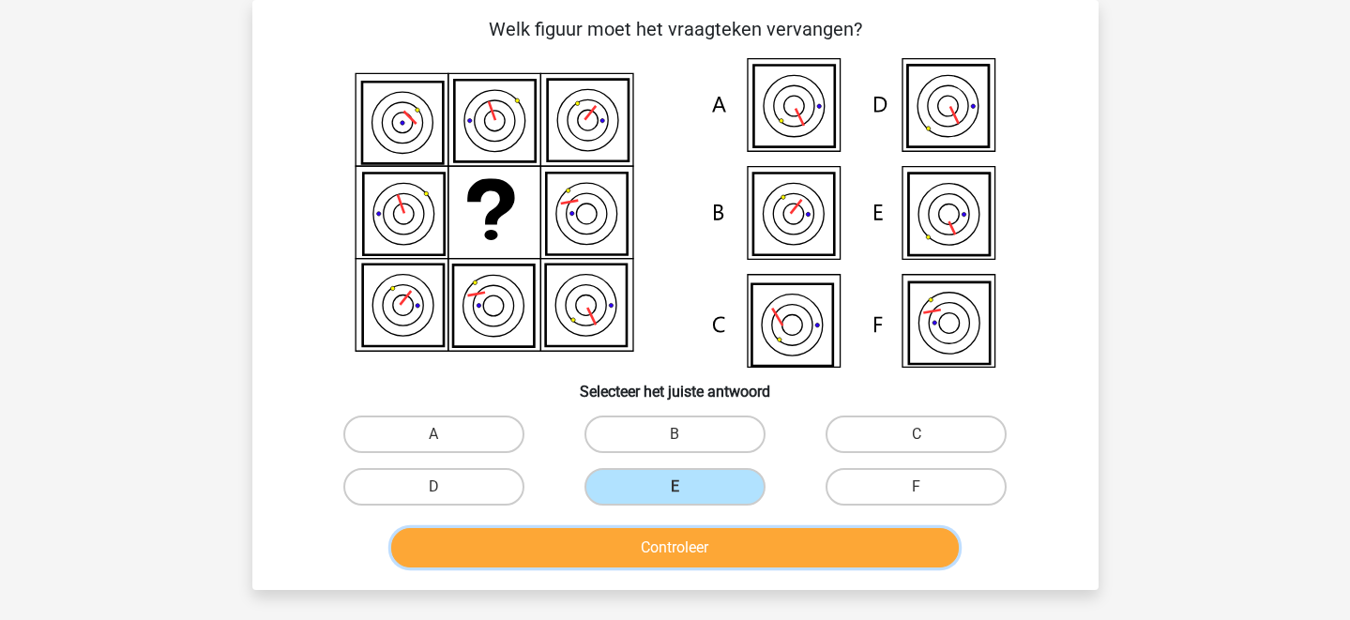
click at [692, 535] on button "Controleer" at bounding box center [675, 547] width 568 height 39
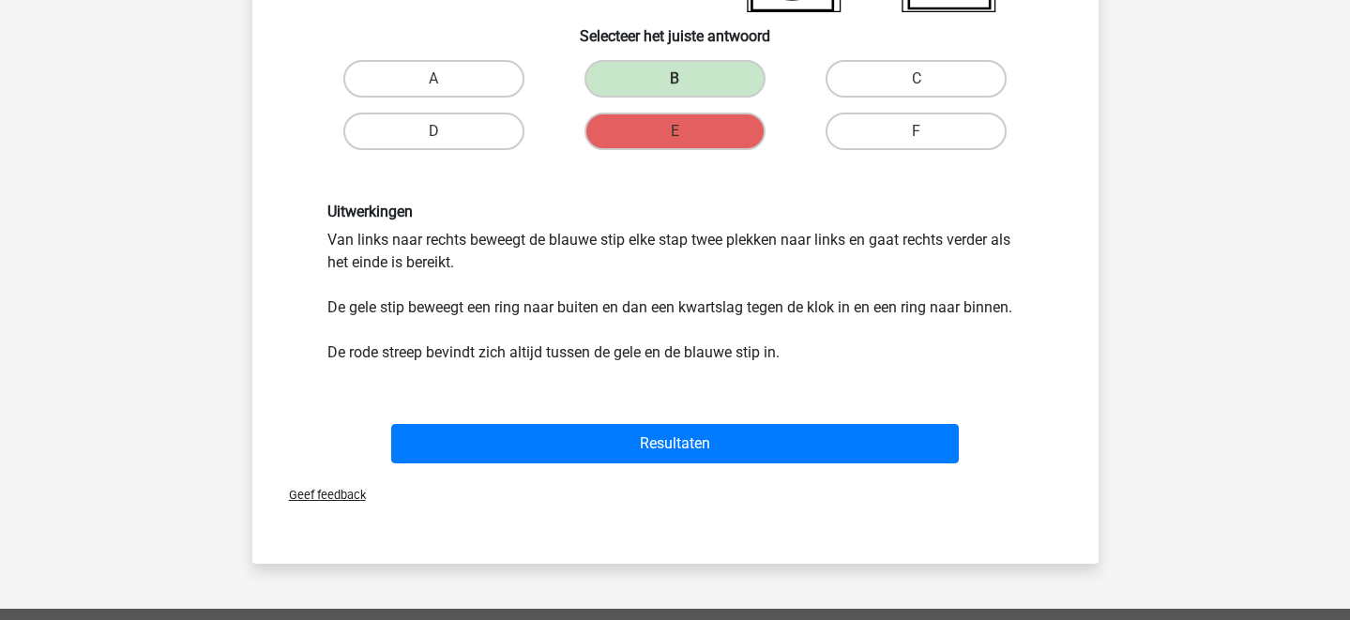
scroll to position [499, 0]
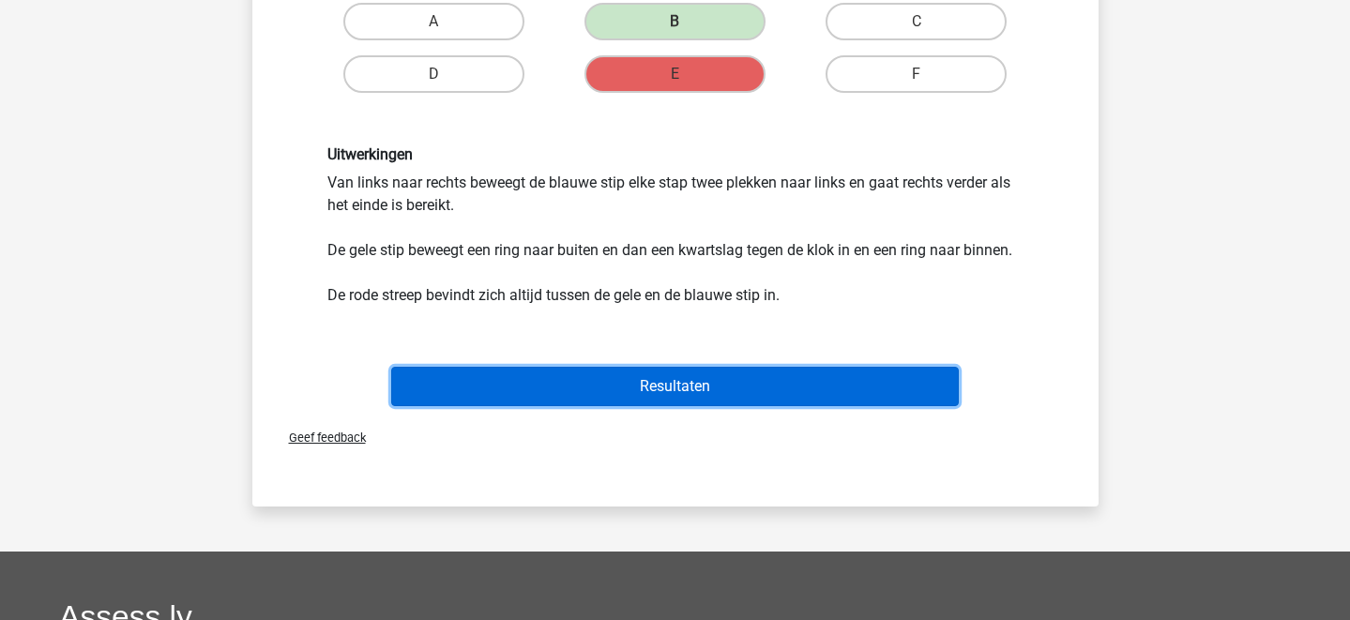
click at [712, 378] on button "Resultaten" at bounding box center [675, 386] width 568 height 39
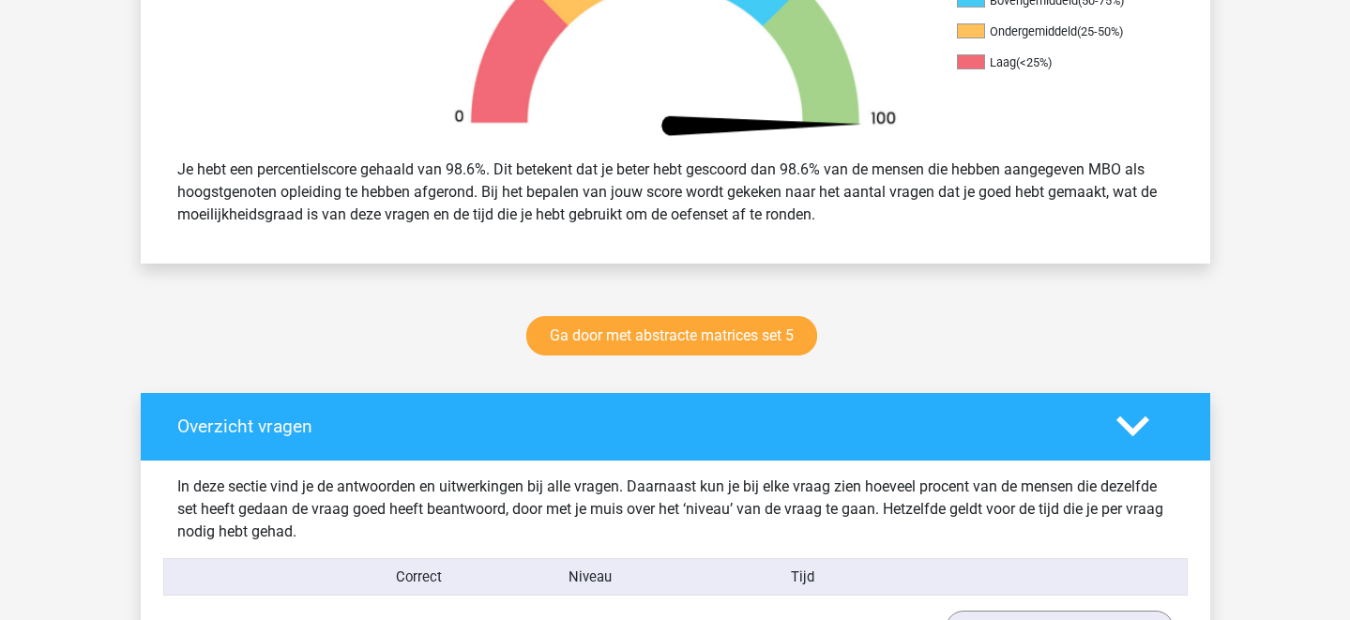
scroll to position [653, 0]
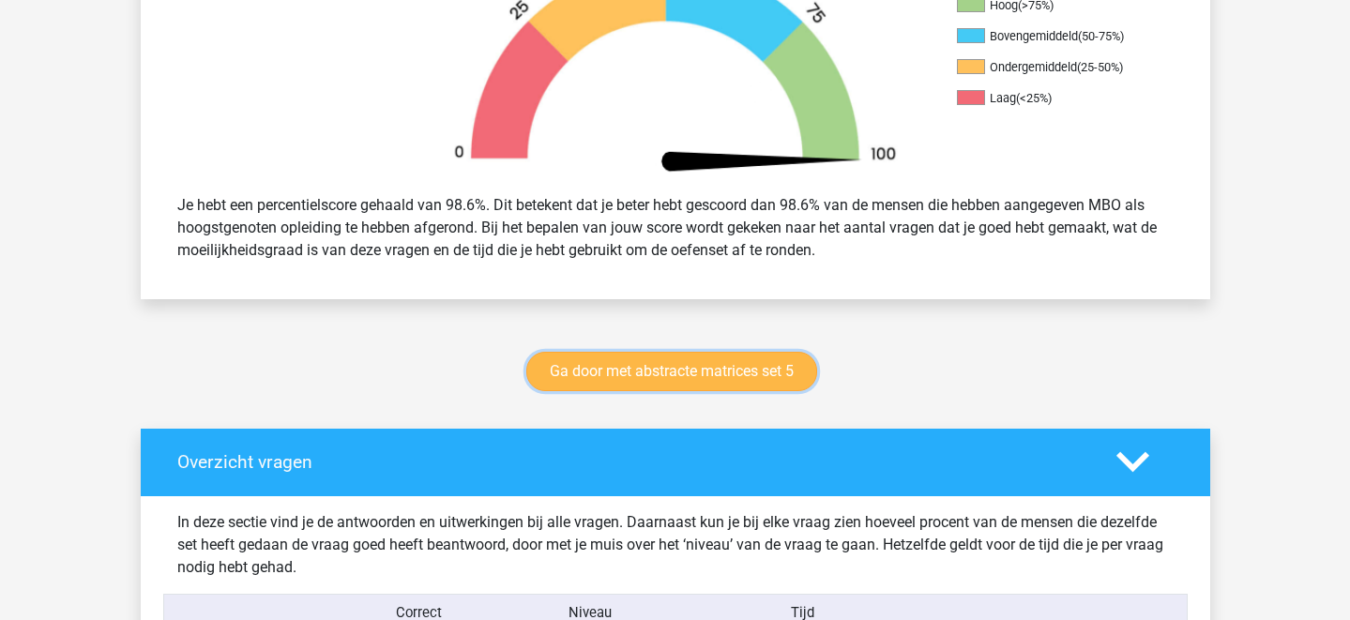
click at [700, 363] on link "Ga door met abstracte matrices set 5" at bounding box center [671, 371] width 291 height 39
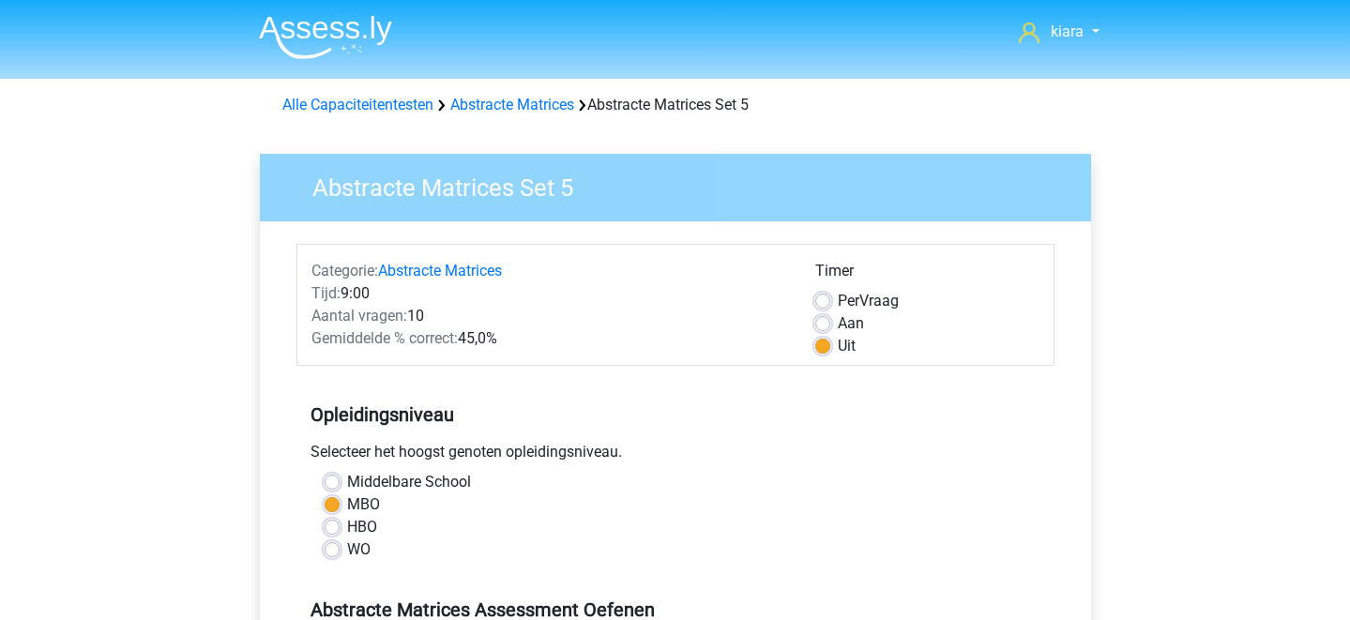
click at [700, 363] on div "Categorie: Abstracte Matrices Tijd: 9:00 Aantal vragen: 10 Gemiddelde % correct…" at bounding box center [675, 305] width 758 height 122
drag, startPoint x: 0, startPoint y: 0, endPoint x: 700, endPoint y: 311, distance: 765.6
click at [700, 358] on div "Categorie: Abstracte Matrices Tijd: 9:00 Aantal vragen: 10 Gemiddelde % correct…" at bounding box center [675, 305] width 758 height 122
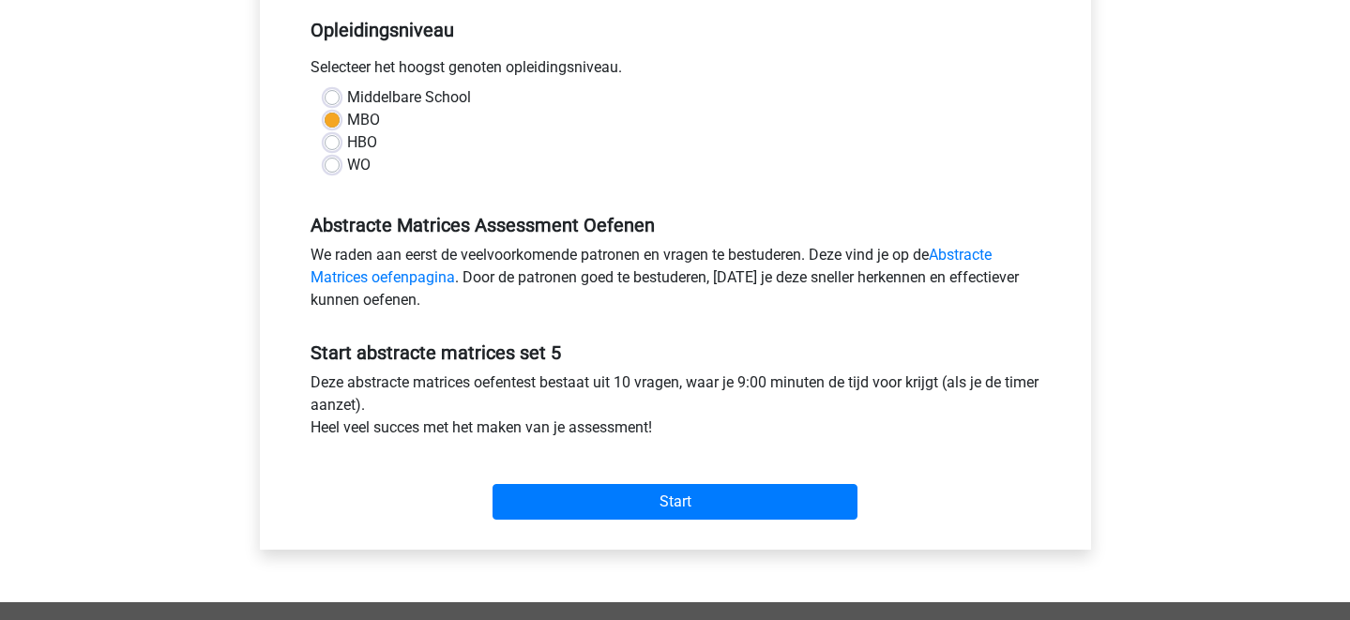
scroll to position [389, 0]
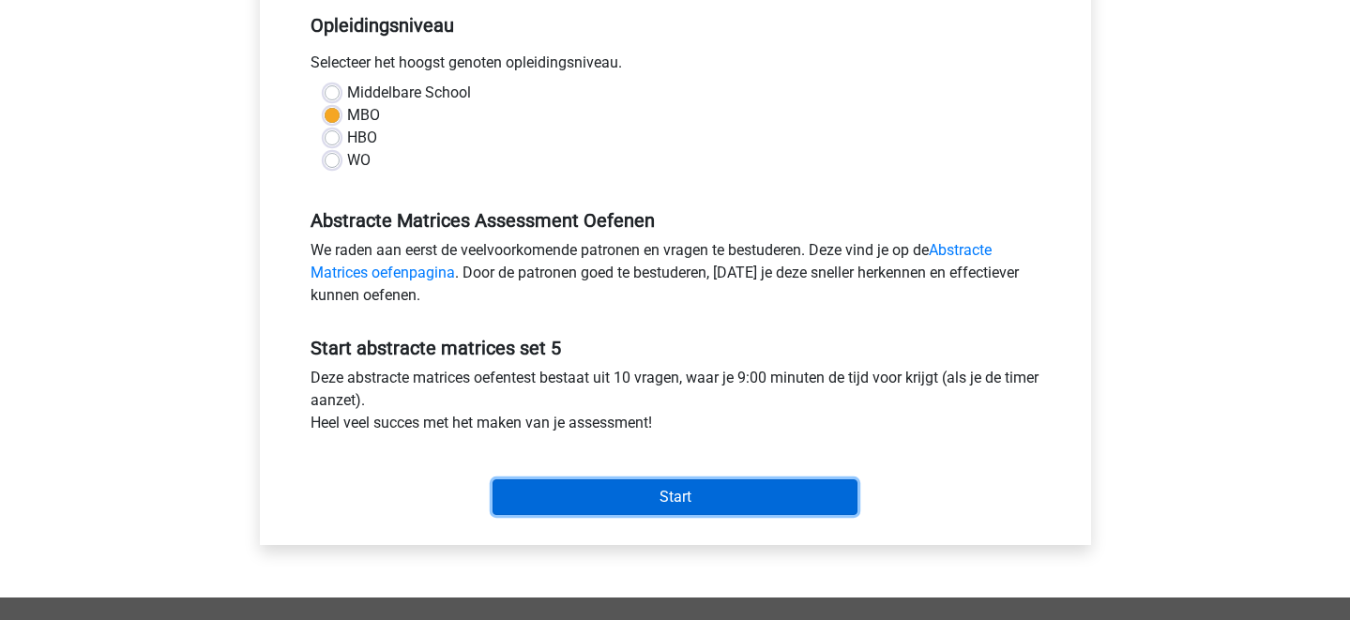
click at [712, 500] on input "Start" at bounding box center [675, 497] width 365 height 36
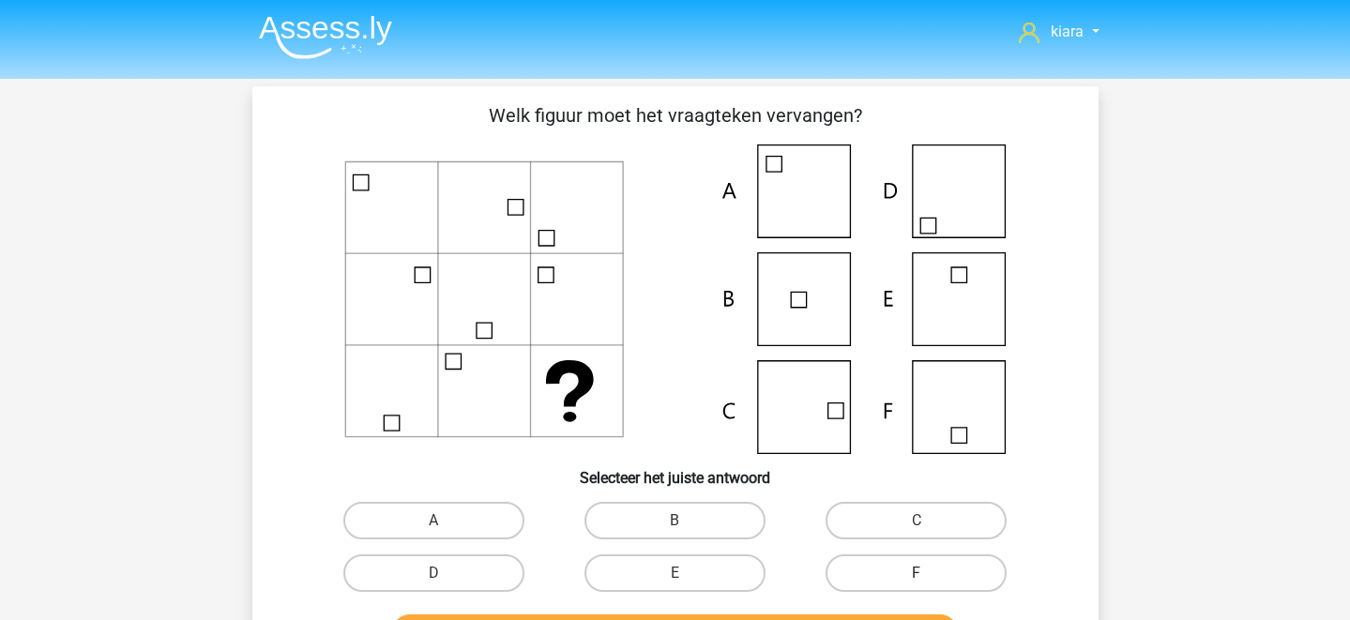
click at [897, 582] on label "F" at bounding box center [916, 573] width 181 height 38
click at [917, 582] on input "F" at bounding box center [923, 579] width 12 height 12
radio input "true"
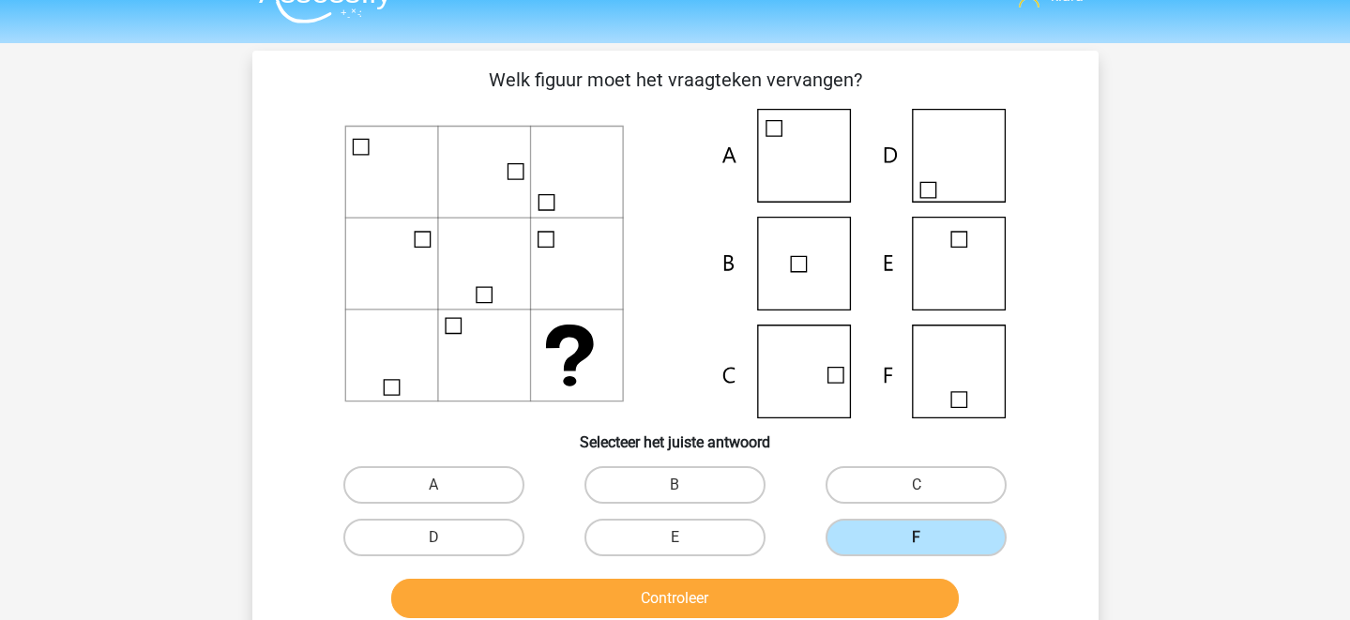
scroll to position [43, 0]
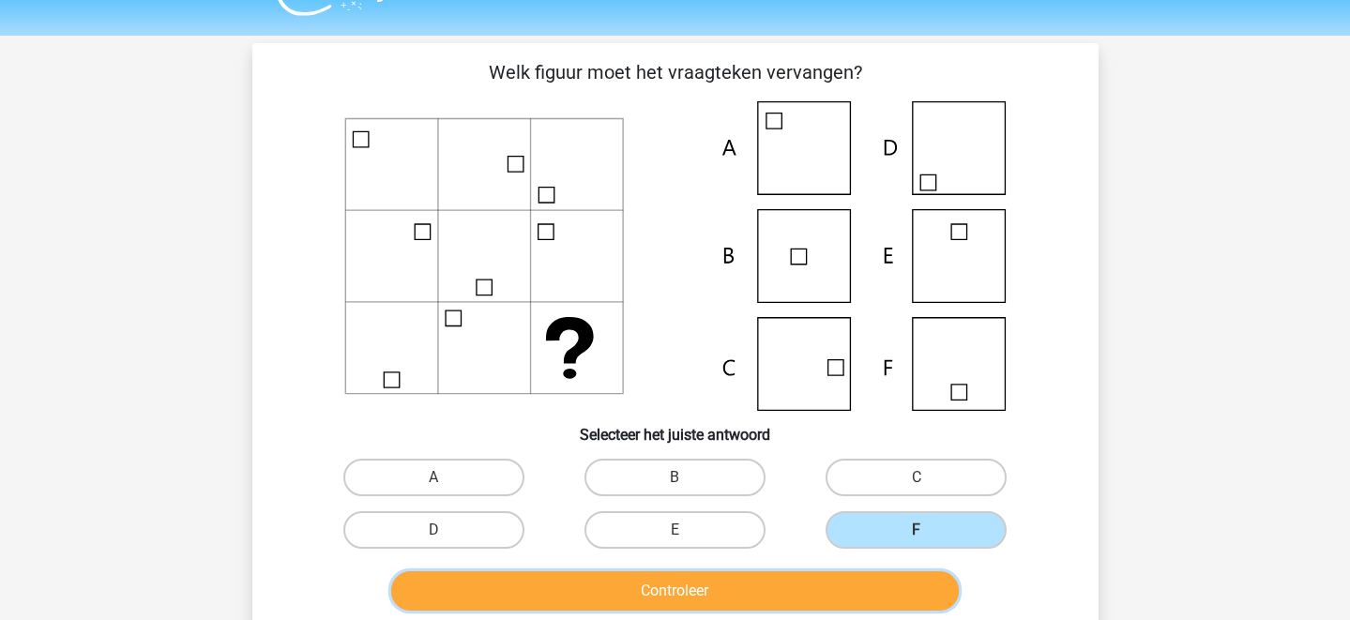
click at [806, 605] on button "Controleer" at bounding box center [675, 590] width 568 height 39
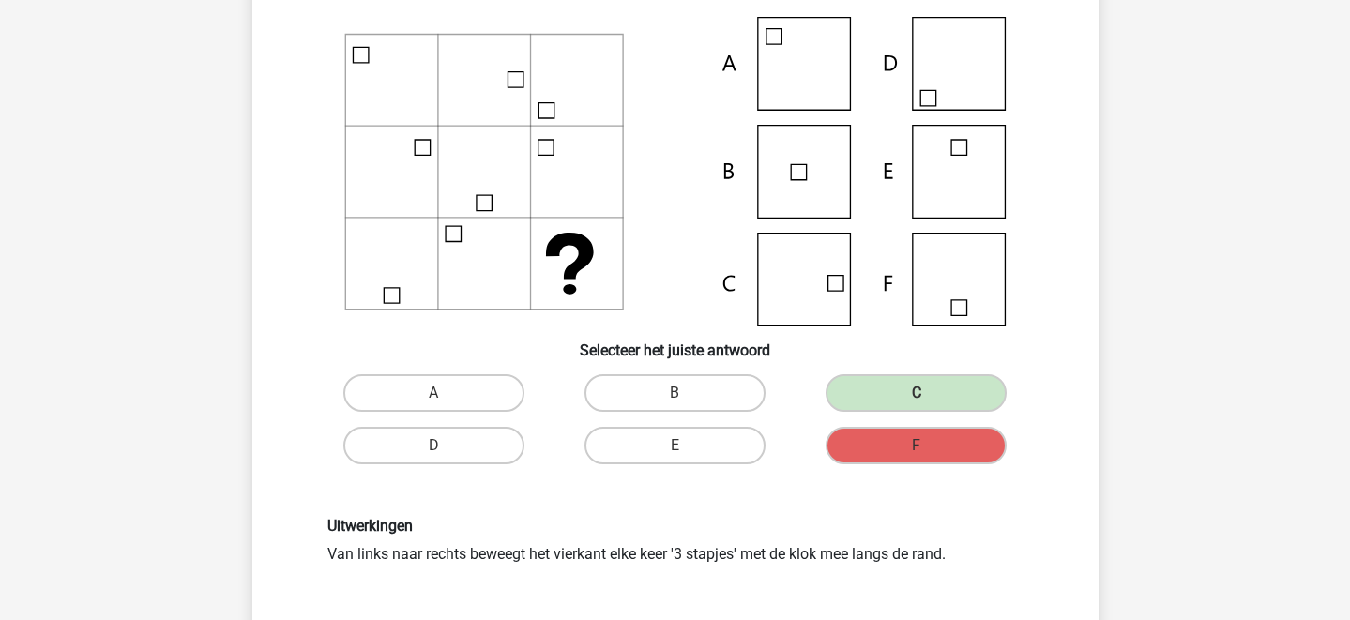
scroll to position [125, 0]
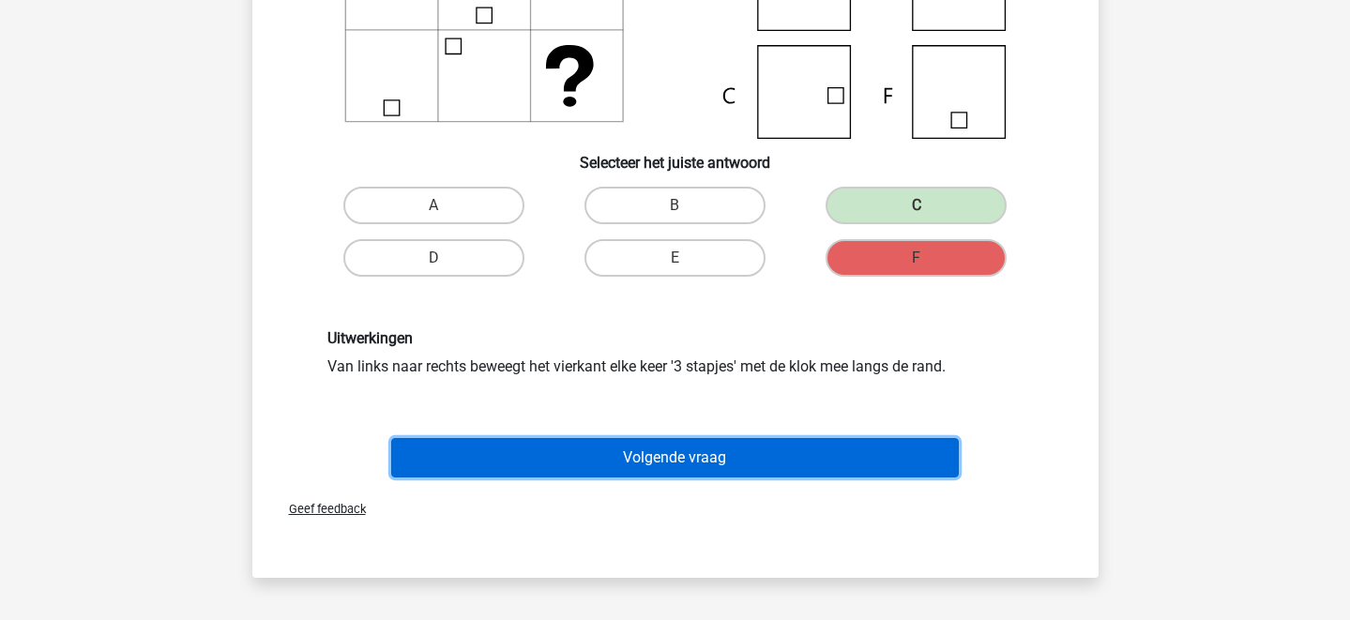
click at [667, 462] on button "Volgende vraag" at bounding box center [675, 457] width 568 height 39
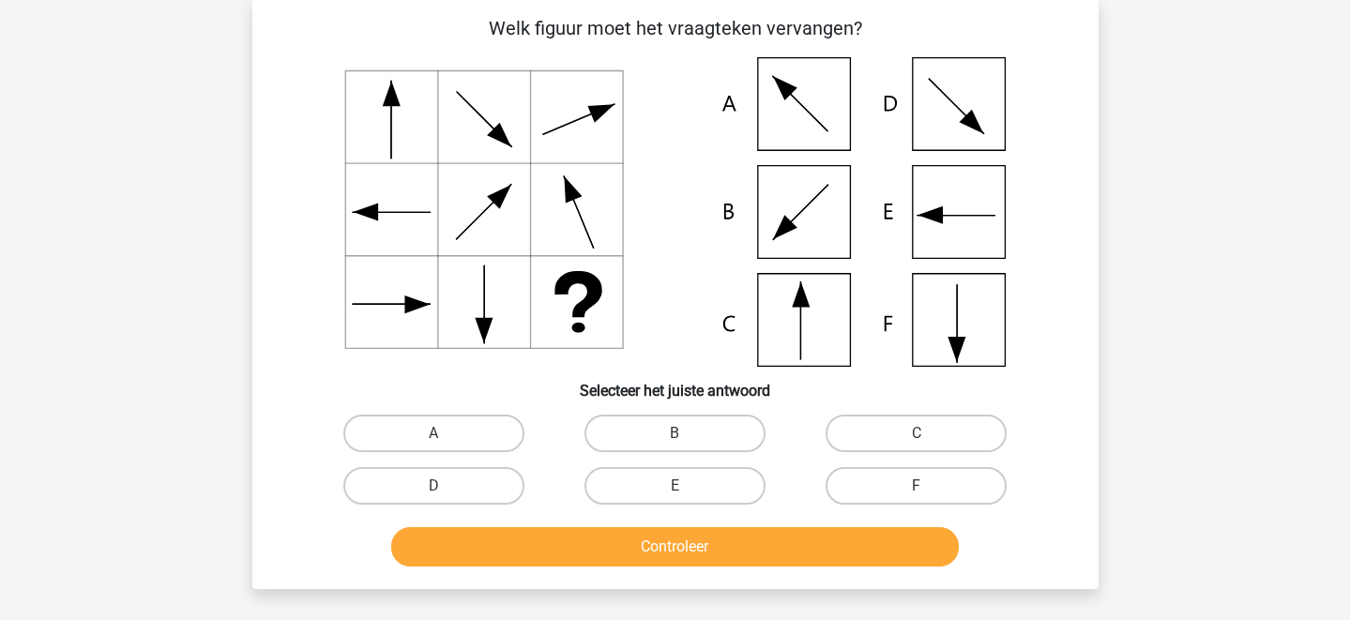
scroll to position [86, 0]
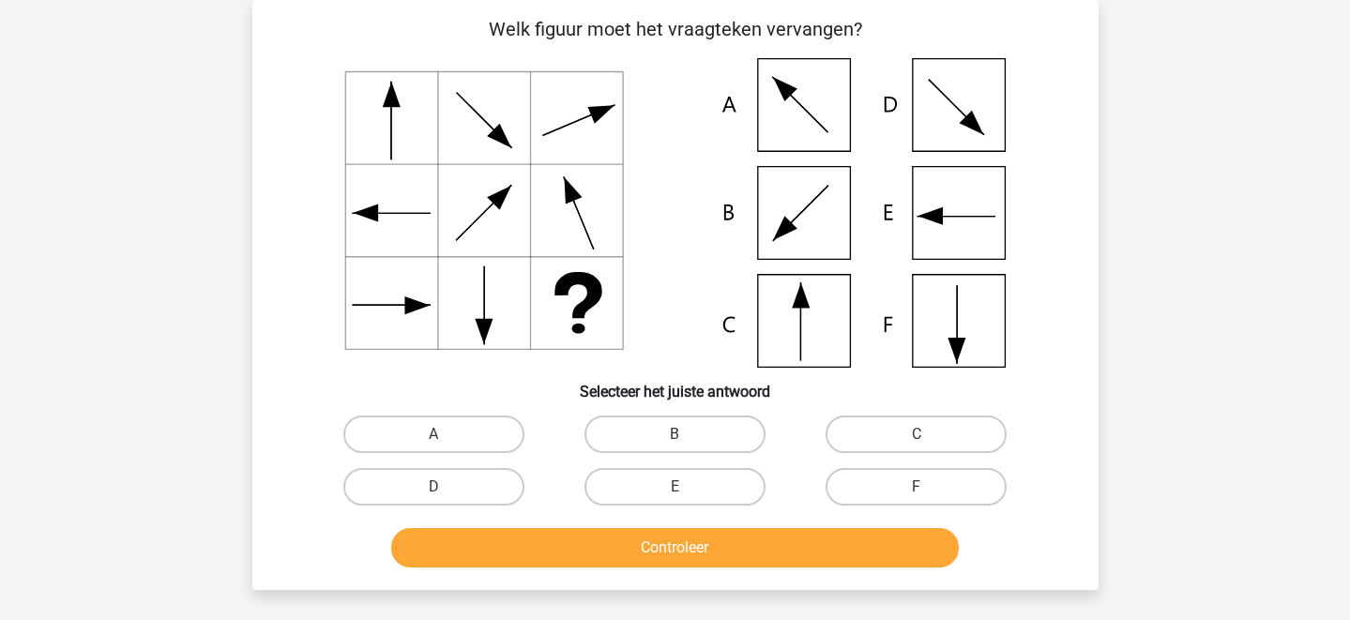
click at [667, 463] on div "E" at bounding box center [674, 487] width 241 height 53
click at [684, 437] on input "B" at bounding box center [681, 440] width 12 height 12
radio input "true"
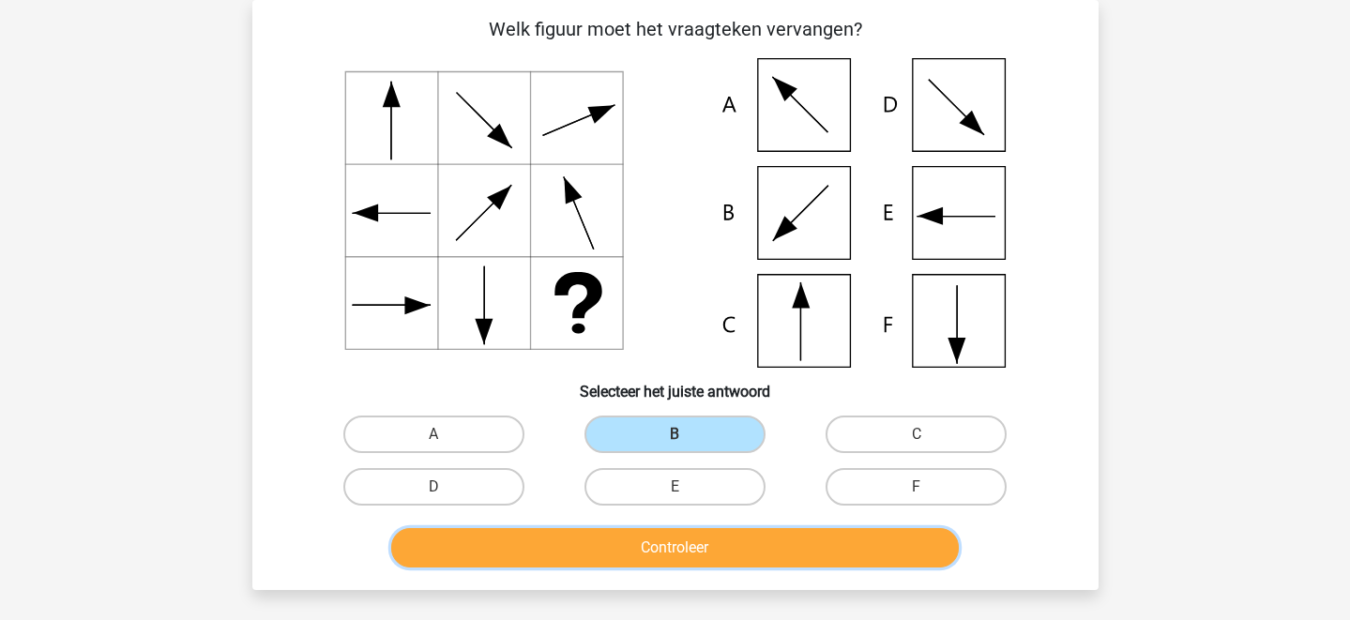
click at [705, 539] on button "Controleer" at bounding box center [675, 547] width 568 height 39
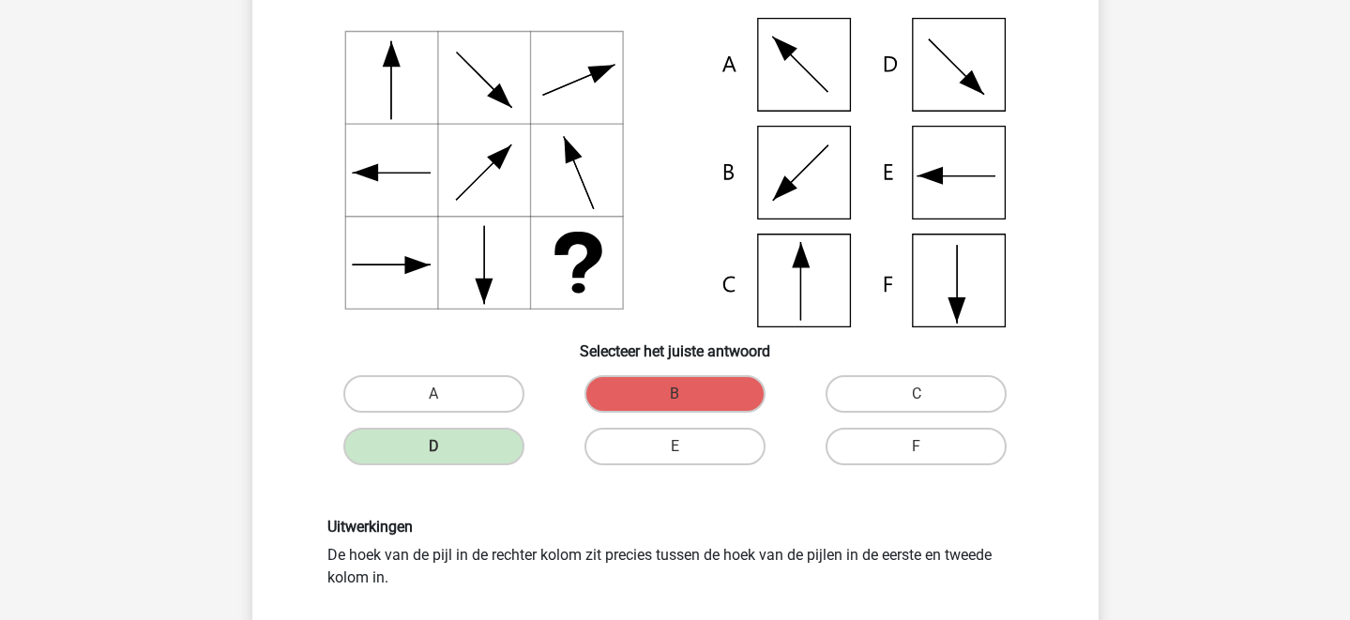
scroll to position [119, 0]
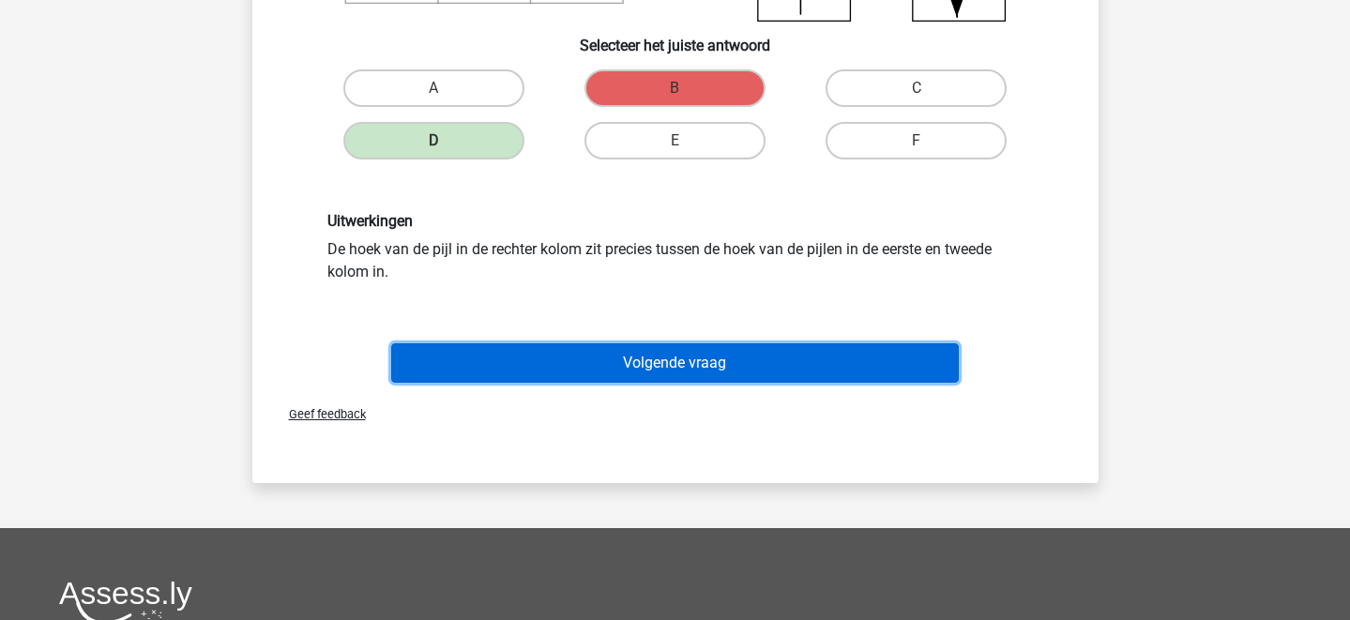
click at [605, 365] on button "Volgende vraag" at bounding box center [675, 362] width 568 height 39
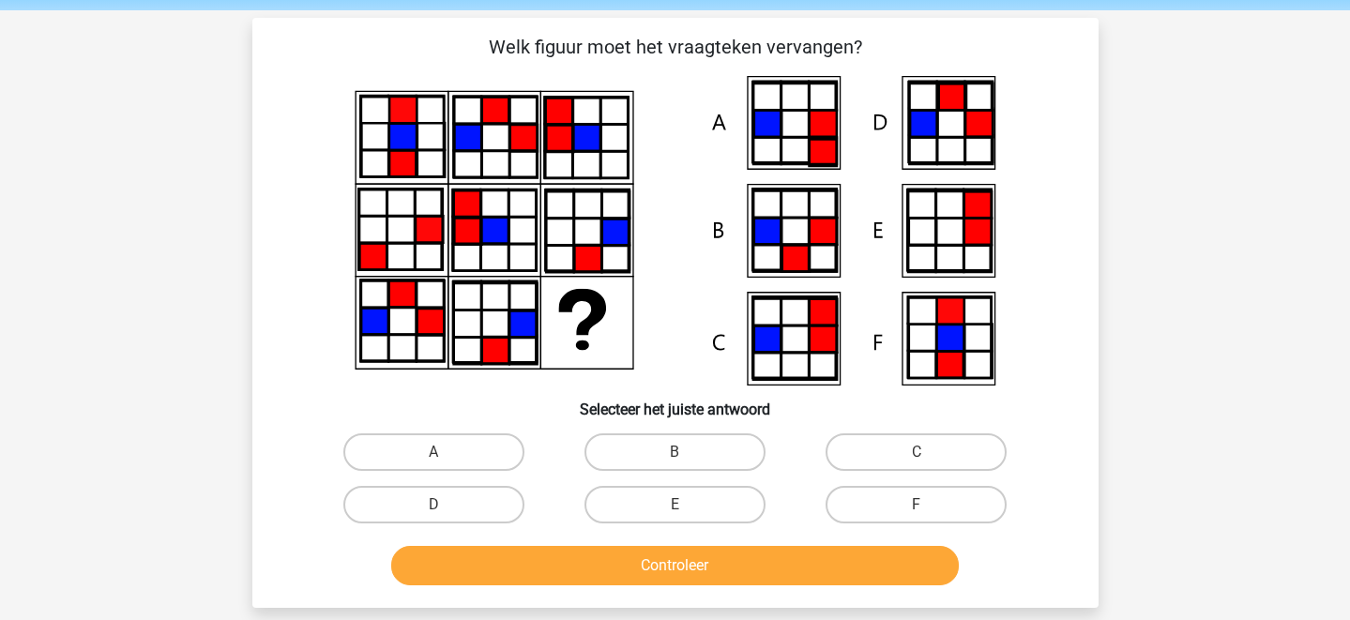
scroll to position [54, 0]
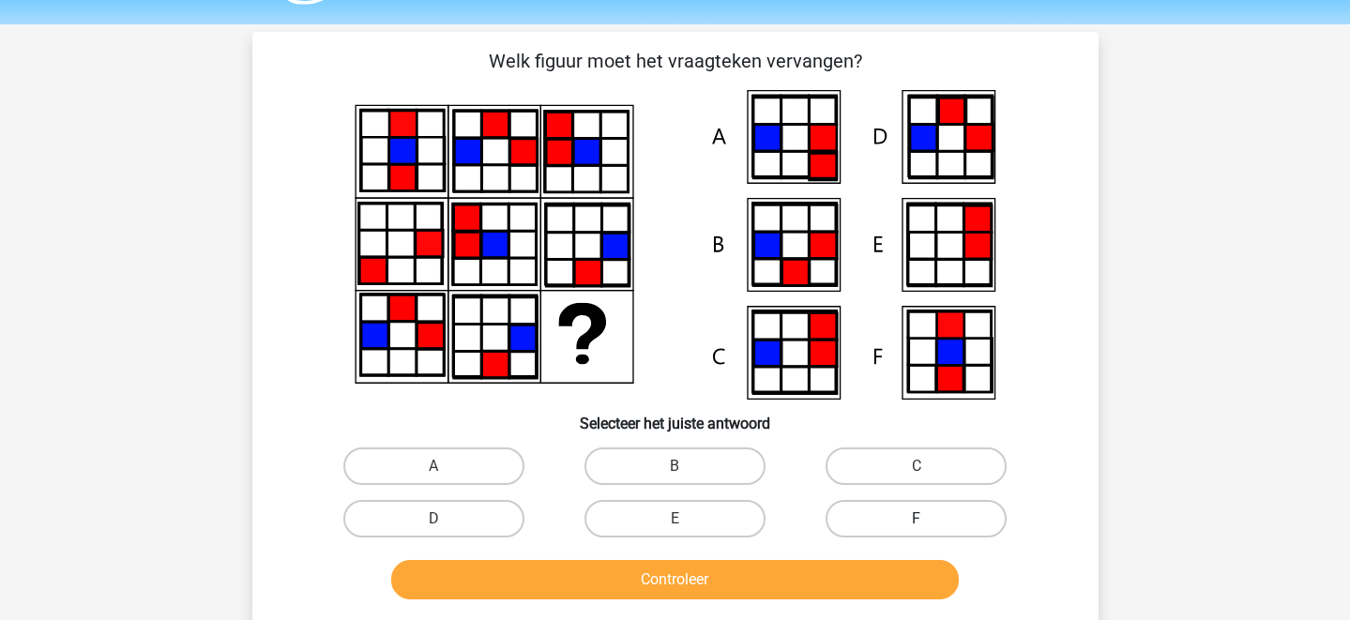
click at [915, 515] on label "F" at bounding box center [916, 519] width 181 height 38
click at [917, 519] on input "F" at bounding box center [923, 525] width 12 height 12
radio input "true"
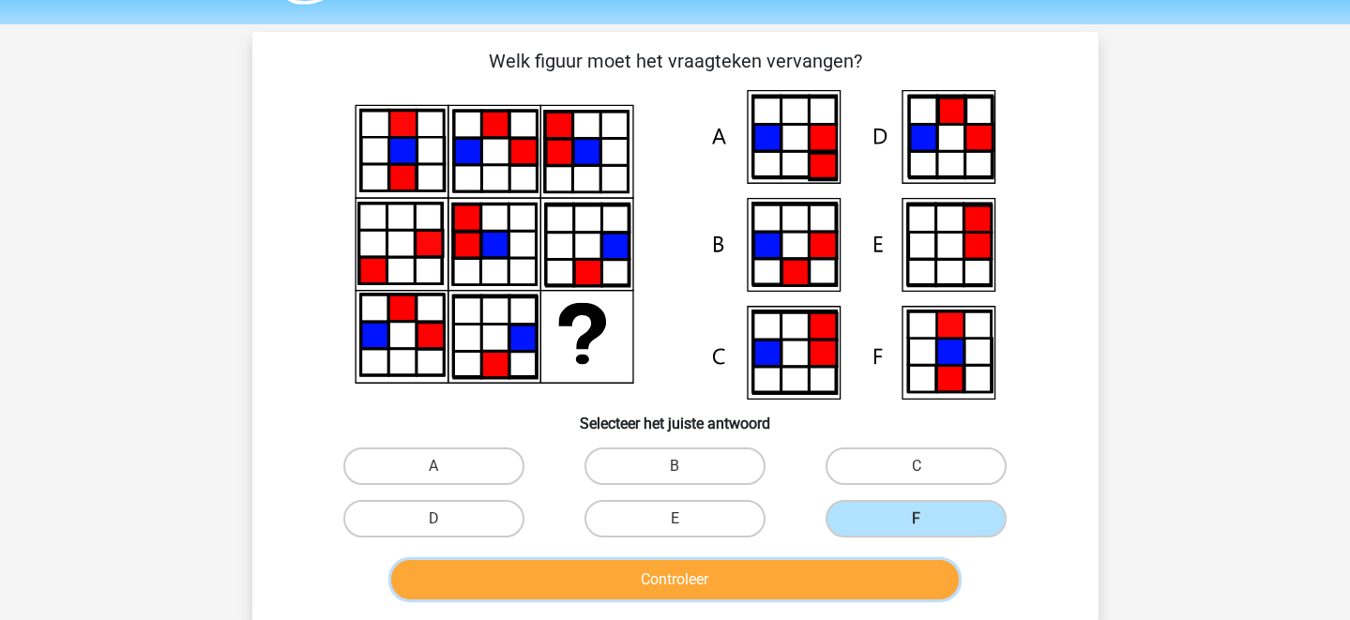
click at [825, 585] on button "Controleer" at bounding box center [675, 579] width 568 height 39
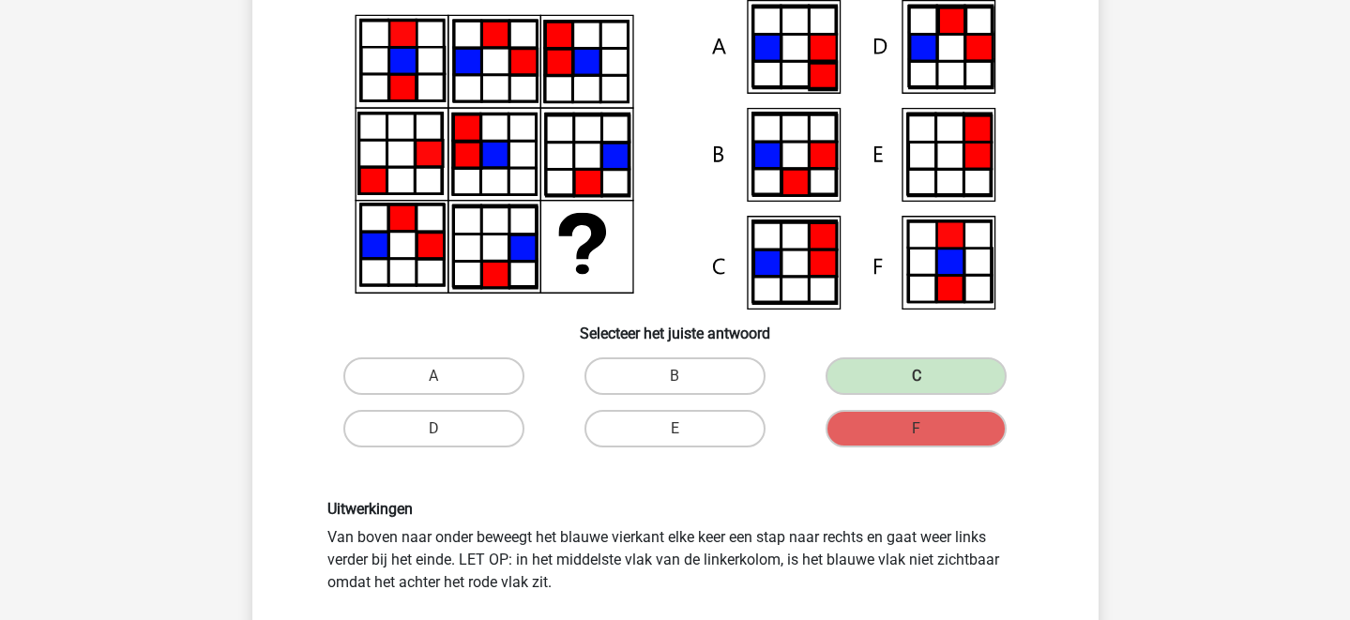
scroll to position [0, 0]
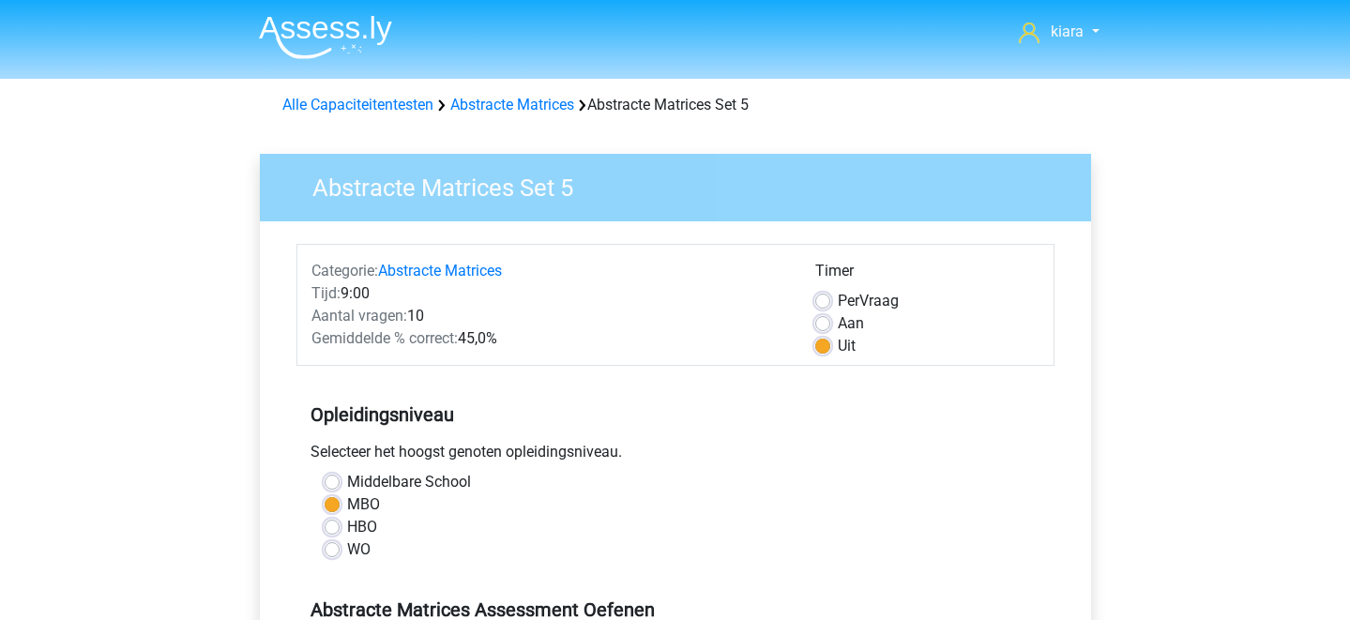
scroll to position [389, 0]
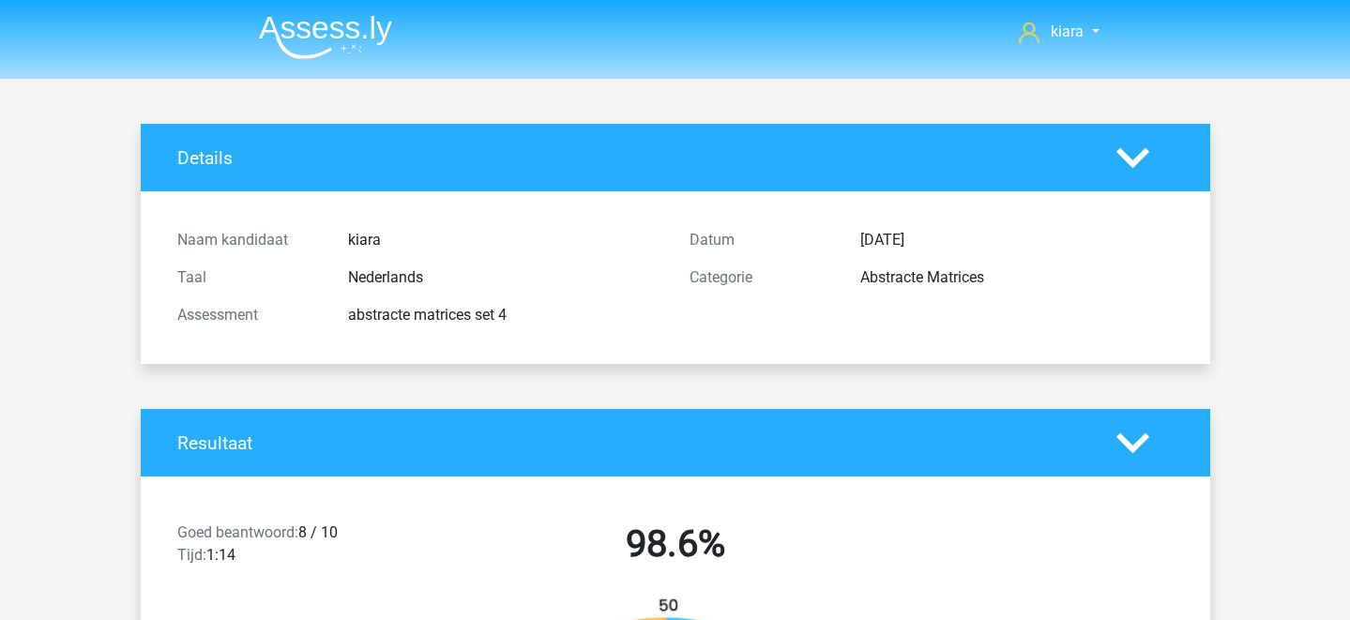
scroll to position [653, 0]
click at [1163, 162] on div at bounding box center [1144, 158] width 85 height 33
click at [1061, 48] on nav "kiara [EMAIL_ADDRESS][DOMAIN_NAME]" at bounding box center [675, 33] width 863 height 61
click at [1064, 33] on span "kiara" at bounding box center [1067, 32] width 33 height 18
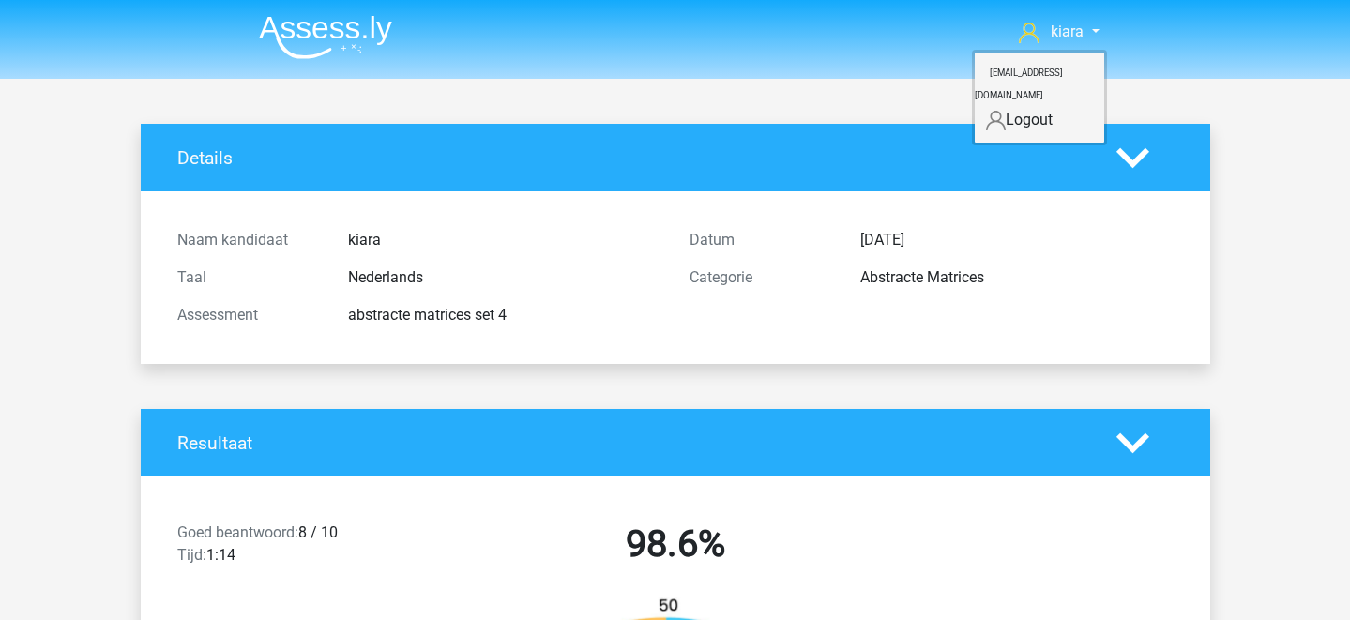
click at [1144, 126] on div "Details" at bounding box center [675, 158] width 1069 height 68
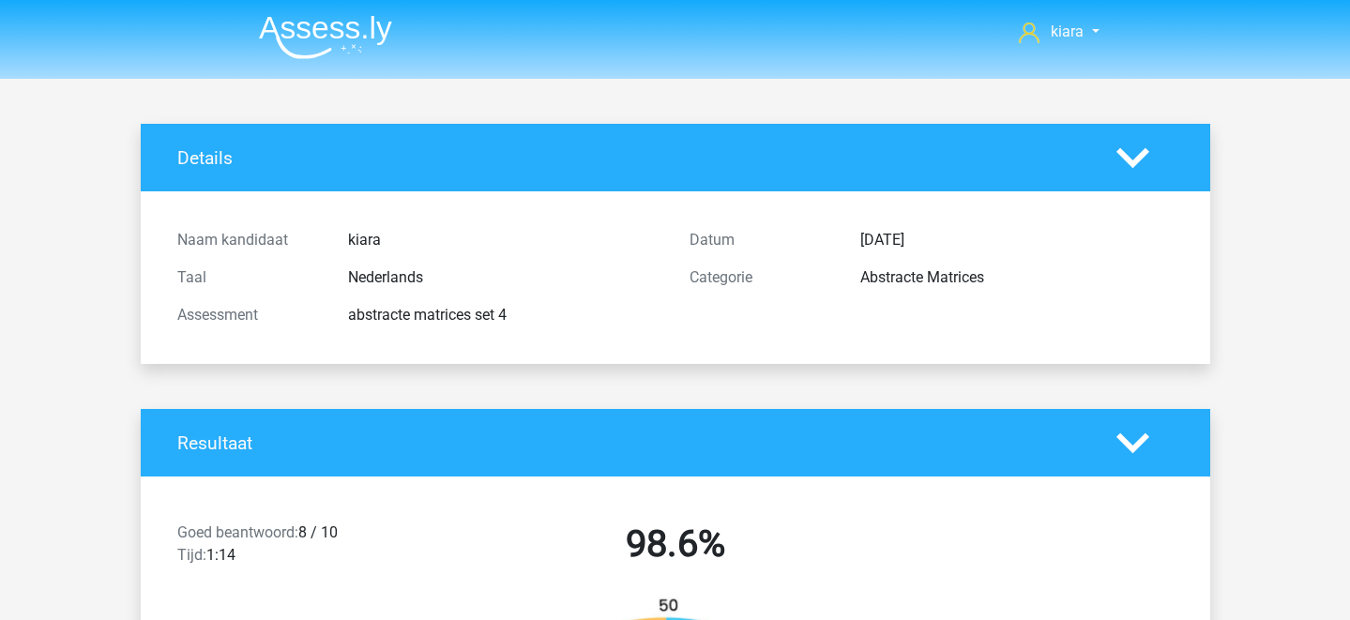
click at [1142, 149] on icon at bounding box center [1132, 158] width 33 height 33
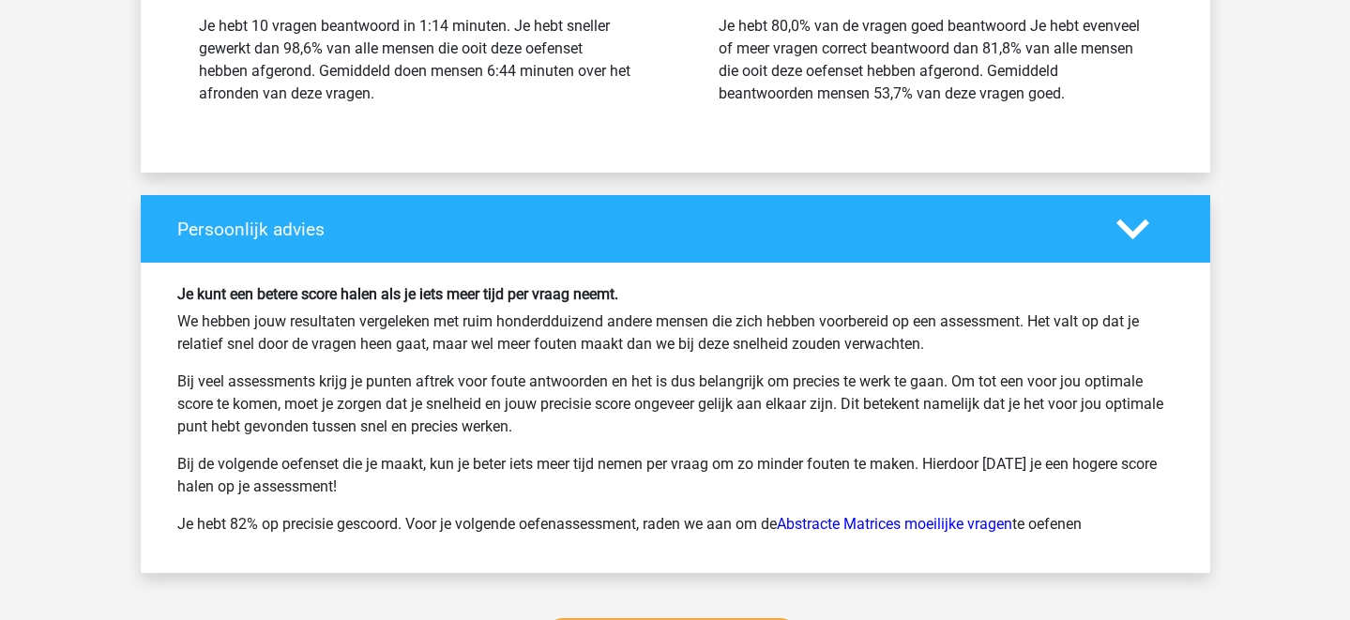
scroll to position [2111, 0]
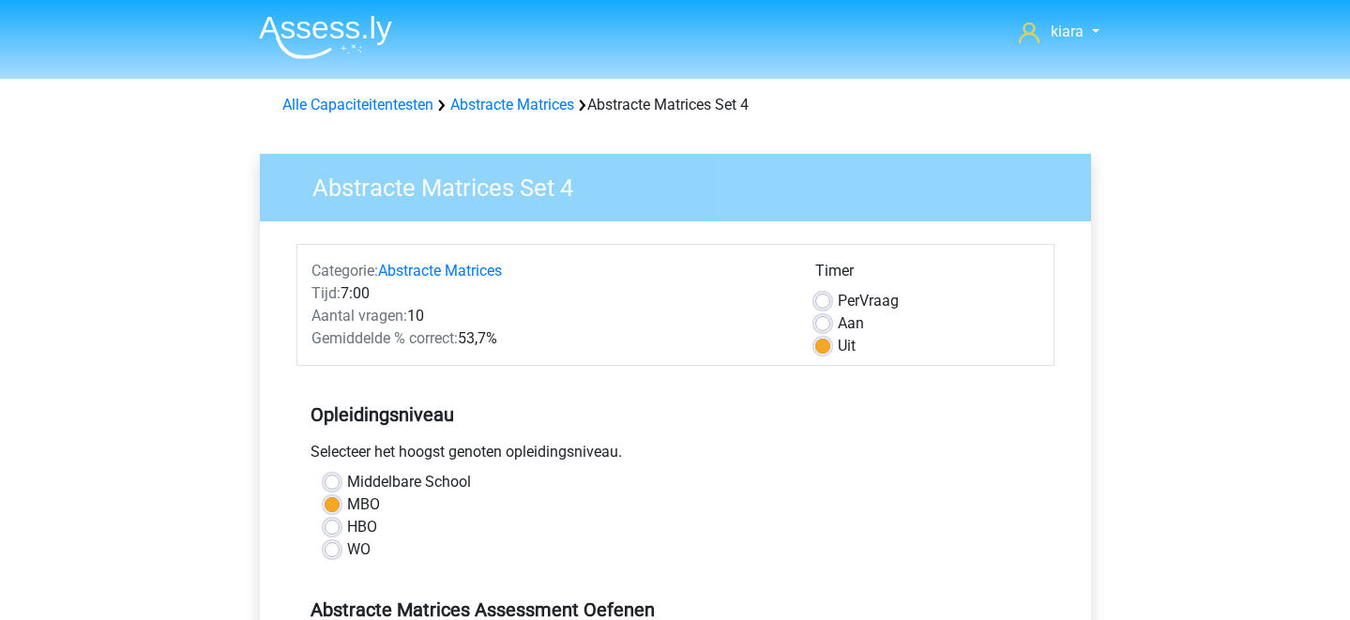
scroll to position [538, 0]
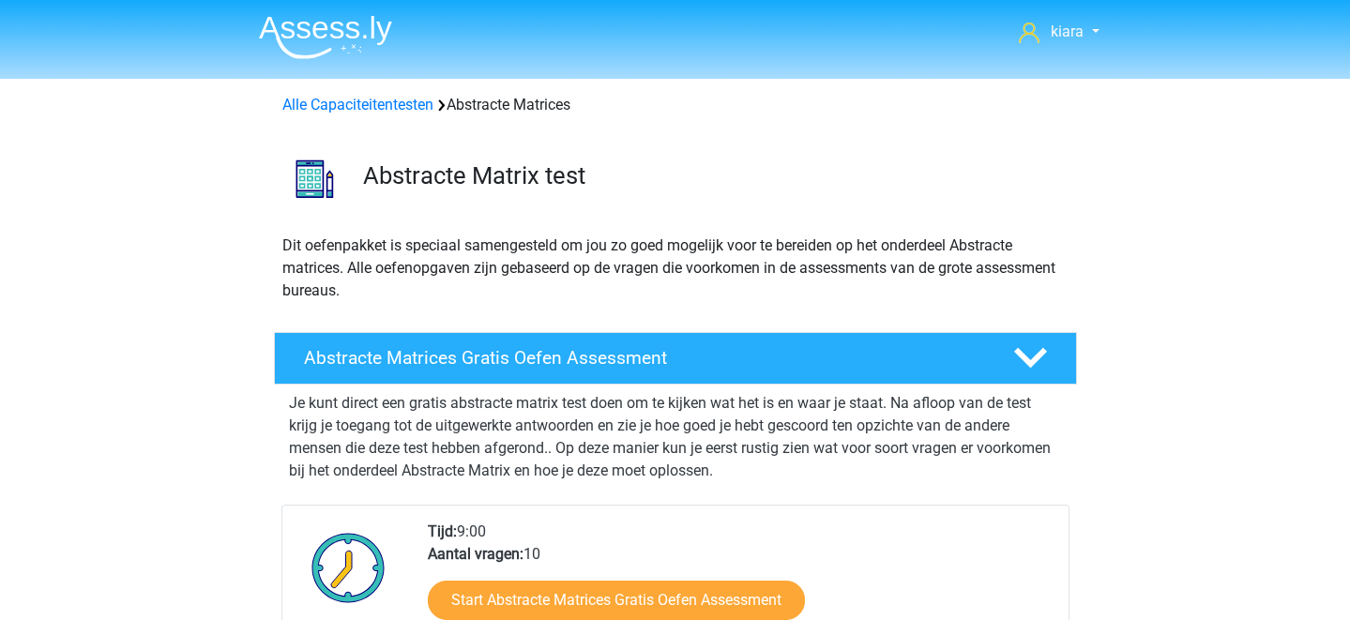
scroll to position [919, 0]
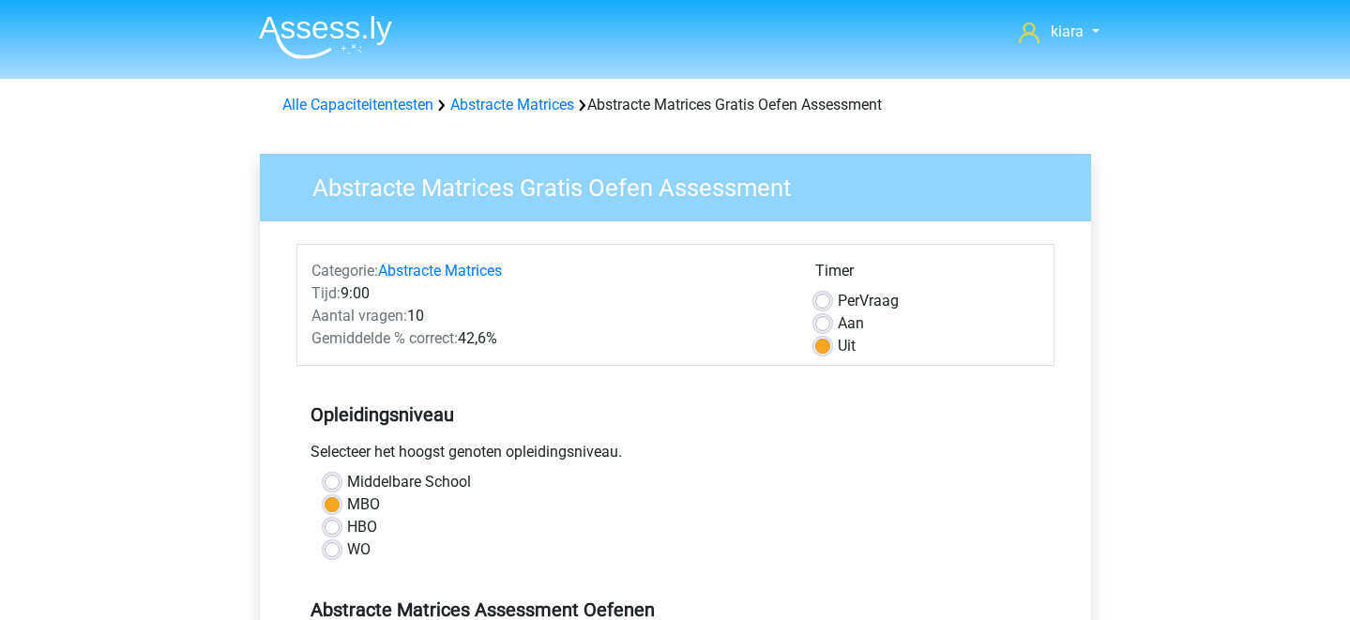
scroll to position [393, 0]
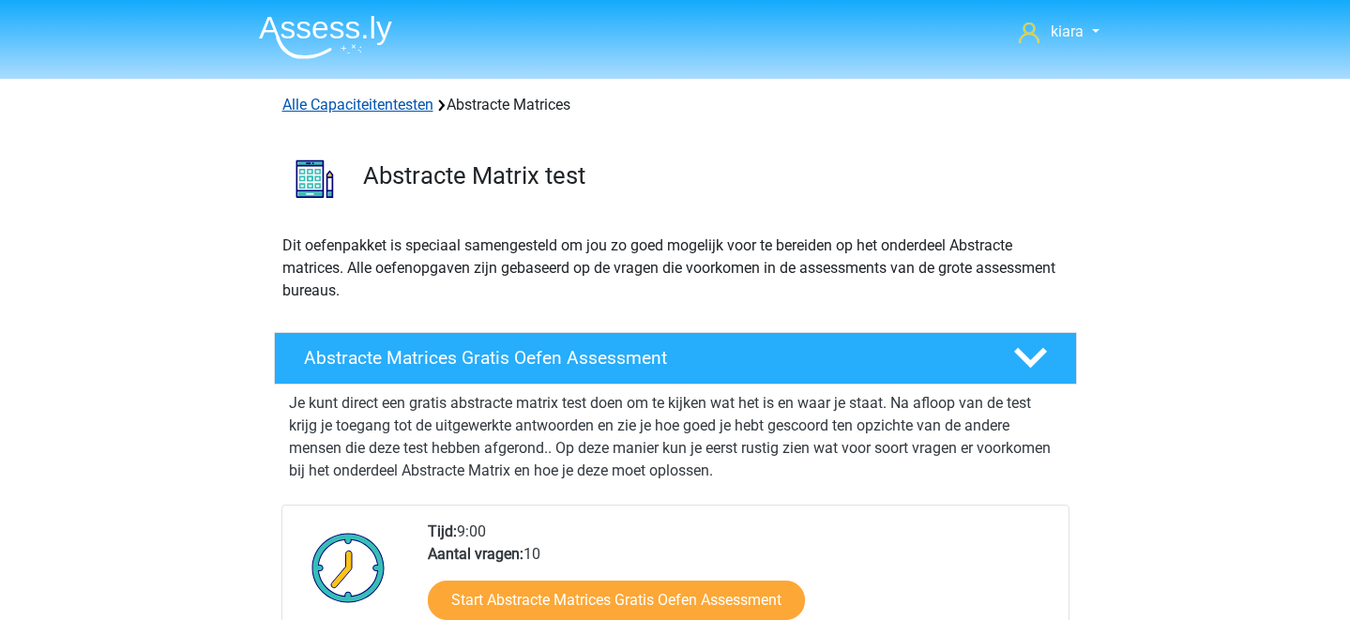
click at [326, 109] on link "Alle Capaciteitentesten" at bounding box center [357, 105] width 151 height 18
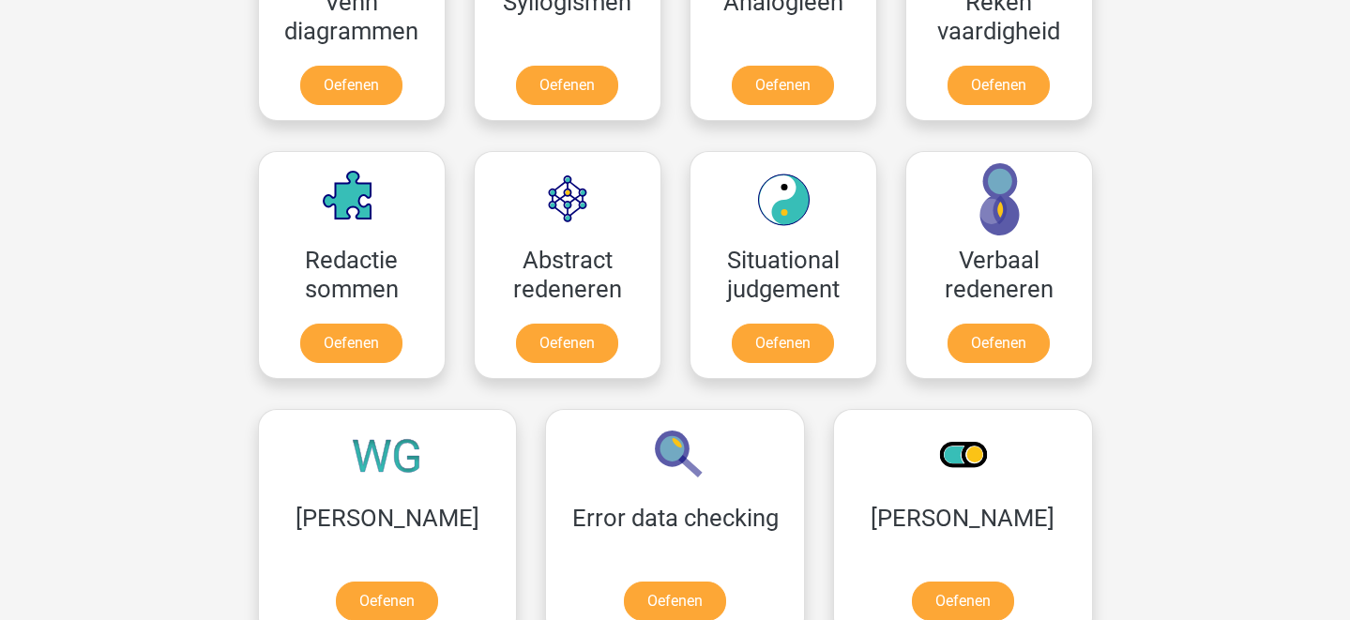
scroll to position [1253, 0]
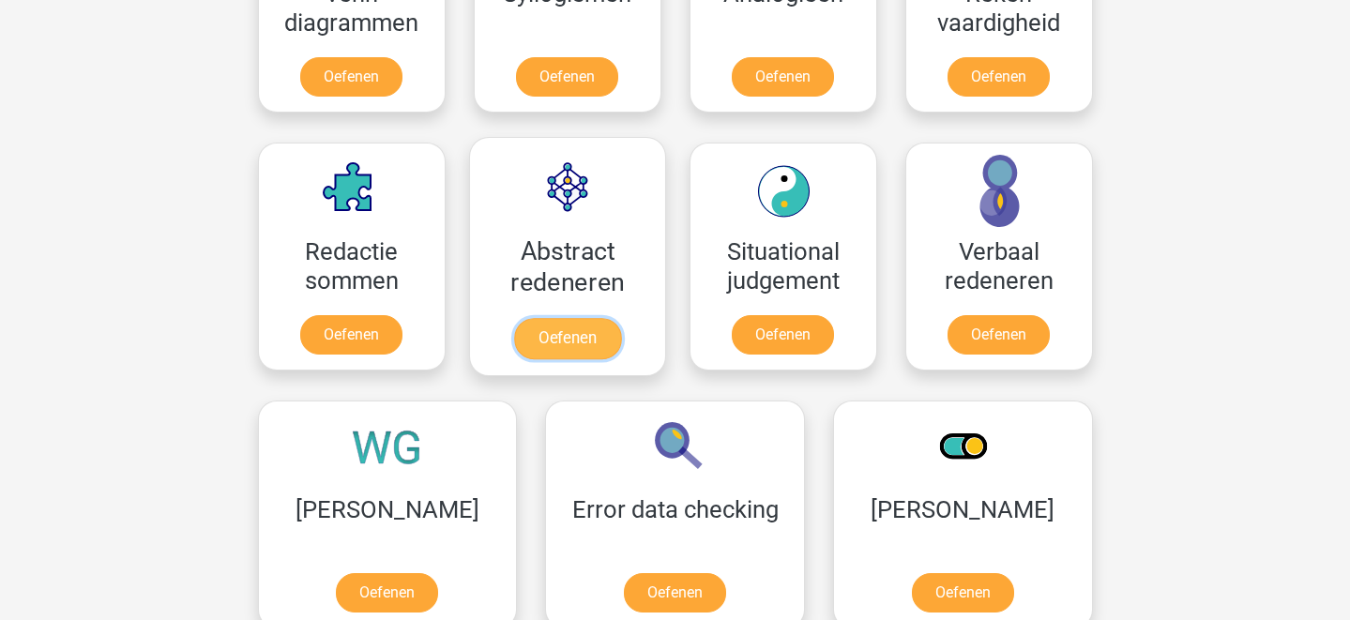
click at [579, 322] on link "Oefenen" at bounding box center [566, 338] width 107 height 41
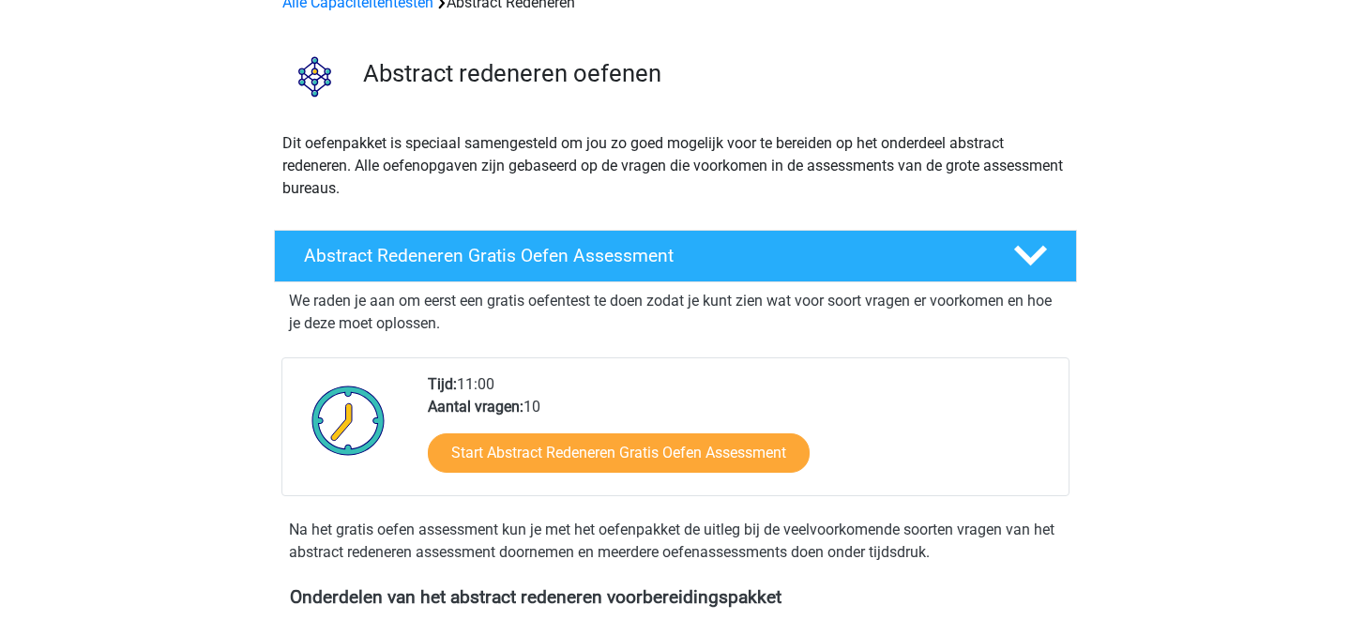
scroll to position [107, 0]
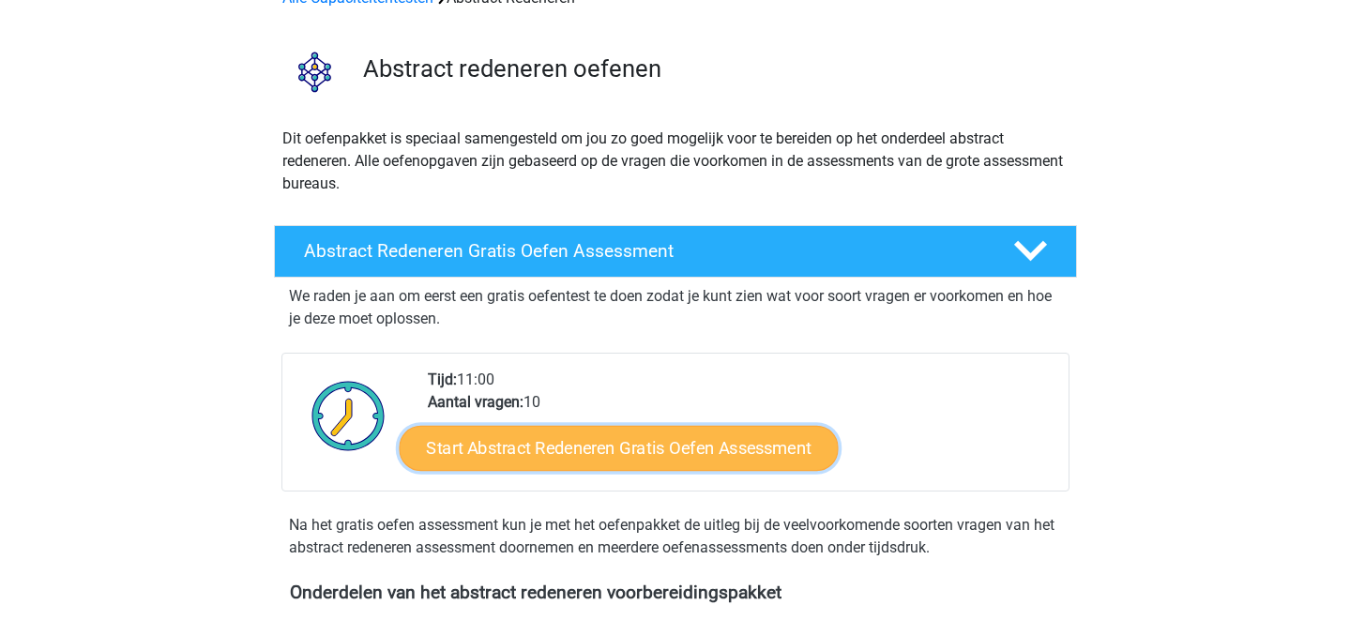
click at [669, 443] on link "Start Abstract Redeneren Gratis Oefen Assessment" at bounding box center [618, 447] width 439 height 45
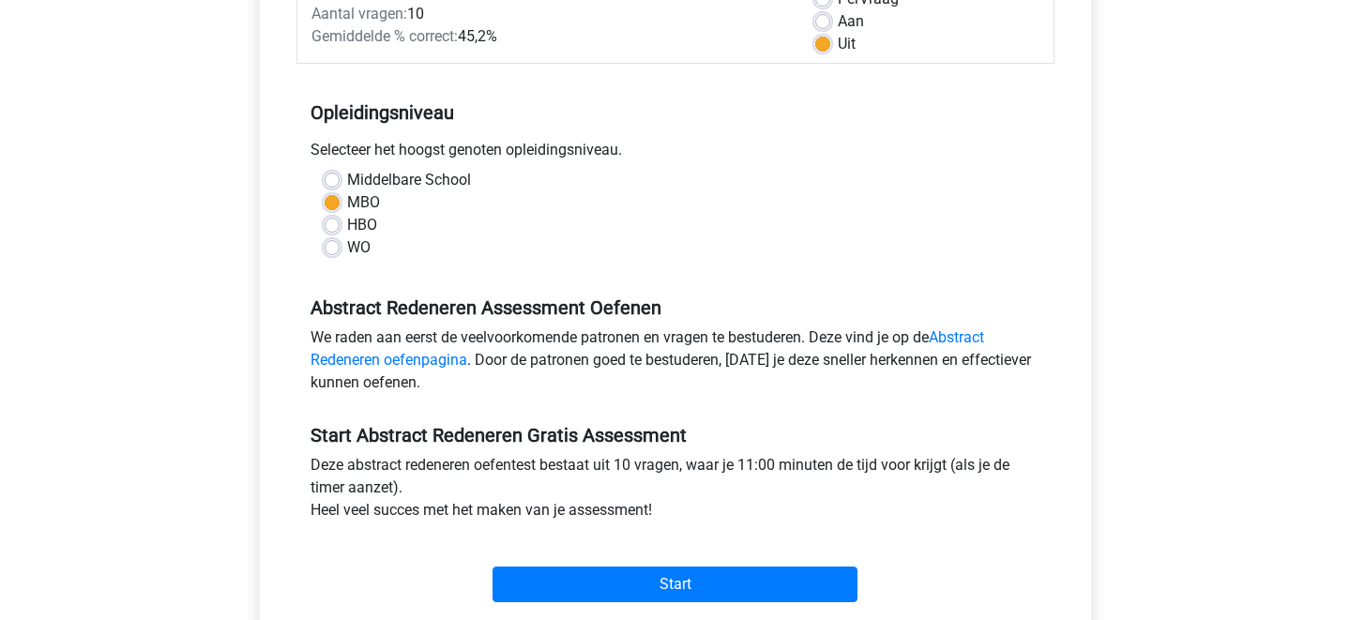
scroll to position [326, 0]
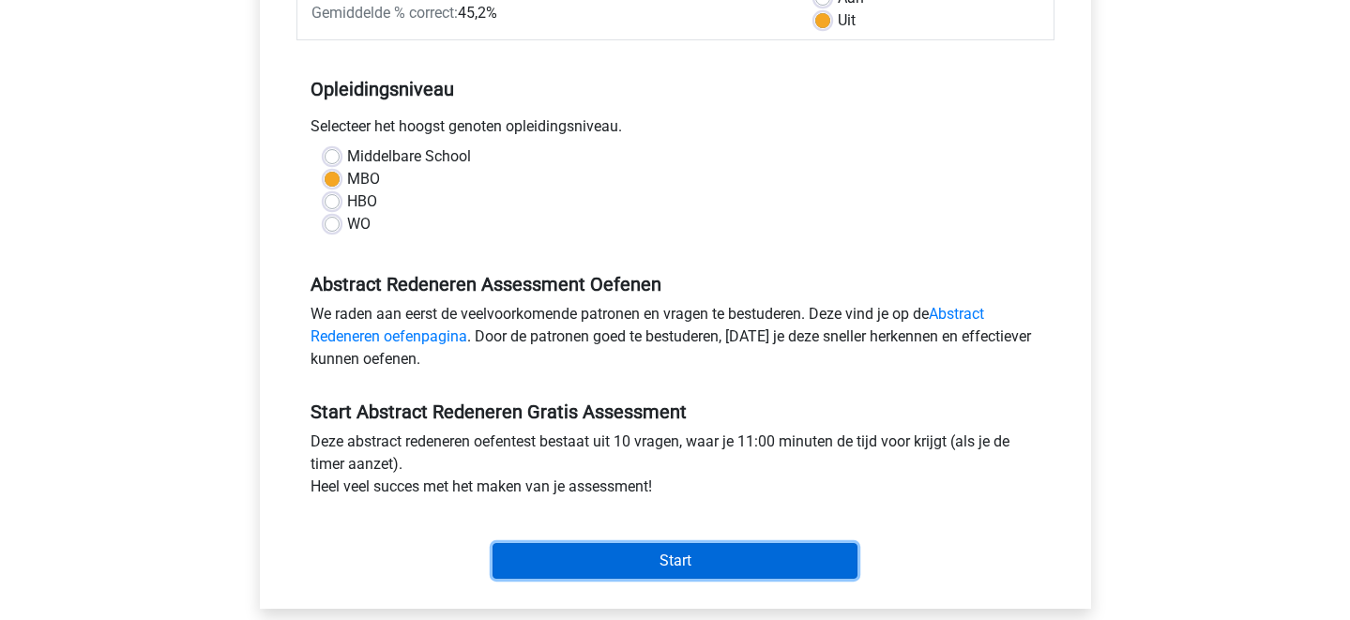
click at [662, 566] on input "Start" at bounding box center [675, 561] width 365 height 36
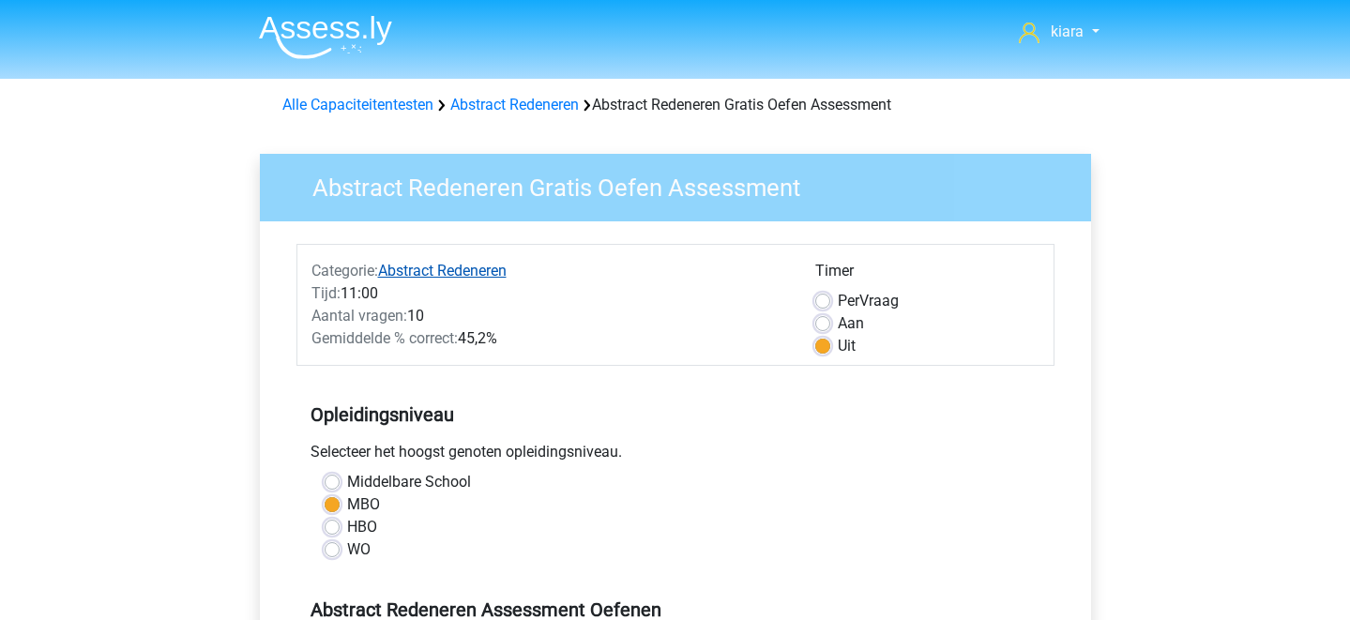
click at [491, 265] on link "Abstract Redeneren" at bounding box center [442, 271] width 129 height 18
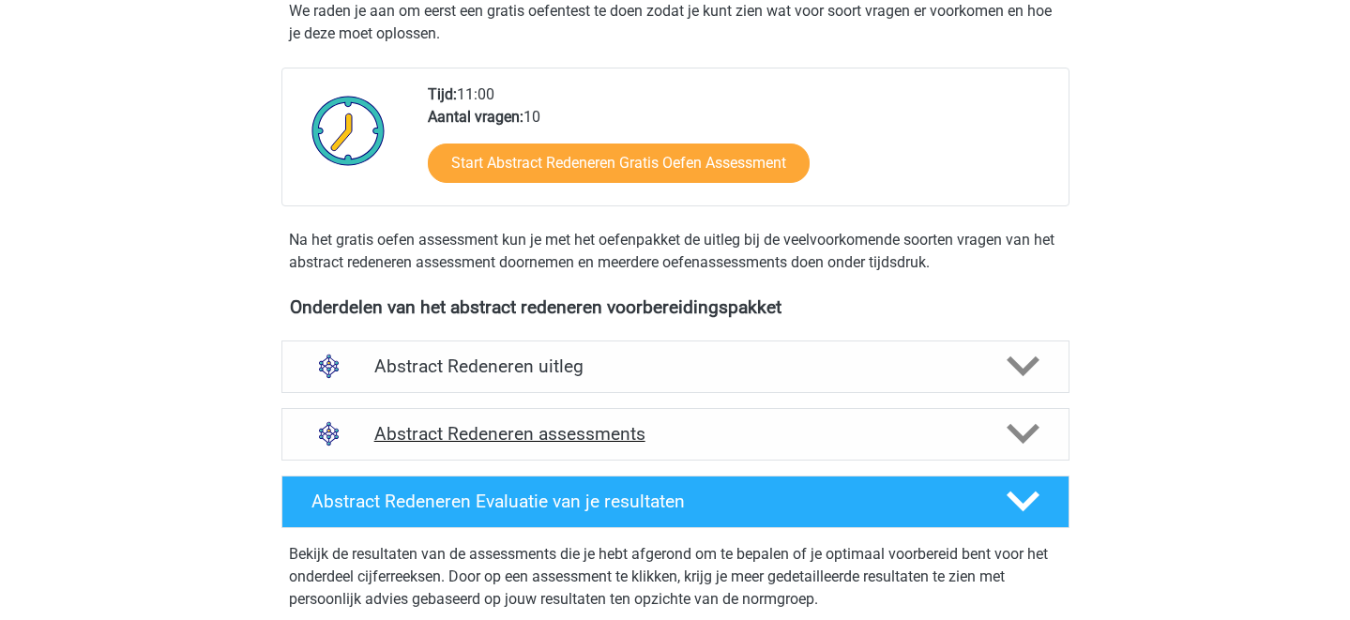
scroll to position [402, 0]
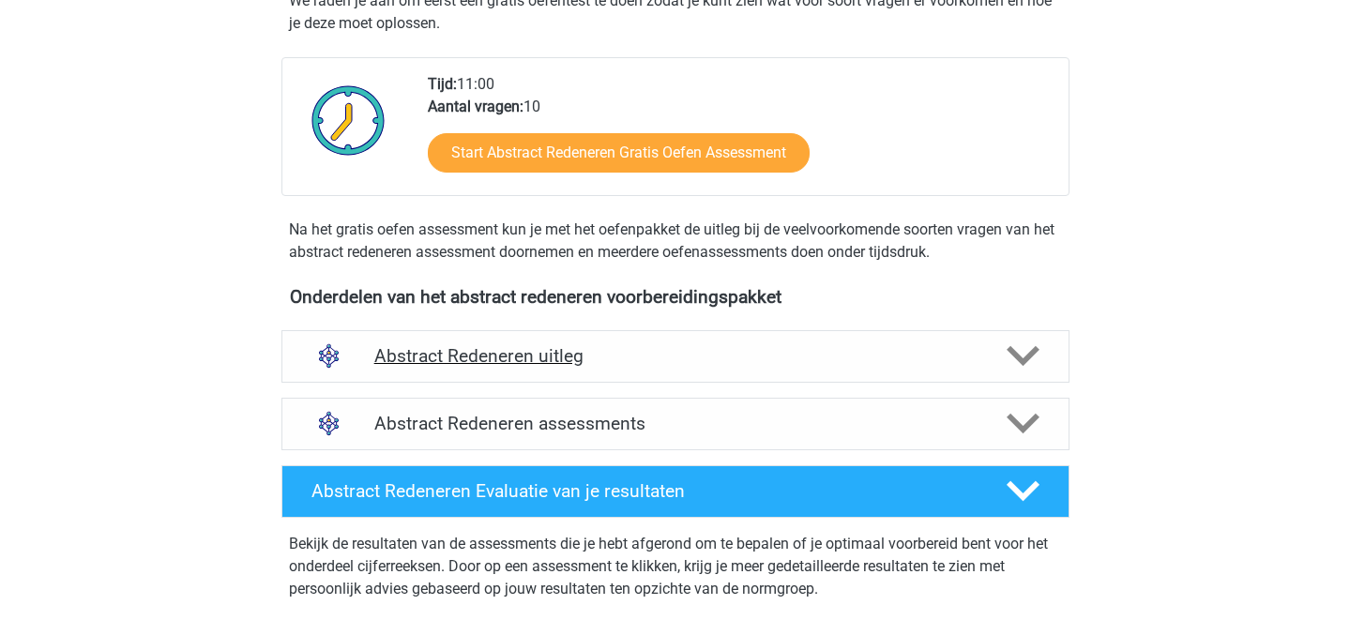
click at [792, 356] on h4 "Abstract Redeneren uitleg" at bounding box center [675, 356] width 602 height 22
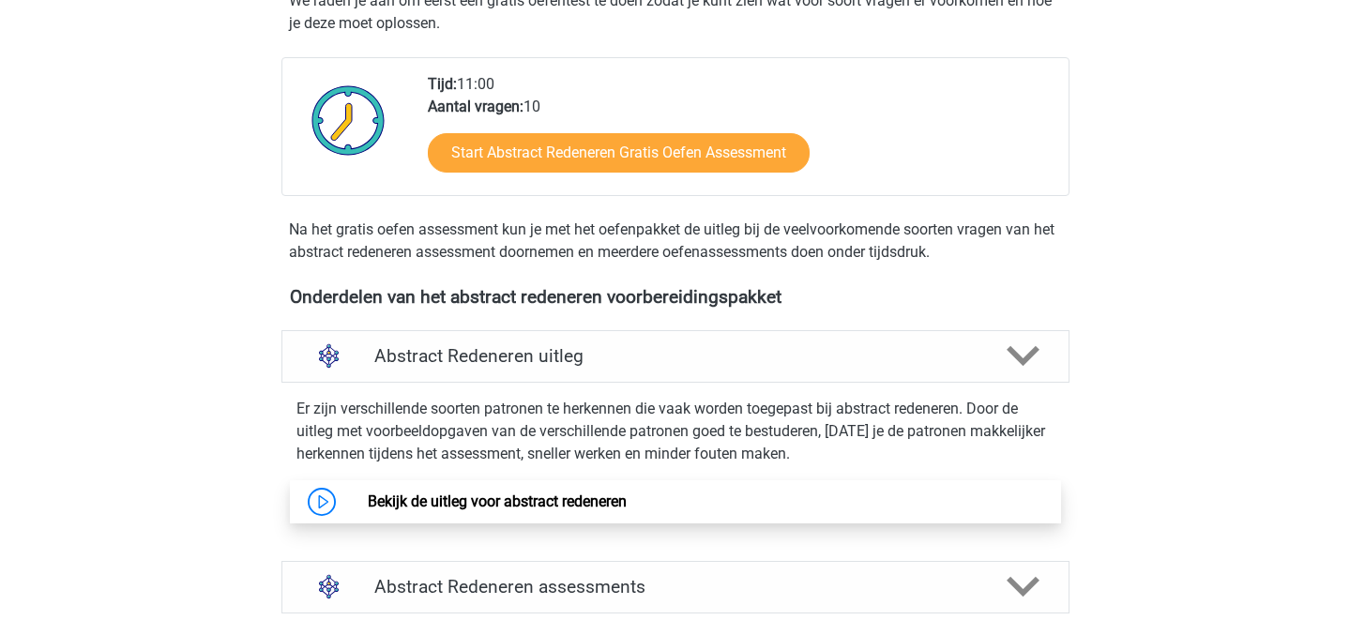
click at [536, 500] on link "Bekijk de uitleg voor abstract redeneren" at bounding box center [497, 502] width 259 height 18
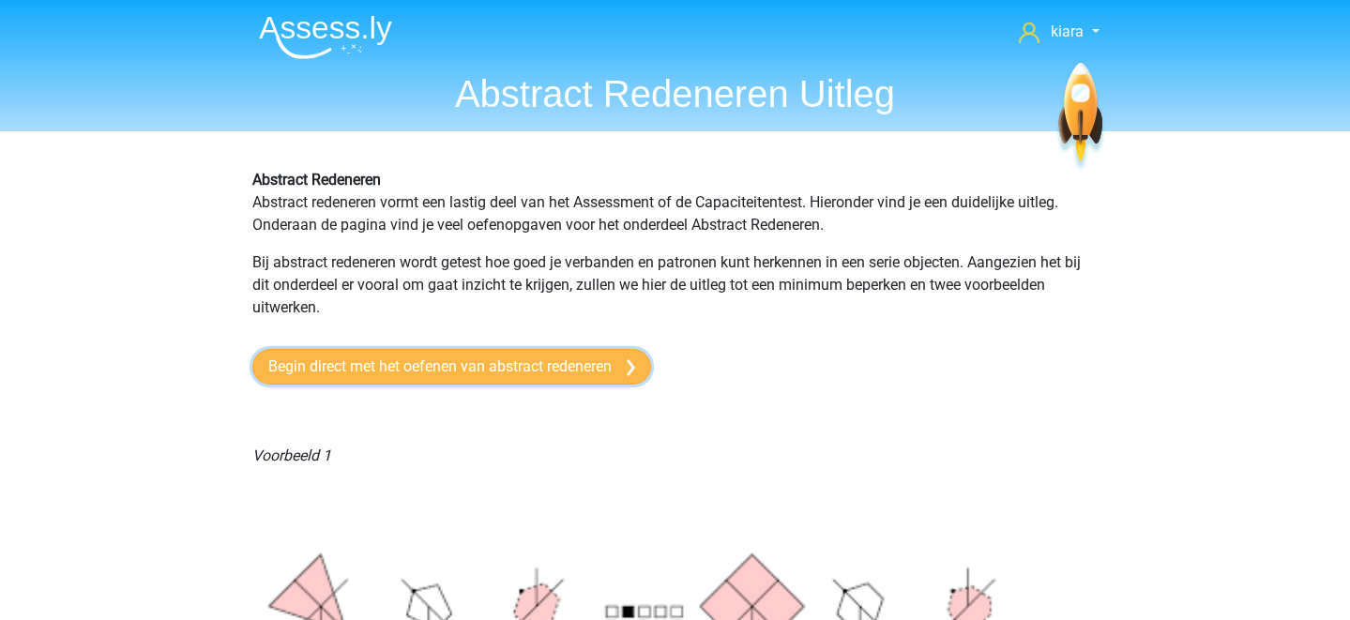
click at [566, 370] on link "Begin direct met het oefenen van abstract redeneren" at bounding box center [451, 367] width 399 height 36
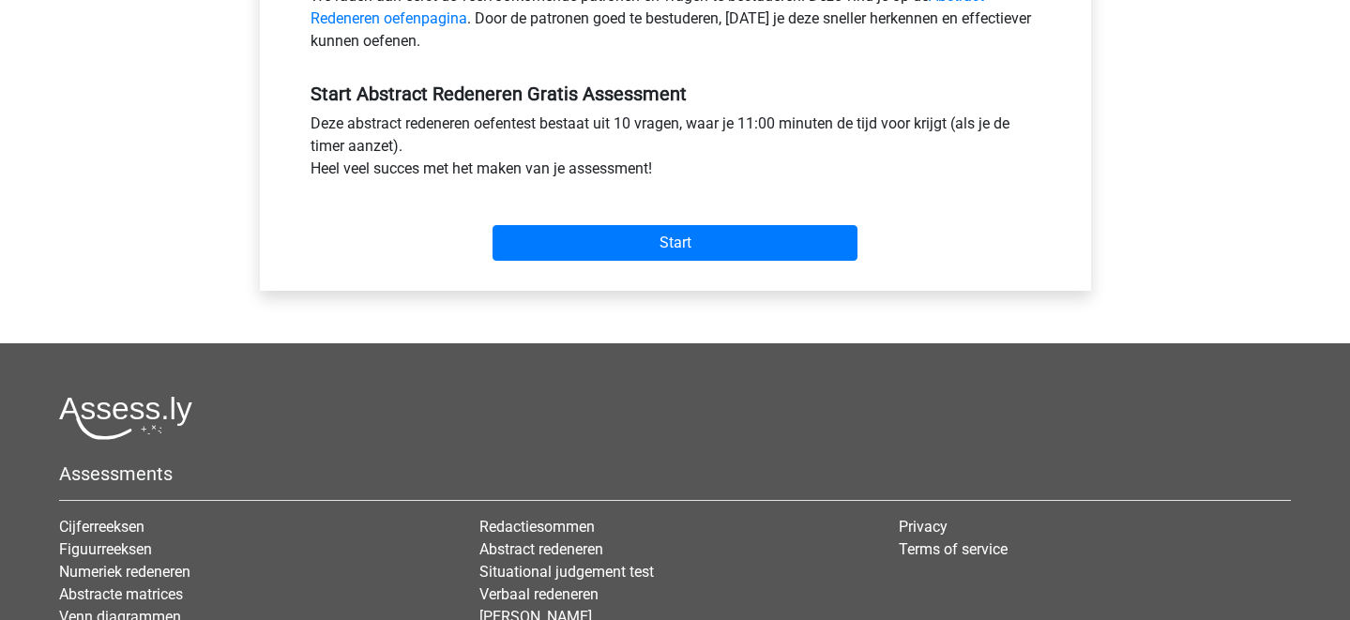
scroll to position [629, 0]
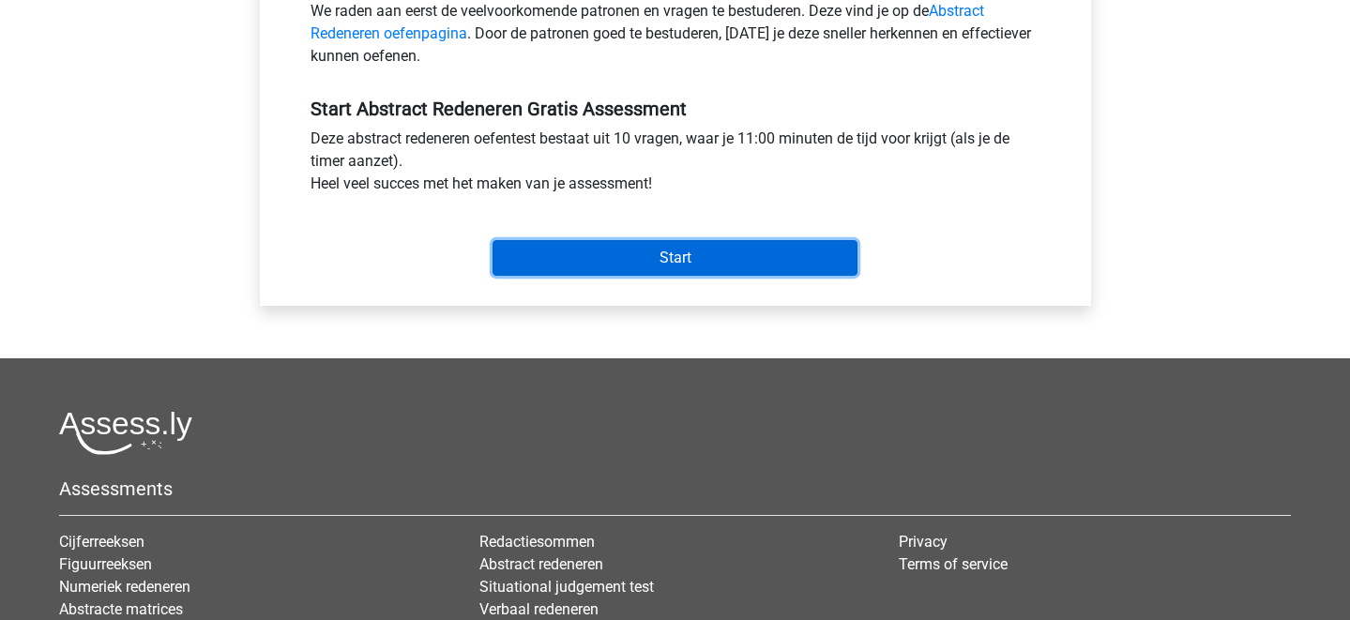
click at [580, 247] on input "Start" at bounding box center [675, 258] width 365 height 36
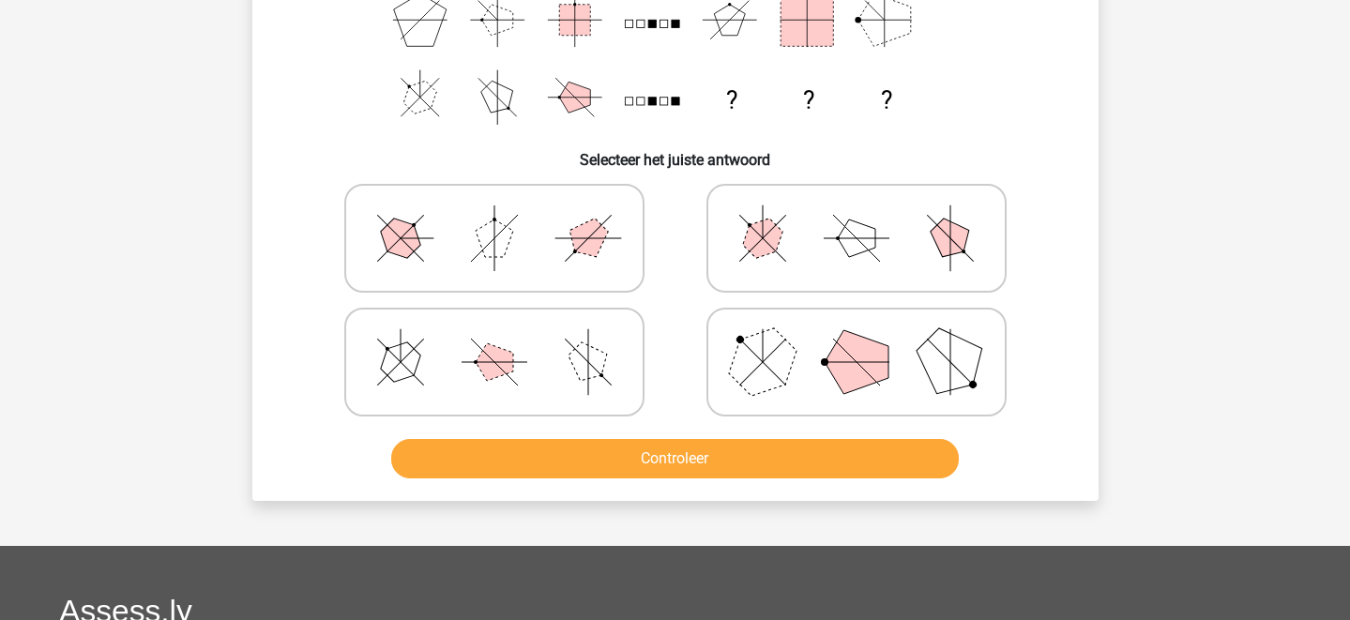
scroll to position [317, 0]
click at [804, 246] on icon at bounding box center [856, 239] width 281 height 94
click at [856, 216] on input "radio" at bounding box center [862, 210] width 12 height 12
radio input "true"
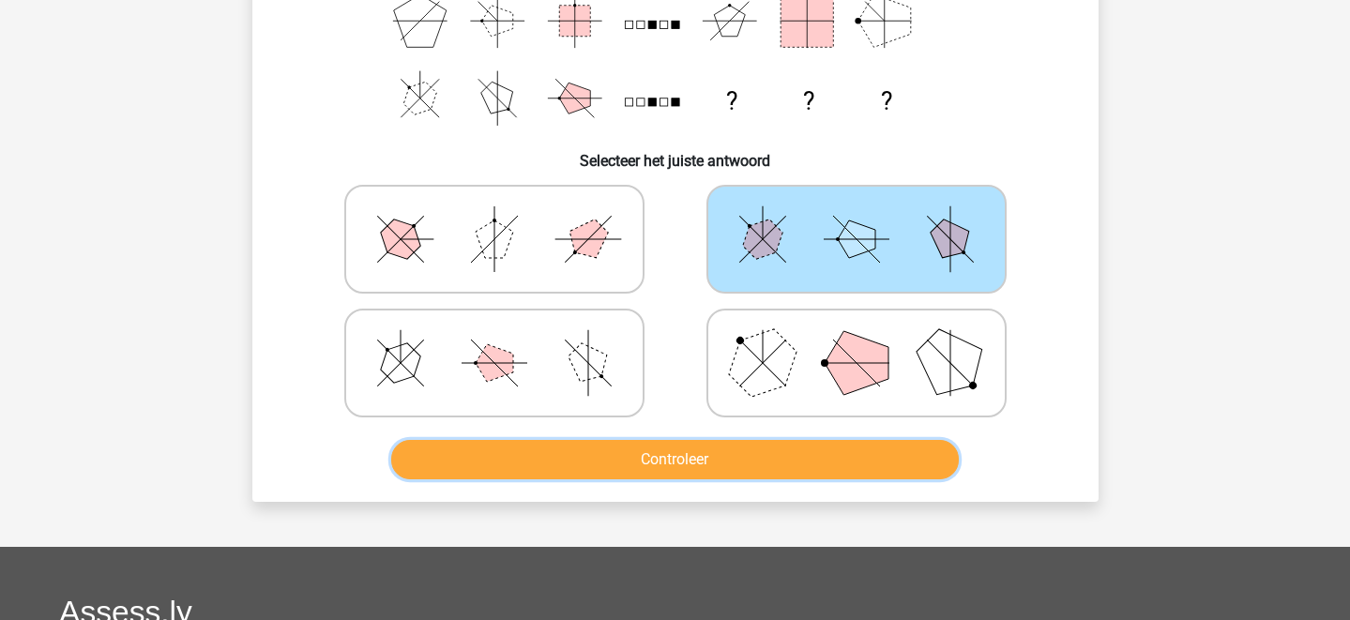
click at [738, 466] on button "Controleer" at bounding box center [675, 459] width 568 height 39
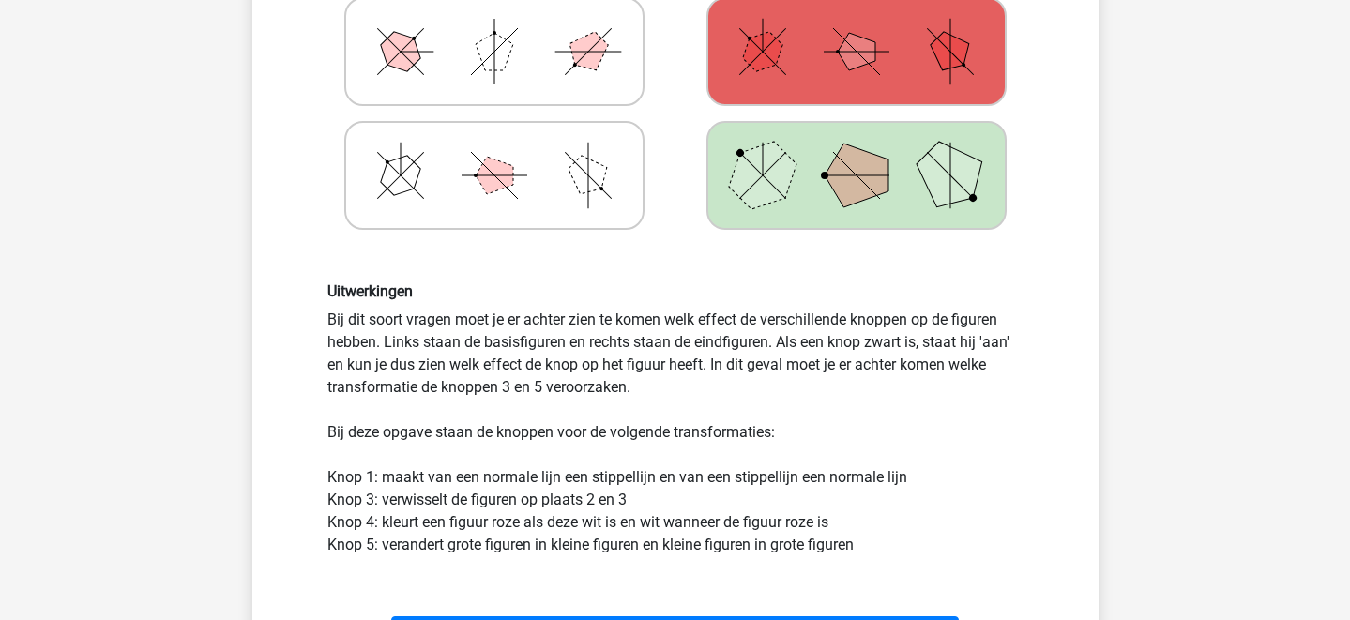
scroll to position [507, 0]
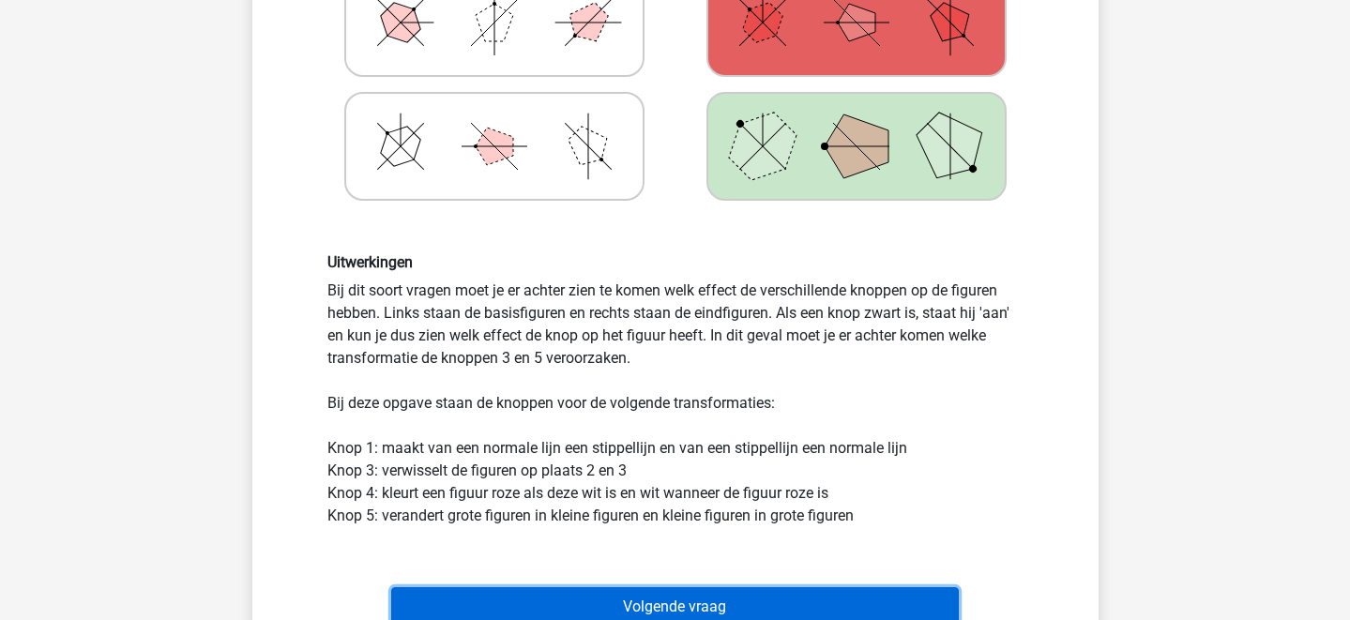
click at [705, 604] on button "Volgende vraag" at bounding box center [675, 606] width 568 height 39
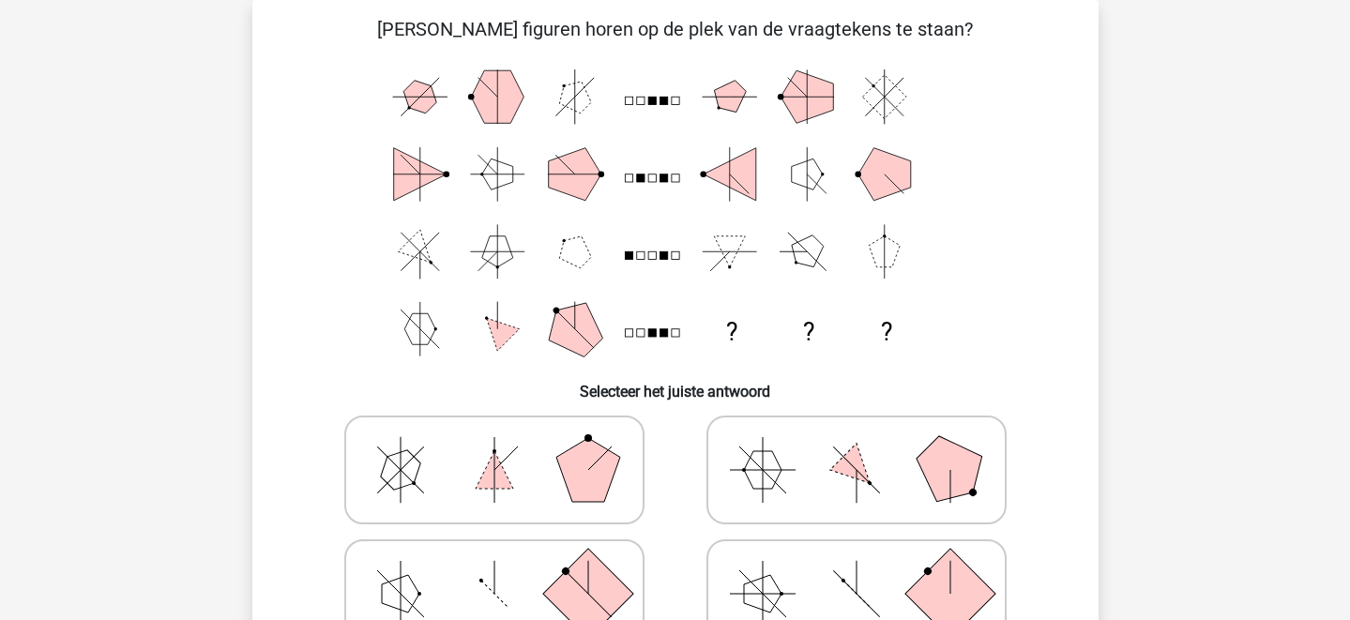
scroll to position [0, 0]
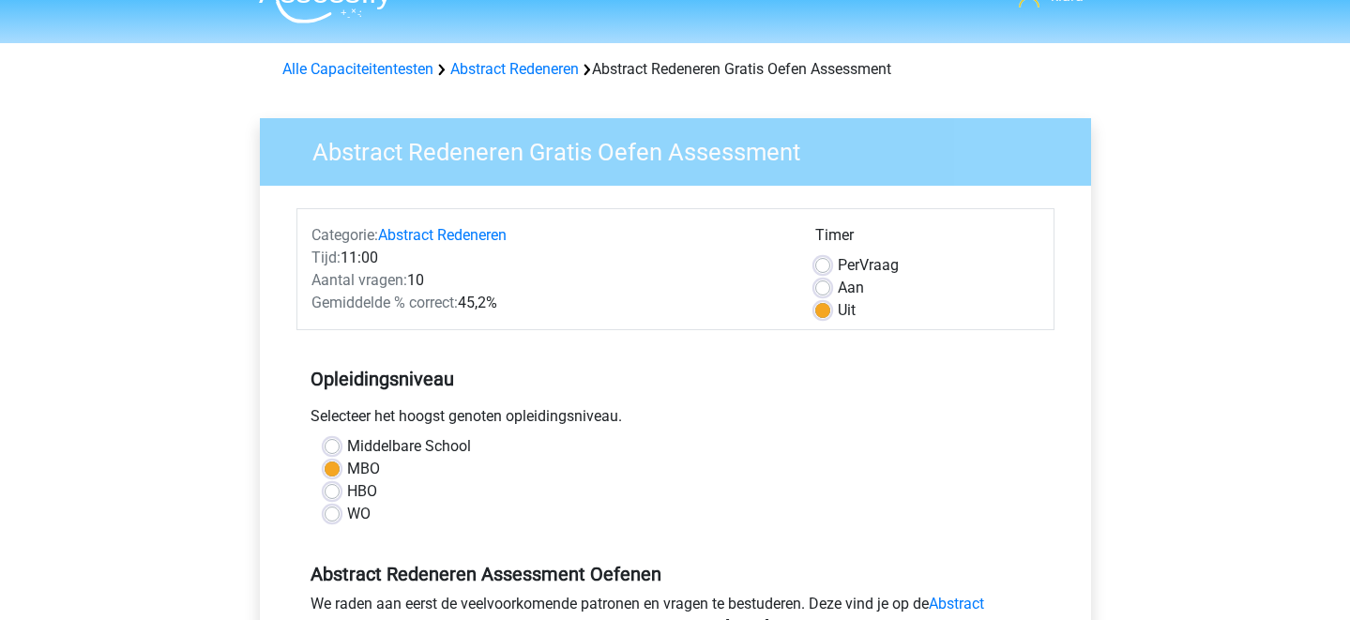
scroll to position [33, 0]
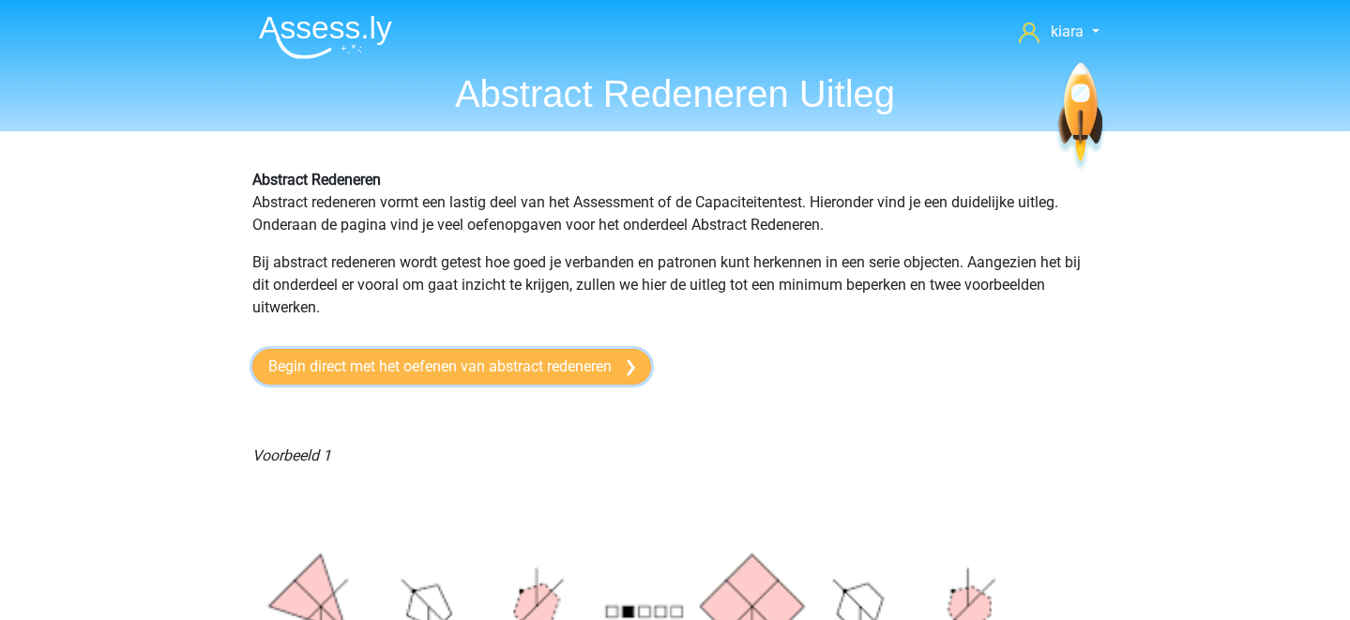
click at [549, 367] on link "Begin direct met het oefenen van abstract redeneren" at bounding box center [451, 367] width 399 height 36
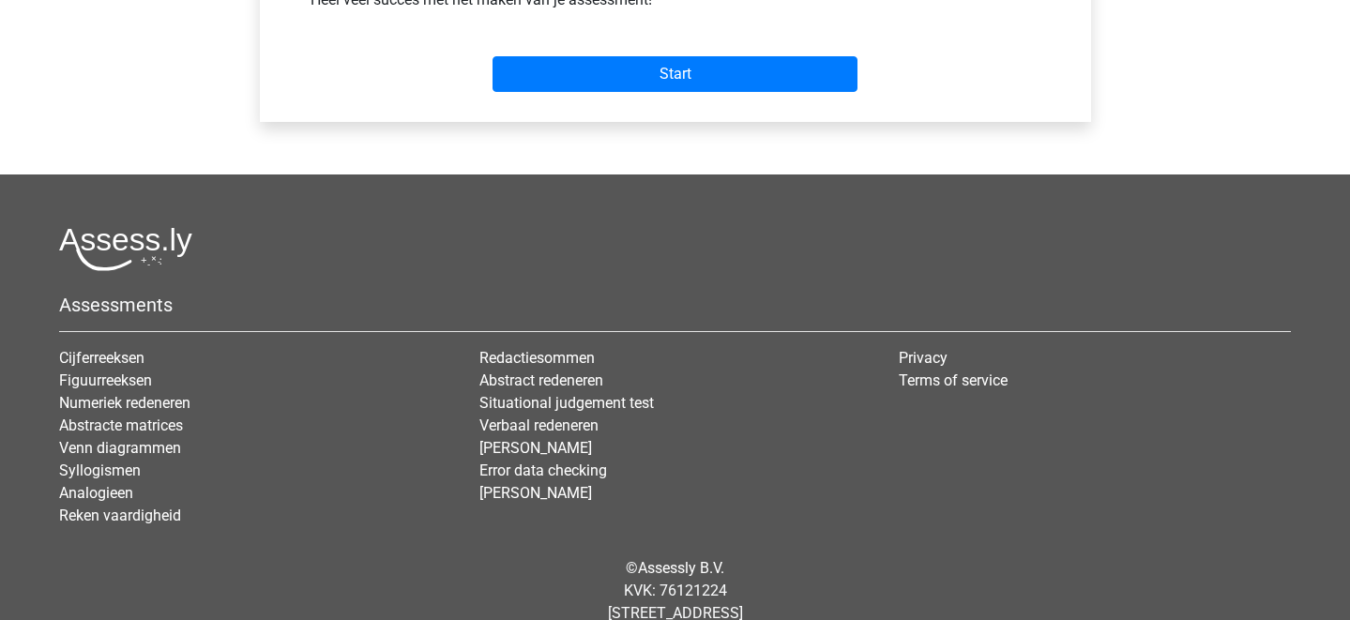
scroll to position [827, 0]
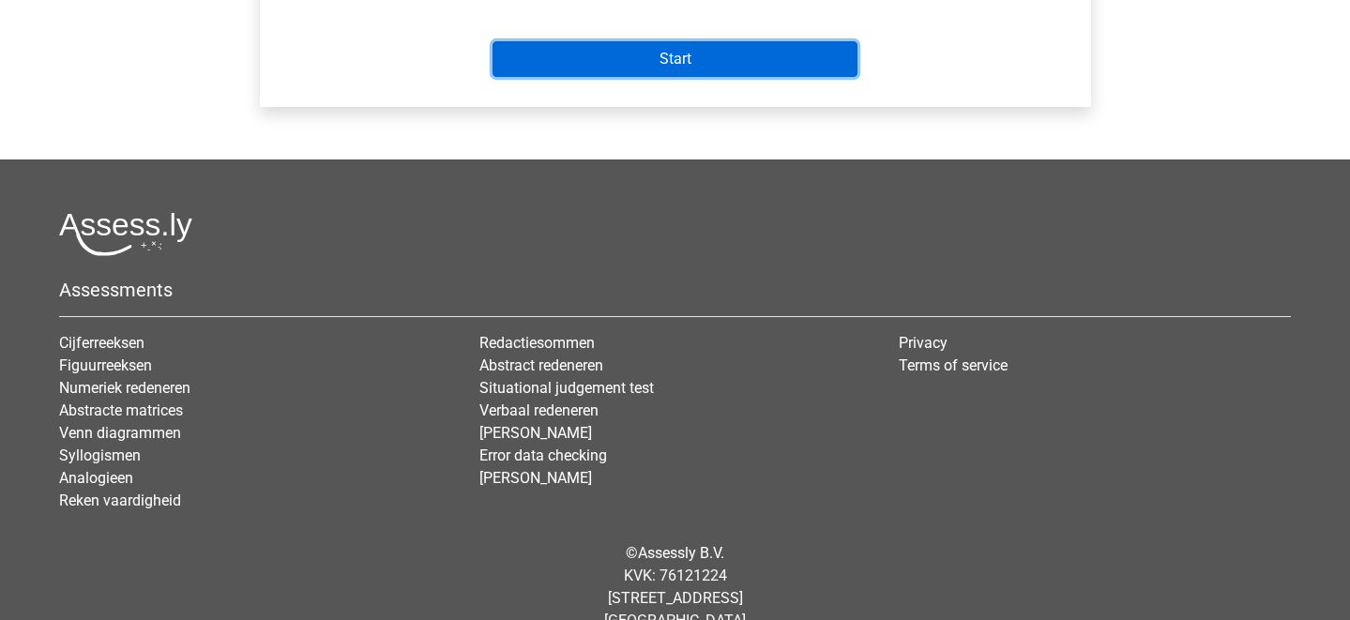
click at [683, 47] on input "Start" at bounding box center [675, 59] width 365 height 36
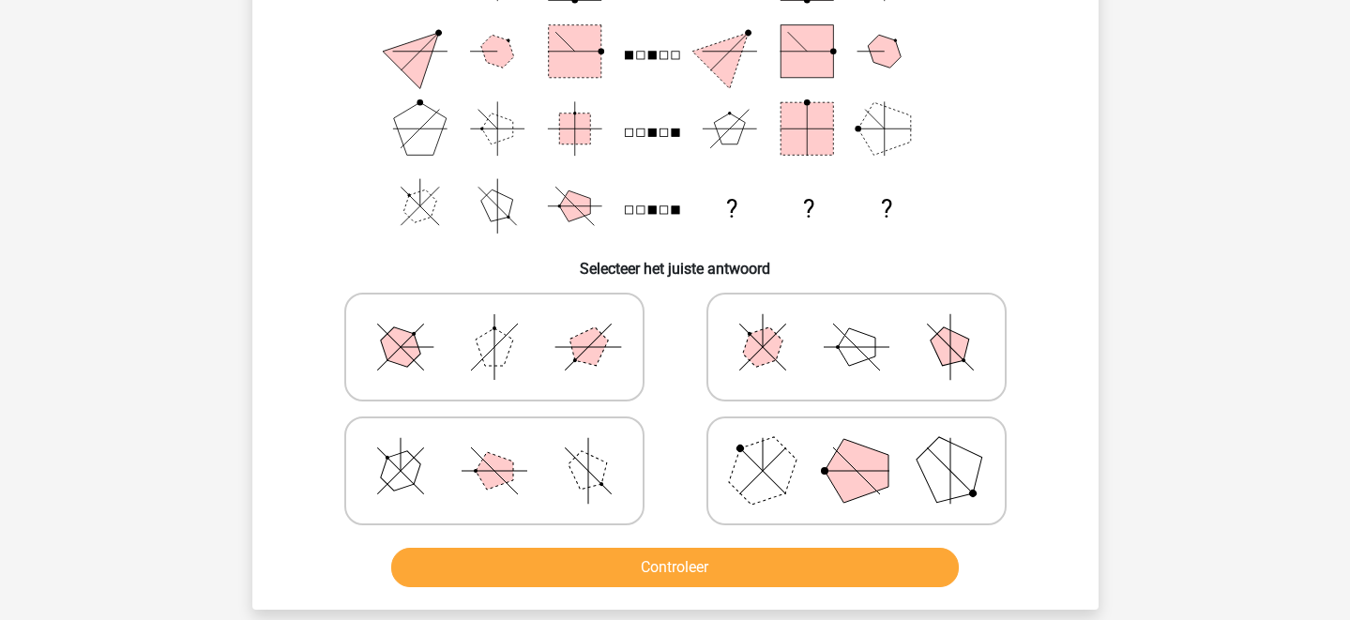
scroll to position [224, 0]
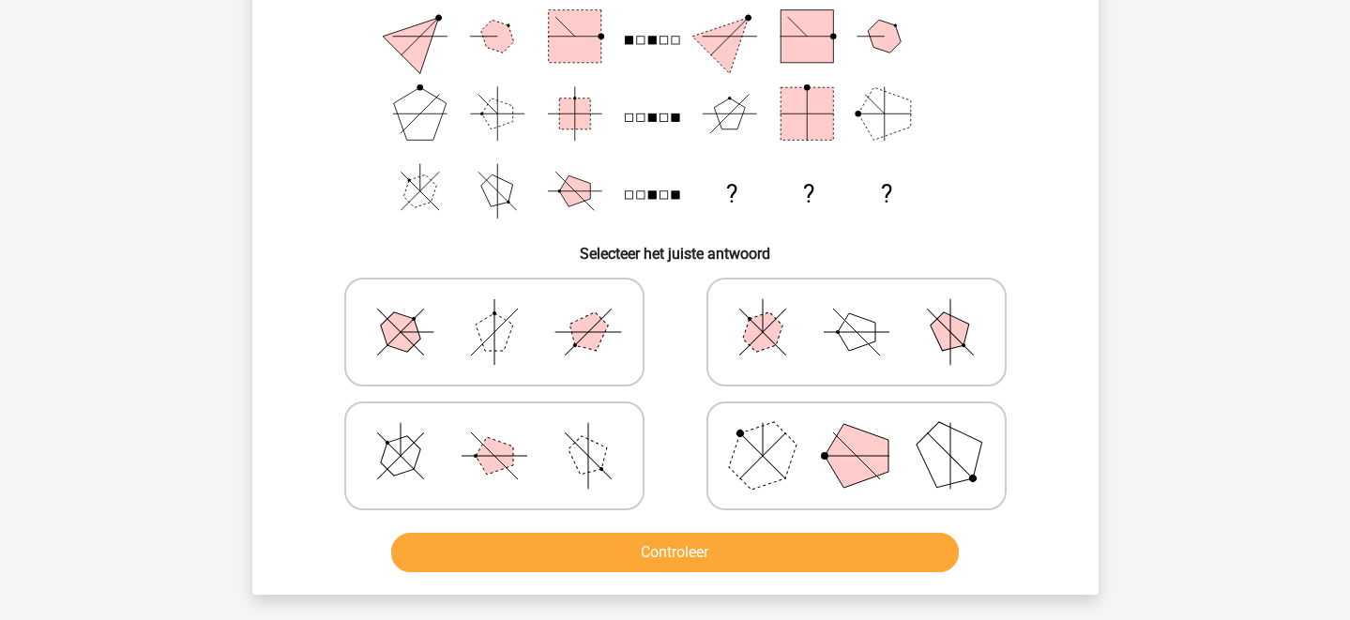
click at [915, 451] on icon at bounding box center [856, 456] width 281 height 94
click at [869, 432] on input "radio" at bounding box center [862, 426] width 12 height 12
radio input "true"
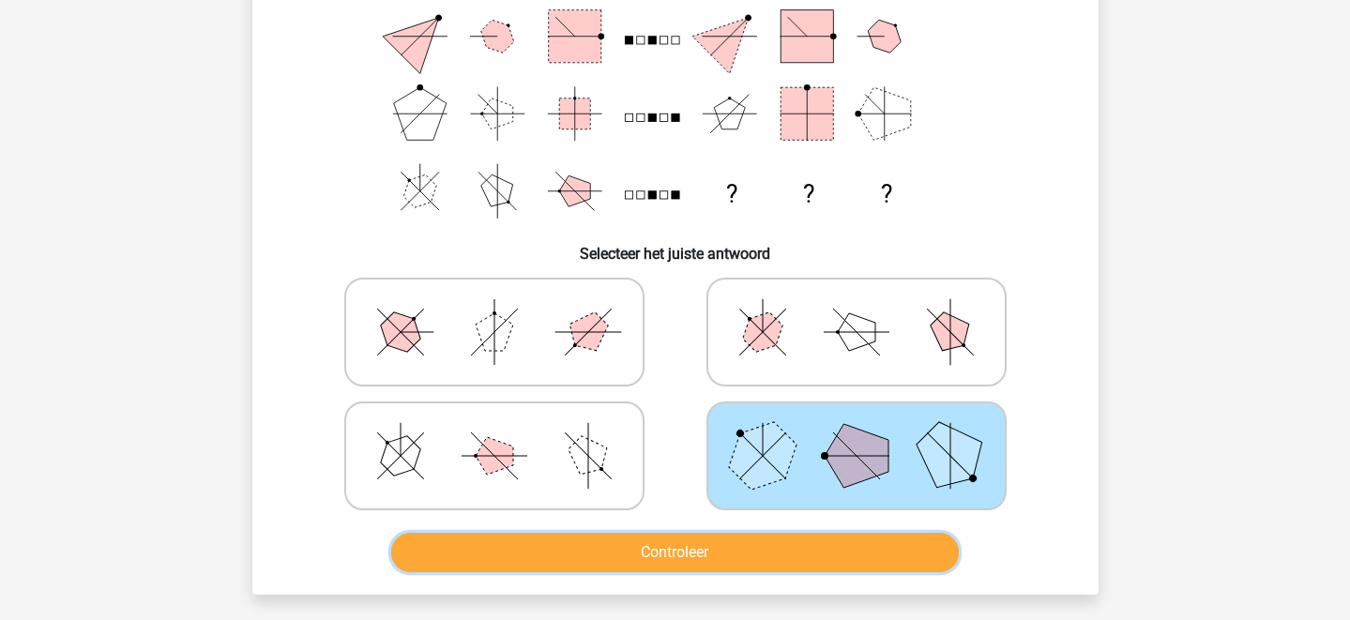
click at [809, 549] on button "Controleer" at bounding box center [675, 552] width 568 height 39
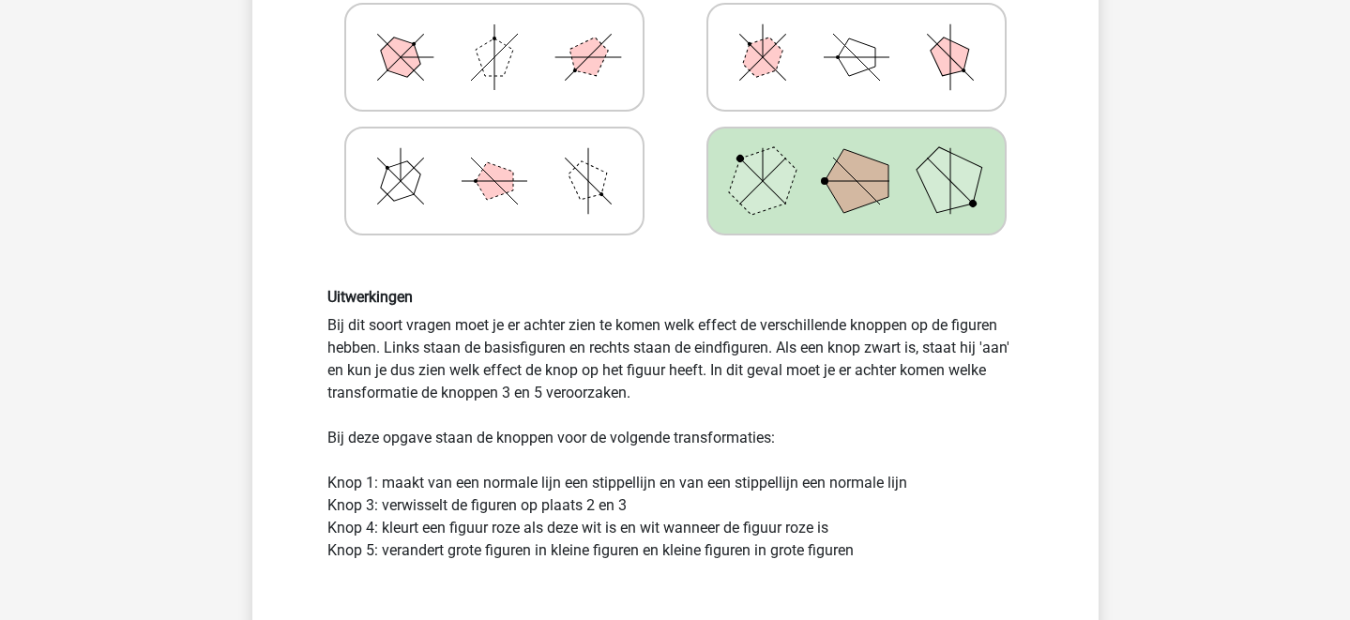
scroll to position [540, 0]
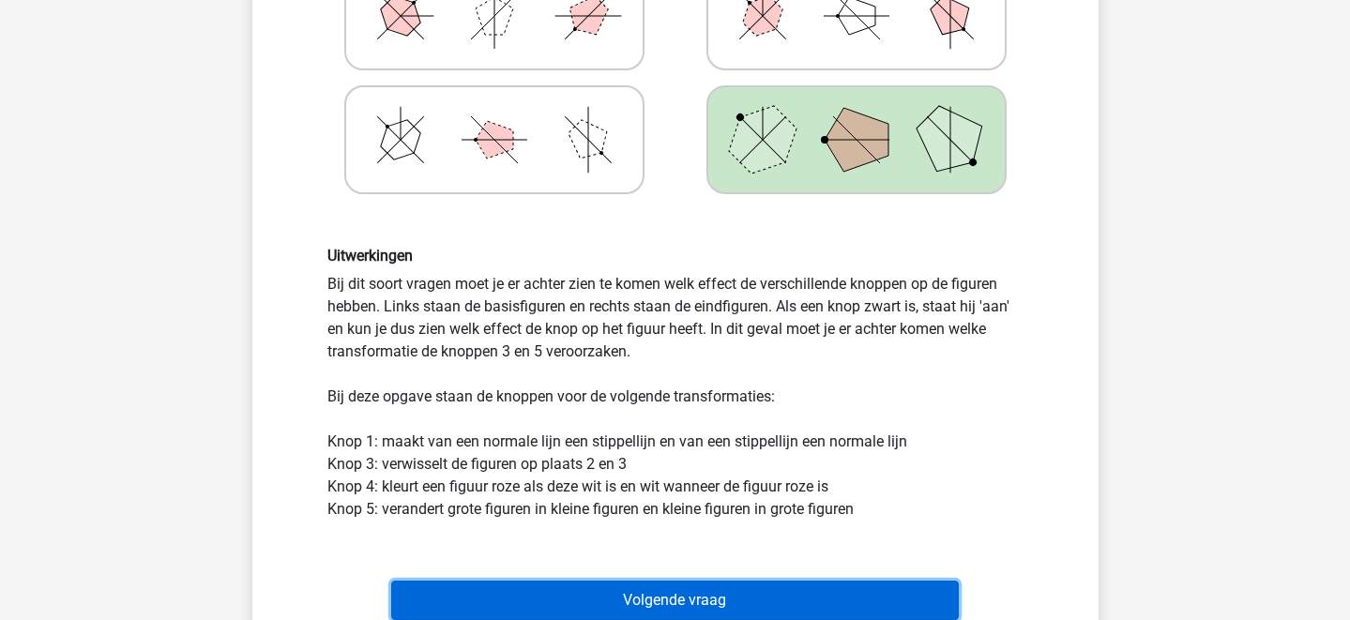
click at [738, 599] on button "Volgende vraag" at bounding box center [675, 600] width 568 height 39
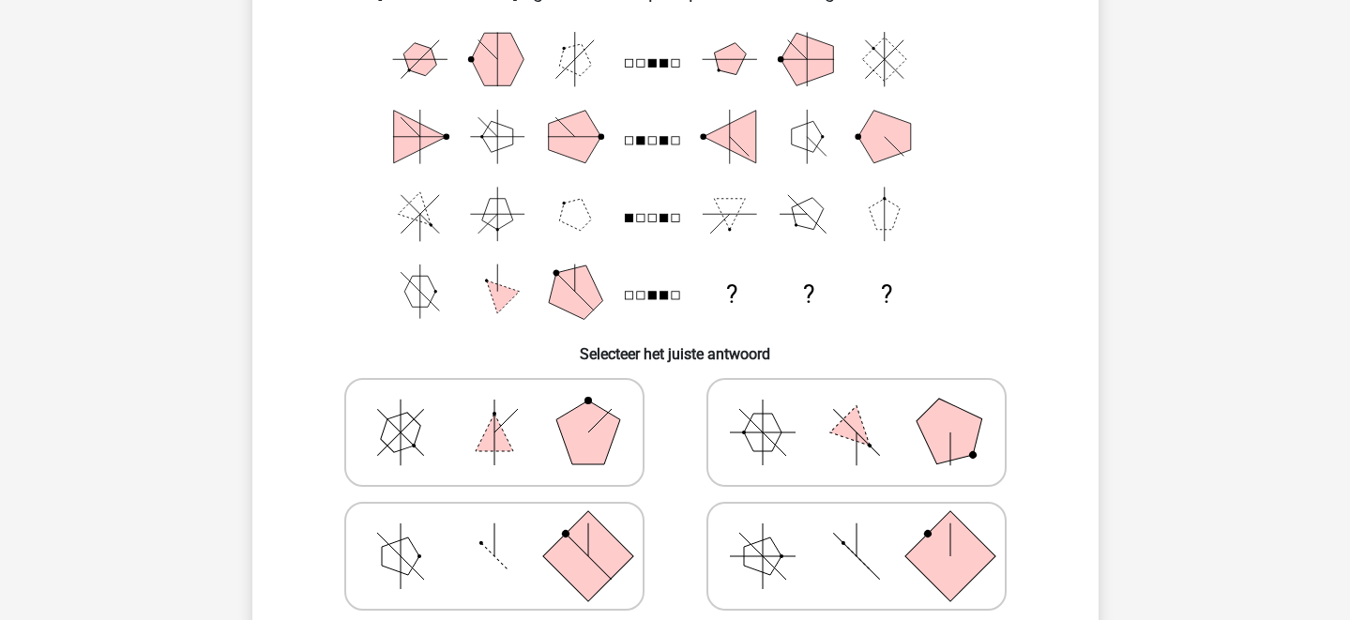
scroll to position [122, 0]
click at [553, 433] on icon at bounding box center [494, 434] width 281 height 94
click at [507, 411] on input "radio" at bounding box center [500, 405] width 12 height 12
radio input "true"
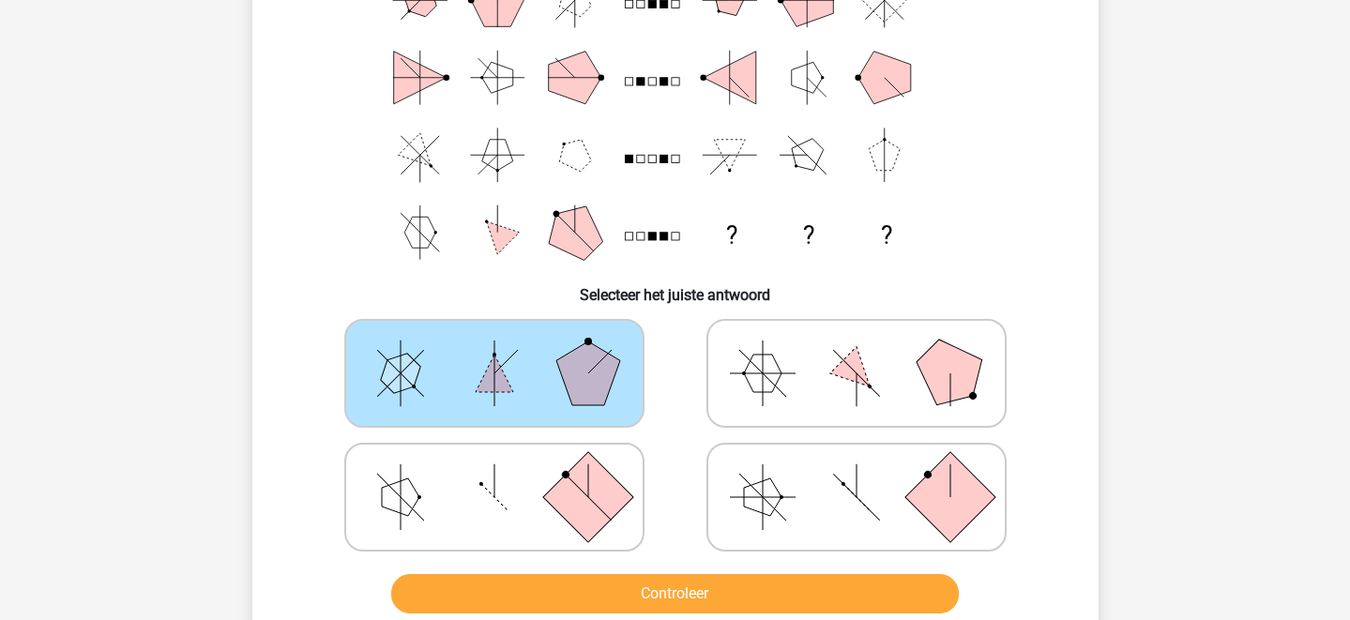
scroll to position [193, 0]
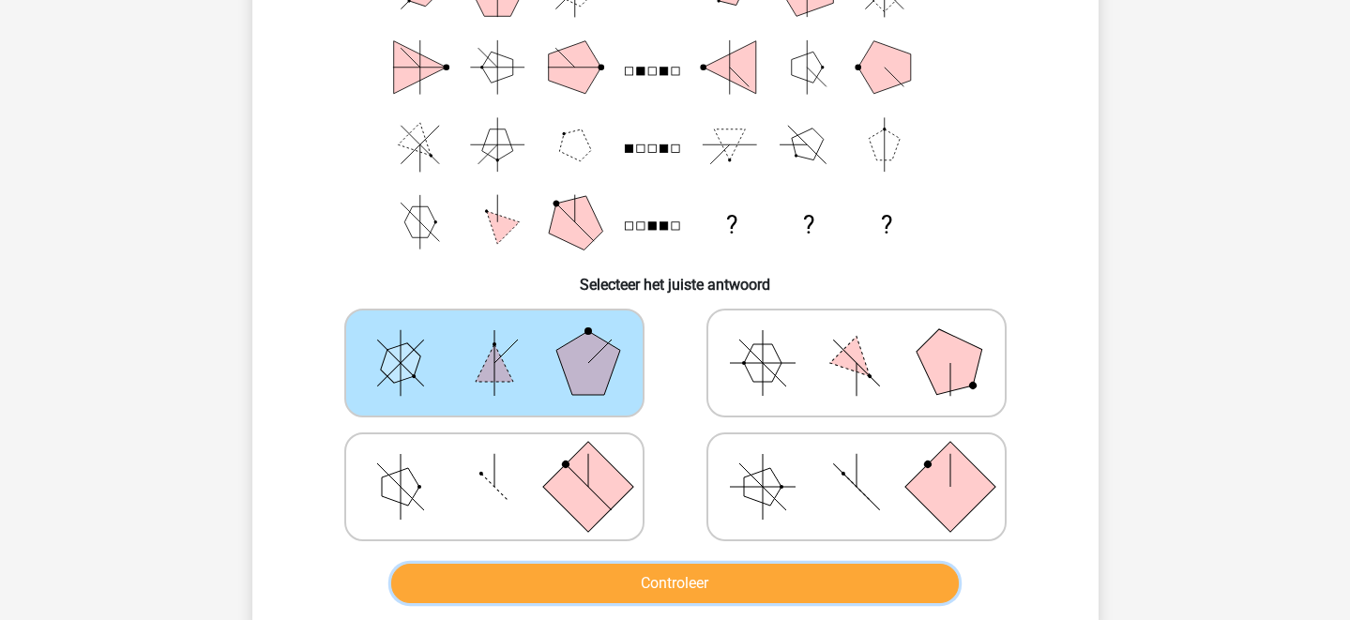
click at [640, 588] on button "Controleer" at bounding box center [675, 583] width 568 height 39
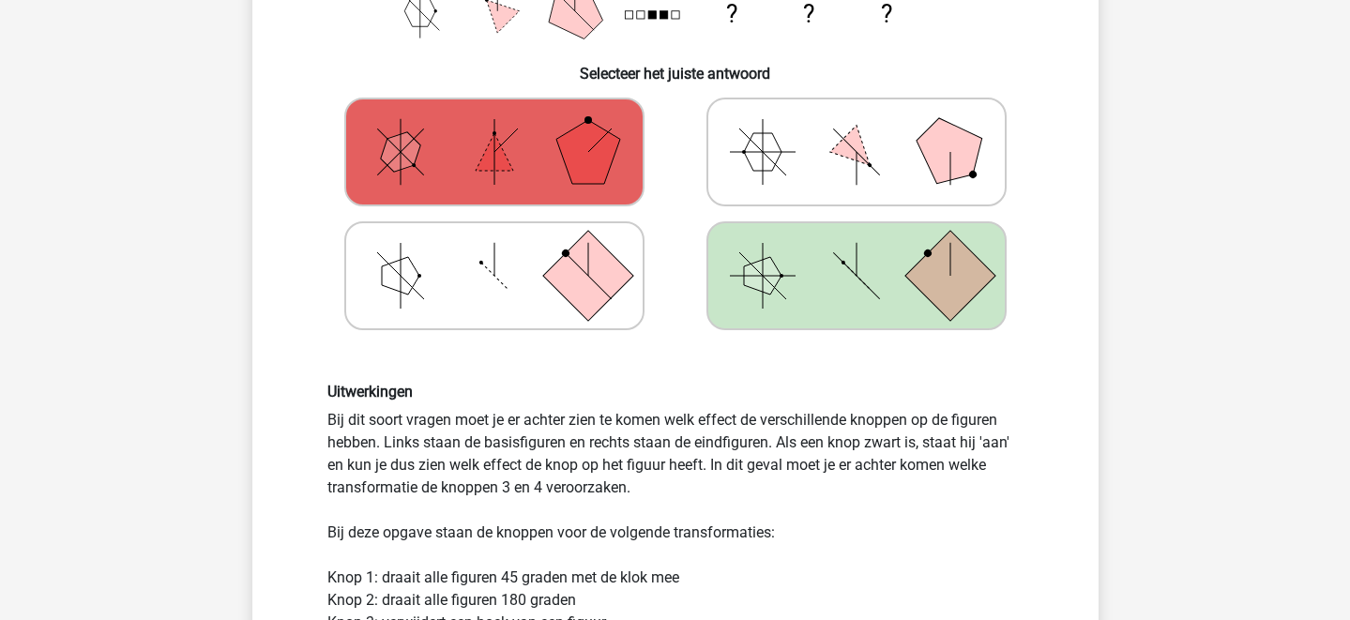
scroll to position [403, 0]
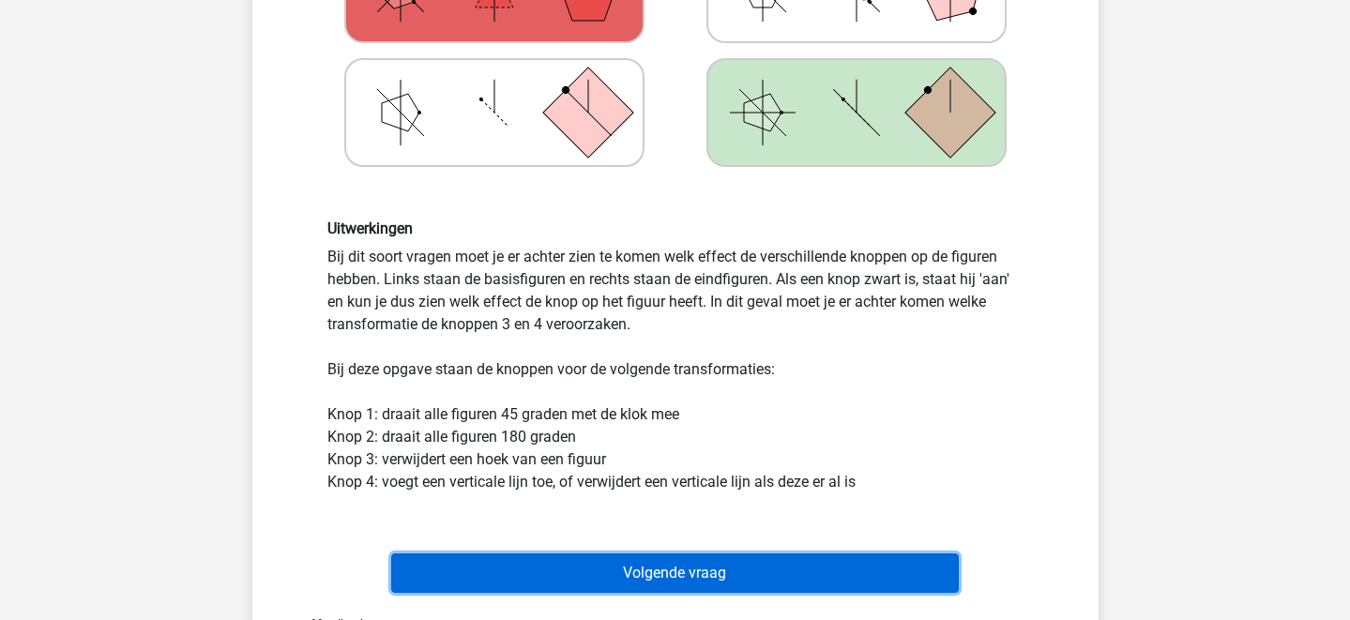
click at [640, 575] on button "Volgende vraag" at bounding box center [675, 572] width 568 height 39
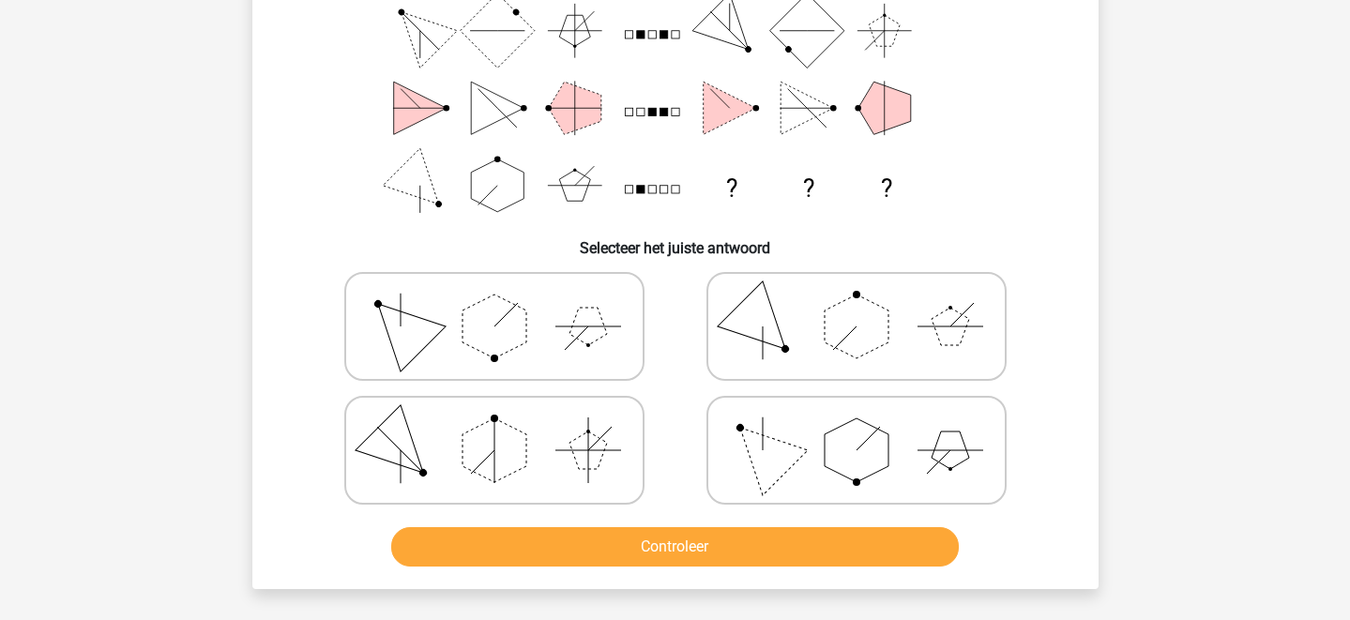
scroll to position [235, 0]
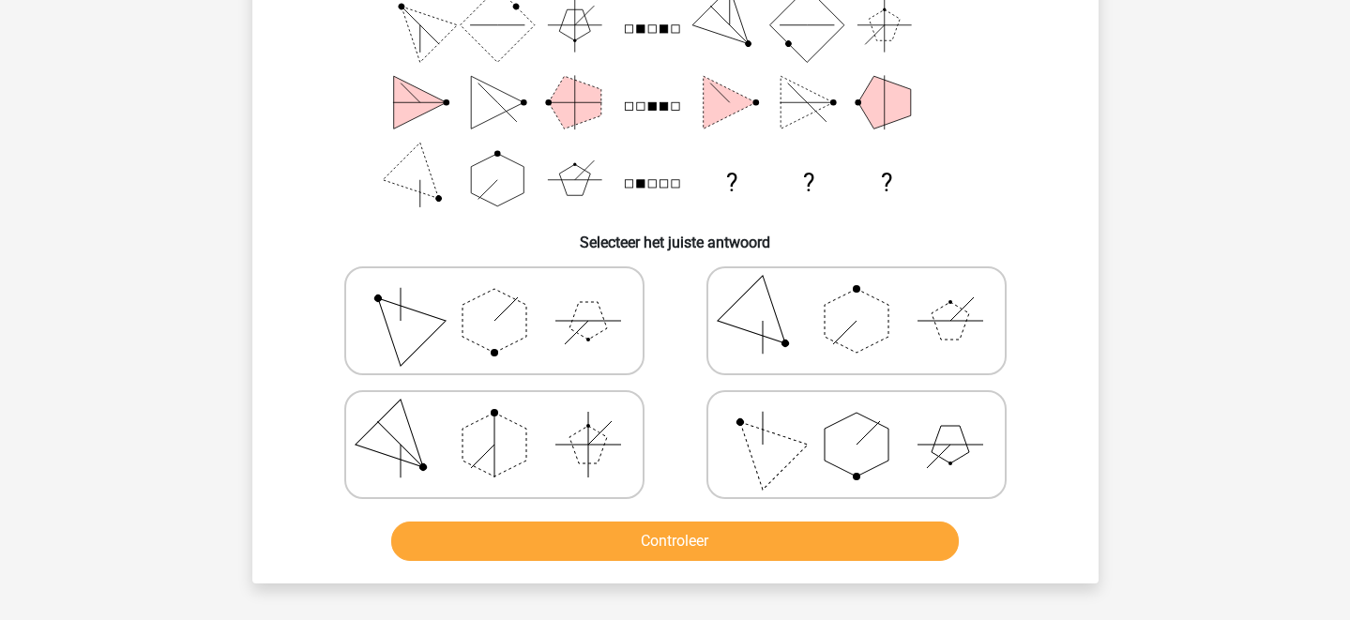
click at [836, 462] on polygon at bounding box center [857, 445] width 64 height 64
click at [856, 421] on input "radio" at bounding box center [862, 415] width 12 height 12
radio input "true"
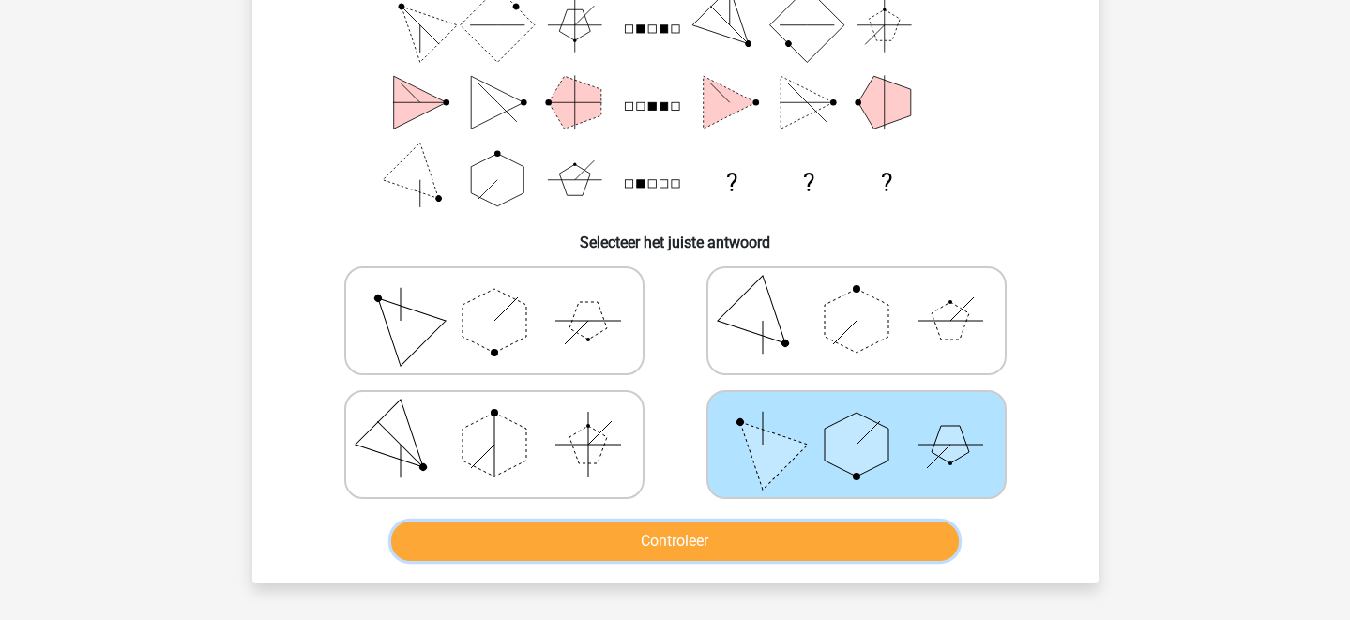
click at [791, 545] on button "Controleer" at bounding box center [675, 541] width 568 height 39
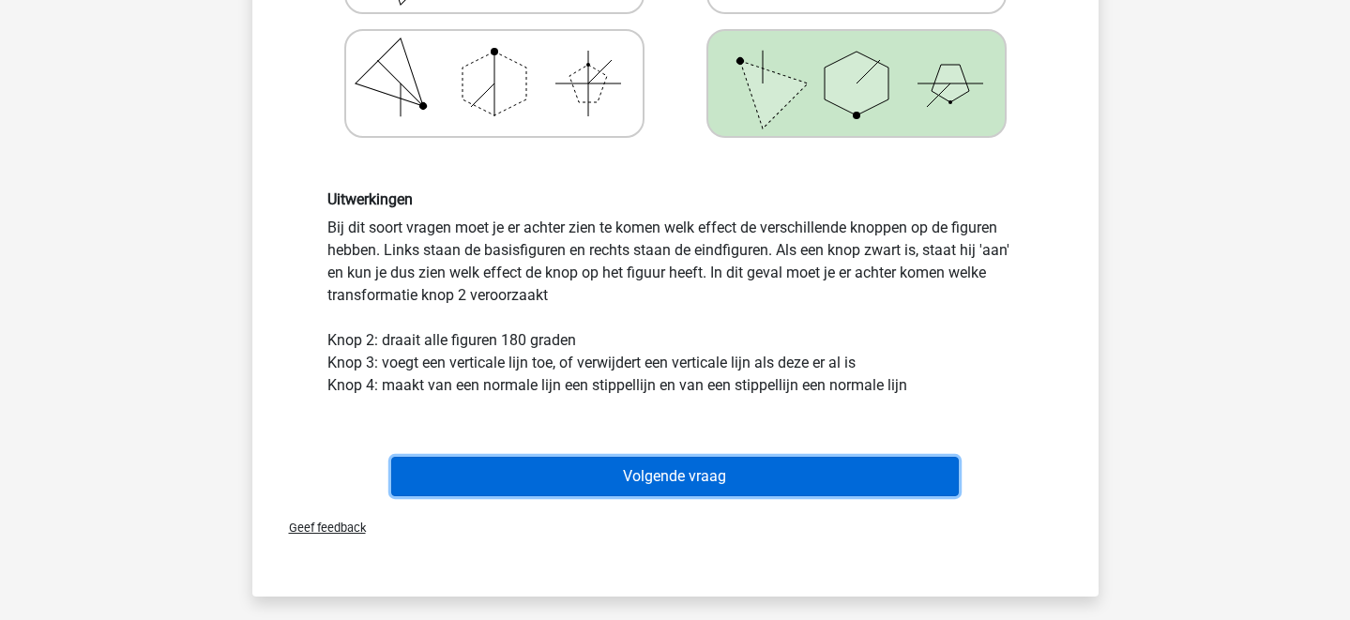
click at [738, 487] on button "Volgende vraag" at bounding box center [675, 476] width 568 height 39
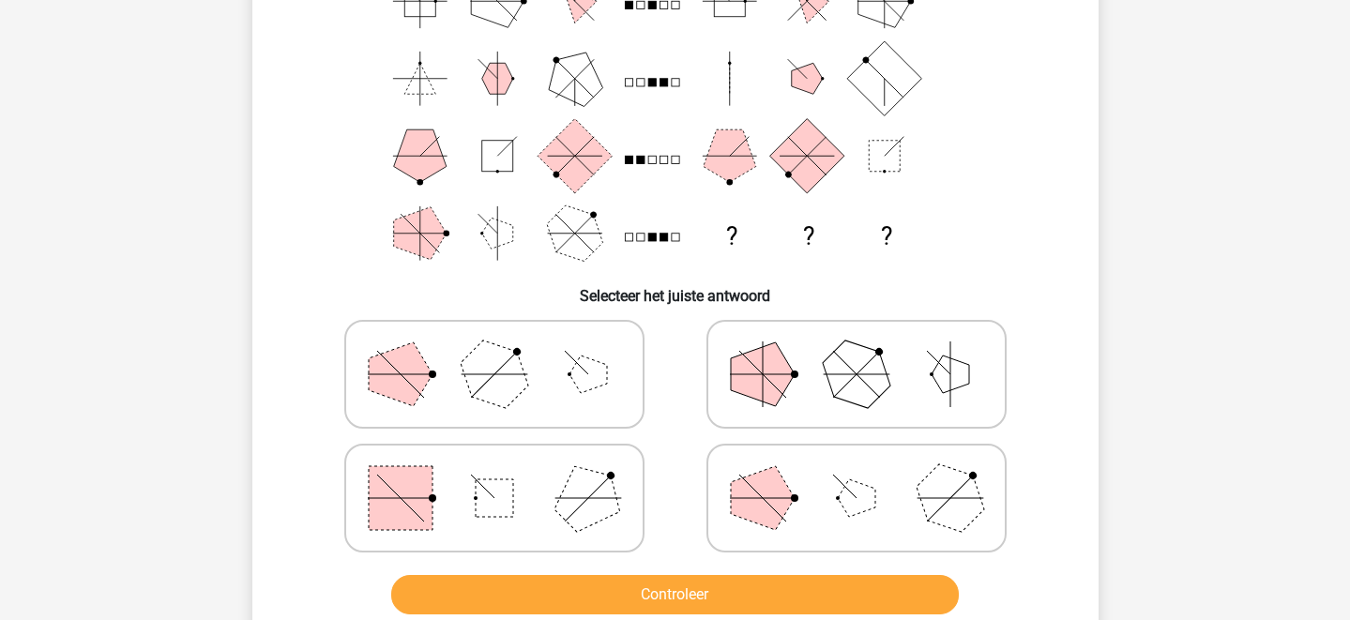
scroll to position [187, 0]
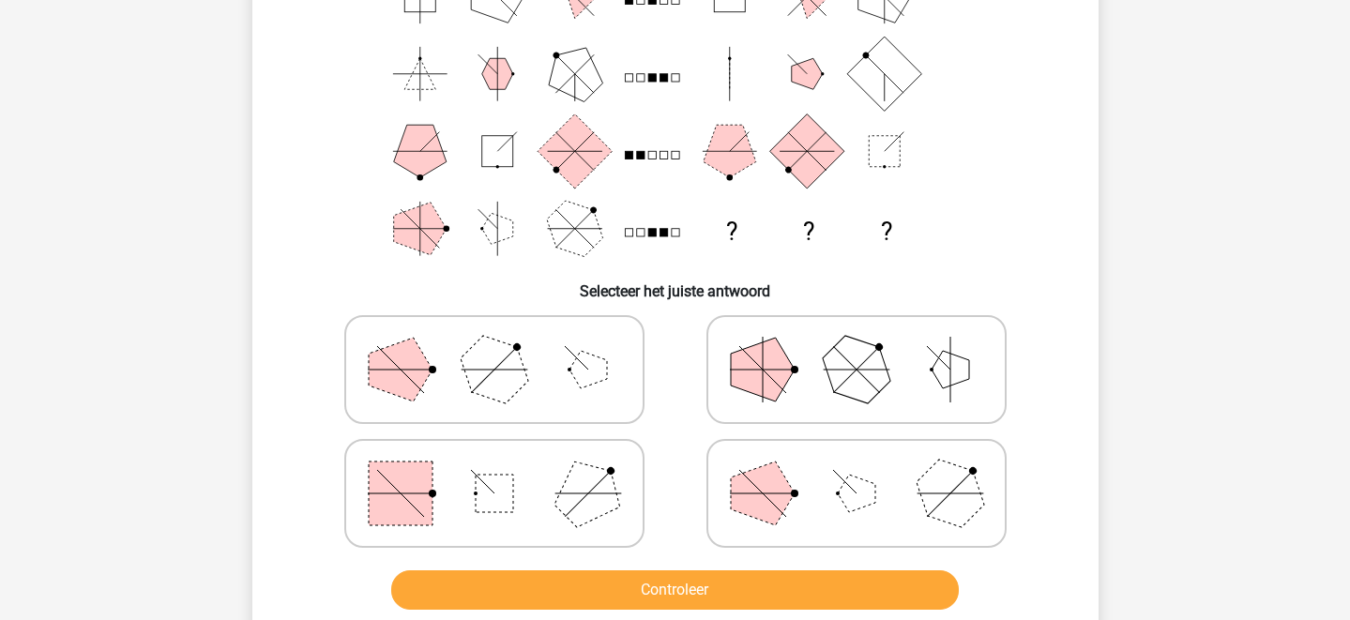
click at [881, 380] on polygon at bounding box center [856, 370] width 90 height 90
click at [869, 346] on input "radio" at bounding box center [862, 340] width 12 height 12
radio input "true"
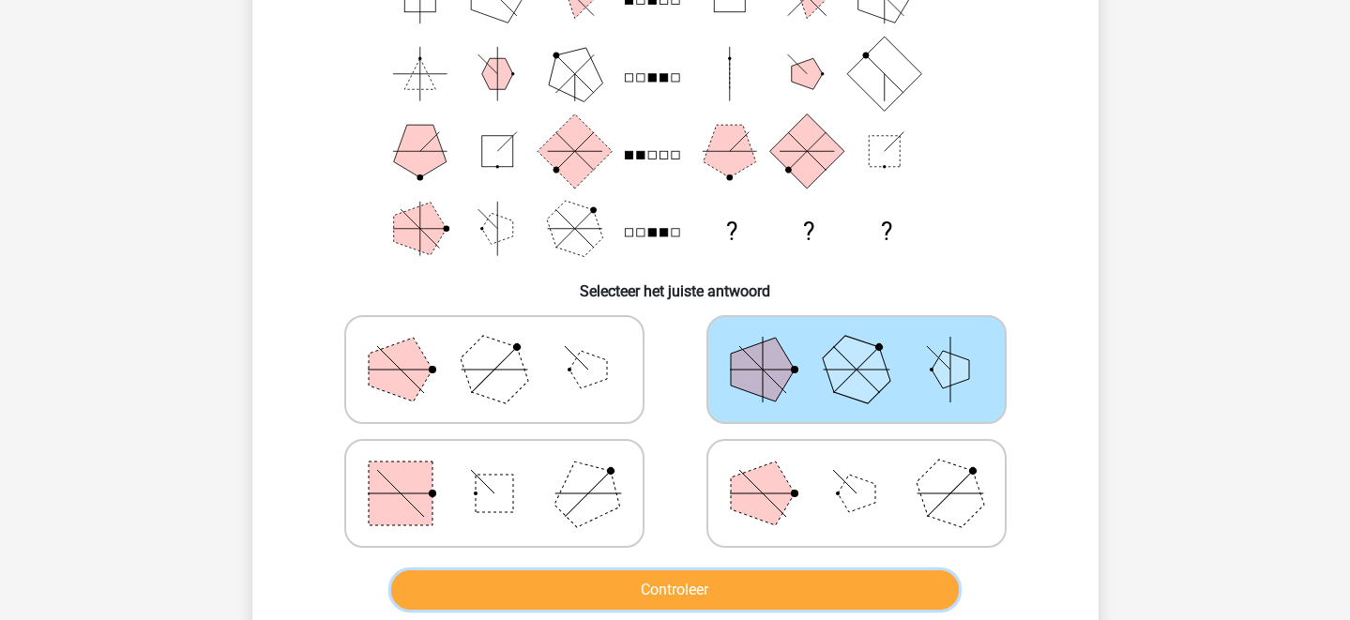
click at [765, 604] on button "Controleer" at bounding box center [675, 589] width 568 height 39
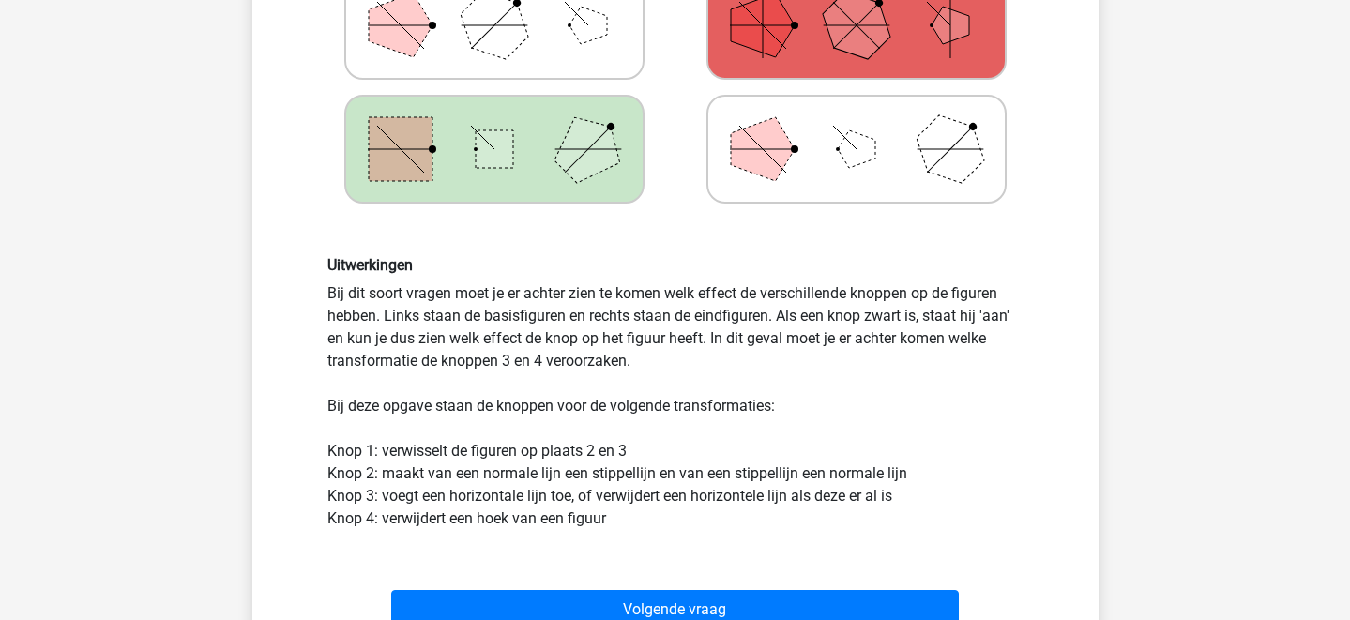
scroll to position [530, 0]
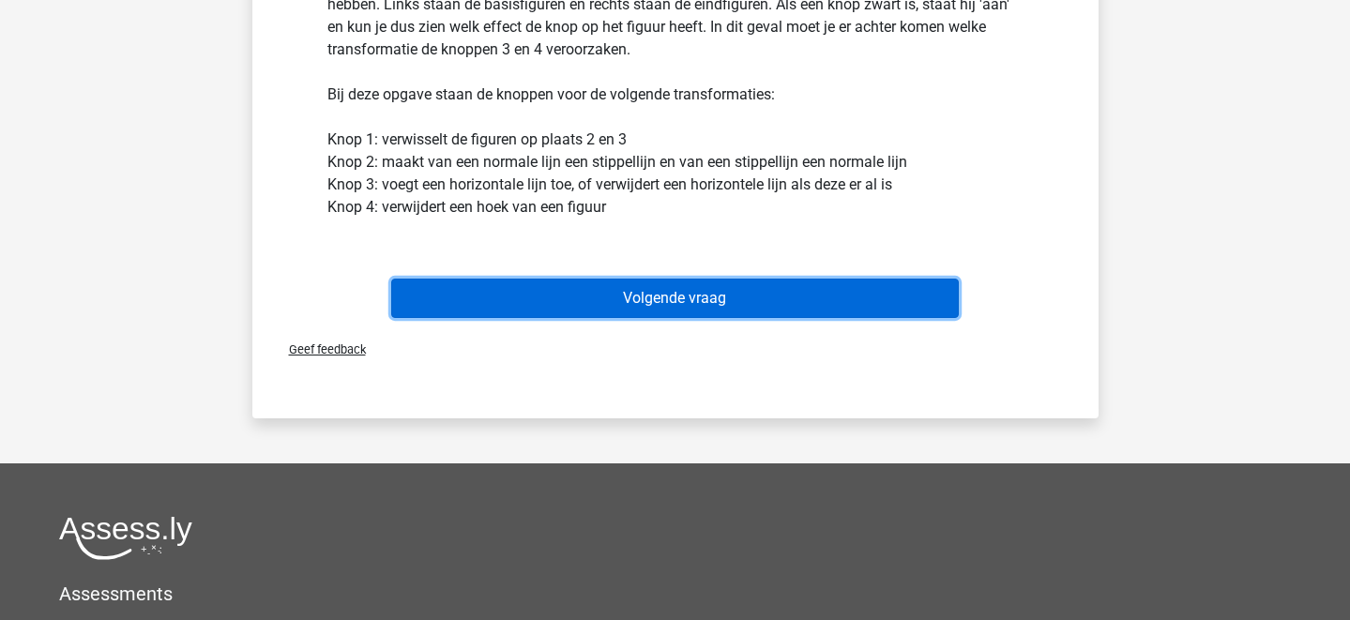
click at [720, 295] on button "Volgende vraag" at bounding box center [675, 298] width 568 height 39
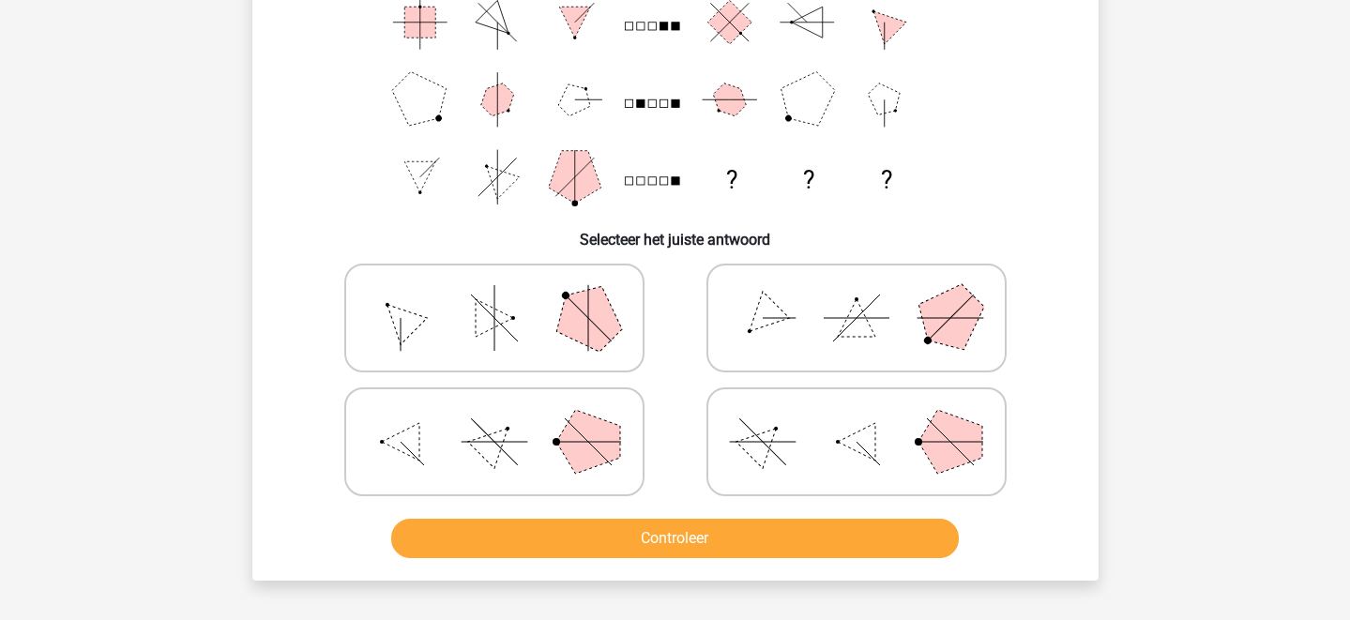
scroll to position [239, 0]
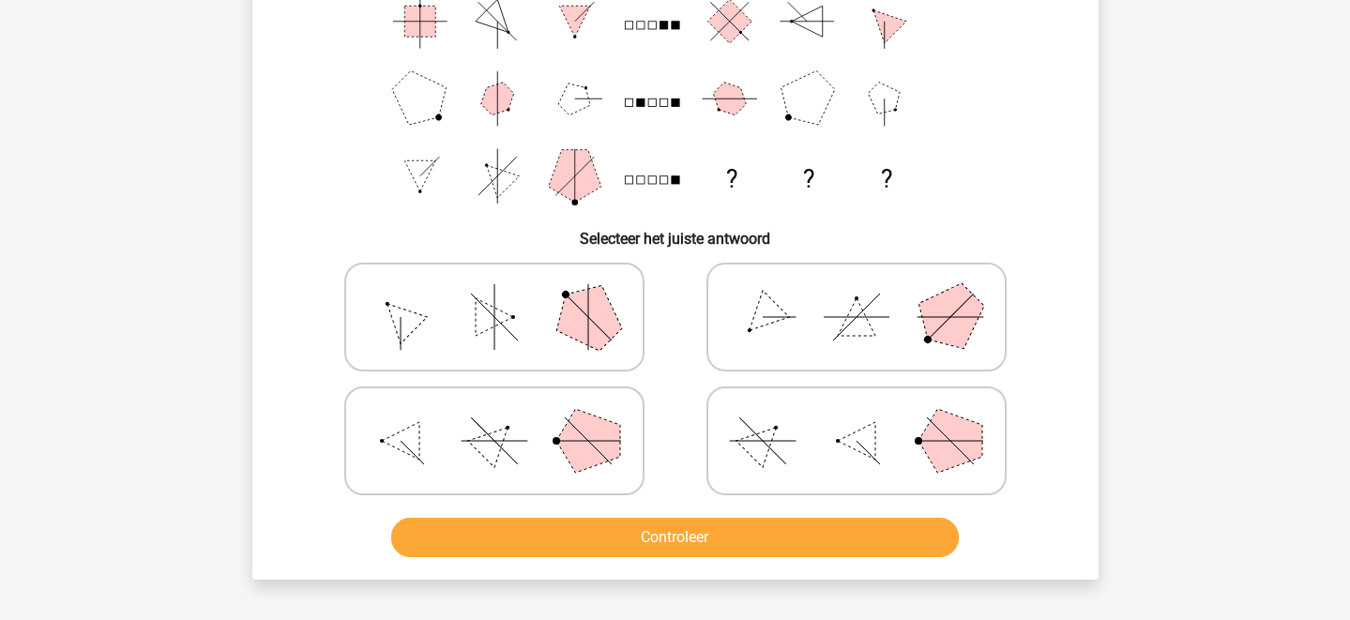
click at [831, 420] on icon at bounding box center [856, 441] width 281 height 94
click at [856, 417] on input "radio" at bounding box center [862, 411] width 12 height 12
radio input "true"
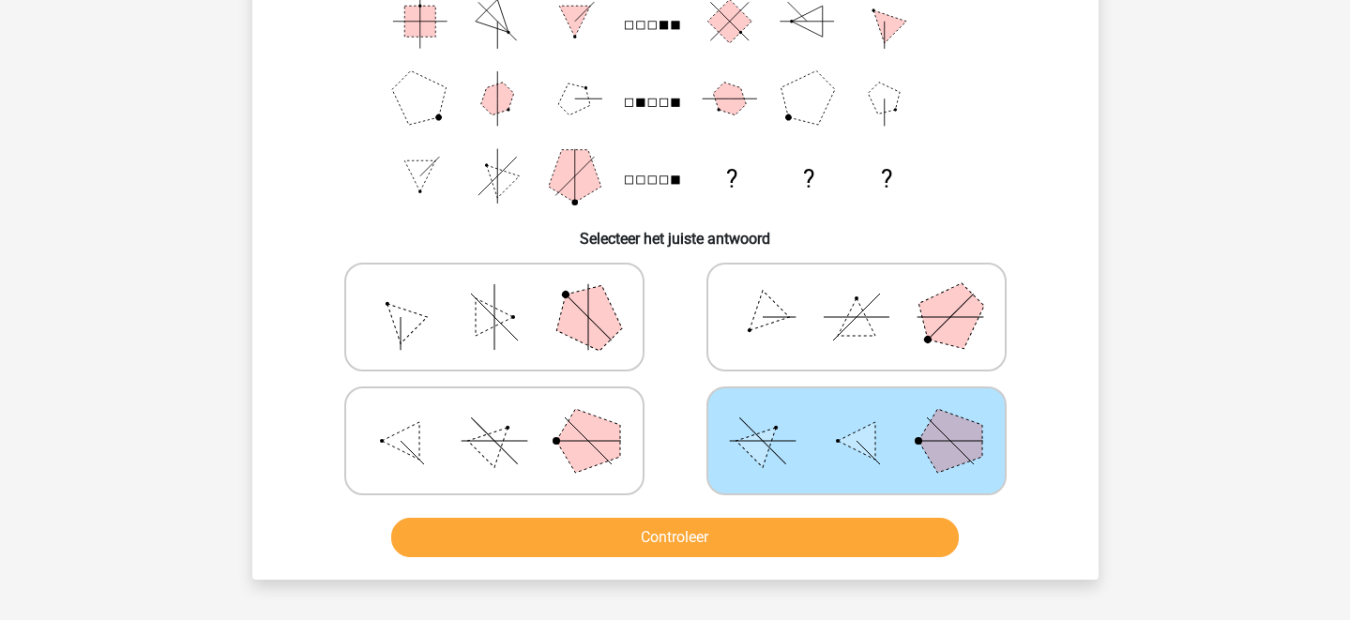
click at [606, 423] on polygon at bounding box center [588, 441] width 64 height 64
click at [507, 417] on input "radio" at bounding box center [500, 411] width 12 height 12
radio input "true"
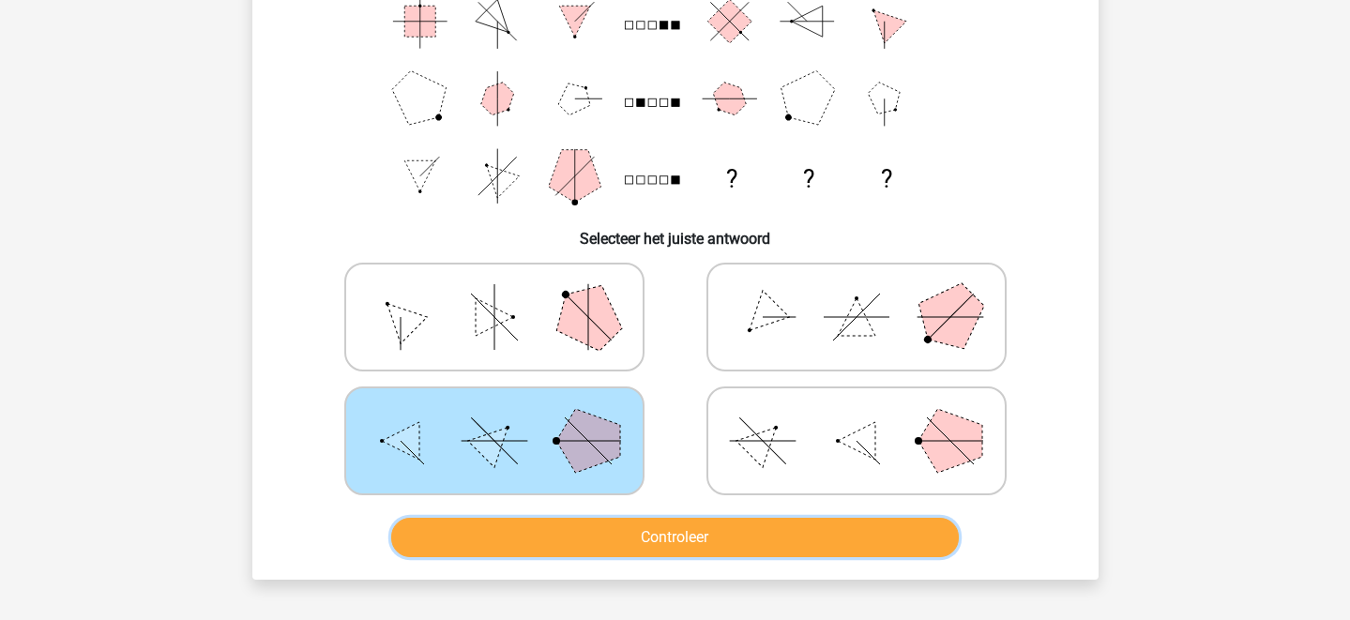
click at [629, 523] on button "Controleer" at bounding box center [675, 537] width 568 height 39
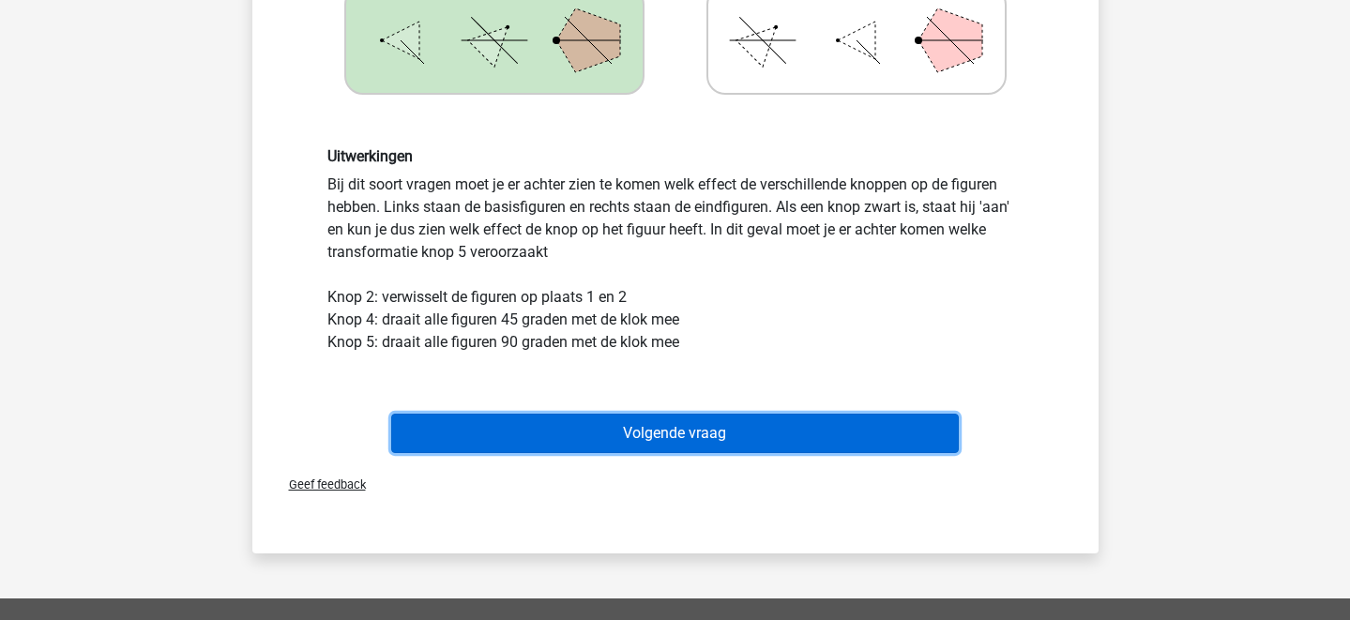
click at [728, 436] on button "Volgende vraag" at bounding box center [675, 433] width 568 height 39
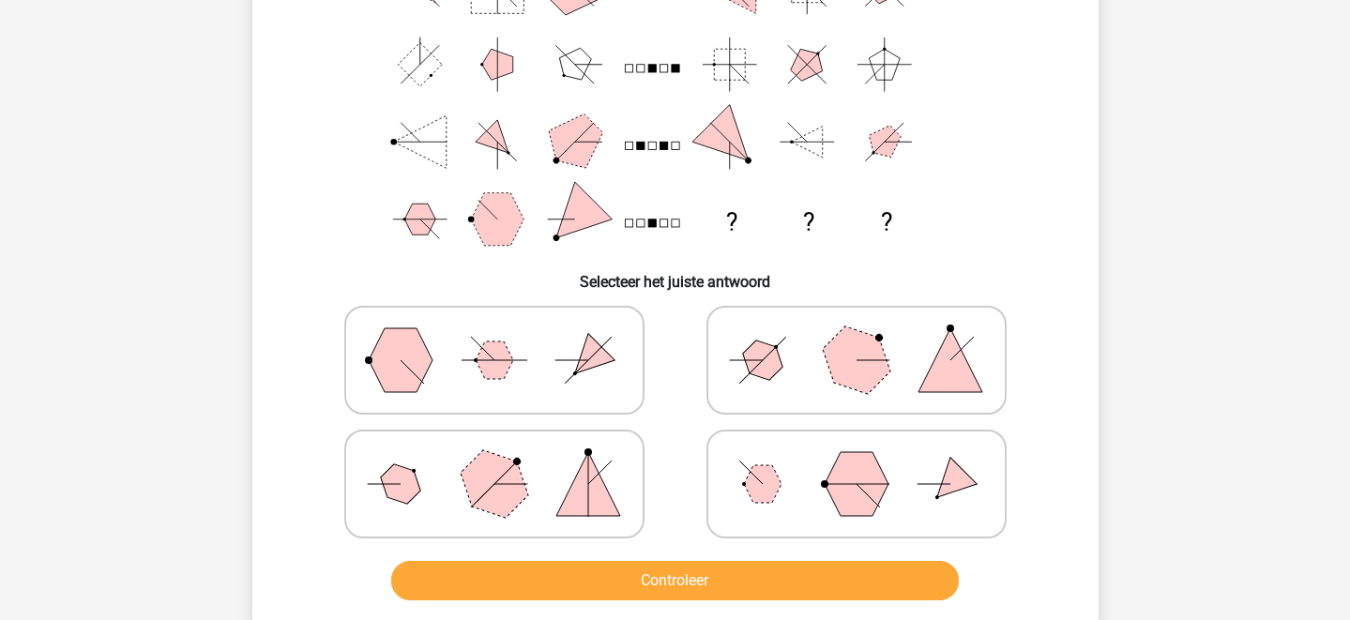
scroll to position [200, 0]
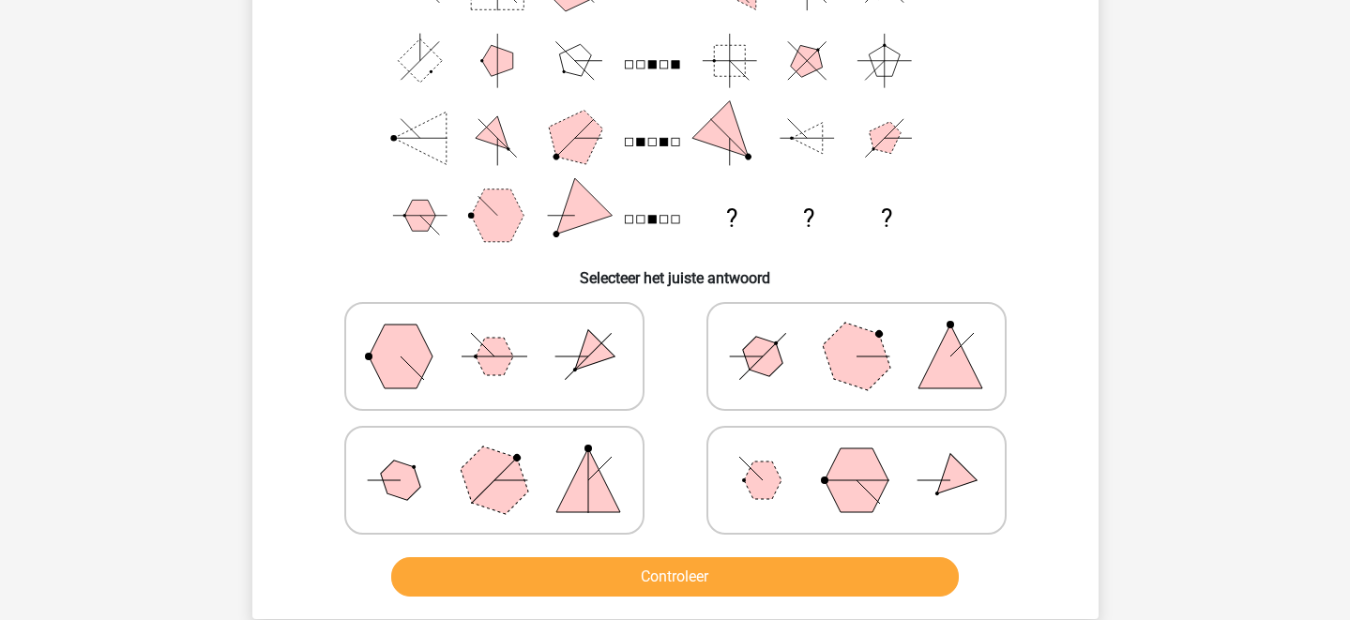
click at [556, 488] on icon at bounding box center [494, 480] width 281 height 94
click at [507, 457] on input "radio" at bounding box center [500, 451] width 12 height 12
radio input "true"
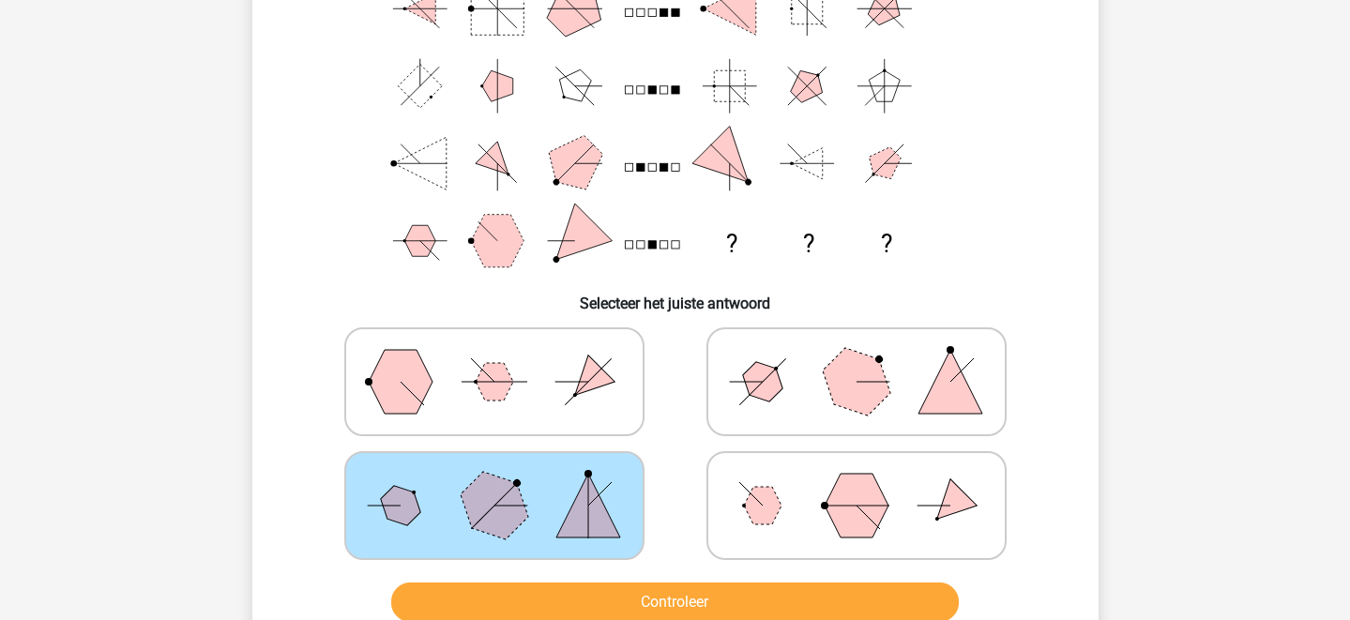
scroll to position [177, 0]
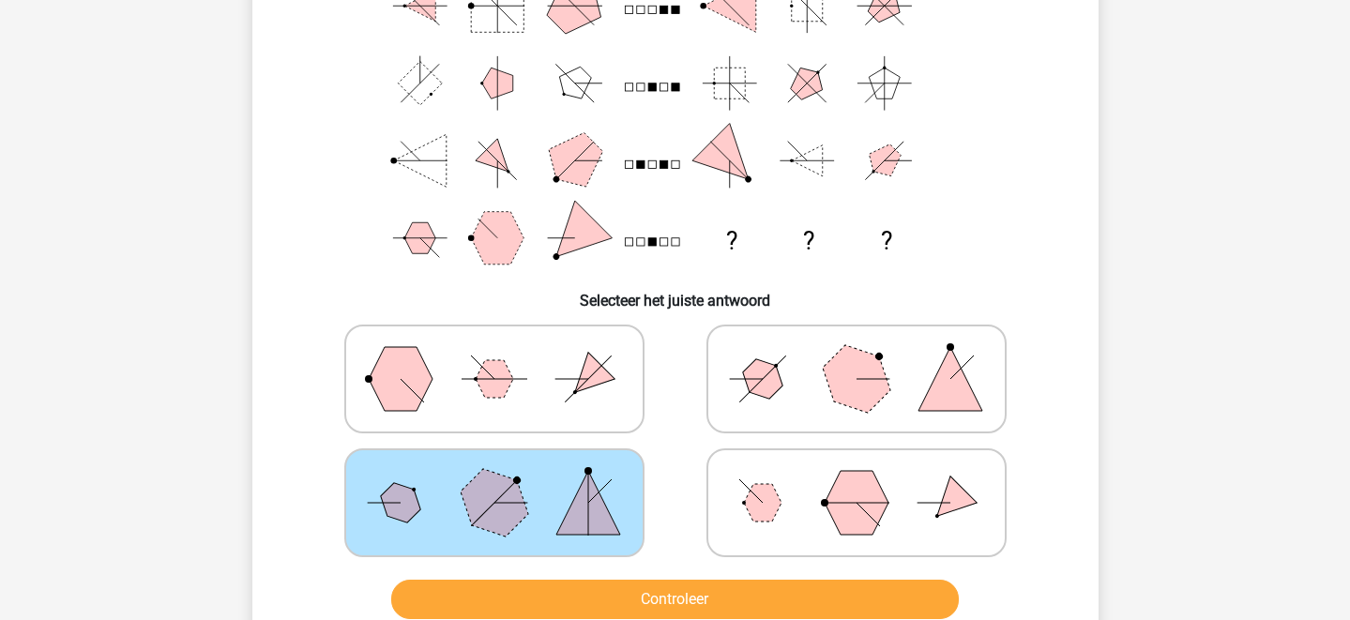
click at [814, 375] on icon at bounding box center [856, 379] width 281 height 94
click at [856, 356] on input "radio" at bounding box center [862, 349] width 12 height 12
radio input "true"
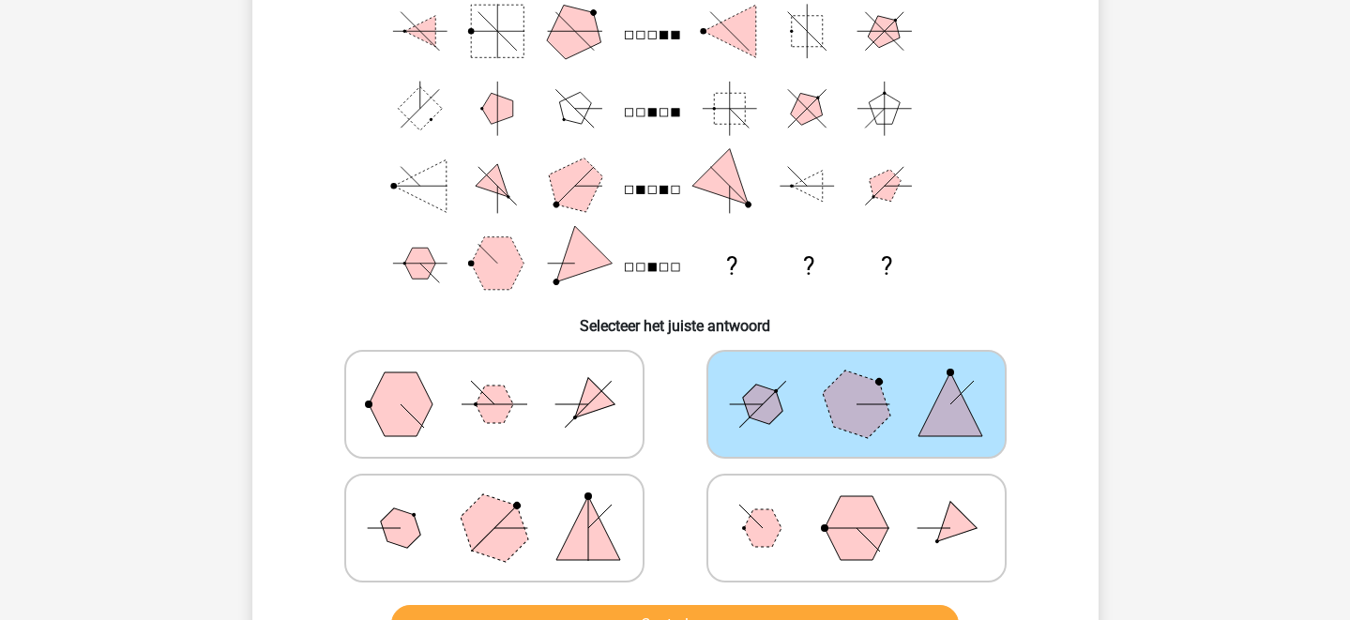
scroll to position [163, 0]
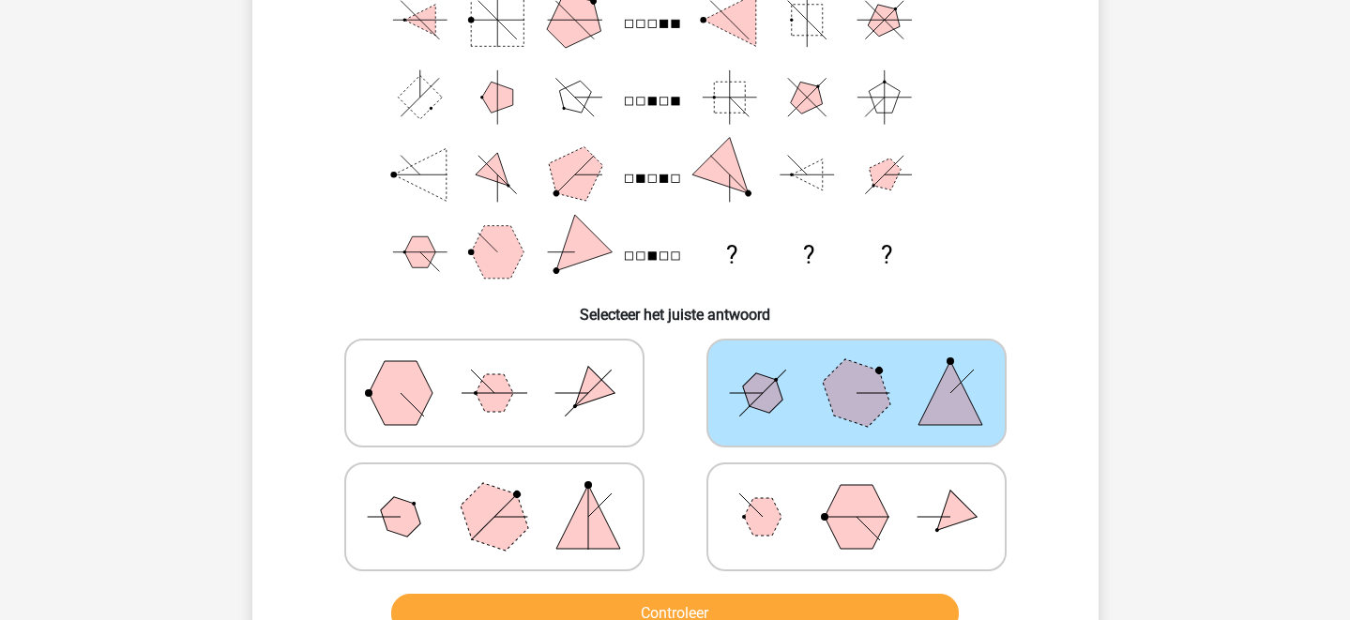
click at [554, 532] on icon at bounding box center [494, 517] width 281 height 94
click at [507, 493] on input "radio" at bounding box center [500, 487] width 12 height 12
radio input "true"
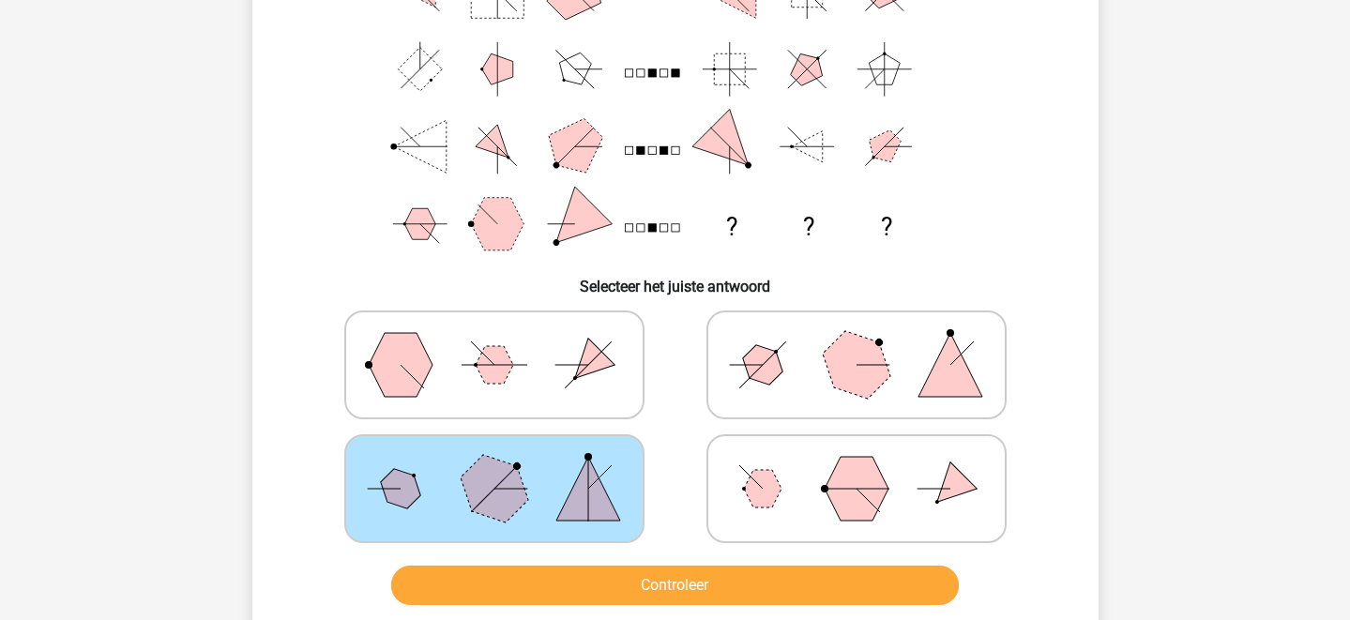
scroll to position [203, 0]
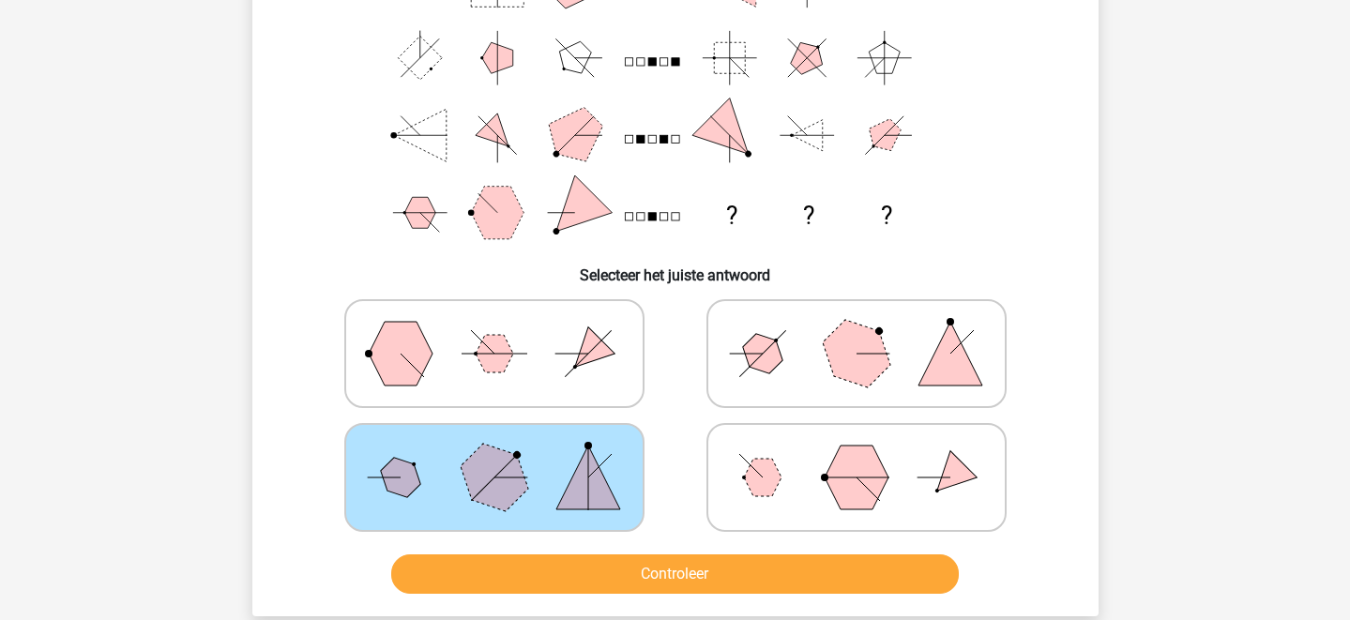
click at [614, 549] on div "Controleer" at bounding box center [675, 570] width 786 height 62
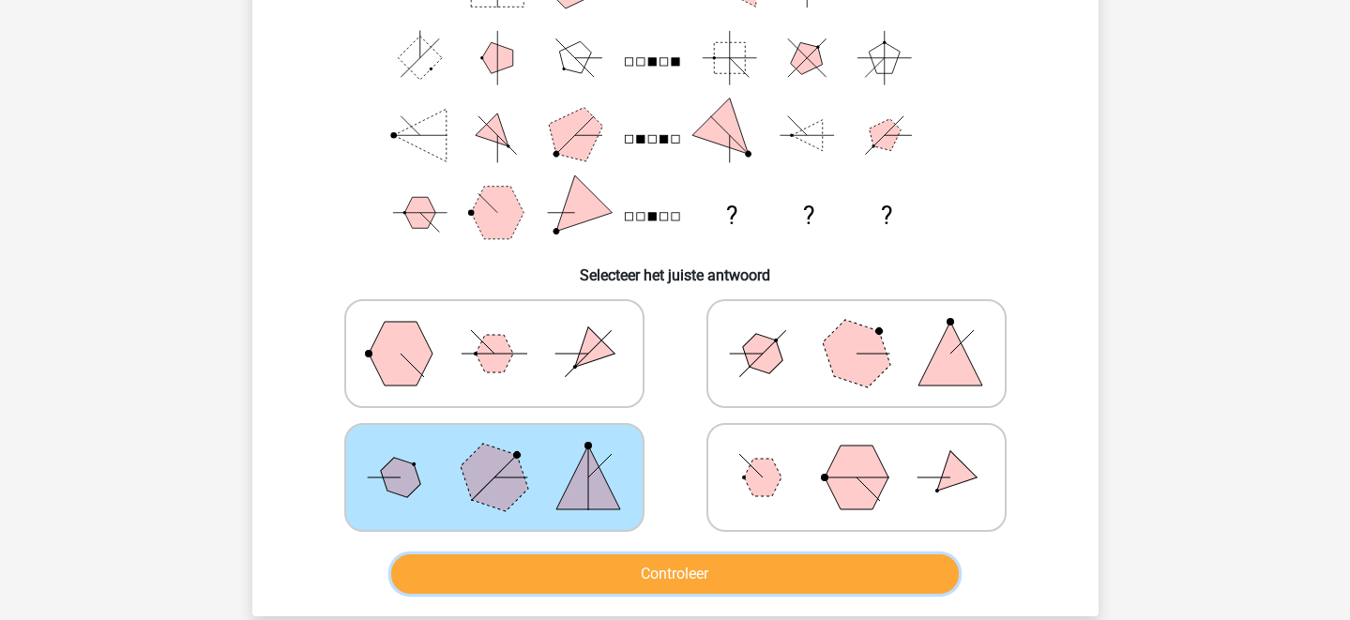
click at [617, 568] on button "Controleer" at bounding box center [675, 573] width 568 height 39
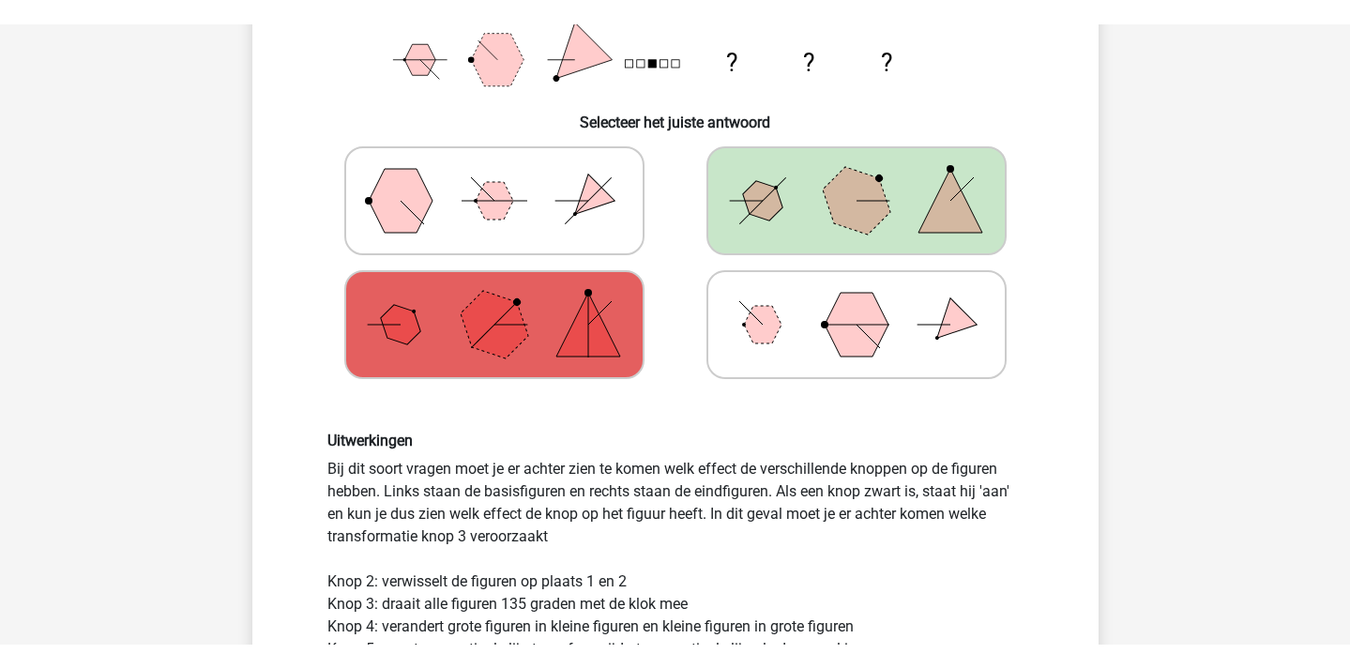
scroll to position [377, 0]
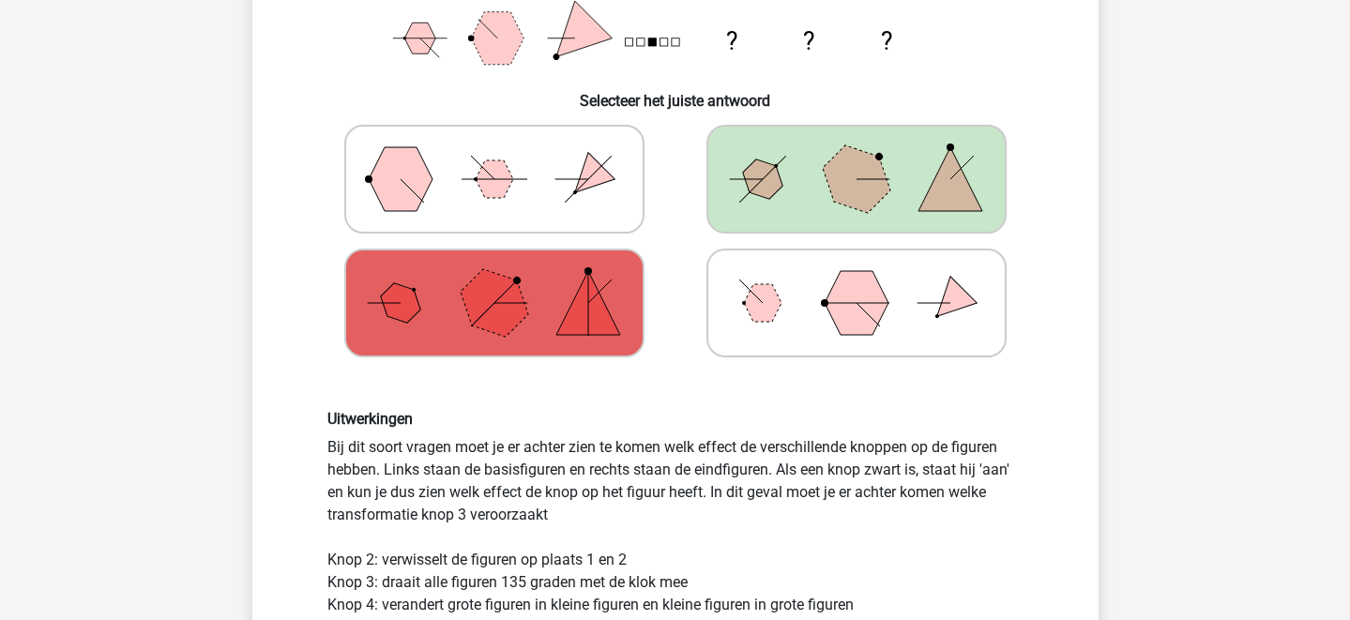
click at [1296, 57] on div "kiara [EMAIL_ADDRESS][DOMAIN_NAME] Nederlands English" at bounding box center [675, 501] width 1350 height 1756
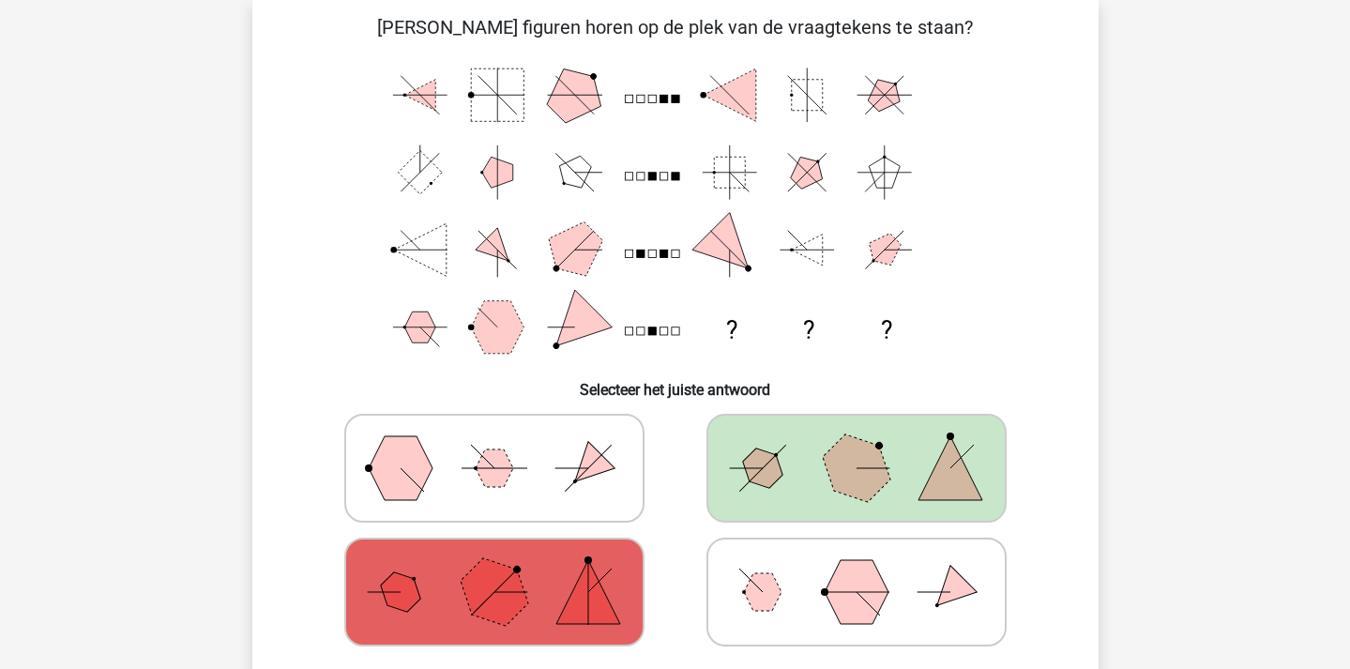
scroll to position [0, 0]
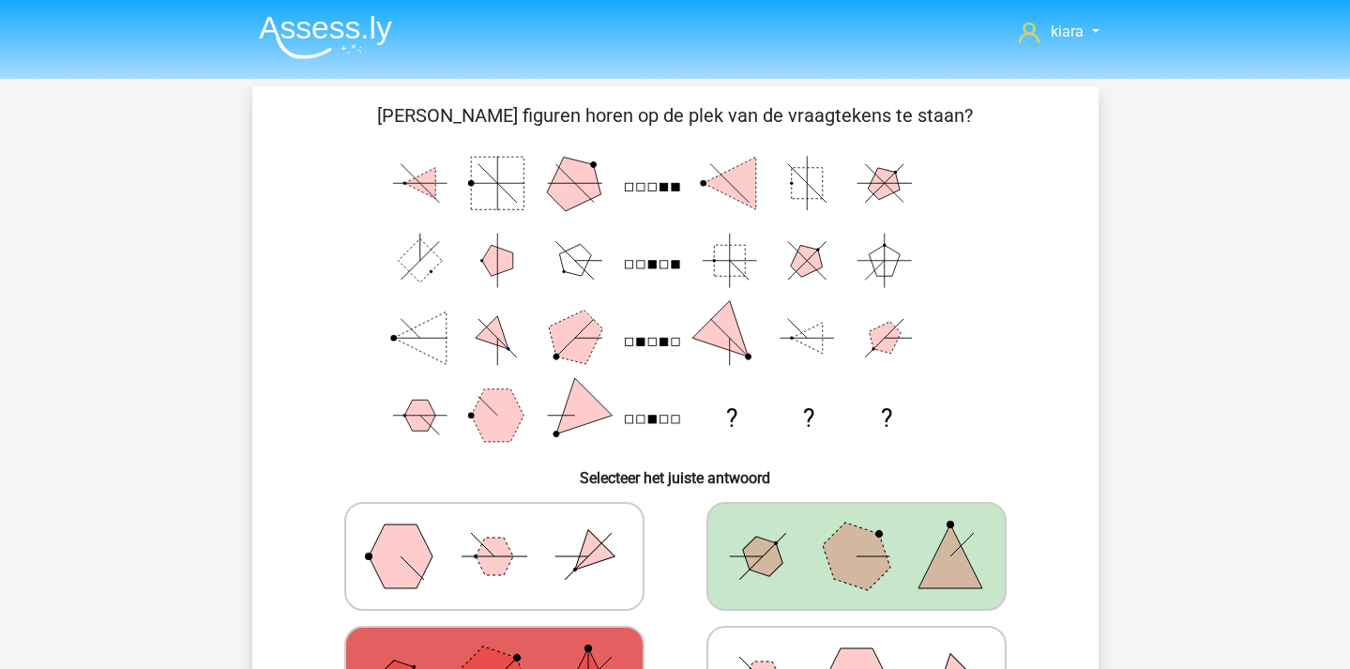
click at [774, 31] on nav "kiara [EMAIL_ADDRESS][DOMAIN_NAME] Nederlands English" at bounding box center [675, 33] width 863 height 61
